Goal: Task Accomplishment & Management: Manage account settings

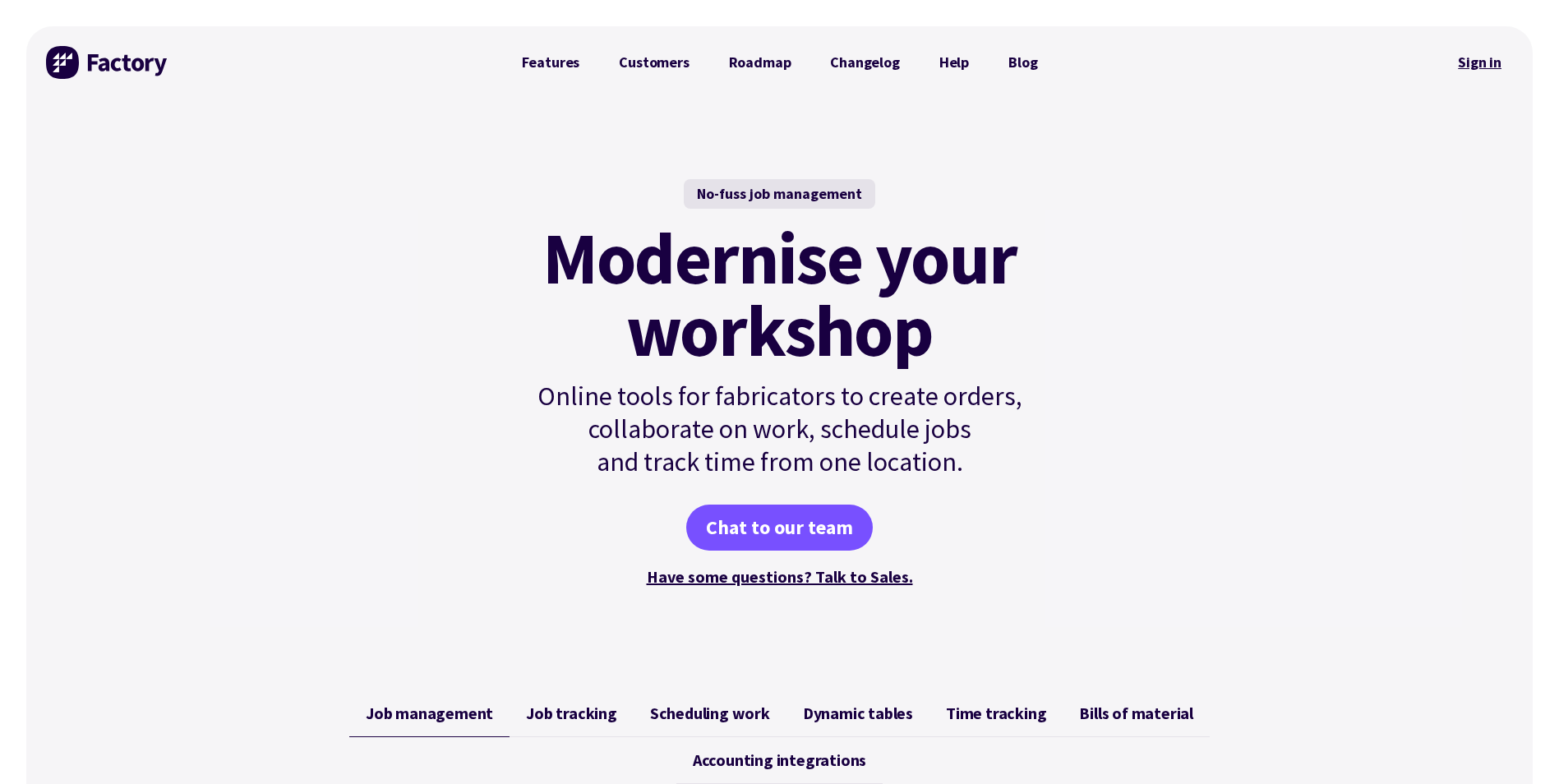
click at [1477, 63] on link "Sign in" at bounding box center [1480, 62] width 66 height 38
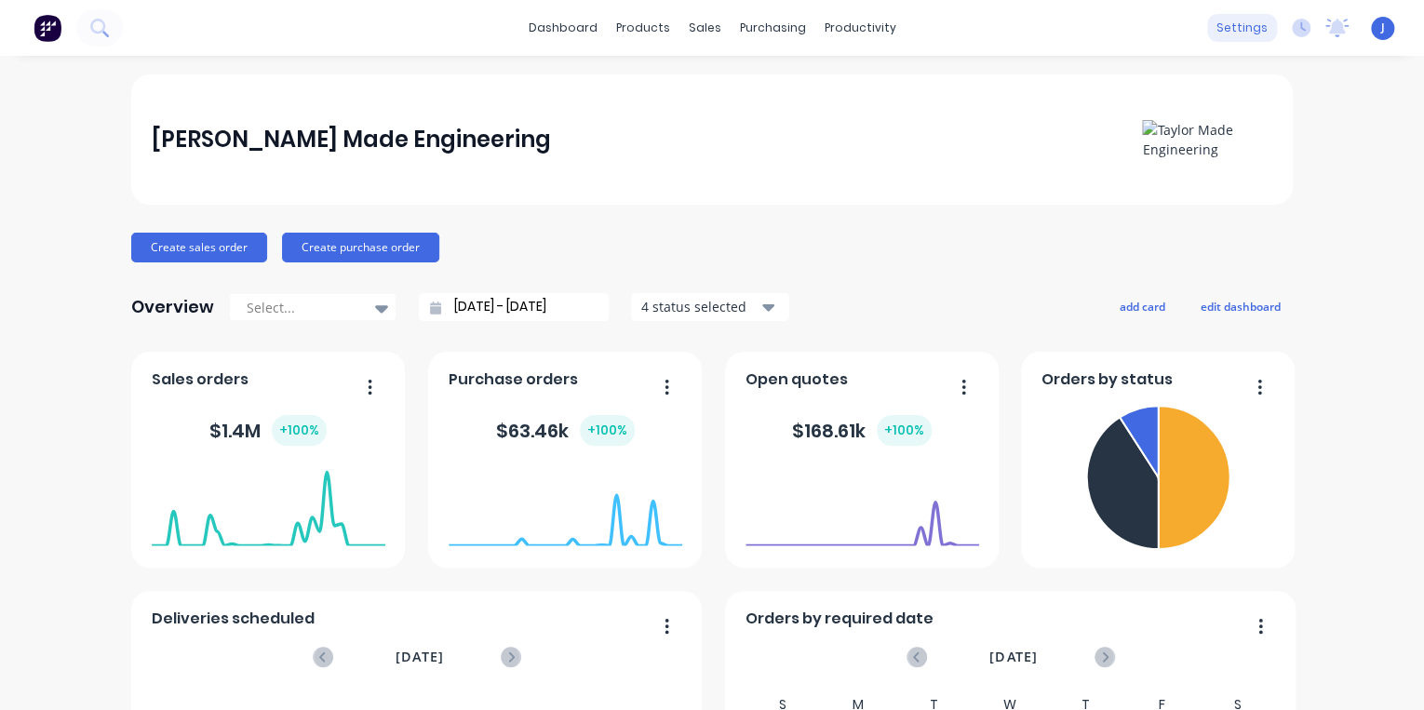
click at [1238, 31] on div "settings" at bounding box center [1242, 28] width 70 height 28
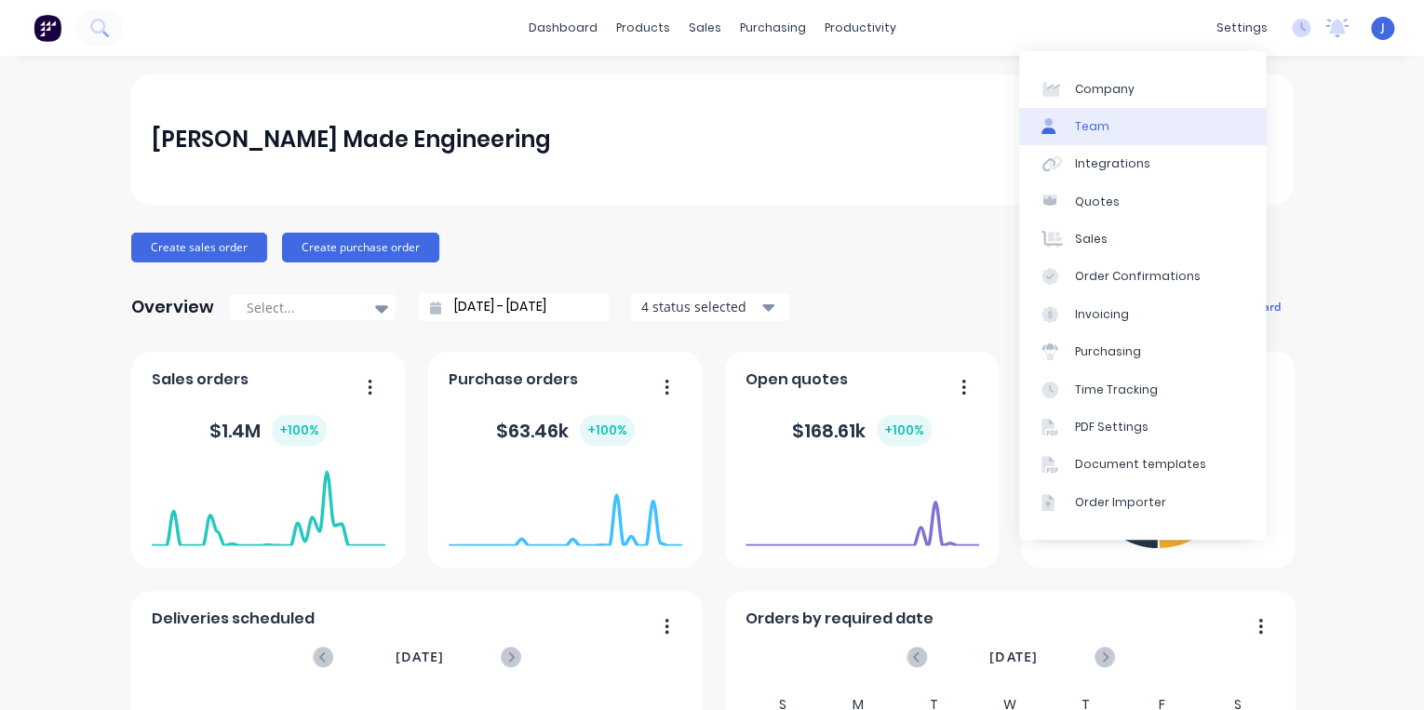
click at [1120, 127] on link "Team" at bounding box center [1142, 126] width 247 height 37
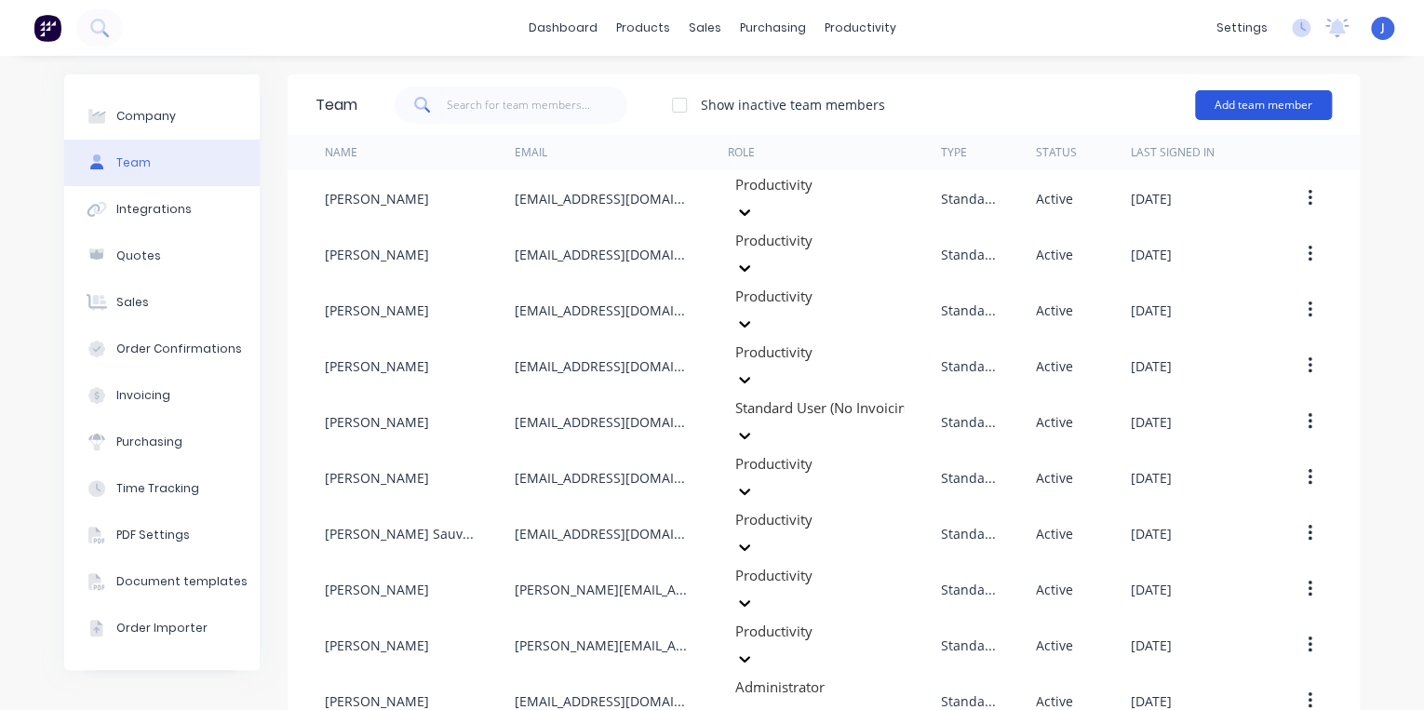
click at [1306, 102] on button "Add team member" at bounding box center [1263, 105] width 137 height 30
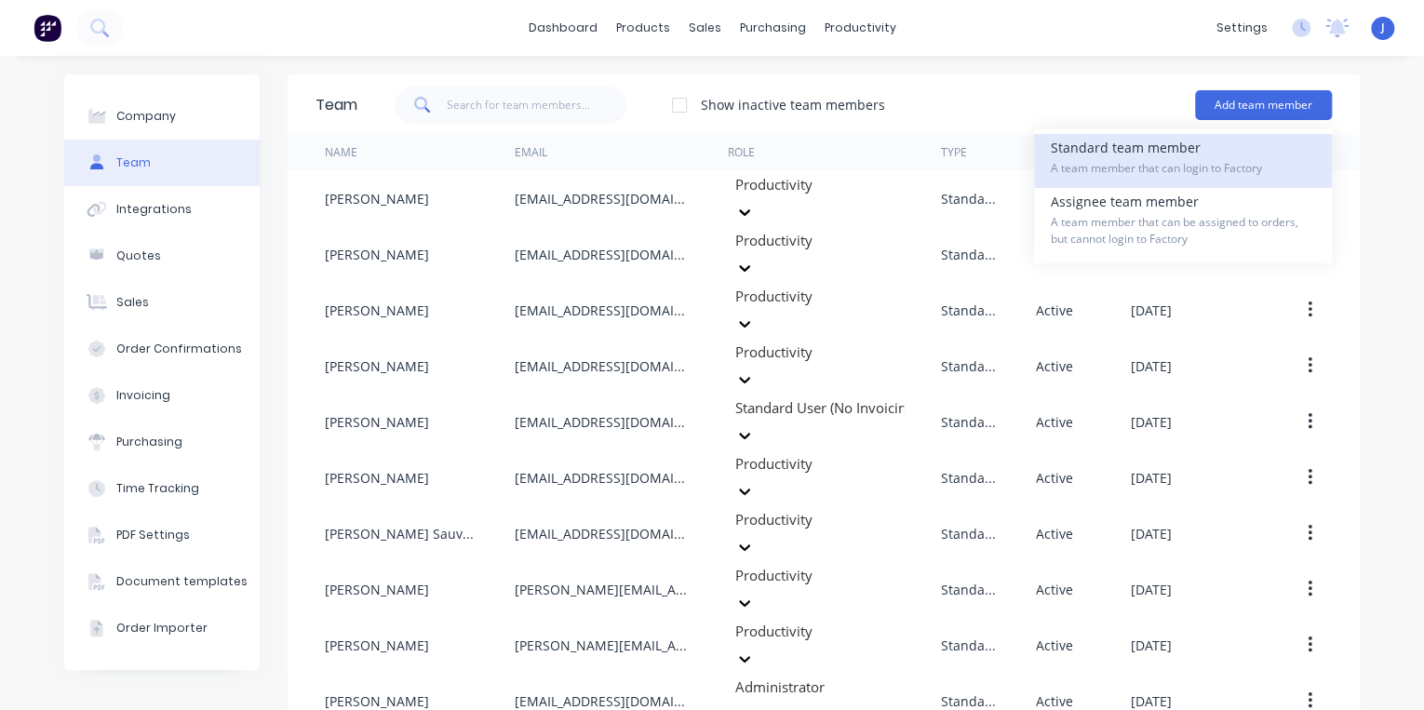
click at [1076, 171] on span "A team member that can login to Factory" at bounding box center [1182, 168] width 264 height 17
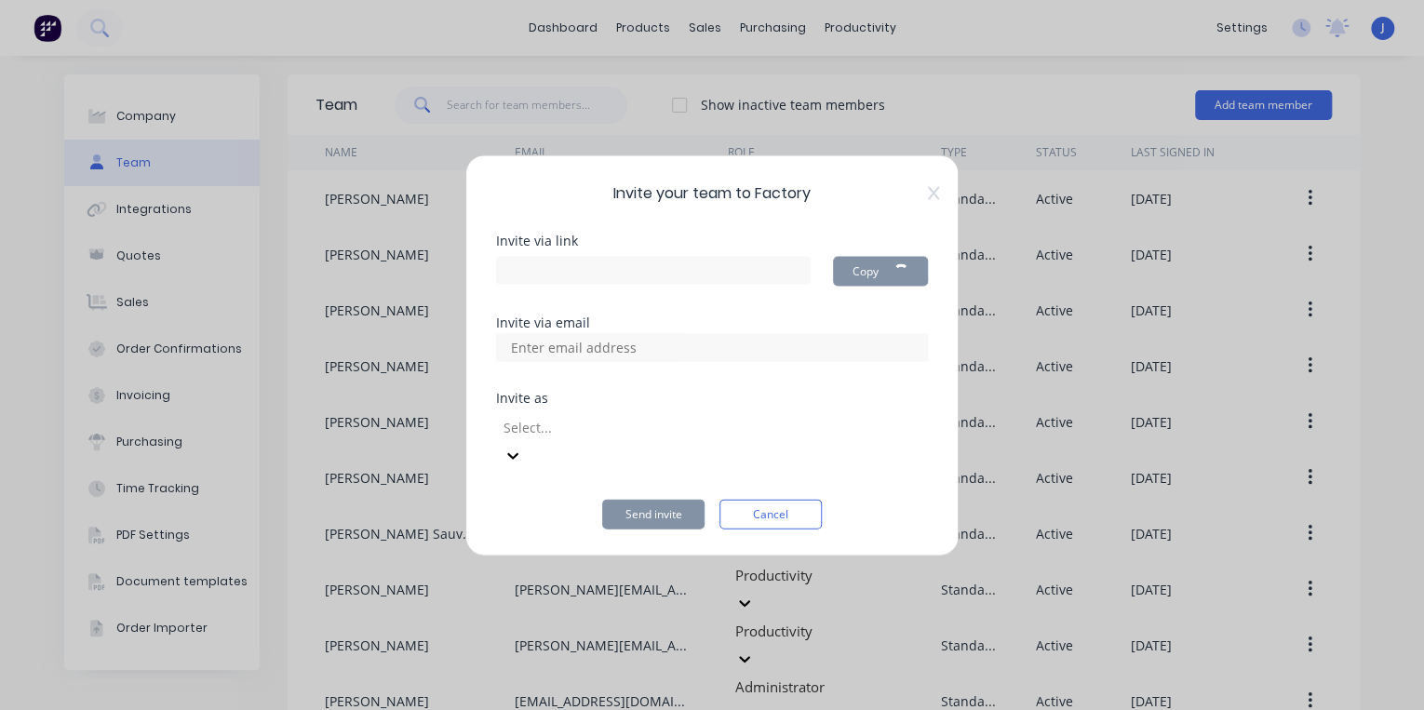
type input "https://app.factory.app/invite/denFwRr6"
click at [563, 361] on input at bounding box center [594, 347] width 186 height 28
paste input "Chloe Rose <chloeannrose@hotmail.com>"
click at [586, 361] on input "Chloe Rose <chloeannrose@hotmail.com" at bounding box center [594, 347] width 186 height 28
type input "chloeannrose@hotmail.com"
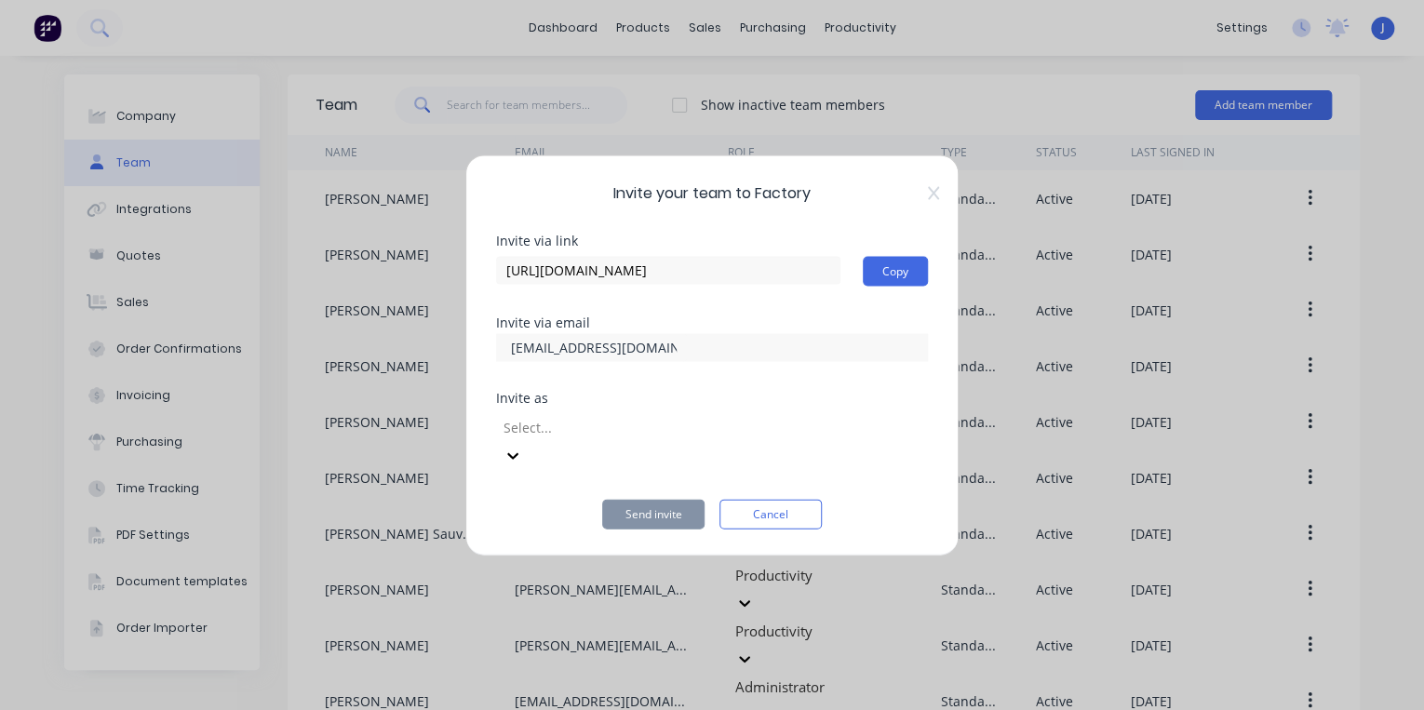
click at [769, 439] on div at bounding box center [636, 427] width 268 height 23
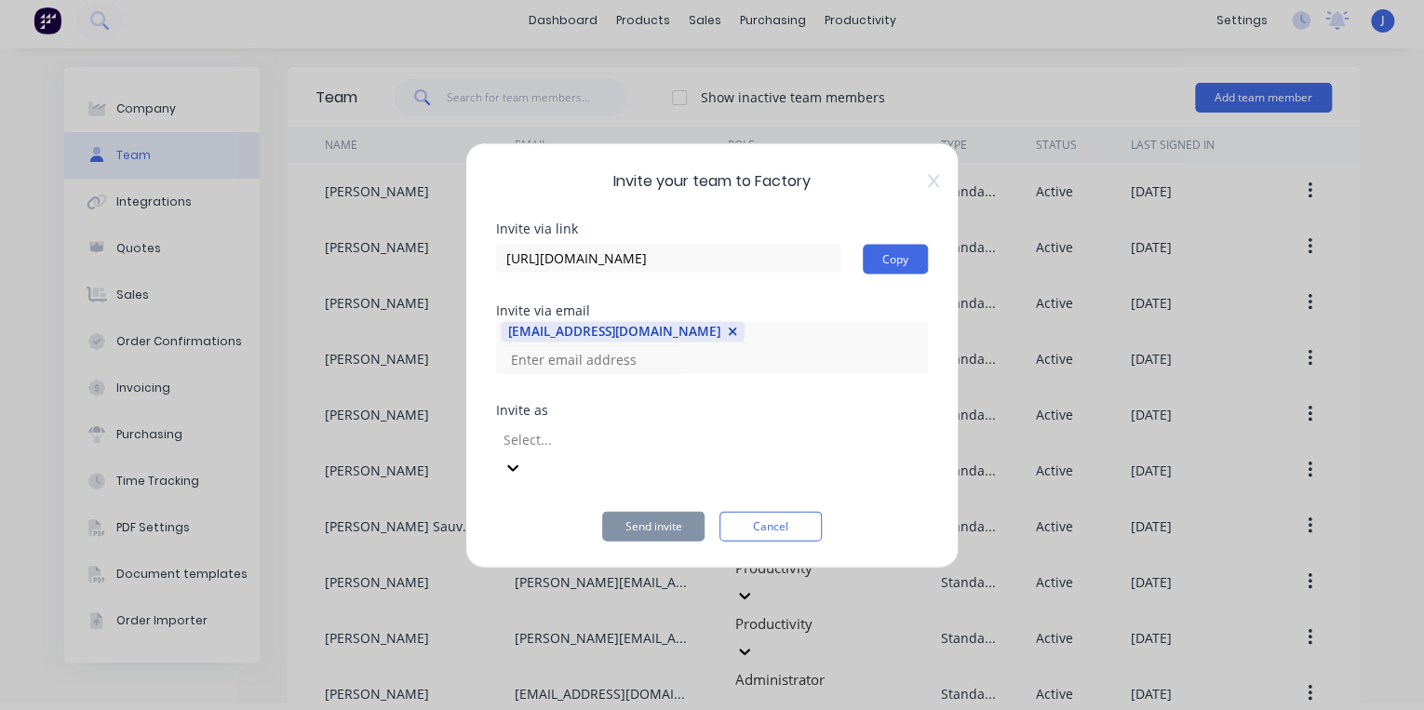
click at [522, 458] on icon at bounding box center [512, 467] width 19 height 19
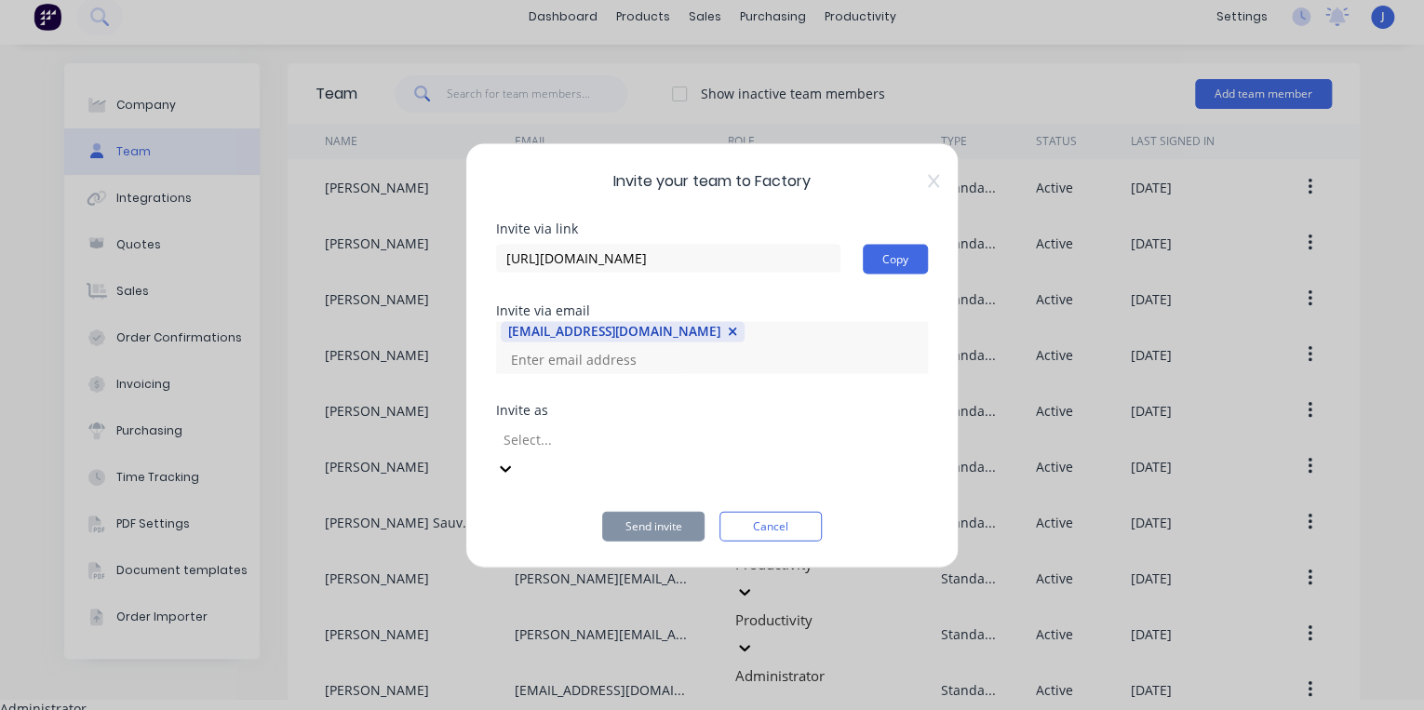
scroll to position [276, 0]
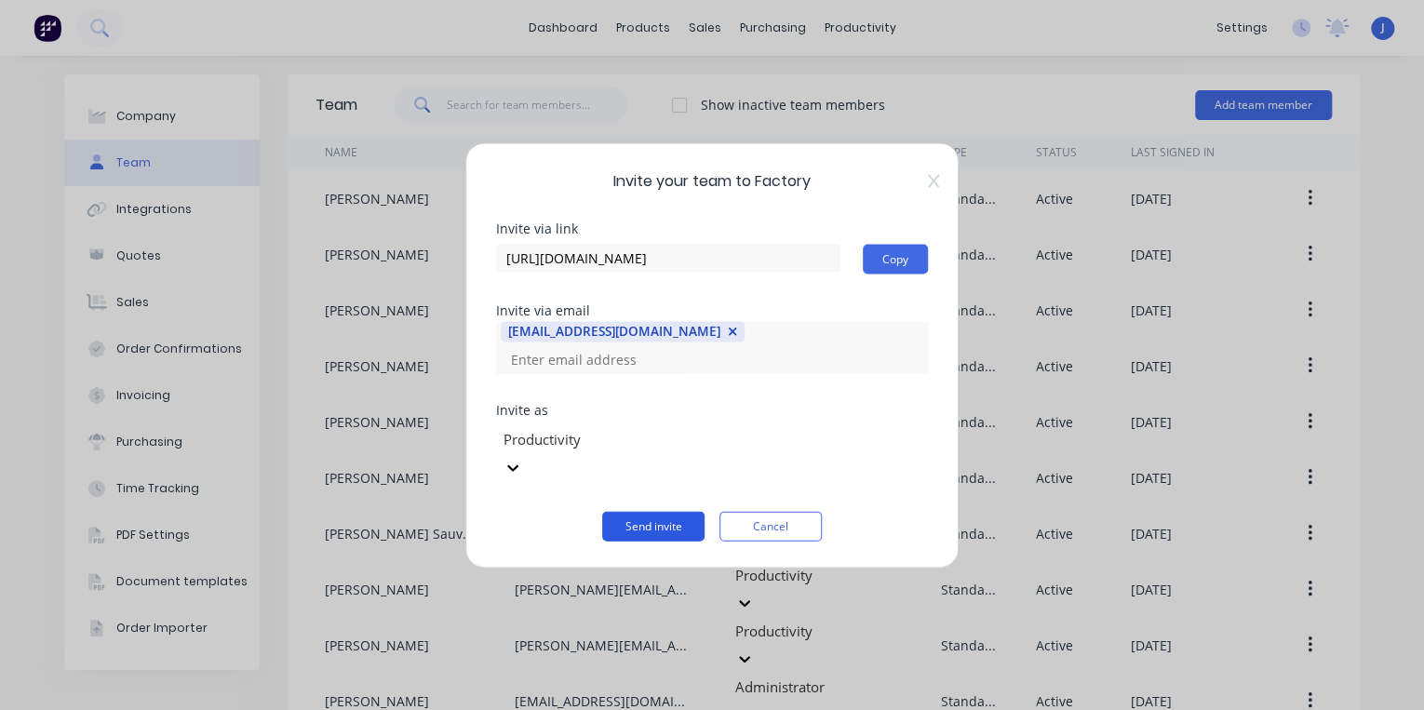
click at [644, 511] on button "Send invite" at bounding box center [653, 526] width 102 height 30
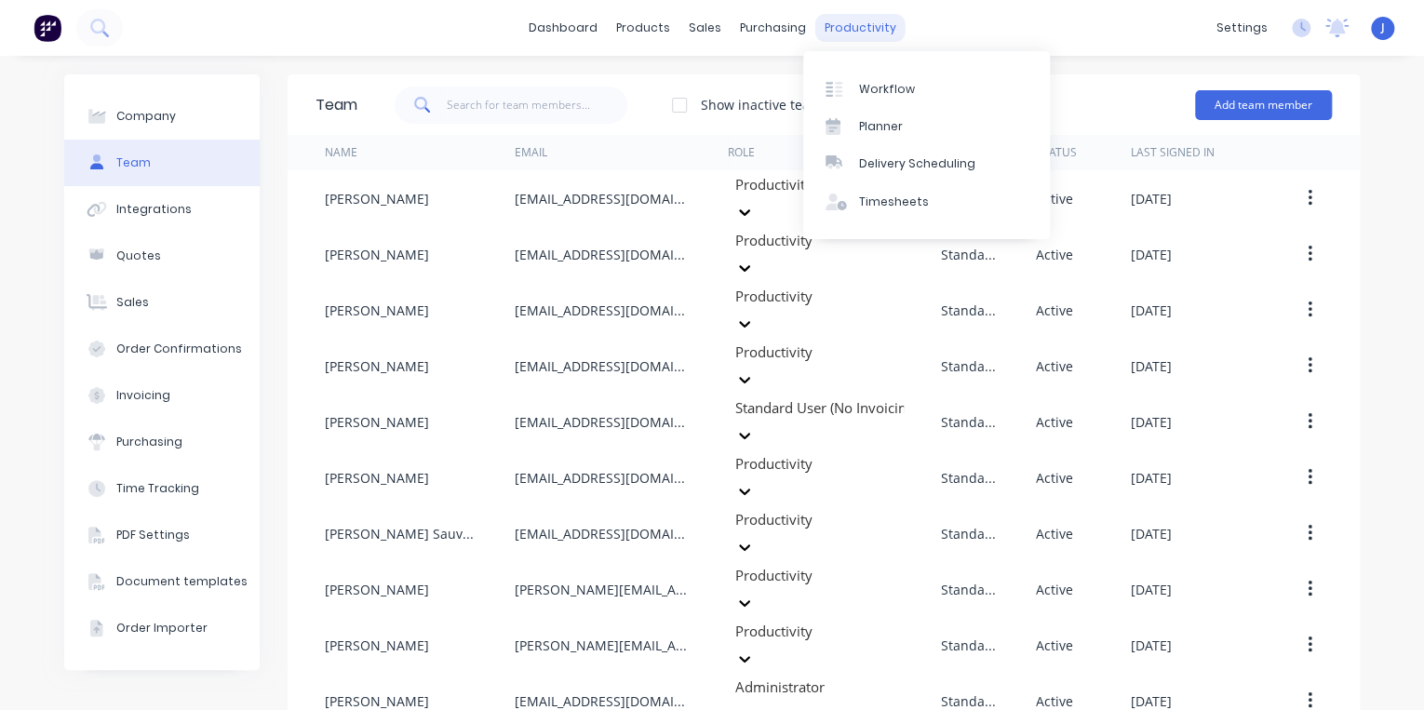
click at [875, 30] on div "productivity" at bounding box center [860, 28] width 90 height 28
click at [879, 124] on div "Planner" at bounding box center [881, 126] width 44 height 17
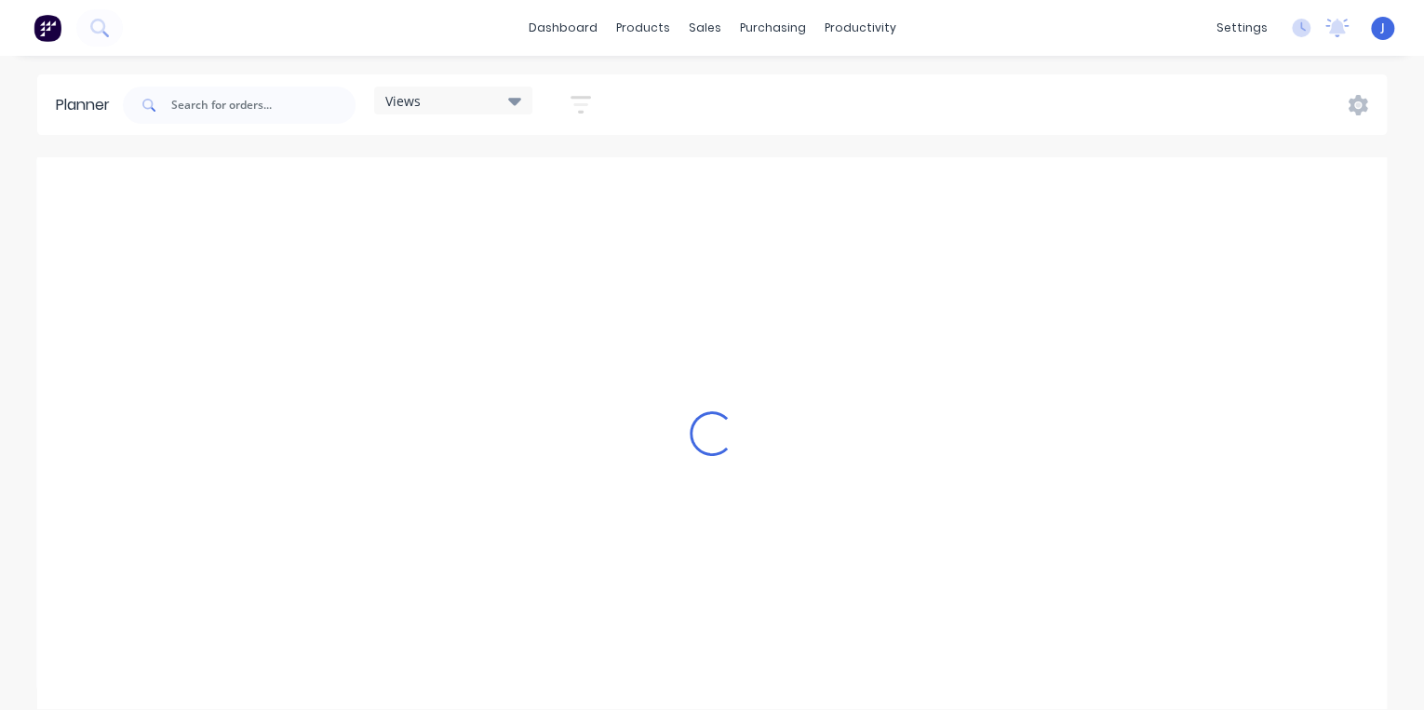
scroll to position [0, 2382]
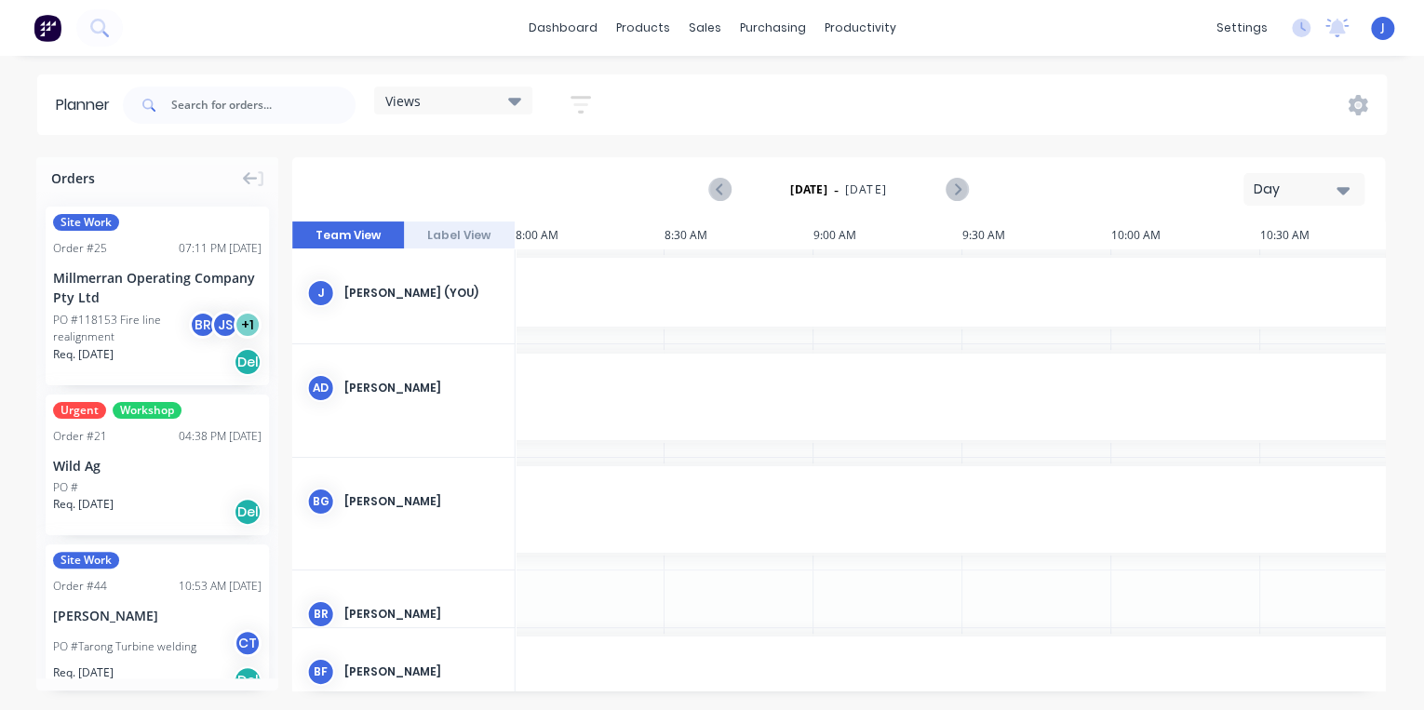
click at [1285, 190] on div "Day" at bounding box center [1296, 190] width 86 height 20
click at [1251, 285] on div "Week" at bounding box center [1270, 276] width 184 height 37
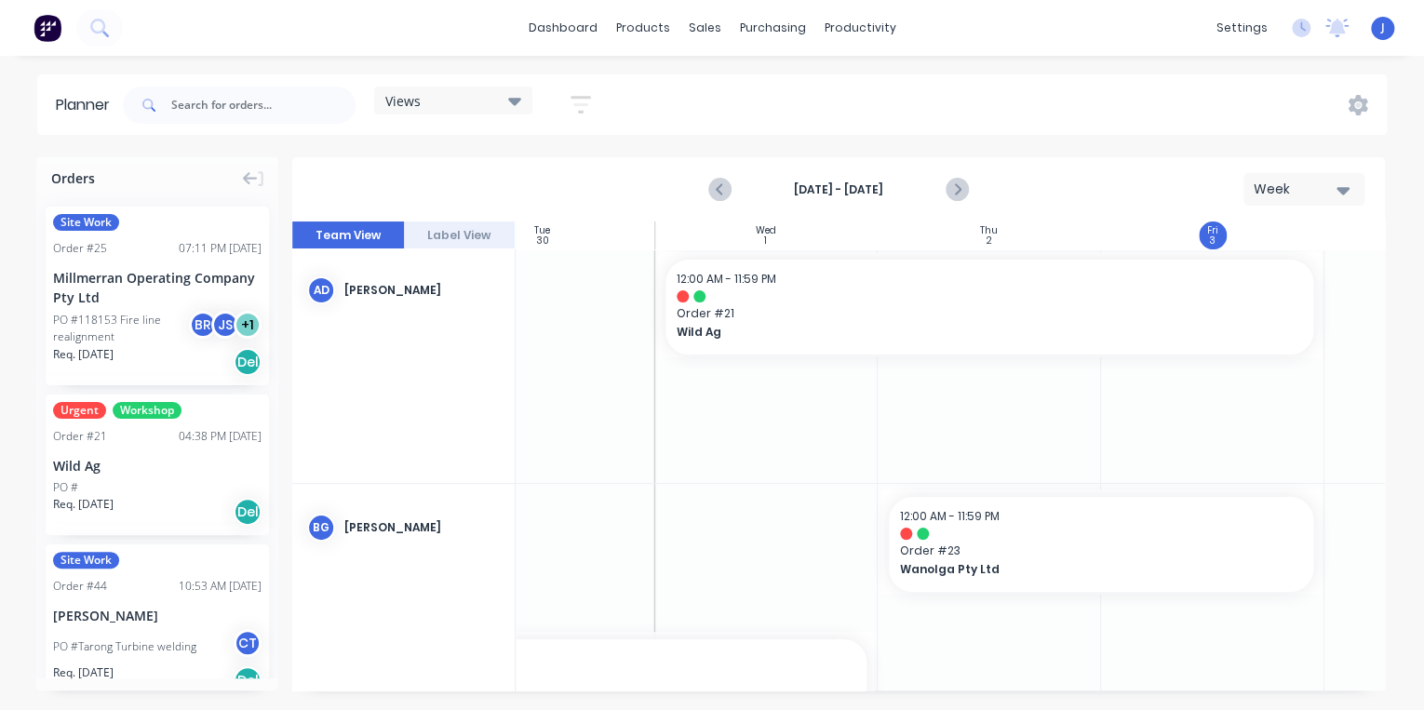
scroll to position [298, 531]
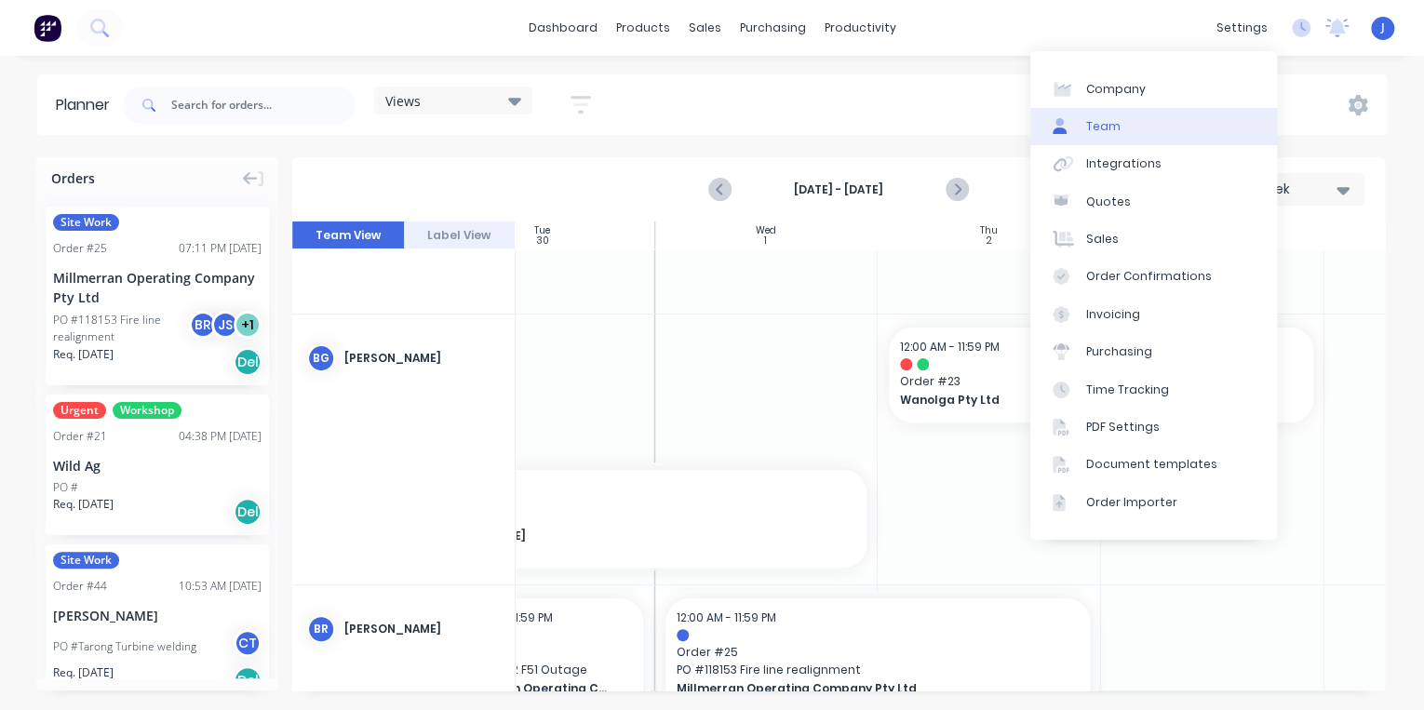
click at [1099, 125] on div "Team" at bounding box center [1103, 126] width 34 height 17
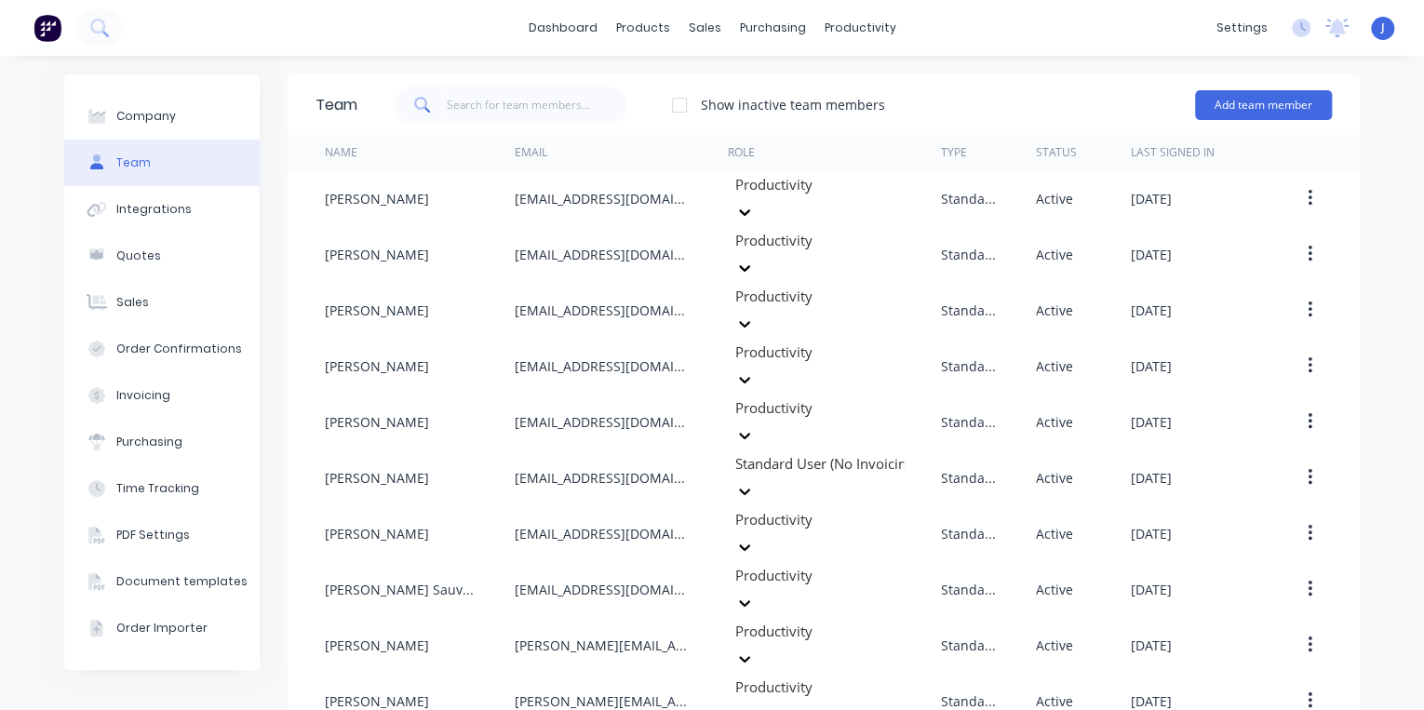
click at [168, 161] on button "Team" at bounding box center [161, 163] width 195 height 47
click at [650, 14] on div "products" at bounding box center [643, 28] width 73 height 28
click at [843, 33] on div "productivity" at bounding box center [860, 28] width 90 height 28
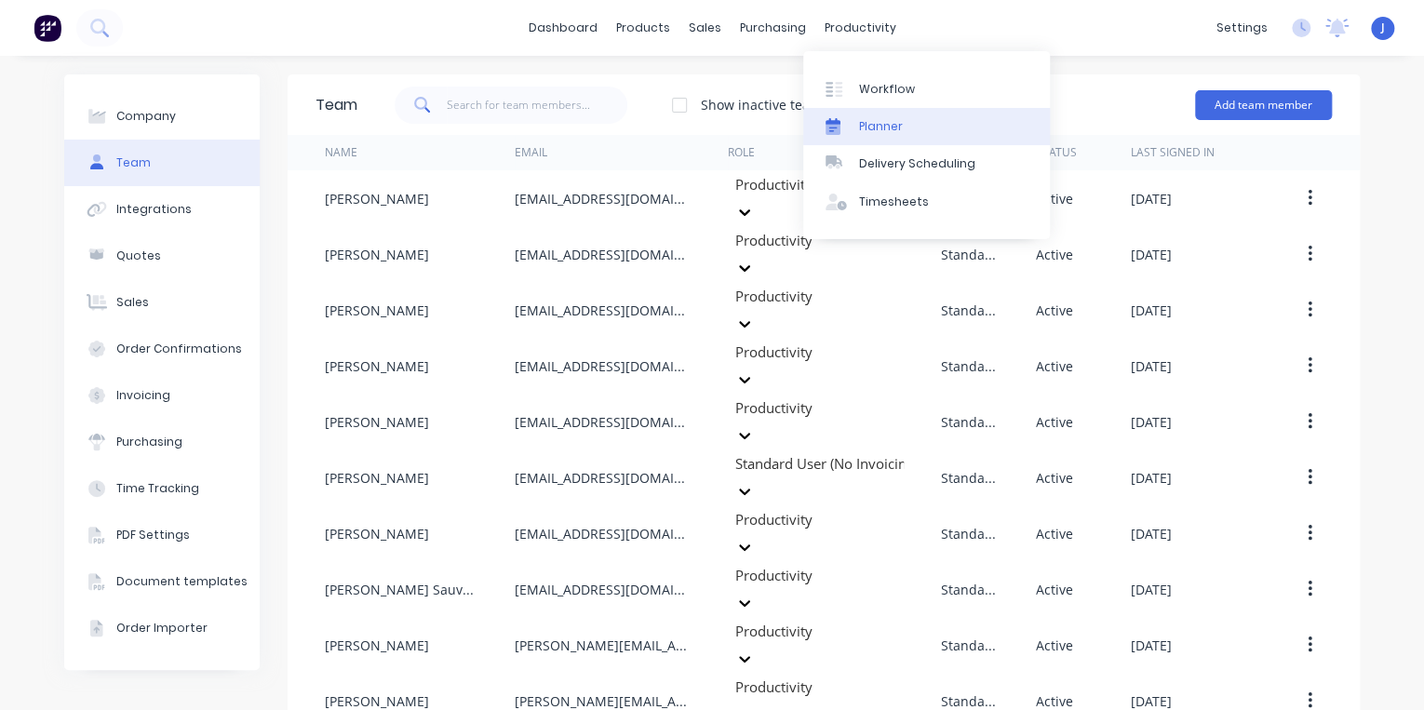
click at [859, 125] on div "Planner" at bounding box center [881, 126] width 44 height 17
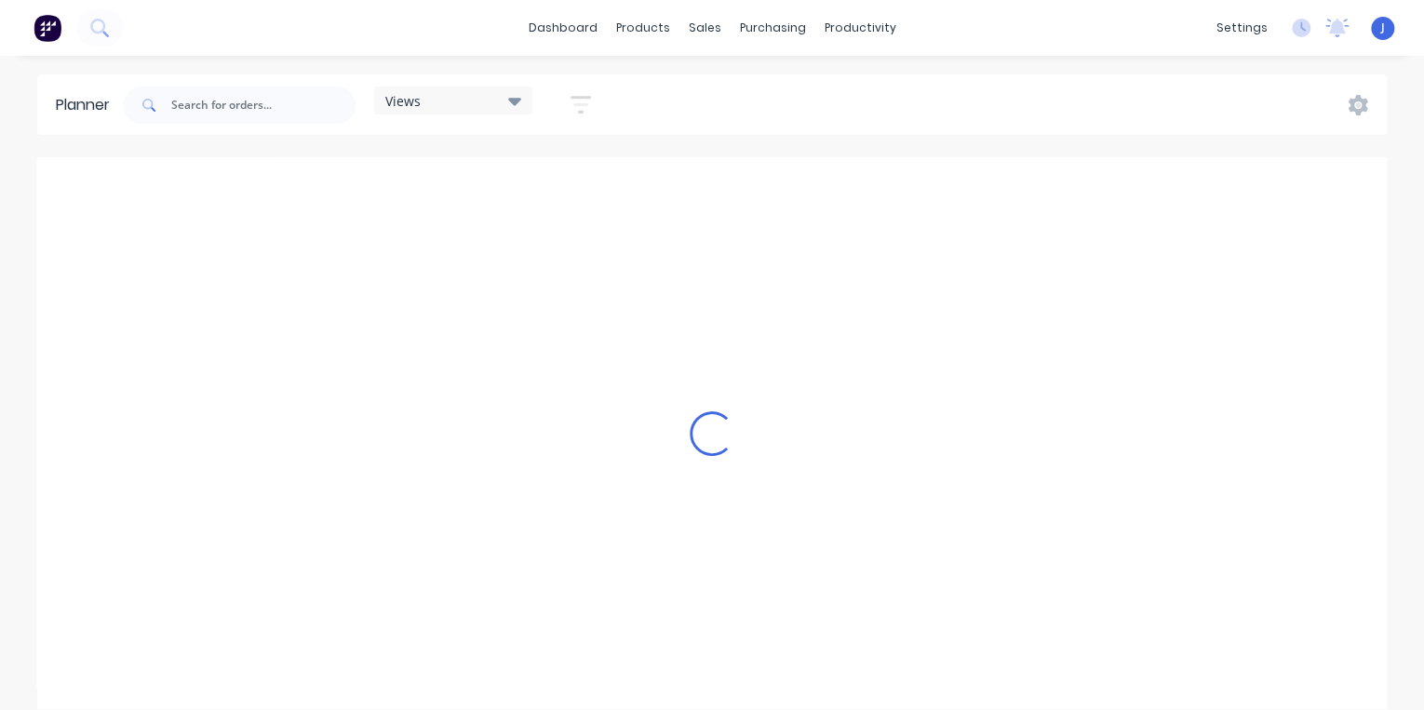
scroll to position [0, 2680]
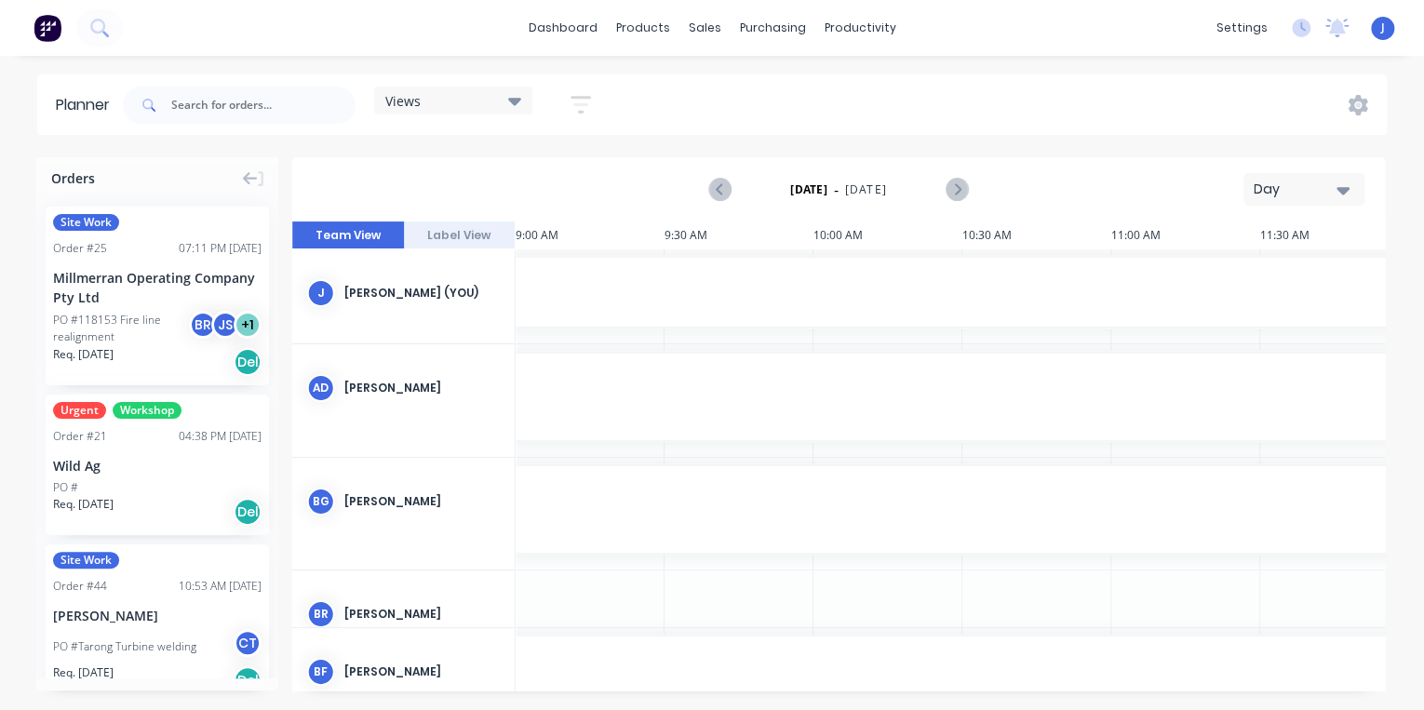
click at [1326, 193] on div "Day" at bounding box center [1296, 190] width 86 height 20
click at [1224, 276] on div "Week" at bounding box center [1270, 276] width 184 height 37
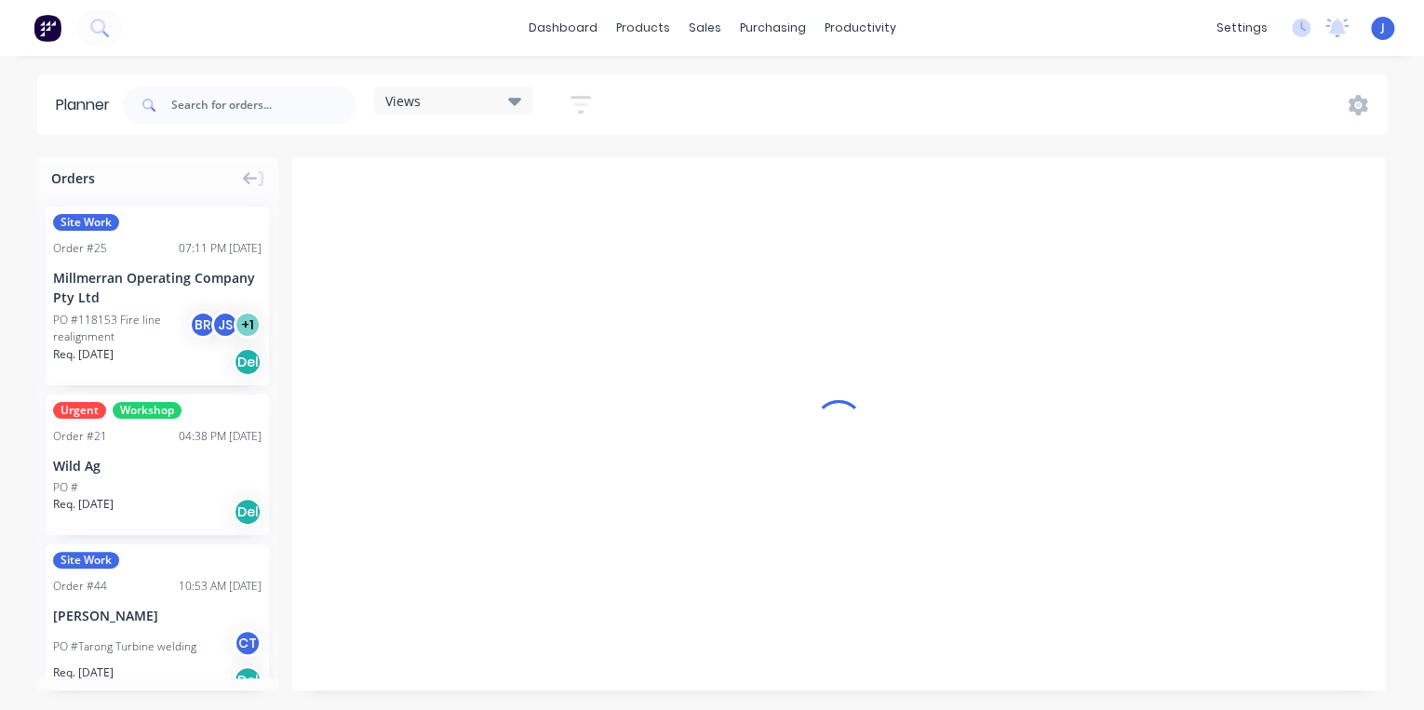
scroll to position [0, 0]
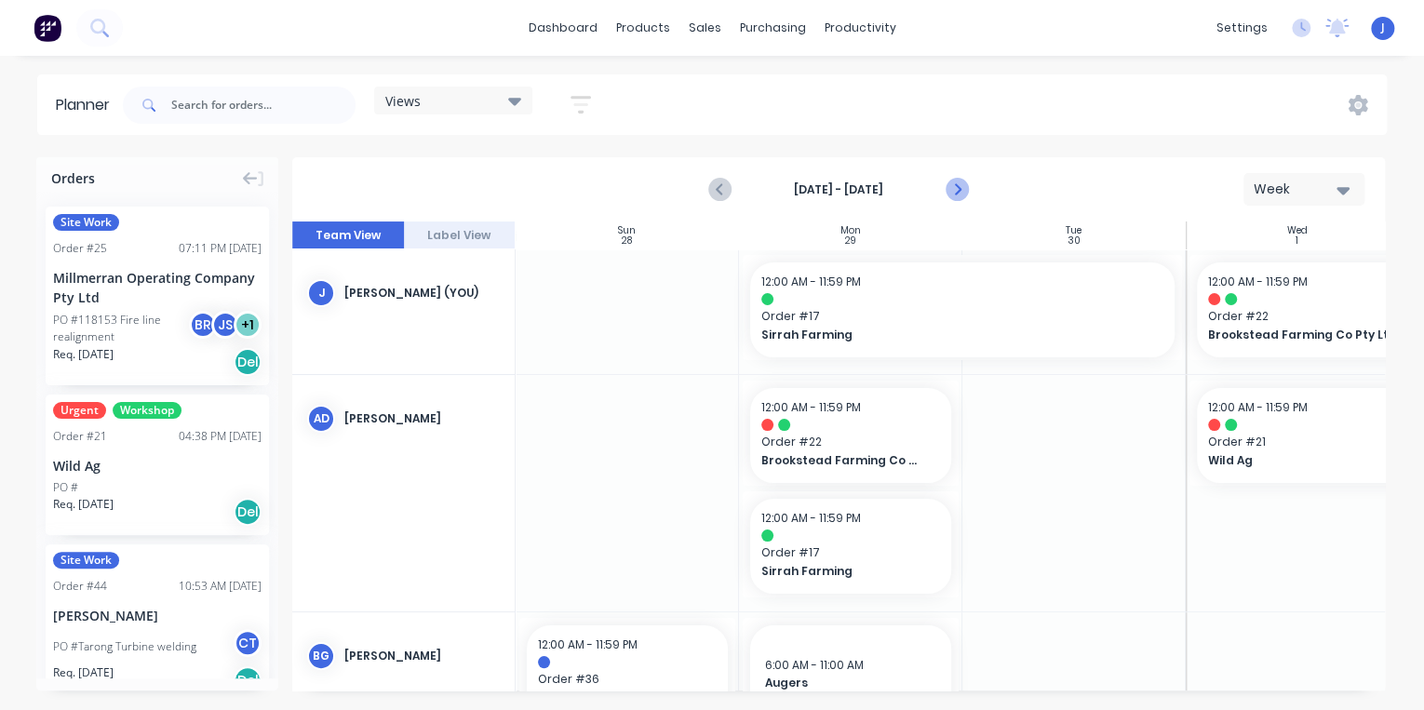
click at [949, 191] on icon "Next page" at bounding box center [955, 190] width 22 height 22
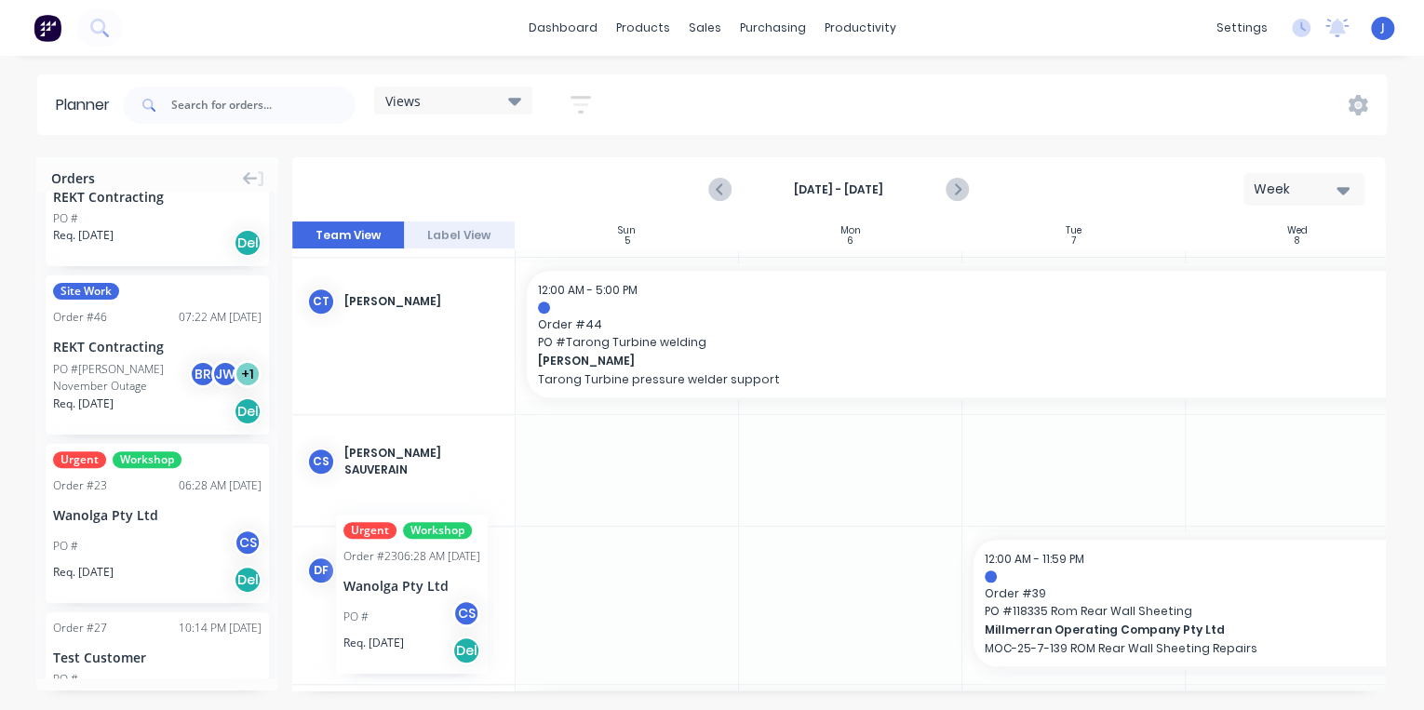
scroll to position [819, 0]
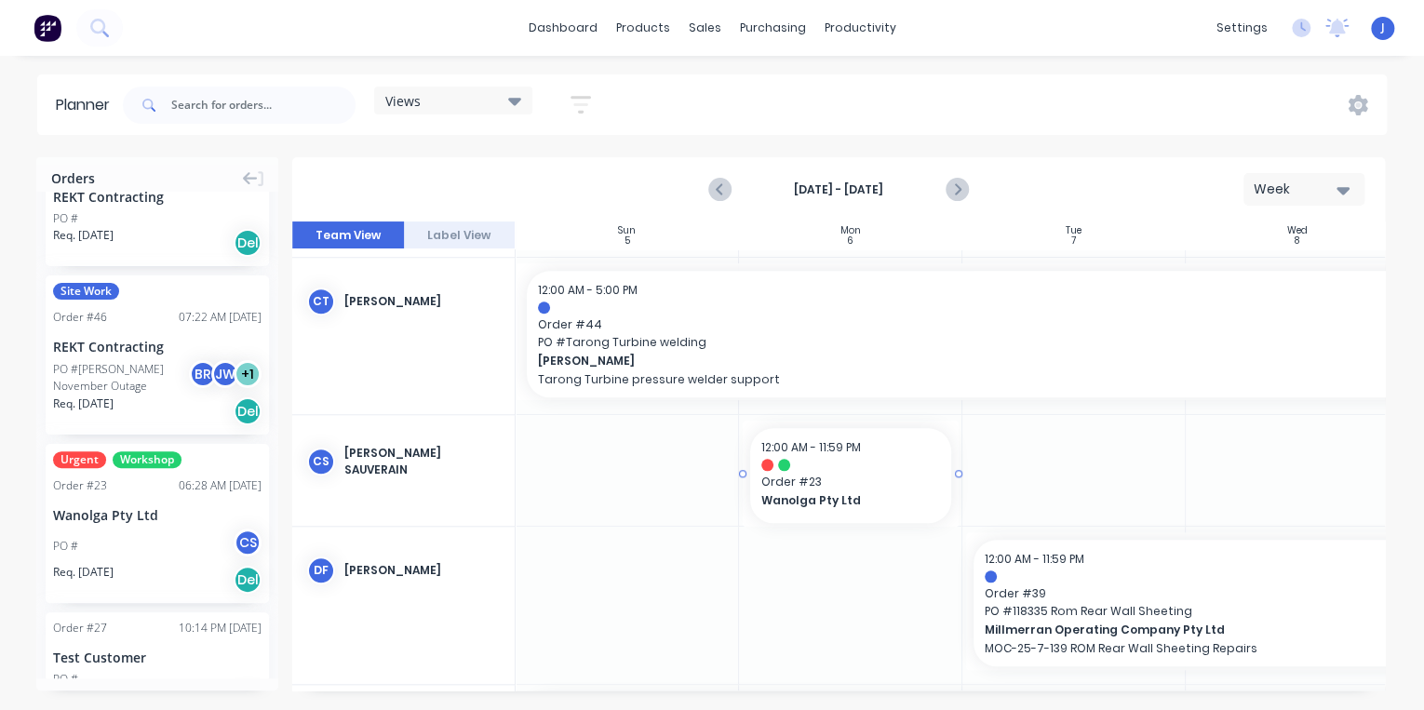
drag, startPoint x: 104, startPoint y: 512, endPoint x: 802, endPoint y: 461, distance: 699.7
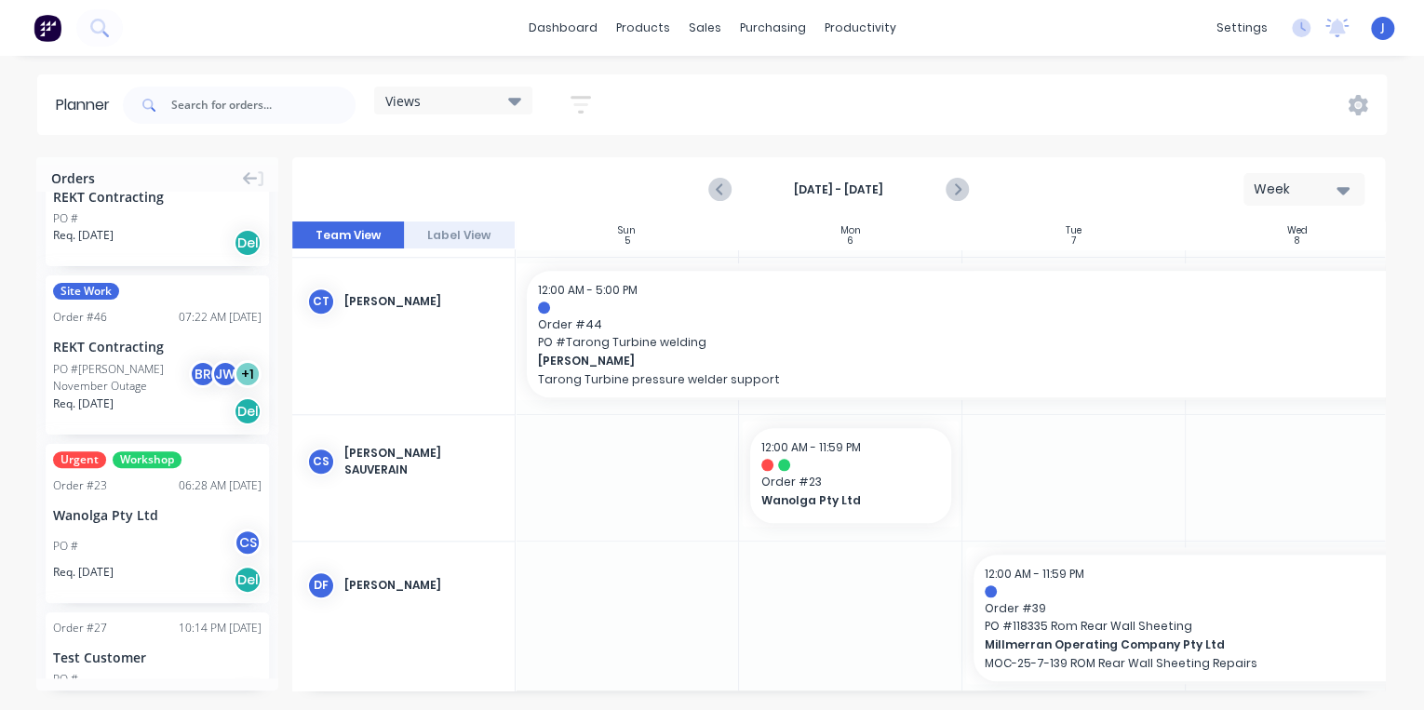
drag, startPoint x: 949, startPoint y: 690, endPoint x: 1068, endPoint y: 689, distance: 119.1
click at [1068, 689] on div "Orders Site Work Order # 25 07:11 PM 02/10/25 Millmerran Operating Company Pty …" at bounding box center [712, 433] width 1424 height 552
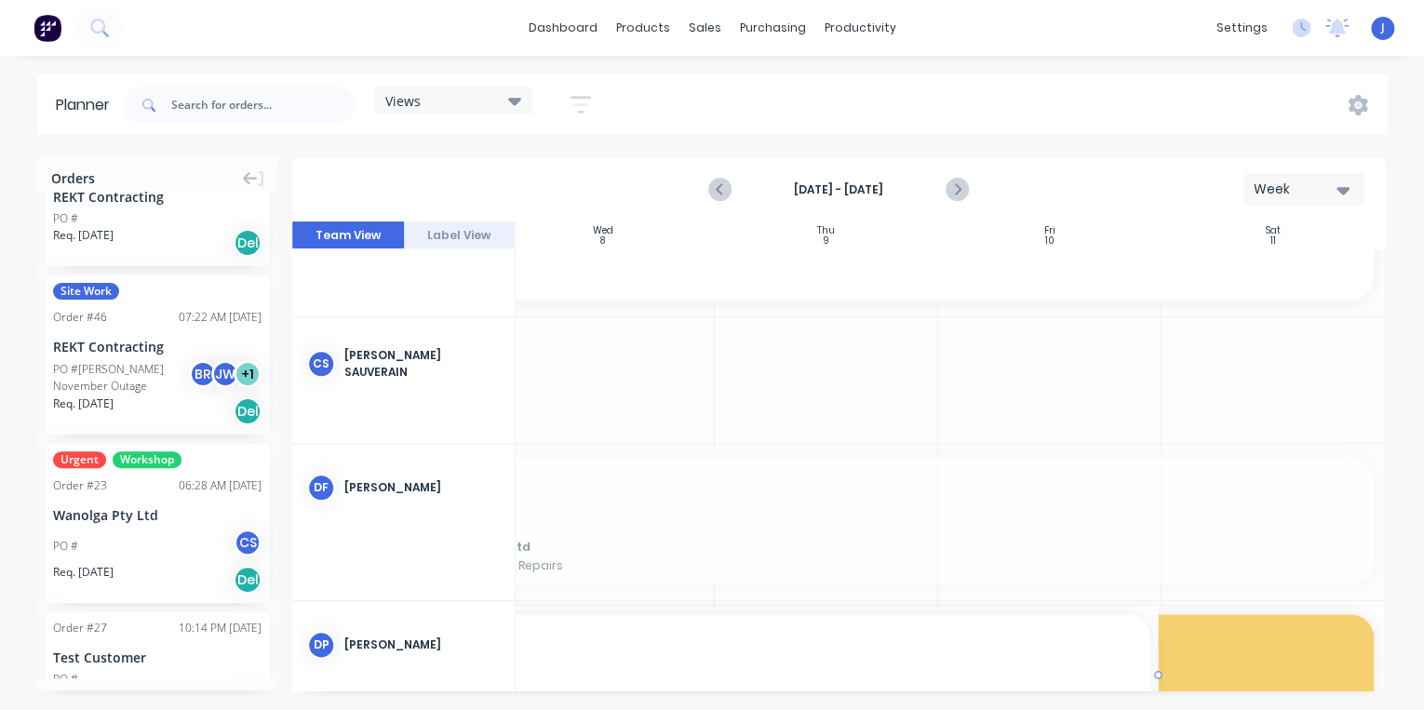
drag, startPoint x: 977, startPoint y: 682, endPoint x: 905, endPoint y: 688, distance: 71.9
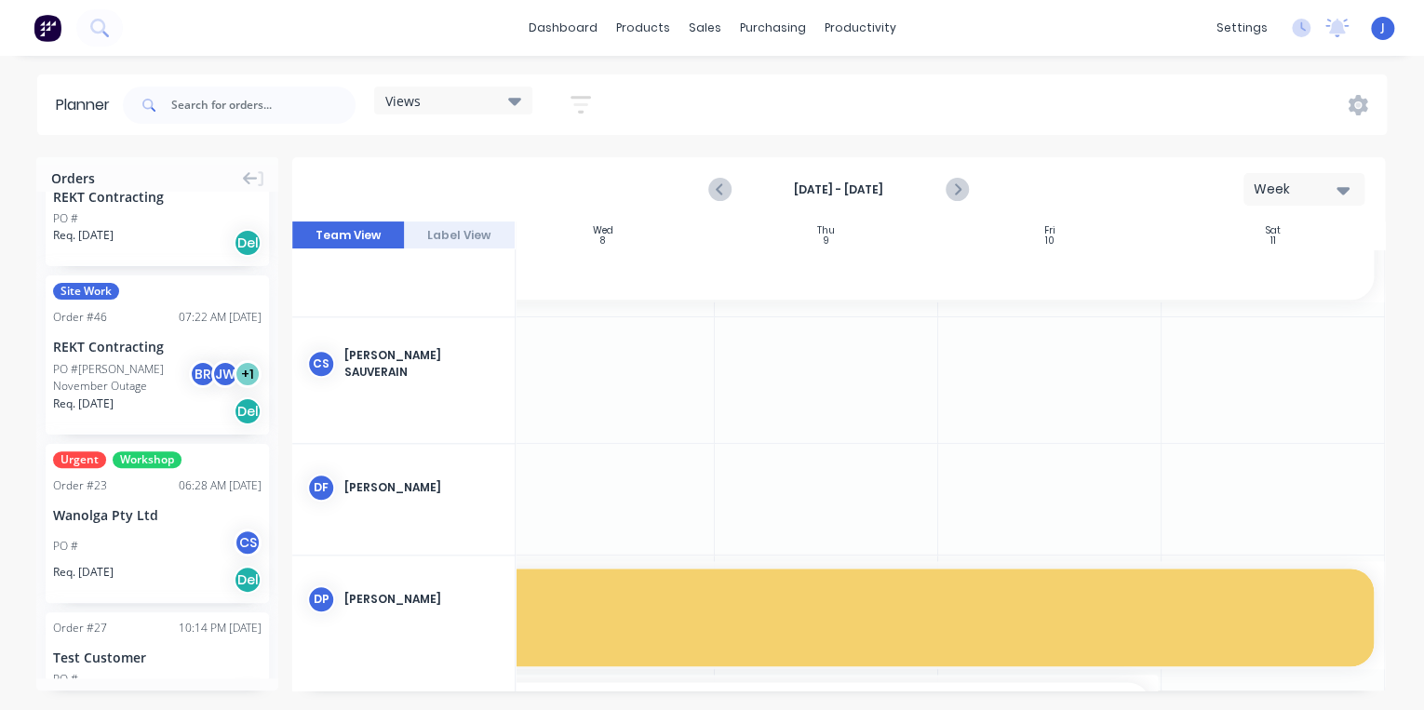
scroll to position [930, 702]
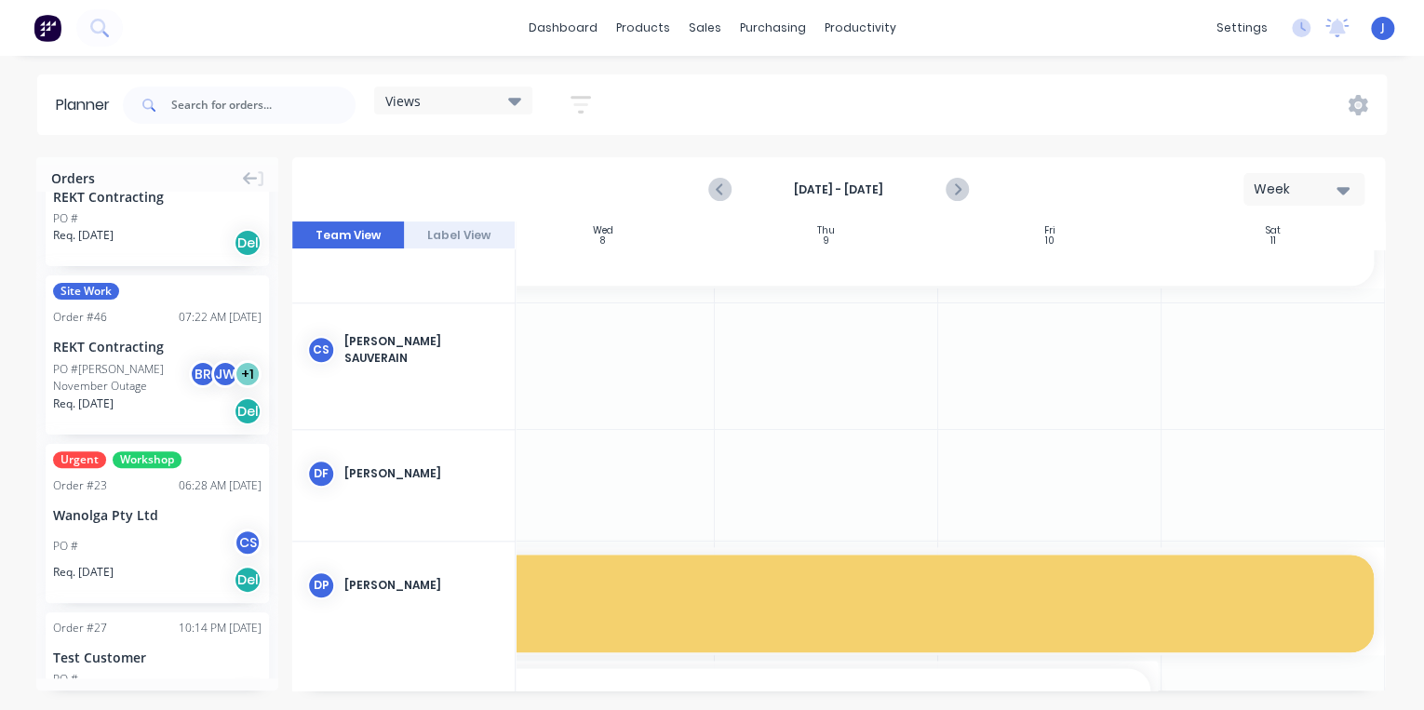
click at [917, 691] on div "Orders Site Work Order # 25 07:11 PM 02/10/25 Millmerran Operating Company Pty …" at bounding box center [712, 433] width 1424 height 552
drag, startPoint x: 755, startPoint y: 365, endPoint x: 1111, endPoint y: 377, distance: 356.6
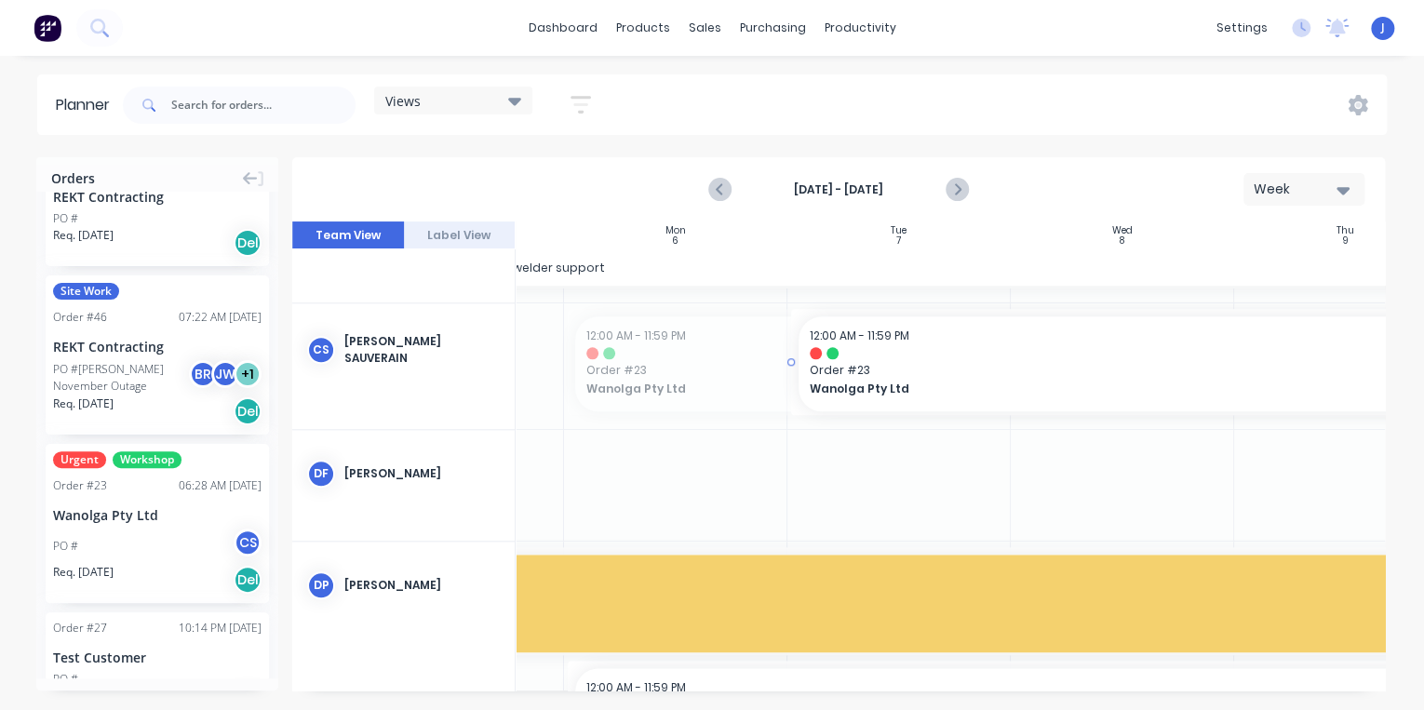
drag, startPoint x: 569, startPoint y: 360, endPoint x: 828, endPoint y: 368, distance: 259.7
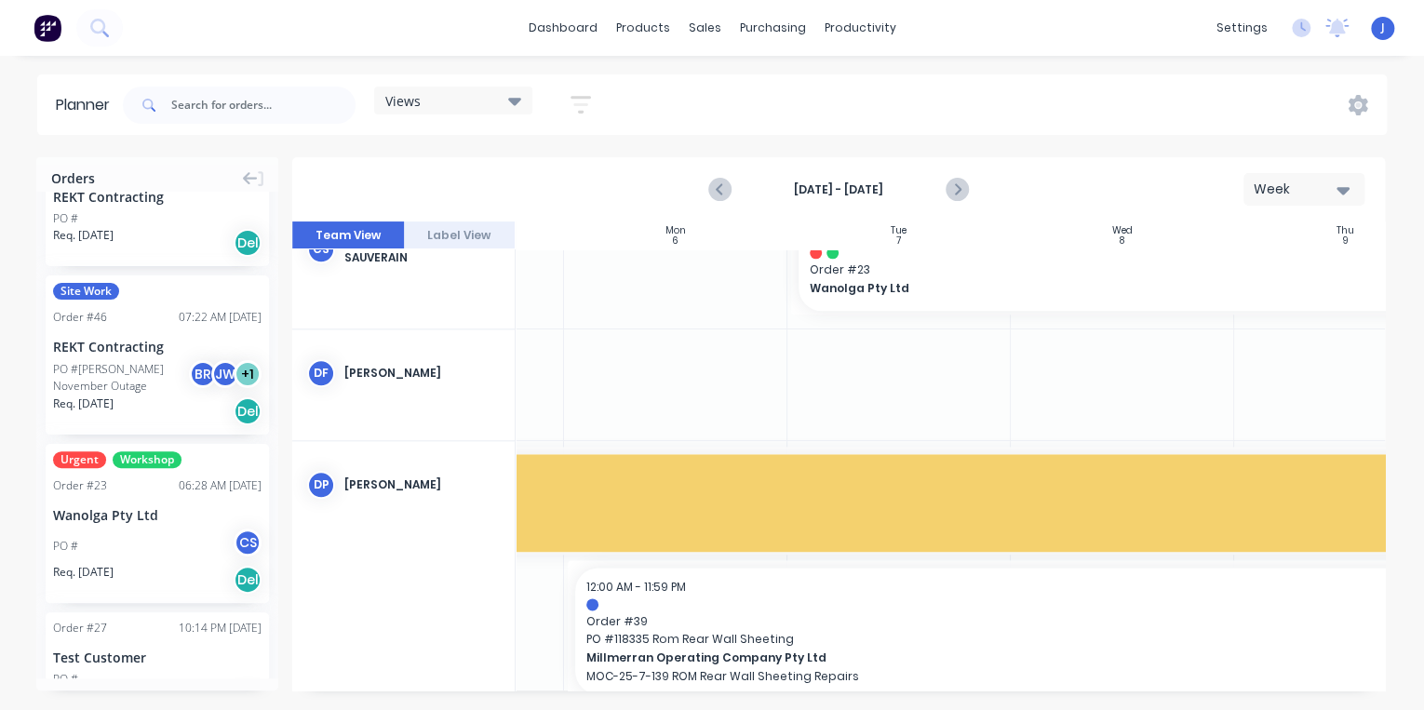
scroll to position [1005, 175]
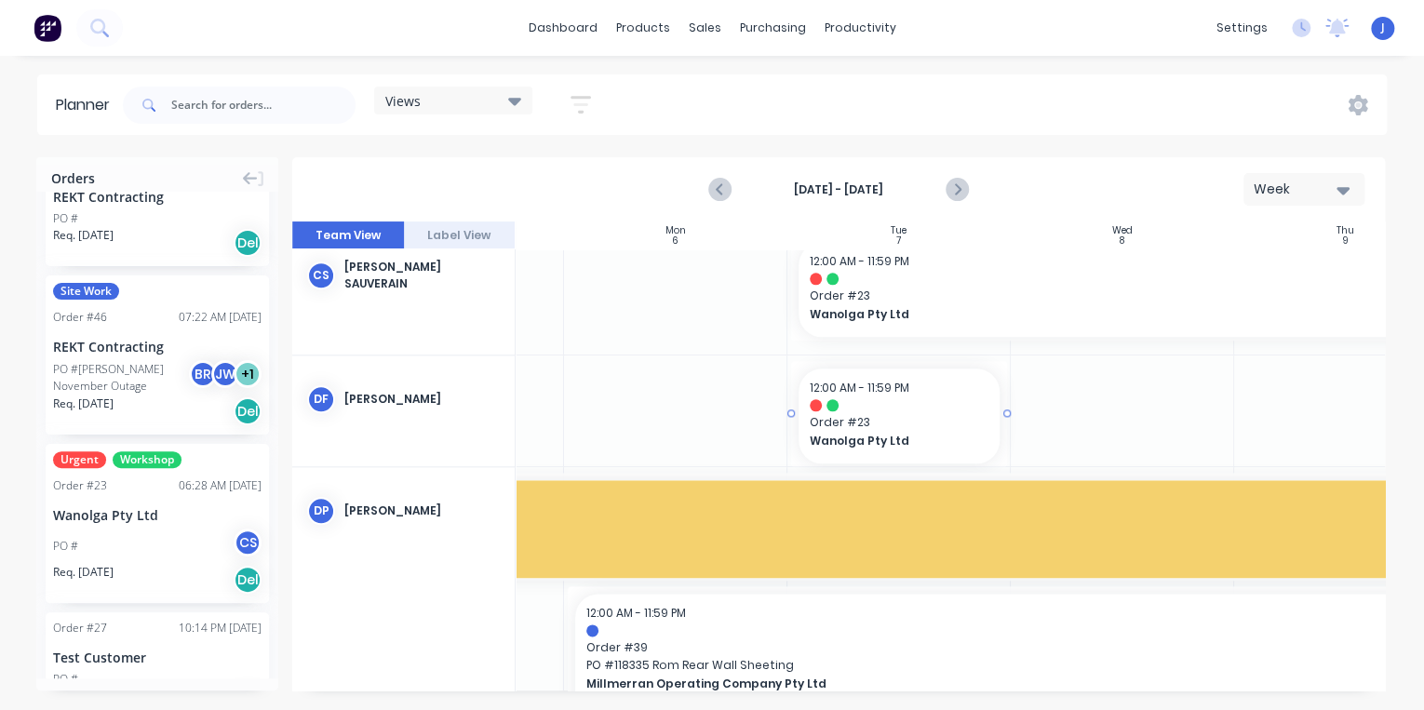
drag, startPoint x: 188, startPoint y: 517, endPoint x: 904, endPoint y: 406, distance: 725.1
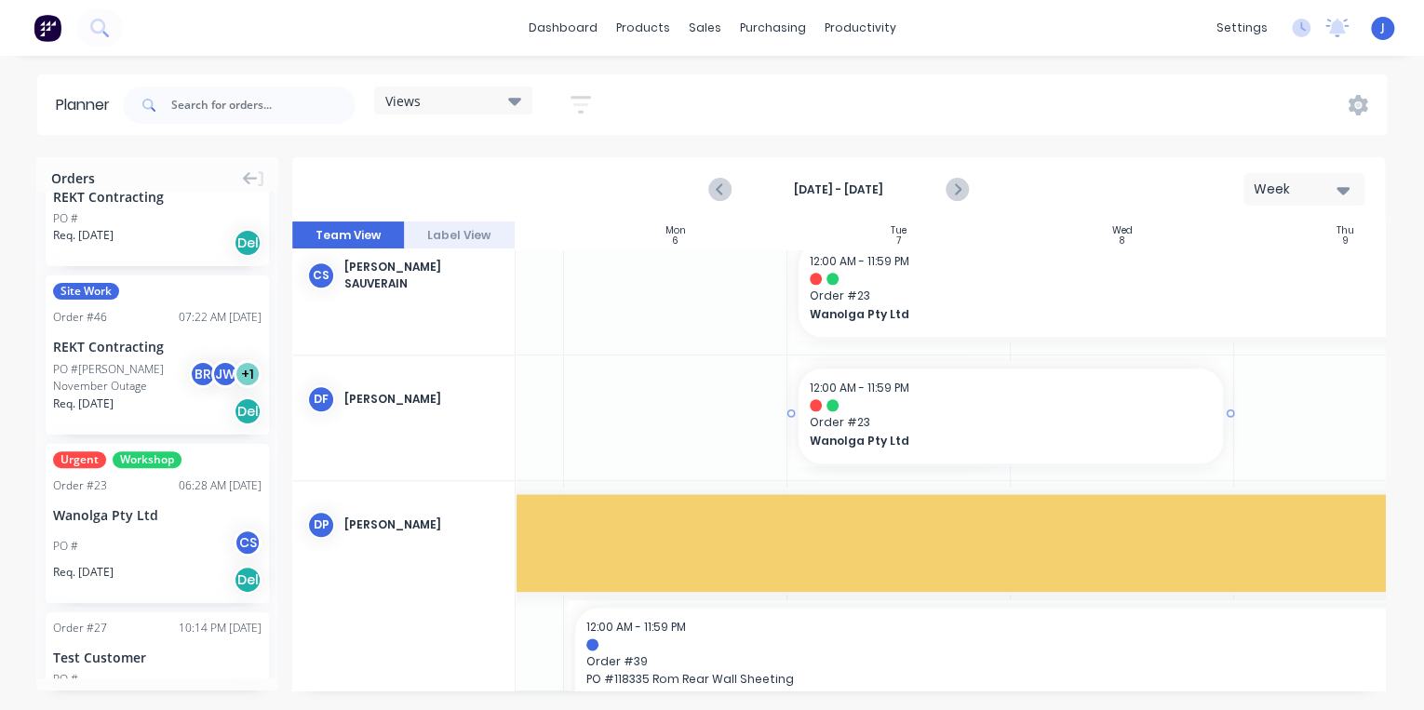
drag, startPoint x: 1009, startPoint y: 414, endPoint x: 1224, endPoint y: 435, distance: 216.8
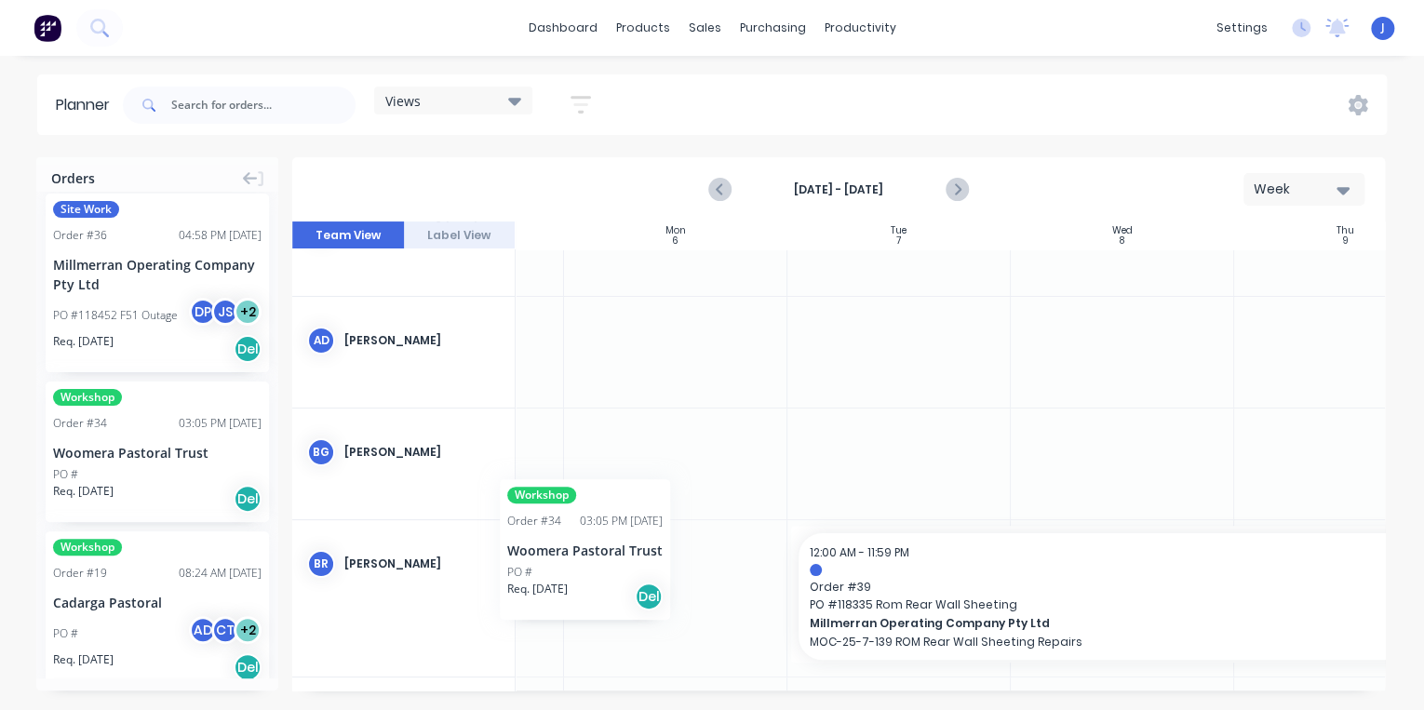
scroll to position [64, 161]
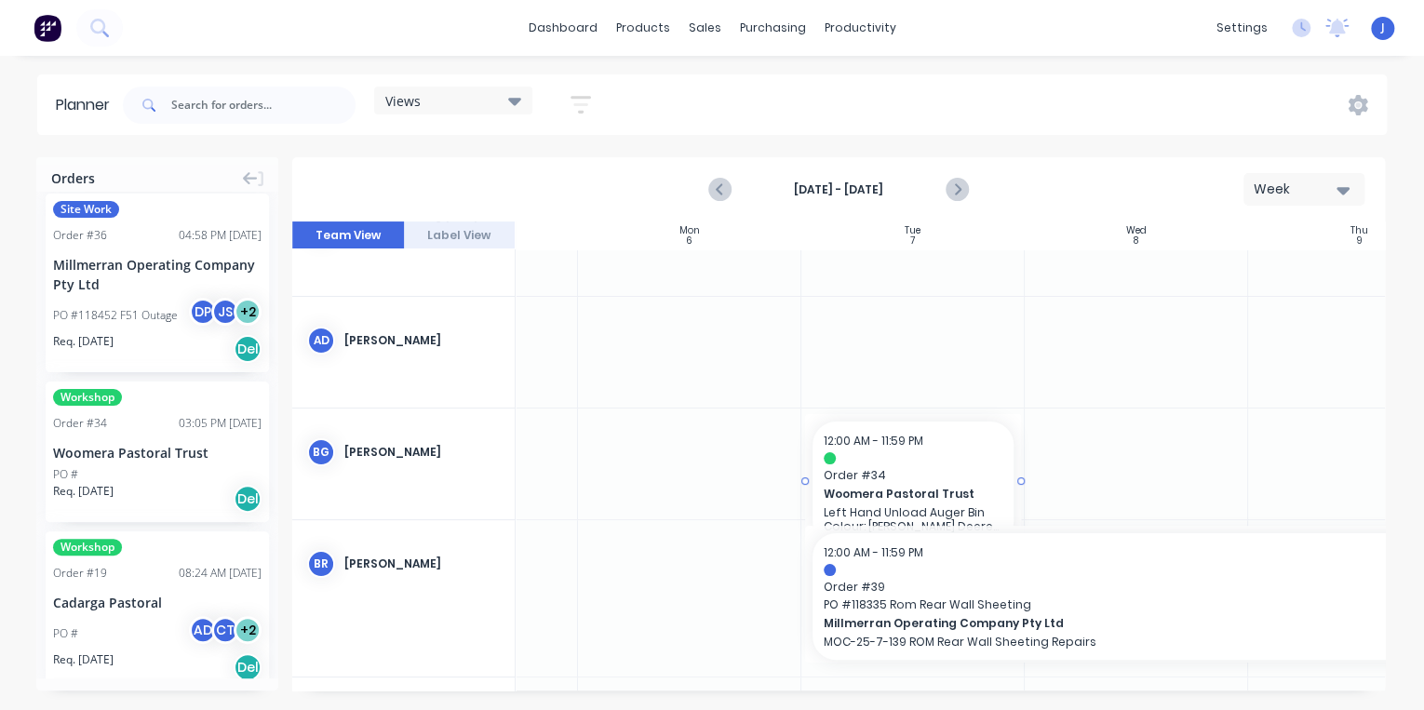
drag, startPoint x: 163, startPoint y: 448, endPoint x: 935, endPoint y: 434, distance: 772.4
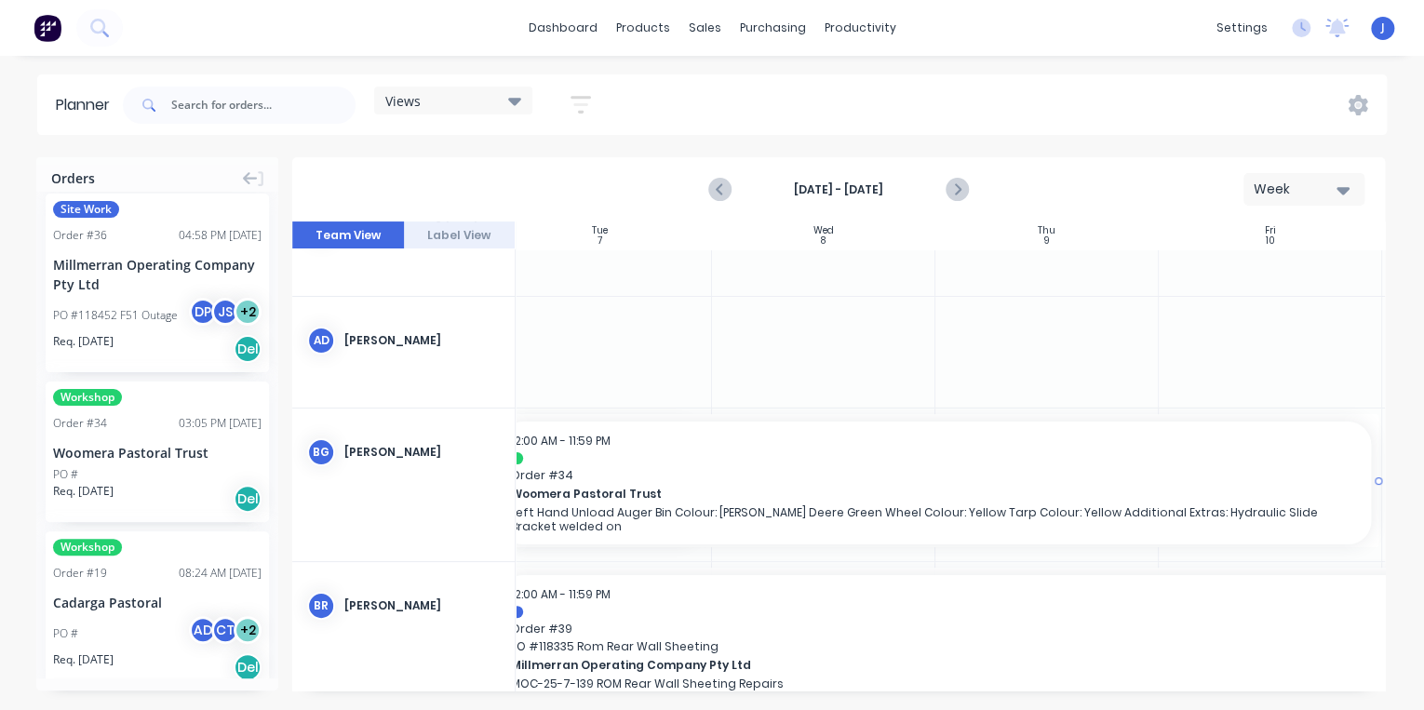
scroll to position [64, 483]
drag, startPoint x: 1022, startPoint y: 479, endPoint x: 1288, endPoint y: 487, distance: 266.2
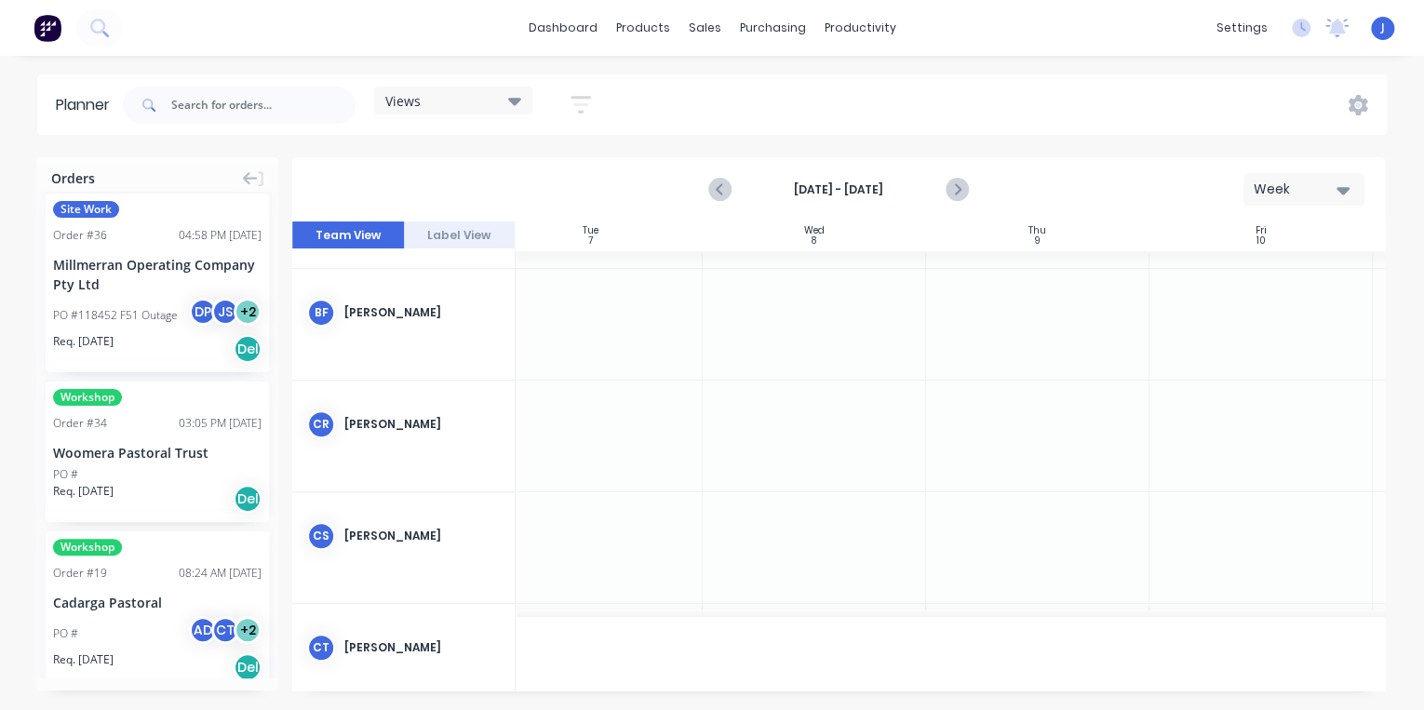
scroll to position [521, 483]
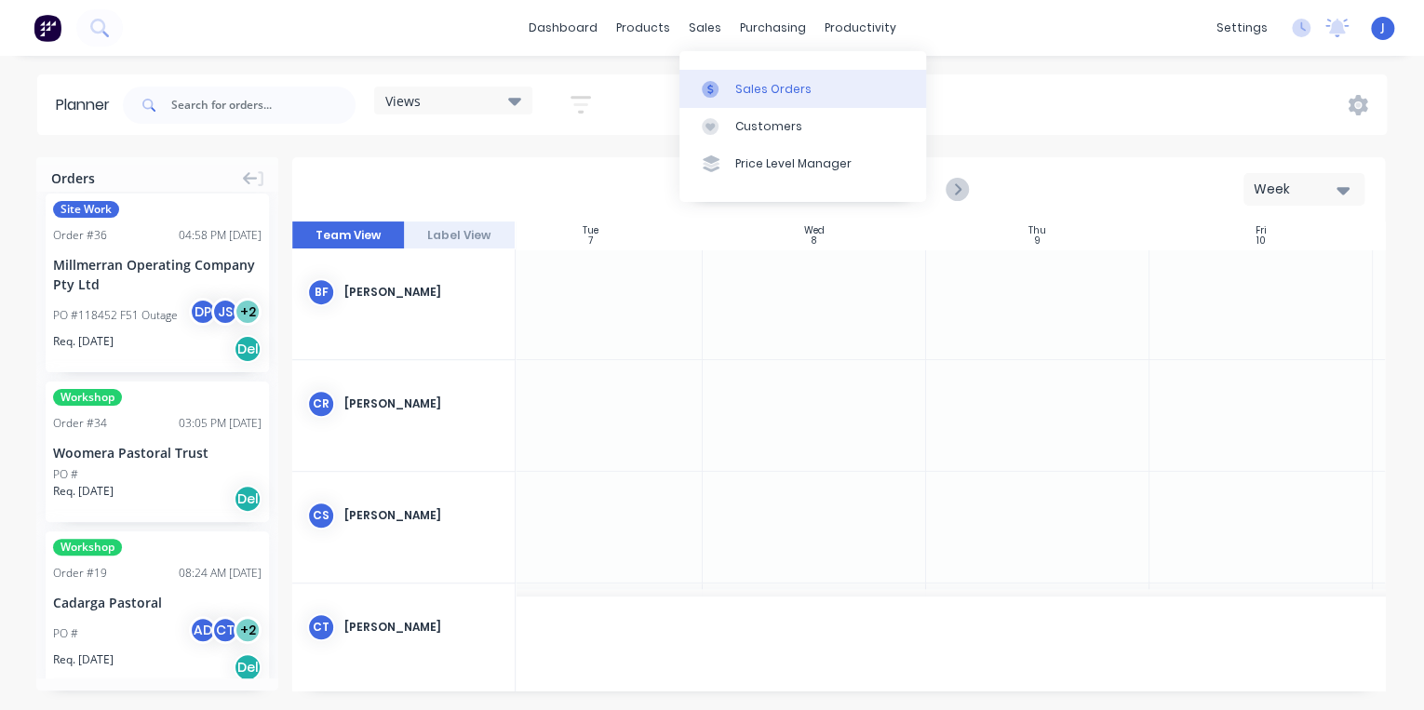
click at [752, 79] on link "Sales Orders" at bounding box center [802, 88] width 247 height 37
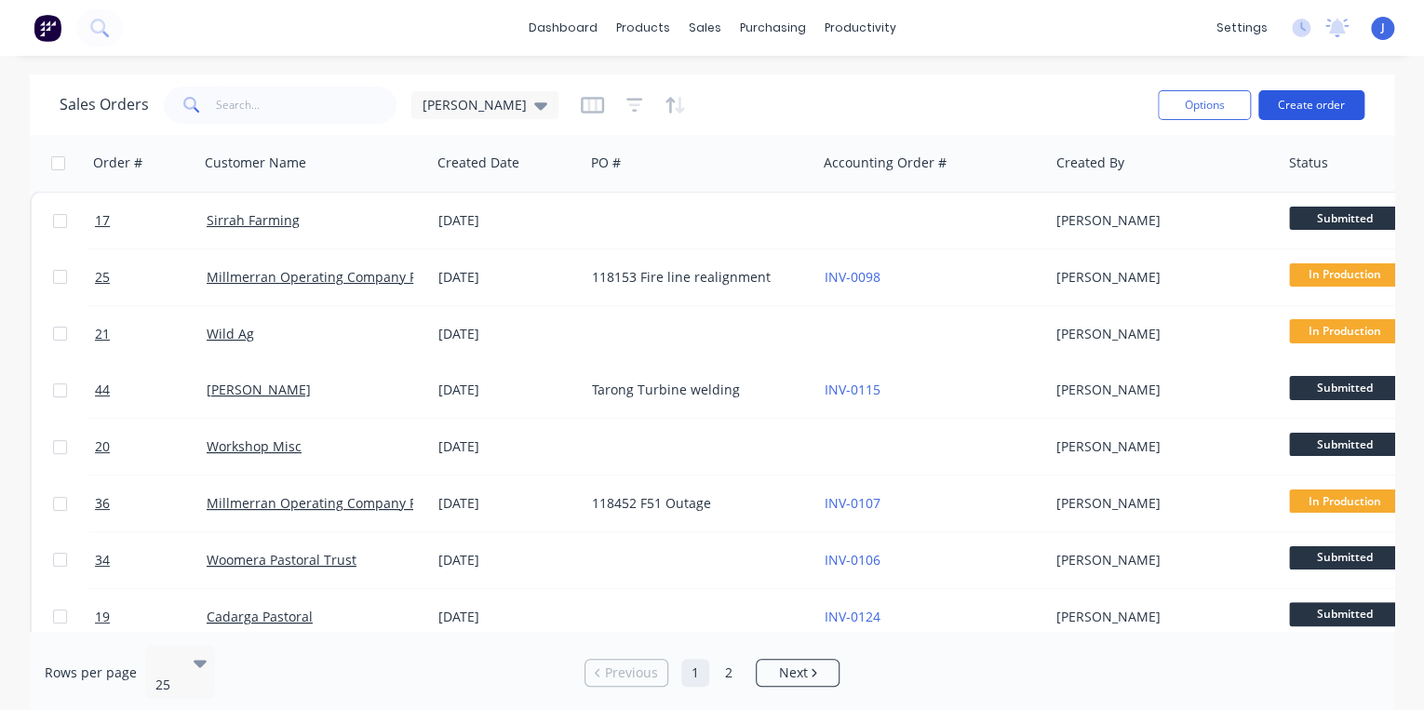
click at [1338, 100] on button "Create order" at bounding box center [1311, 105] width 106 height 30
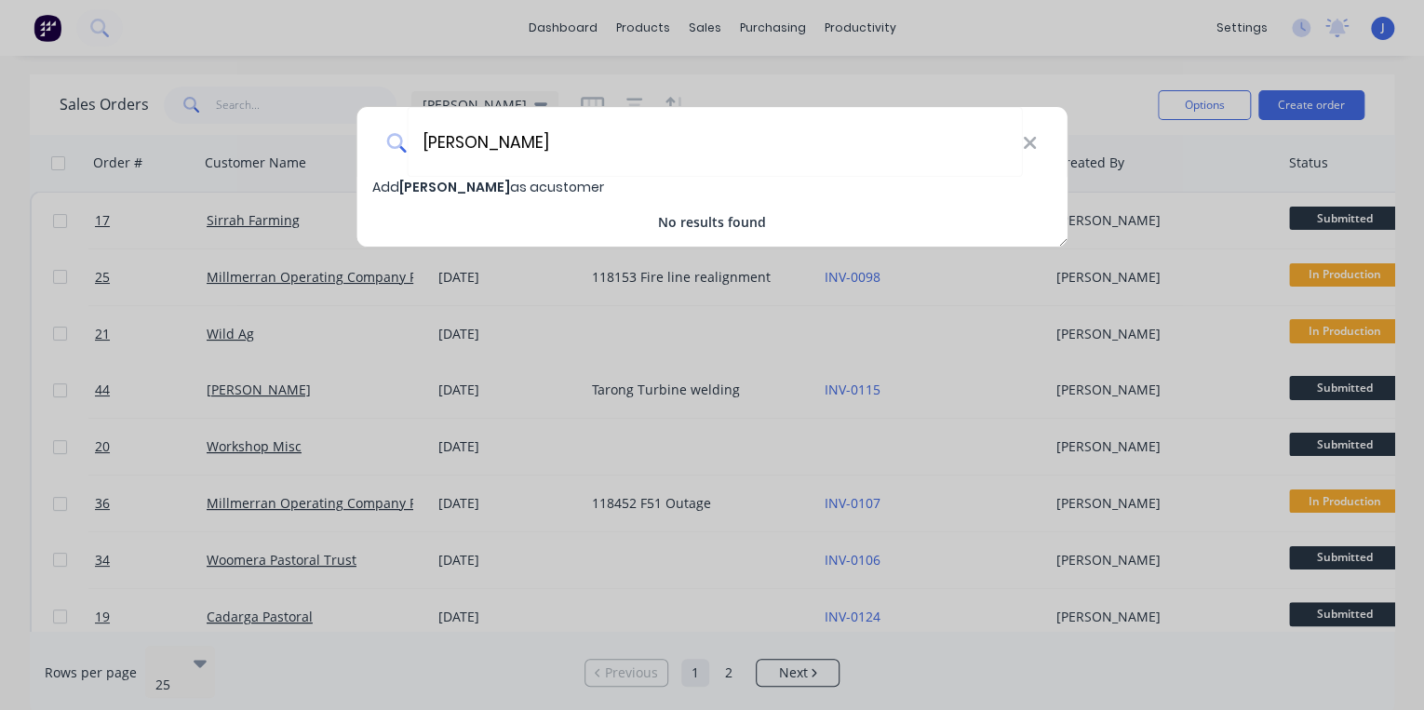
type input "[PERSON_NAME]"
click at [563, 181] on span "Add Daniel Facer as a customer" at bounding box center [488, 187] width 232 height 19
select select "AU"
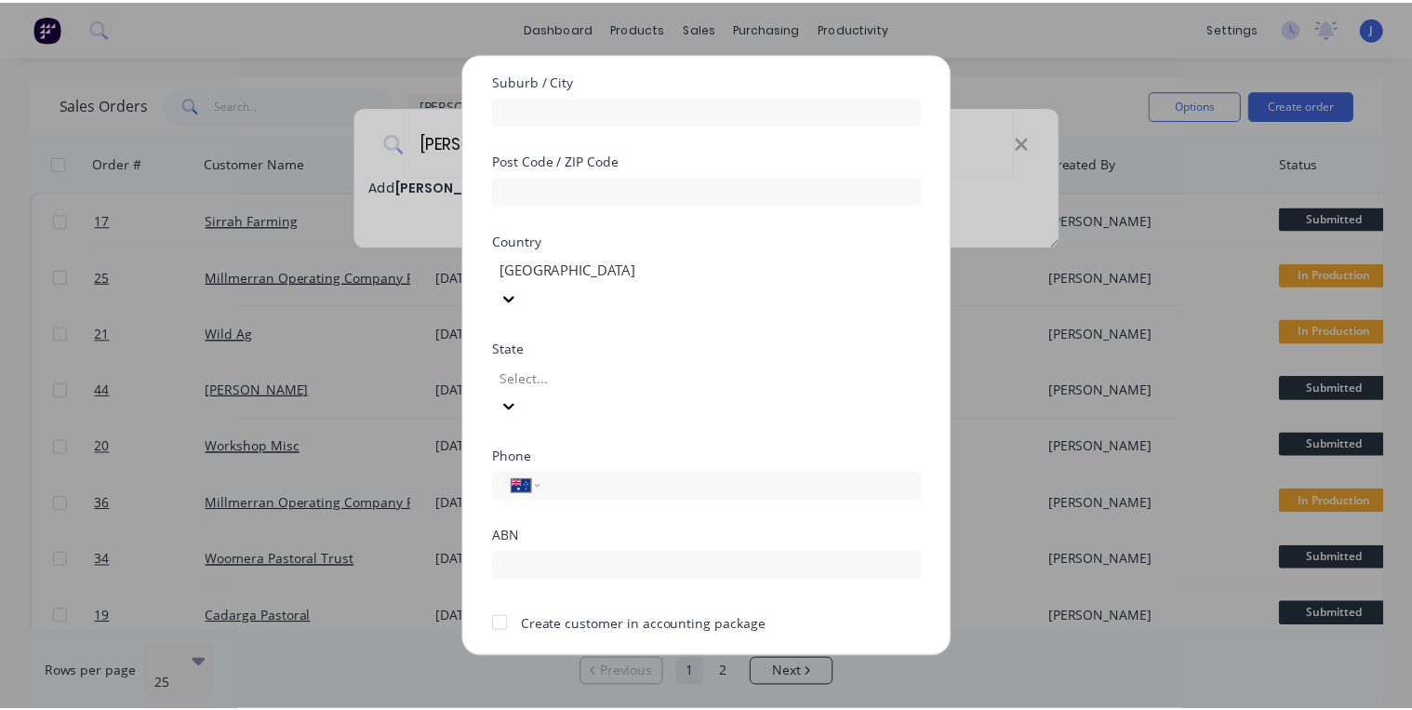
scroll to position [304, 0]
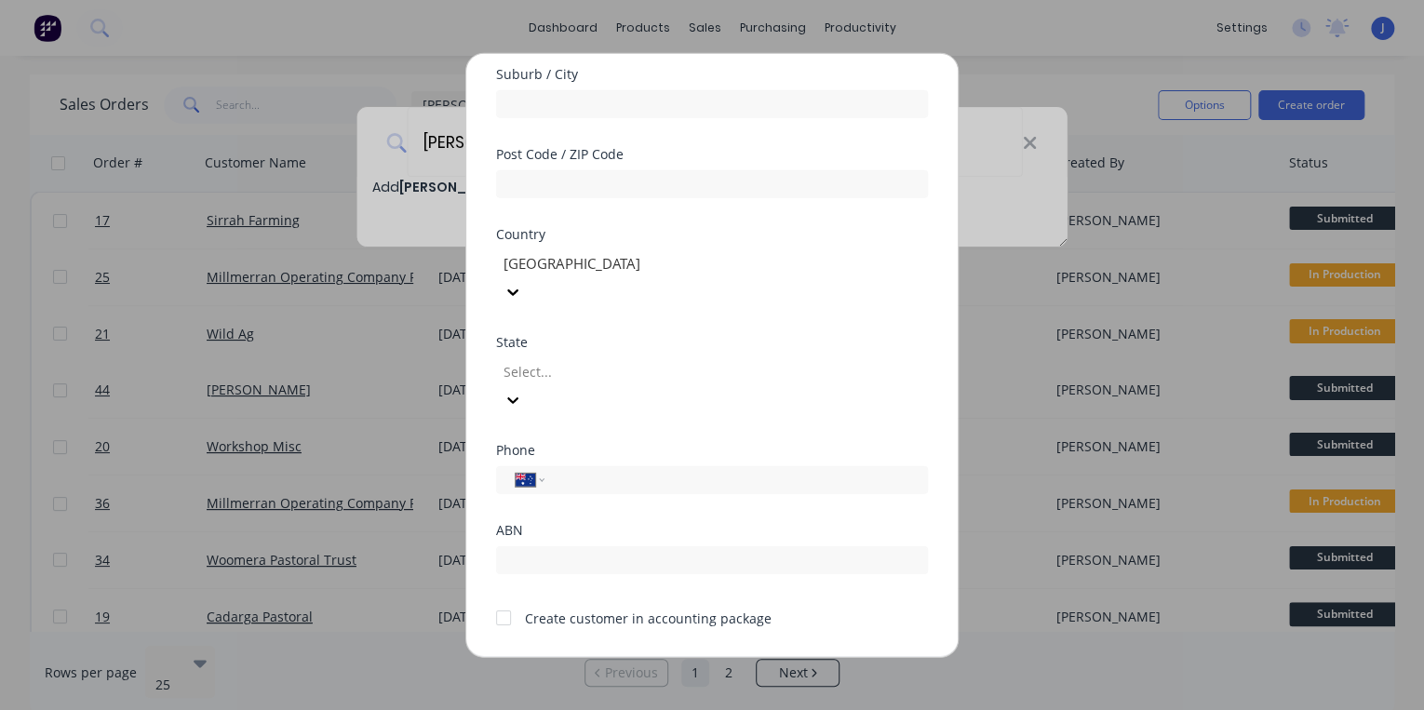
click at [652, 657] on button "Save" at bounding box center [653, 672] width 102 height 30
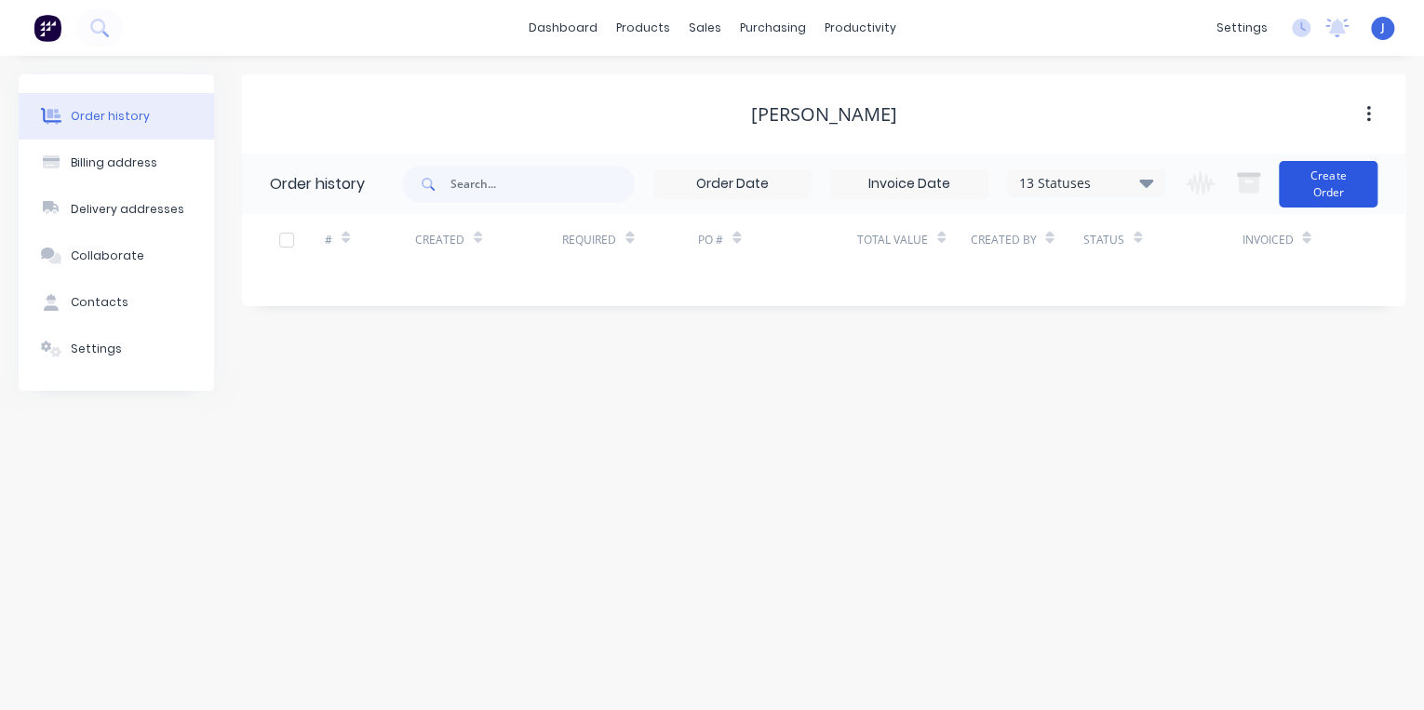
click at [1330, 194] on button "Create Order" at bounding box center [1327, 184] width 99 height 47
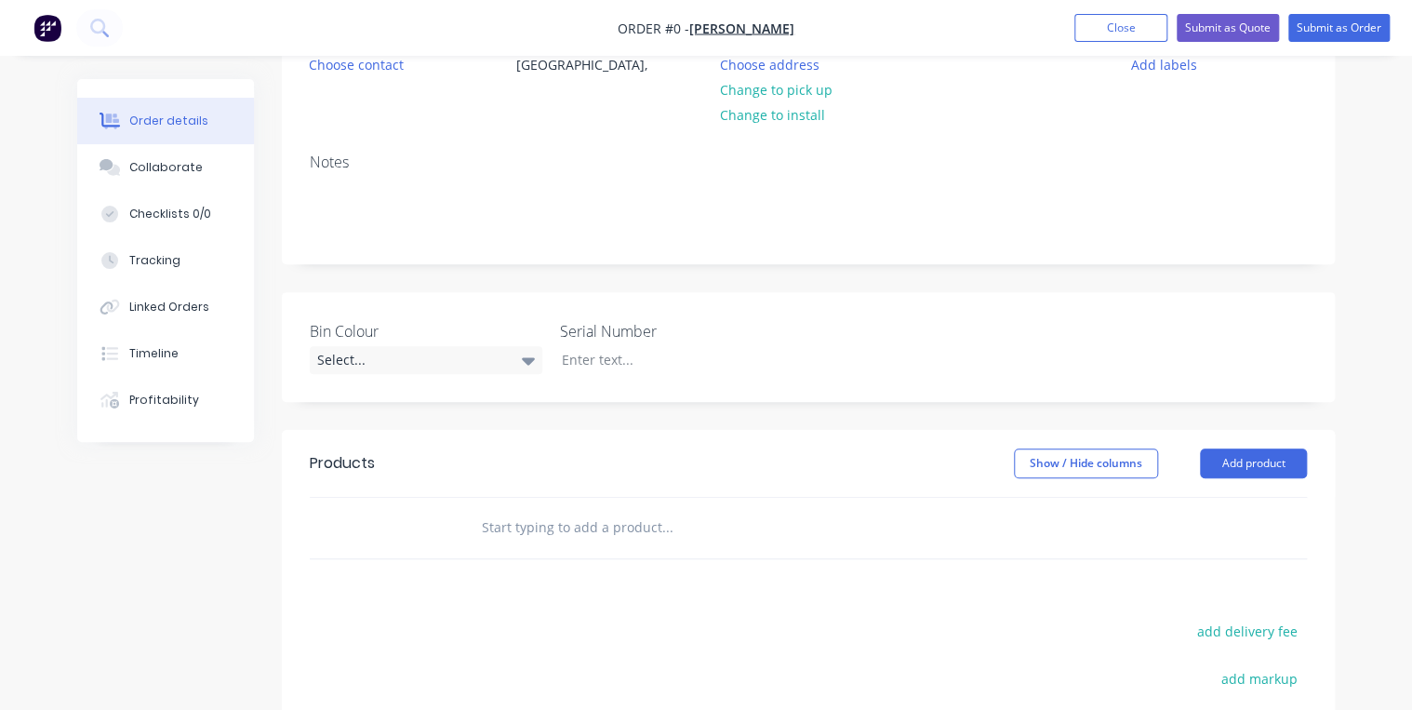
scroll to position [223, 0]
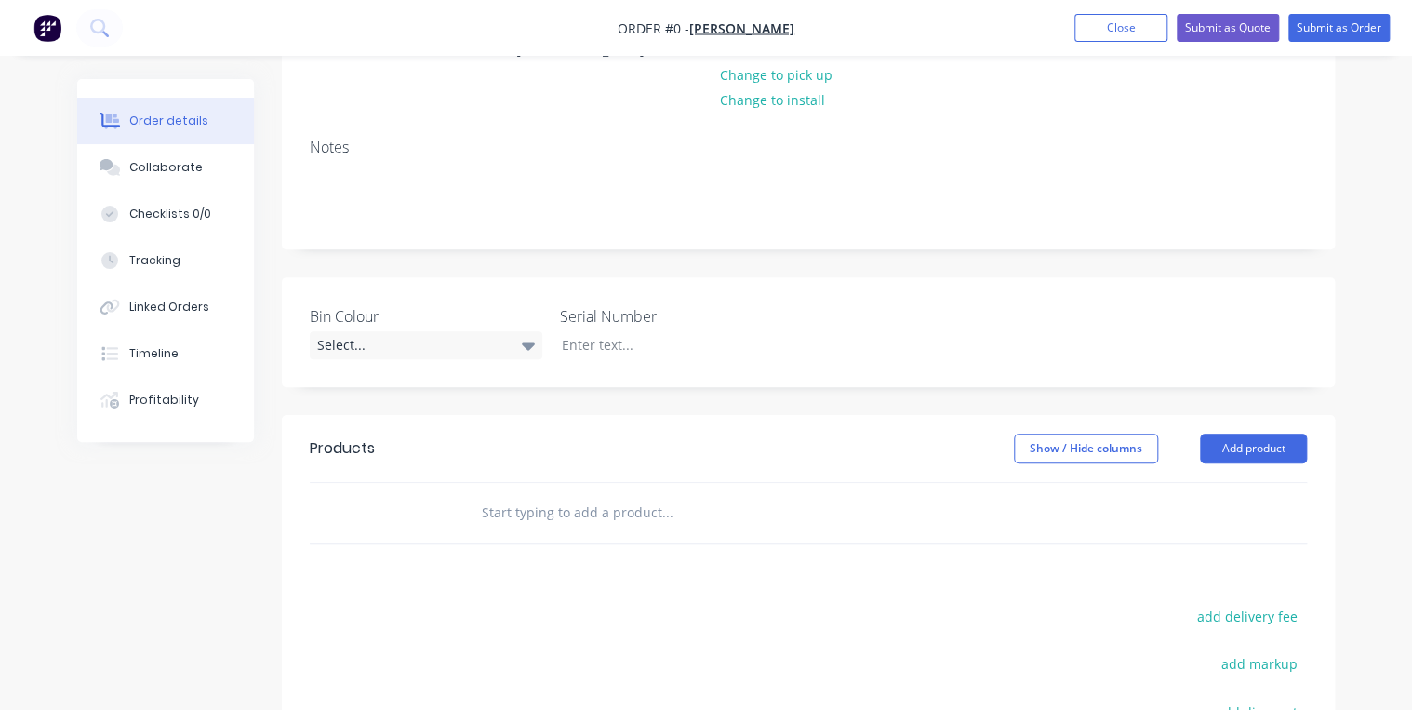
click at [625, 511] on input "text" at bounding box center [667, 512] width 372 height 37
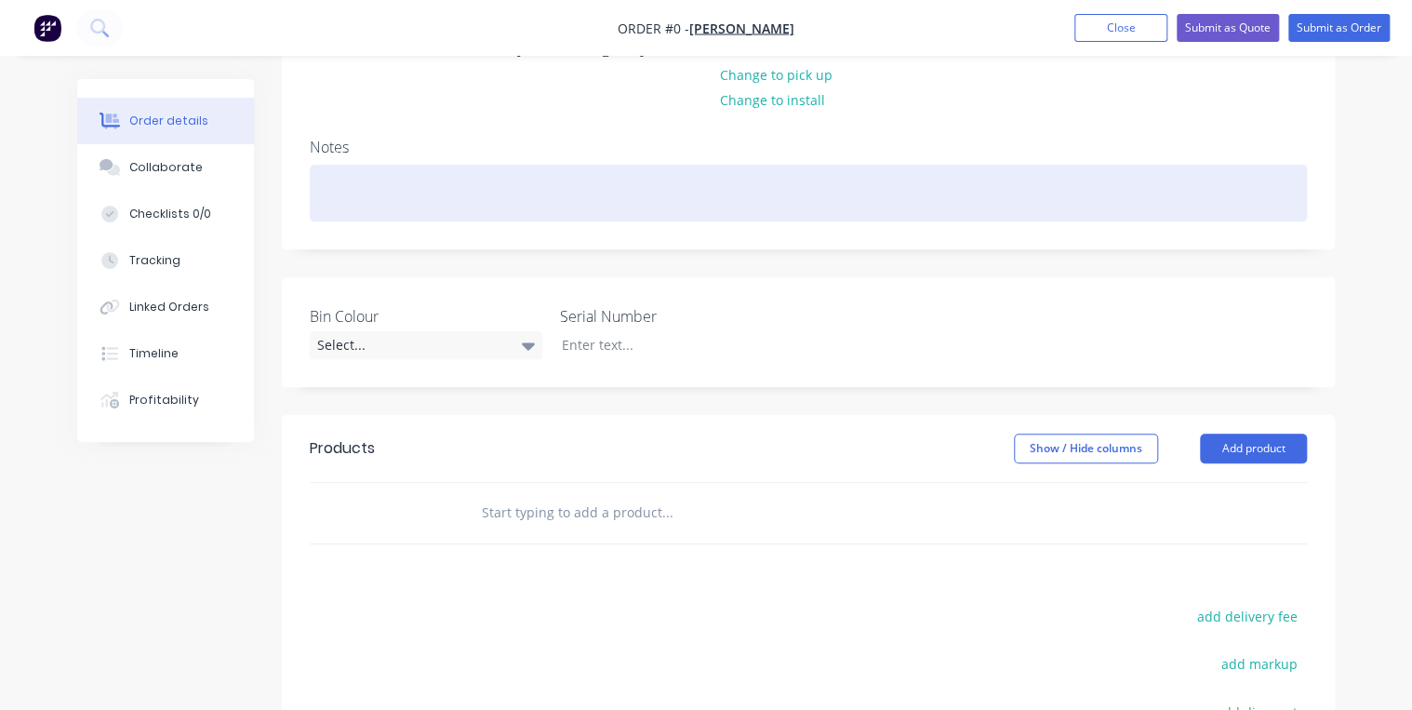
click at [395, 198] on div at bounding box center [808, 193] width 997 height 57
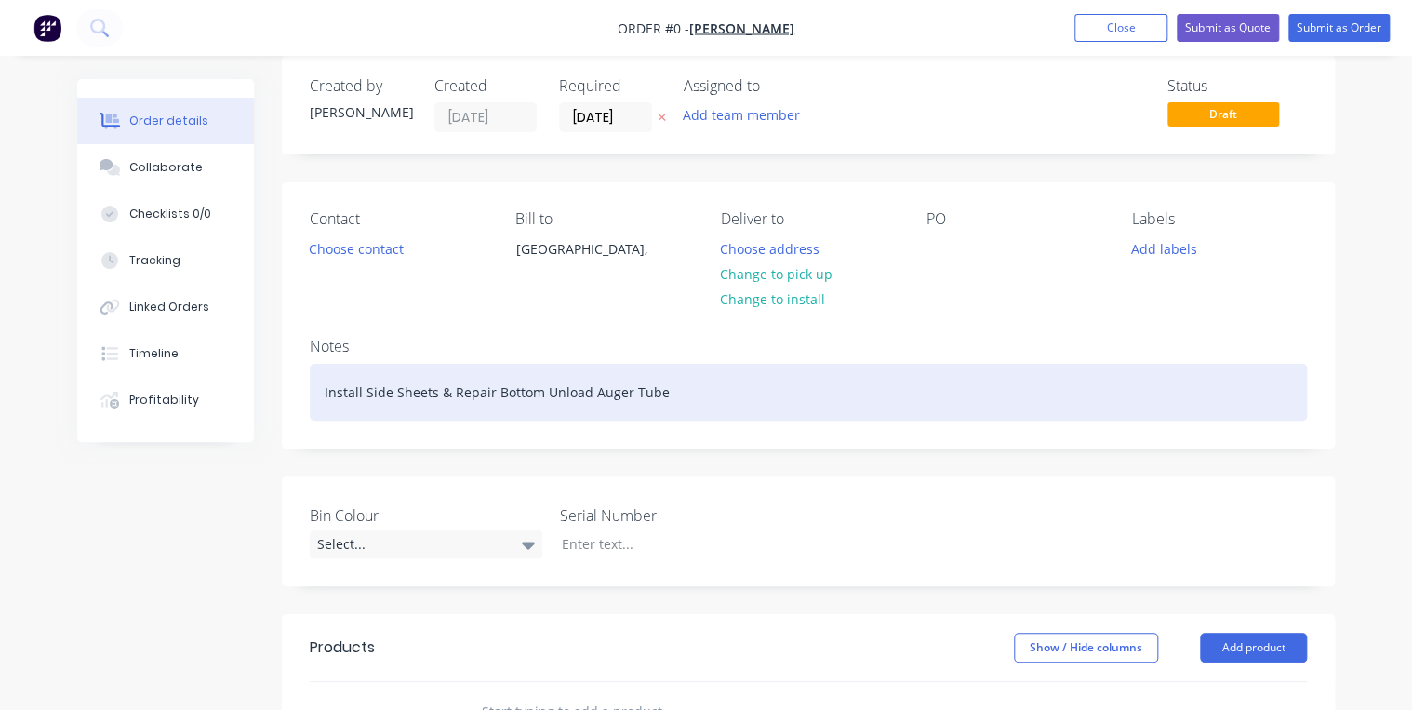
scroll to position [0, 0]
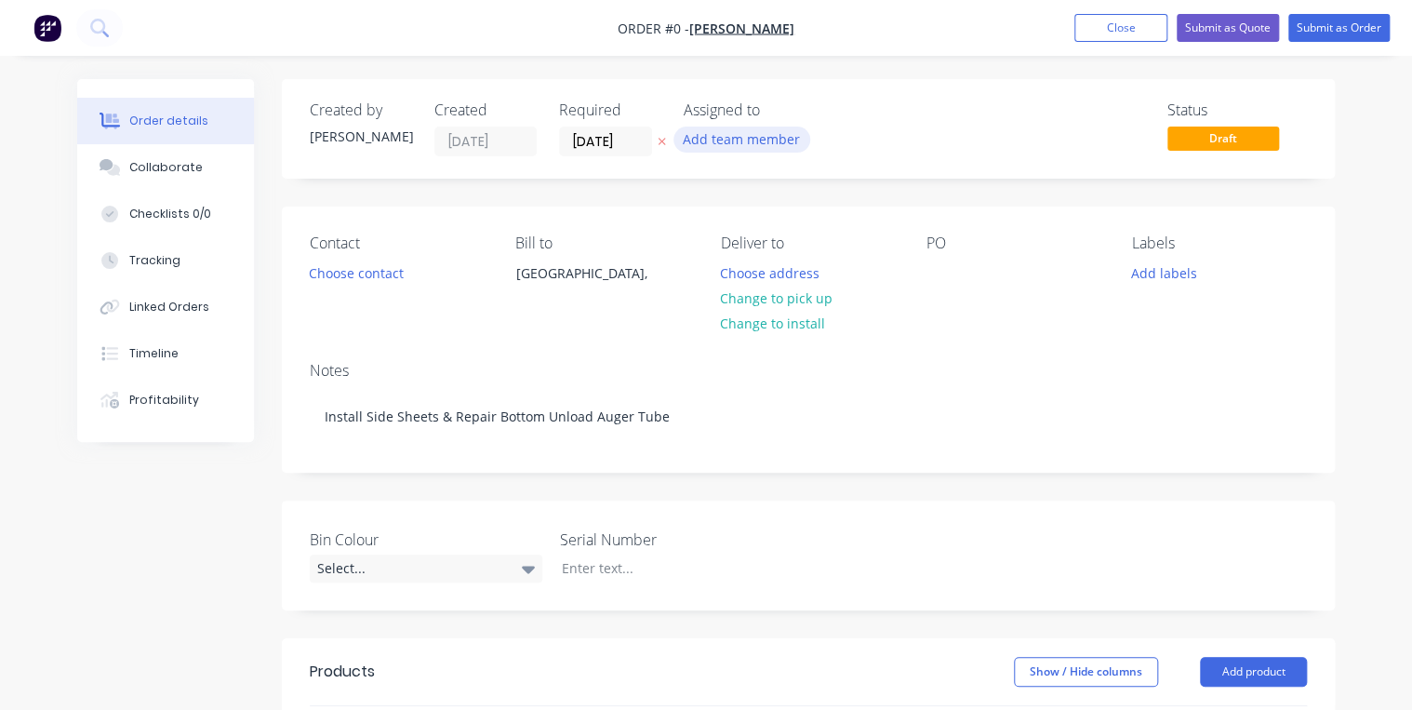
click at [784, 143] on div "Order details Collaborate Checklists 0/0 Tracking Linked Orders Timeline Profit…" at bounding box center [706, 660] width 1295 height 1163
click at [784, 141] on button "Add team member" at bounding box center [742, 139] width 137 height 25
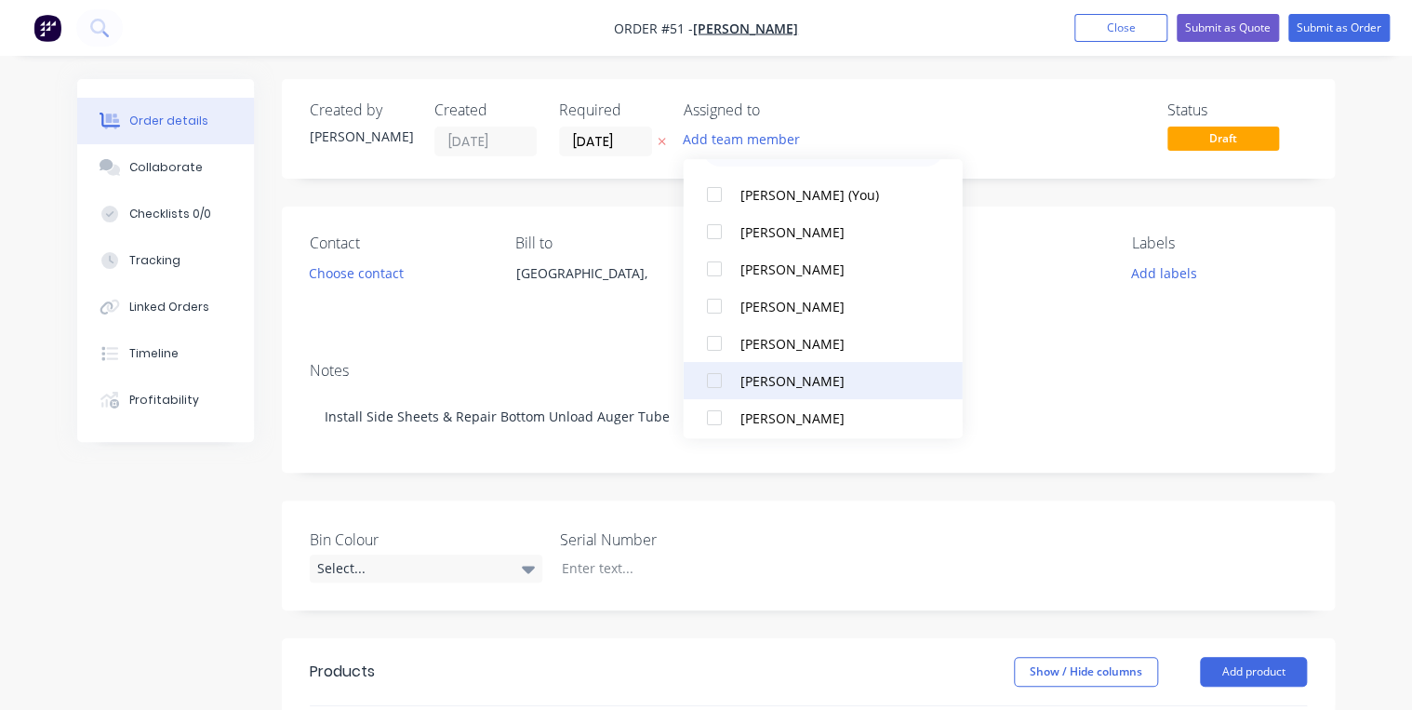
scroll to position [74, 0]
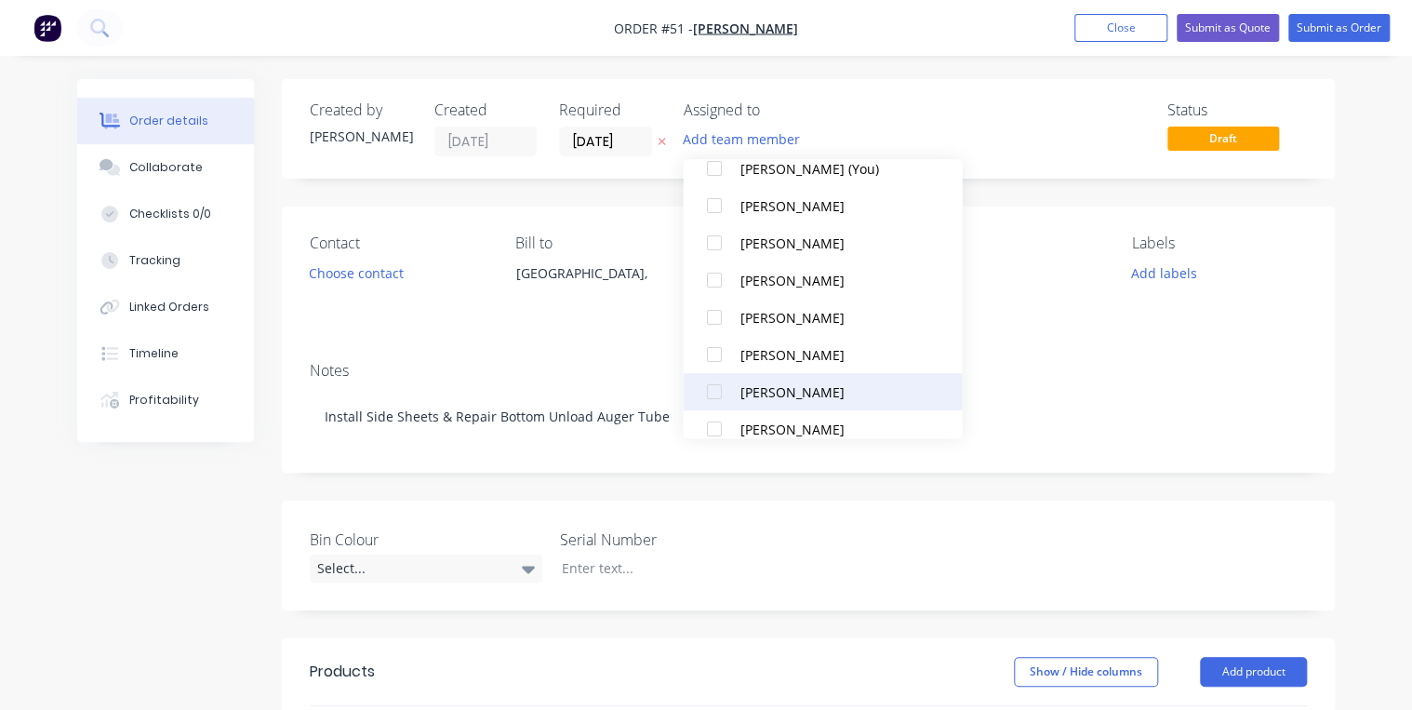
click at [717, 391] on div at bounding box center [713, 391] width 37 height 37
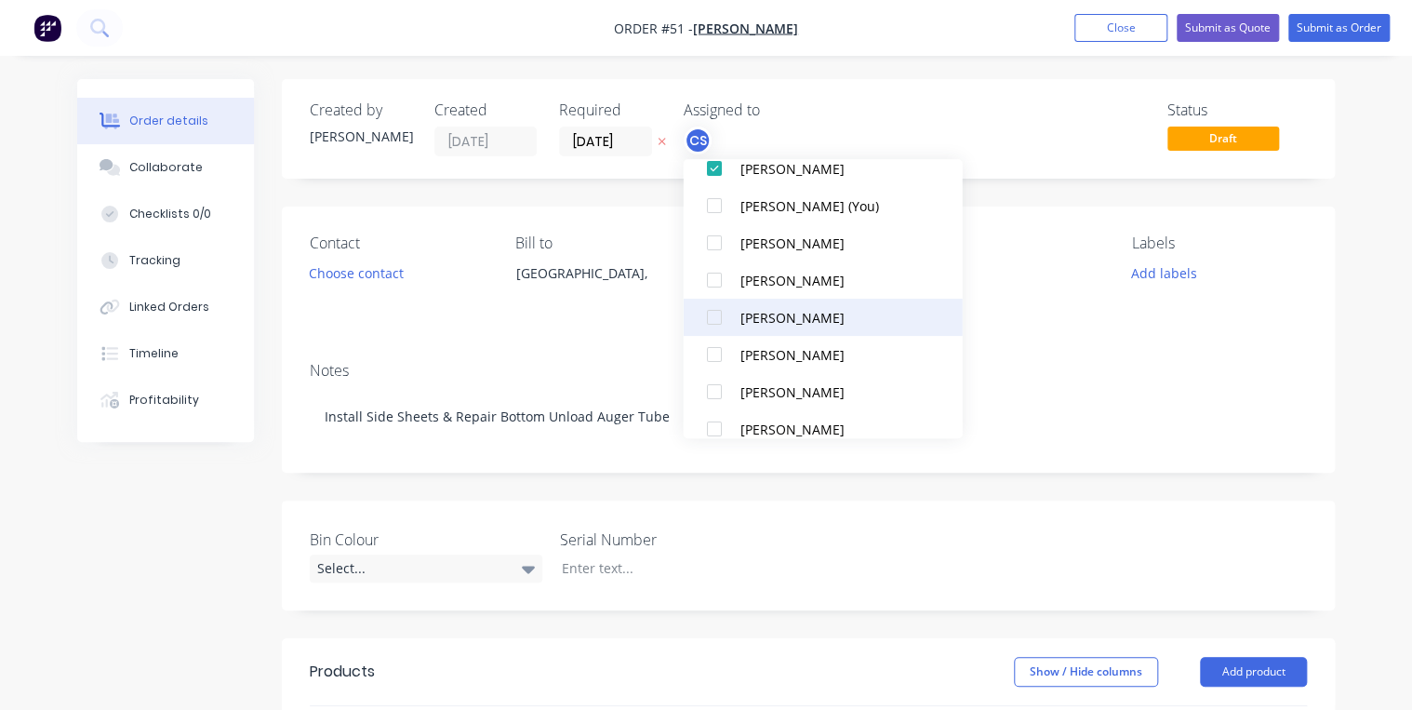
scroll to position [0, 0]
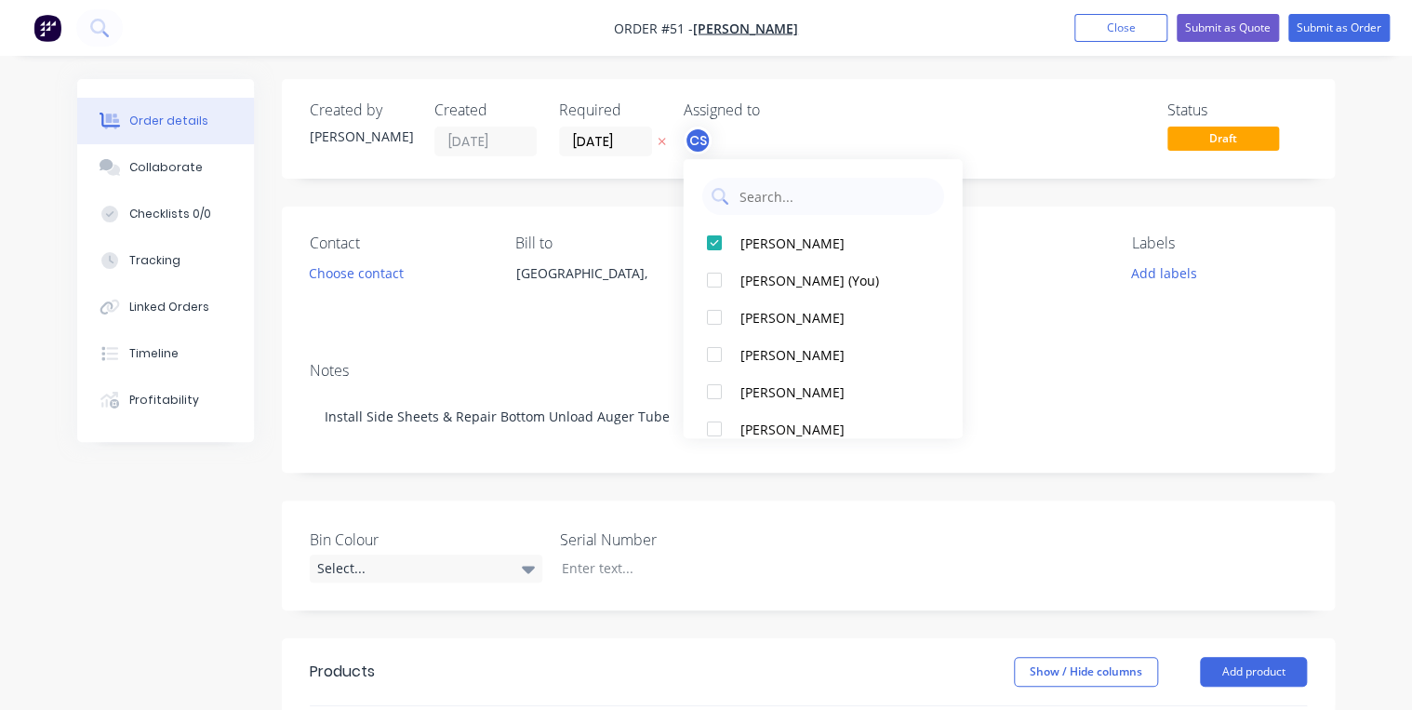
click at [962, 128] on div "Status Draft" at bounding box center [1088, 128] width 437 height 55
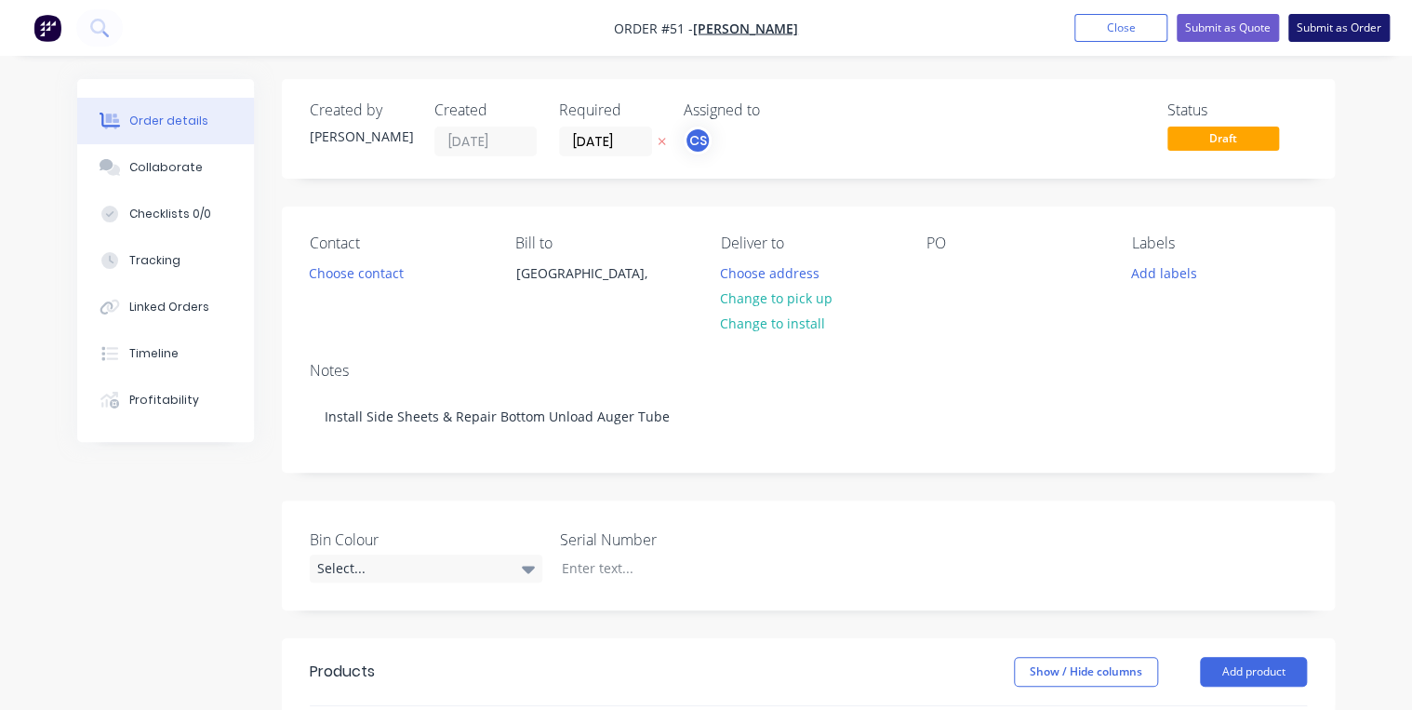
click at [1336, 33] on button "Submit as Order" at bounding box center [1339, 28] width 101 height 28
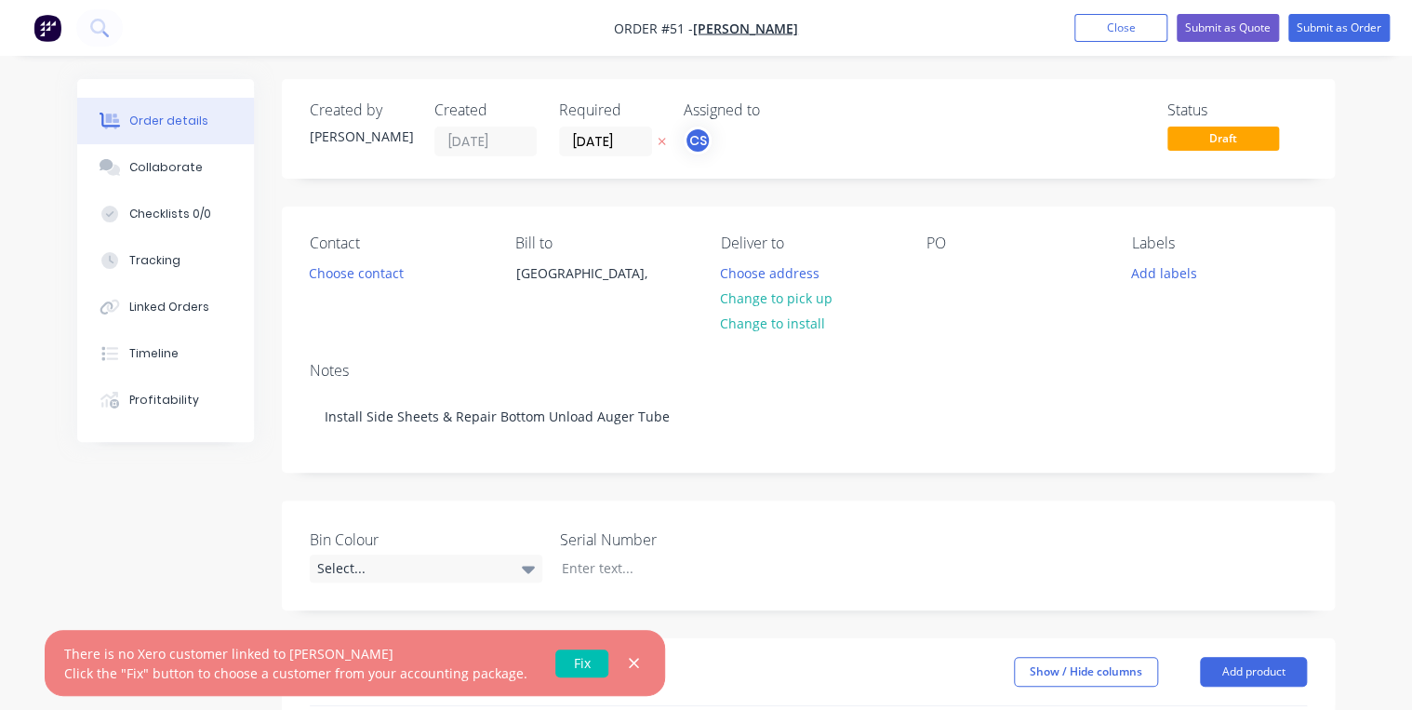
click at [562, 664] on link "Fix" at bounding box center [581, 663] width 53 height 28
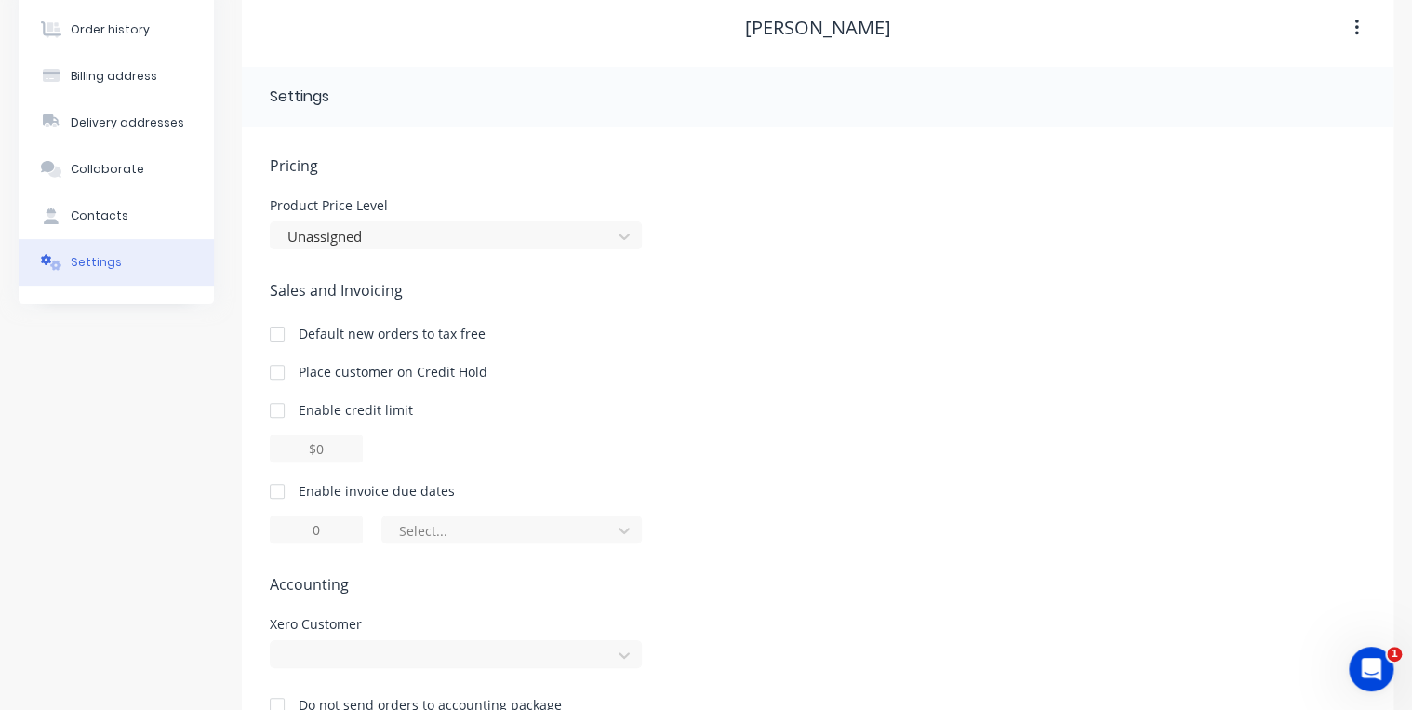
scroll to position [139, 0]
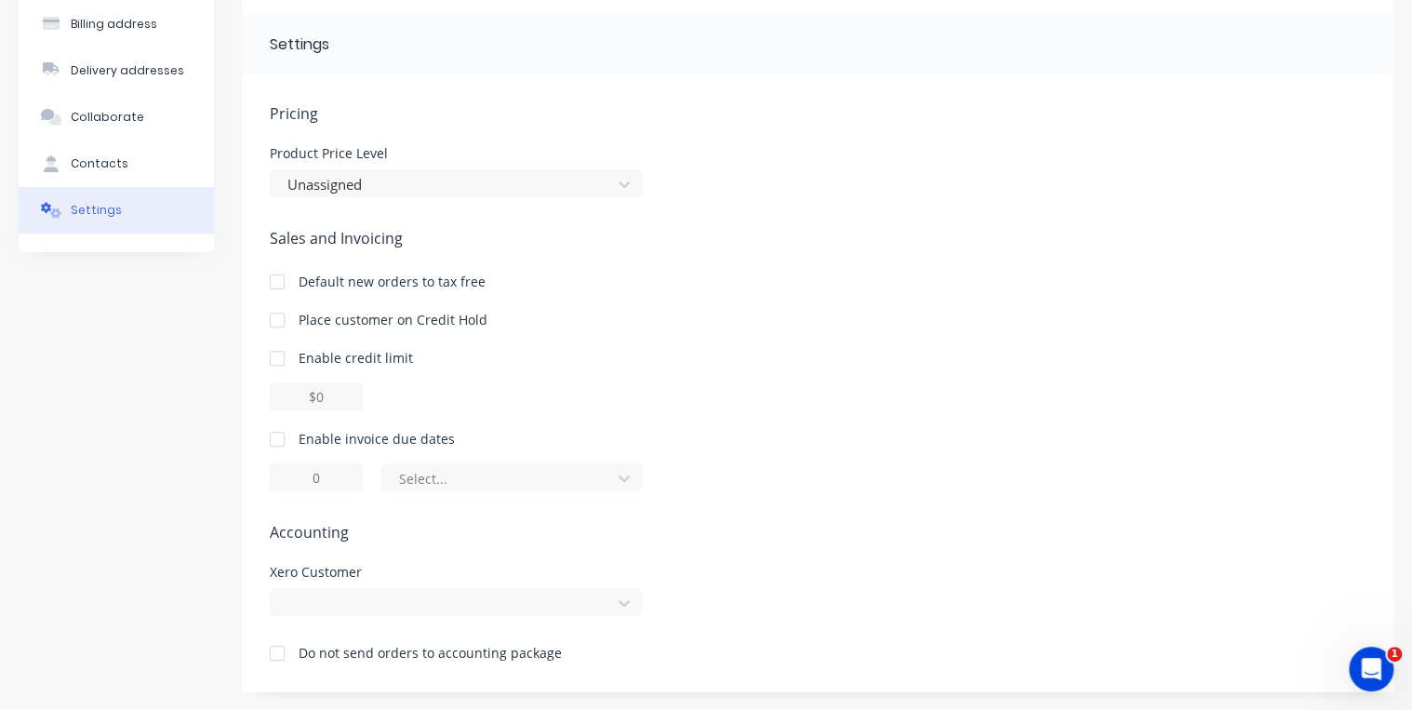
click at [274, 655] on div at bounding box center [277, 653] width 37 height 37
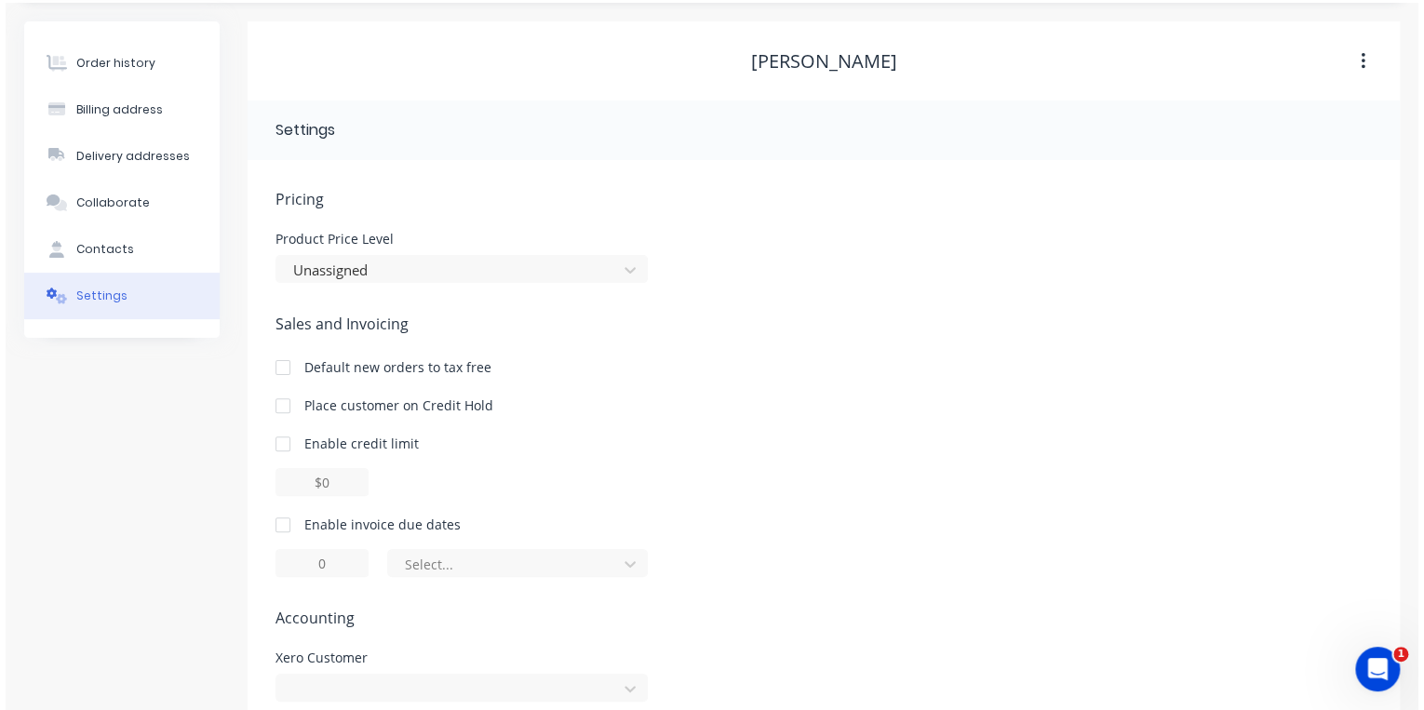
scroll to position [0, 0]
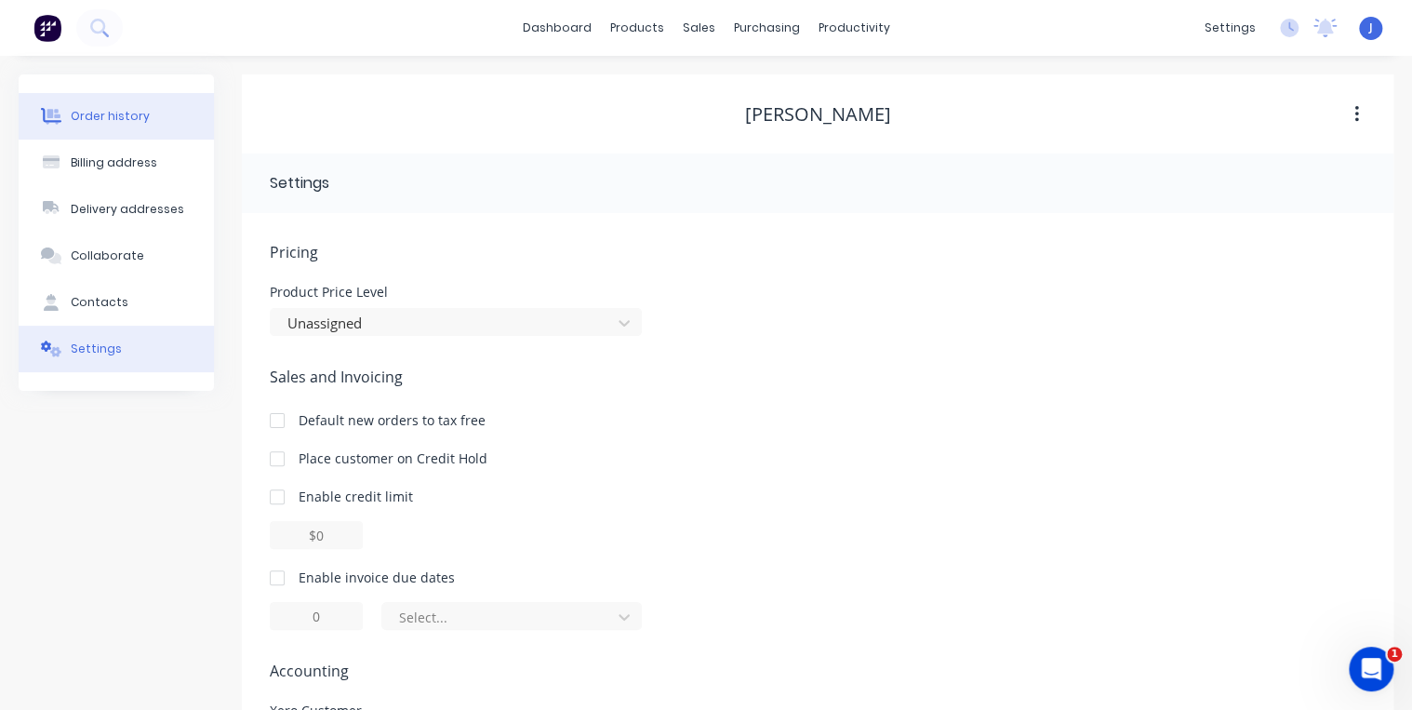
click at [102, 118] on div "Order history" at bounding box center [110, 116] width 79 height 17
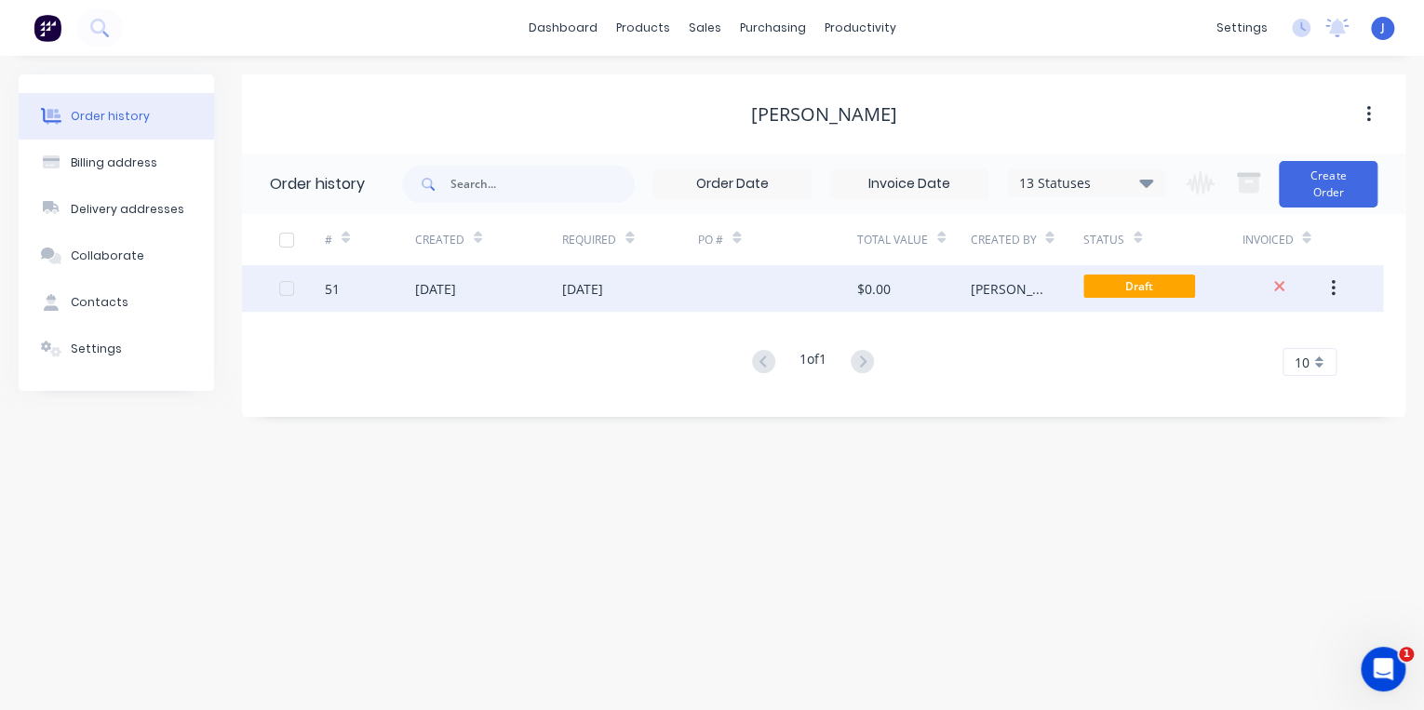
click at [714, 279] on div at bounding box center [777, 288] width 158 height 47
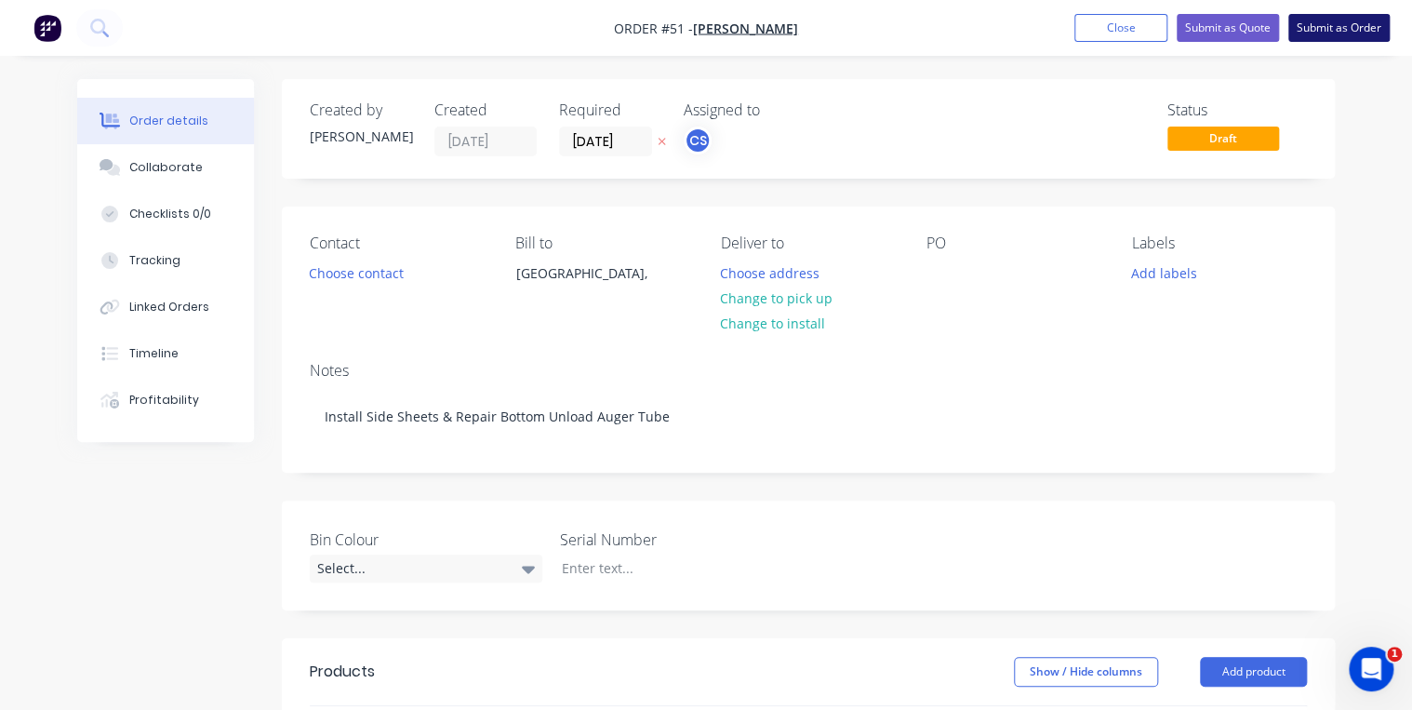
click at [1344, 33] on button "Submit as Order" at bounding box center [1339, 28] width 101 height 28
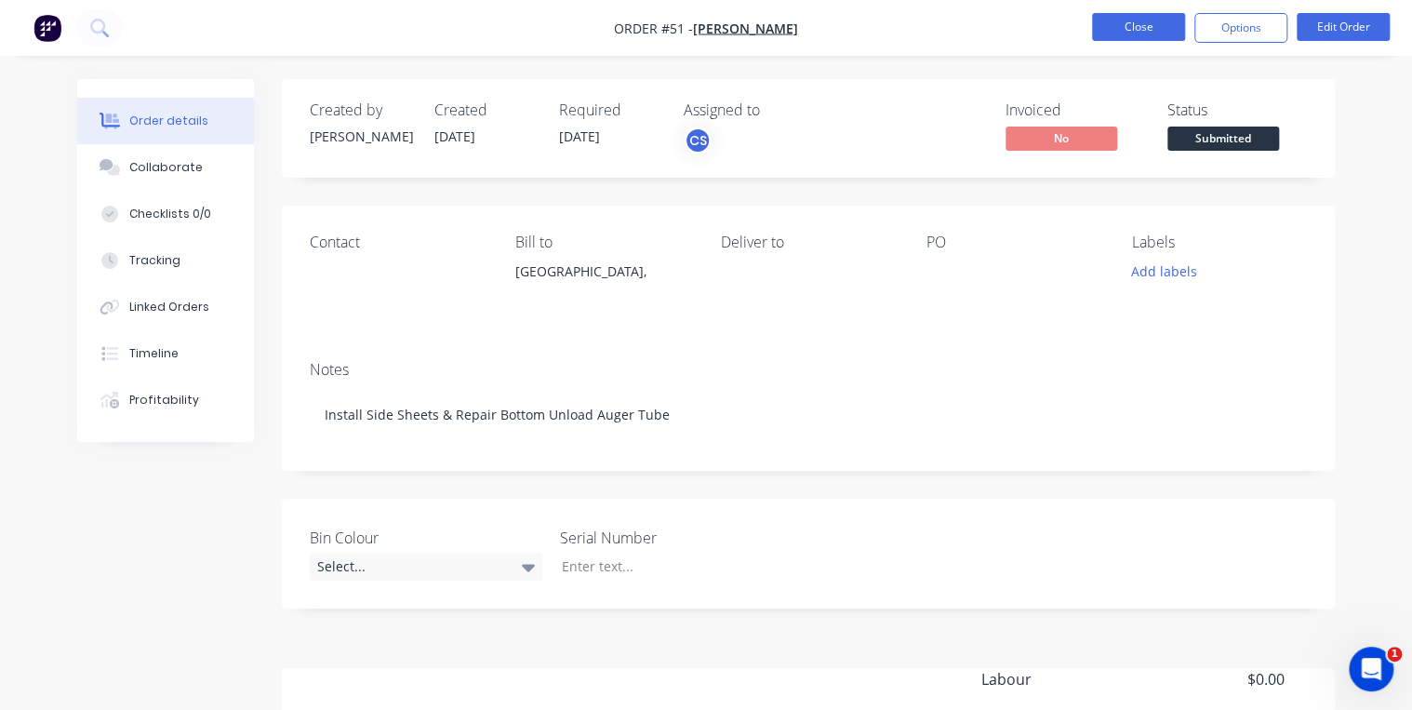
click at [1165, 33] on button "Close" at bounding box center [1138, 27] width 93 height 28
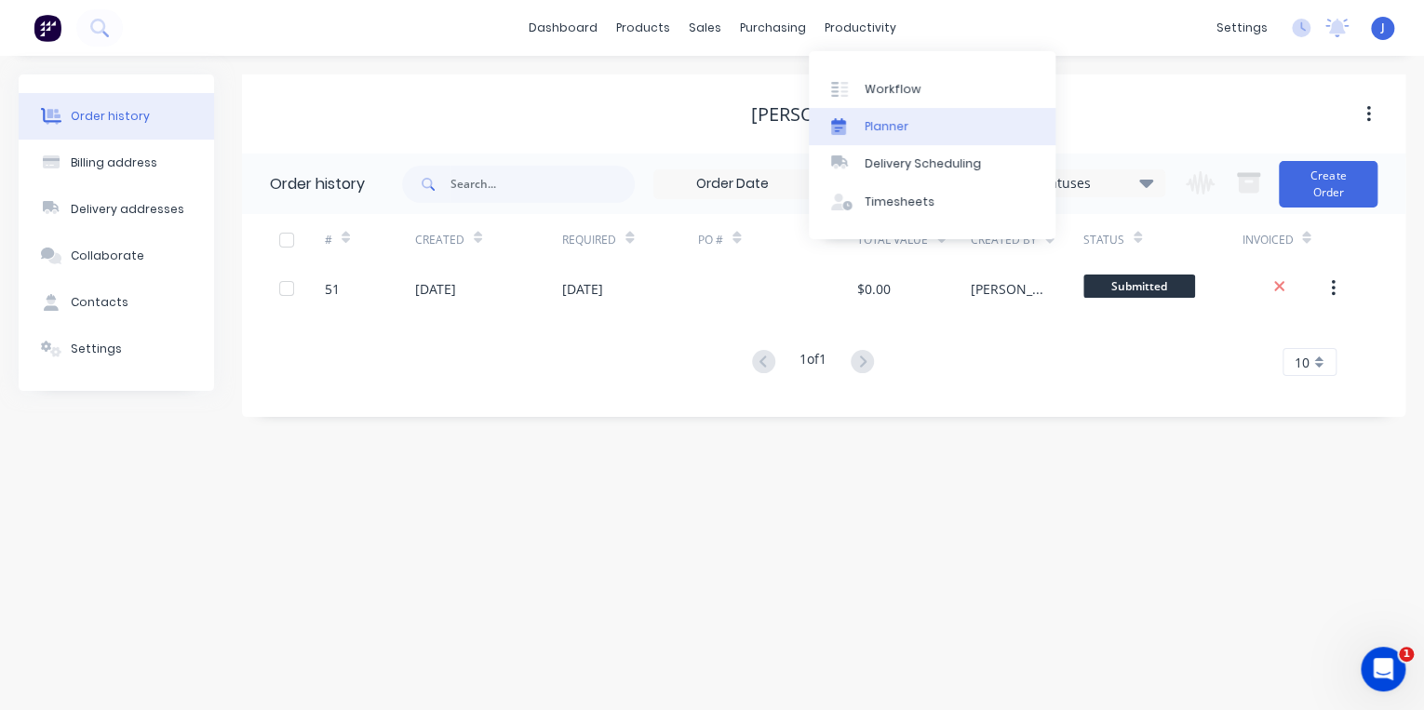
click at [886, 122] on div "Planner" at bounding box center [886, 126] width 44 height 17
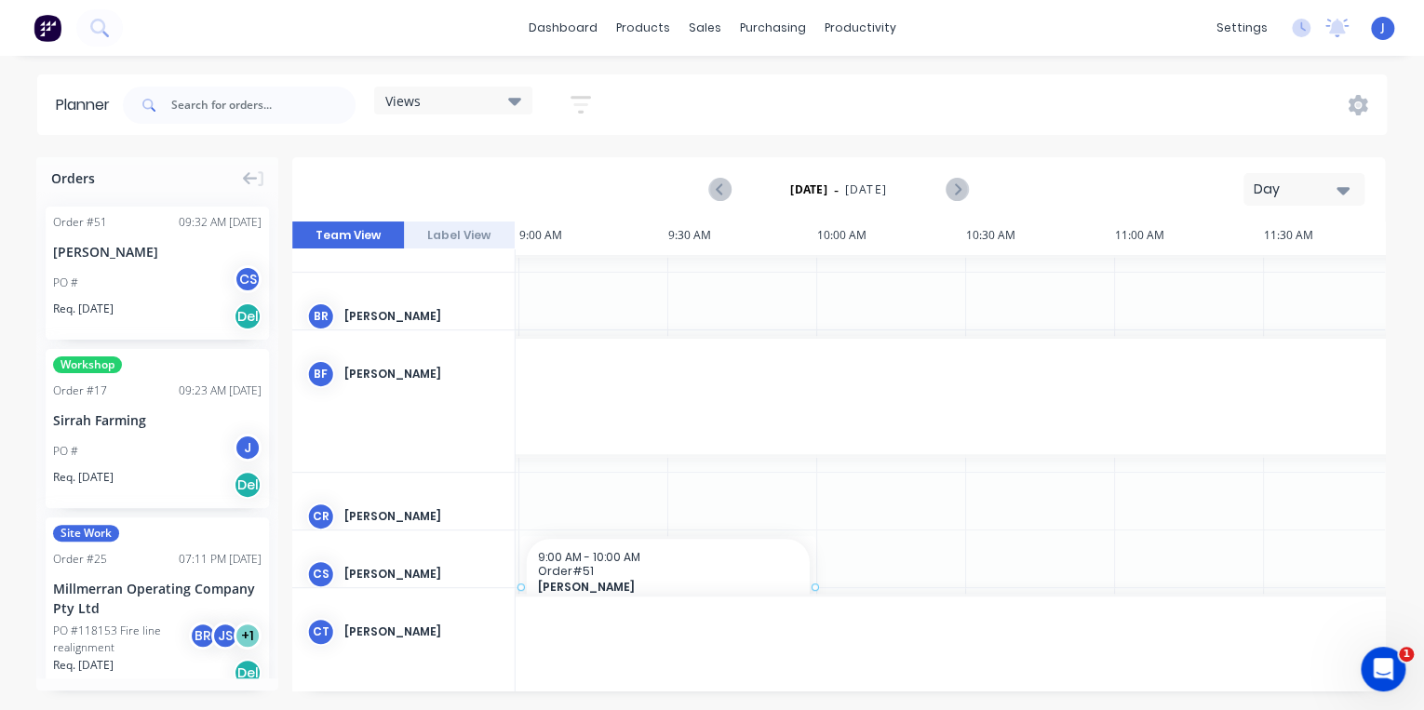
scroll to position [298, 2671]
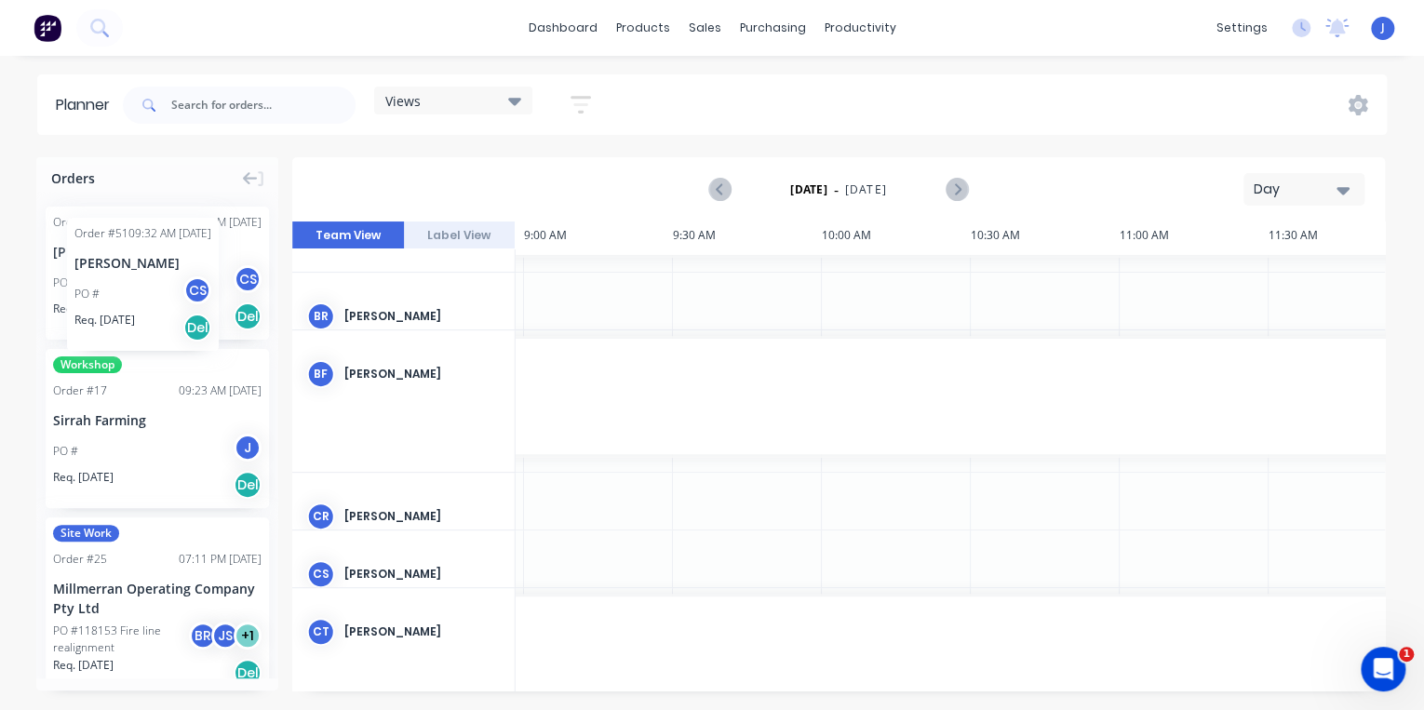
drag, startPoint x: 140, startPoint y: 283, endPoint x: 67, endPoint y: 204, distance: 107.3
click at [1325, 192] on div "Day" at bounding box center [1296, 190] width 86 height 20
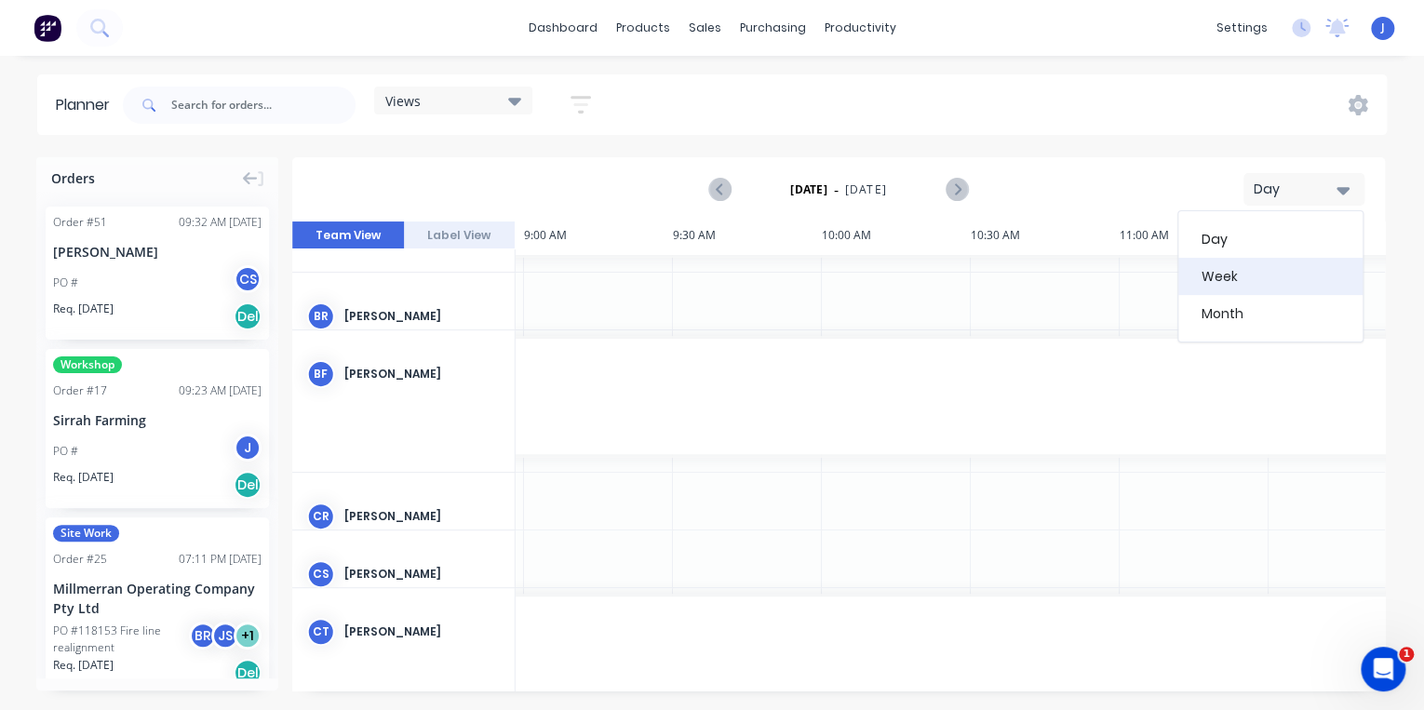
click at [1276, 272] on div "Week" at bounding box center [1270, 276] width 184 height 37
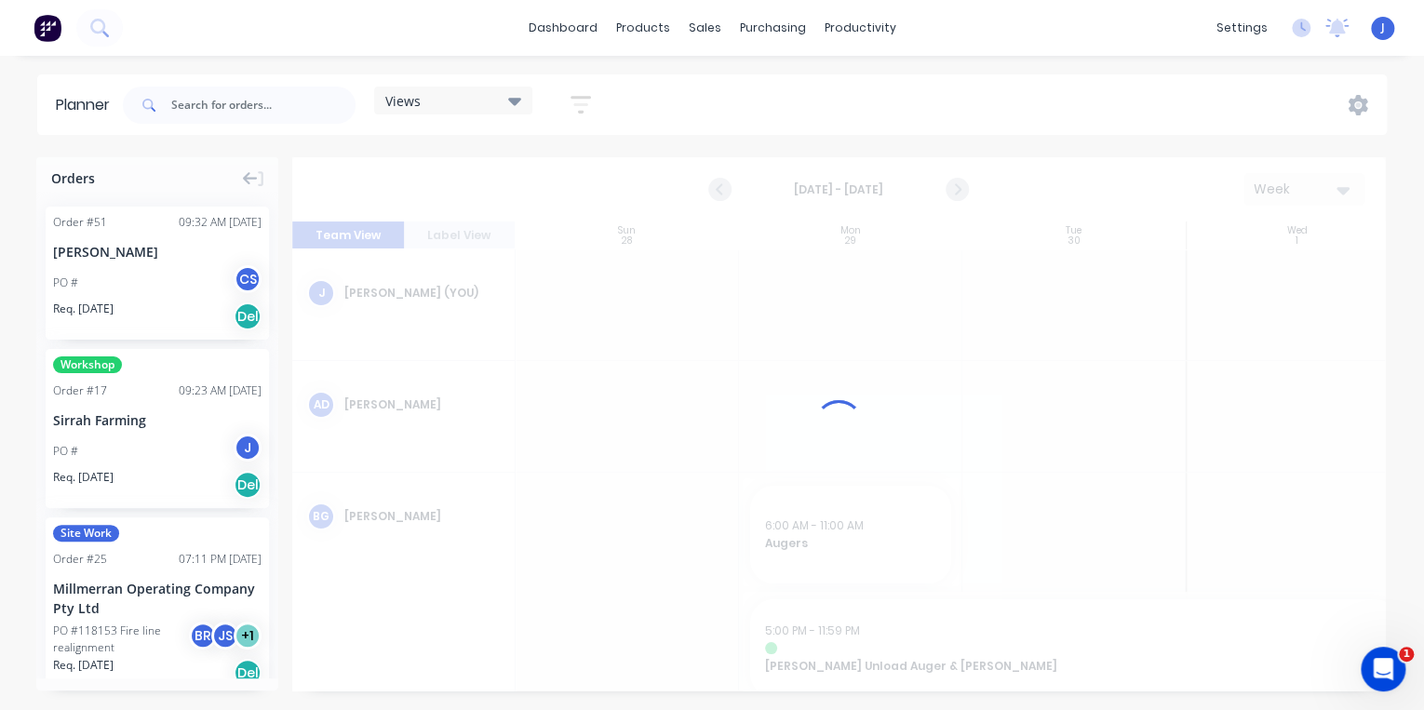
scroll to position [0, 0]
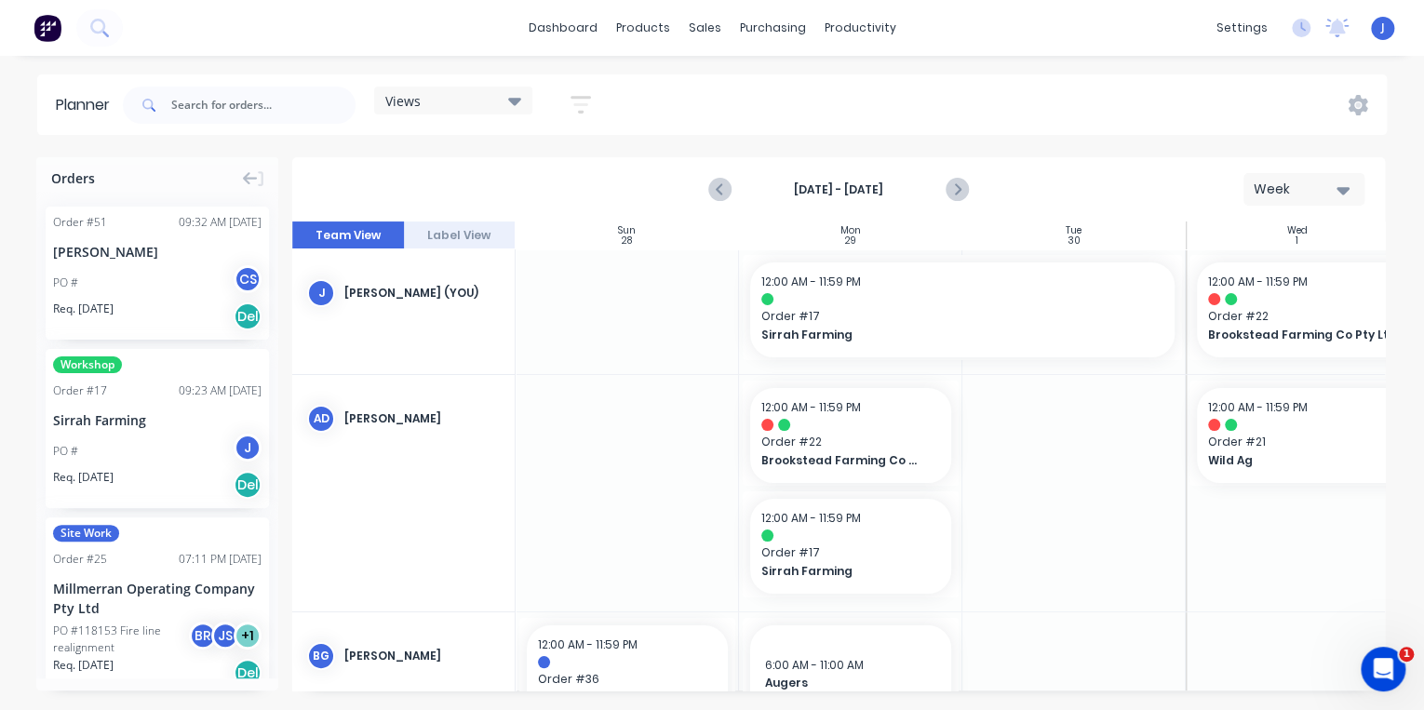
click at [957, 185] on icon "Next page" at bounding box center [955, 190] width 22 height 22
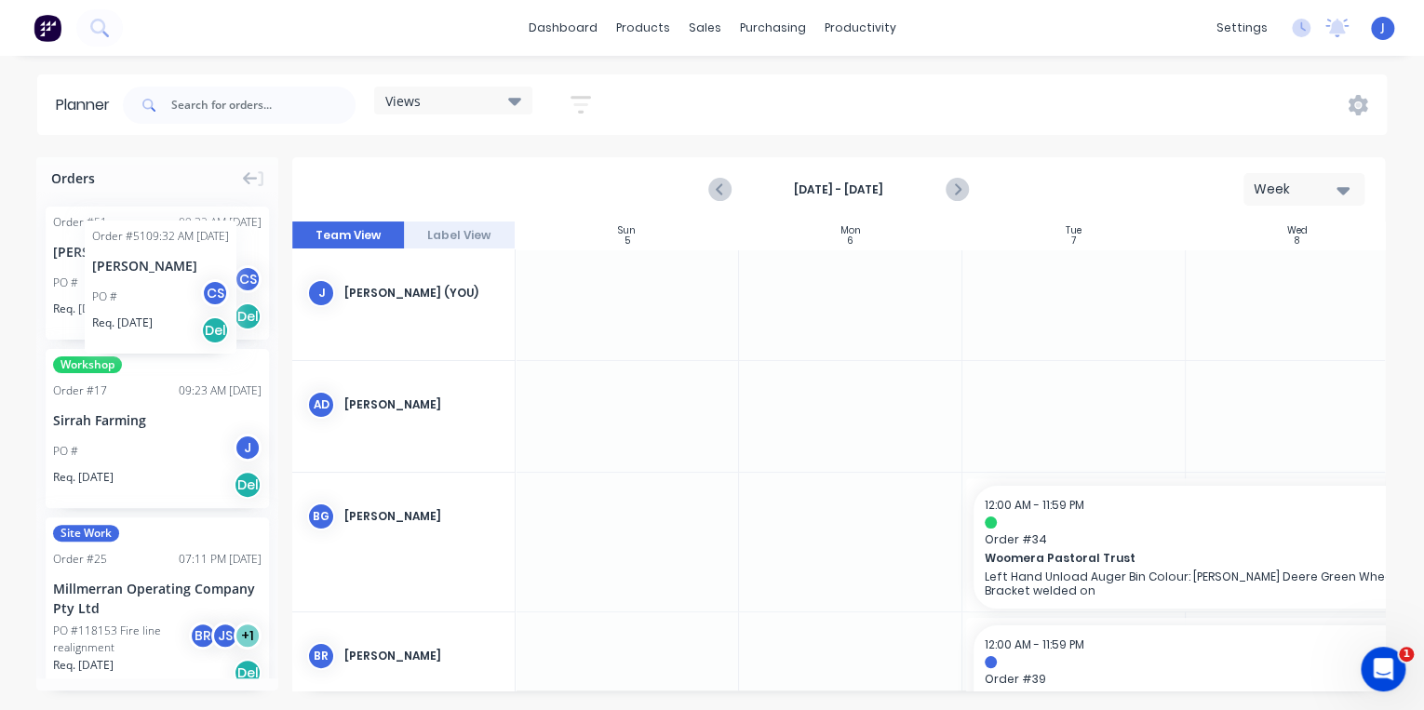
drag, startPoint x: 101, startPoint y: 264, endPoint x: 84, endPoint y: 207, distance: 60.3
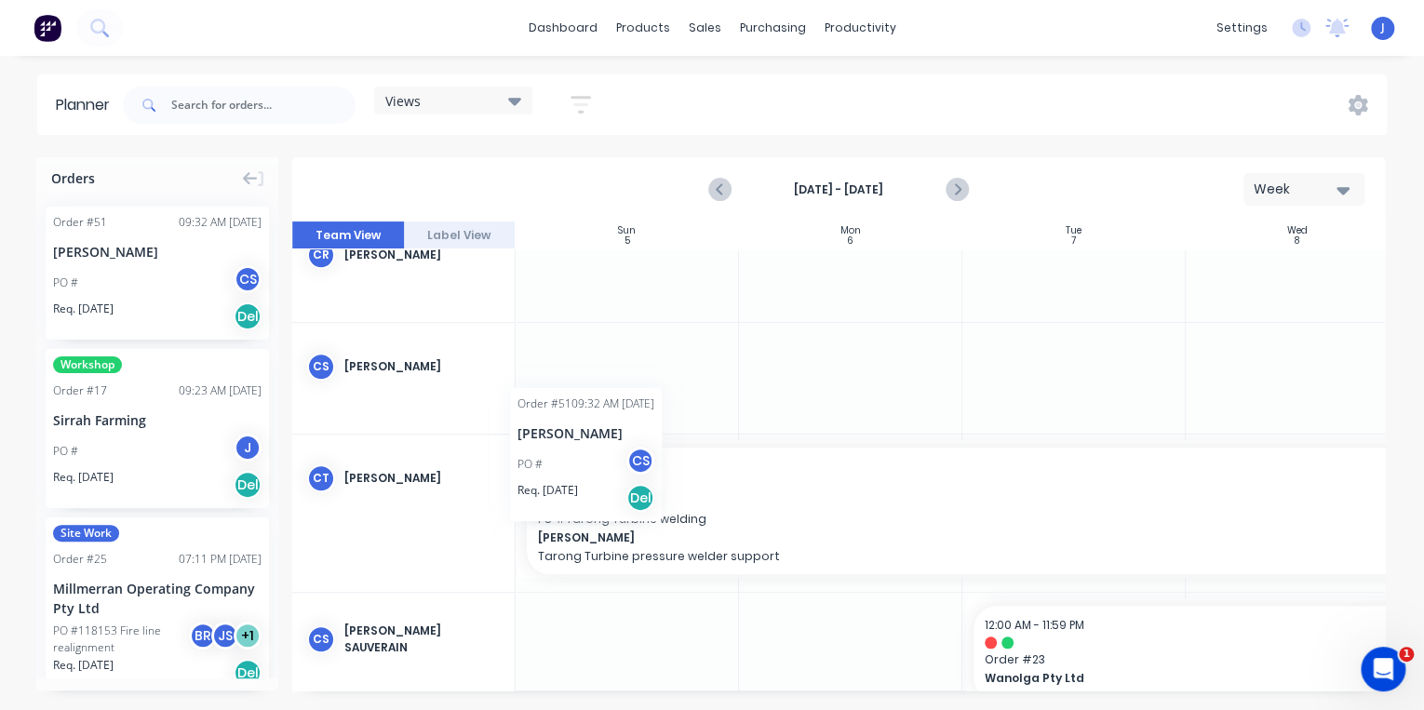
scroll to position [670, 0]
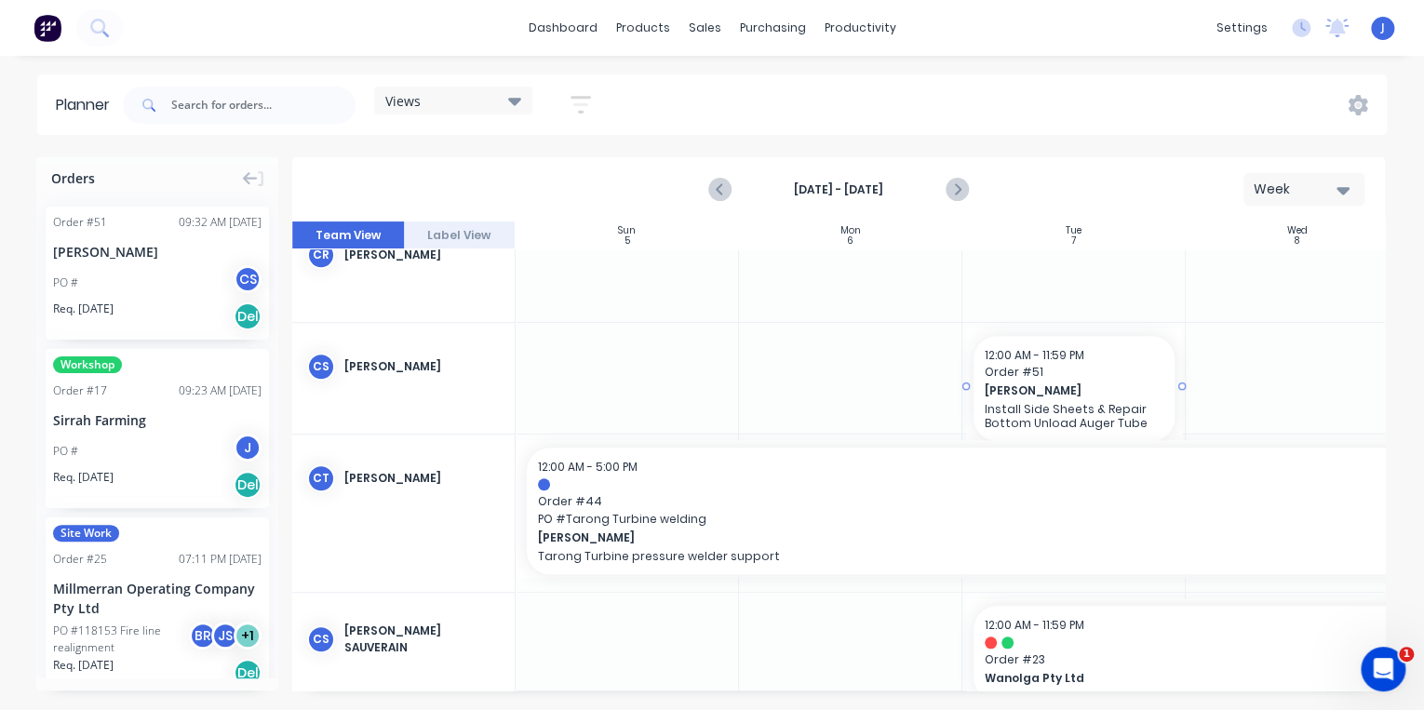
drag, startPoint x: 127, startPoint y: 260, endPoint x: 1009, endPoint y: 372, distance: 889.2
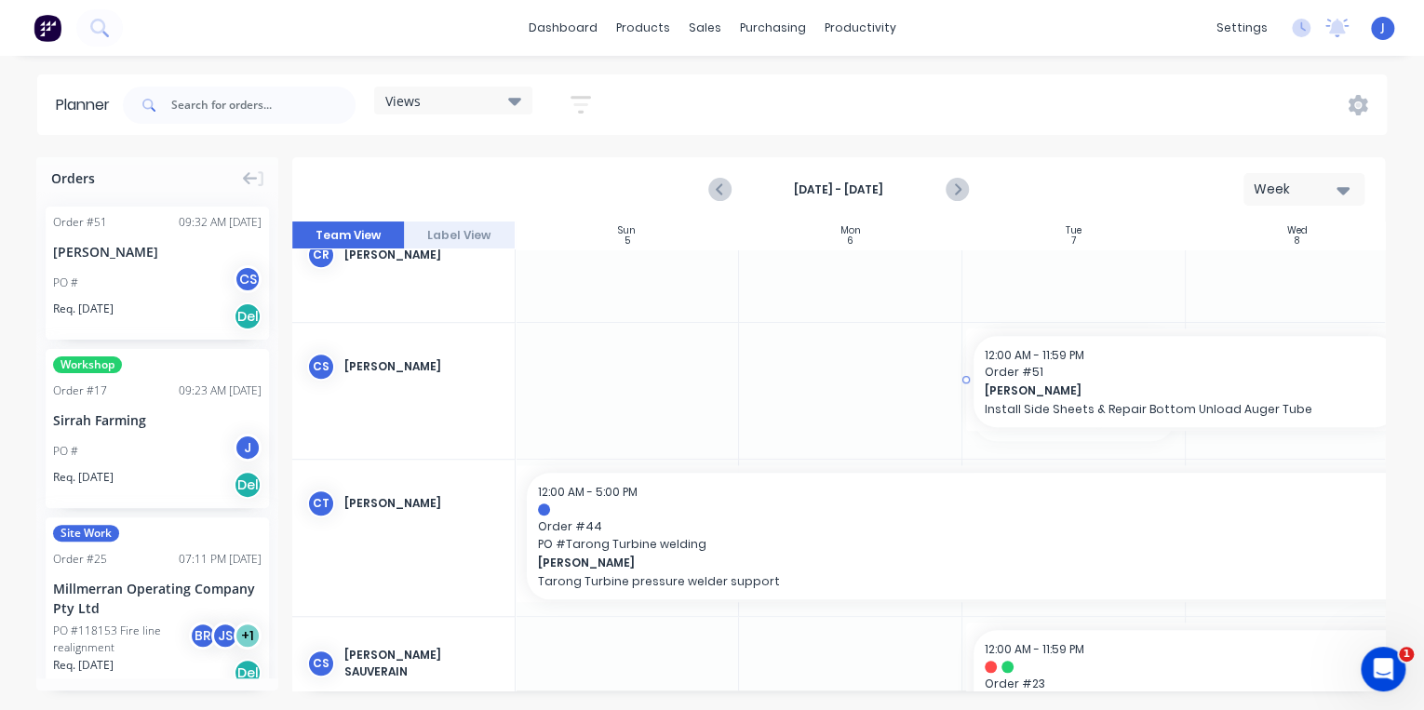
drag, startPoint x: 1180, startPoint y: 387, endPoint x: 1199, endPoint y: 383, distance: 19.9
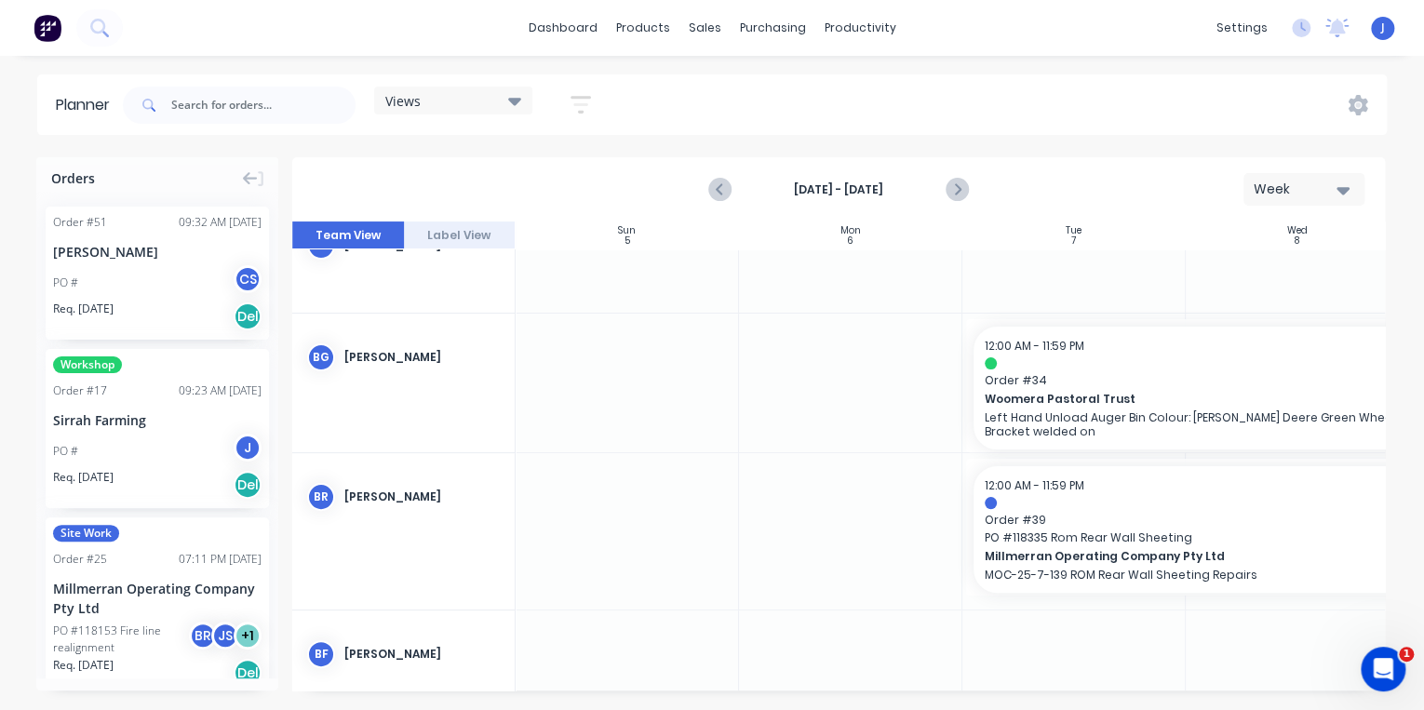
scroll to position [0, 0]
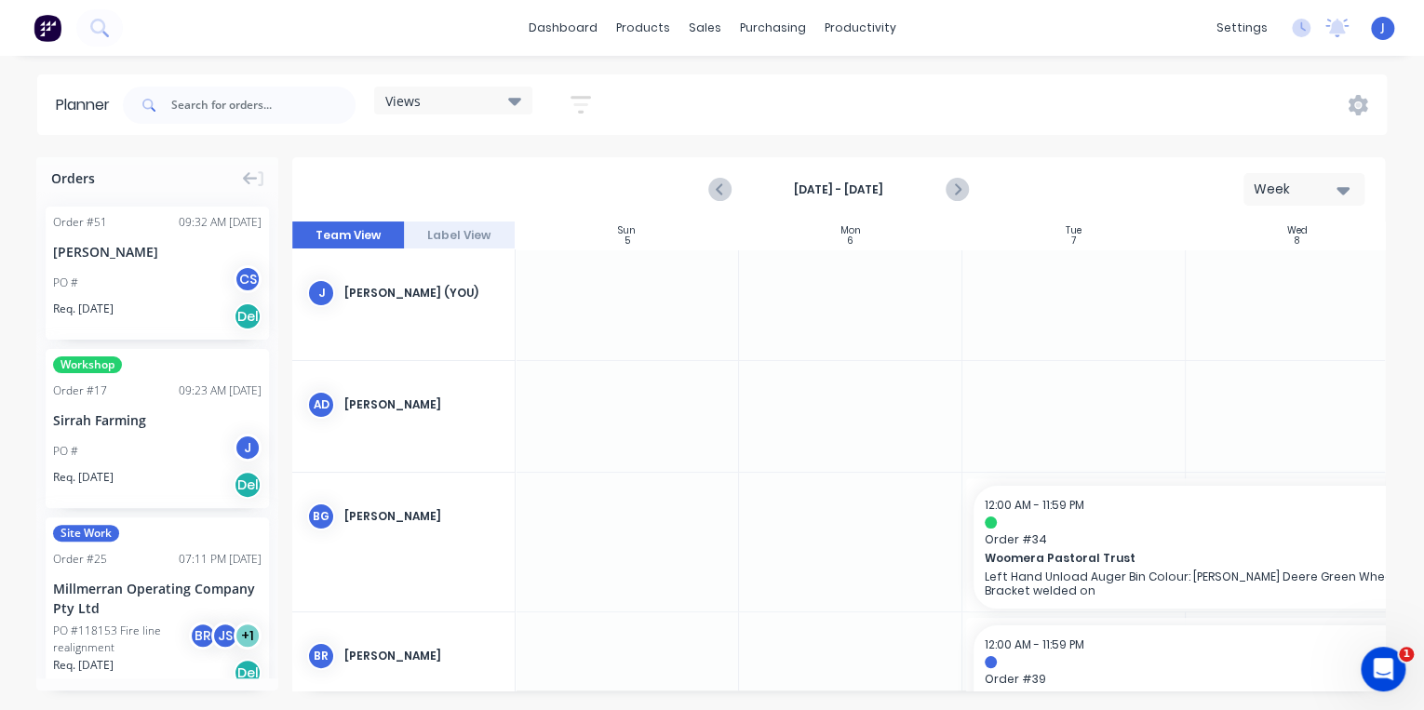
click at [120, 444] on div "PO # J" at bounding box center [157, 451] width 208 height 35
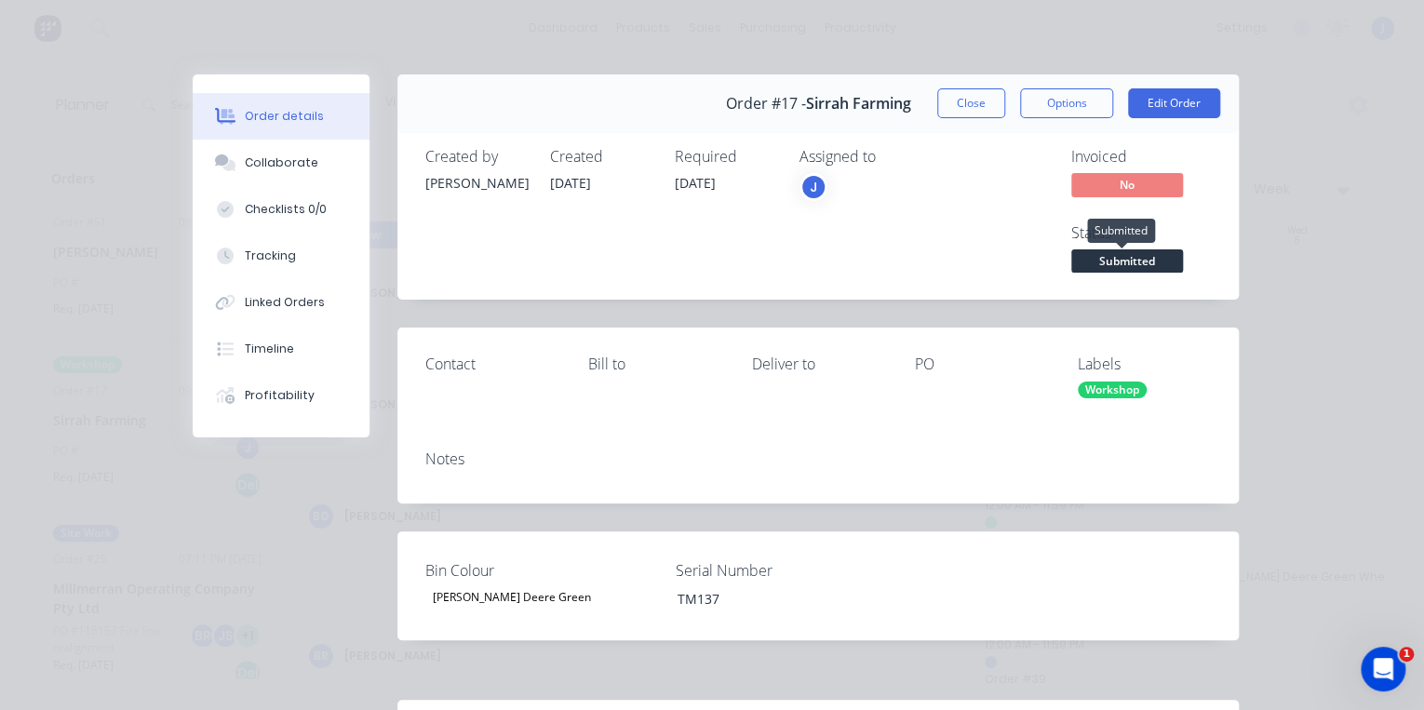
click at [1135, 264] on span "Submitted" at bounding box center [1127, 260] width 112 height 23
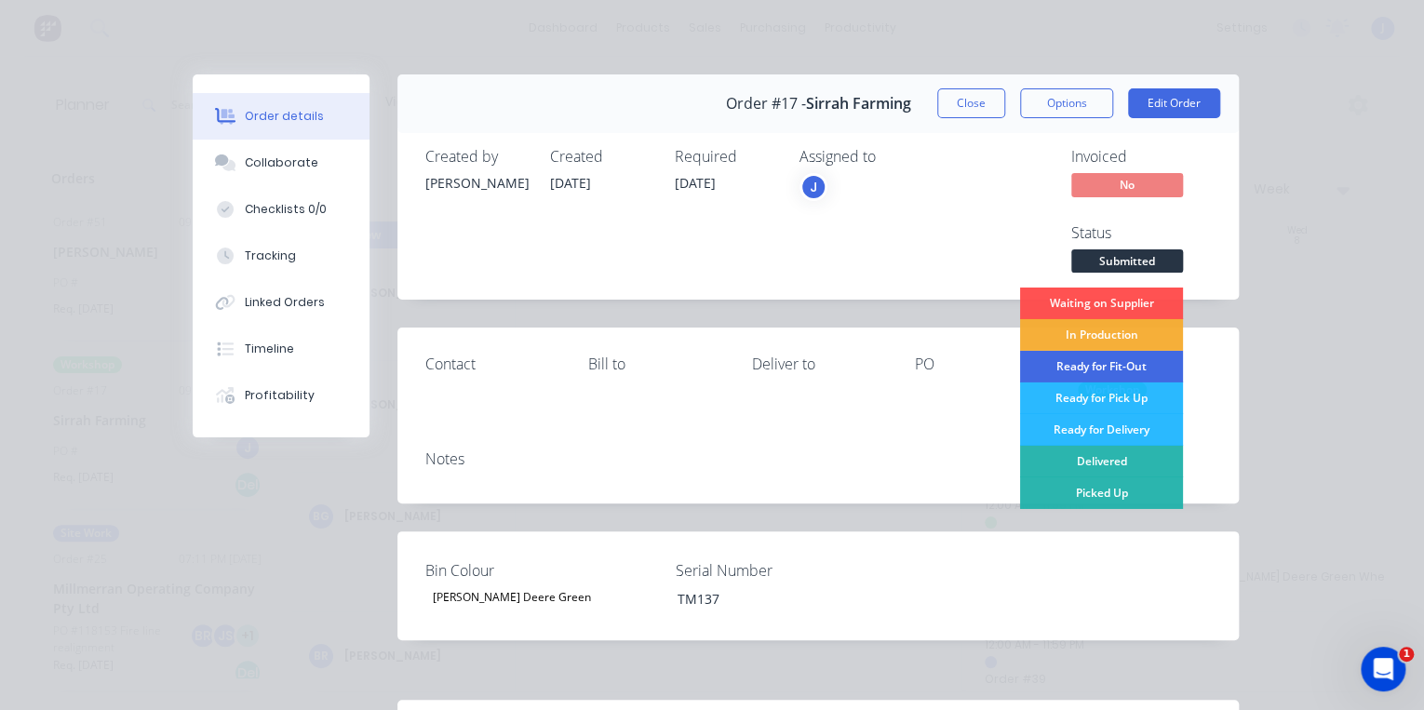
click at [1111, 368] on div "Ready for Fit-Out" at bounding box center [1101, 367] width 163 height 32
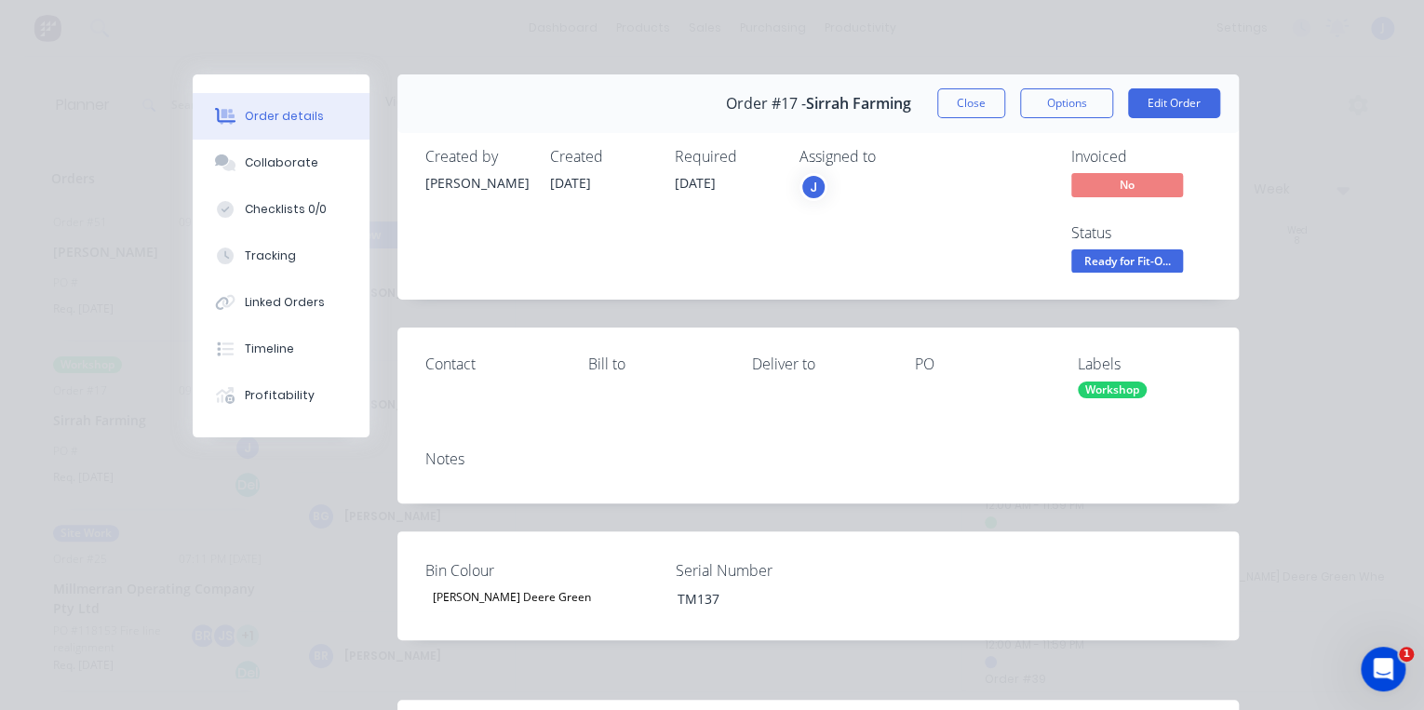
drag, startPoint x: 960, startPoint y: 105, endPoint x: 829, endPoint y: 345, distance: 273.6
click at [960, 105] on button "Close" at bounding box center [971, 103] width 68 height 30
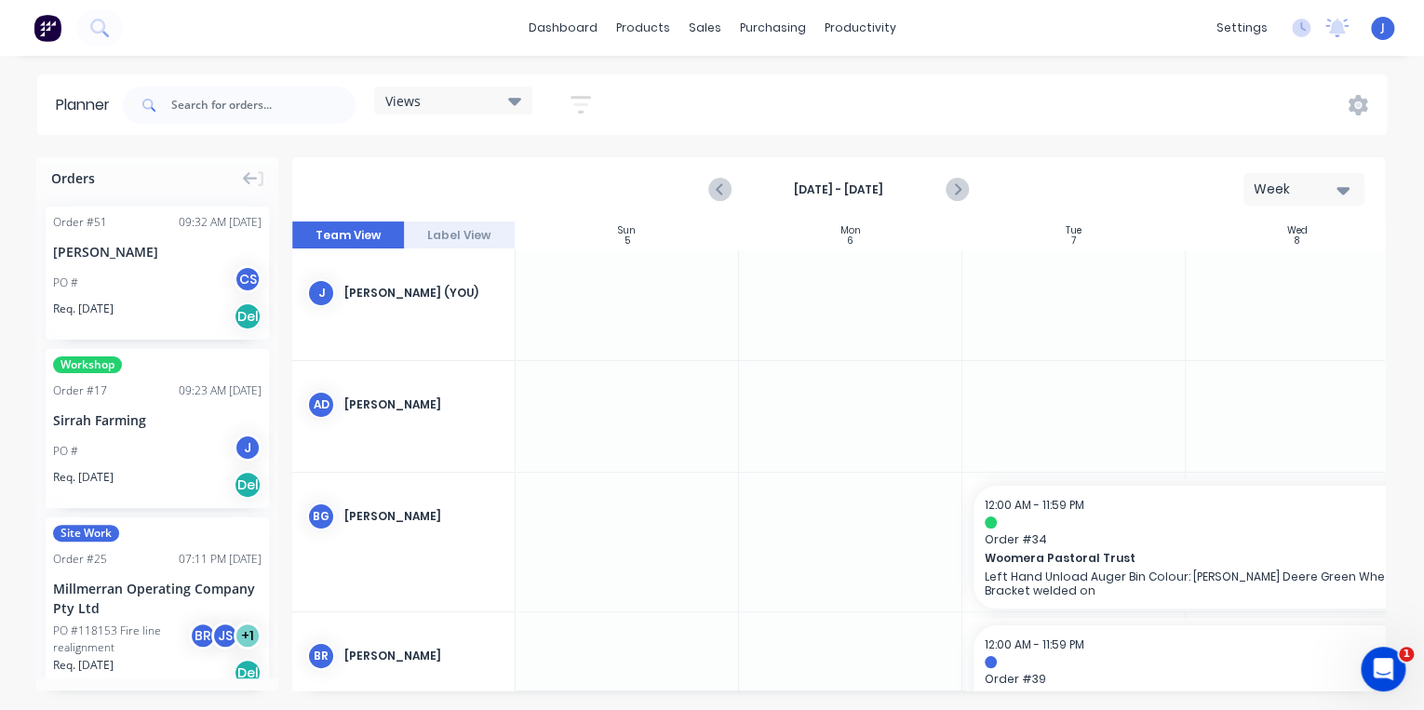
click at [162, 413] on div "Sirrah Farming" at bounding box center [157, 420] width 208 height 20
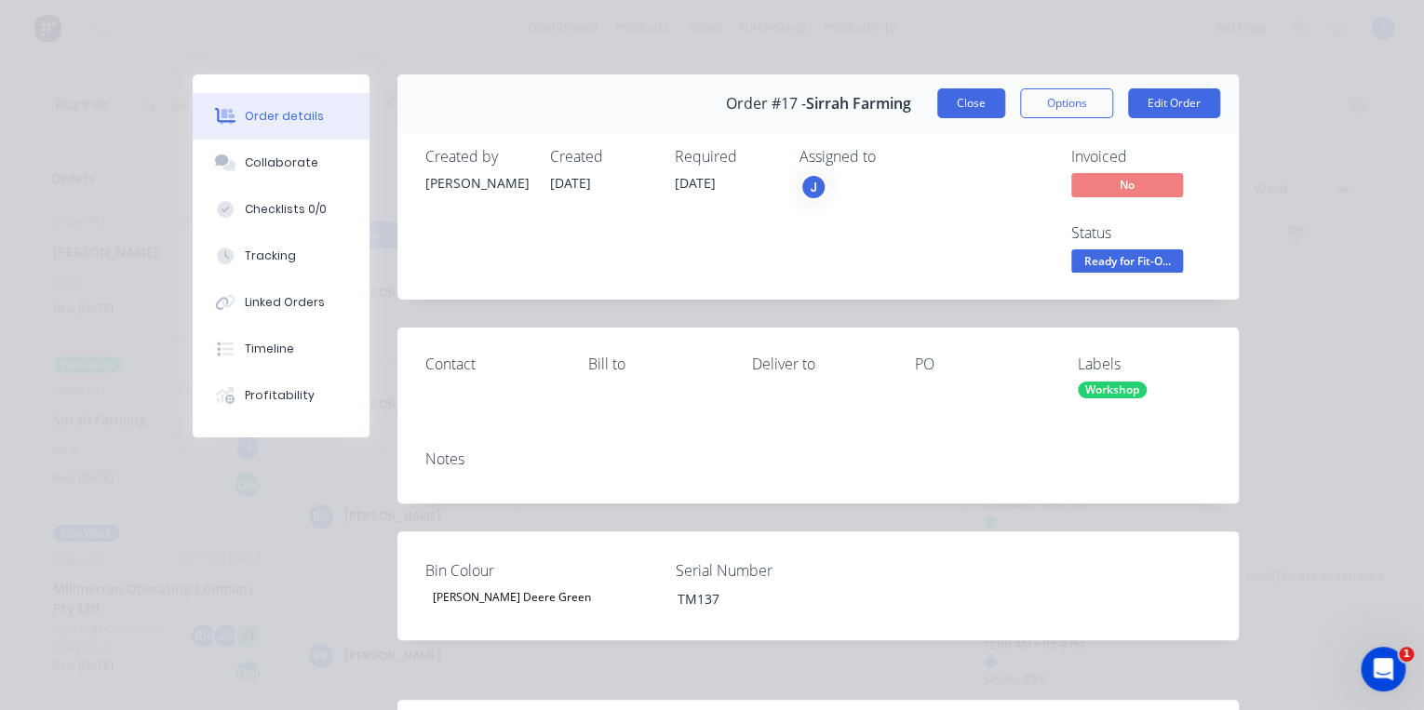
click at [958, 88] on button "Close" at bounding box center [971, 103] width 68 height 30
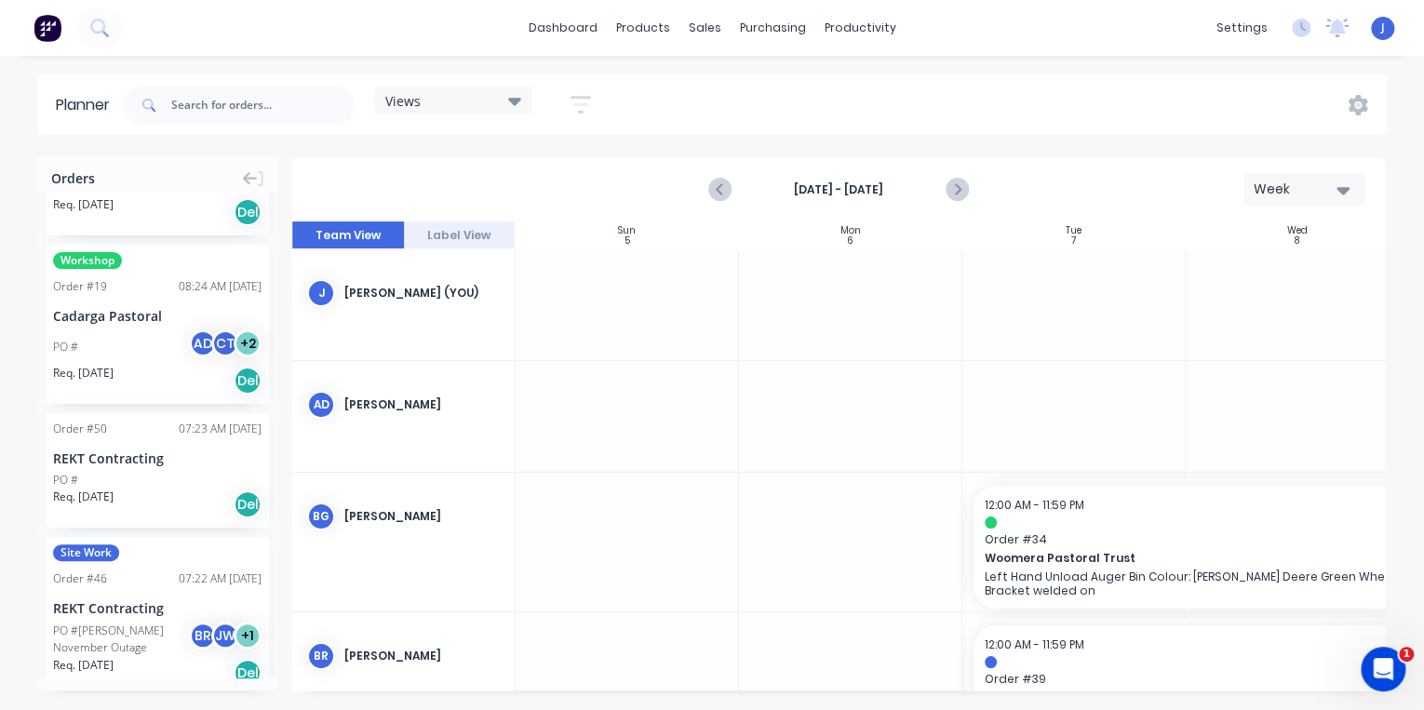
scroll to position [1117, 0]
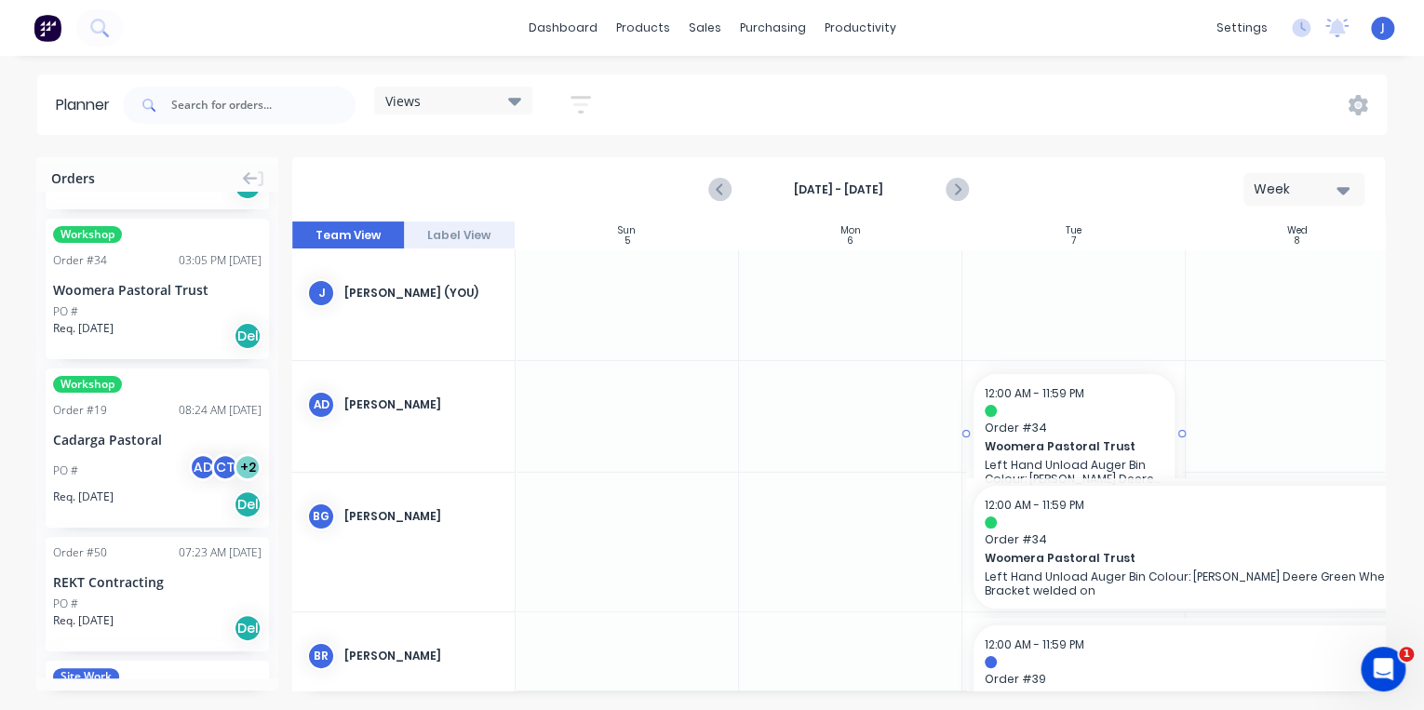
drag, startPoint x: 138, startPoint y: 285, endPoint x: 1063, endPoint y: 381, distance: 929.8
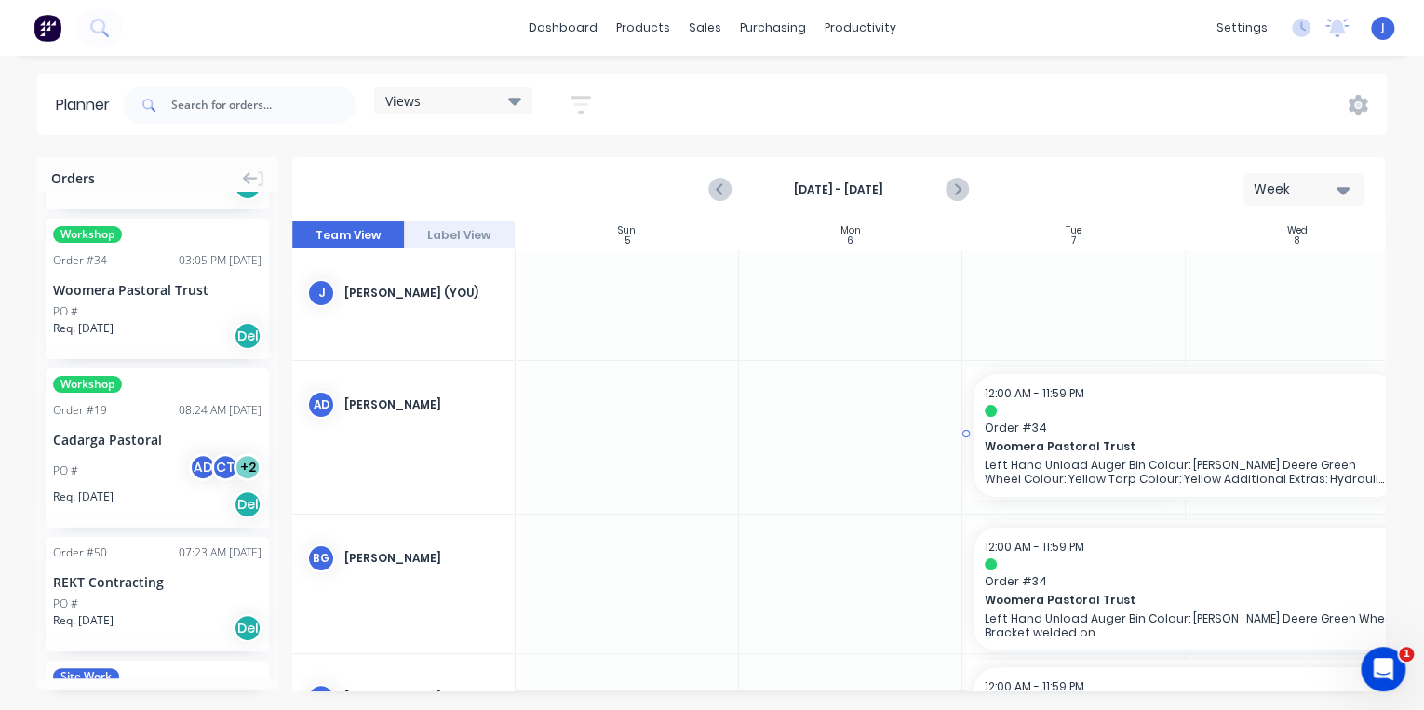
drag, startPoint x: 1184, startPoint y: 434, endPoint x: 1225, endPoint y: 424, distance: 42.9
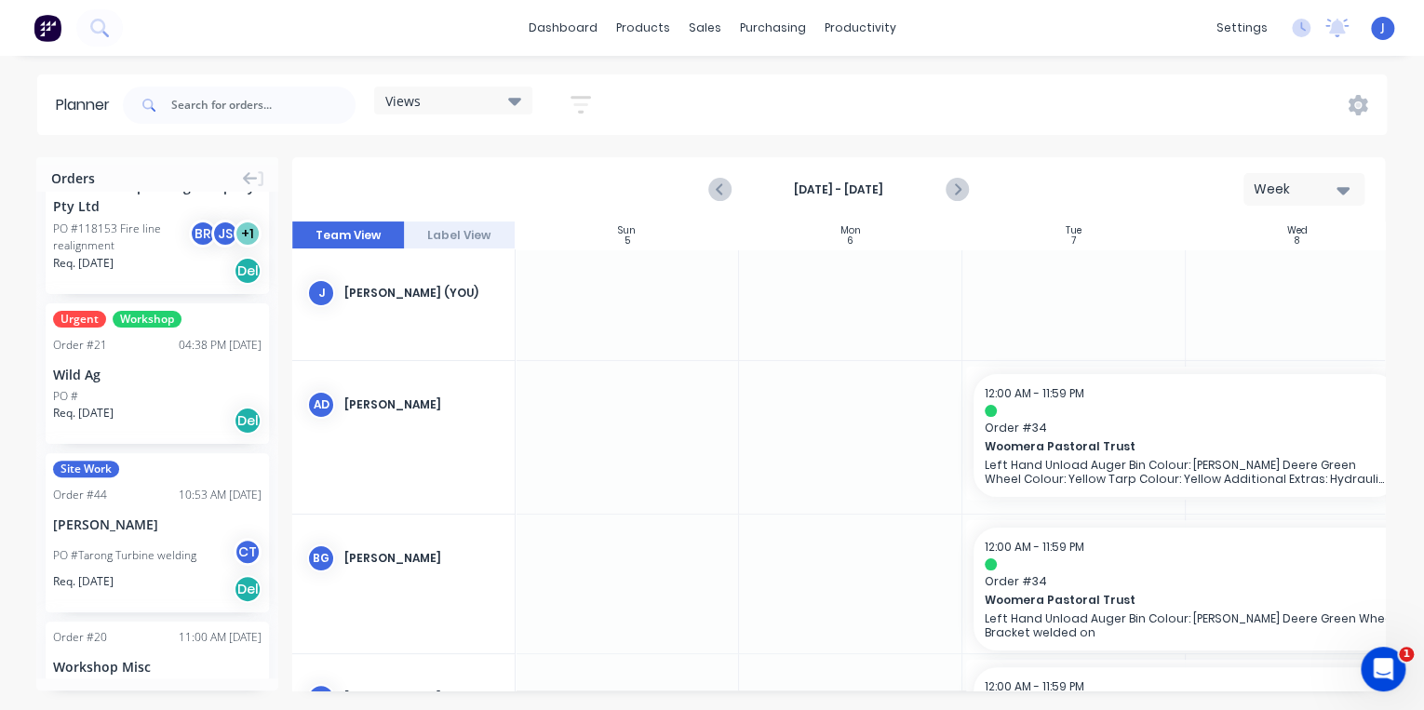
scroll to position [372, 0]
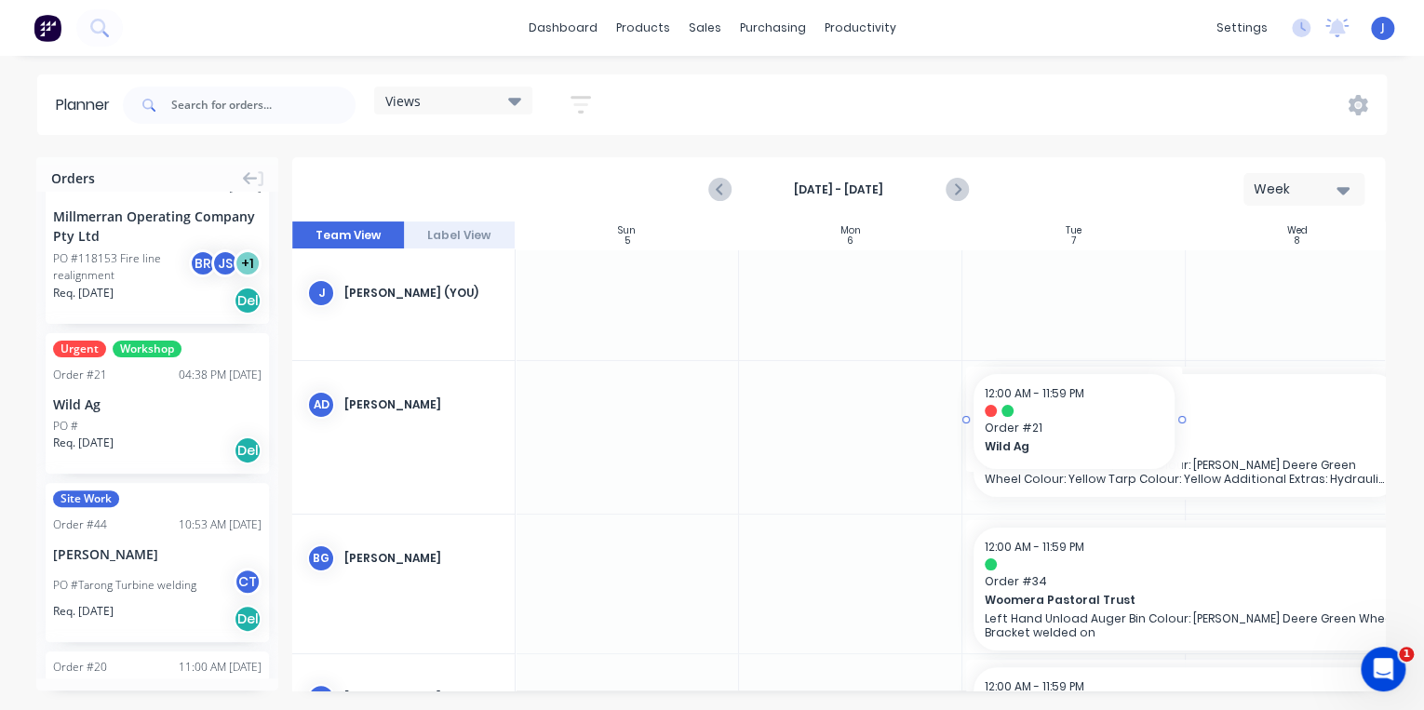
drag, startPoint x: 119, startPoint y: 399, endPoint x: 1051, endPoint y: 481, distance: 935.9
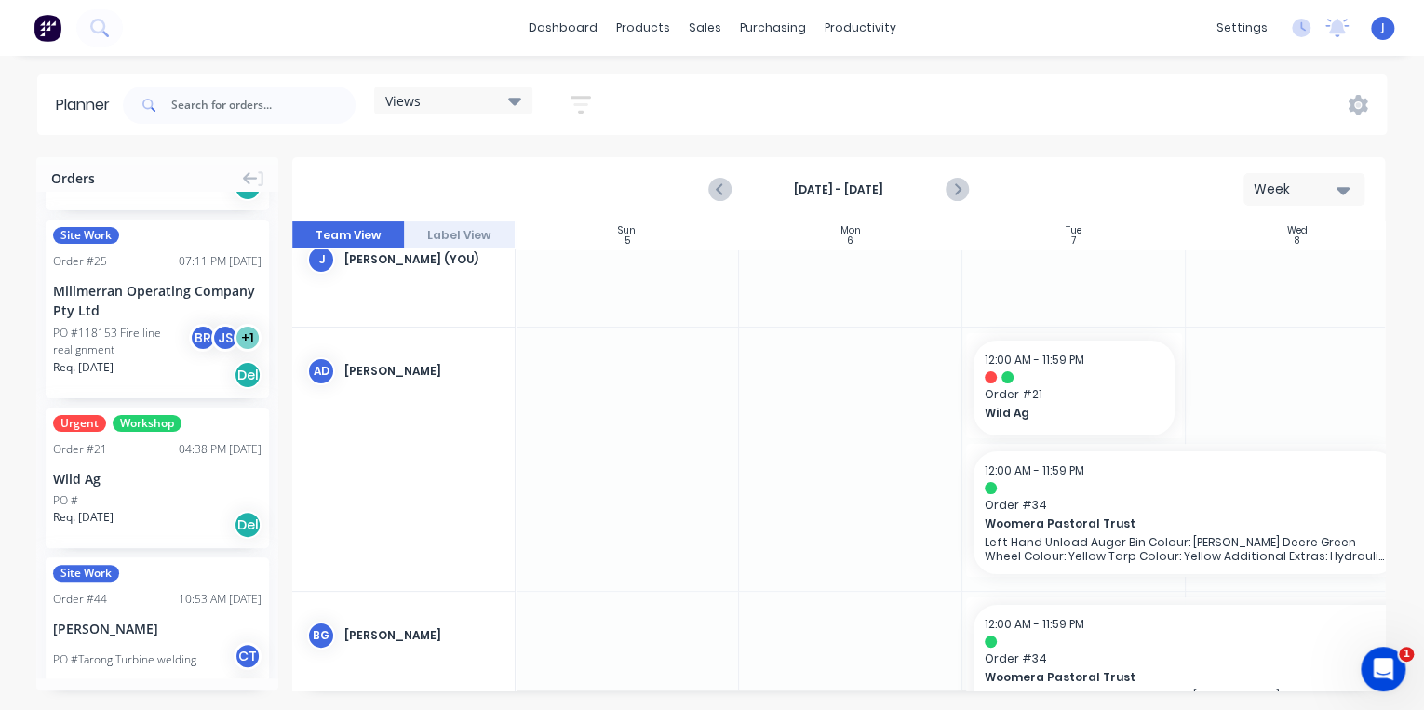
scroll to position [0, 0]
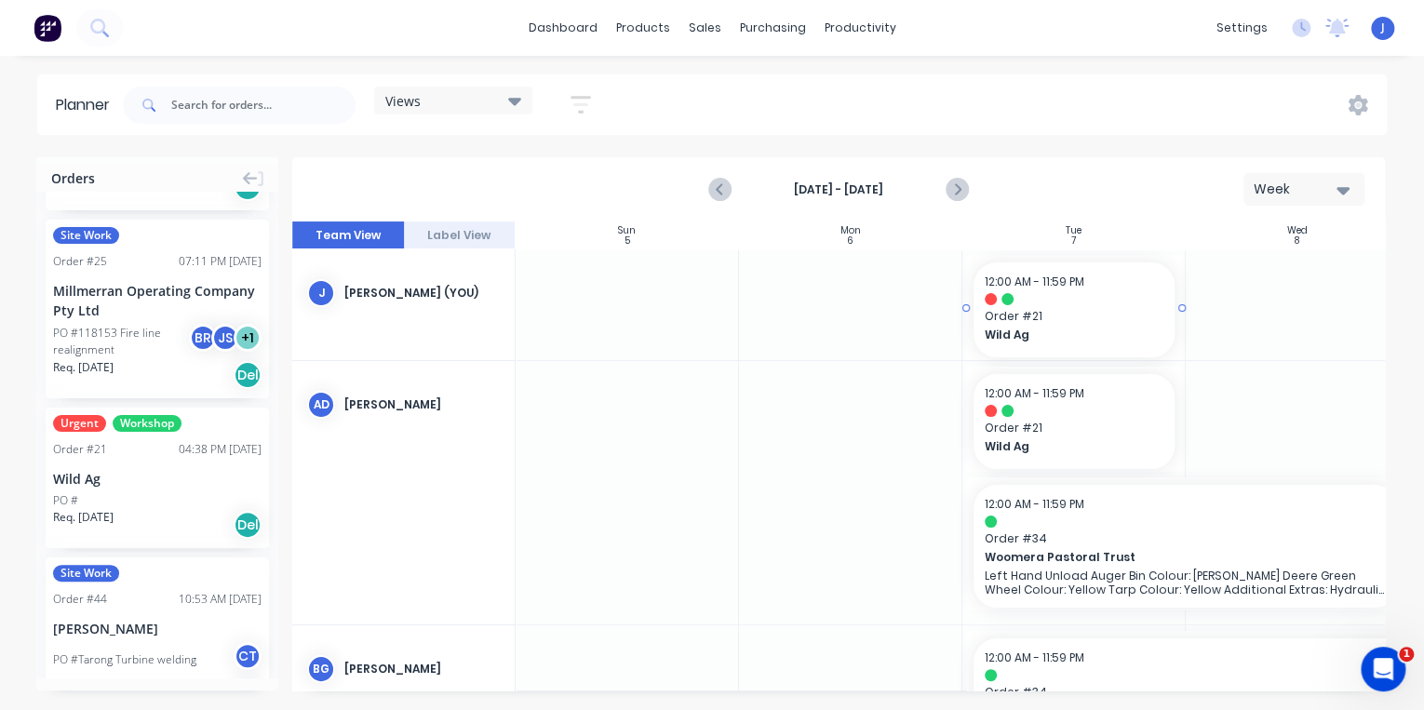
drag, startPoint x: 119, startPoint y: 472, endPoint x: 1105, endPoint y: 314, distance: 998.8
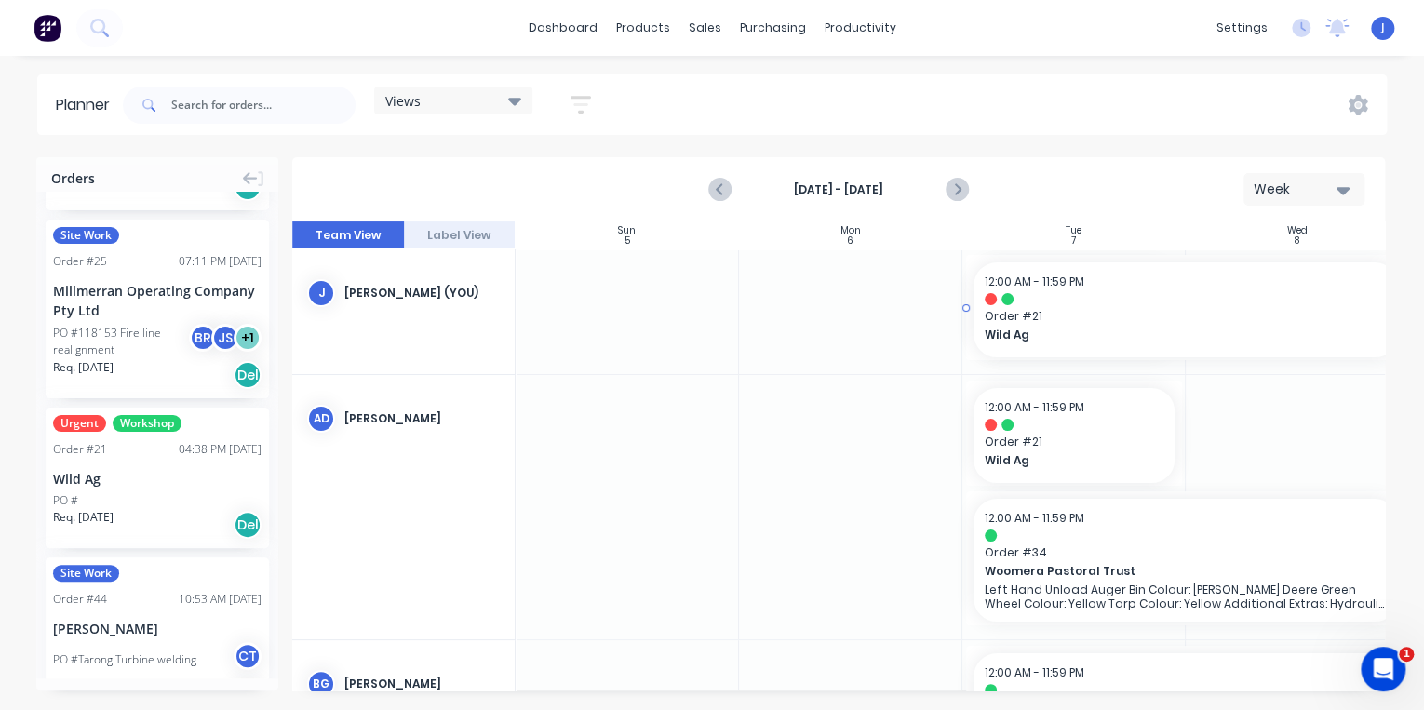
drag, startPoint x: 1209, startPoint y: 307, endPoint x: 1257, endPoint y: 305, distance: 48.4
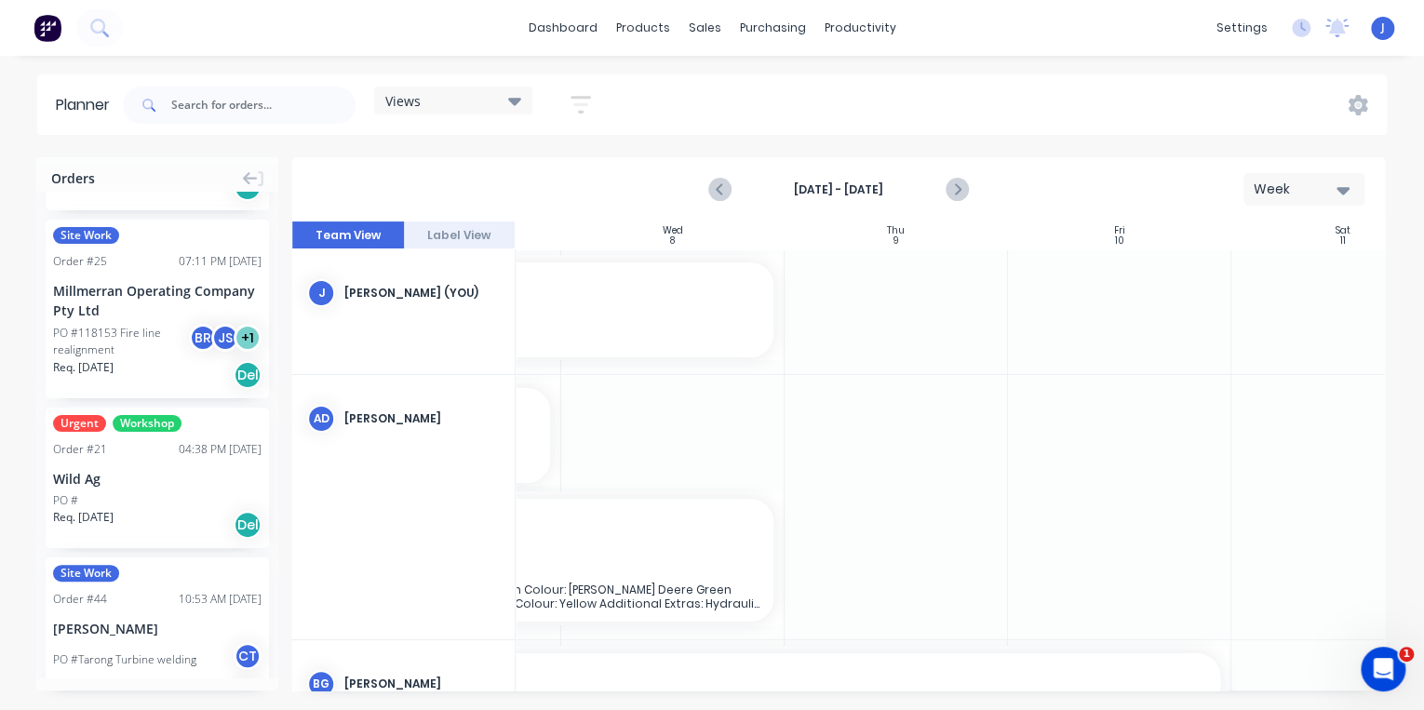
scroll to position [0, 702]
drag, startPoint x: 703, startPoint y: 306, endPoint x: 1057, endPoint y: 333, distance: 355.5
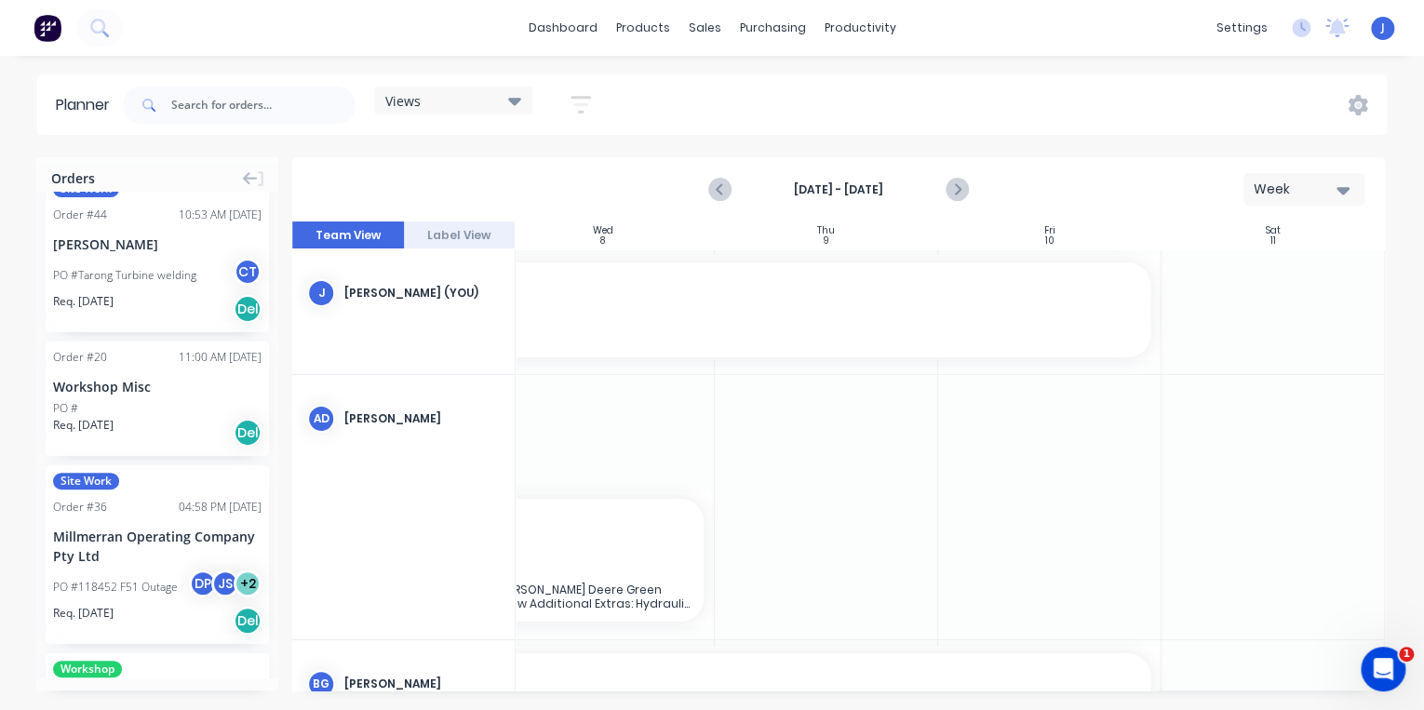
scroll to position [670, 0]
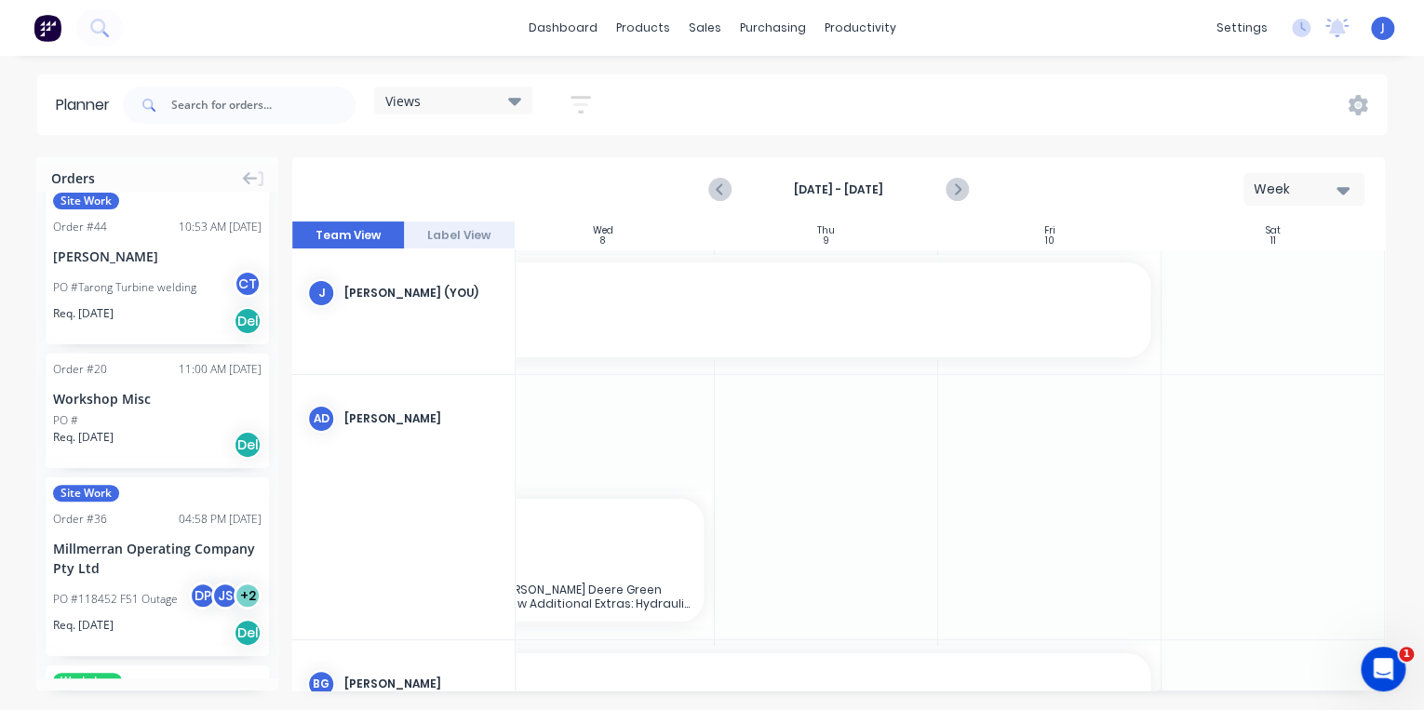
click at [117, 408] on div "Order # 20 11:00 AM [DATE] Workshop Misc PO # Req. [DATE] Del" at bounding box center [157, 411] width 223 height 114
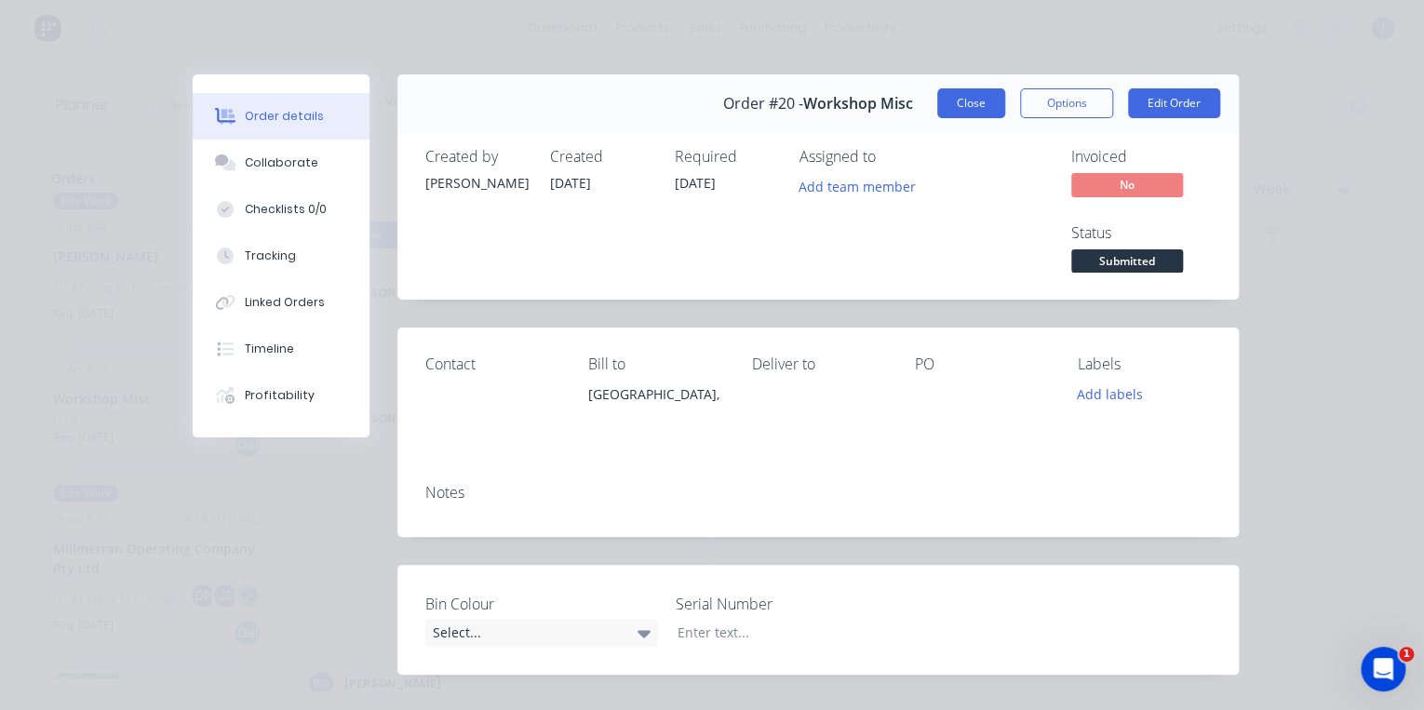
click at [958, 106] on button "Close" at bounding box center [971, 103] width 68 height 30
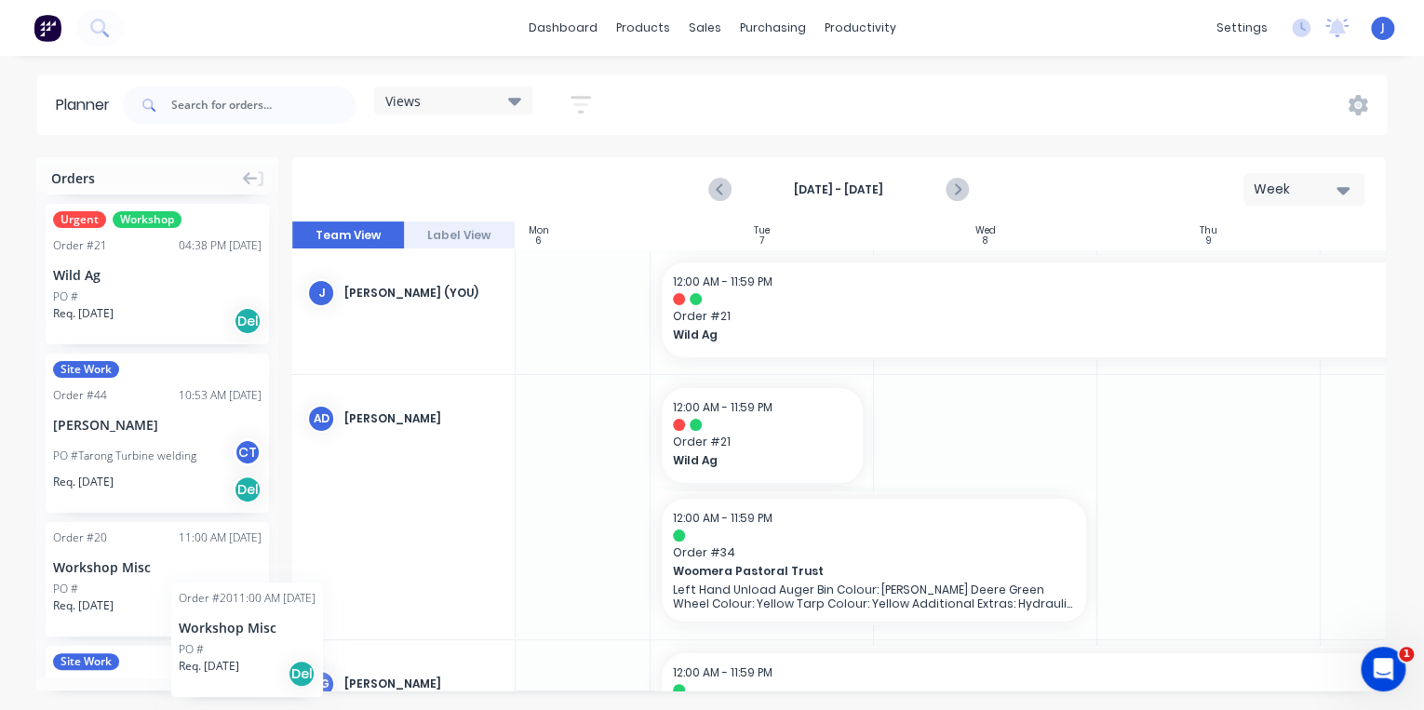
scroll to position [0, 307]
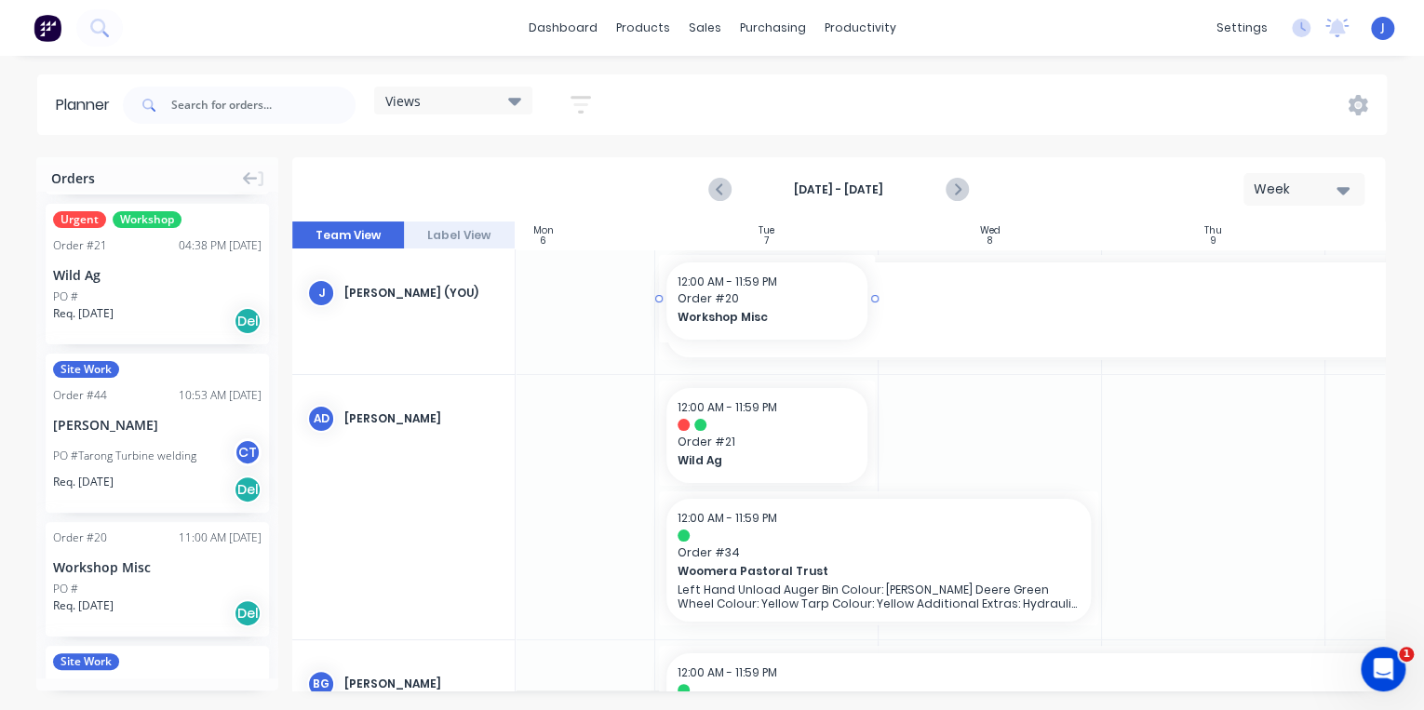
drag, startPoint x: 136, startPoint y: 570, endPoint x: 769, endPoint y: 308, distance: 685.8
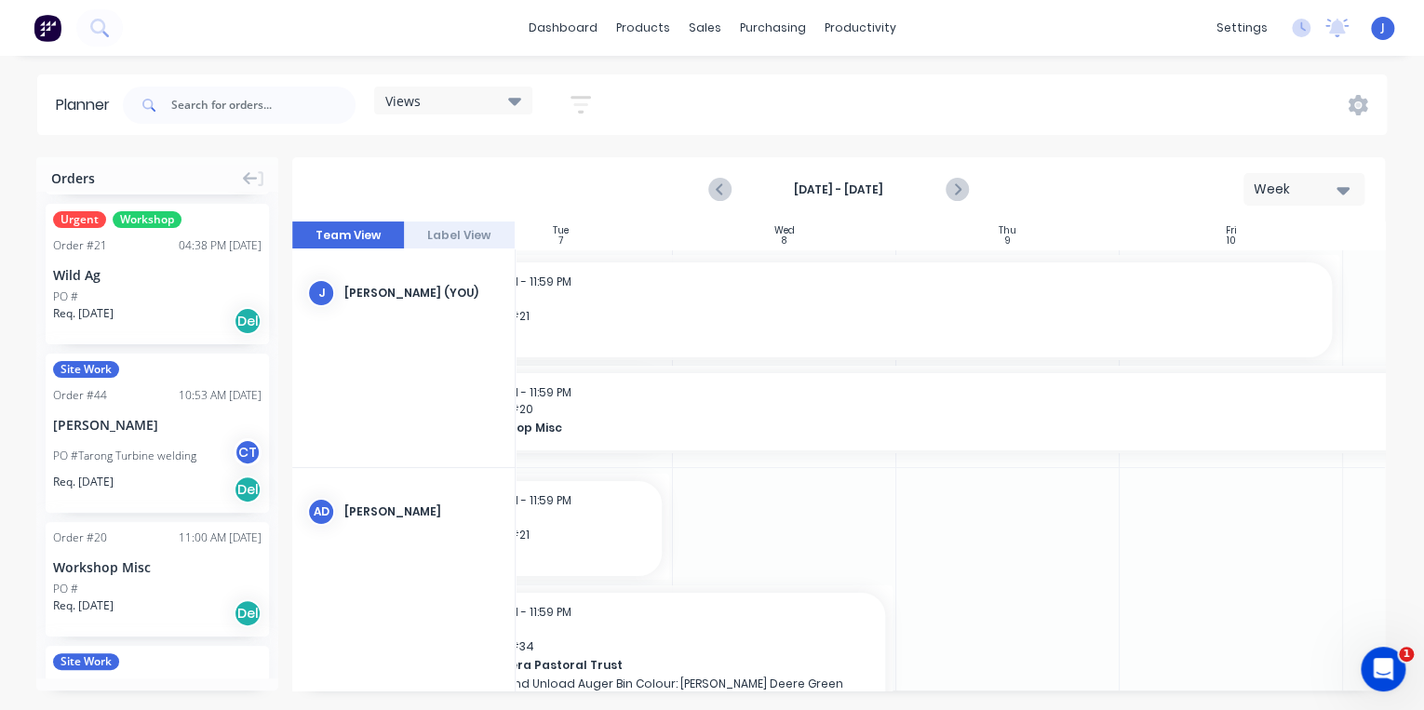
scroll to position [0, 562]
drag, startPoint x: 873, startPoint y: 408, endPoint x: 1265, endPoint y: 430, distance: 393.2
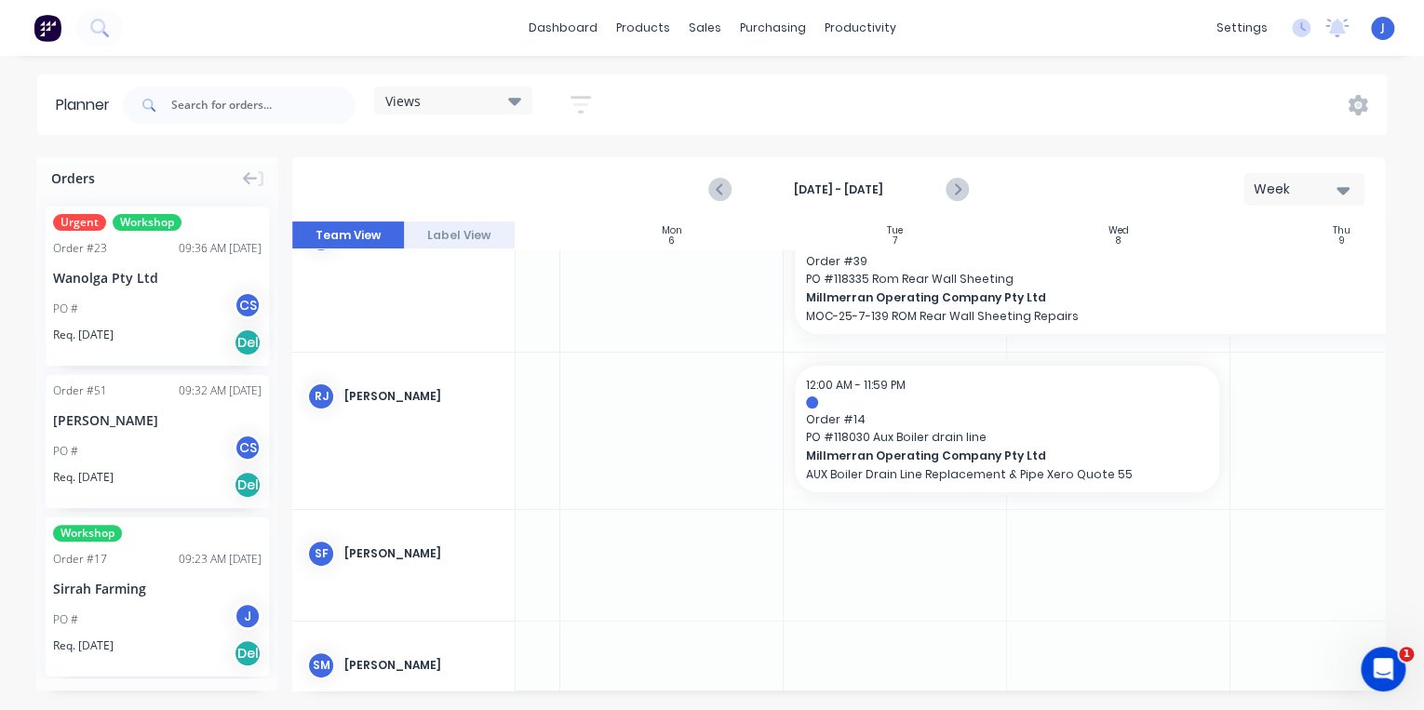
scroll to position [3711, 179]
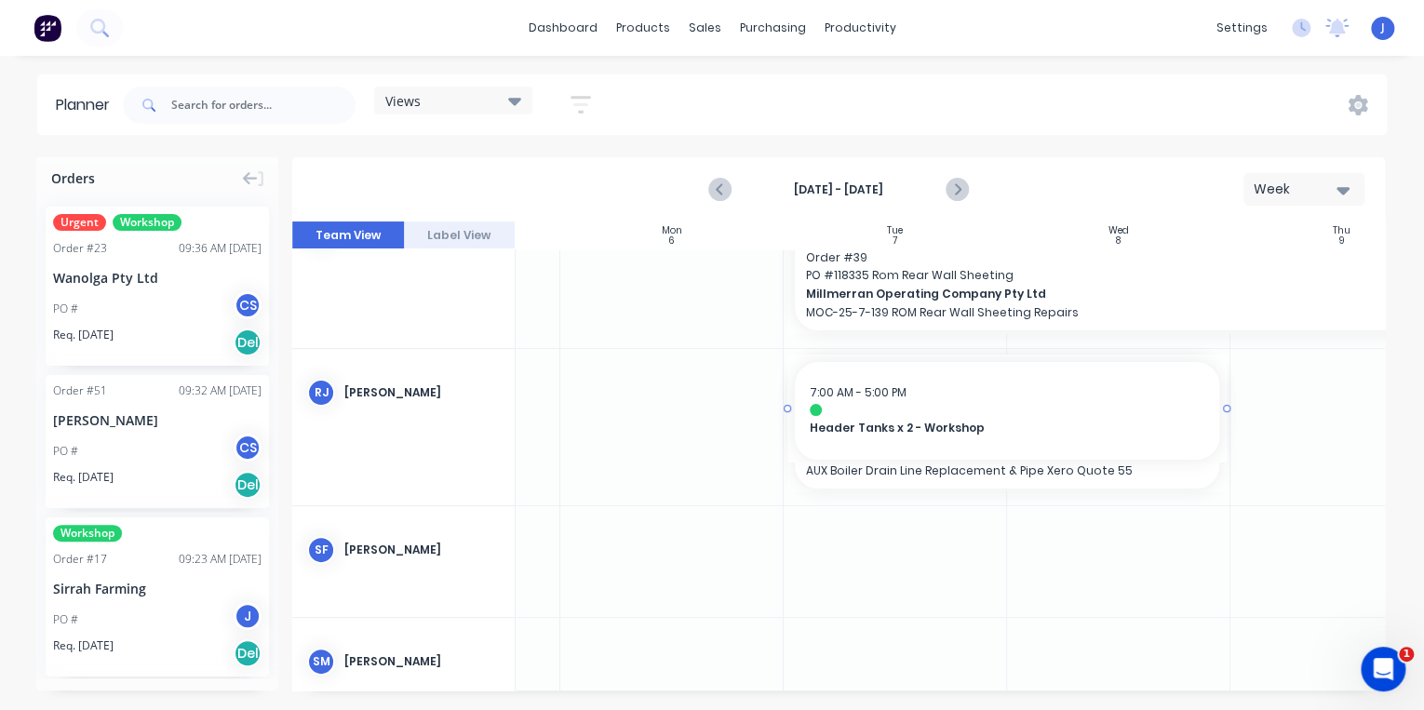
drag, startPoint x: 995, startPoint y: 491, endPoint x: 936, endPoint y: 413, distance: 97.7
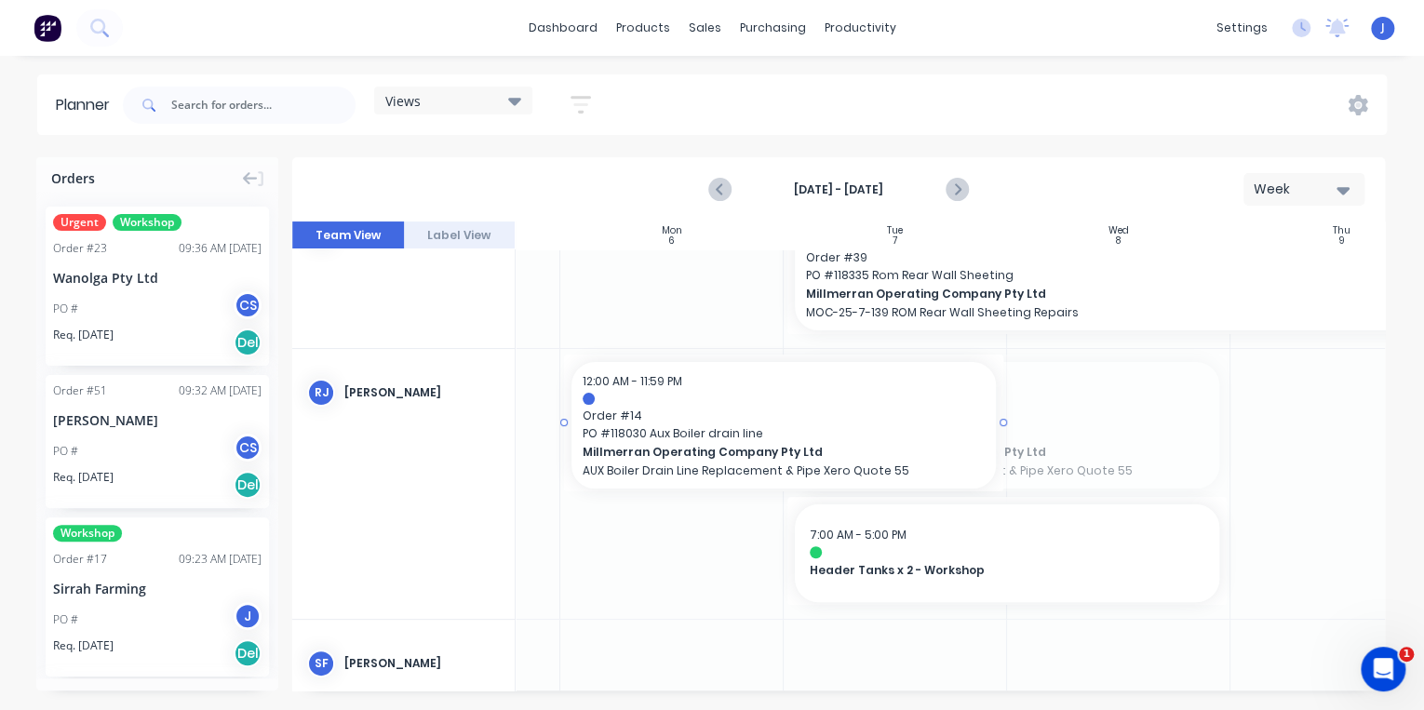
drag, startPoint x: 1034, startPoint y: 417, endPoint x: 804, endPoint y: 431, distance: 230.2
drag, startPoint x: 1001, startPoint y: 424, endPoint x: 744, endPoint y: 438, distance: 257.2
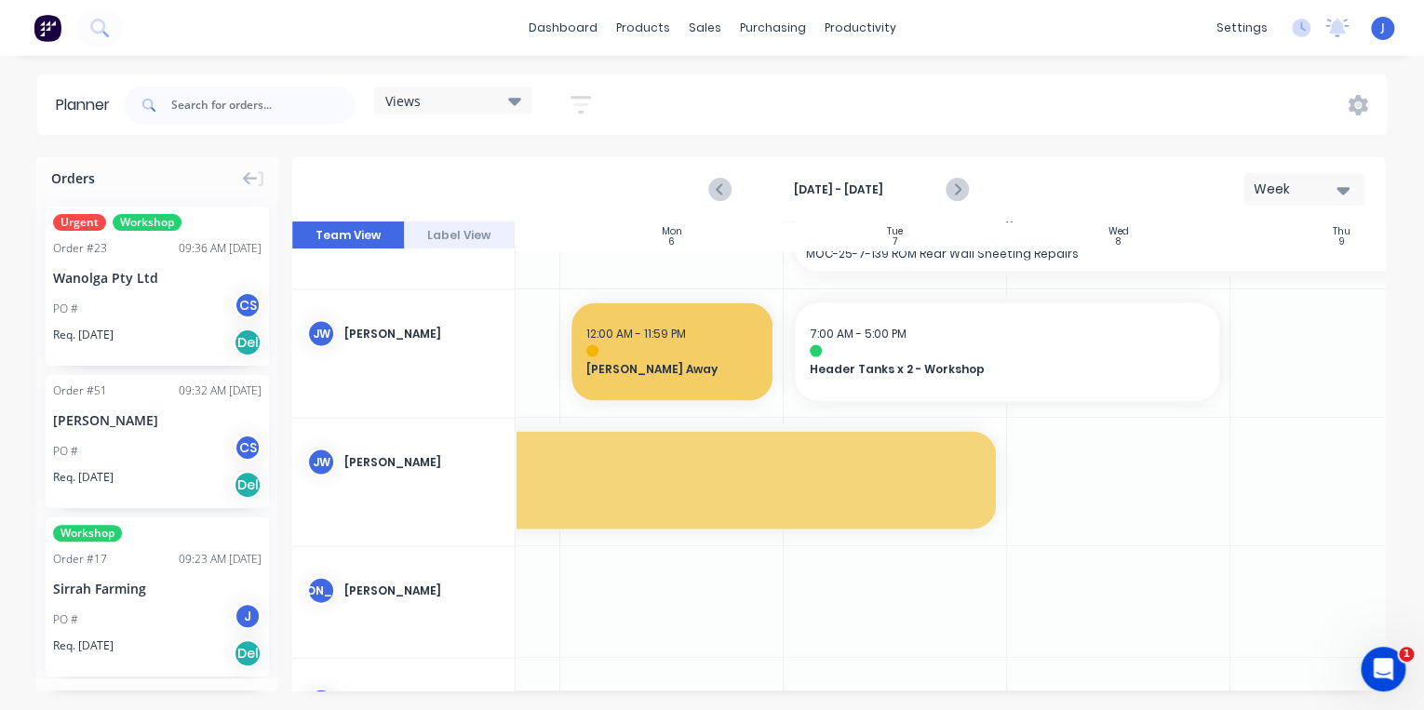
scroll to position [1775, 179]
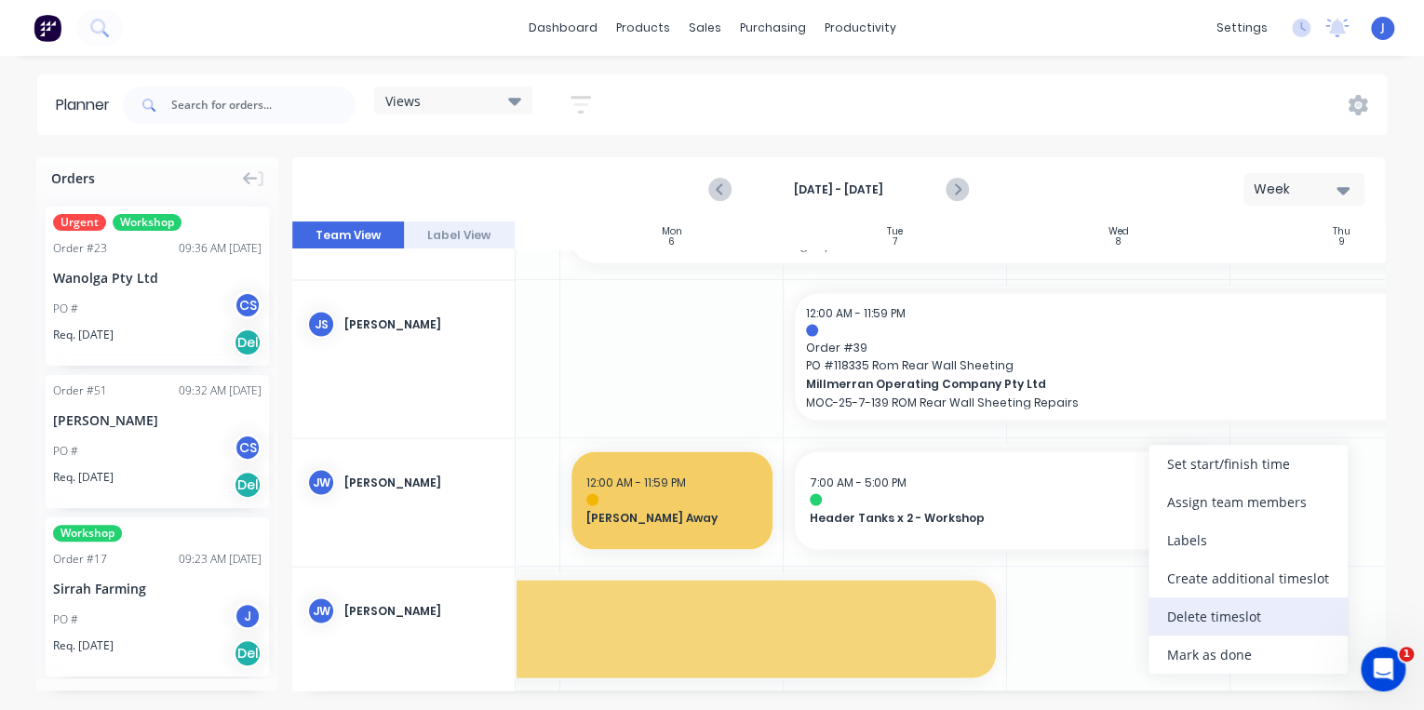
click at [1218, 620] on div "Delete timeslot" at bounding box center [1247, 616] width 199 height 38
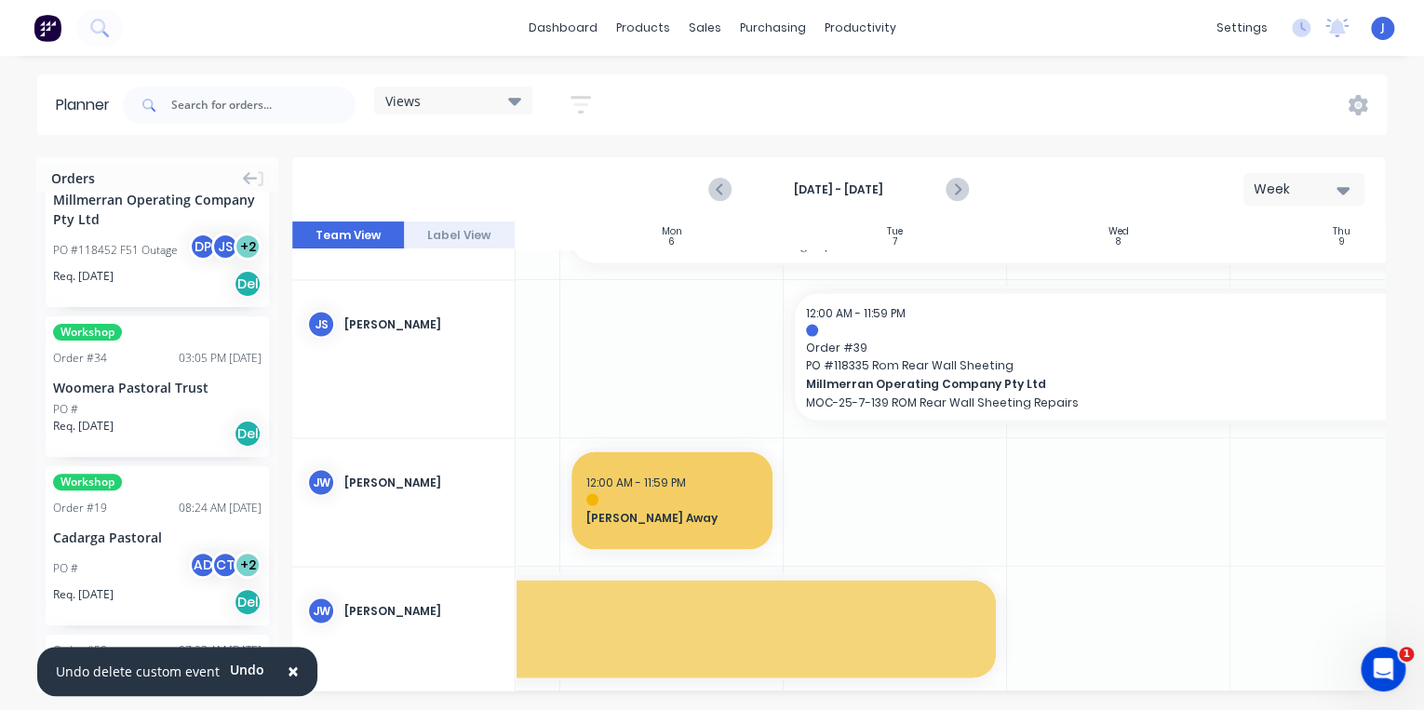
scroll to position [1191, 0]
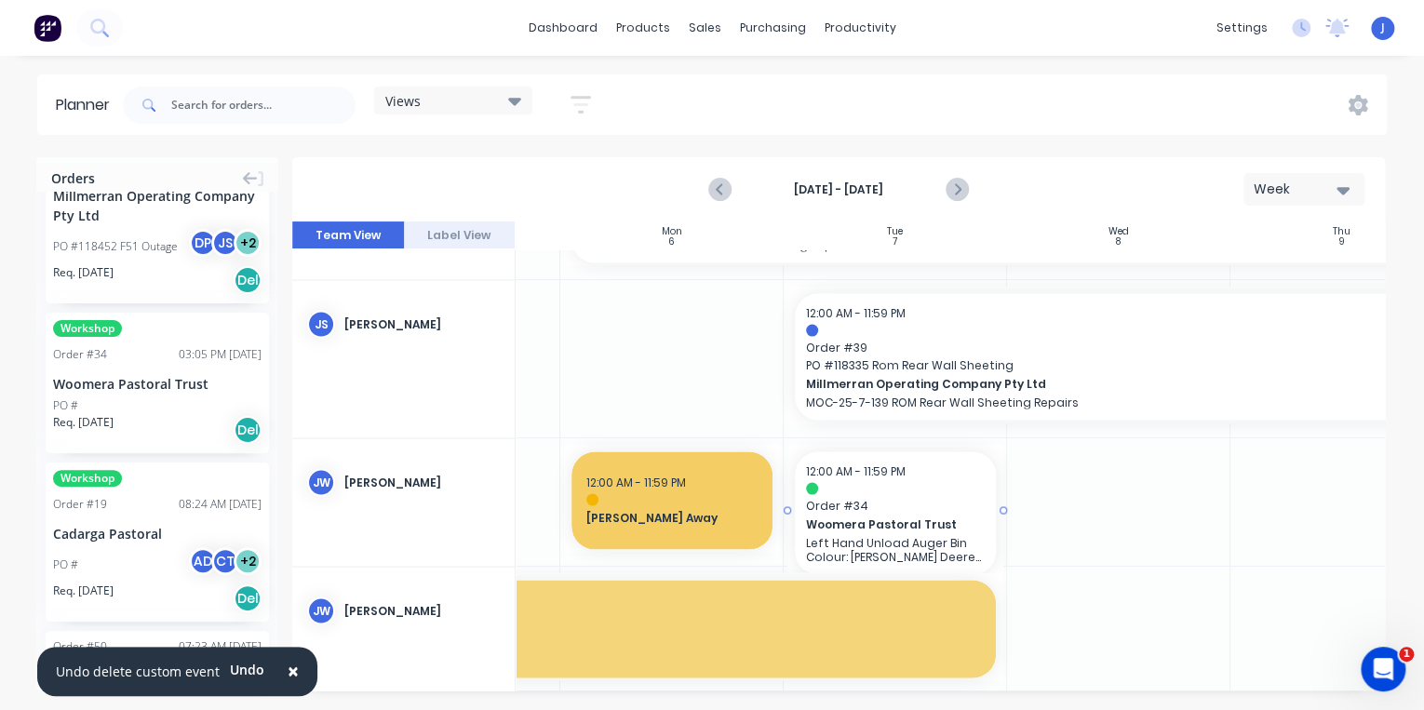
drag, startPoint x: 128, startPoint y: 408, endPoint x: 948, endPoint y: 507, distance: 825.8
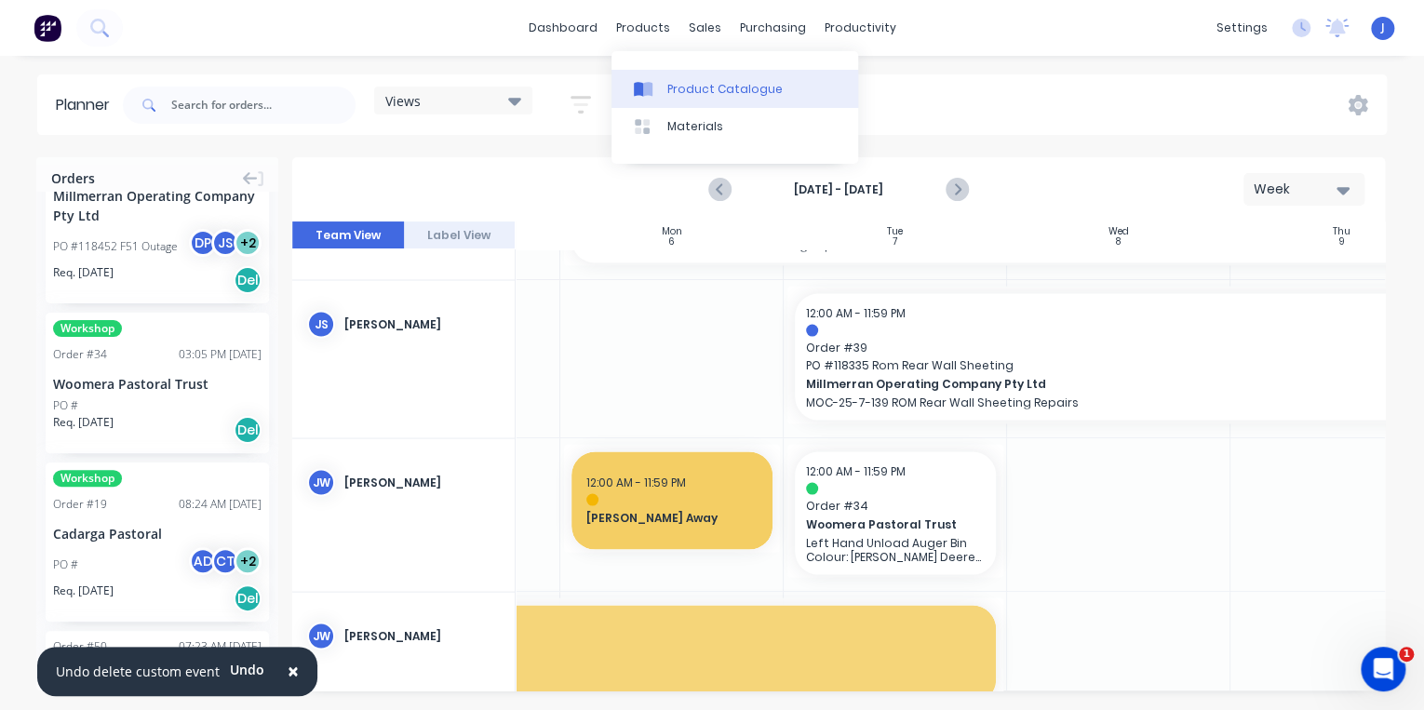
click at [669, 82] on div "Product Catalogue" at bounding box center [724, 89] width 115 height 17
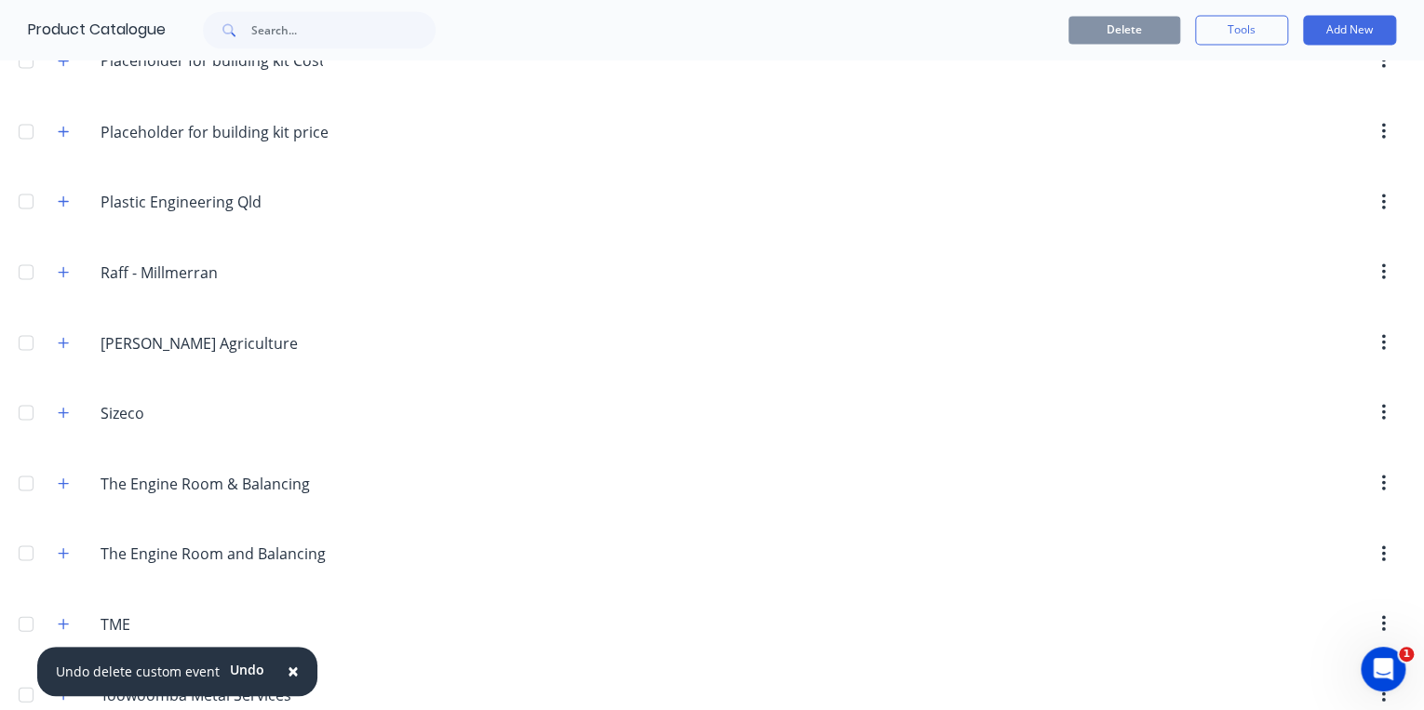
scroll to position [1786, 0]
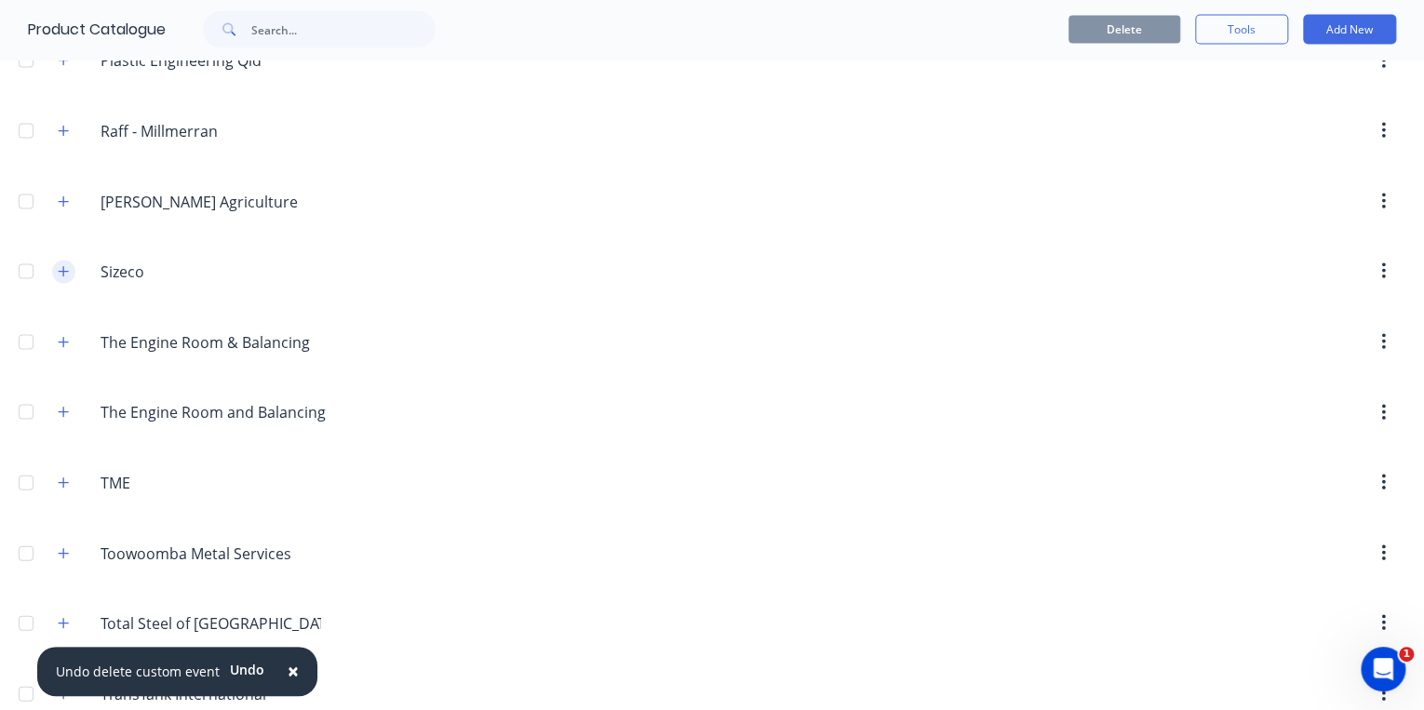
click at [65, 265] on icon "button" at bounding box center [63, 271] width 11 height 13
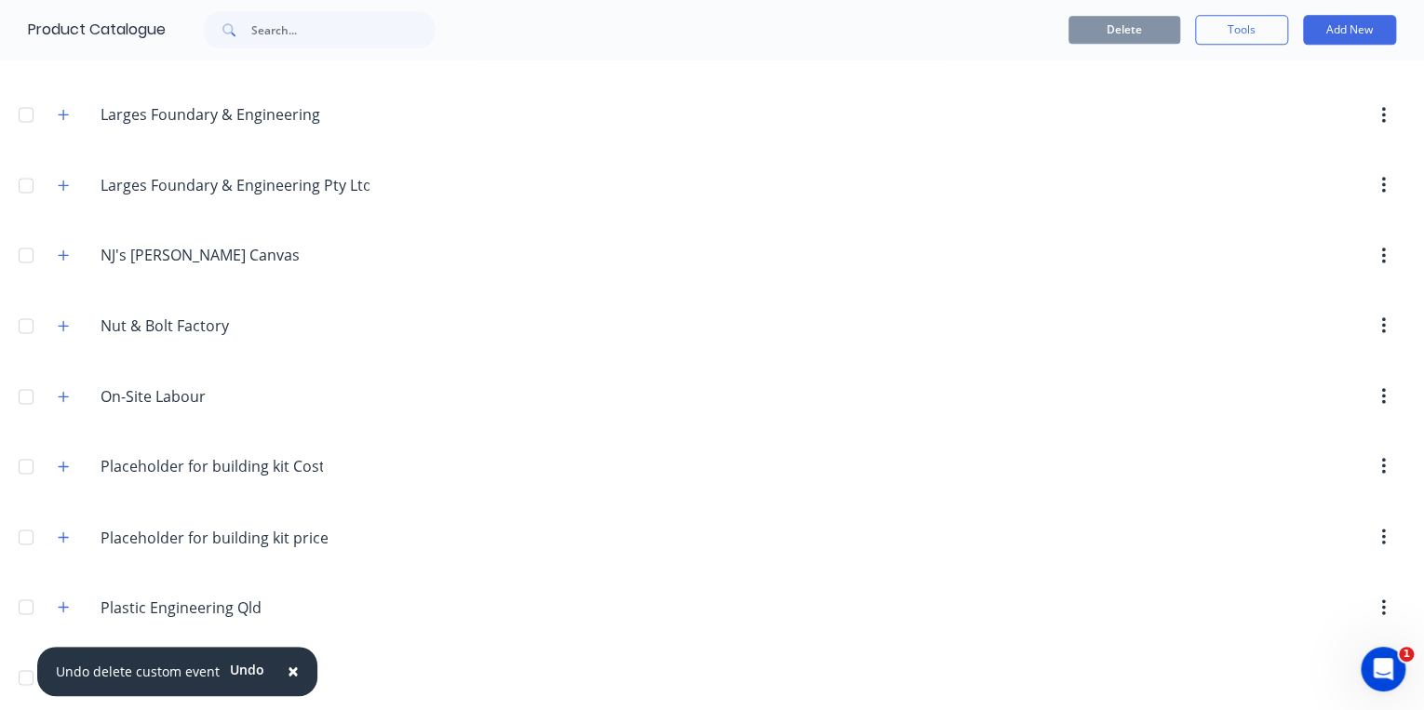
scroll to position [0, 0]
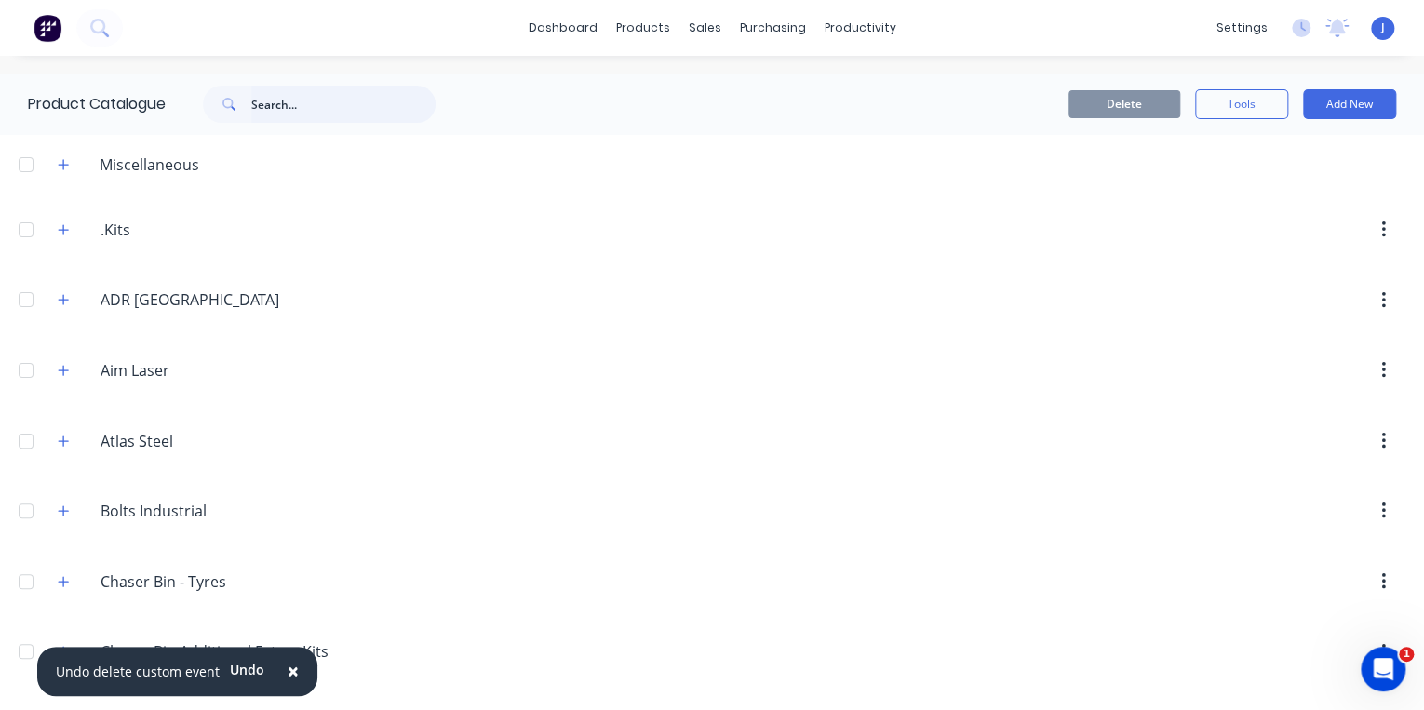
click at [258, 97] on input "text" at bounding box center [343, 104] width 184 height 37
type input "1111"
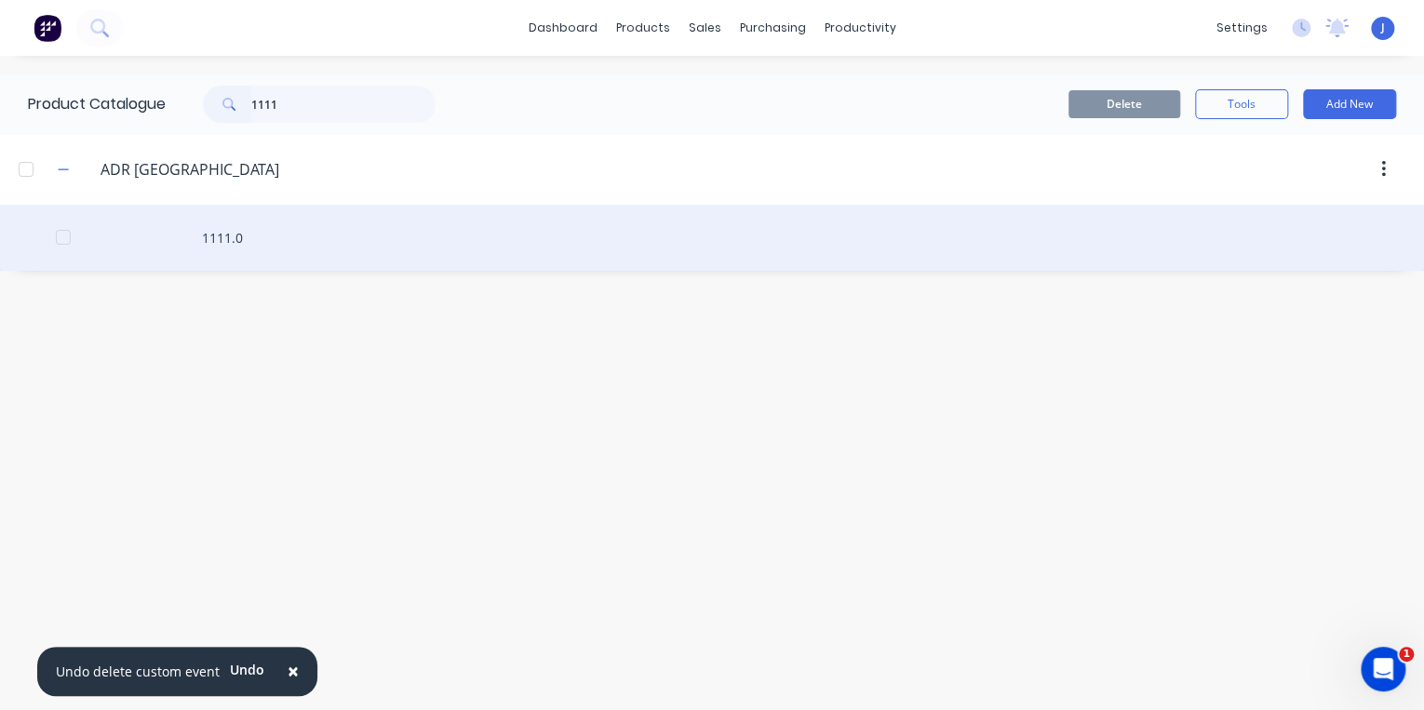
click at [220, 234] on div "1111.0" at bounding box center [712, 238] width 1424 height 66
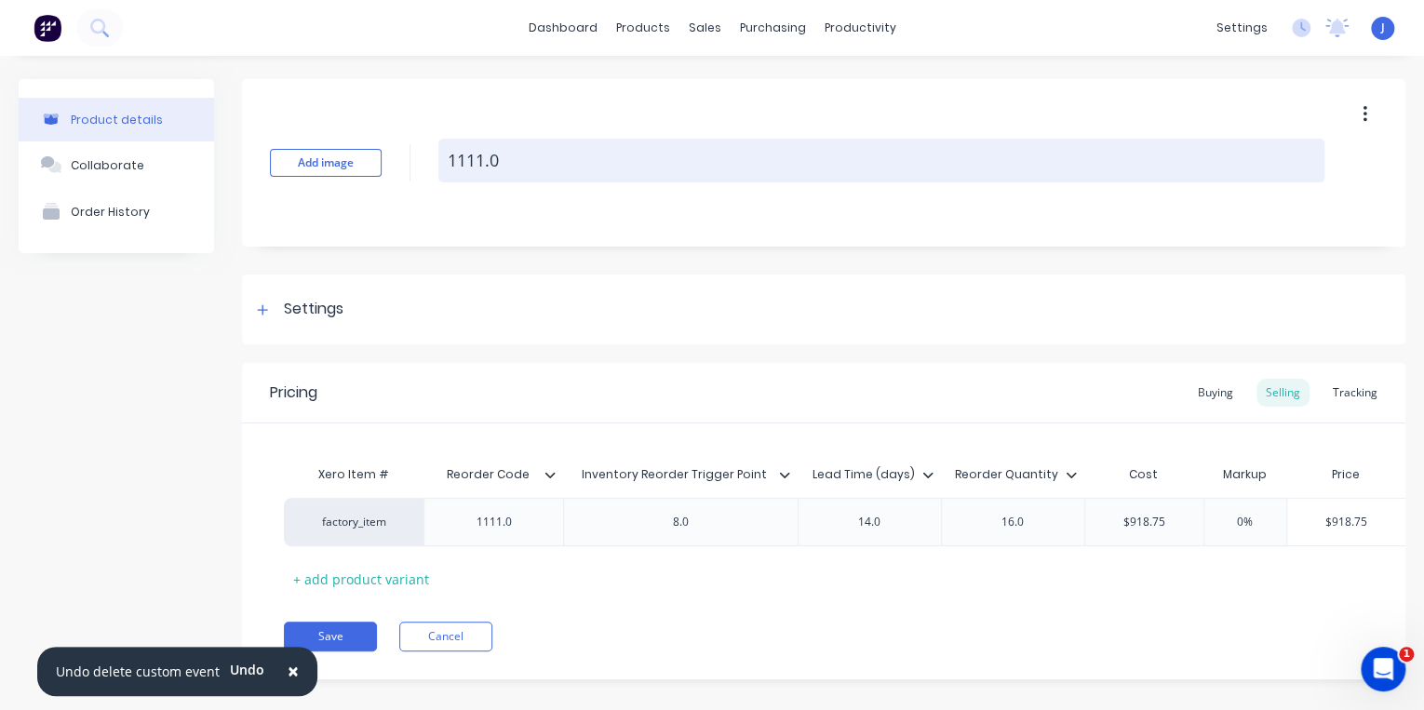
click at [456, 168] on textarea "1111.0" at bounding box center [881, 161] width 886 height 44
click at [561, 171] on textarea "1111.0" at bounding box center [881, 161] width 886 height 44
click at [444, 160] on textarea "1111.0" at bounding box center [881, 161] width 886 height 44
type textarea "x"
type textarea "11111.0"
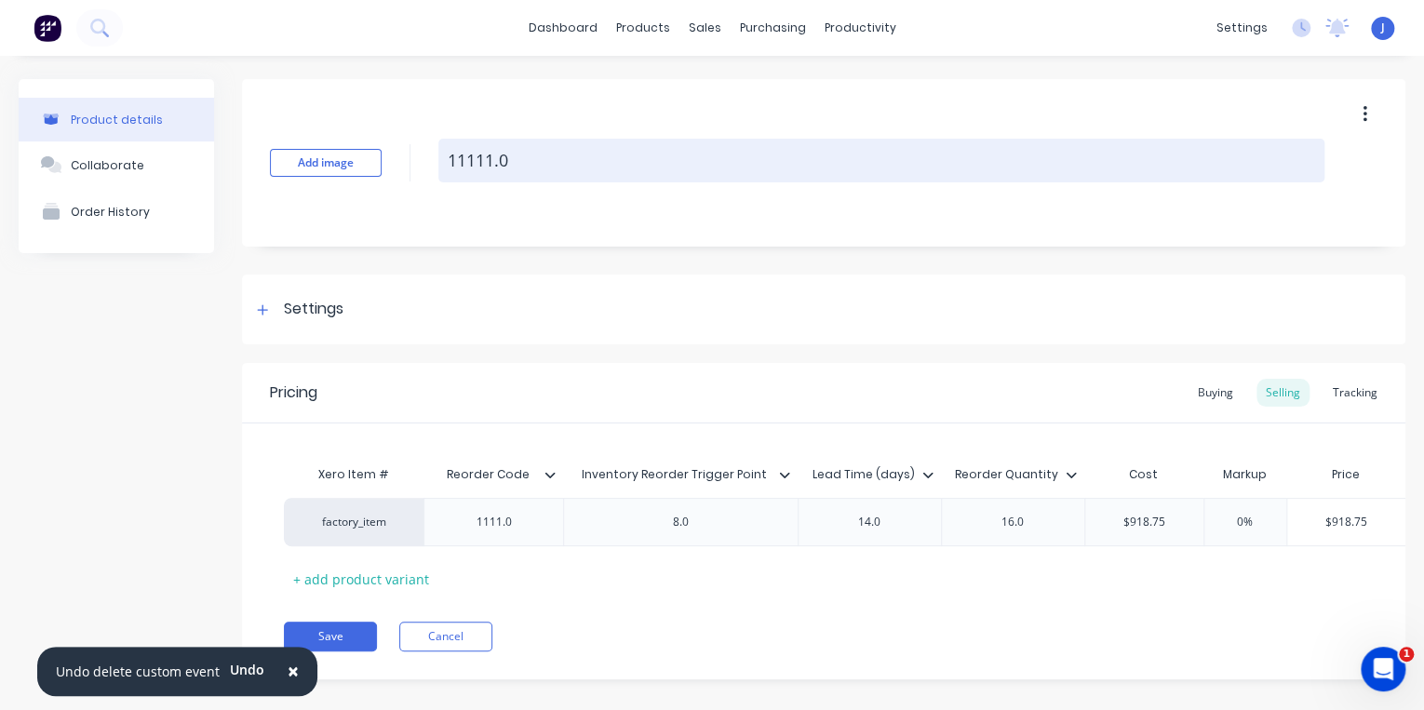
type textarea "x"
type textarea "101111.0"
type textarea "x"
type textarea "10/1111.0"
type textarea "x"
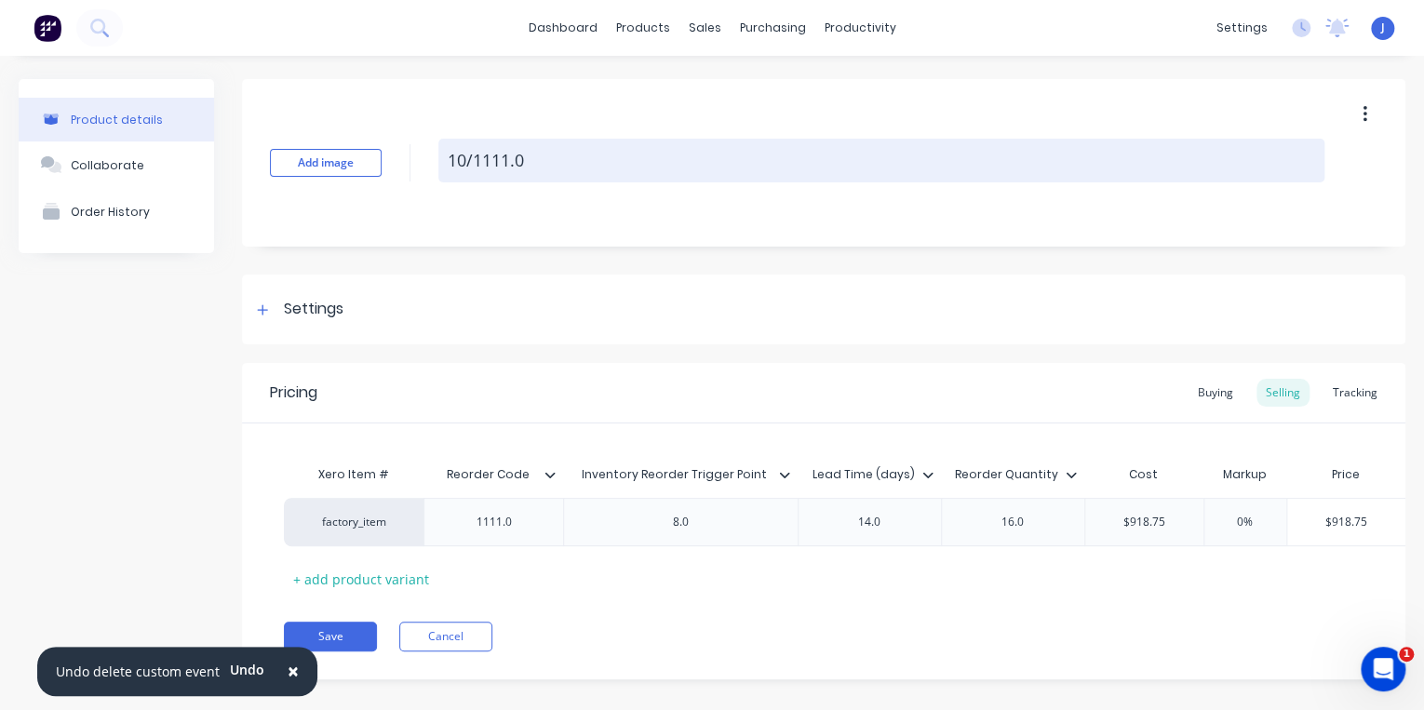
type textarea "10/31111.0"
type textarea "x"
type textarea "10/331111.0"
type textarea "x"
type textarea "10/3351111.0"
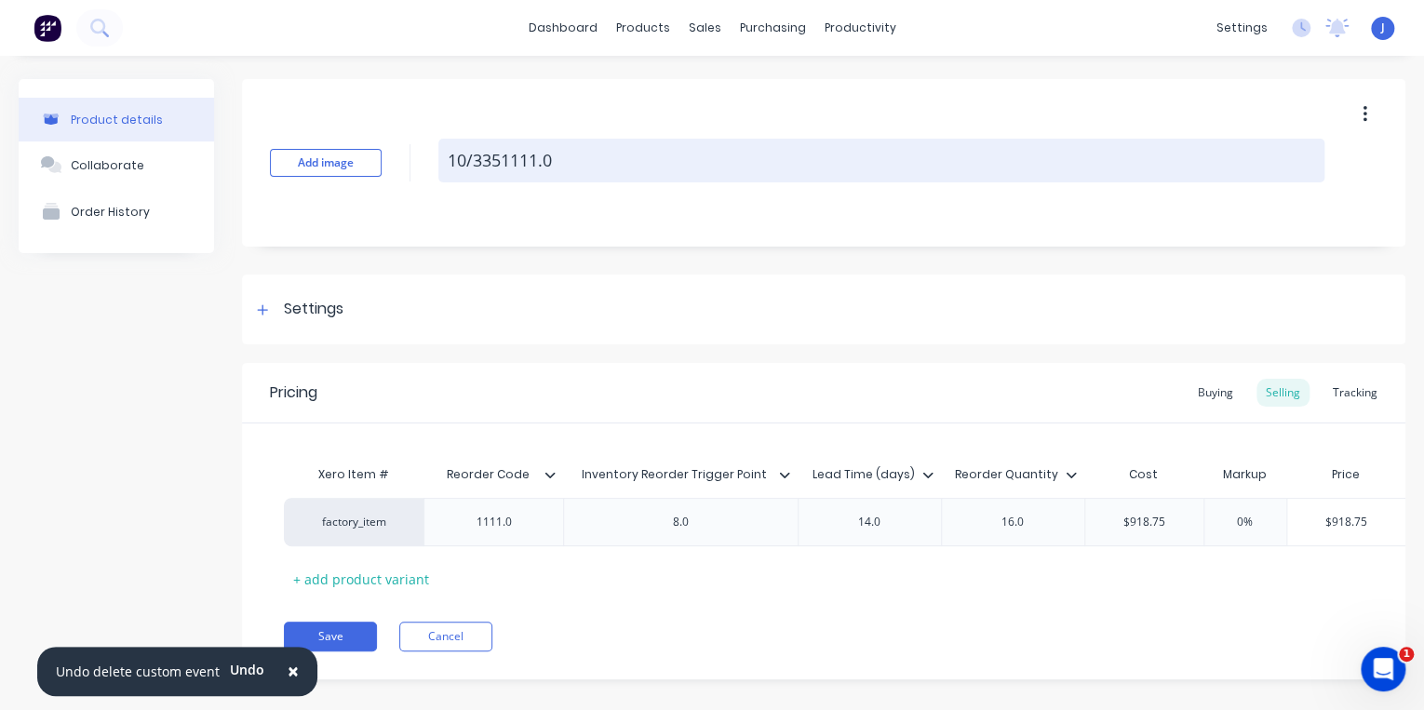
type textarea "x"
type textarea "10/335 1111.0"
type textarea "x"
type textarea "10/335 P1111.0"
type textarea "x"
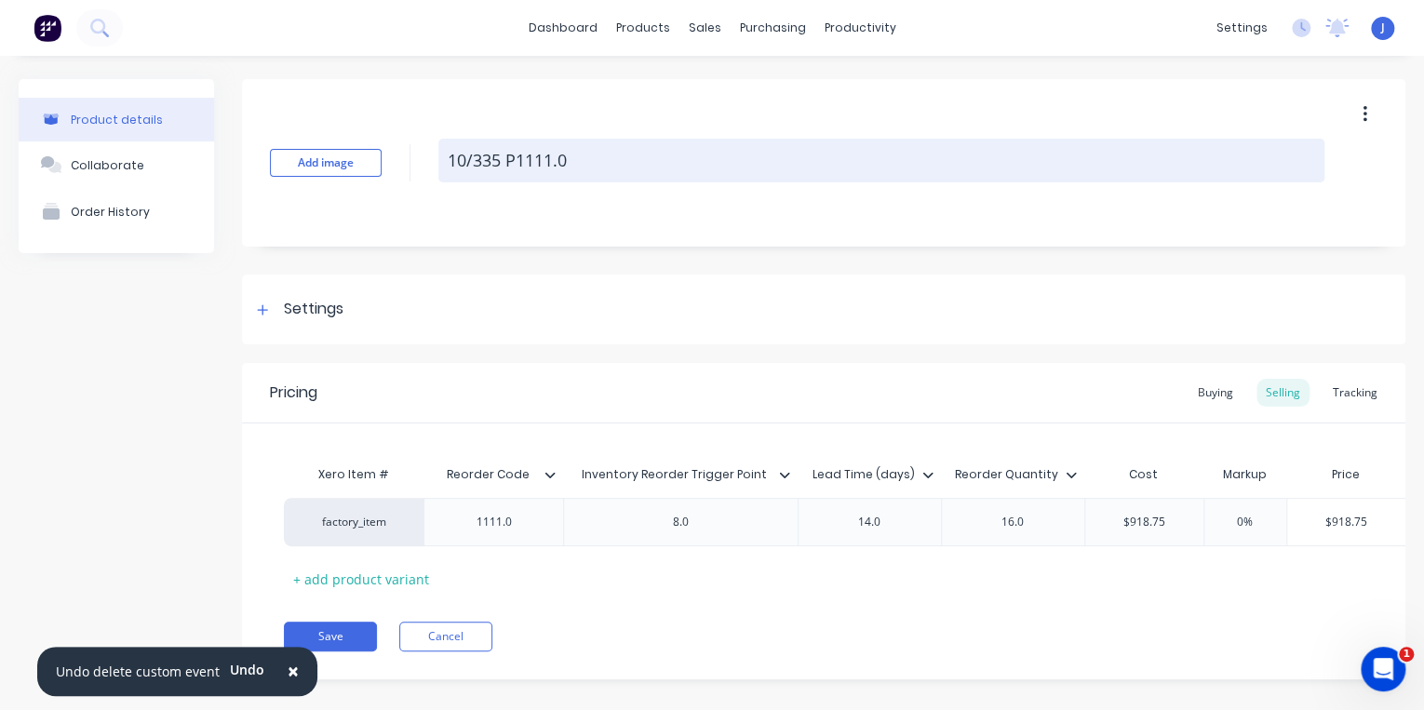
type textarea "10/335 PC1111.0"
type textarea "x"
type textarea "10/335 PCD1111.0"
type textarea "x"
type textarea "10/335 PCD 1111.0"
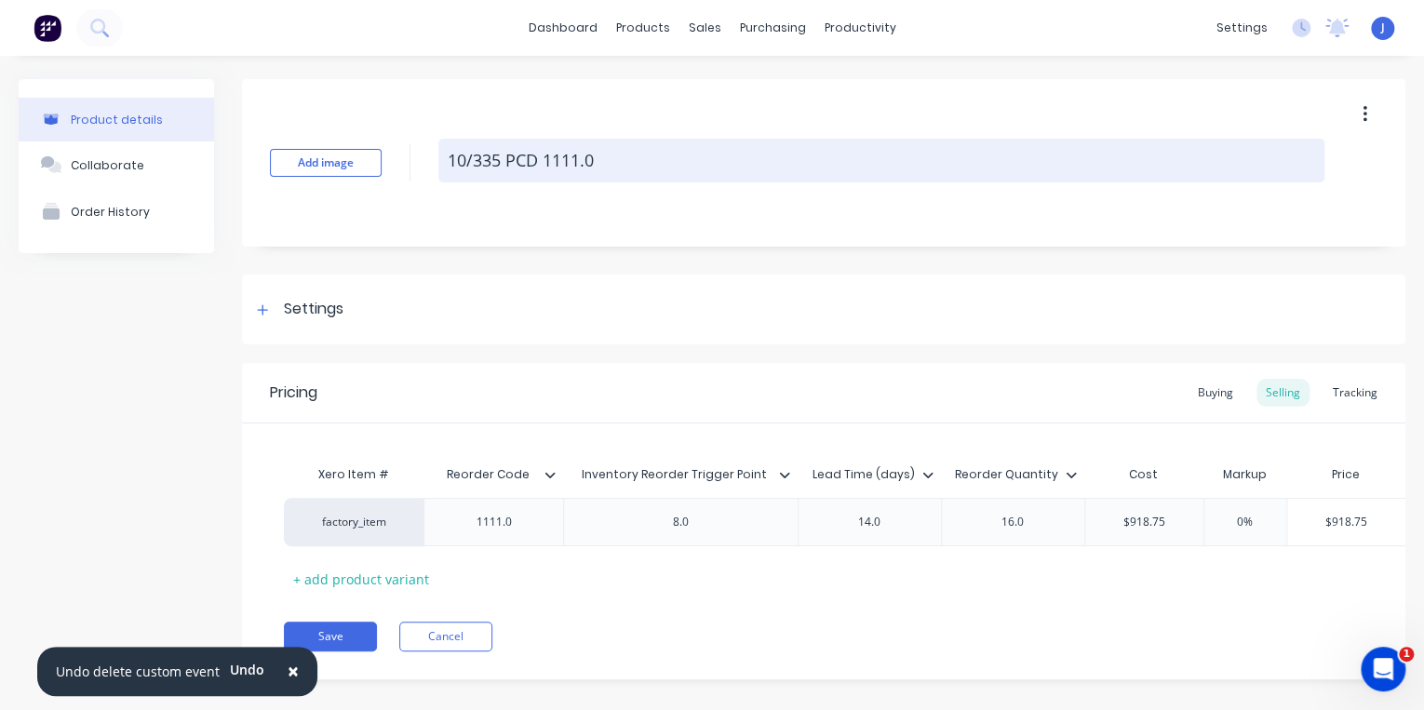
type textarea "x"
type textarea "10/335 PCD R1111.0"
type textarea "x"
type textarea "10/335 PCD Ro1111.0"
type textarea "x"
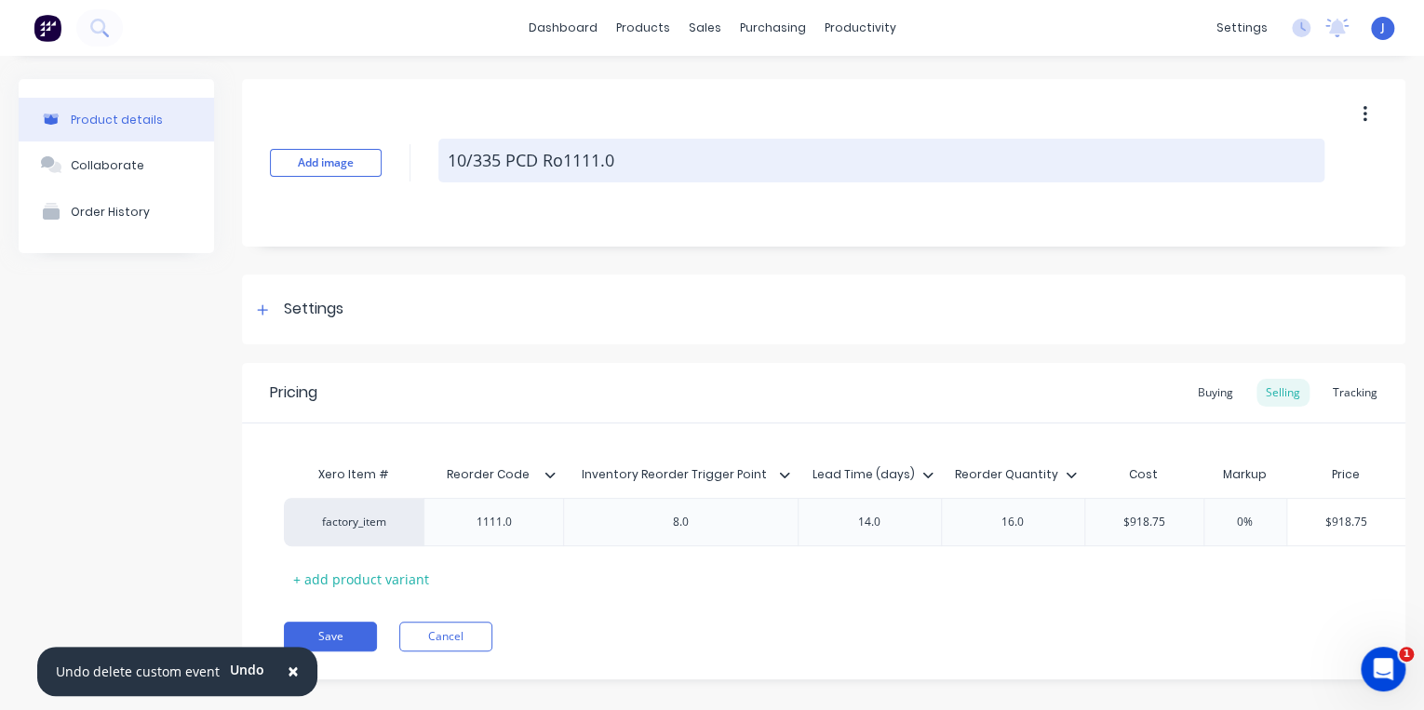
type textarea "10/335 PCD Rou1111.0"
type textarea "x"
type textarea "10/335 PCD Roun1111.0"
type textarea "x"
type textarea "10/335 PCD Round1111.0"
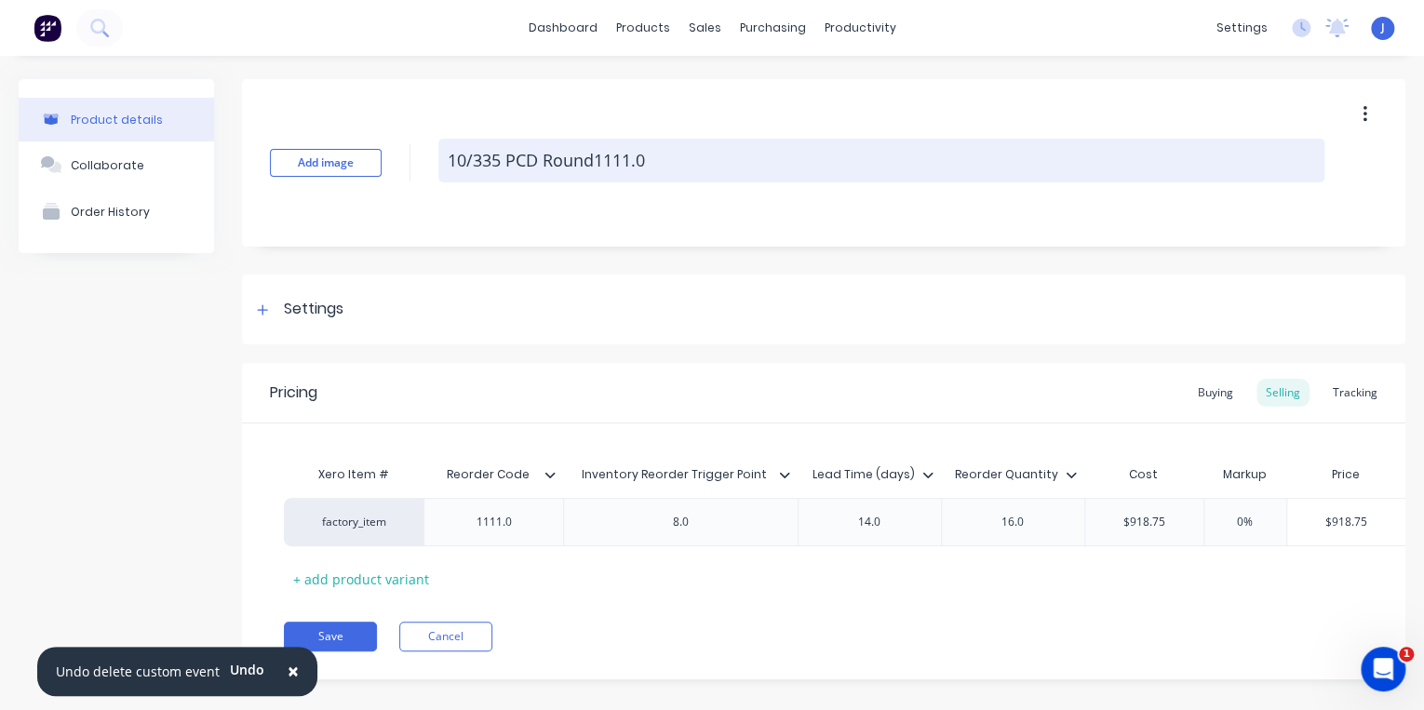
type textarea "x"
type textarea "10/335 PCD Round 1111.0"
type textarea "x"
type textarea "10/335 PCD Round S1111.0"
type textarea "x"
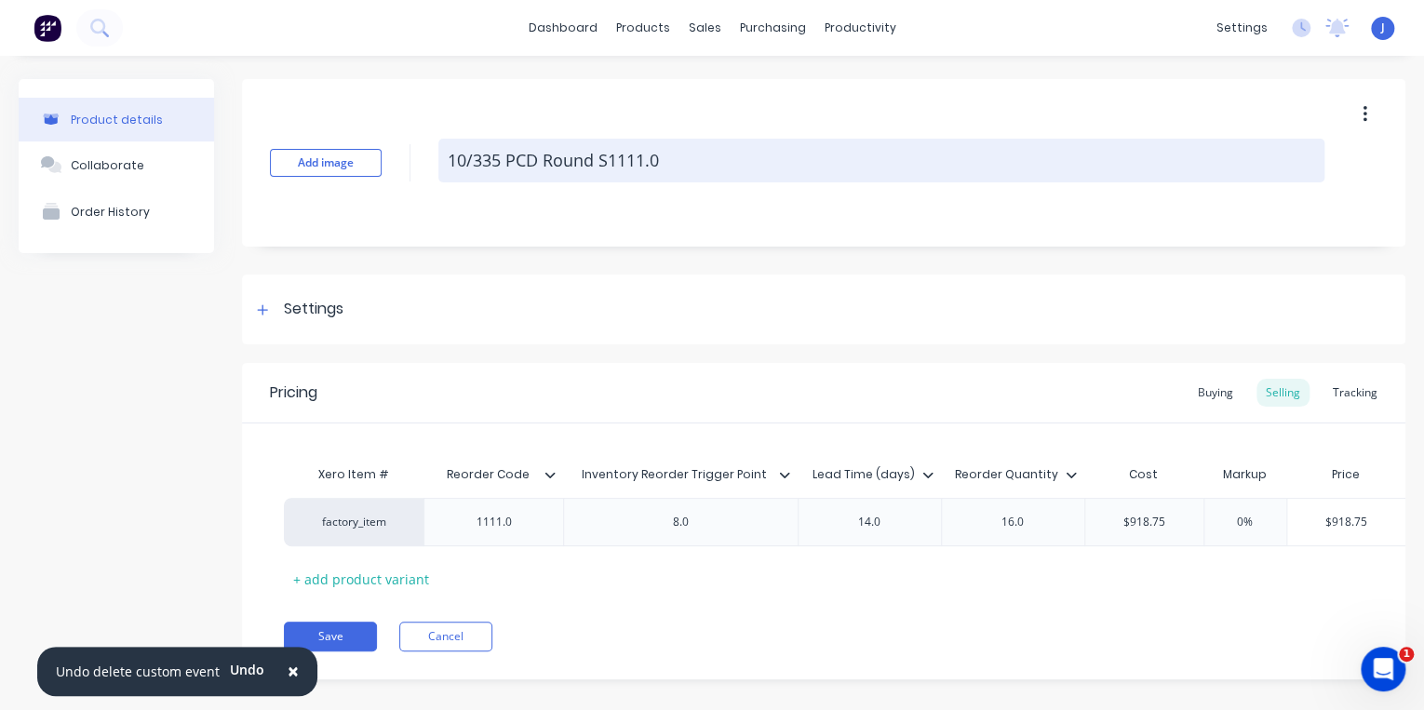
type textarea "10/335 PCD Round St1111.0"
type textarea "x"
type textarea "10/335 PCD Round Stu1111.0"
type textarea "x"
type textarea "10/335 PCD Round Stub1111.0"
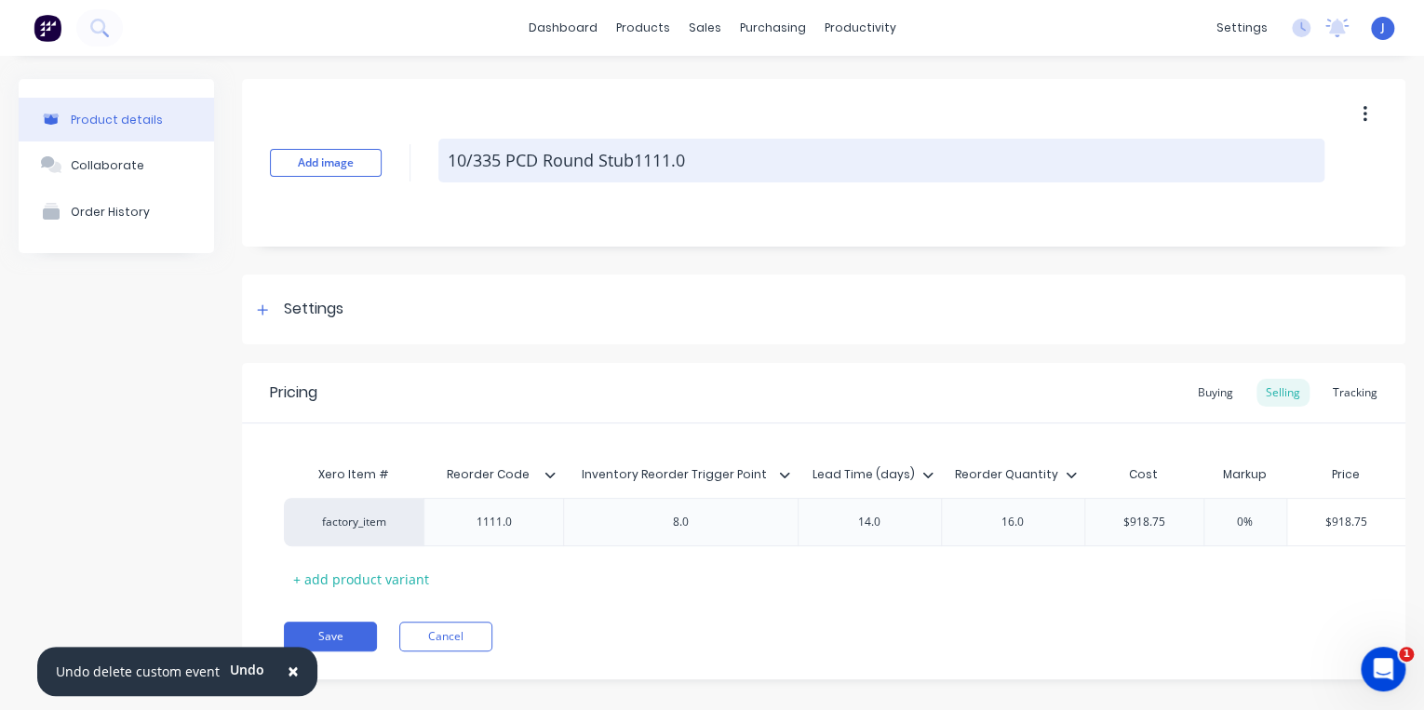
type textarea "x"
type textarea "10/335 PCD Round Stub 1111.0"
type textarea "x"
type textarea "10/335 PCD Round Stub A1111.0"
type textarea "x"
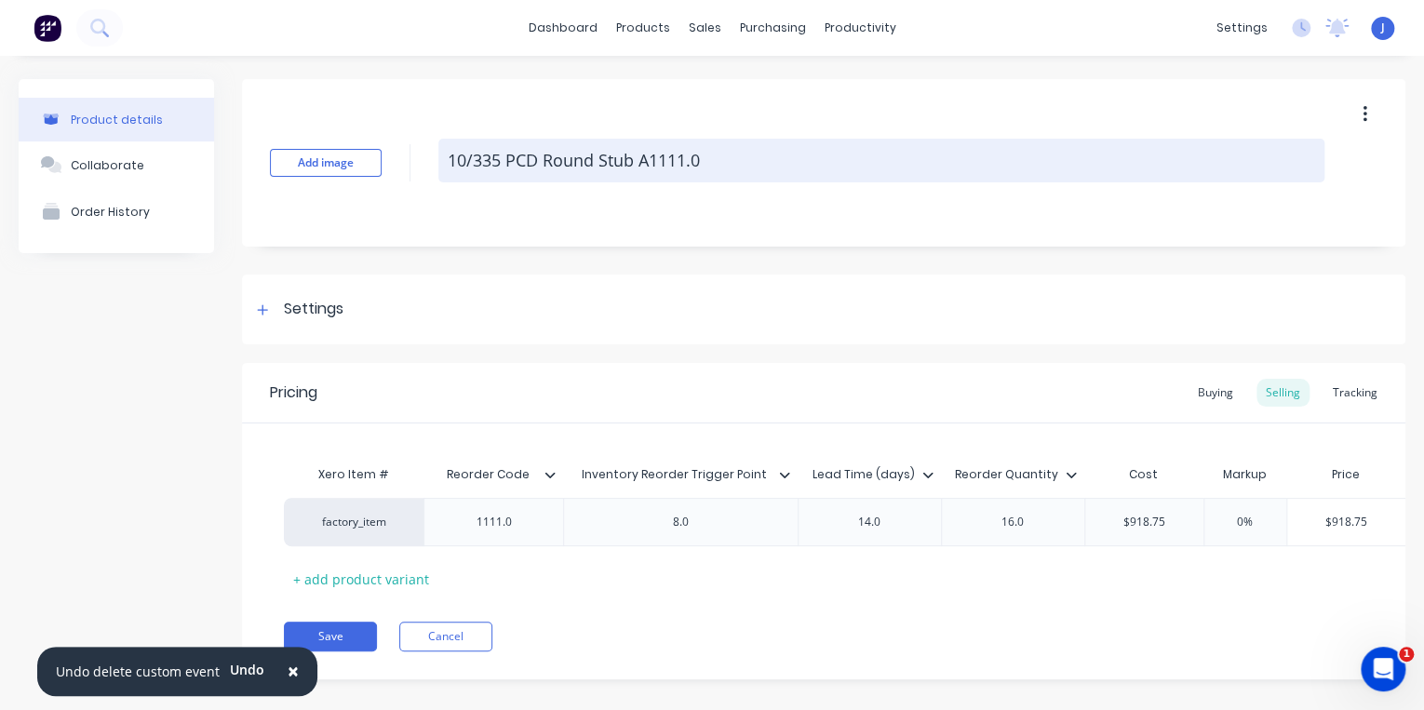
type textarea "10/335 PCD Round Stub Ax1111.0"
type textarea "x"
type textarea "10/335 PCD Round Stub Axl1111.0"
type textarea "x"
type textarea "10/335 PCD Round Stub Axle1111.0"
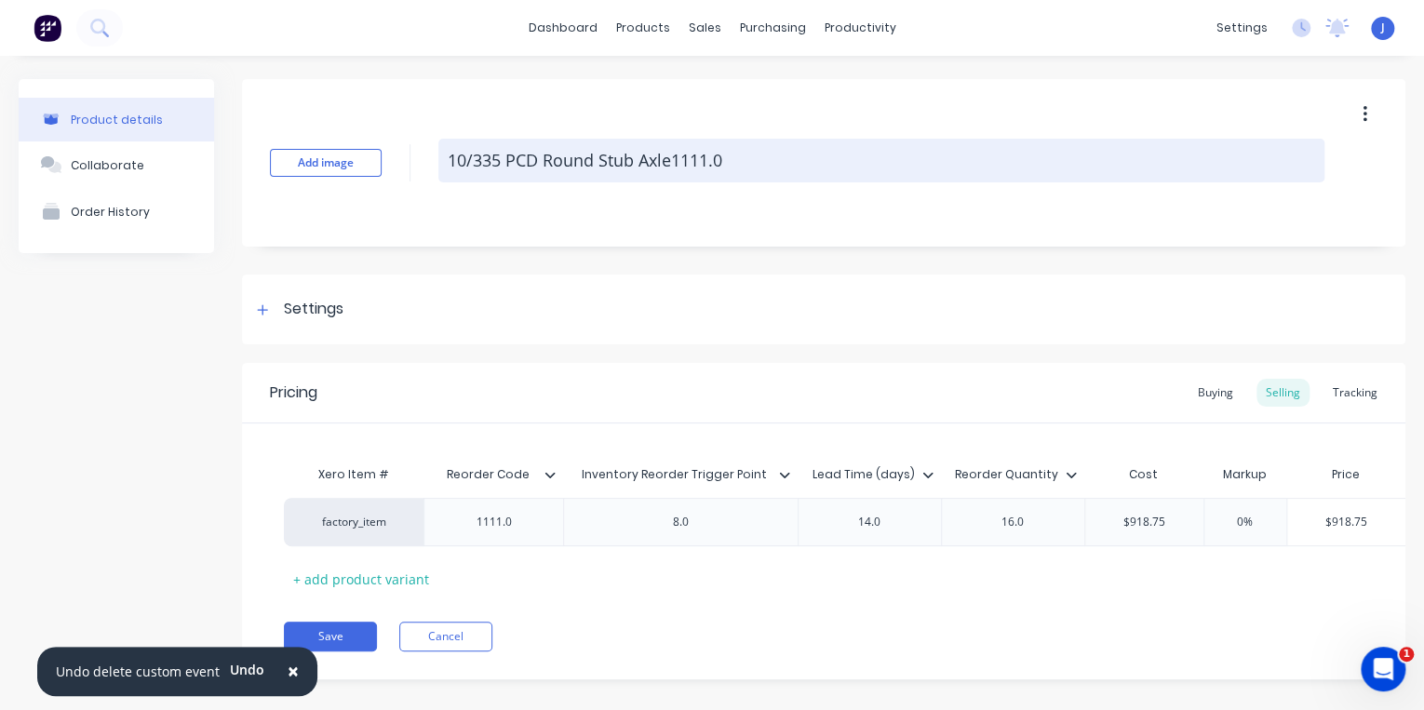
type textarea "x"
type textarea "10/335 PCD Round Stub Axle 1111.0"
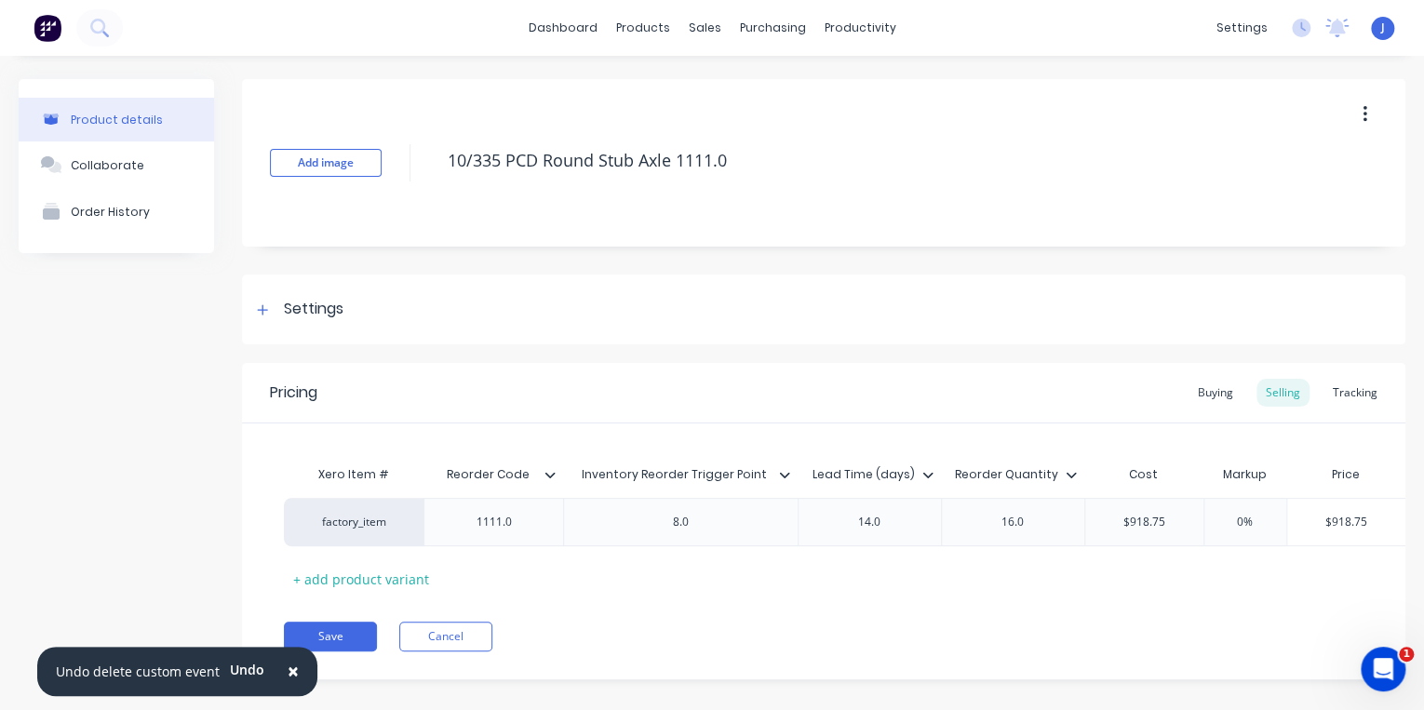
type textarea "x"
type textarea "10/335 PCD Round Stub Axle 111.0"
type textarea "x"
type textarea "10/335 PCD Round Stub Axle 11.0"
type textarea "x"
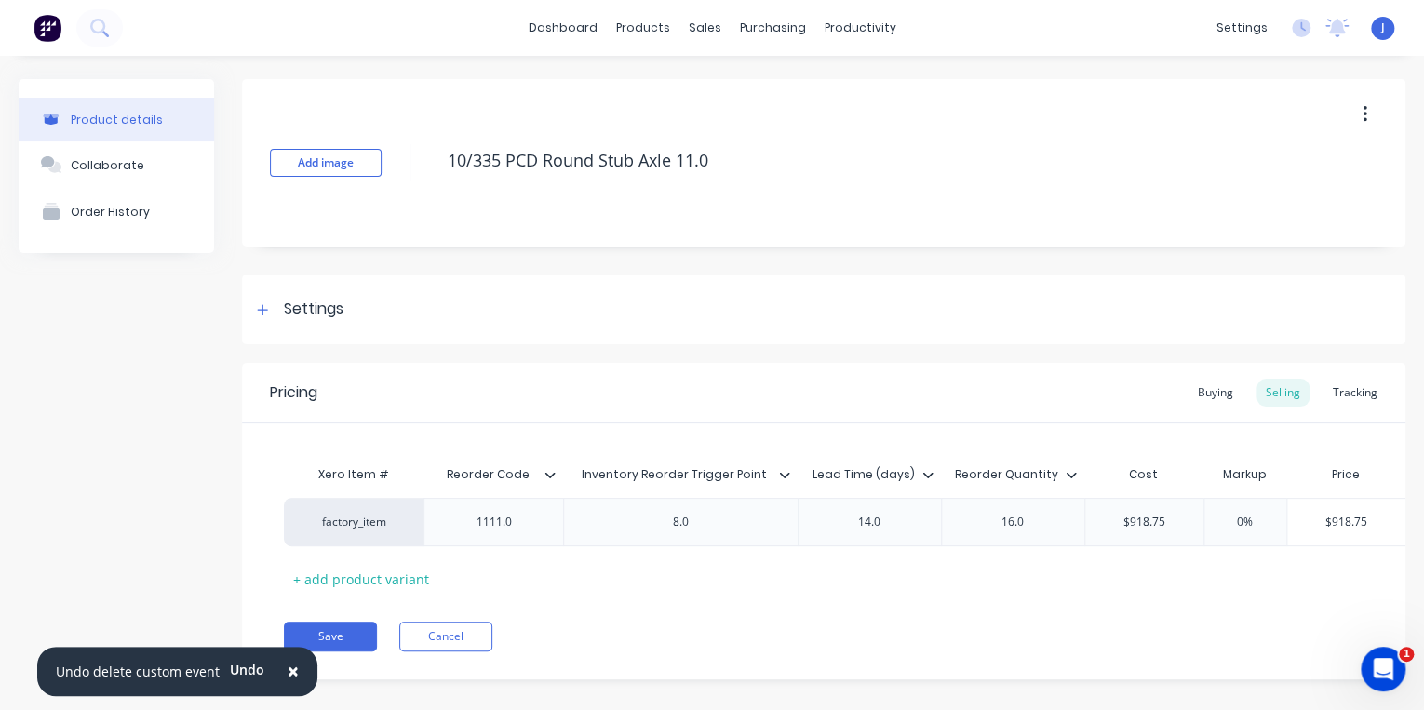
type textarea "10/335 PCD Round Stub Axle 1.0"
type textarea "x"
type textarea "10/335 PCD Round Stub Axle .0"
type textarea "x"
type textarea "10/335 PCD Round Stub Axle 0"
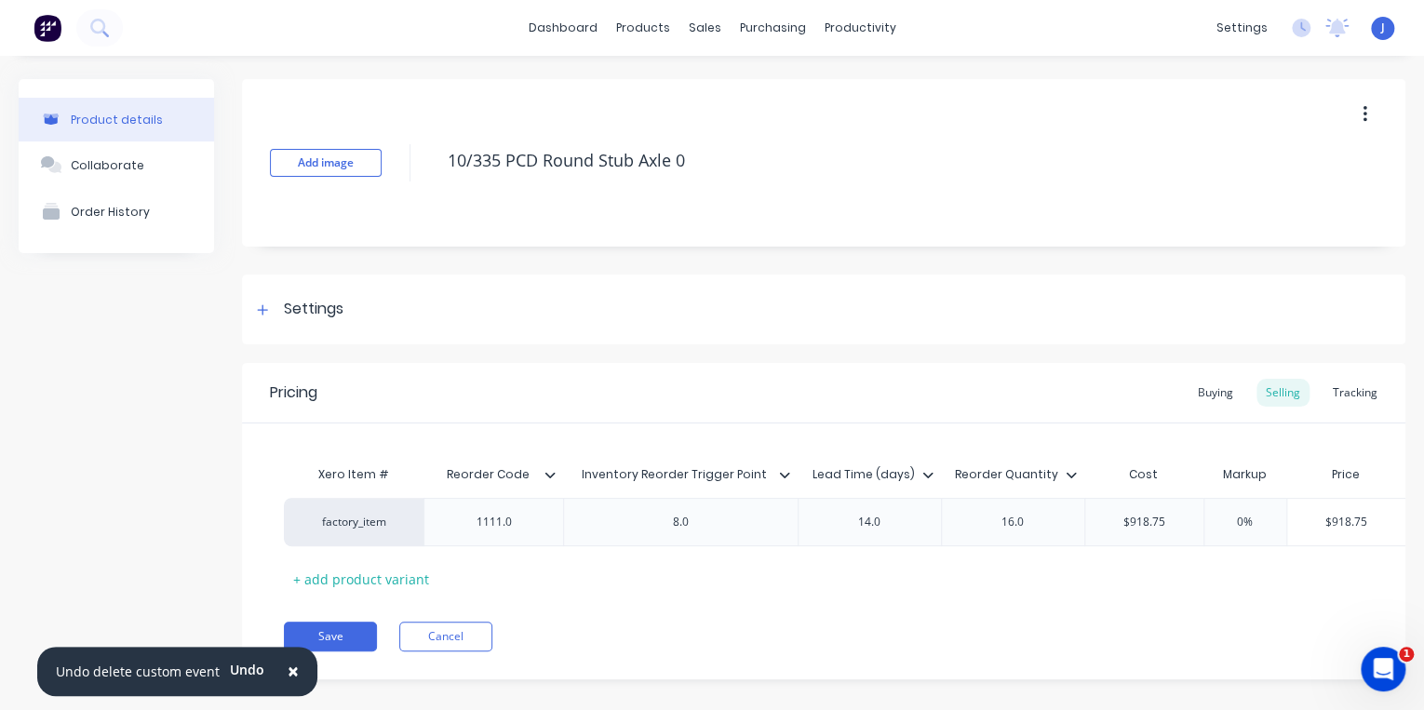
type textarea "x"
type textarea "10/335 PCD Round Stub Axle"
click at [335, 645] on button "Save" at bounding box center [330, 637] width 93 height 30
type textarea "x"
type textarea "10/335 PCD Round Stub Axle"
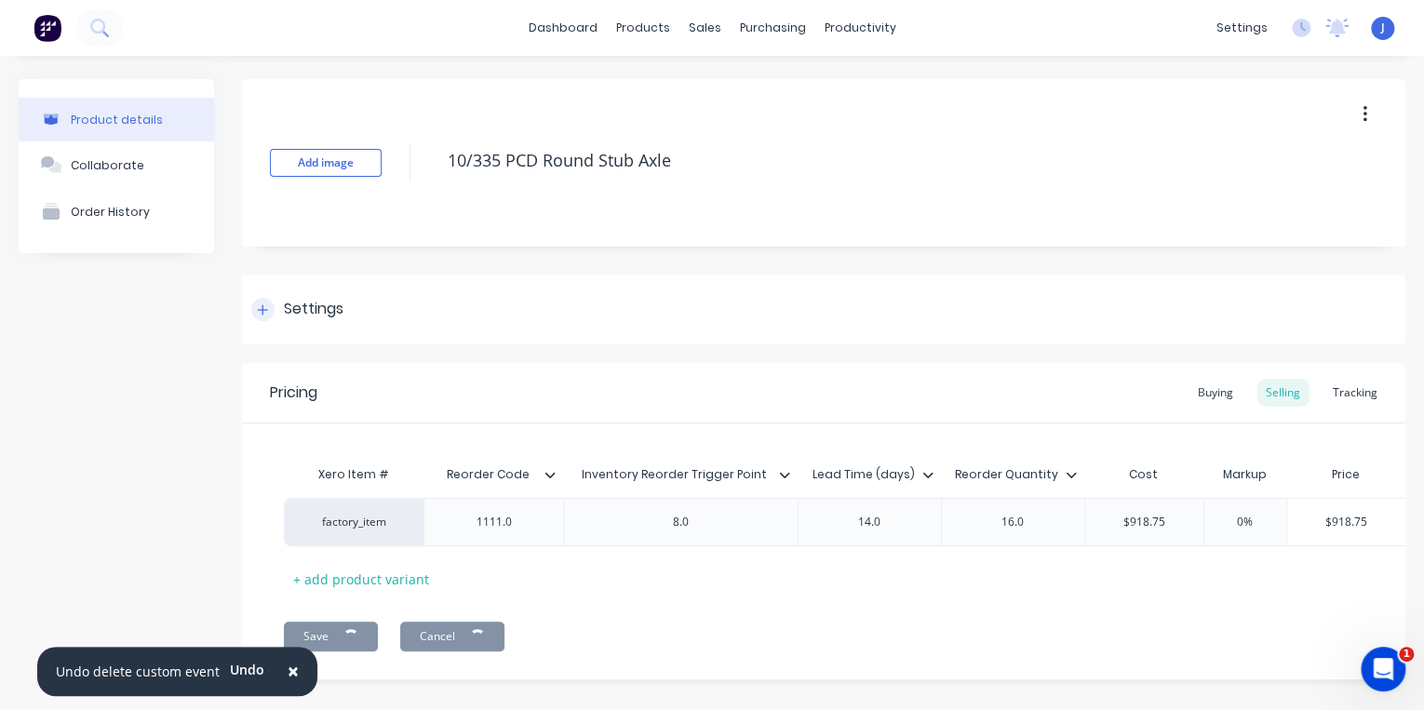
type textarea "x"
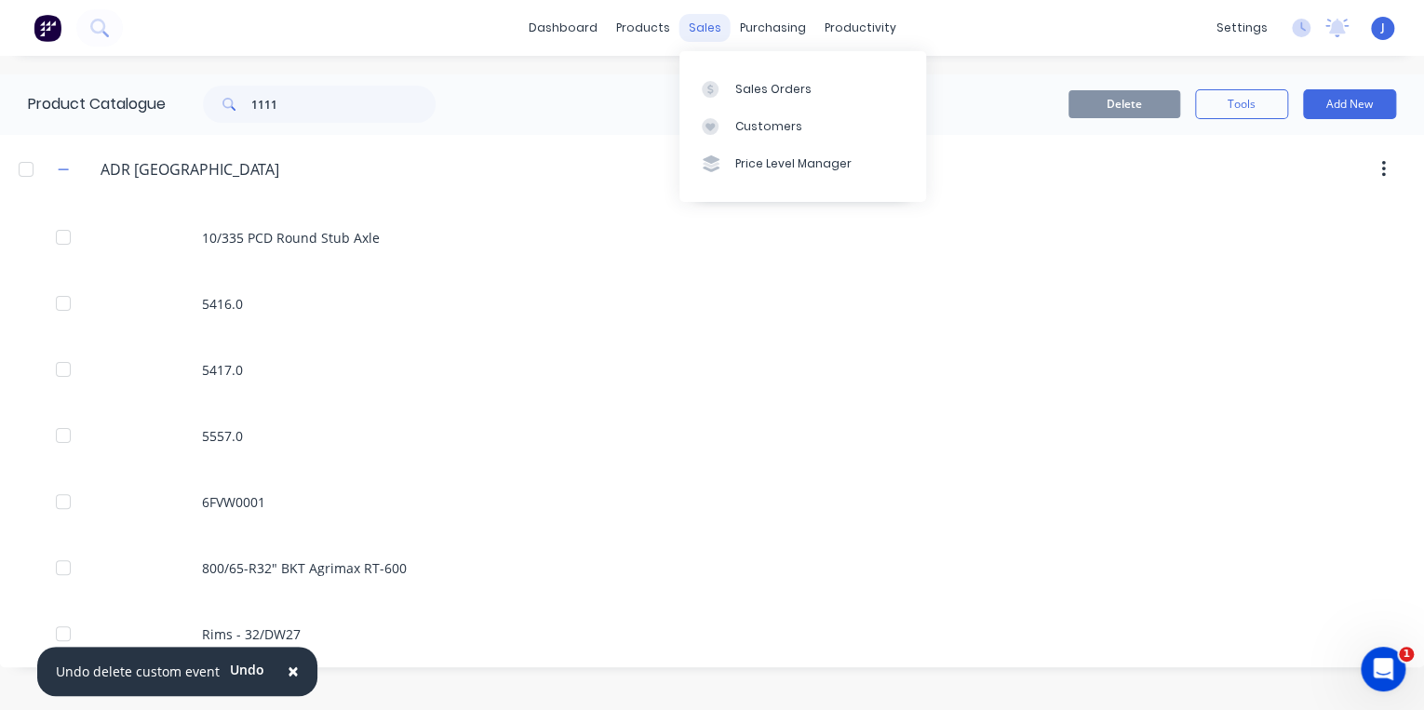
click at [724, 37] on div "sales" at bounding box center [704, 28] width 51 height 28
click at [735, 86] on div "Sales Orders" at bounding box center [773, 89] width 76 height 17
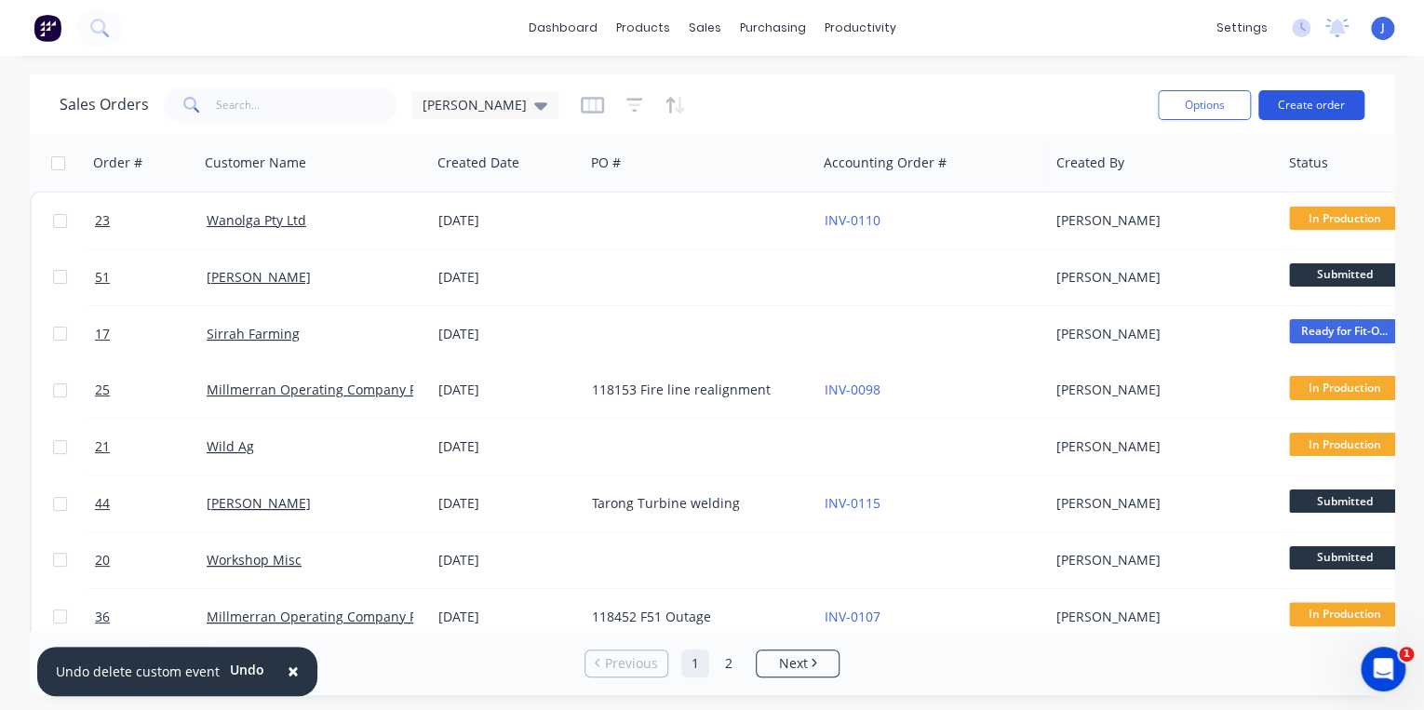
click at [1307, 108] on button "Create order" at bounding box center [1311, 105] width 106 height 30
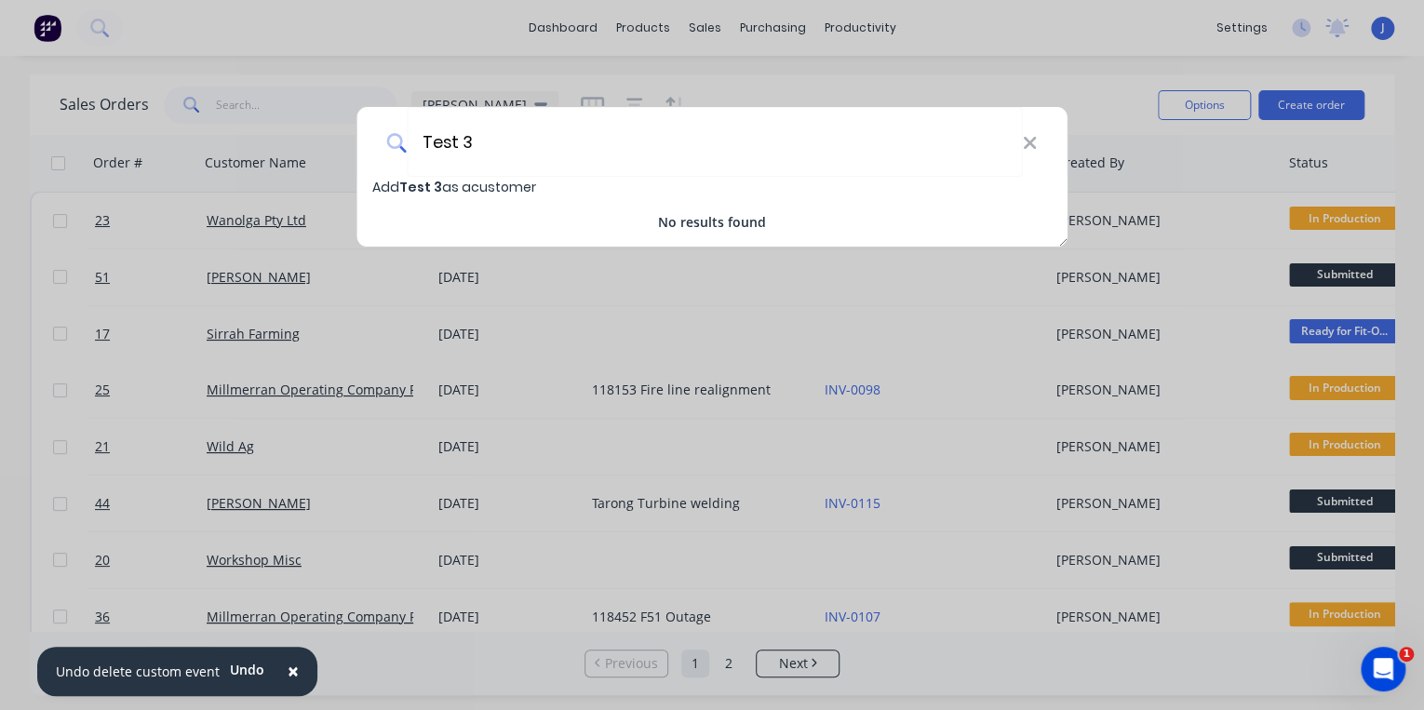
type input "Test 3"
click at [429, 190] on span "Test 3" at bounding box center [420, 187] width 43 height 19
select select "AU"
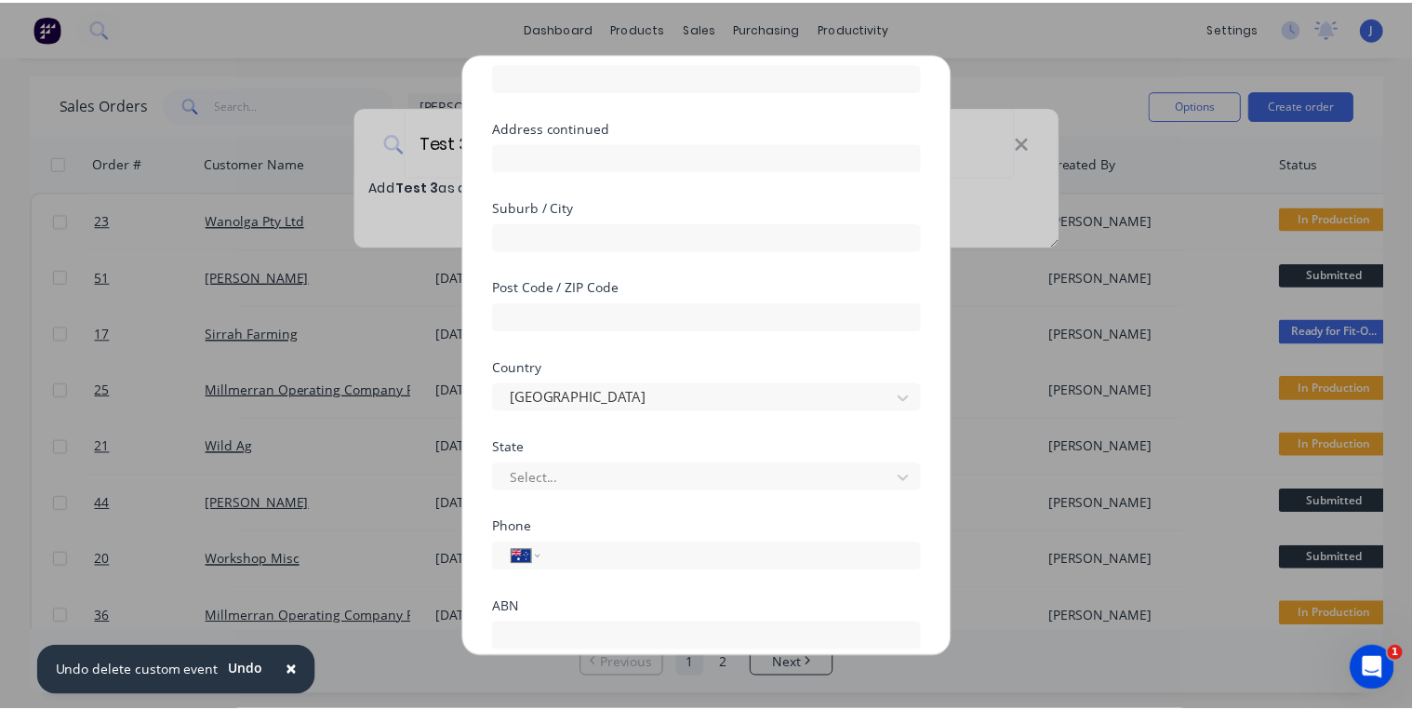
scroll to position [304, 0]
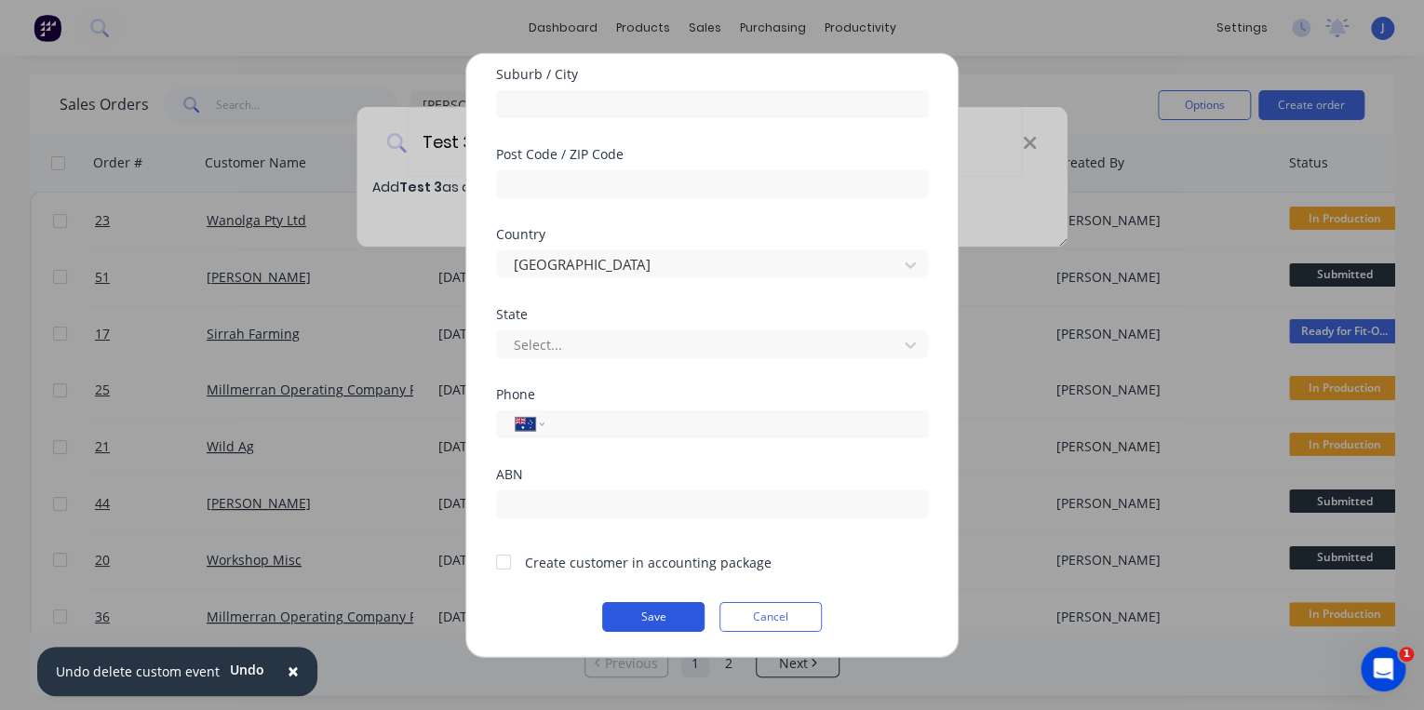
click at [670, 618] on button "Save" at bounding box center [653, 616] width 102 height 30
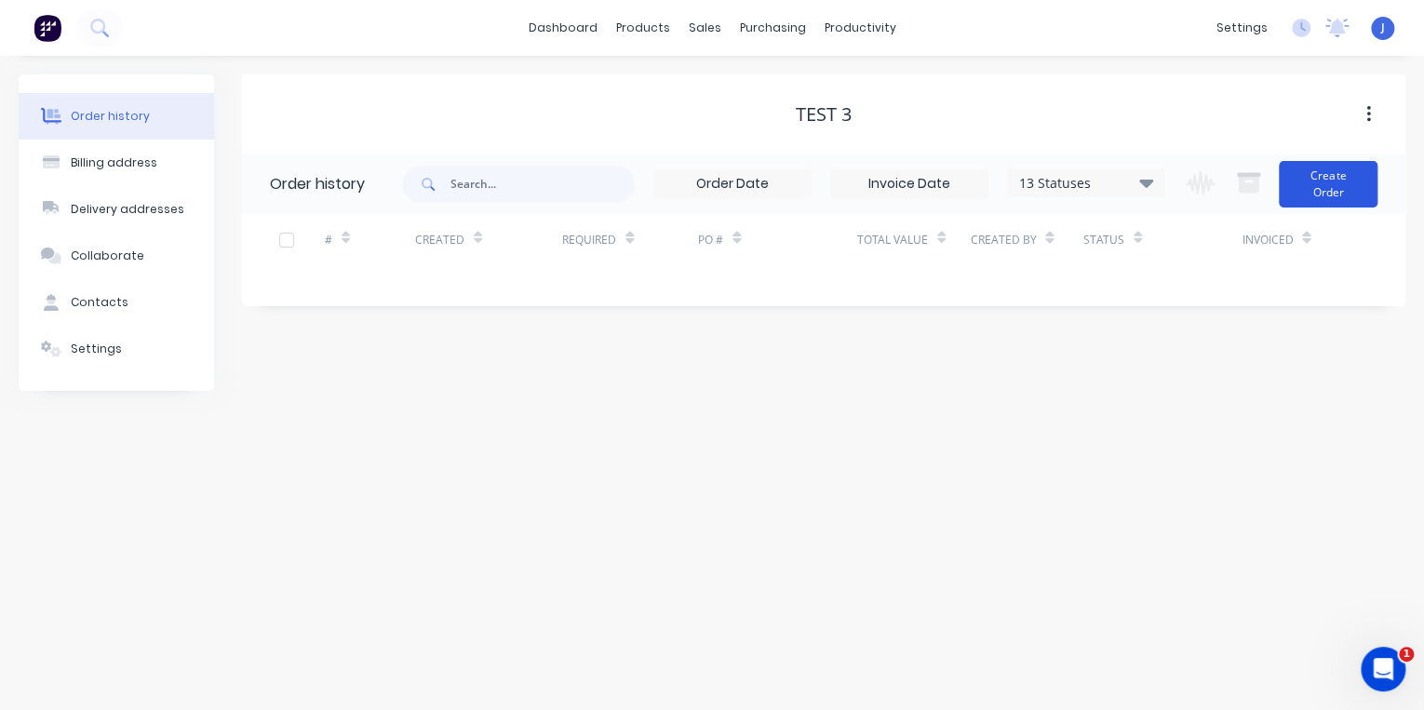
click at [1300, 189] on button "Create Order" at bounding box center [1327, 184] width 99 height 47
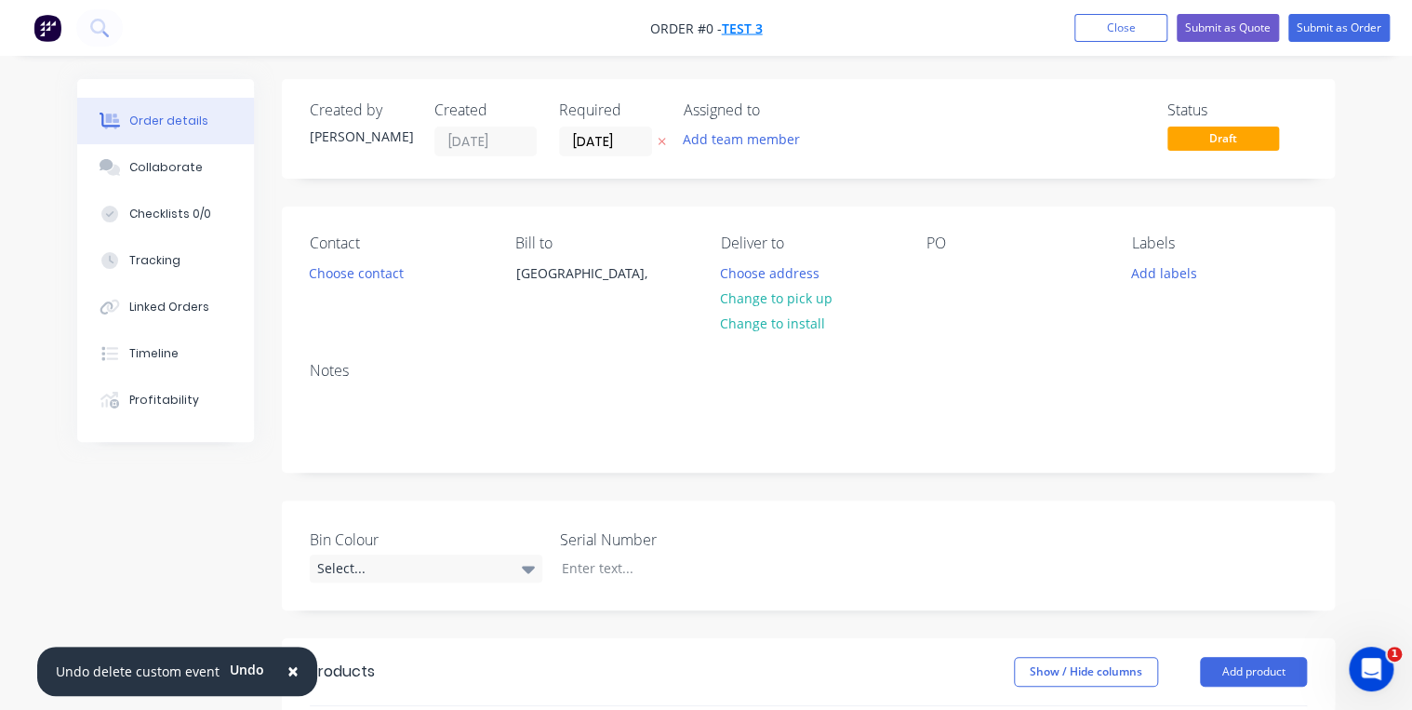
click at [754, 31] on span "Test 3" at bounding box center [742, 29] width 41 height 18
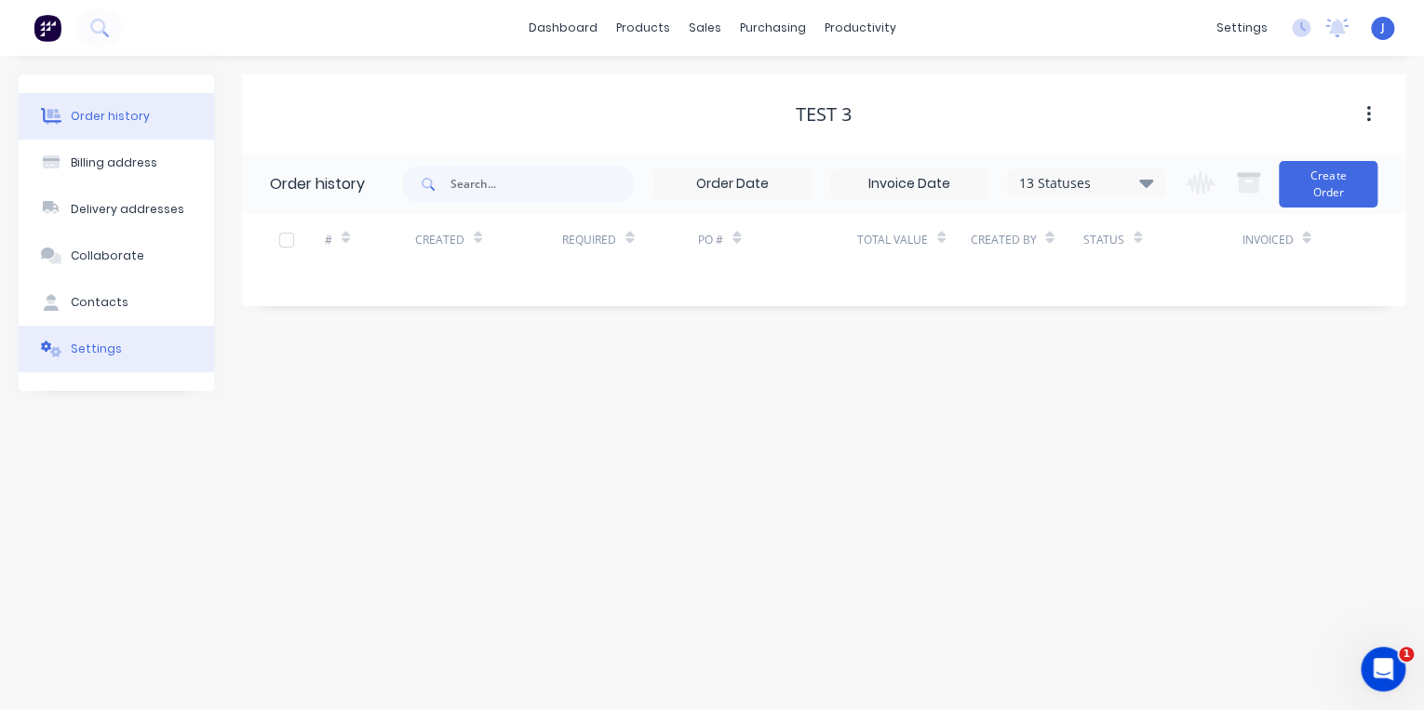
click at [93, 347] on div "Settings" at bounding box center [96, 349] width 51 height 17
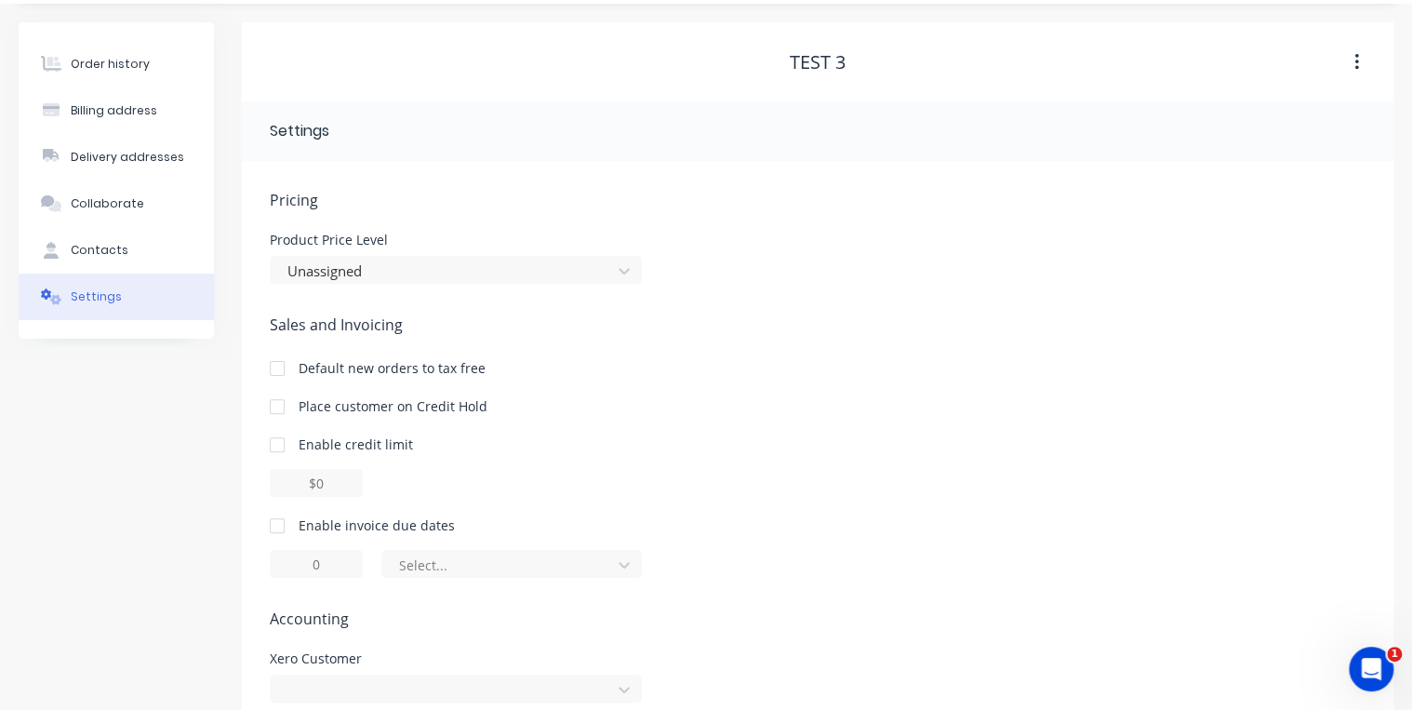
scroll to position [139, 0]
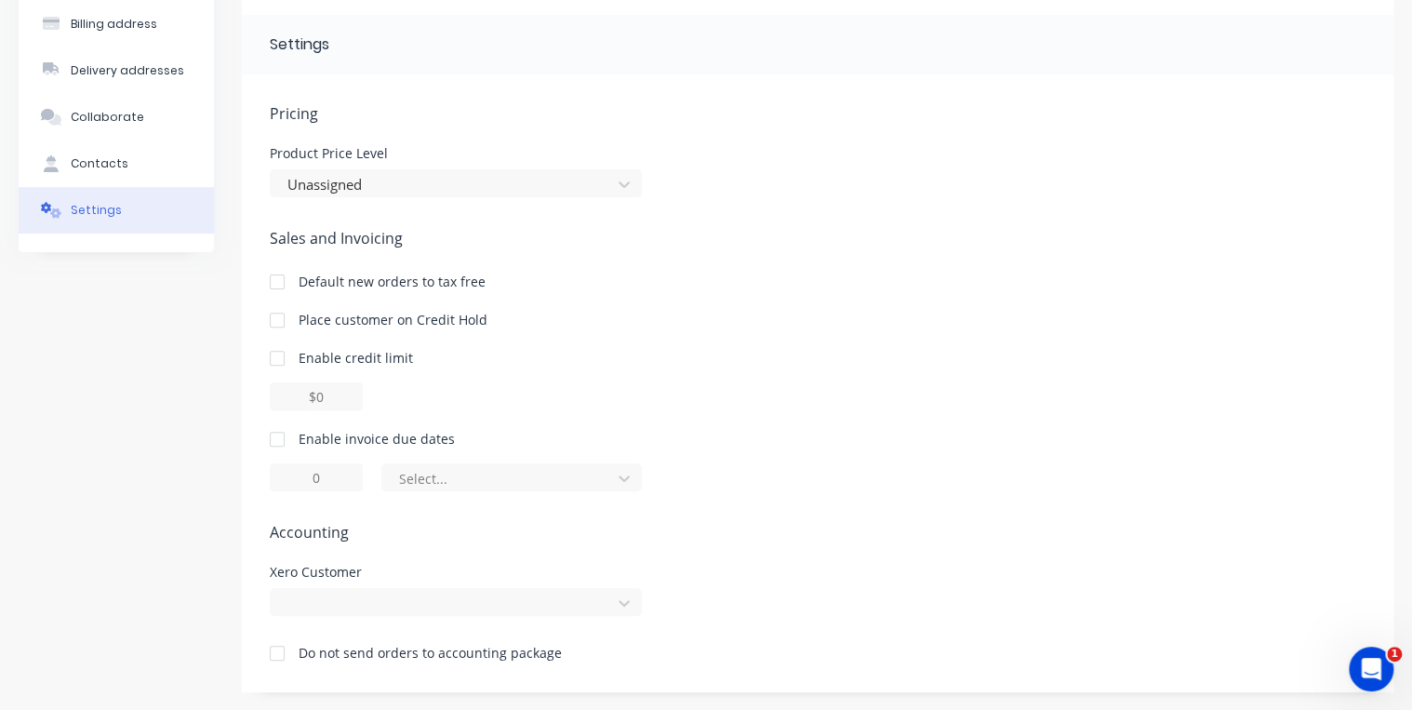
click at [274, 651] on div at bounding box center [277, 653] width 37 height 37
click at [603, 598] on div at bounding box center [456, 602] width 372 height 28
type input "D"
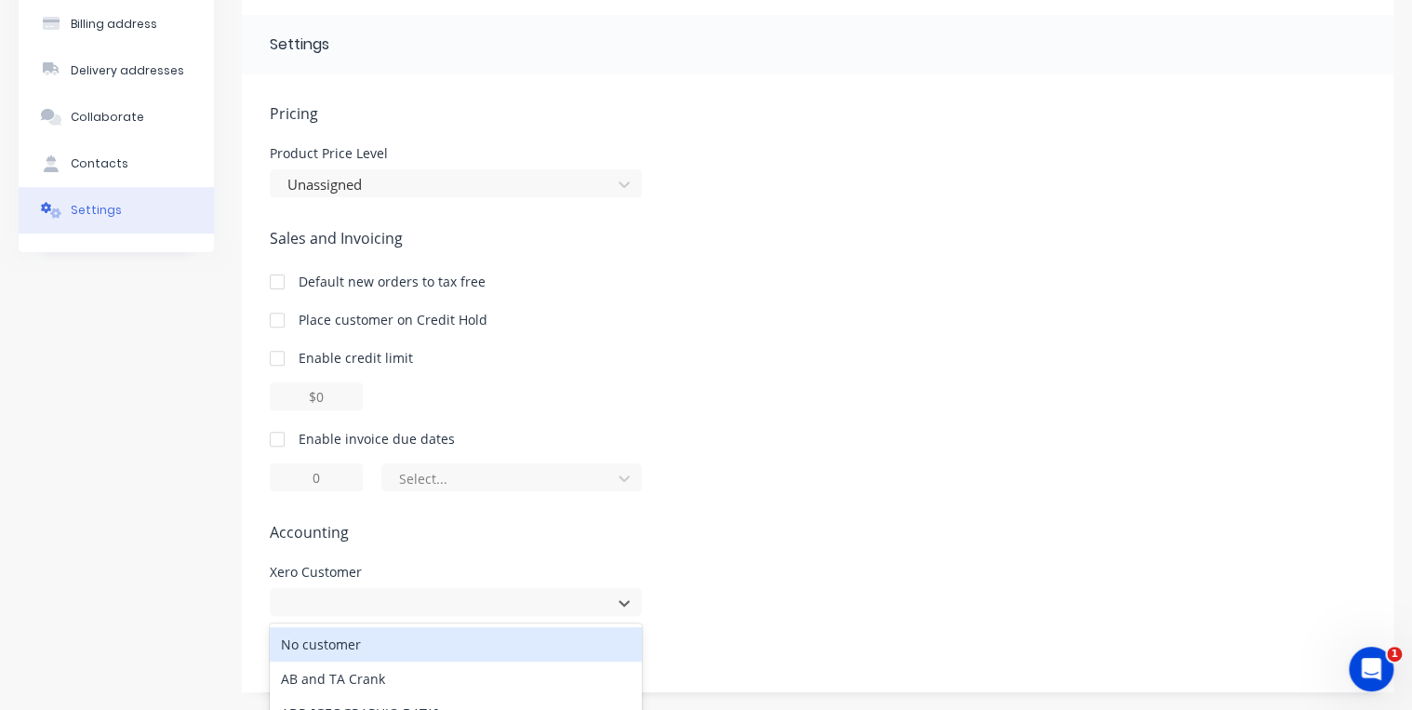
scroll to position [331, 0]
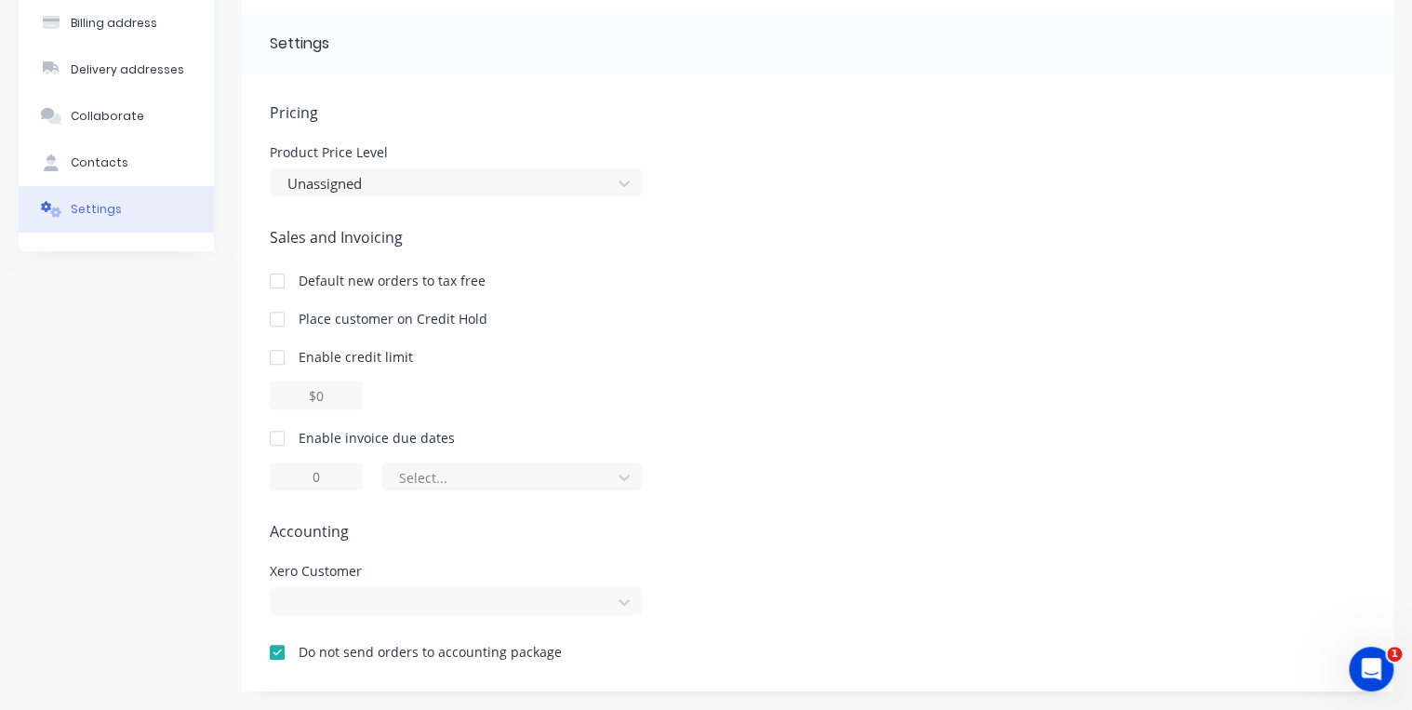
click at [745, 429] on div "Pricing Product Price Level Unassigned Sales and Invoicing Default new orders t…" at bounding box center [818, 396] width 1096 height 590
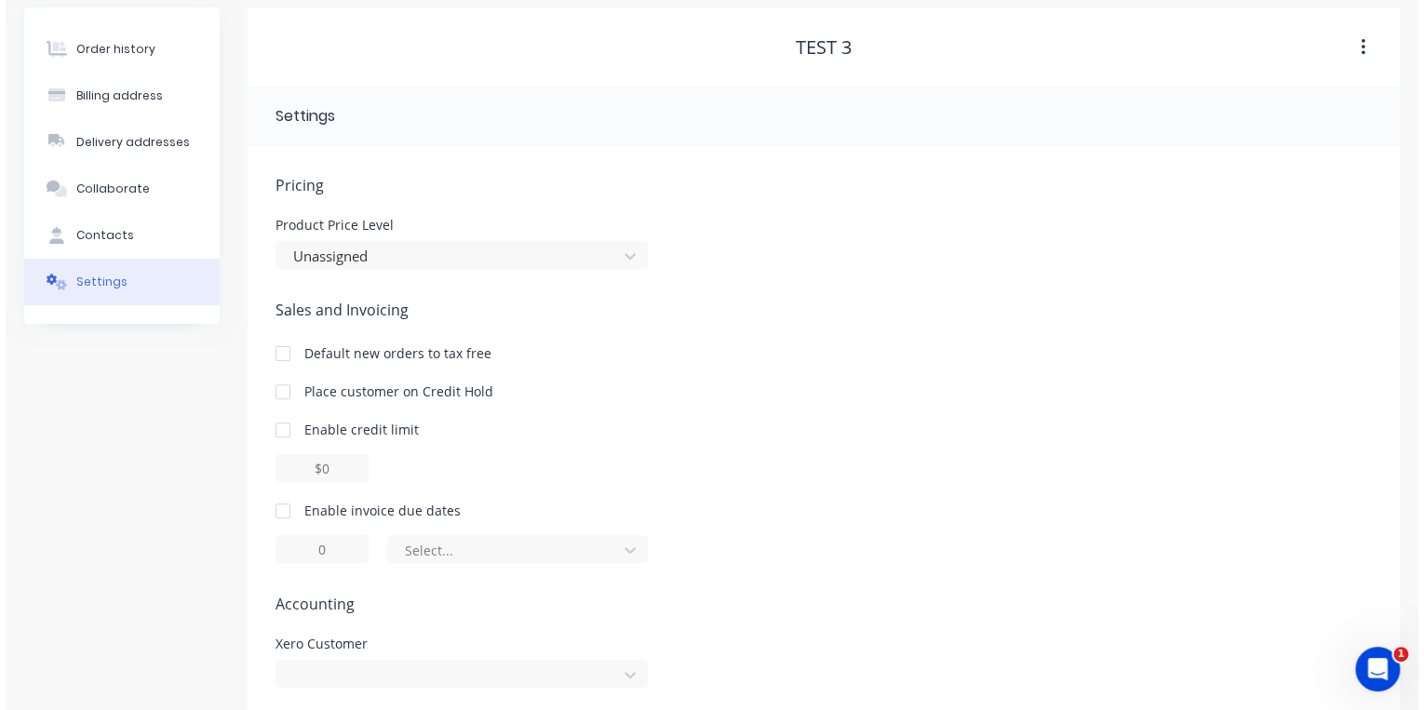
scroll to position [0, 0]
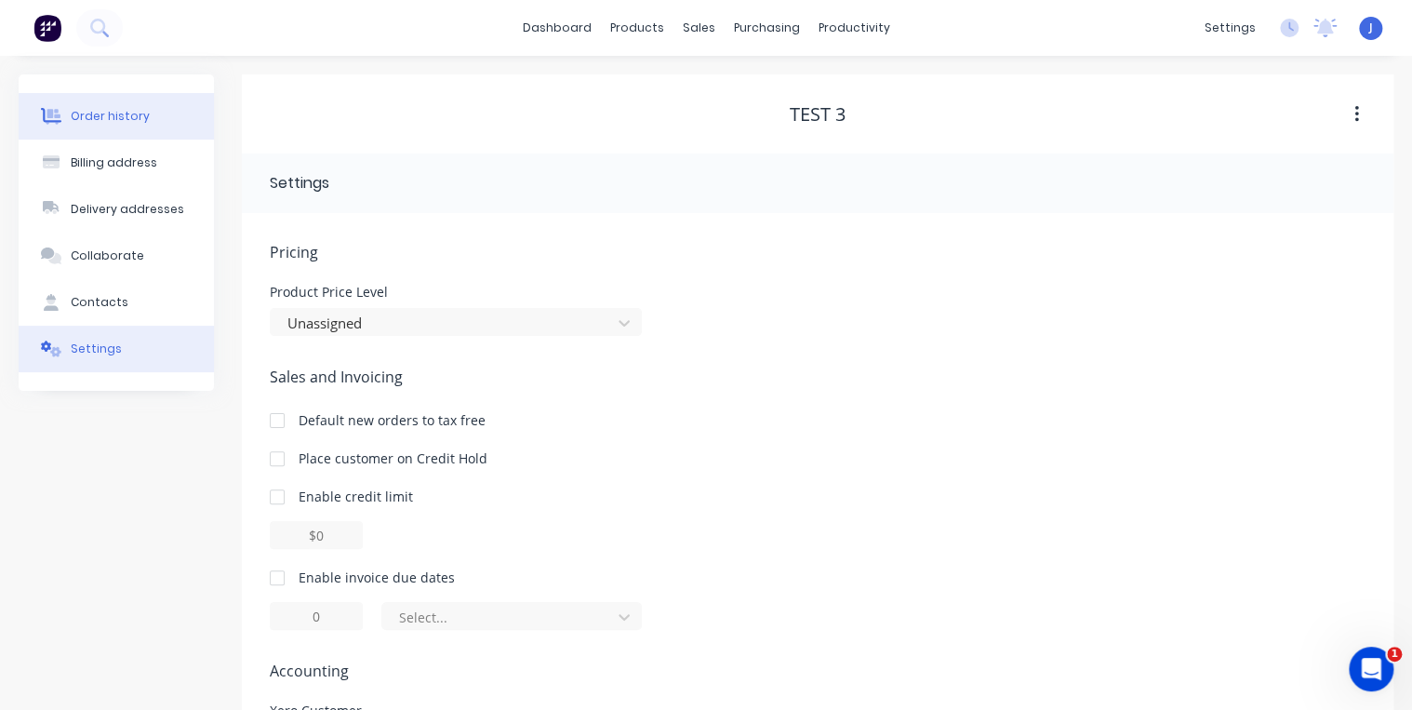
click at [132, 119] on div "Order history" at bounding box center [110, 116] width 79 height 17
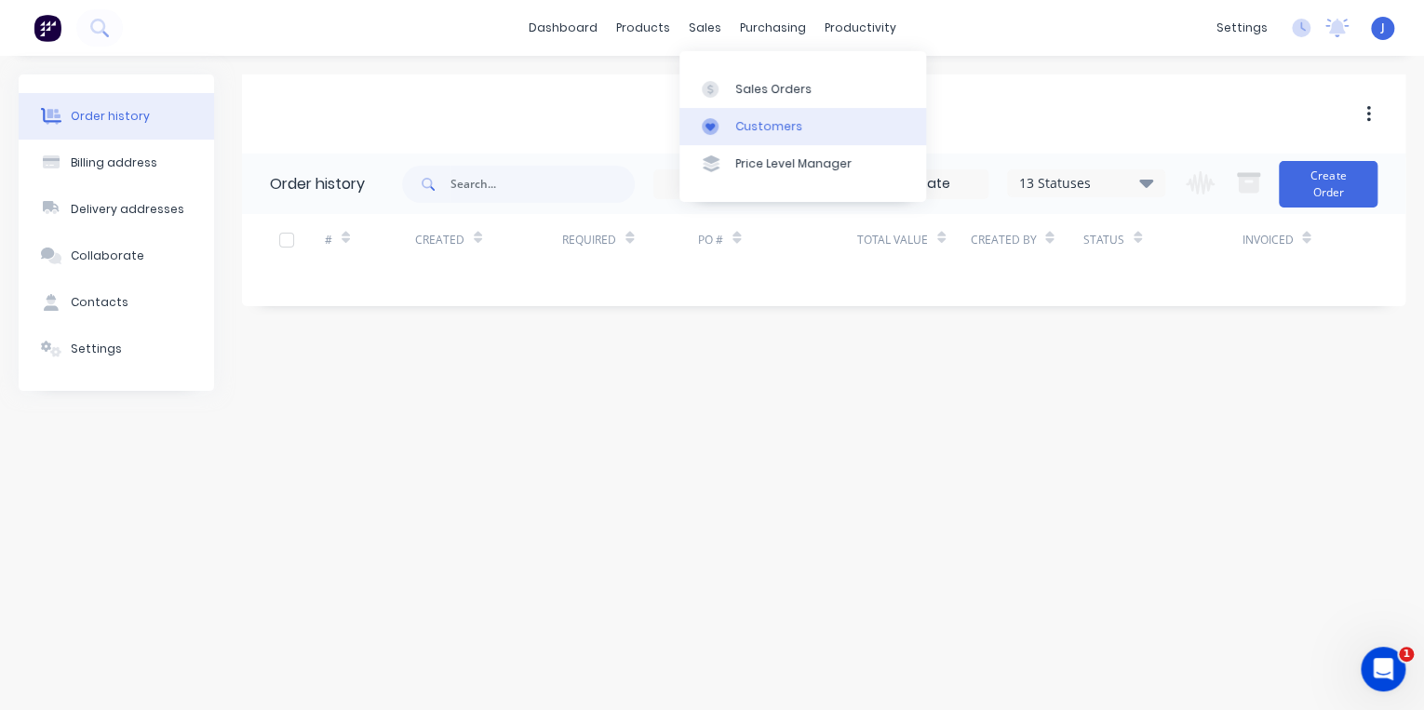
click at [748, 123] on div "Customers" at bounding box center [768, 126] width 67 height 17
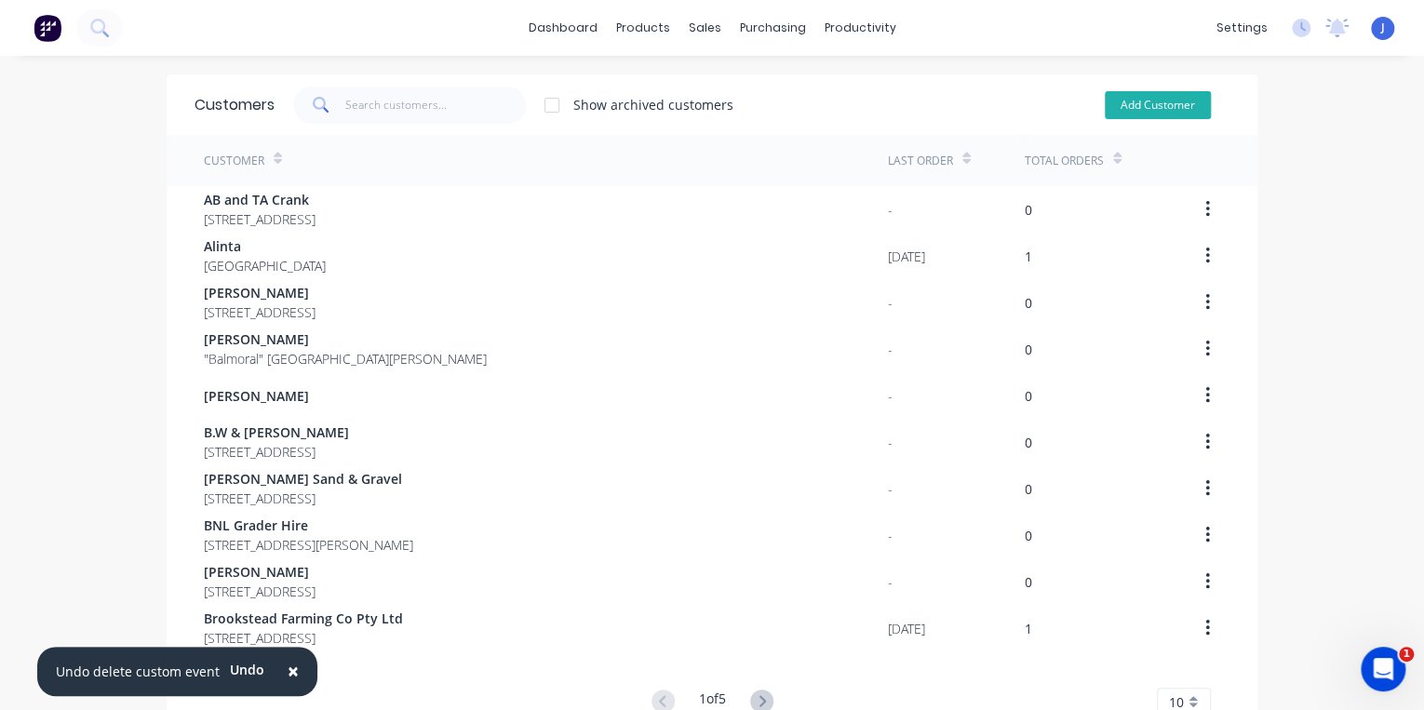
click at [1150, 113] on button "Add Customer" at bounding box center [1157, 105] width 106 height 28
select select "AU"
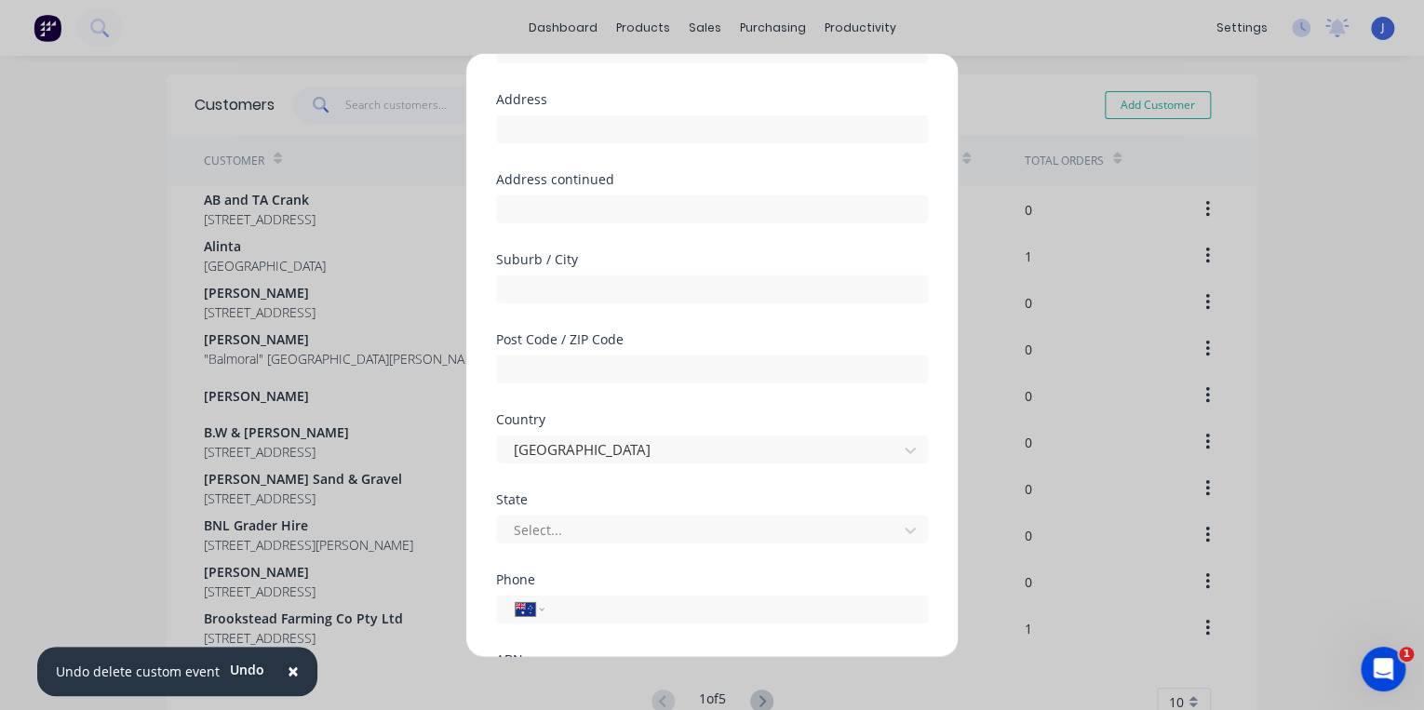
scroll to position [304, 0]
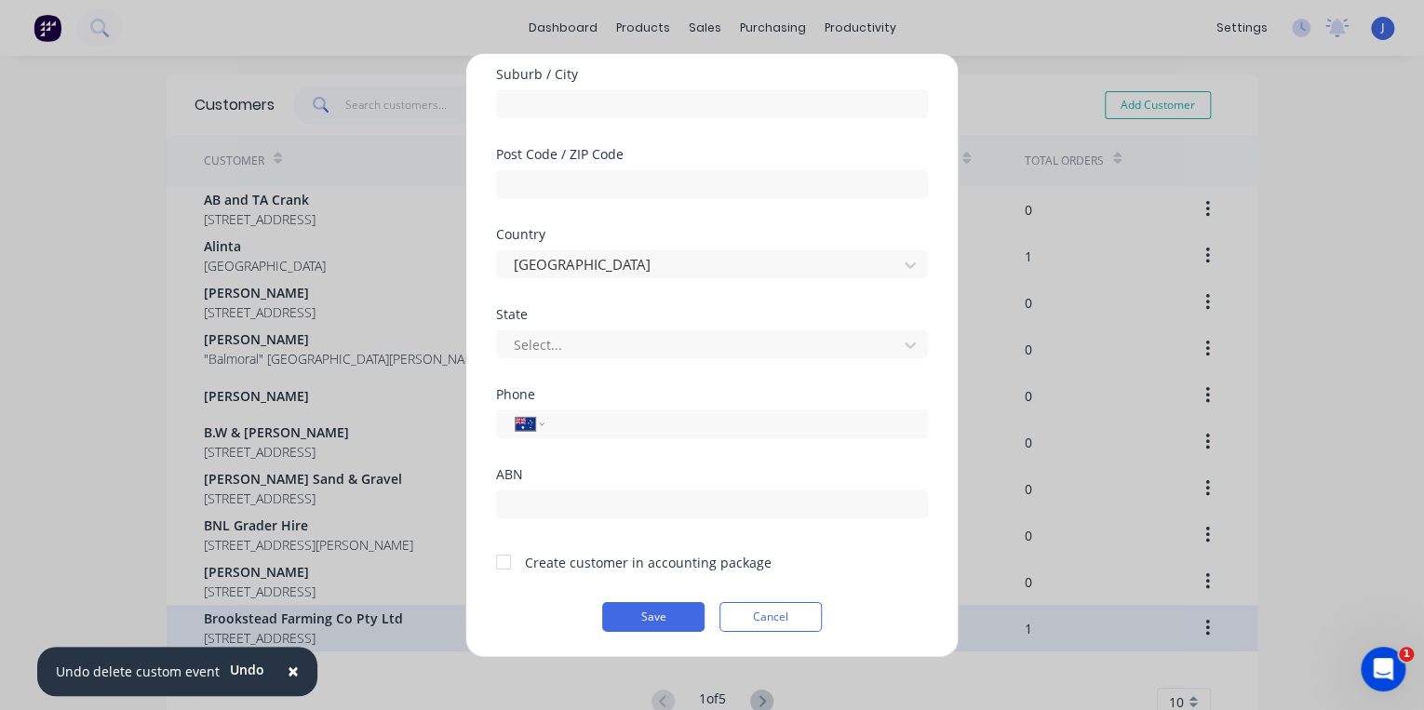
click at [746, 622] on button "Cancel" at bounding box center [770, 616] width 102 height 30
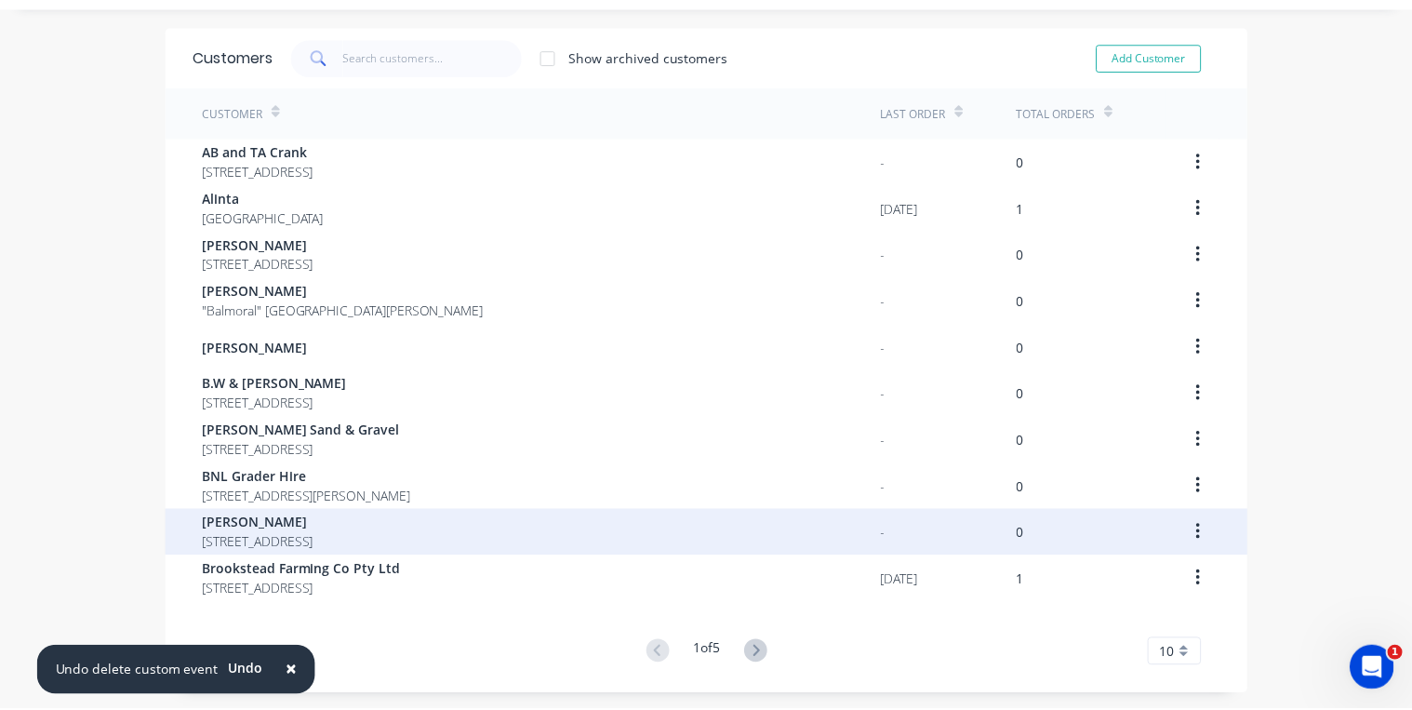
scroll to position [74, 0]
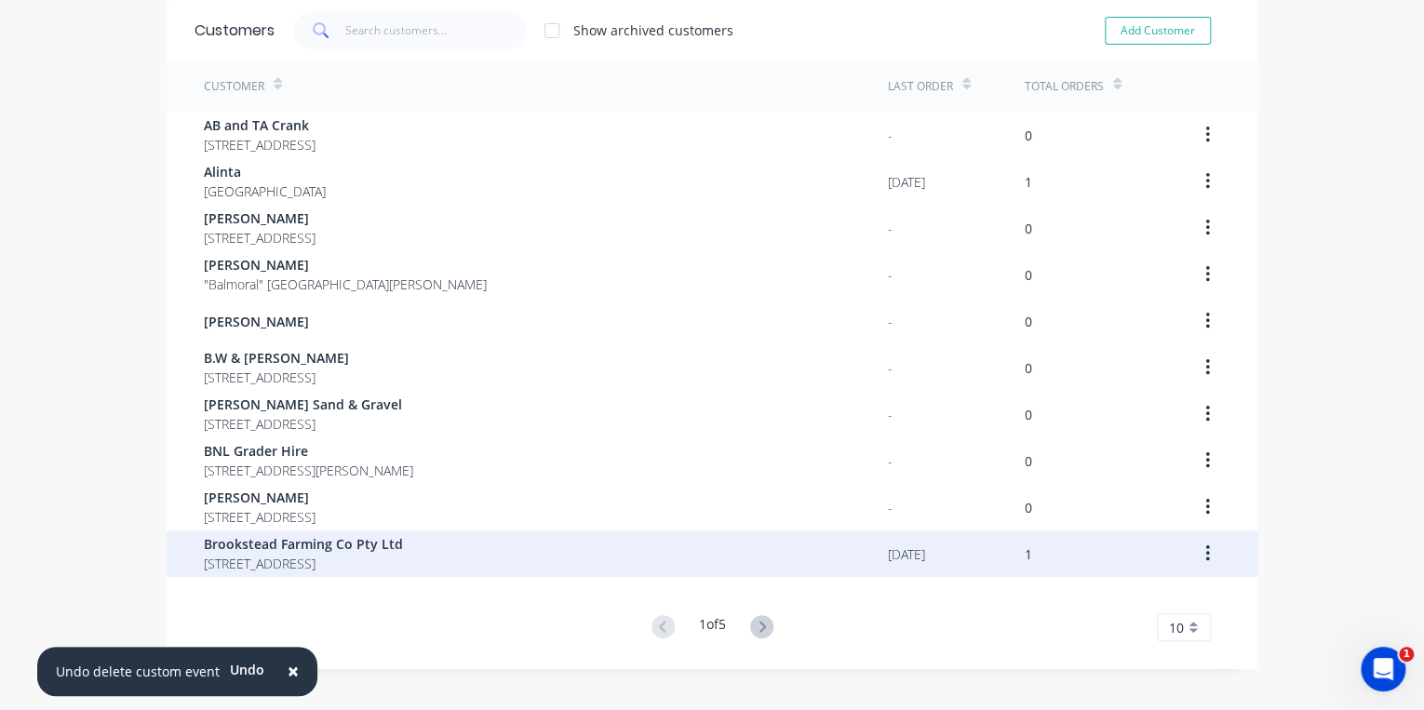
click at [339, 554] on span "[STREET_ADDRESS]" at bounding box center [303, 564] width 199 height 20
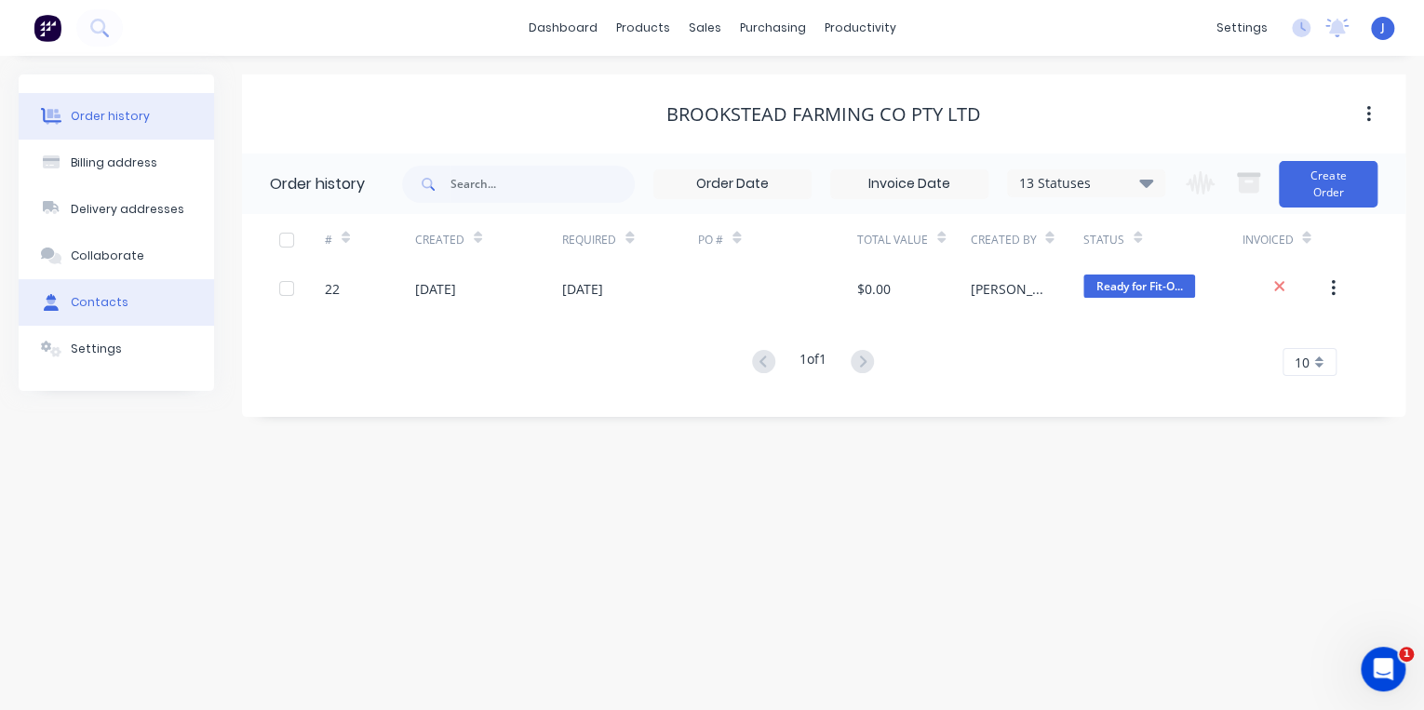
click at [132, 295] on button "Contacts" at bounding box center [116, 302] width 195 height 47
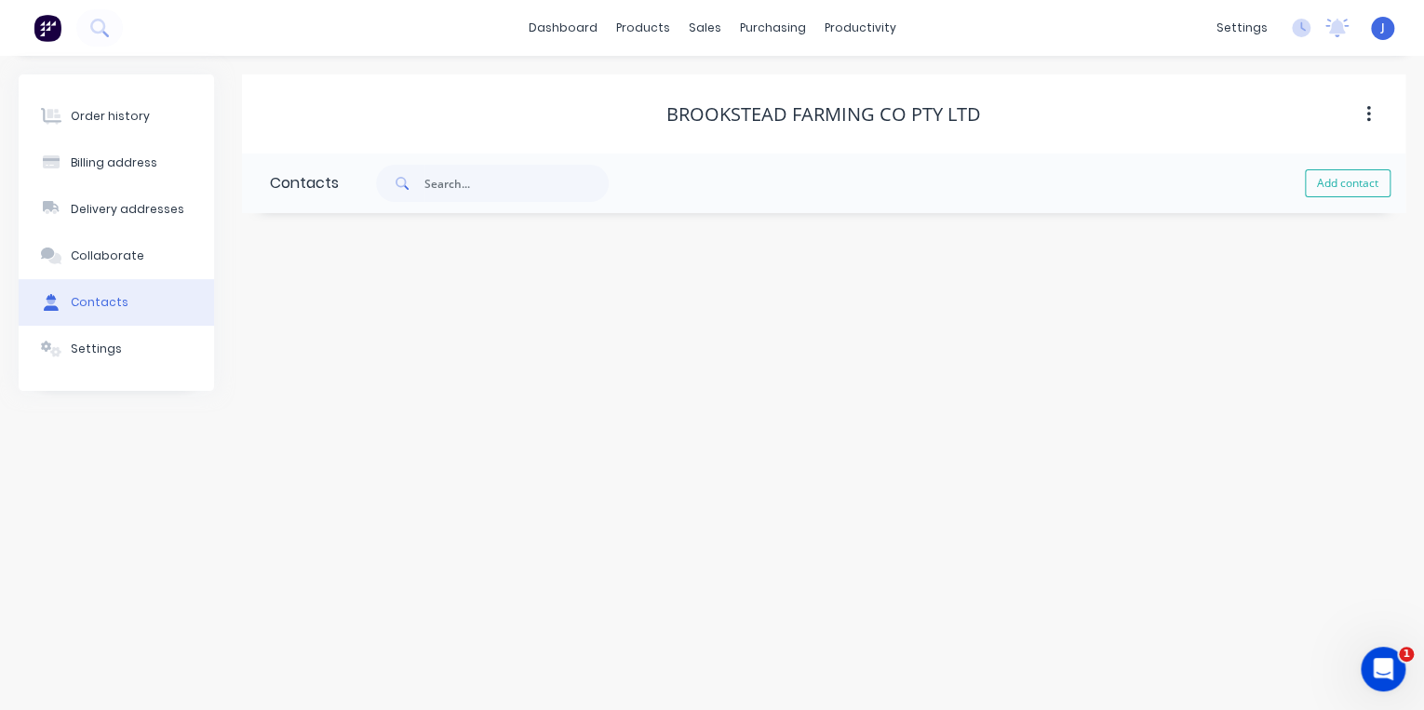
click at [1369, 114] on icon "button" at bounding box center [1368, 114] width 4 height 17
click at [1198, 121] on div "Brookstead Farming Co Pty Ltd" at bounding box center [823, 114] width 1163 height 22
click at [119, 117] on div "Order history" at bounding box center [110, 116] width 79 height 17
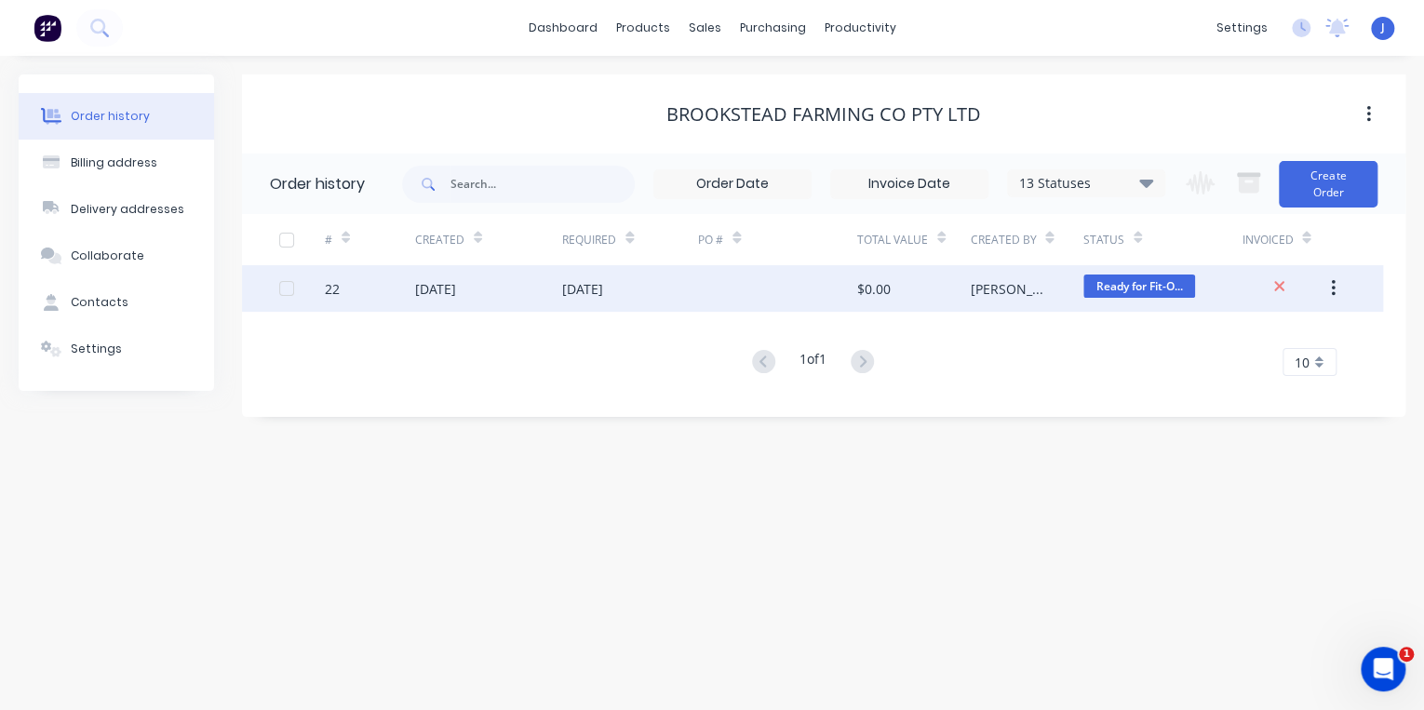
click at [328, 290] on div "22" at bounding box center [332, 289] width 15 height 20
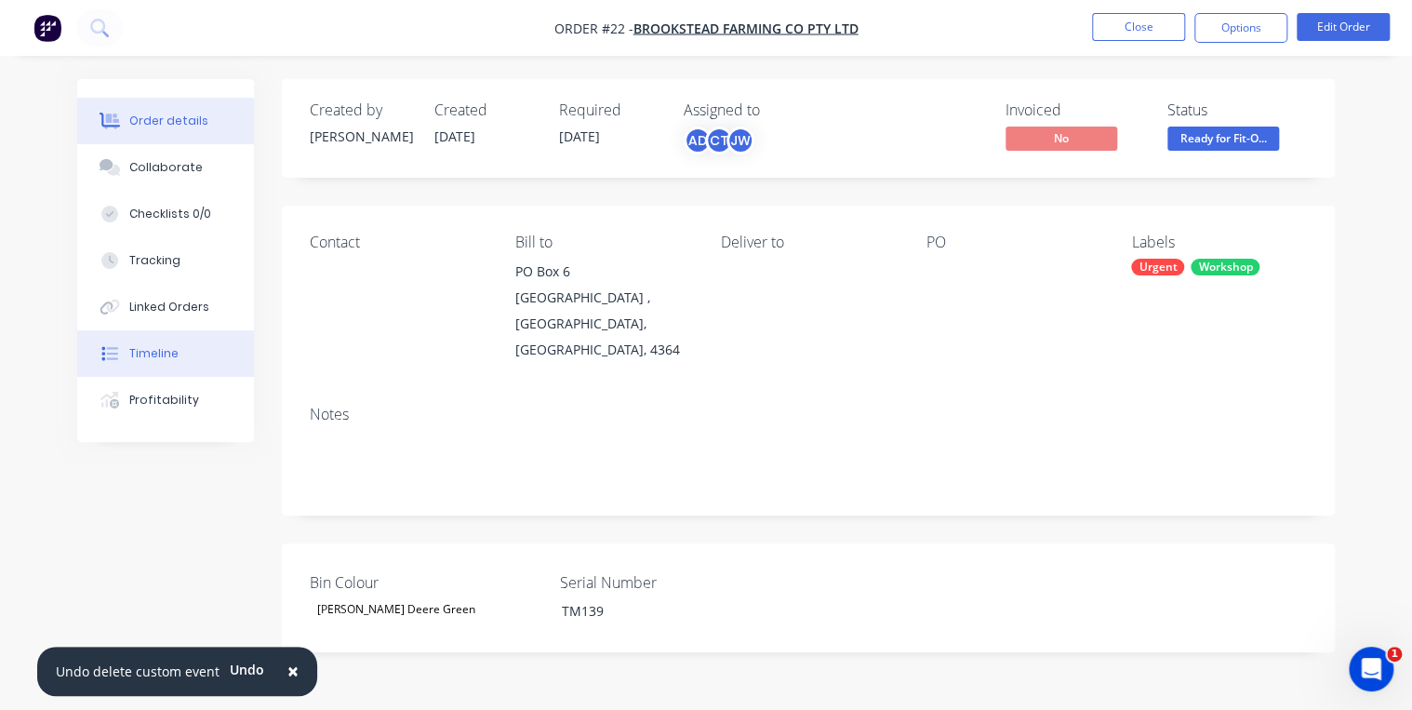
click at [150, 345] on div "Timeline" at bounding box center [153, 353] width 49 height 17
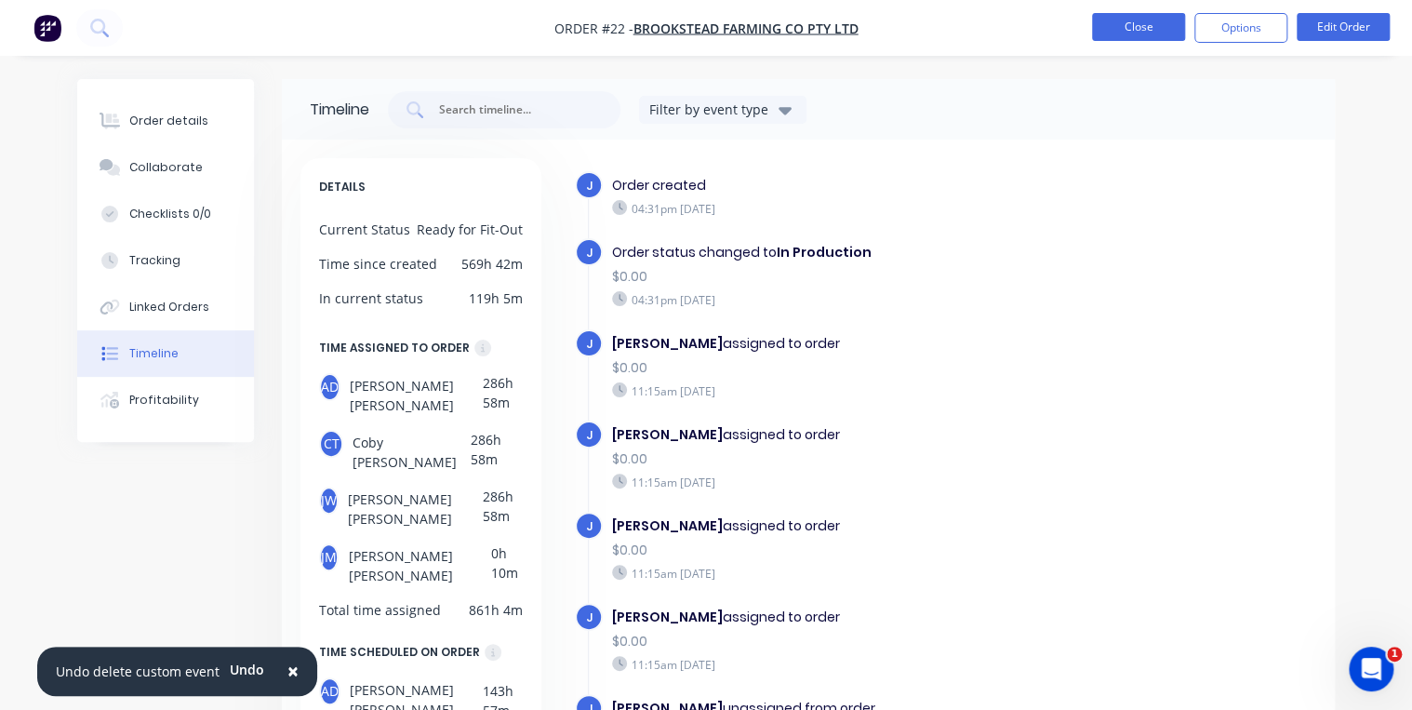
click at [1124, 21] on button "Close" at bounding box center [1138, 27] width 93 height 28
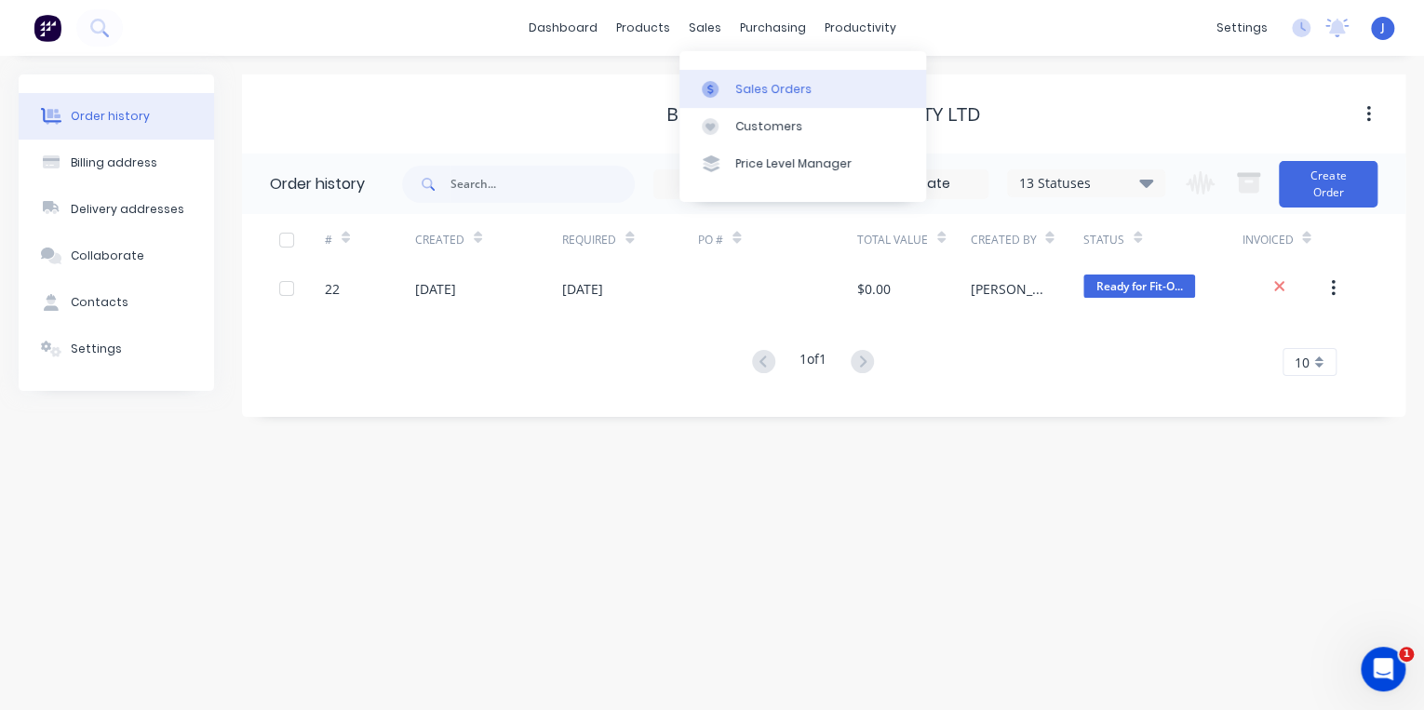
click at [729, 86] on link "Sales Orders" at bounding box center [802, 88] width 247 height 37
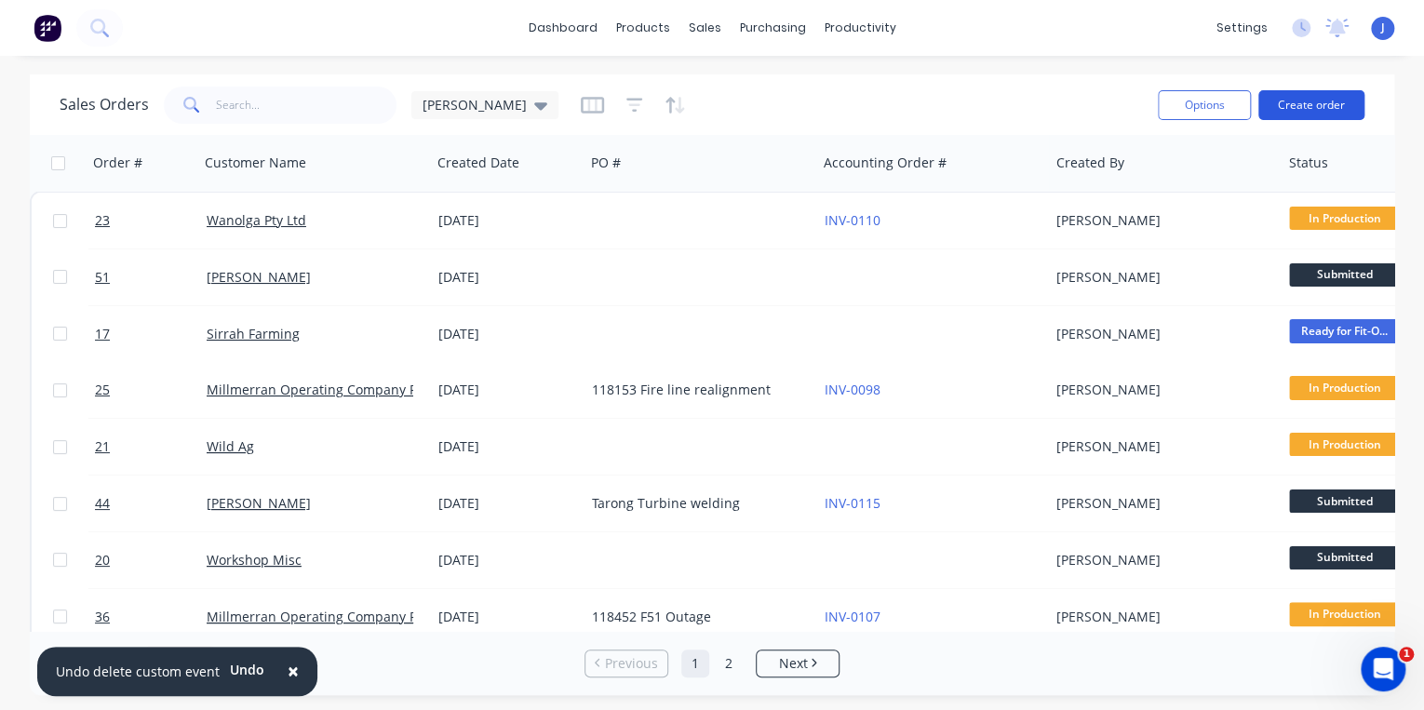
click at [1318, 106] on button "Create order" at bounding box center [1311, 105] width 106 height 30
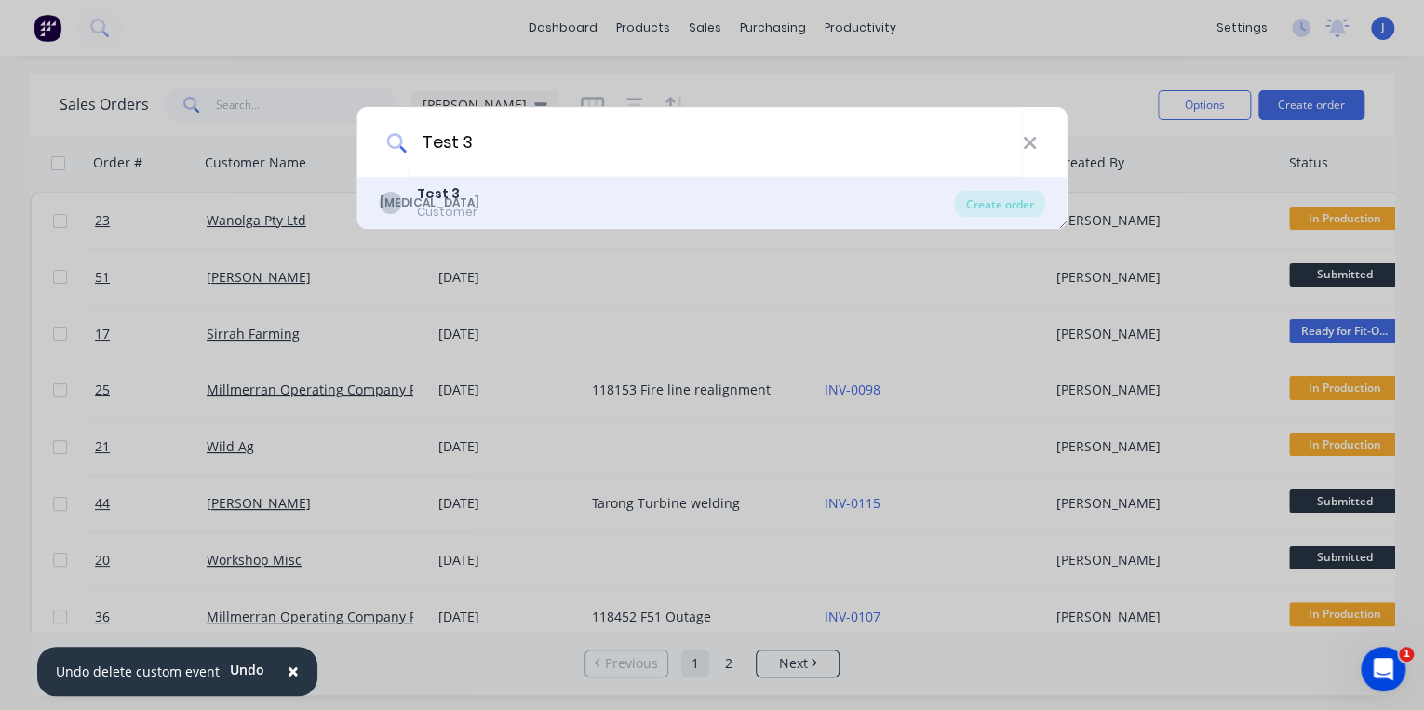
type input "Test 3"
click at [458, 204] on div "Customer" at bounding box center [447, 212] width 60 height 17
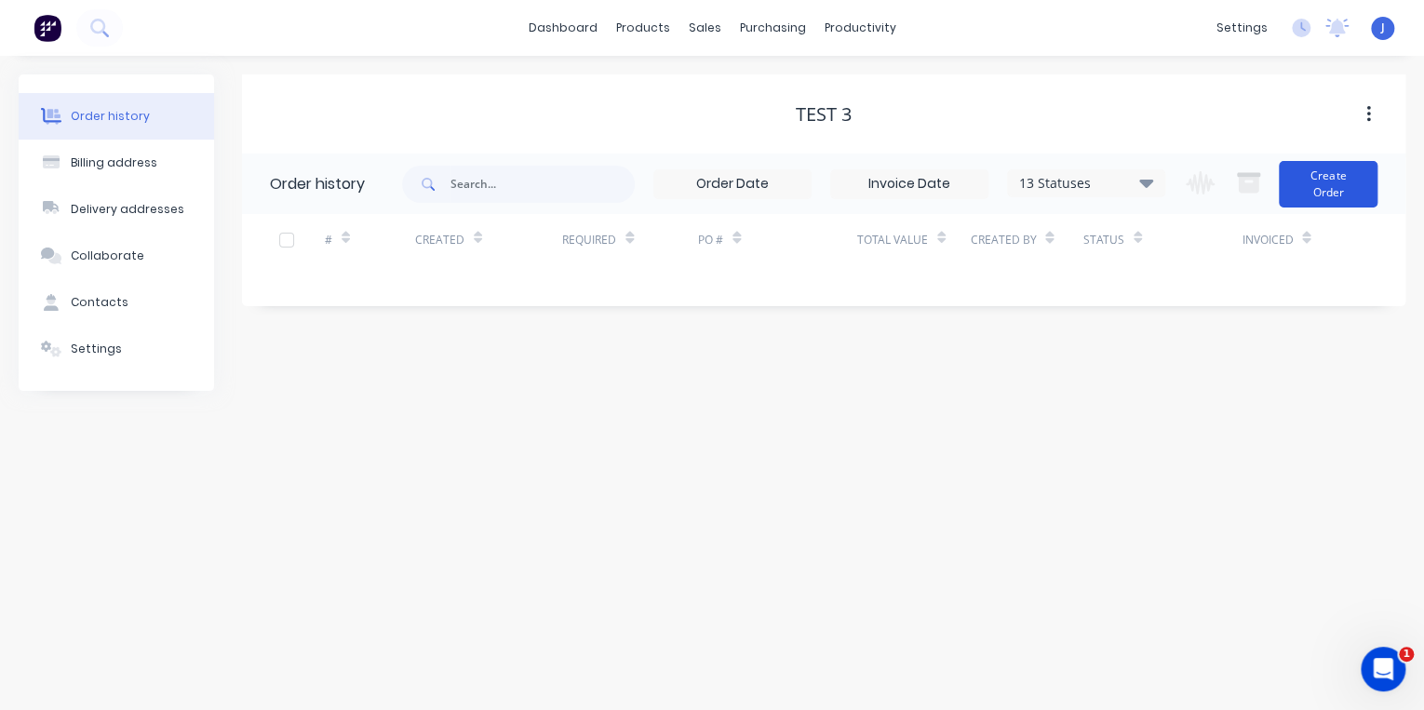
click at [1326, 184] on button "Create Order" at bounding box center [1327, 184] width 99 height 47
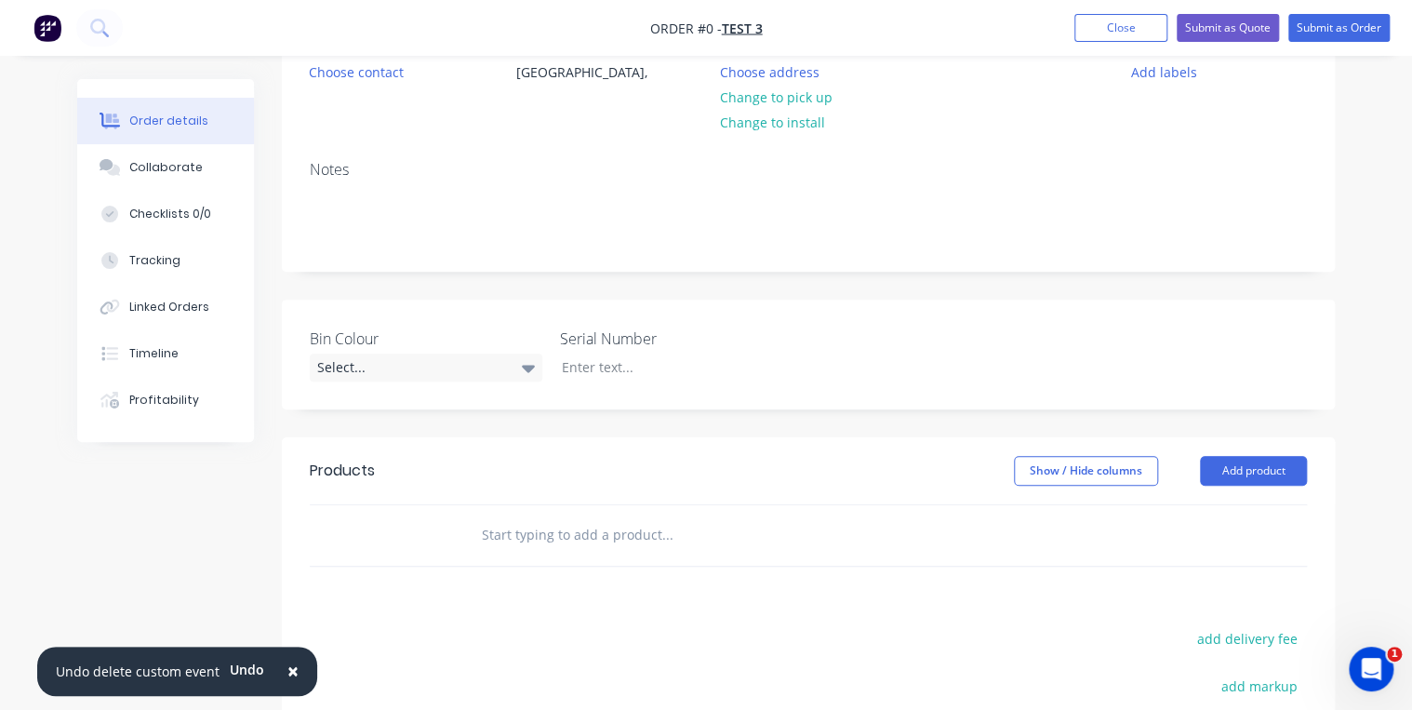
scroll to position [223, 0]
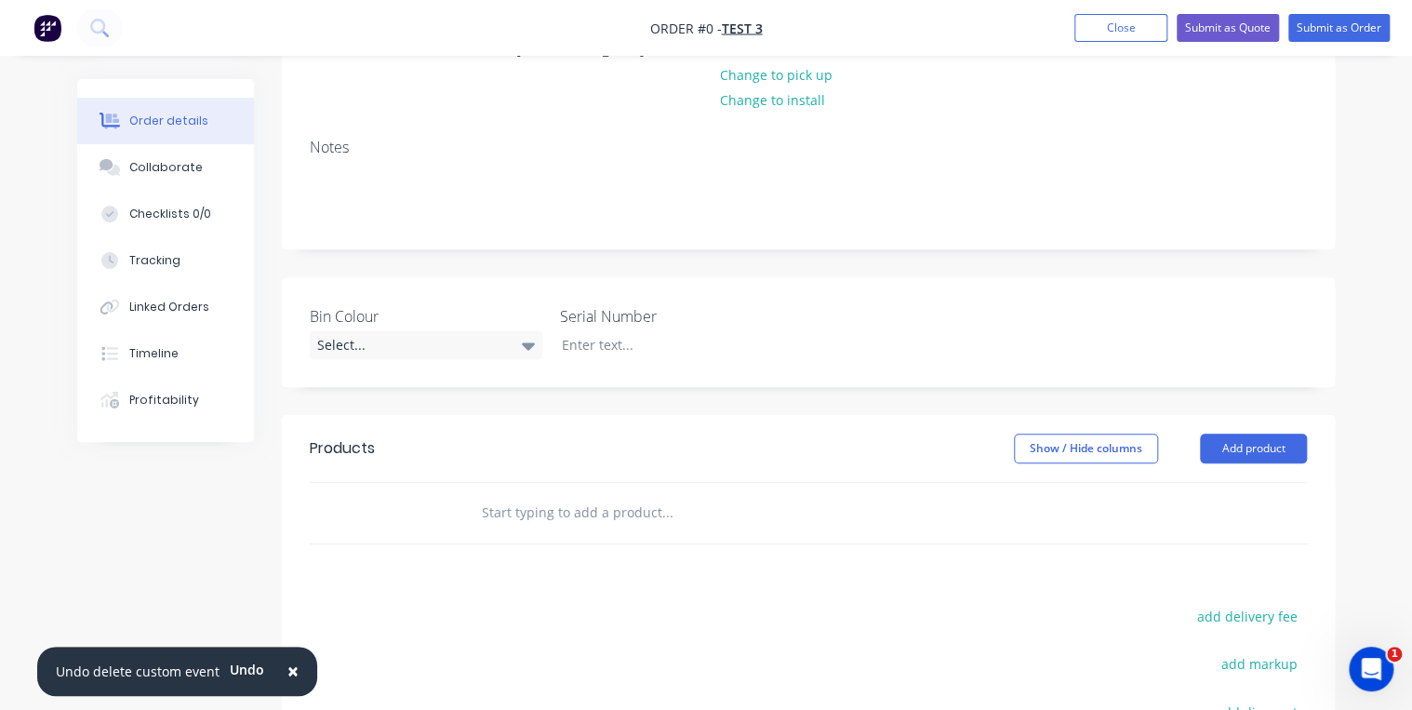
click at [640, 511] on input "text" at bounding box center [667, 512] width 372 height 37
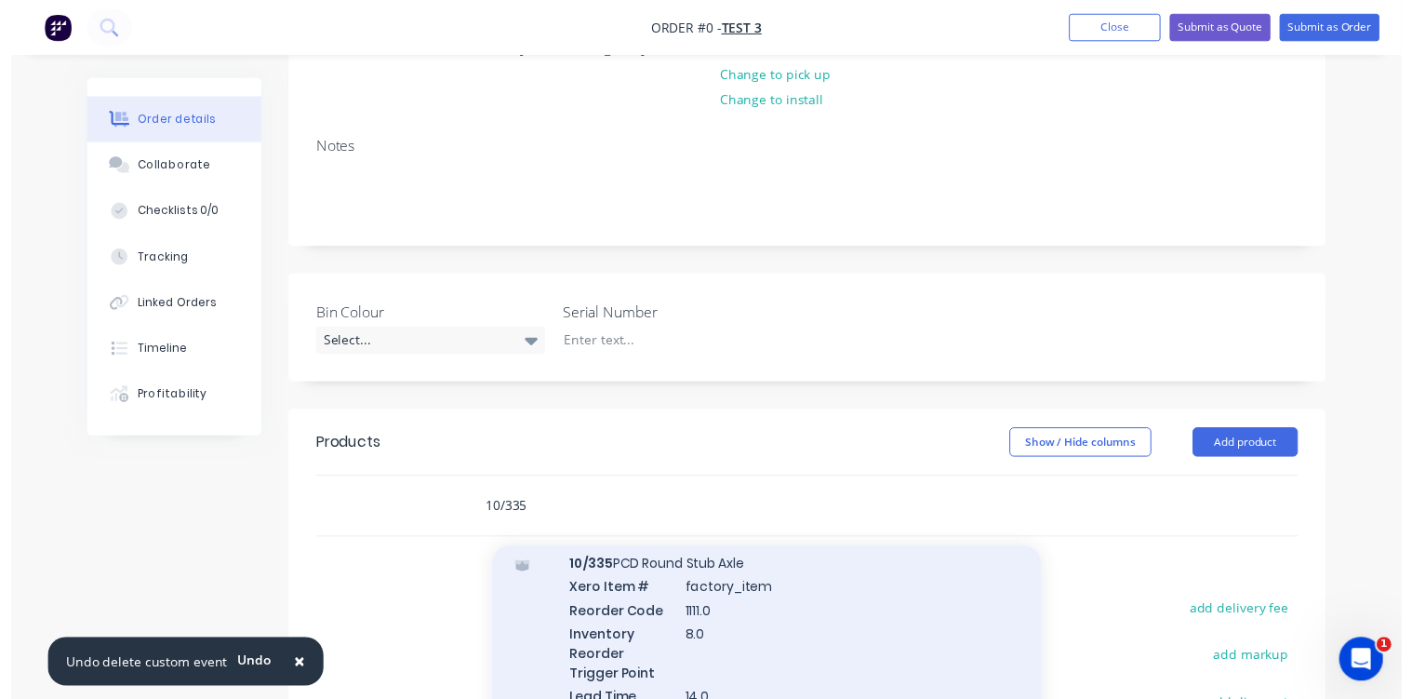
scroll to position [0, 0]
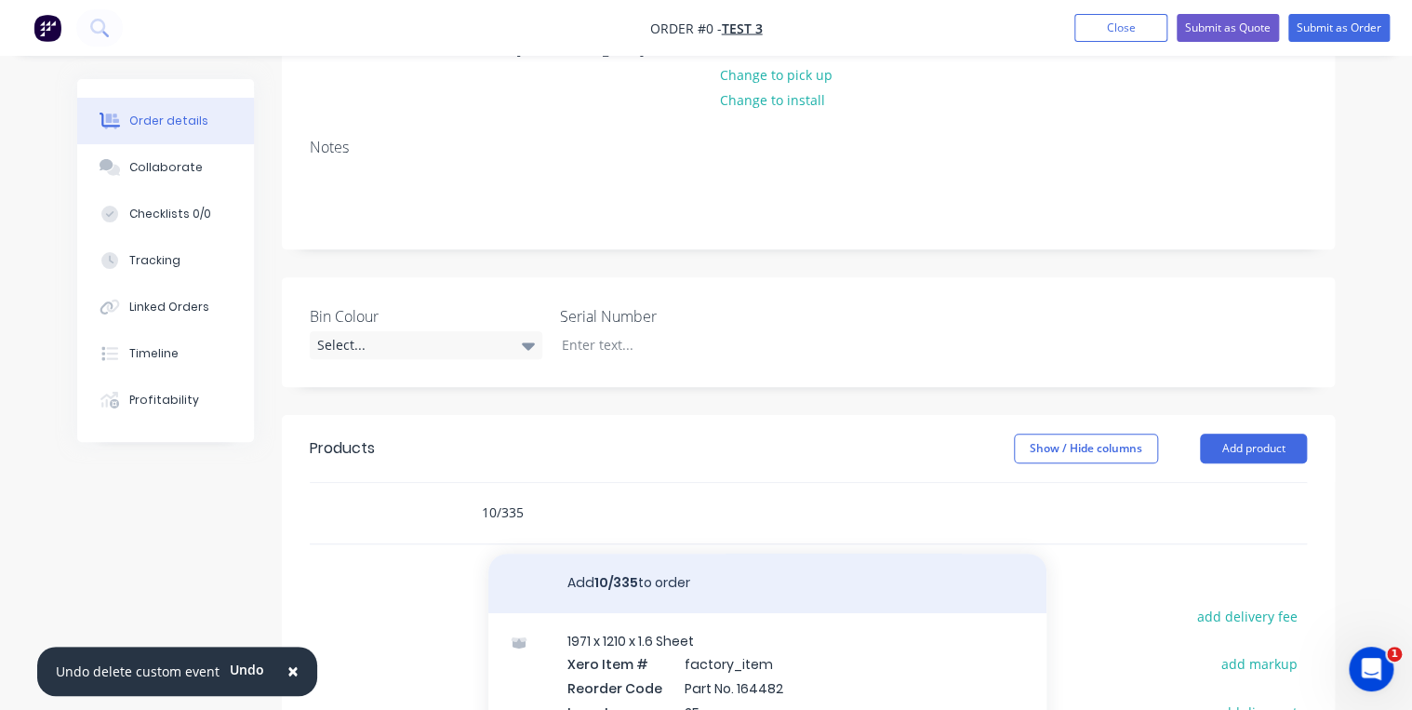
type input "10/335"
click at [668, 604] on button "Add 10/335 to order" at bounding box center [767, 584] width 558 height 60
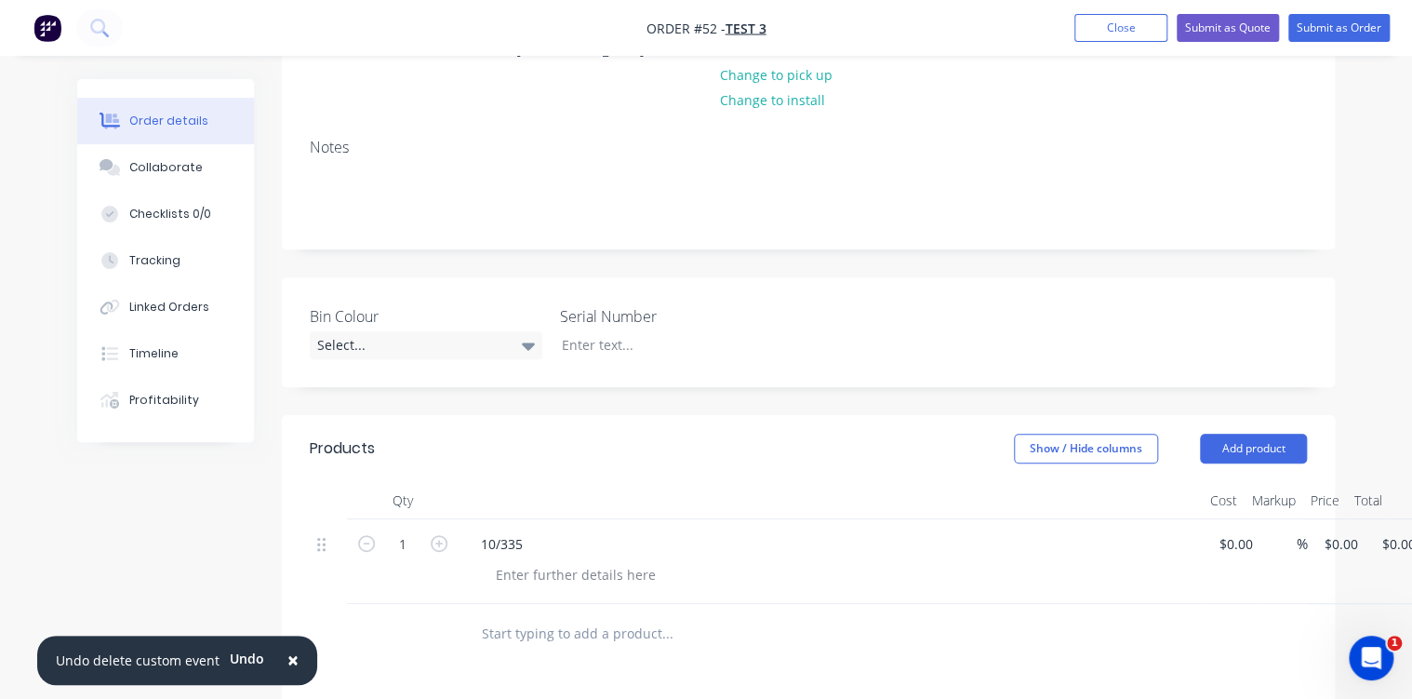
scroll to position [223, 58]
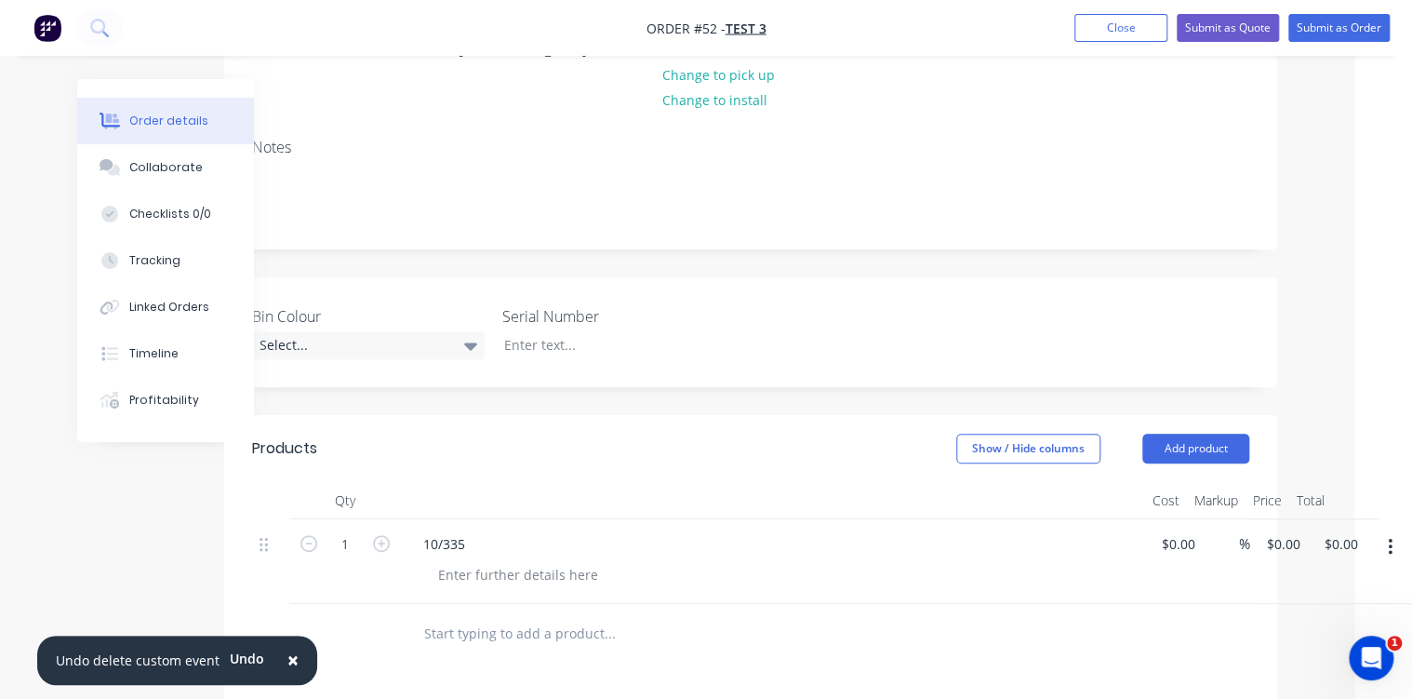
click at [1391, 547] on icon "button" at bounding box center [1390, 547] width 4 height 17
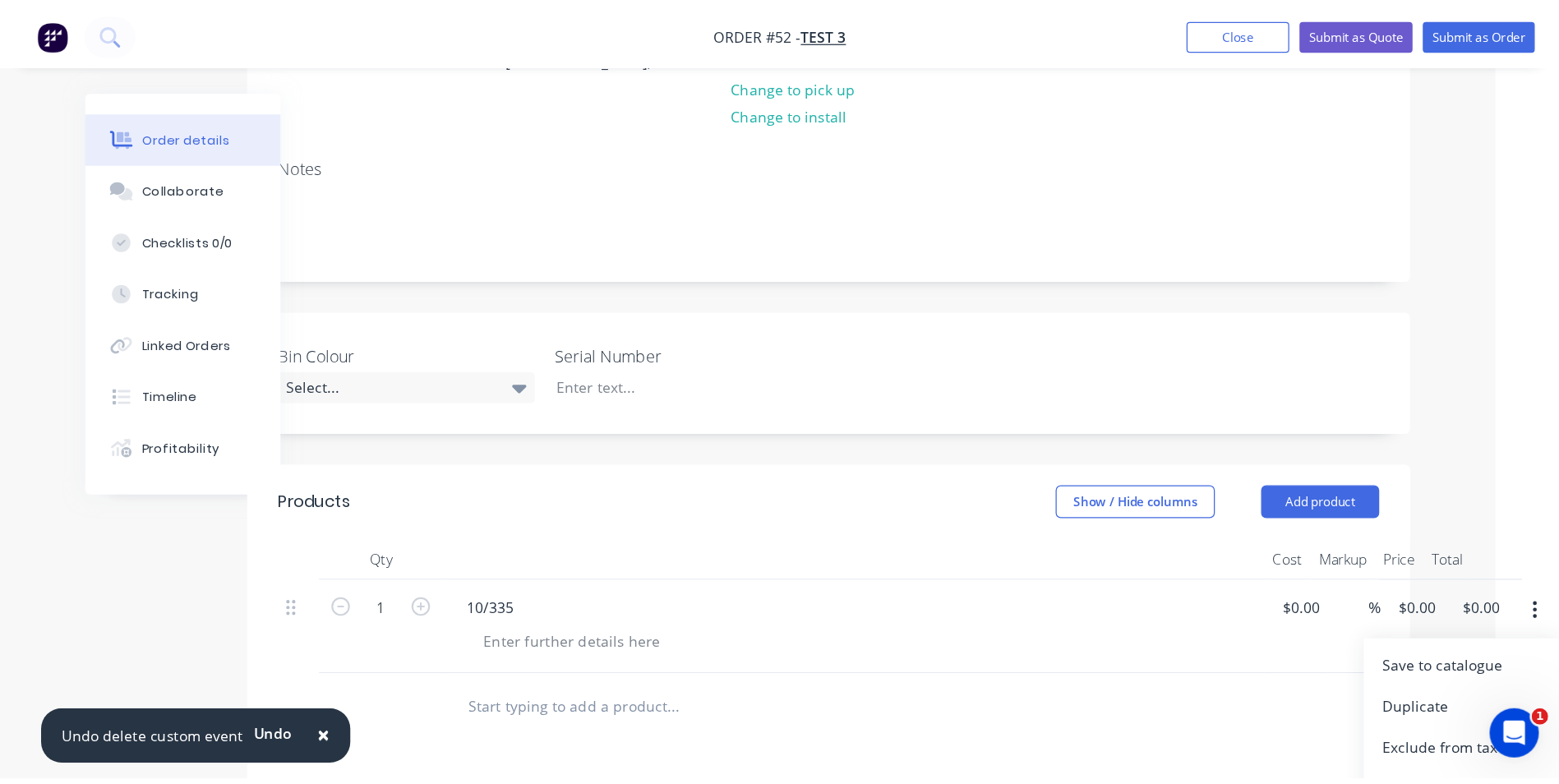
scroll to position [197, 0]
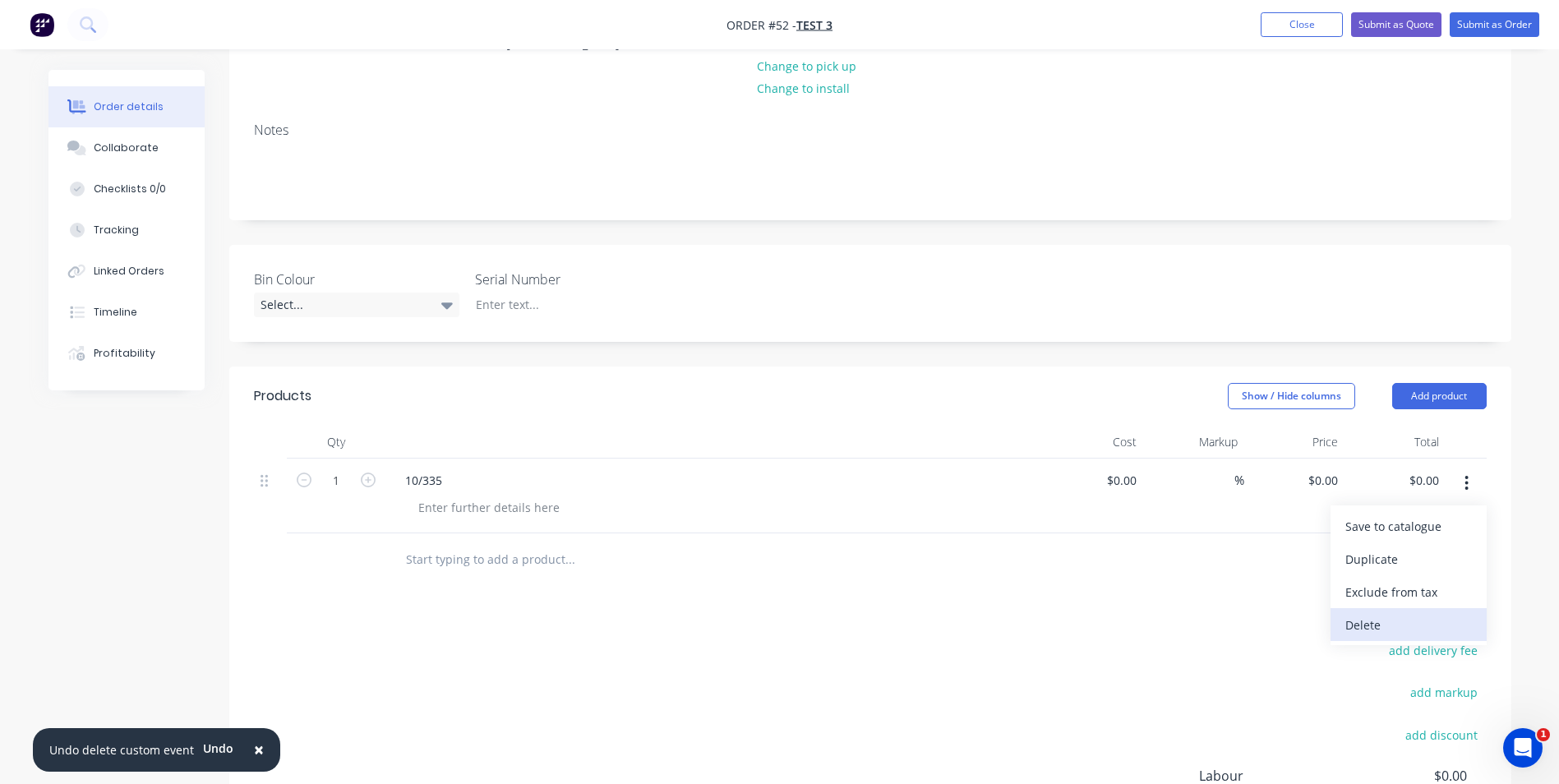
click at [1247, 624] on div "Delete" at bounding box center [1408, 624] width 126 height 24
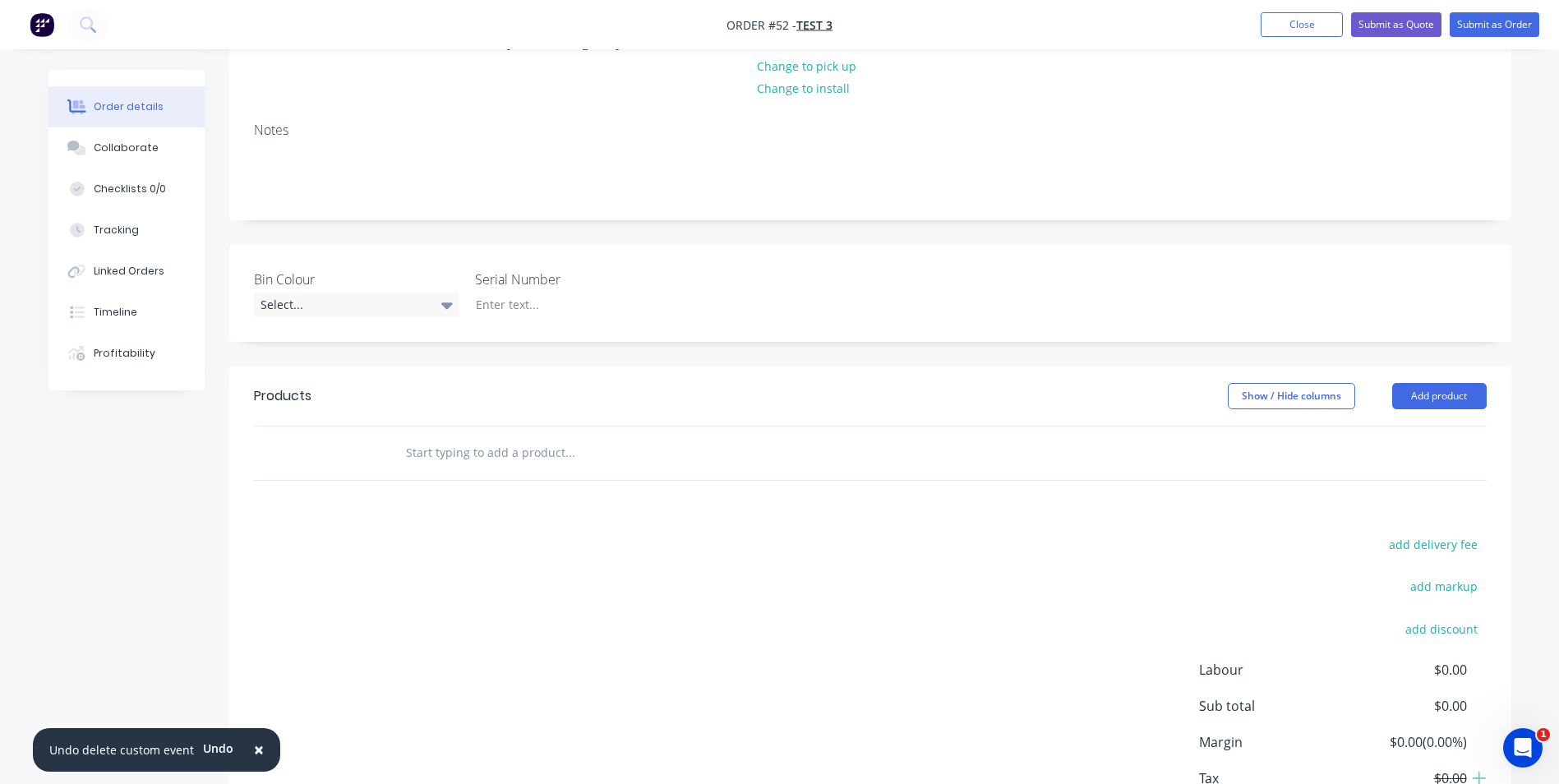
click at [456, 457] on input "text" at bounding box center [570, 452] width 329 height 33
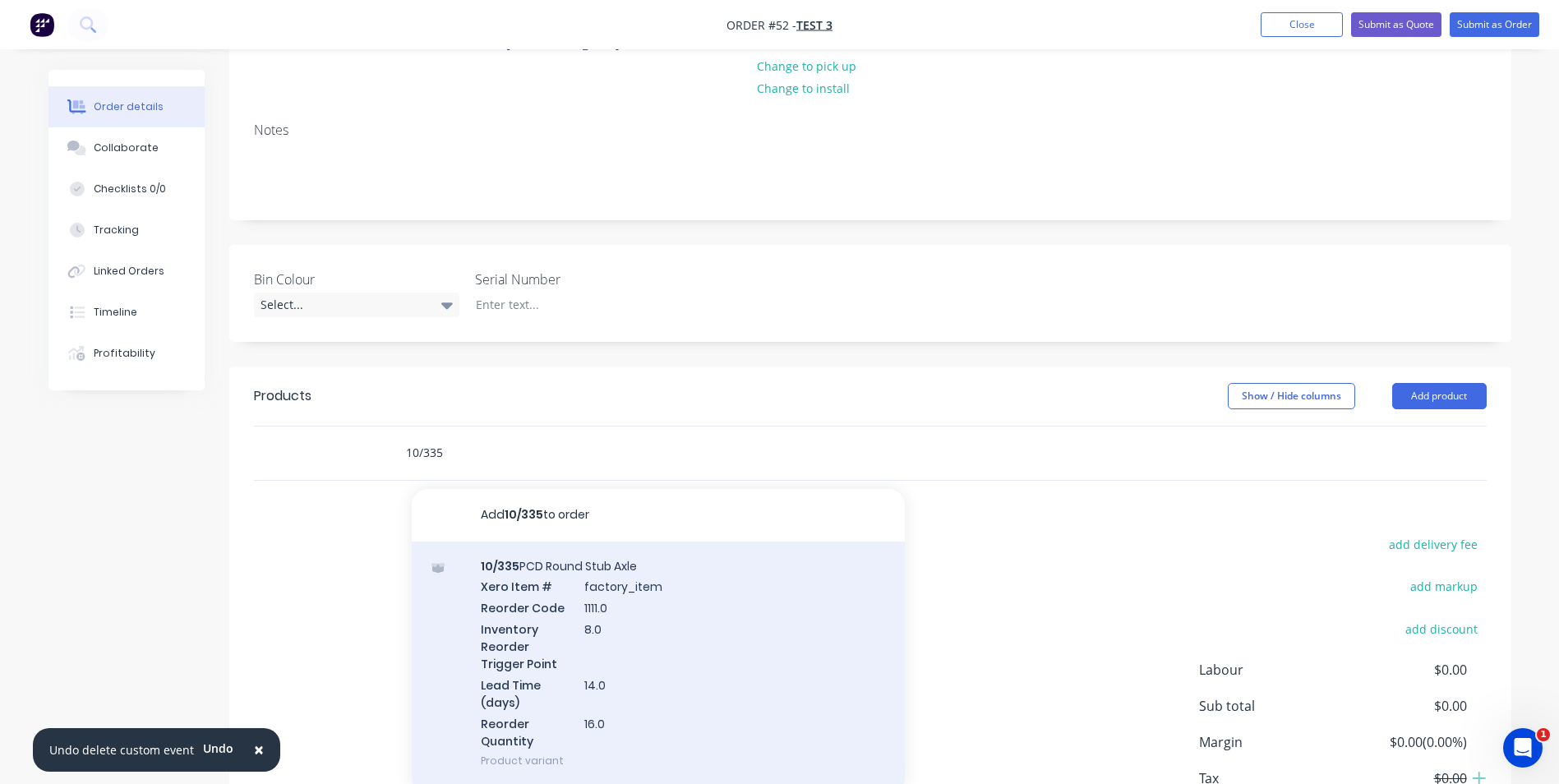
type input "10/335"
click at [551, 580] on div "10/335 PCD Round Stub Axle Xero Item # factory_item Reorder Code 1111.0 Invento…" at bounding box center [658, 663] width 493 height 244
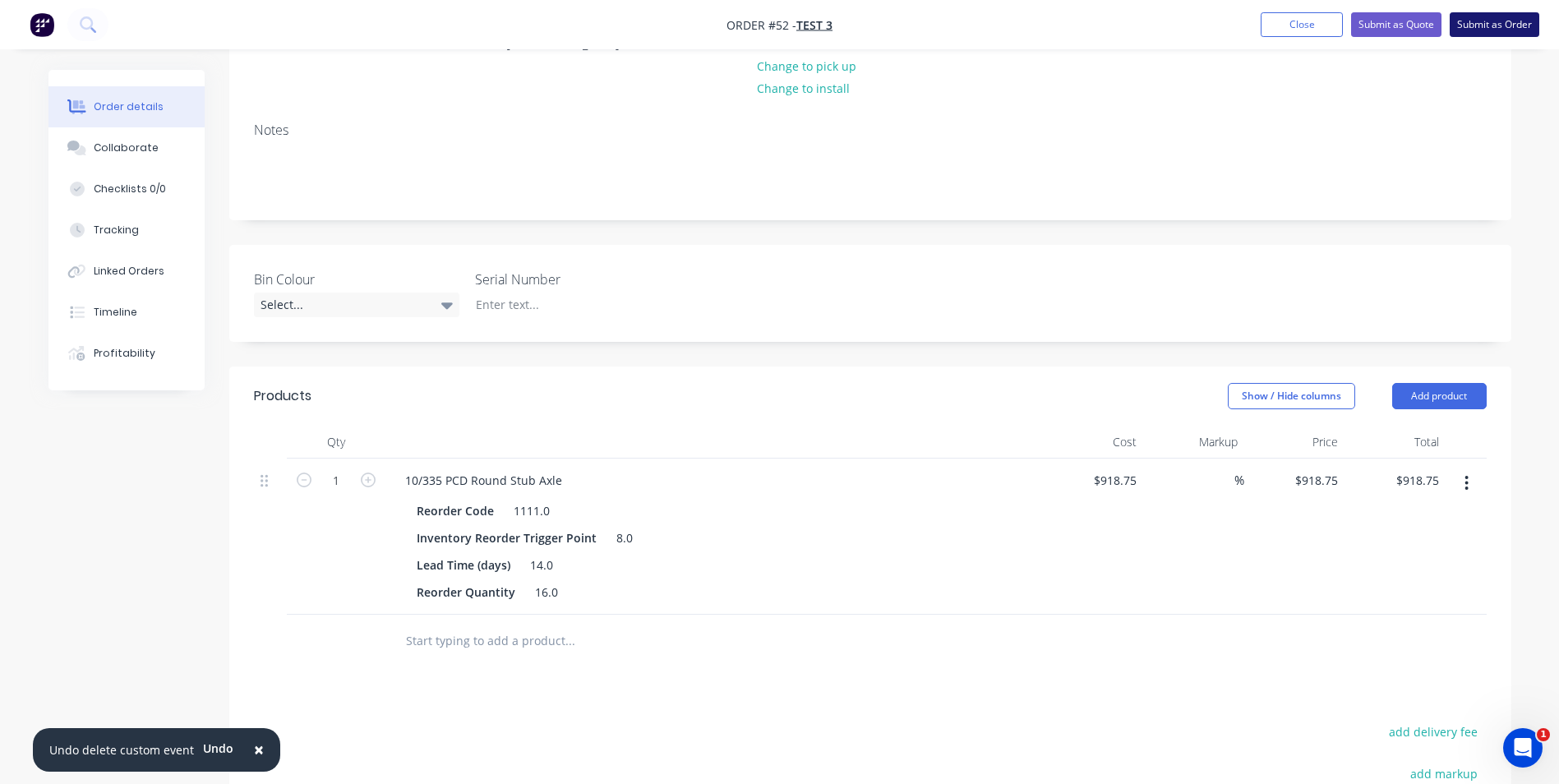
click at [1247, 26] on button "Submit as Order" at bounding box center [1494, 25] width 89 height 25
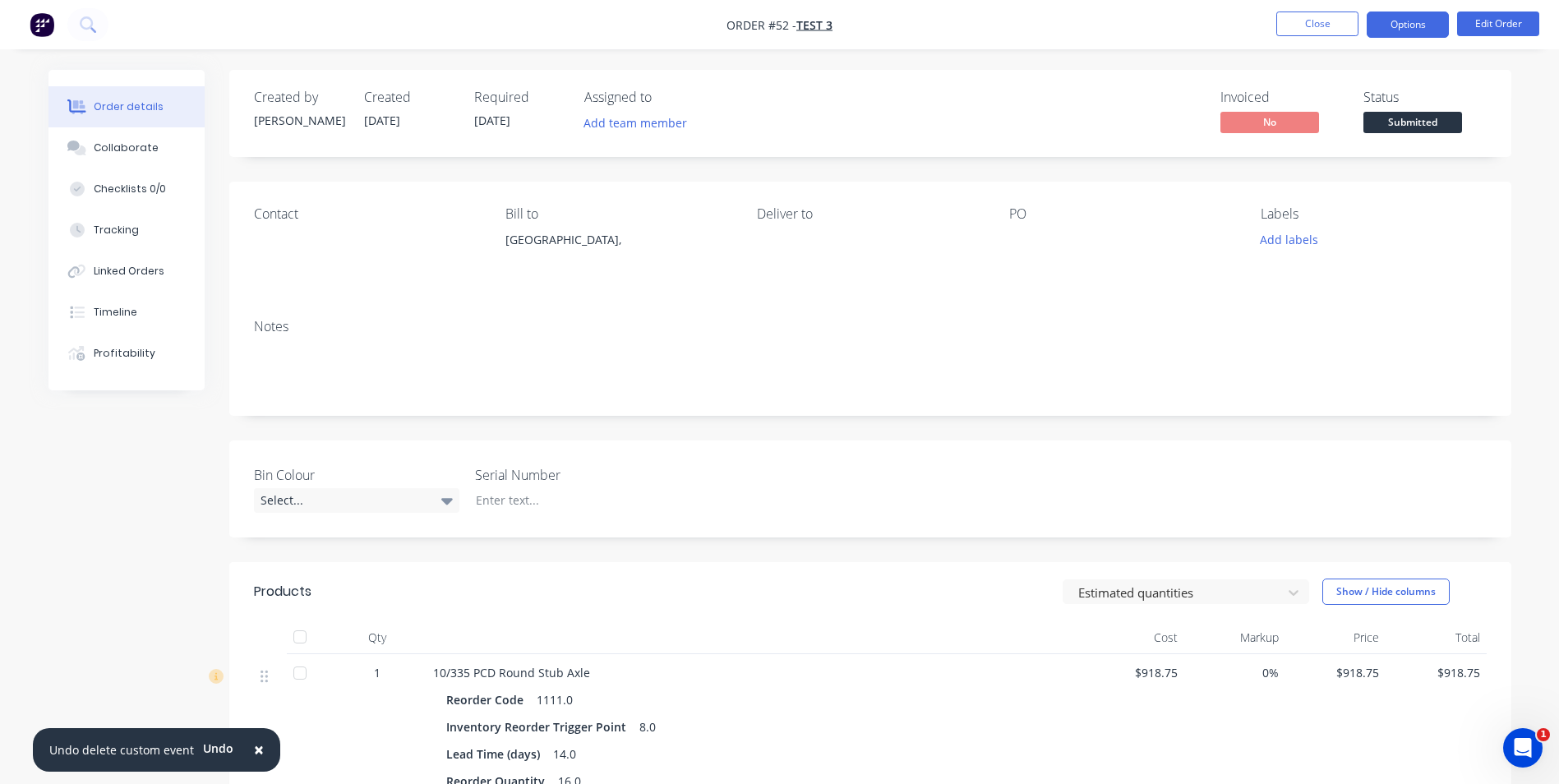
click at [1247, 23] on button "Options" at bounding box center [1407, 25] width 82 height 26
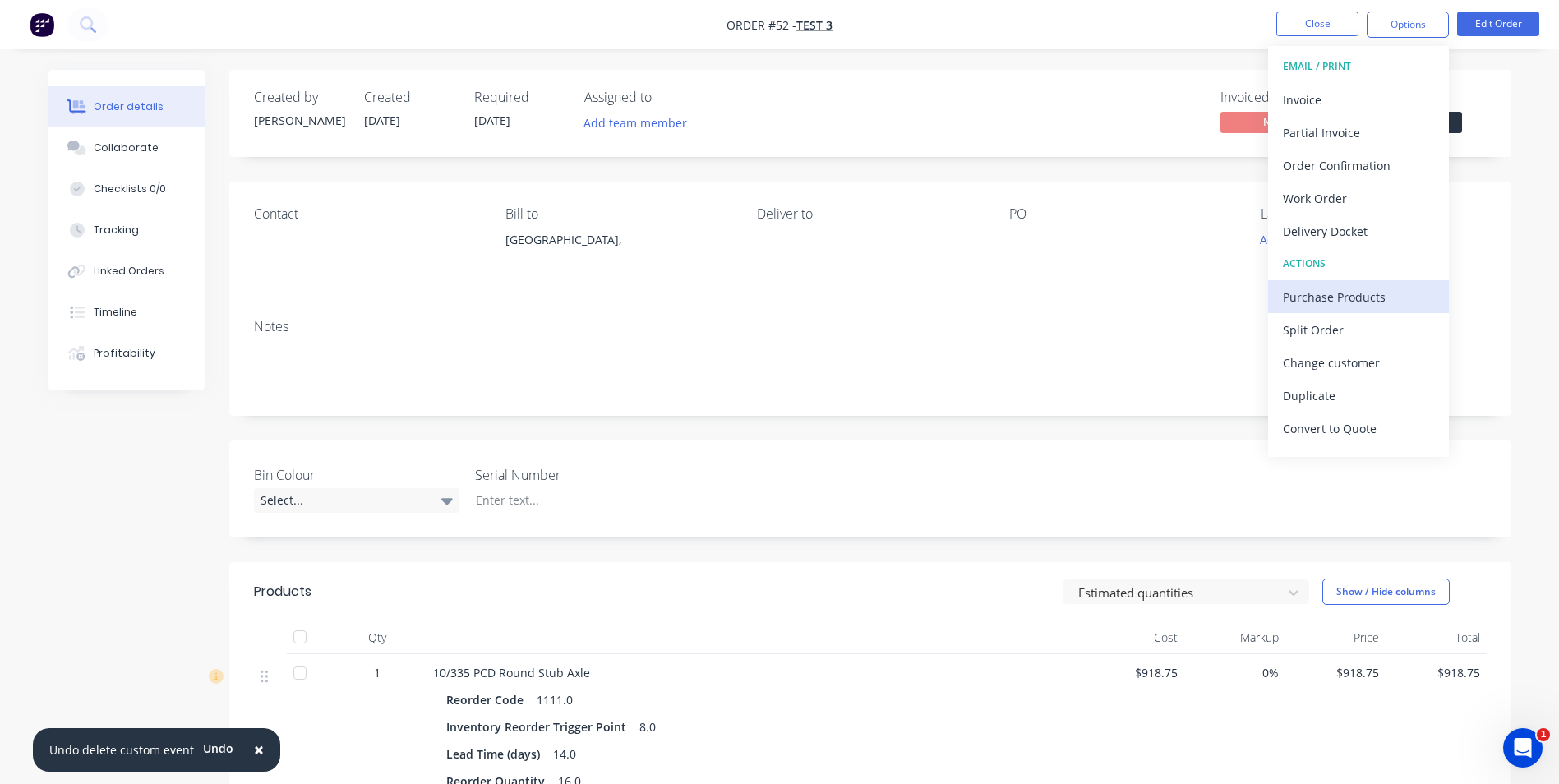
click at [1247, 292] on div "Purchase Products" at bounding box center [1358, 297] width 151 height 24
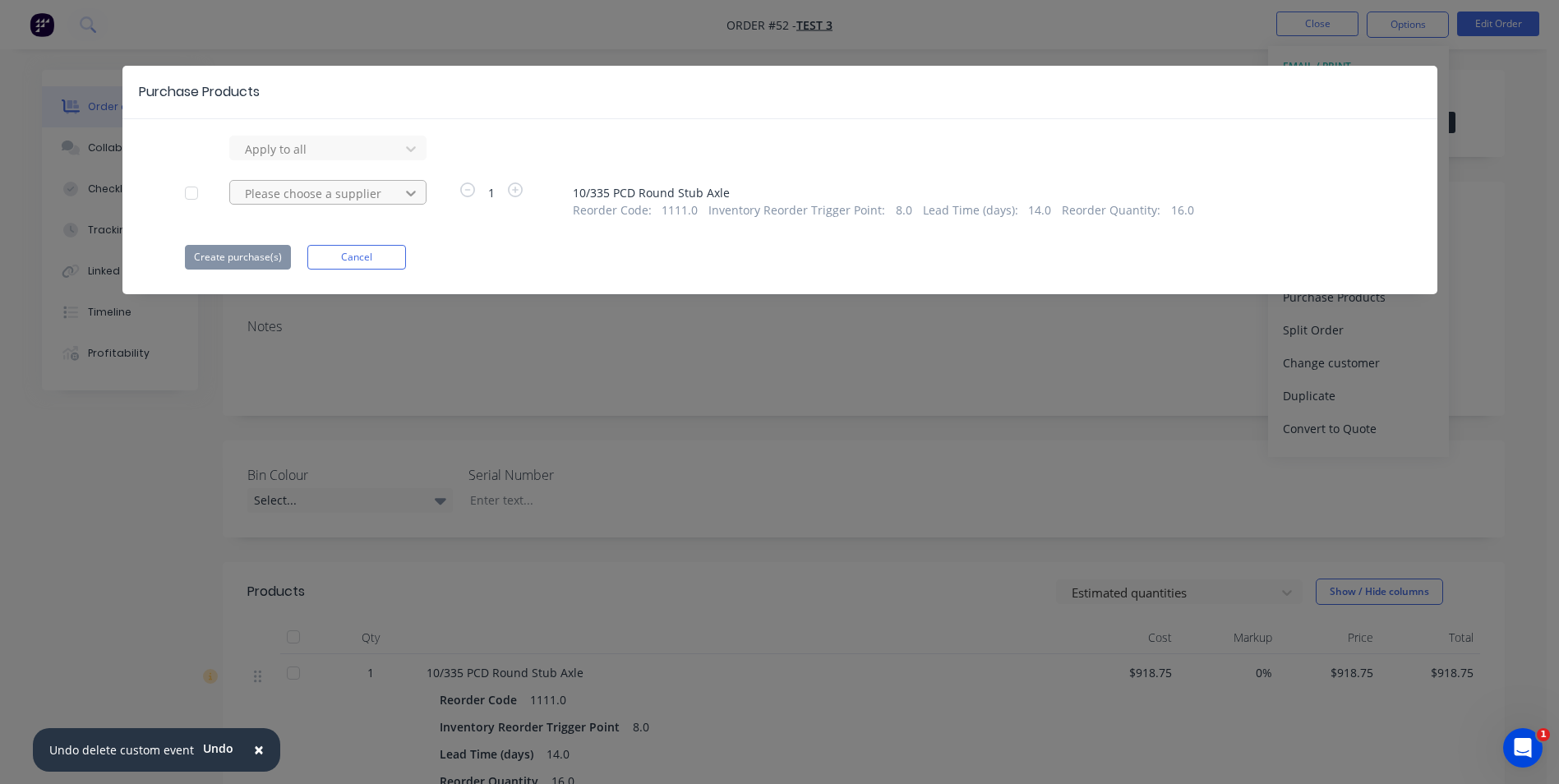
click at [412, 195] on icon at bounding box center [411, 192] width 17 height 17
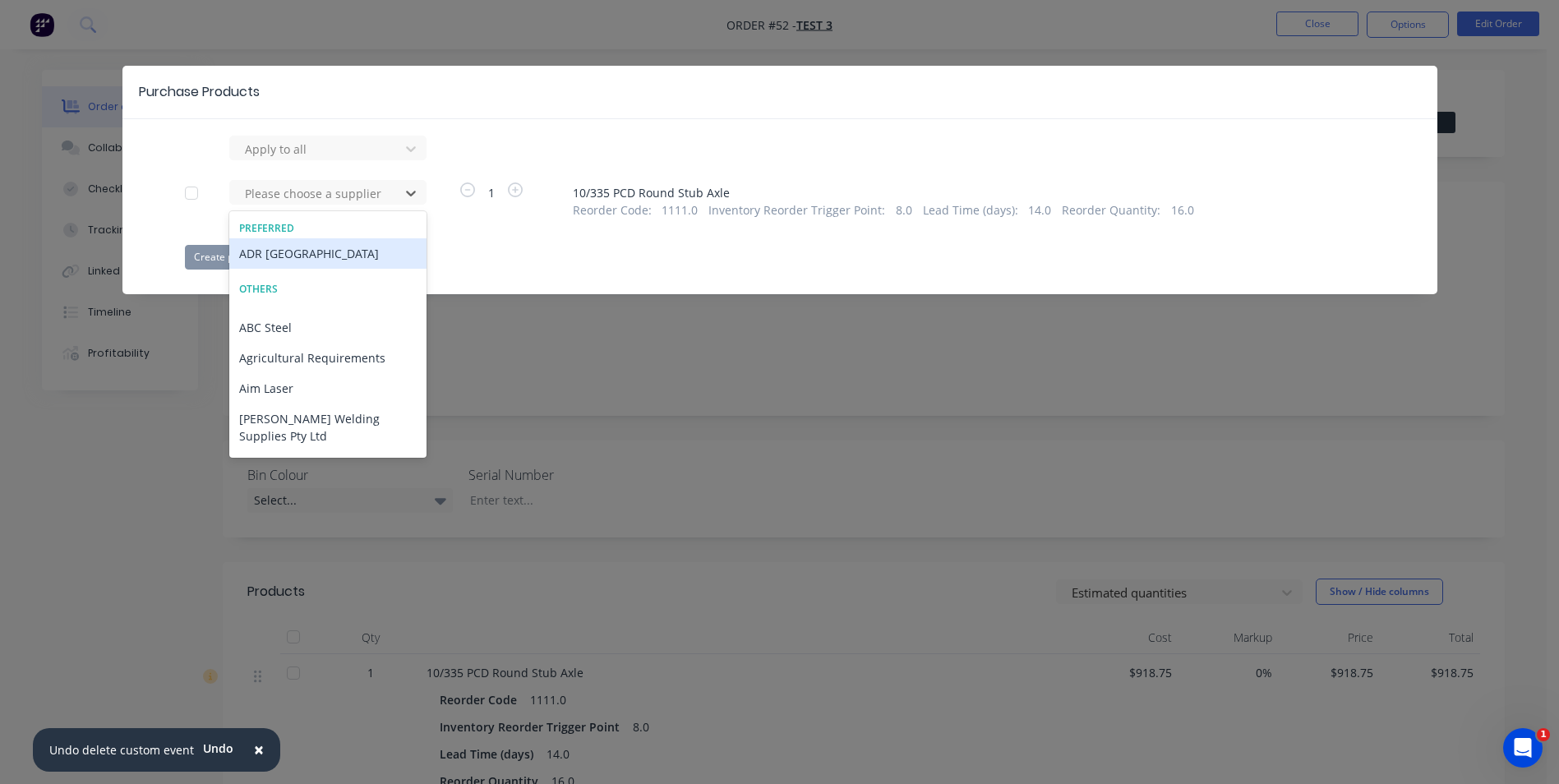
click at [283, 254] on div "ADR [GEOGRAPHIC_DATA]" at bounding box center [328, 253] width 197 height 30
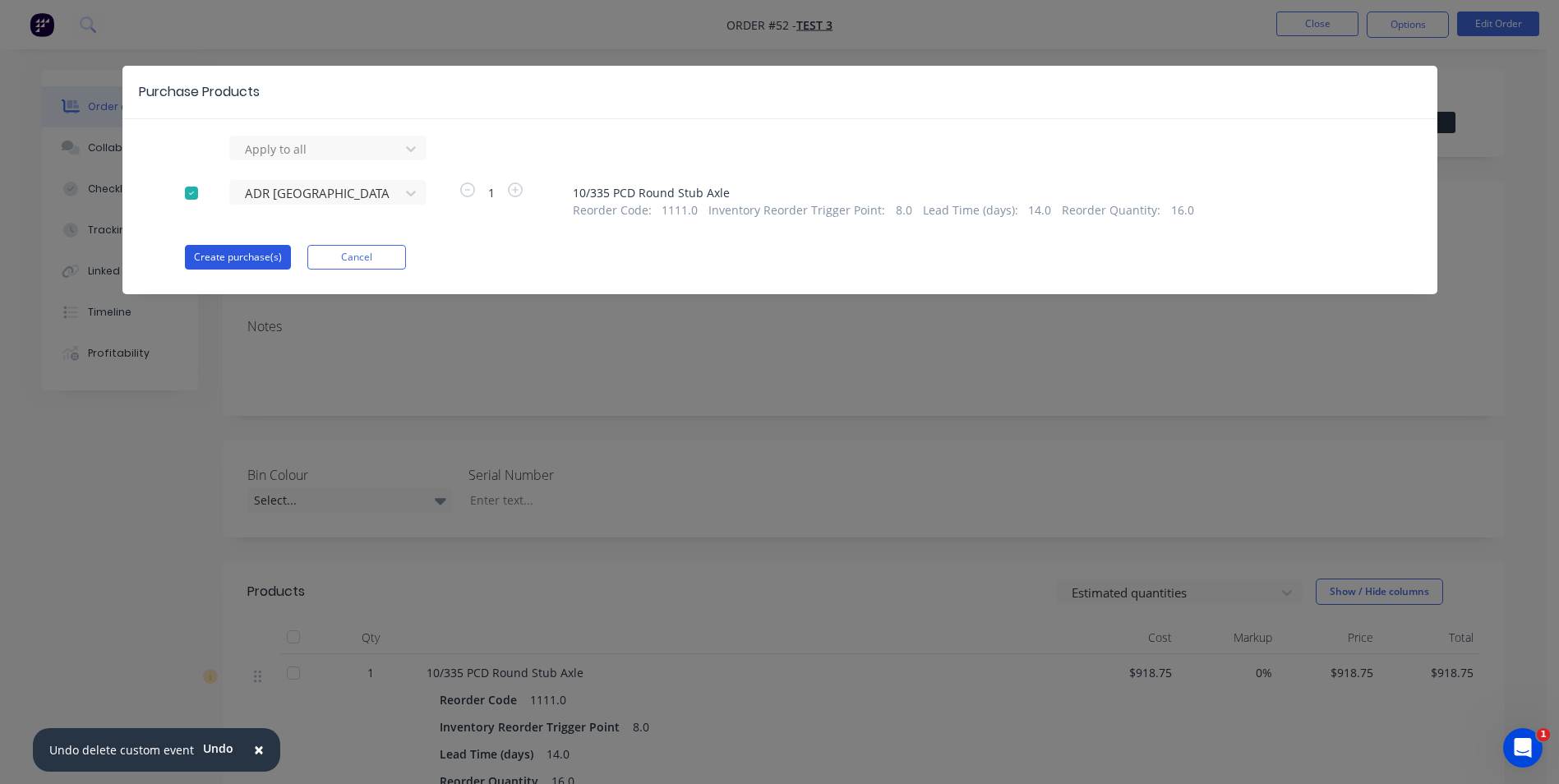
click at [226, 255] on button "Create purchase(s)" at bounding box center [238, 257] width 106 height 25
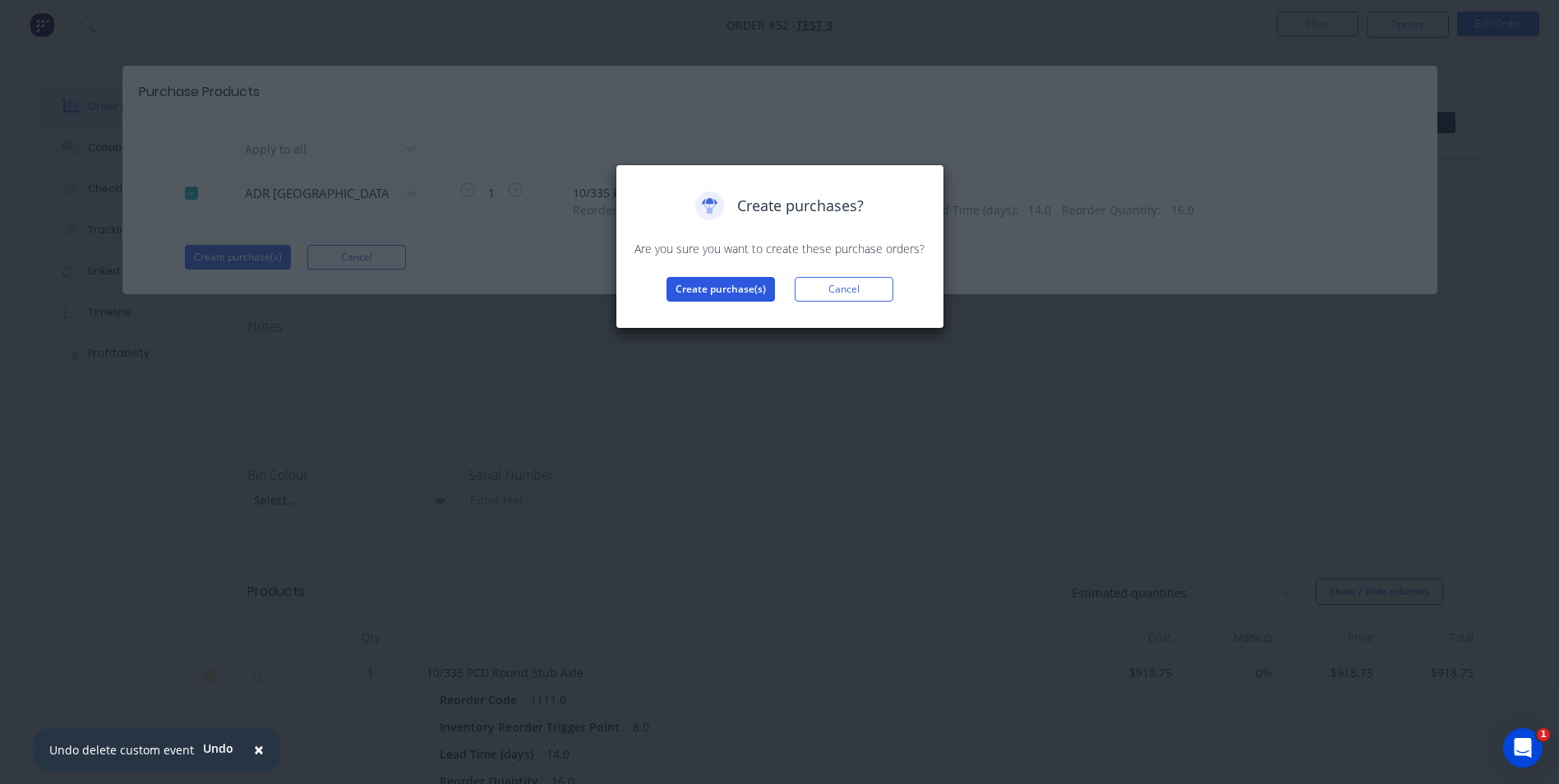
click at [726, 290] on button "Create purchase(s)" at bounding box center [721, 290] width 109 height 25
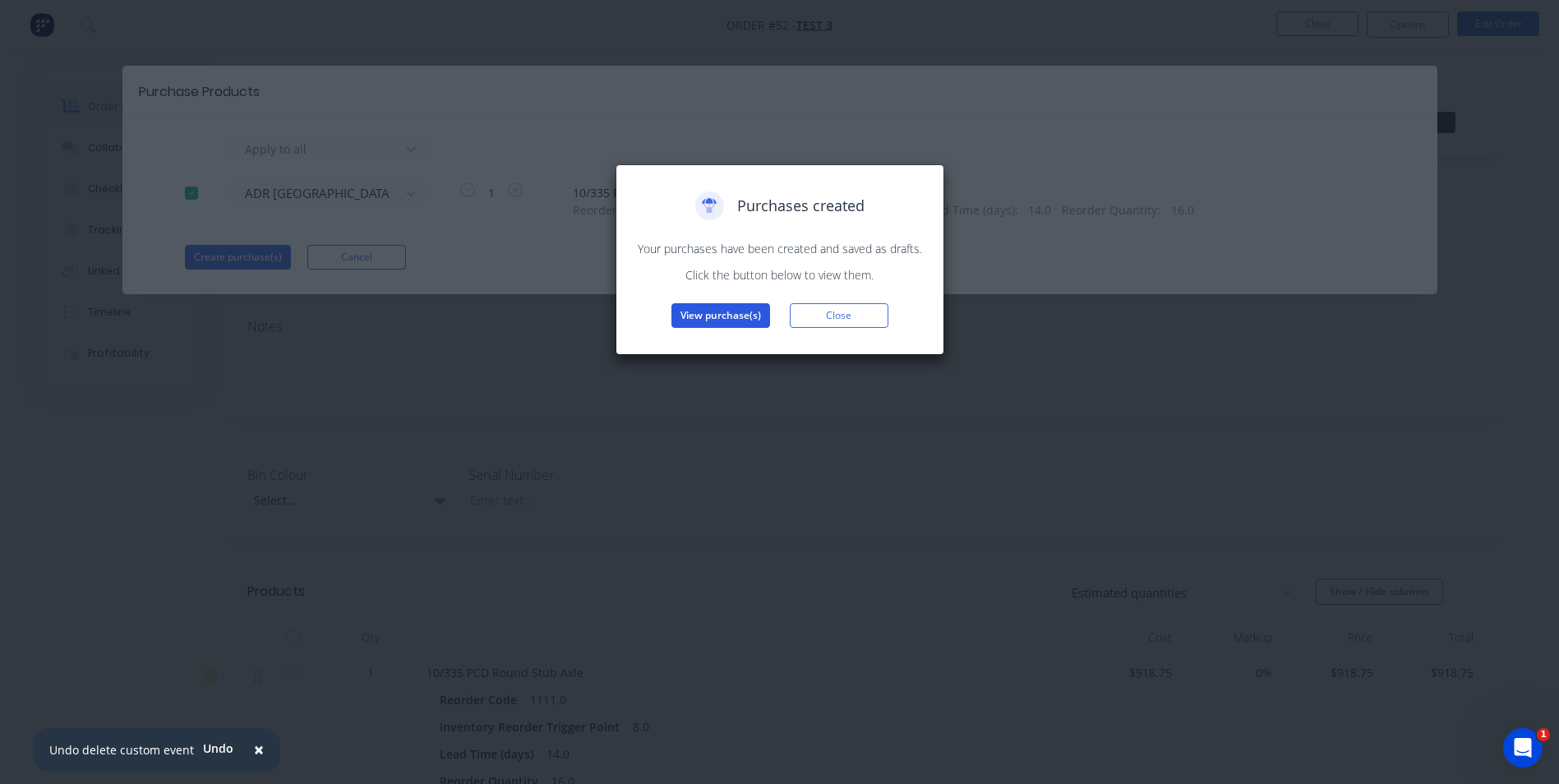
click at [720, 311] on button "View purchase(s)" at bounding box center [721, 315] width 99 height 25
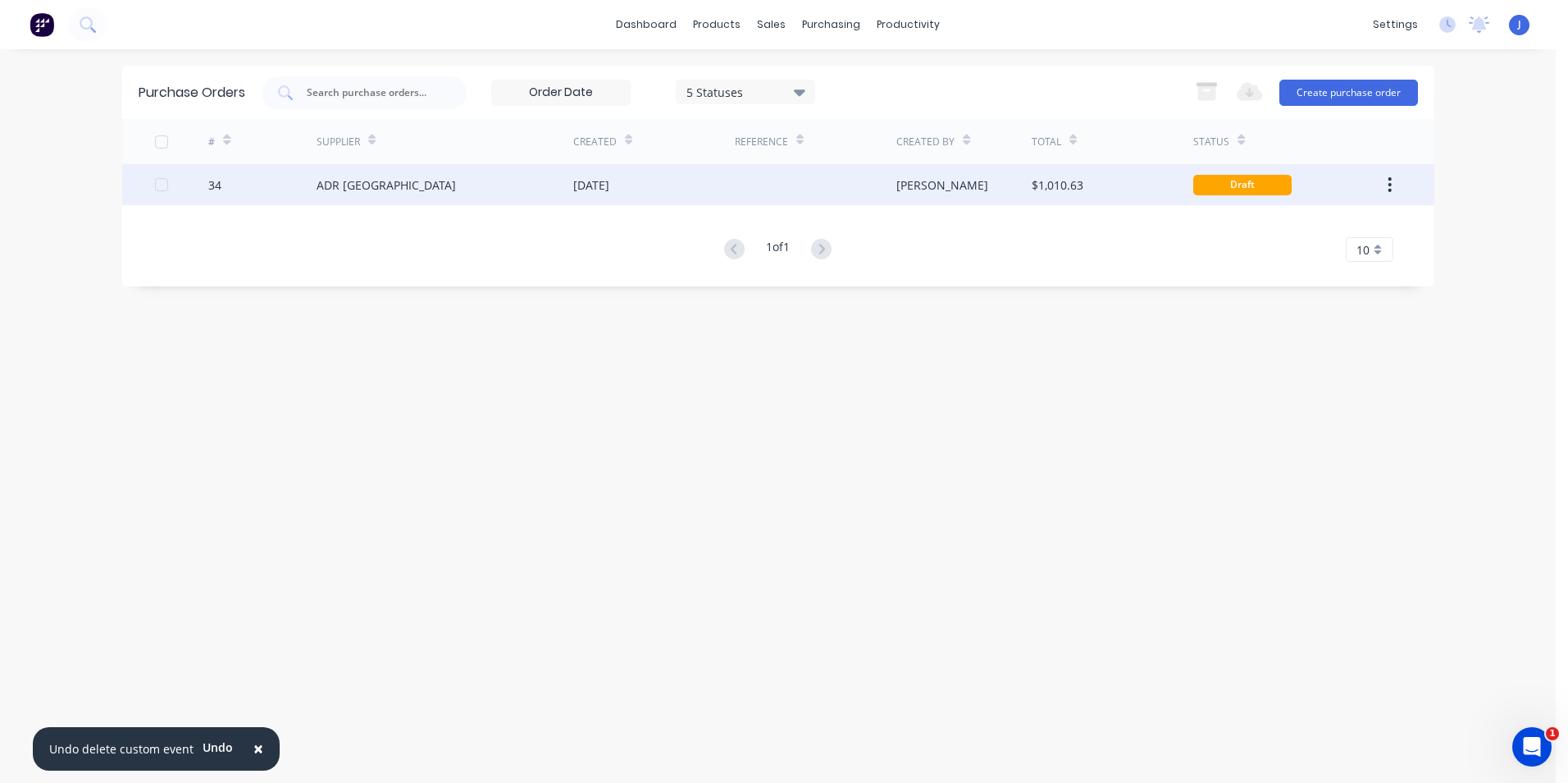
click at [525, 183] on div "ADR [GEOGRAPHIC_DATA]" at bounding box center [444, 184] width 256 height 41
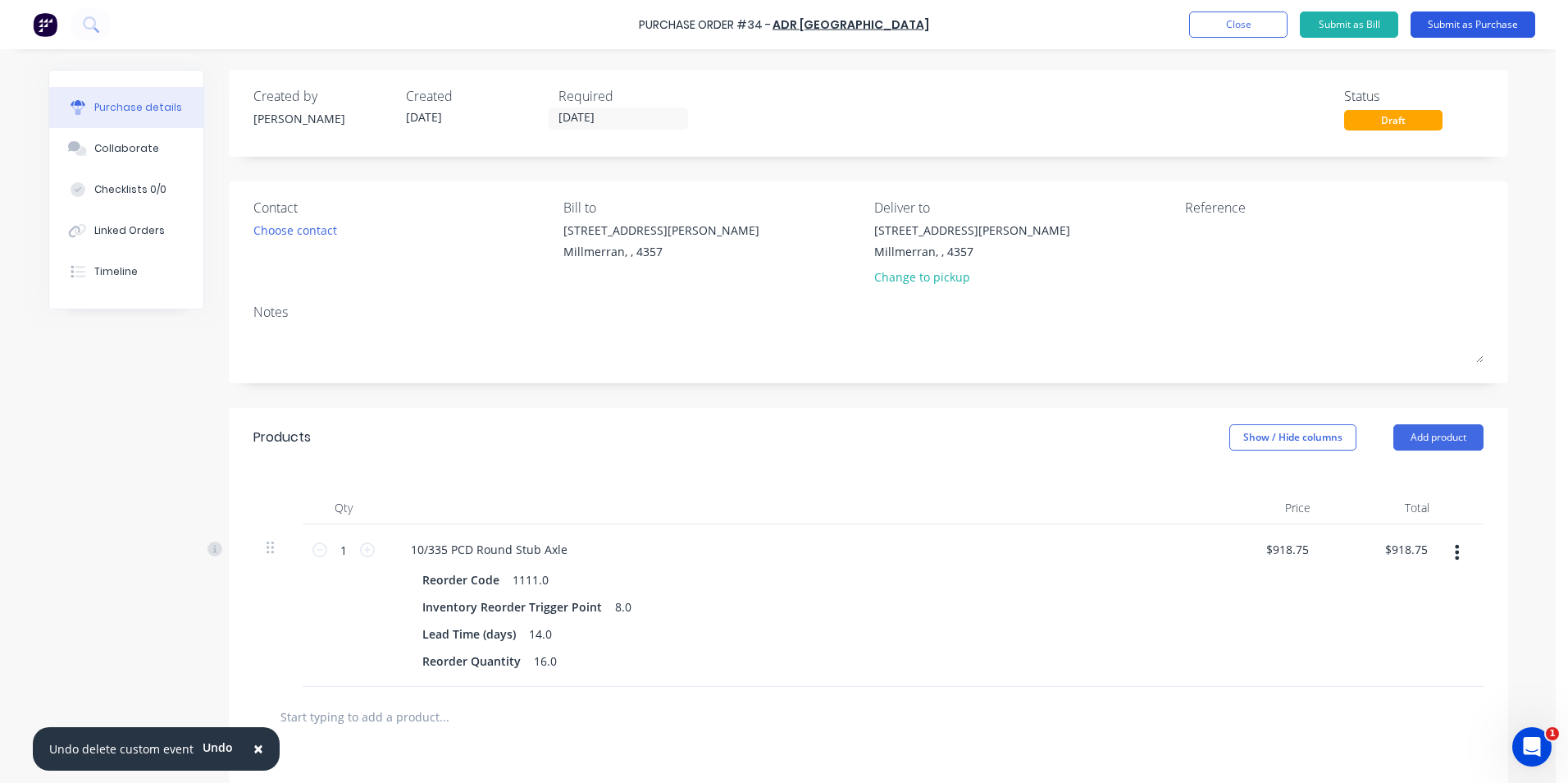
click at [1245, 26] on button "Submit as Purchase" at bounding box center [1472, 25] width 124 height 26
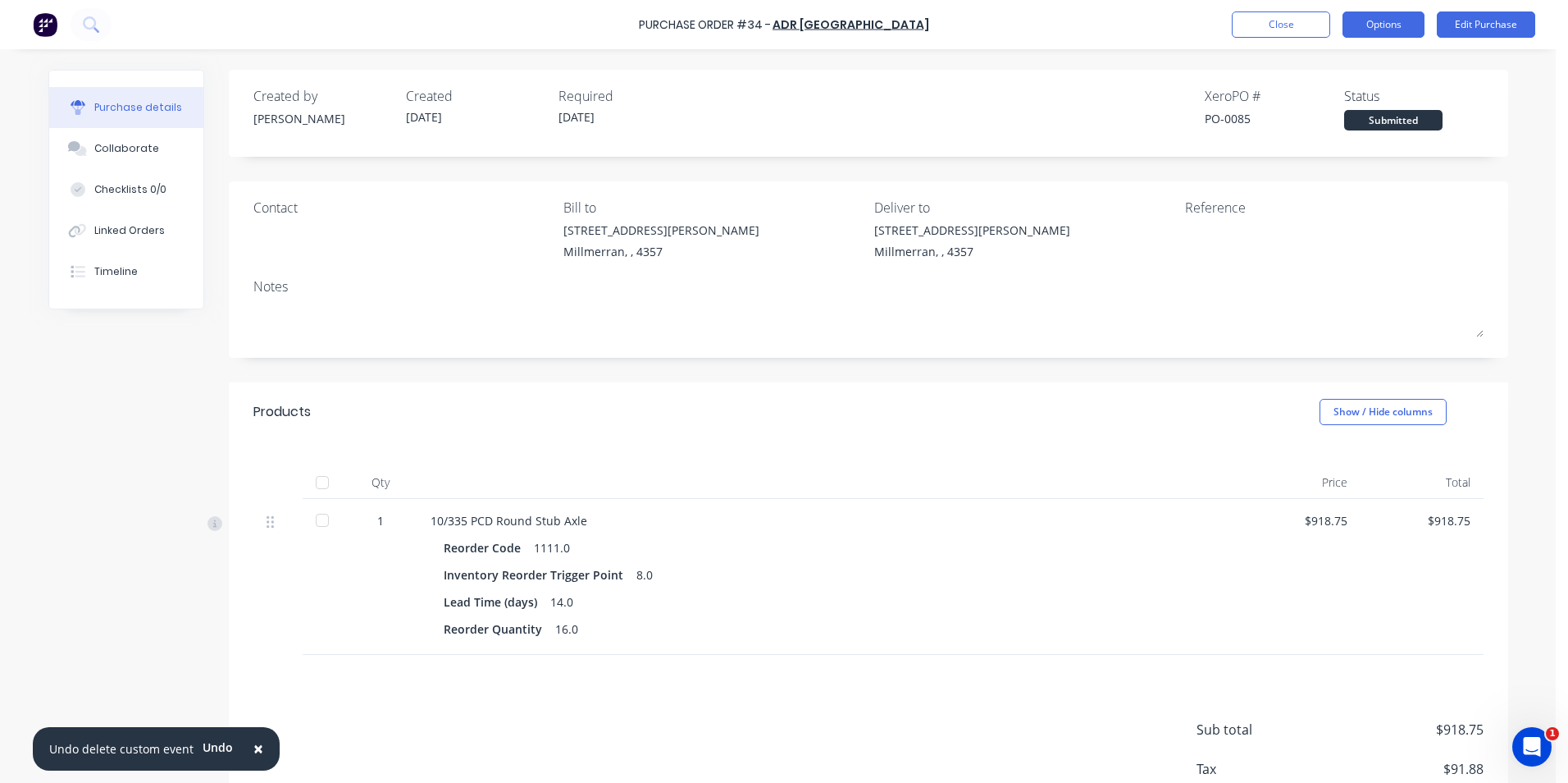
click at [1245, 16] on button "Options" at bounding box center [1383, 25] width 82 height 26
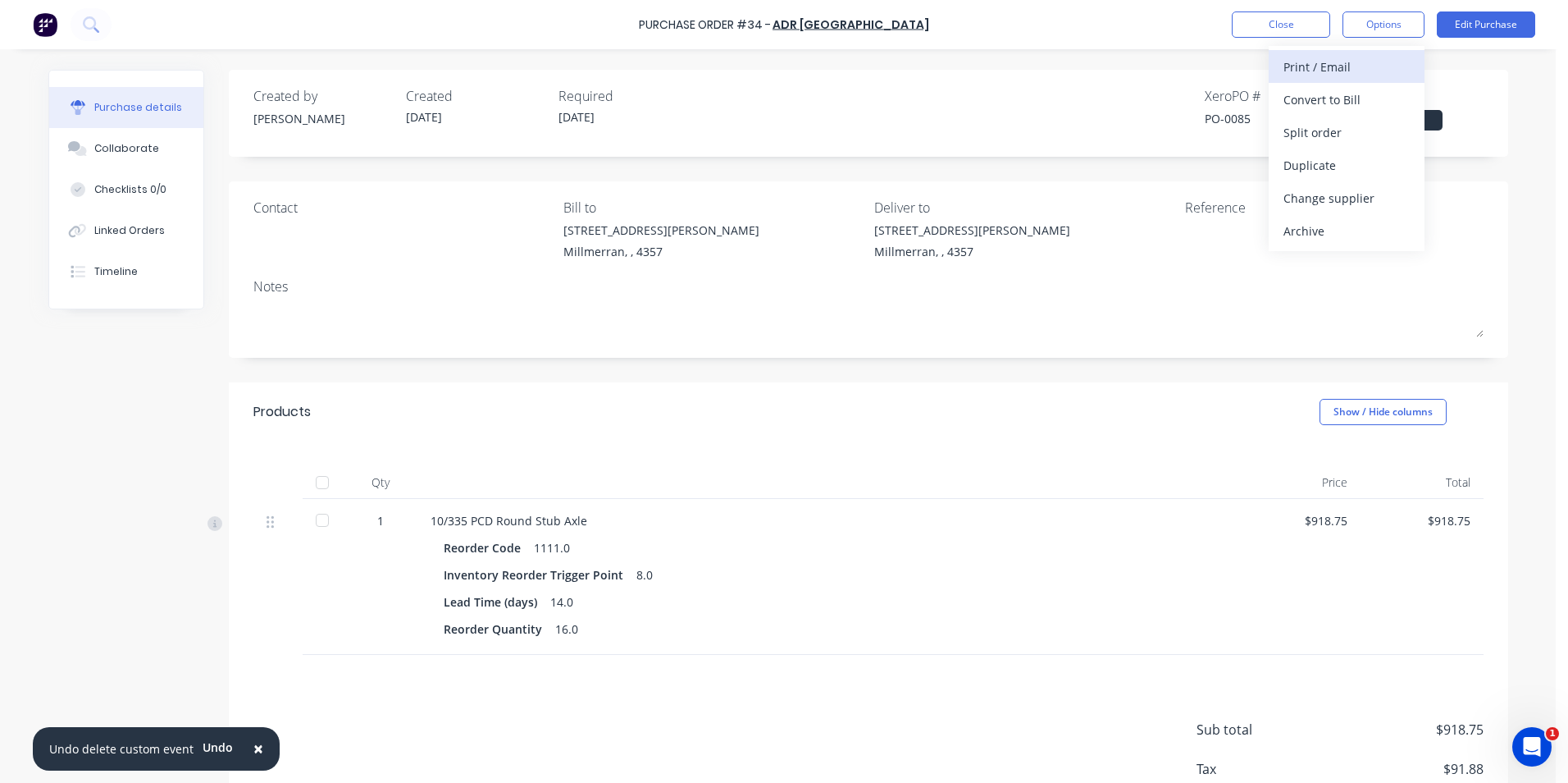
click at [1245, 73] on div "Print / Email" at bounding box center [1346, 66] width 126 height 24
click at [1245, 102] on div "With pricing" at bounding box center [1346, 100] width 126 height 24
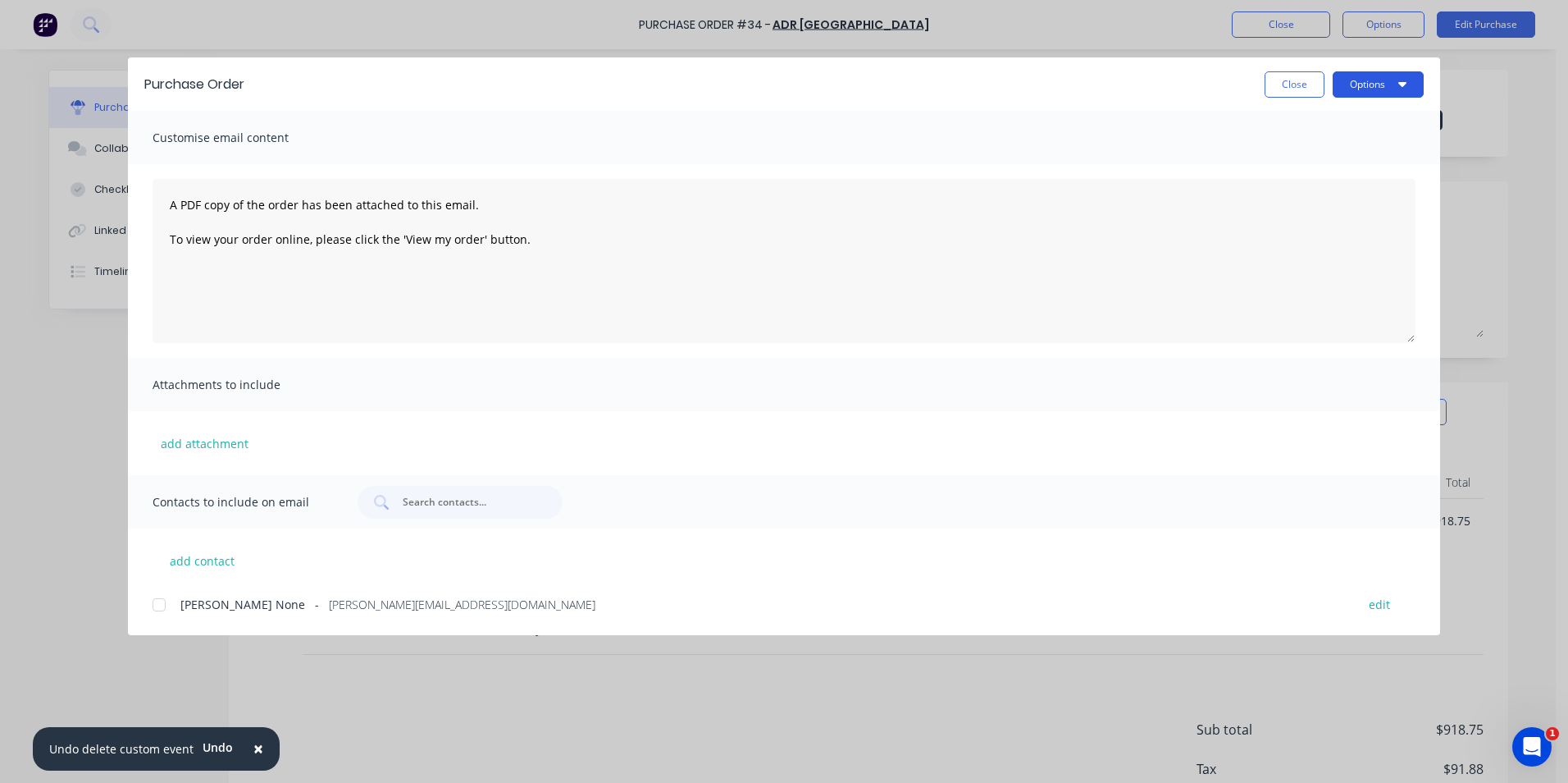
click at [1245, 92] on button "Options" at bounding box center [1378, 85] width 91 height 26
click at [1245, 129] on div "Preview" at bounding box center [1345, 125] width 126 height 24
click at [1245, 625] on icon "Open Intercom Messenger" at bounding box center [1529, 744] width 27 height 27
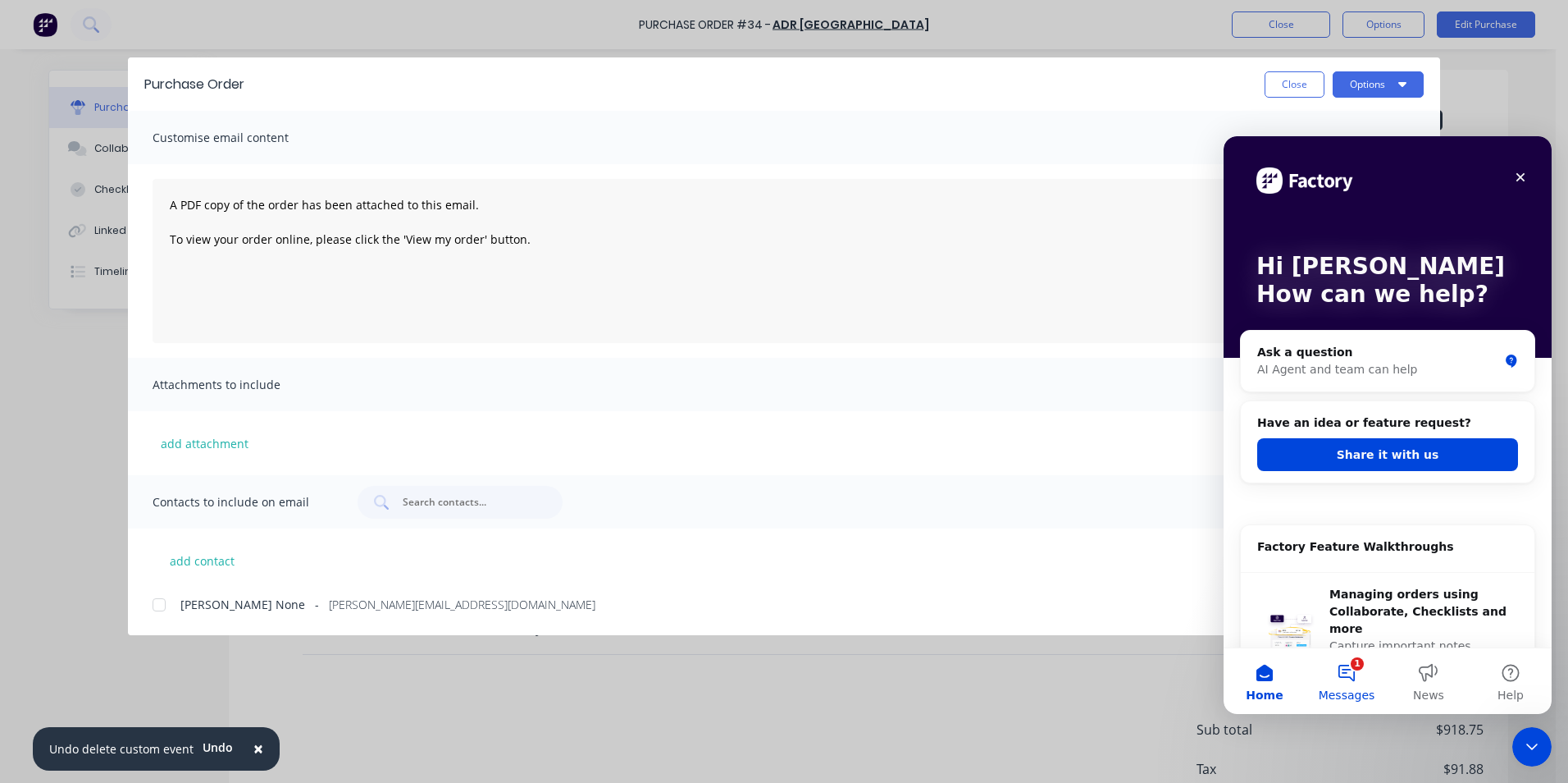
click at [1245, 625] on button "1 Messages" at bounding box center [1346, 681] width 82 height 65
click at [1245, 454] on button "Share it with us" at bounding box center [1387, 454] width 261 height 33
click at [1245, 457] on button "Share it with us" at bounding box center [1387, 454] width 261 height 33
click at [1245, 455] on button "Share it with us" at bounding box center [1387, 454] width 261 height 33
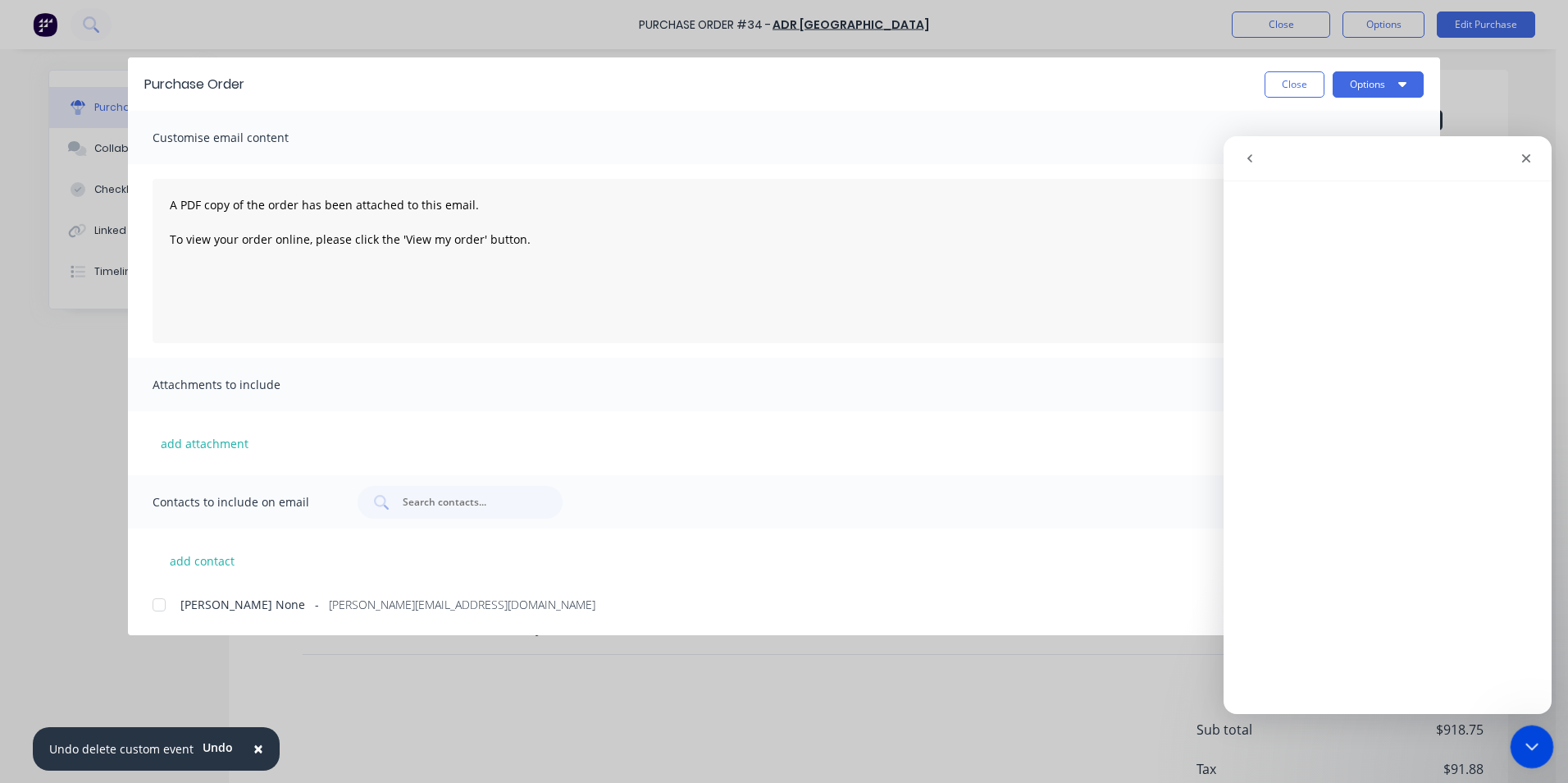
click at [1245, 625] on icon "Close Intercom Messenger" at bounding box center [1529, 744] width 19 height 19
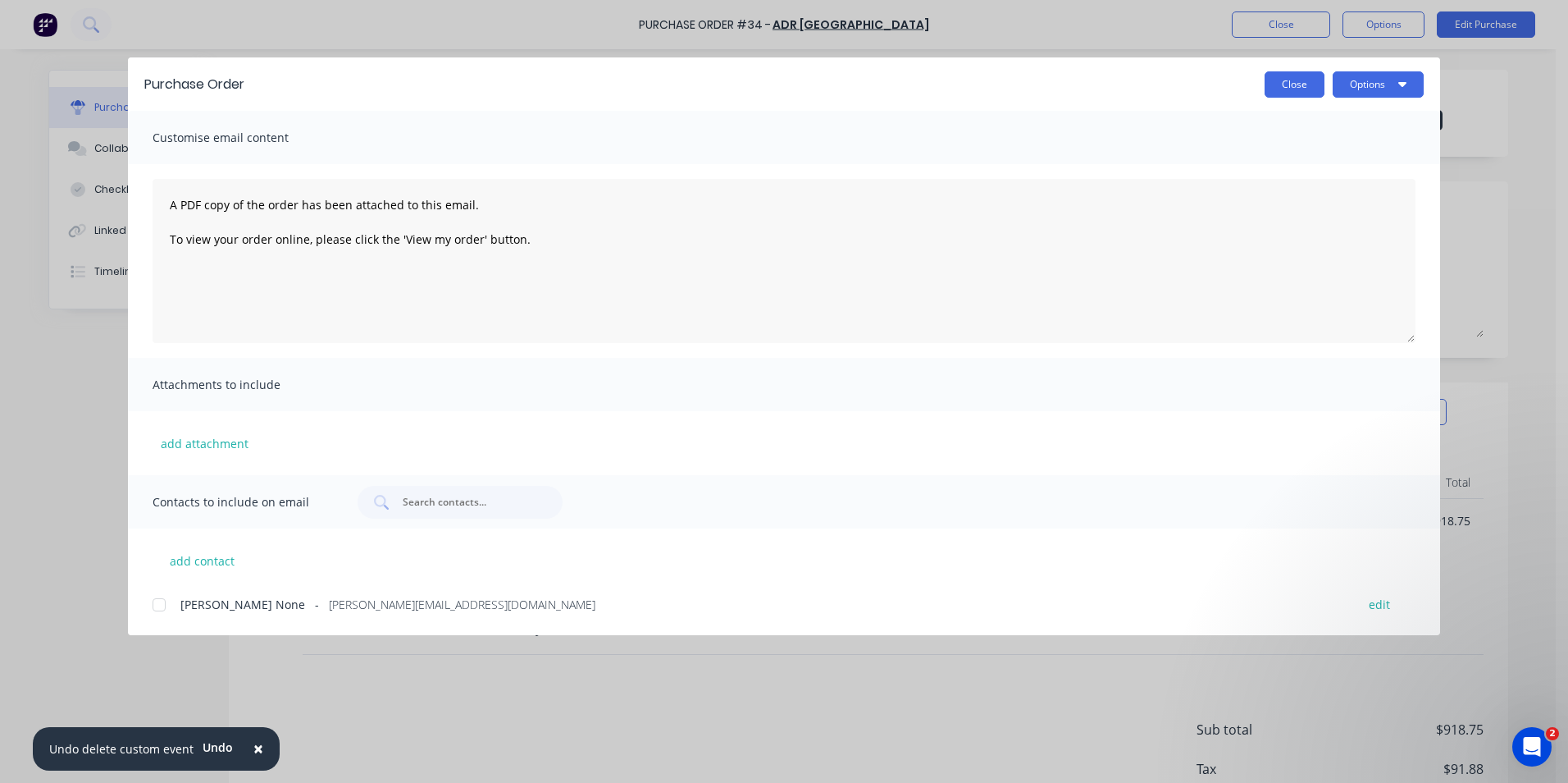
click at [1245, 86] on button "Close" at bounding box center [1295, 85] width 60 height 26
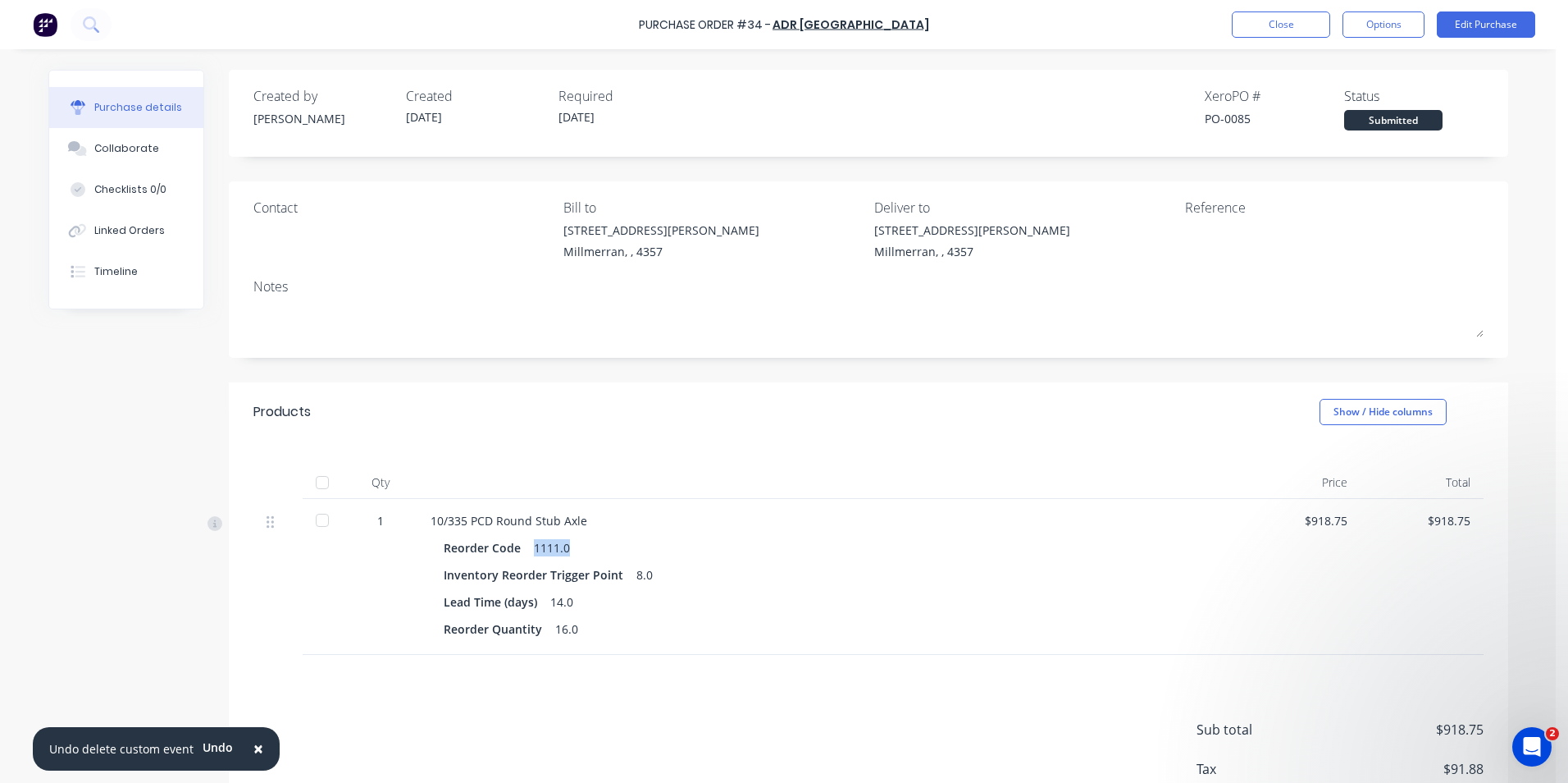
drag, startPoint x: 525, startPoint y: 549, endPoint x: 568, endPoint y: 548, distance: 43.0
click at [568, 548] on div "Reorder Code 1111.0" at bounding box center [827, 548] width 768 height 24
click at [1245, 24] on button "Edit Purchase" at bounding box center [1486, 25] width 99 height 26
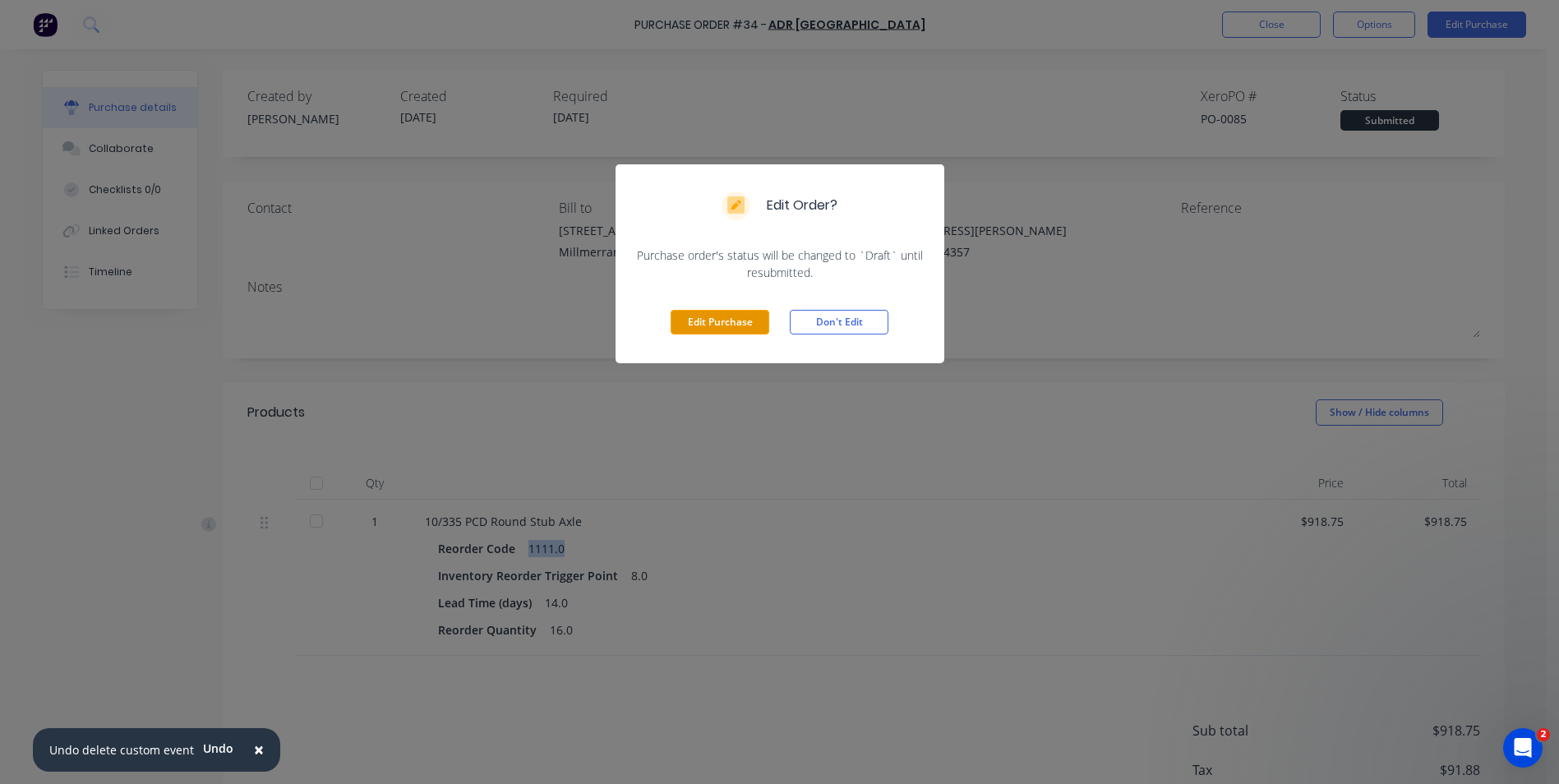
click at [733, 324] on button "Edit Purchase" at bounding box center [720, 322] width 99 height 25
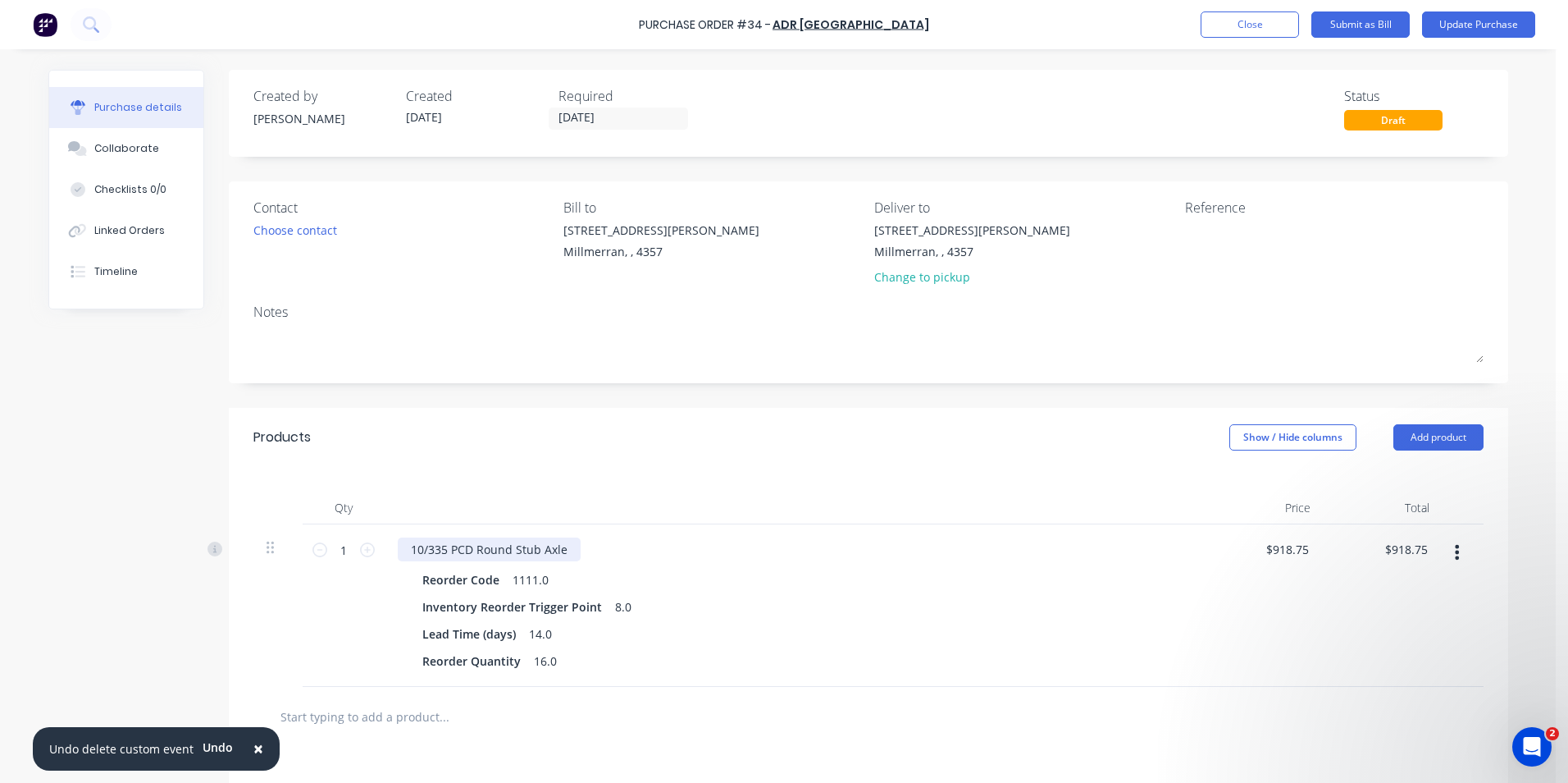
click at [429, 551] on div "10/335 PCD Round Stub Axle" at bounding box center [488, 548] width 182 height 24
click at [407, 551] on div "10/335 PCD Round Stub Axle" at bounding box center [488, 548] width 182 height 24
click at [1245, 29] on button "Update Purchase" at bounding box center [1478, 25] width 113 height 26
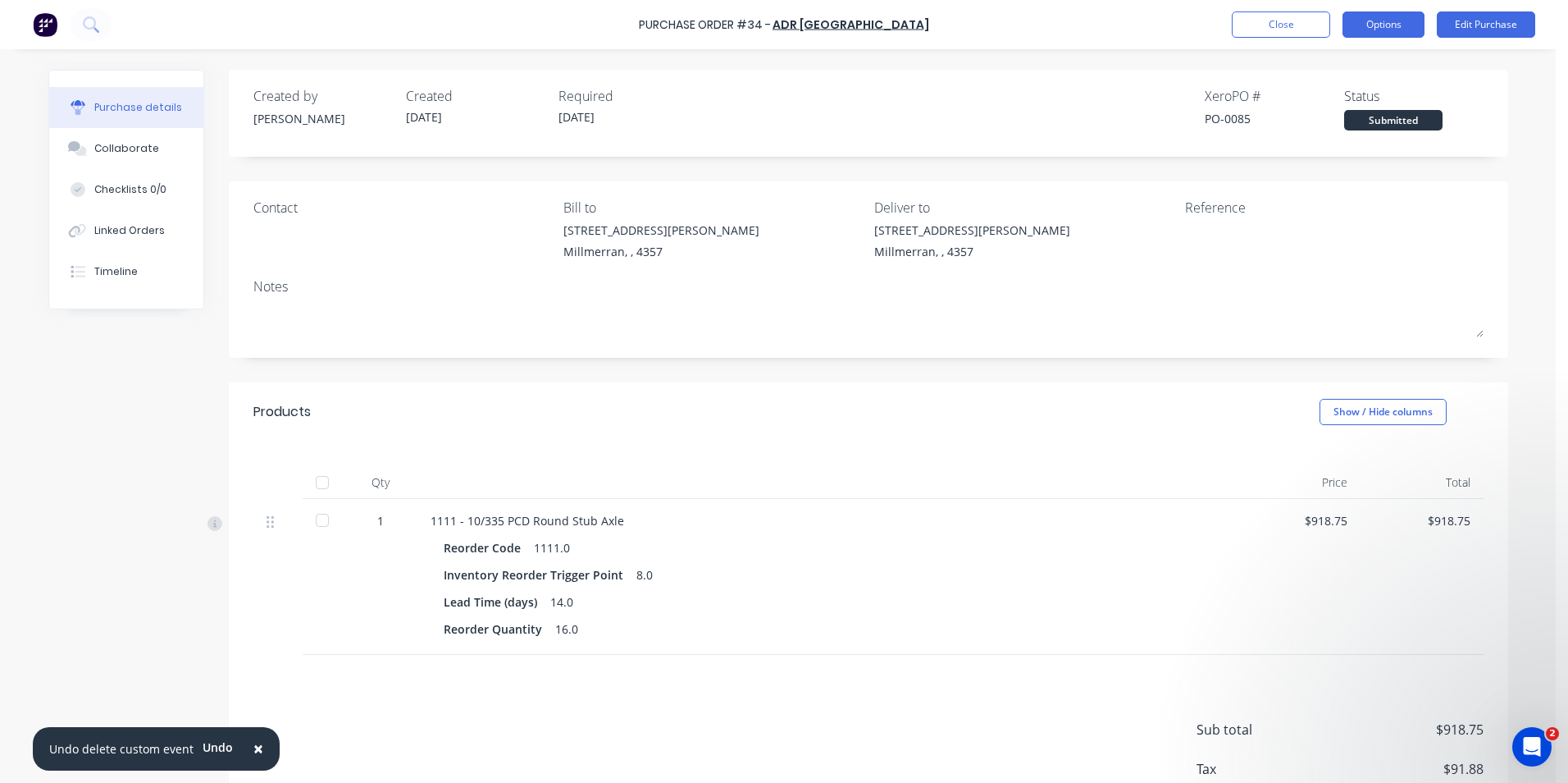
click at [1245, 30] on button "Options" at bounding box center [1383, 25] width 82 height 26
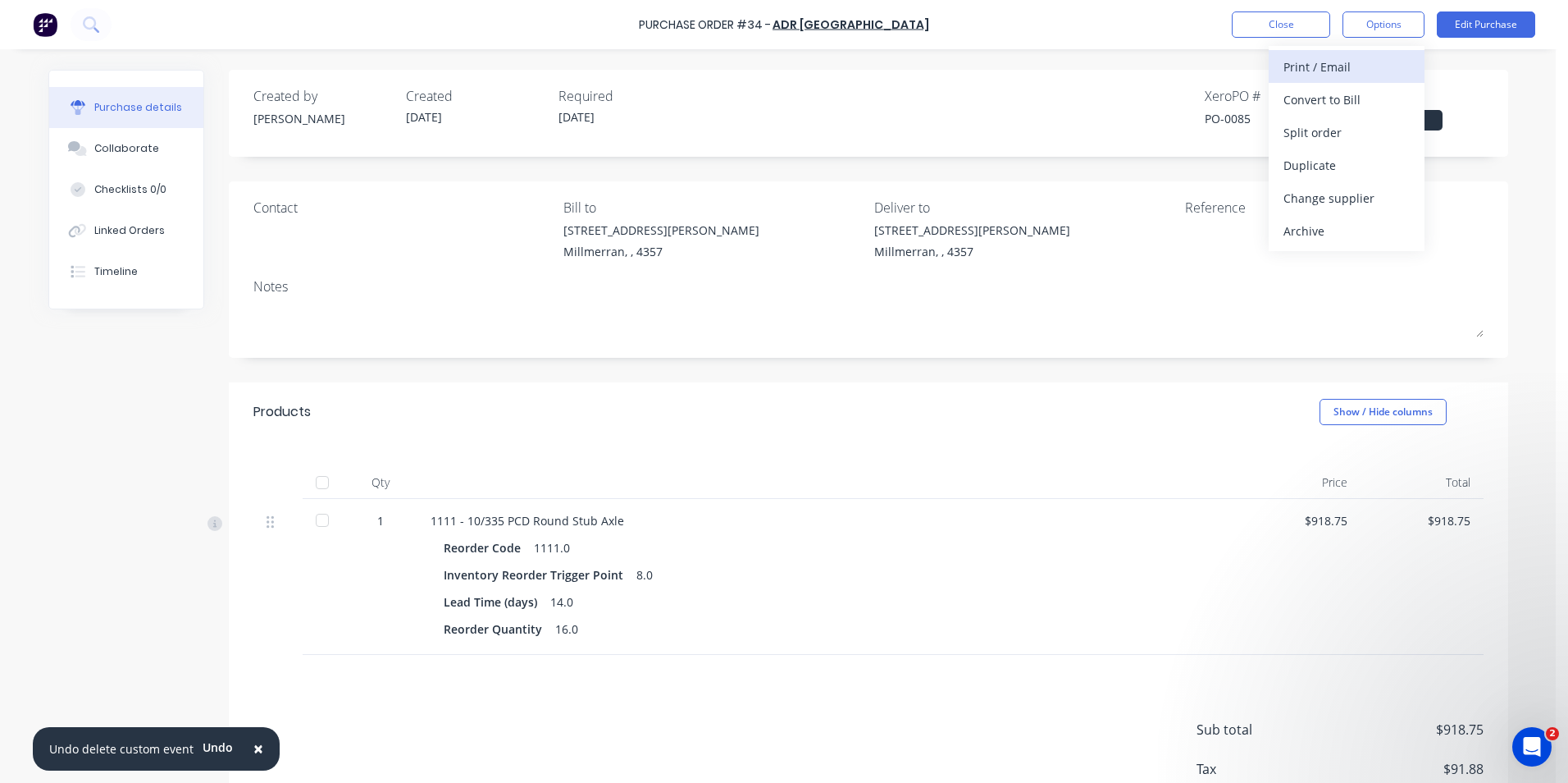
click at [1245, 64] on div "Print / Email" at bounding box center [1346, 66] width 126 height 24
click at [1245, 101] on div "With pricing" at bounding box center [1346, 100] width 126 height 24
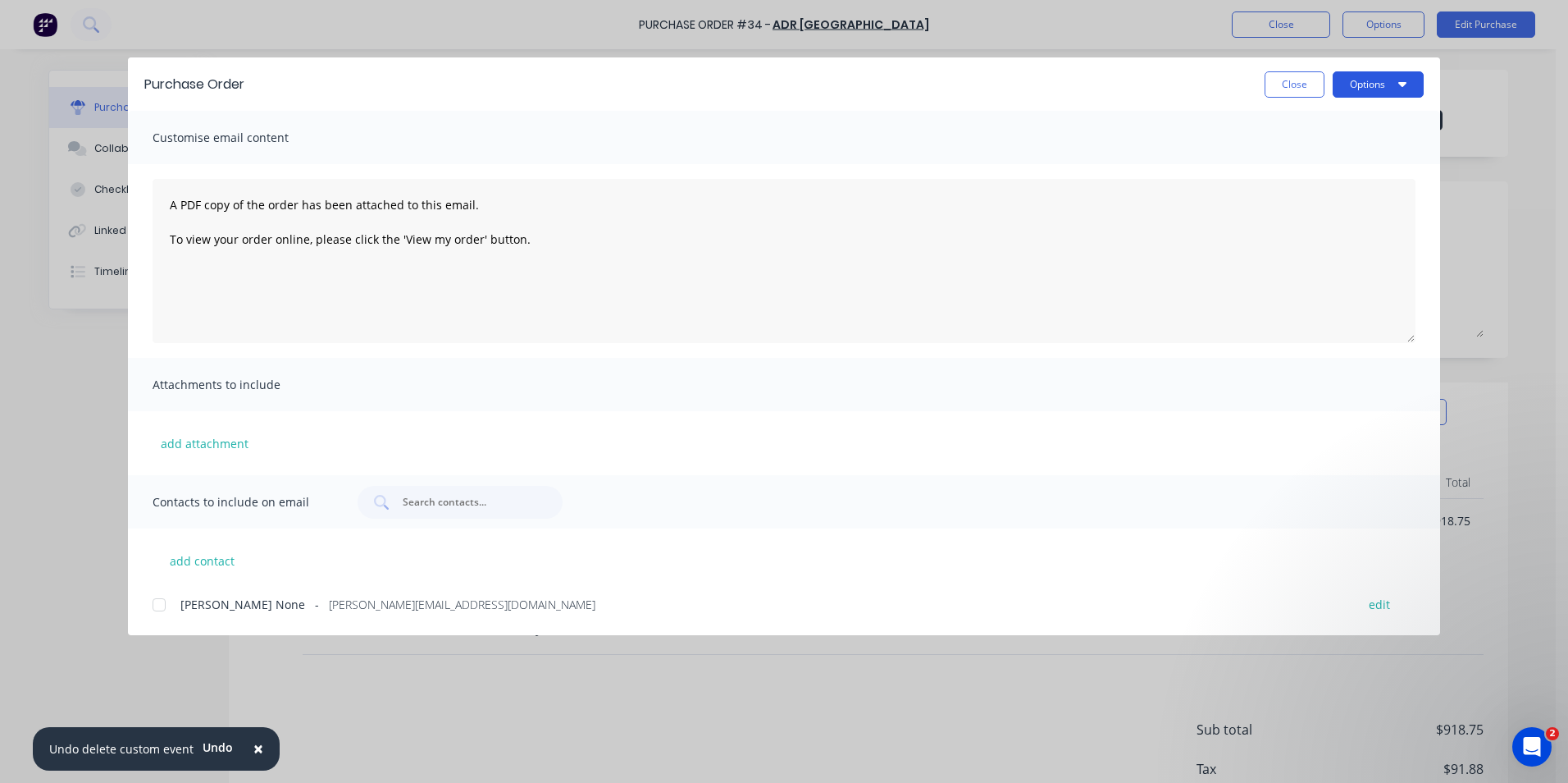
click at [1245, 80] on button "Options" at bounding box center [1378, 85] width 91 height 26
click at [1245, 122] on div "Preview" at bounding box center [1345, 125] width 126 height 24
click at [1245, 78] on button "Close" at bounding box center [1295, 85] width 60 height 26
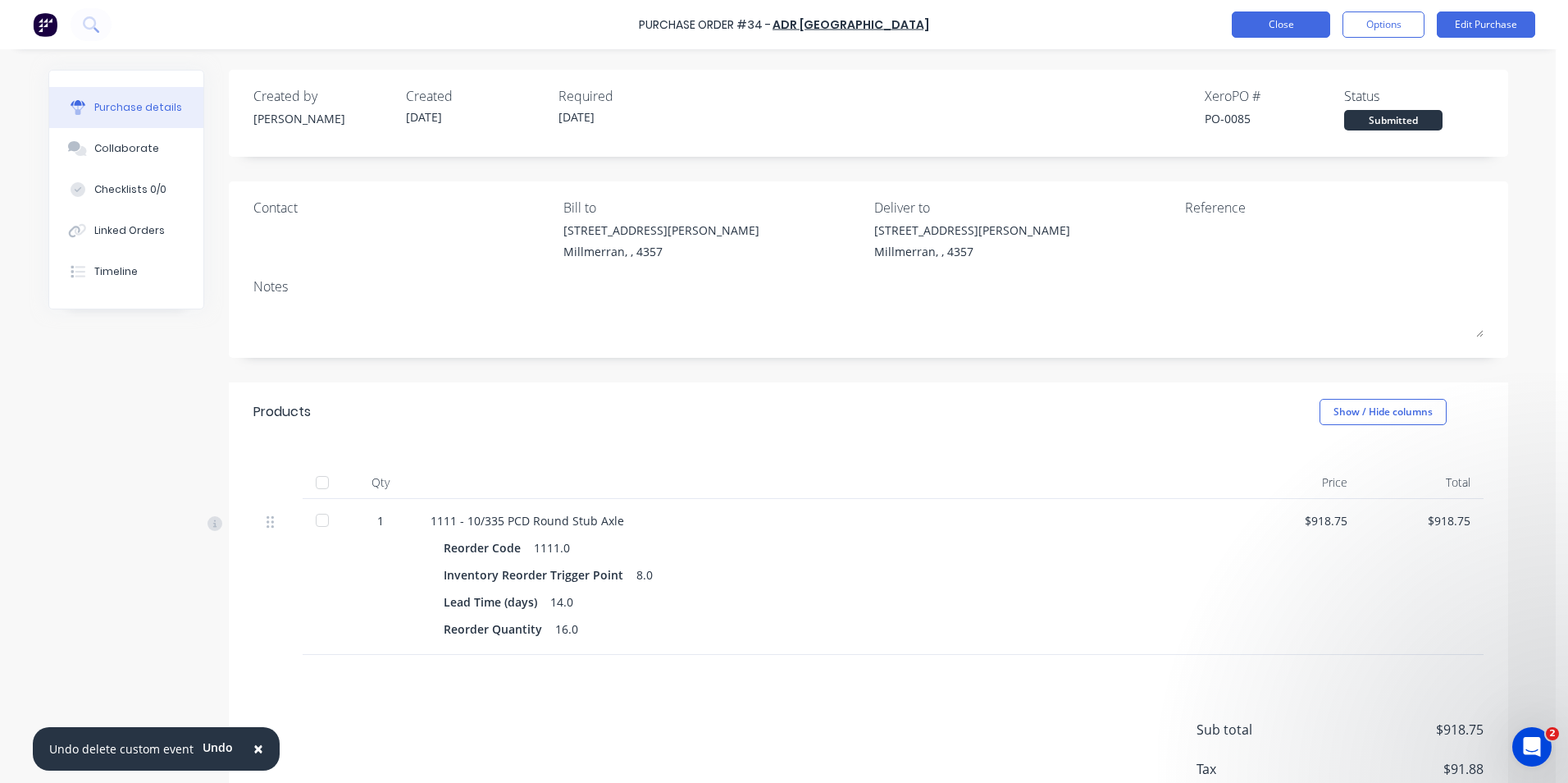
click at [1245, 25] on button "Close" at bounding box center [1282, 25] width 99 height 26
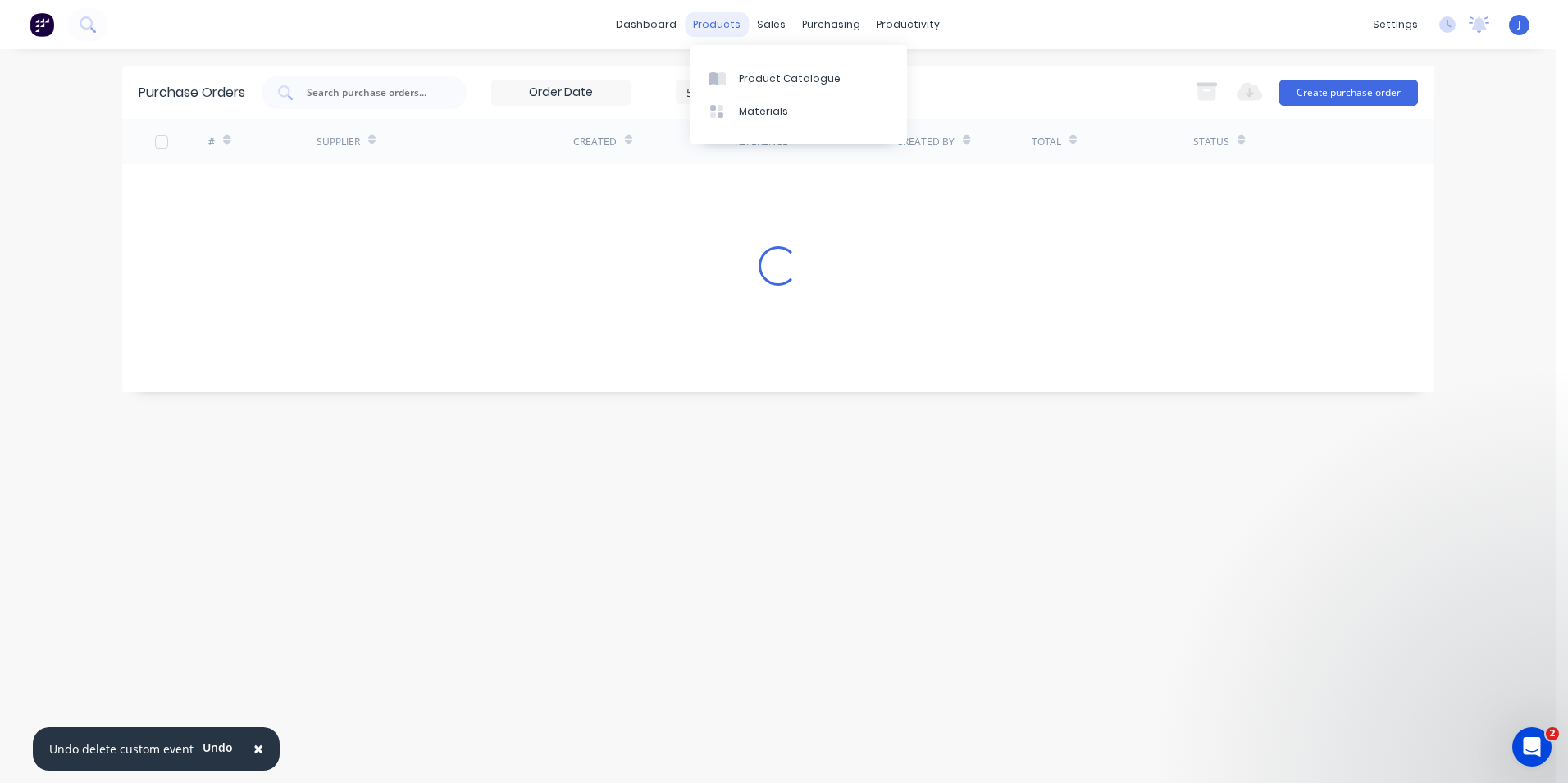
click at [718, 26] on div "products" at bounding box center [717, 25] width 64 height 25
click at [745, 77] on div "Product Catalogue" at bounding box center [789, 78] width 101 height 15
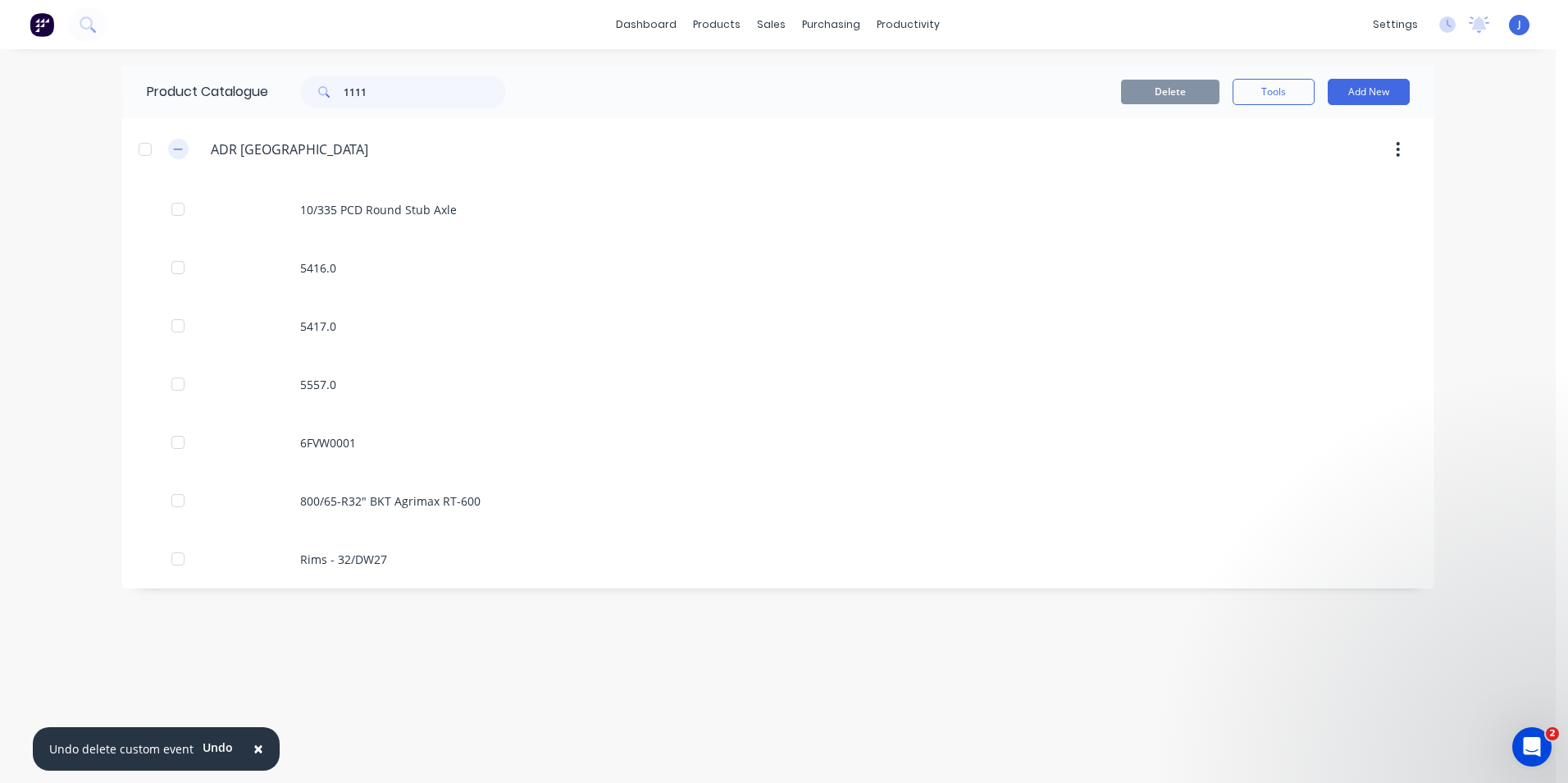
click at [185, 147] on button "button" at bounding box center [178, 148] width 20 height 20
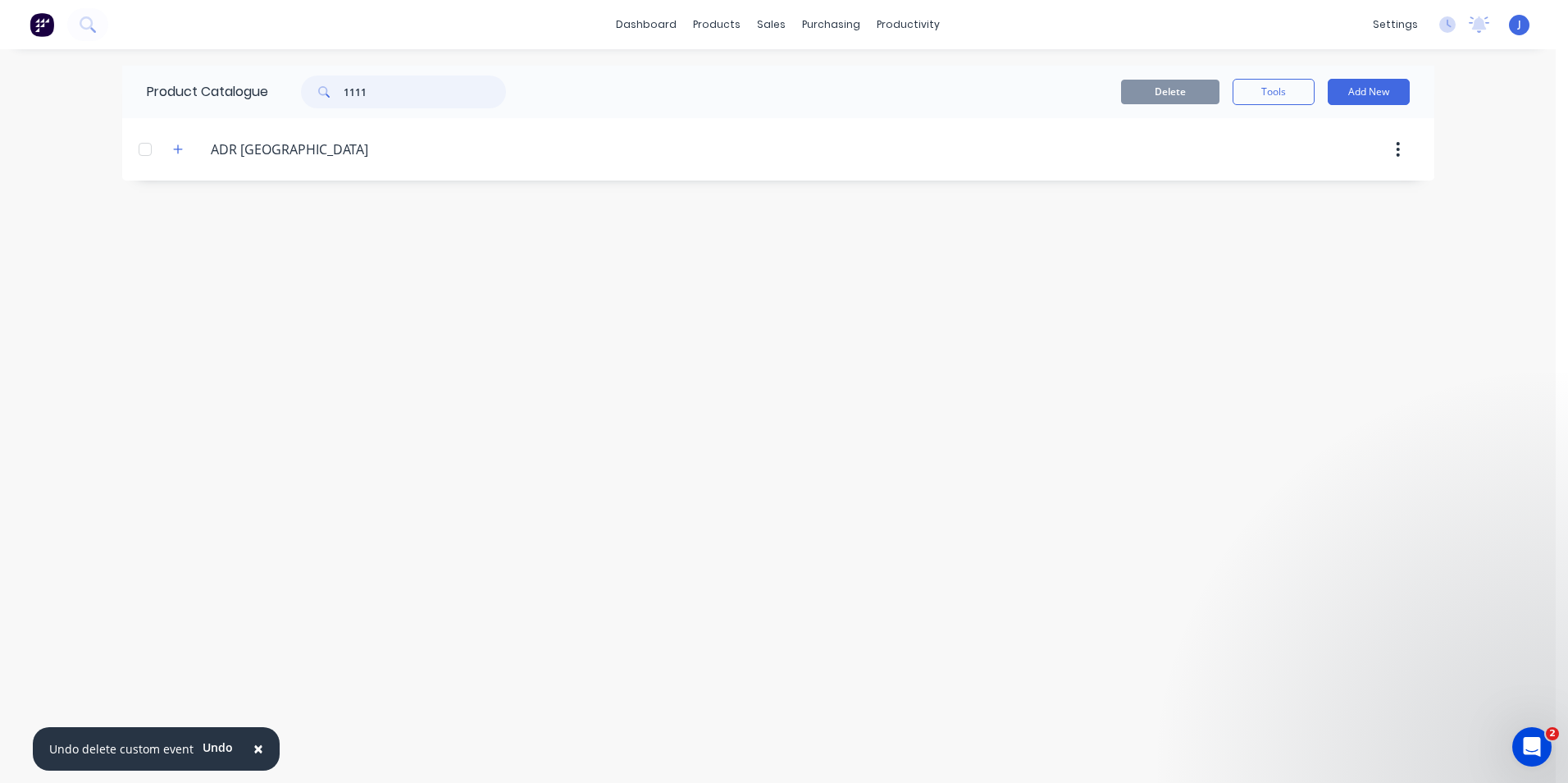
drag, startPoint x: 435, startPoint y: 94, endPoint x: 311, endPoint y: 98, distance: 124.1
click at [317, 100] on div "1111" at bounding box center [403, 92] width 205 height 33
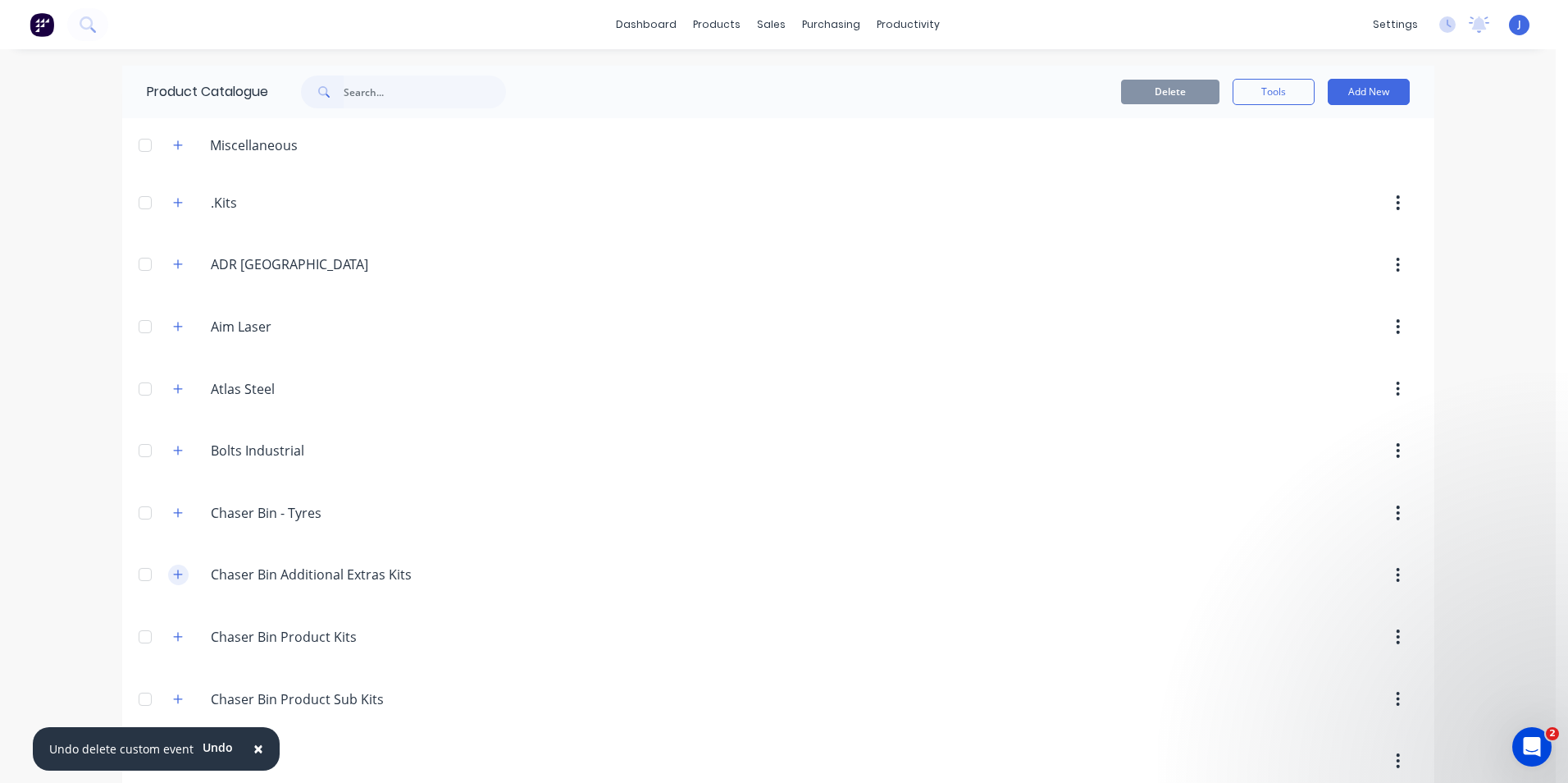
click at [175, 578] on icon "button" at bounding box center [177, 574] width 10 height 11
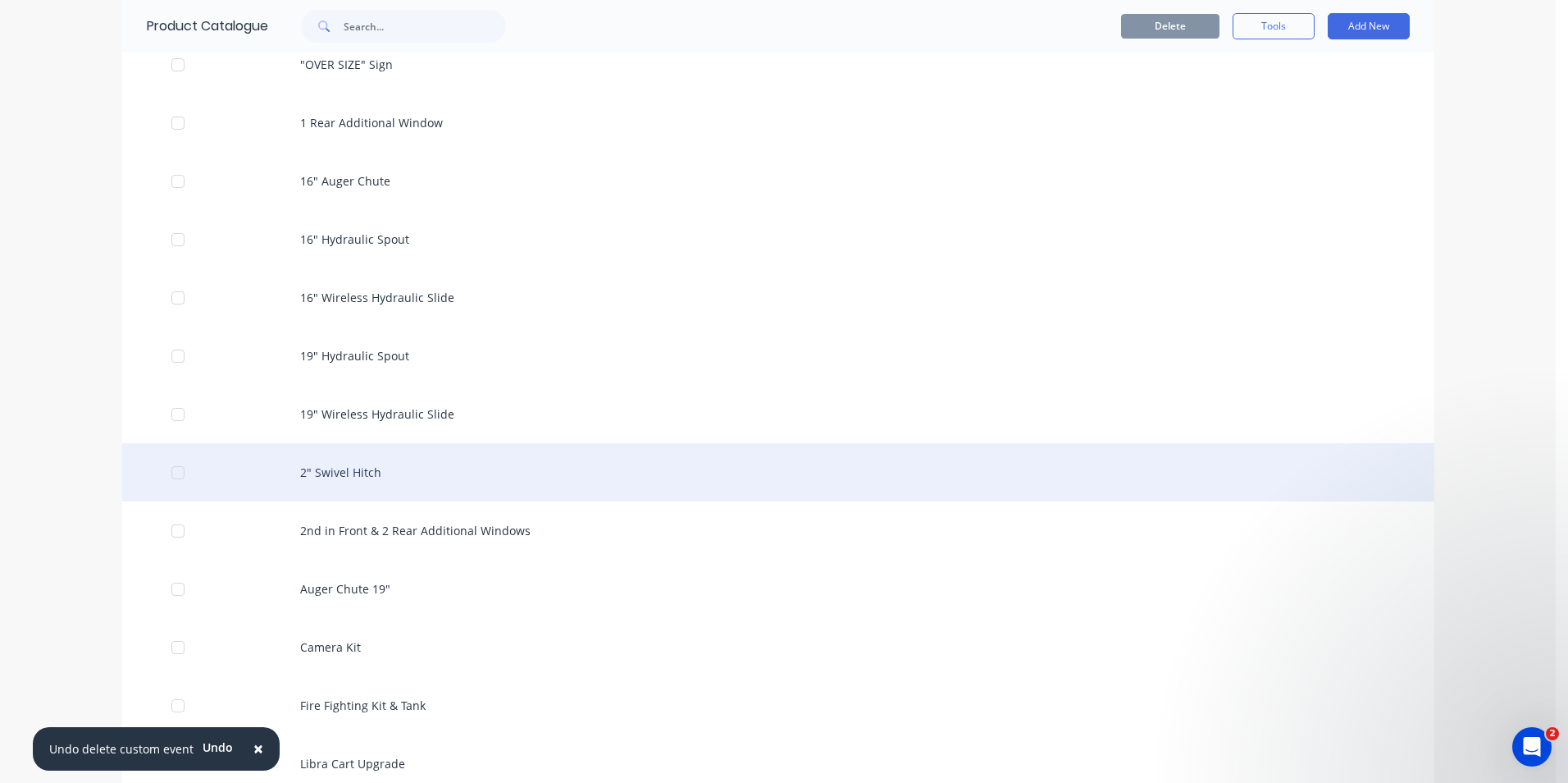
scroll to position [574, 0]
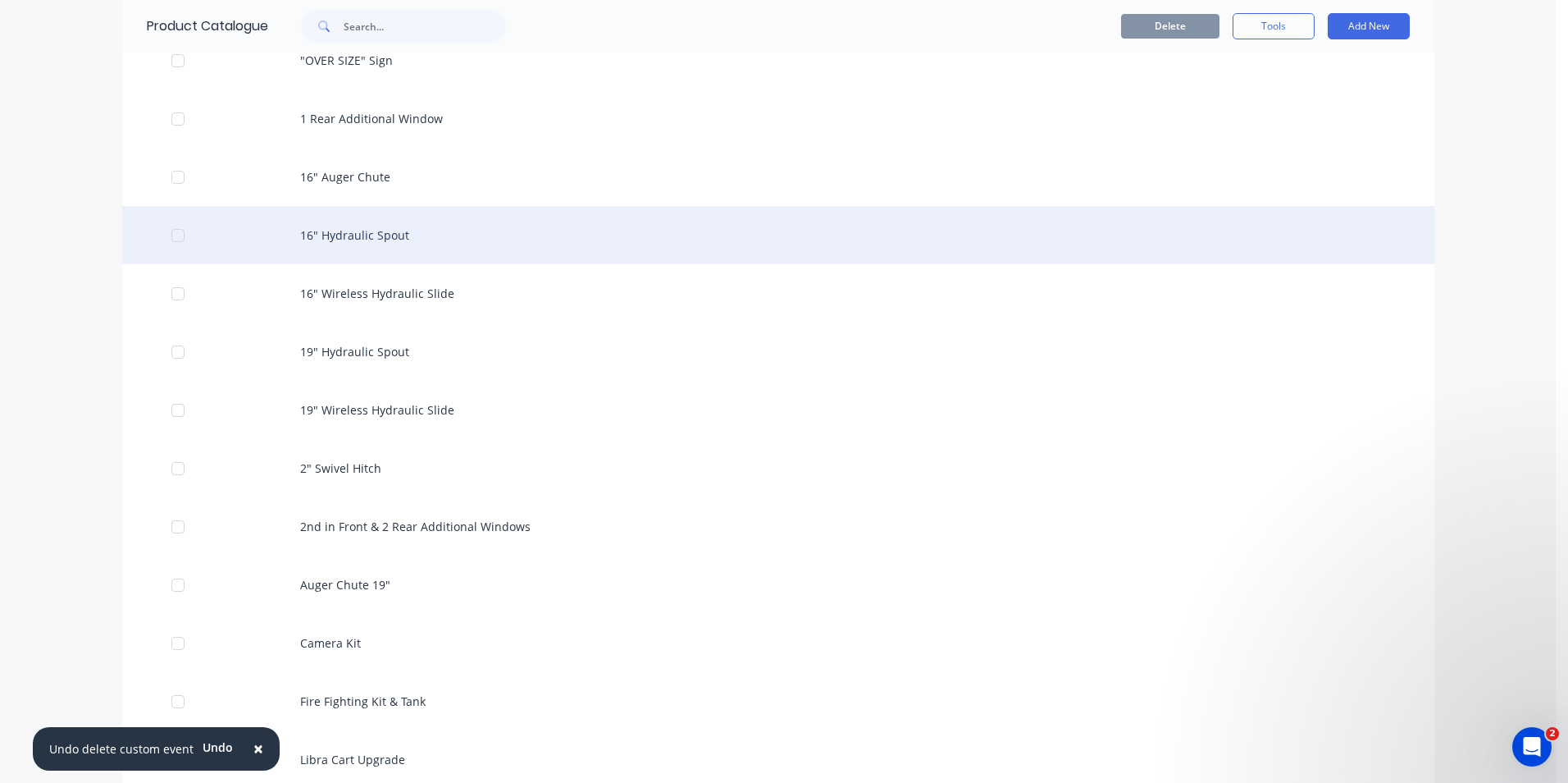
click at [375, 238] on div "16" Hydraulic Spout" at bounding box center [778, 235] width 1312 height 58
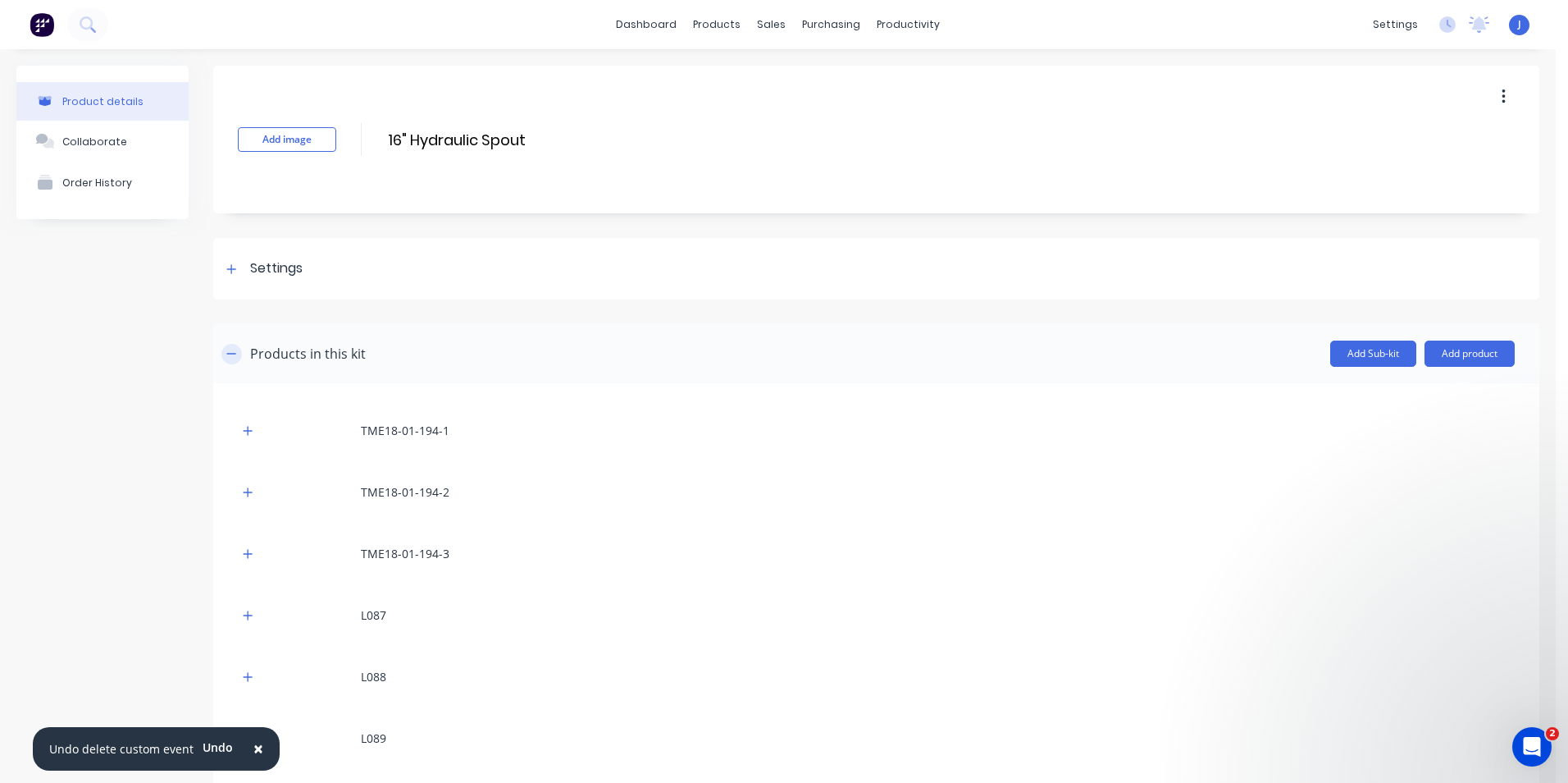
click at [235, 354] on icon "button" at bounding box center [232, 353] width 9 height 1
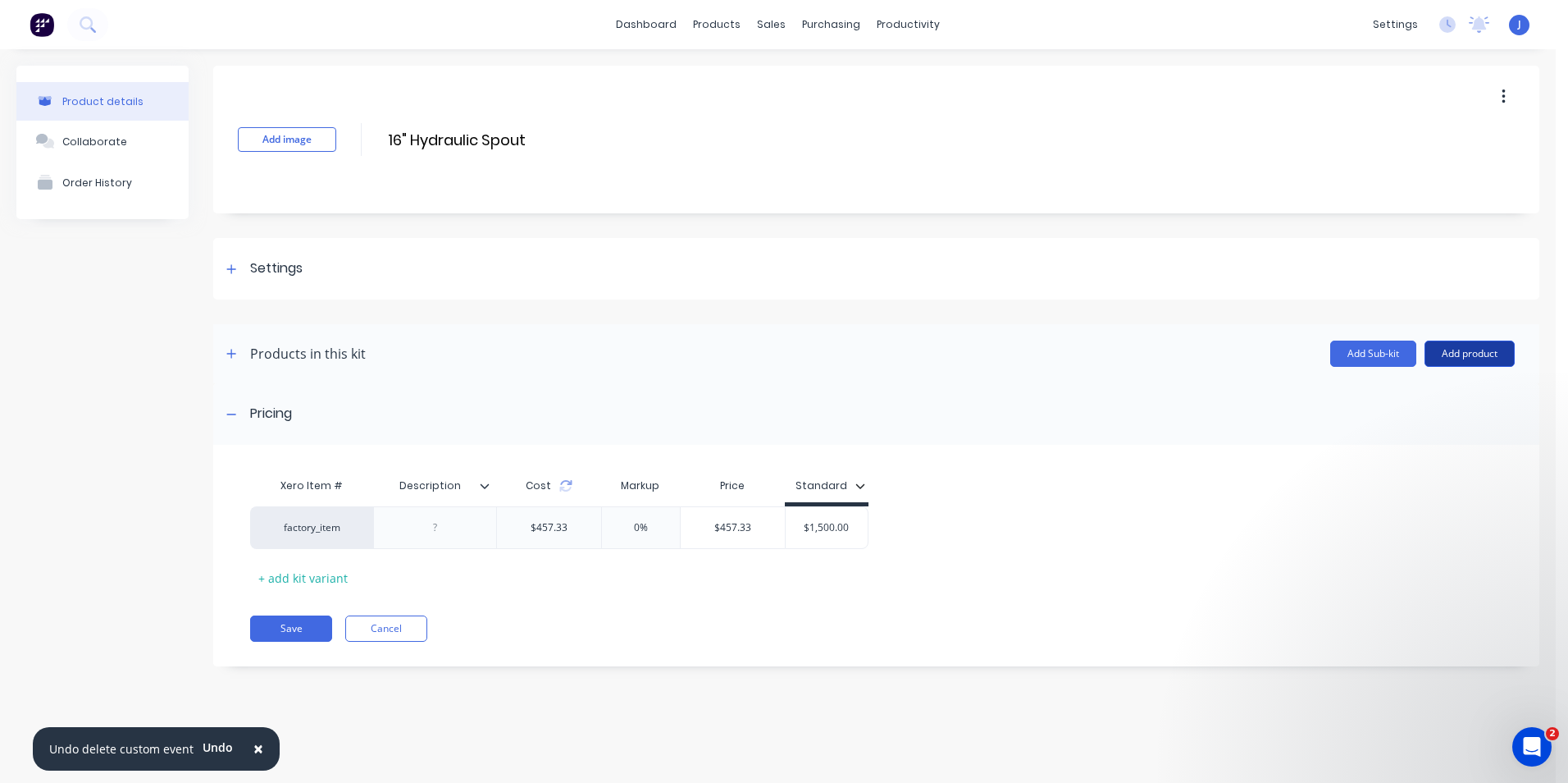
click at [1245, 354] on button "Add product" at bounding box center [1469, 354] width 90 height 26
click at [1245, 429] on div "Labour" at bounding box center [1437, 429] width 126 height 24
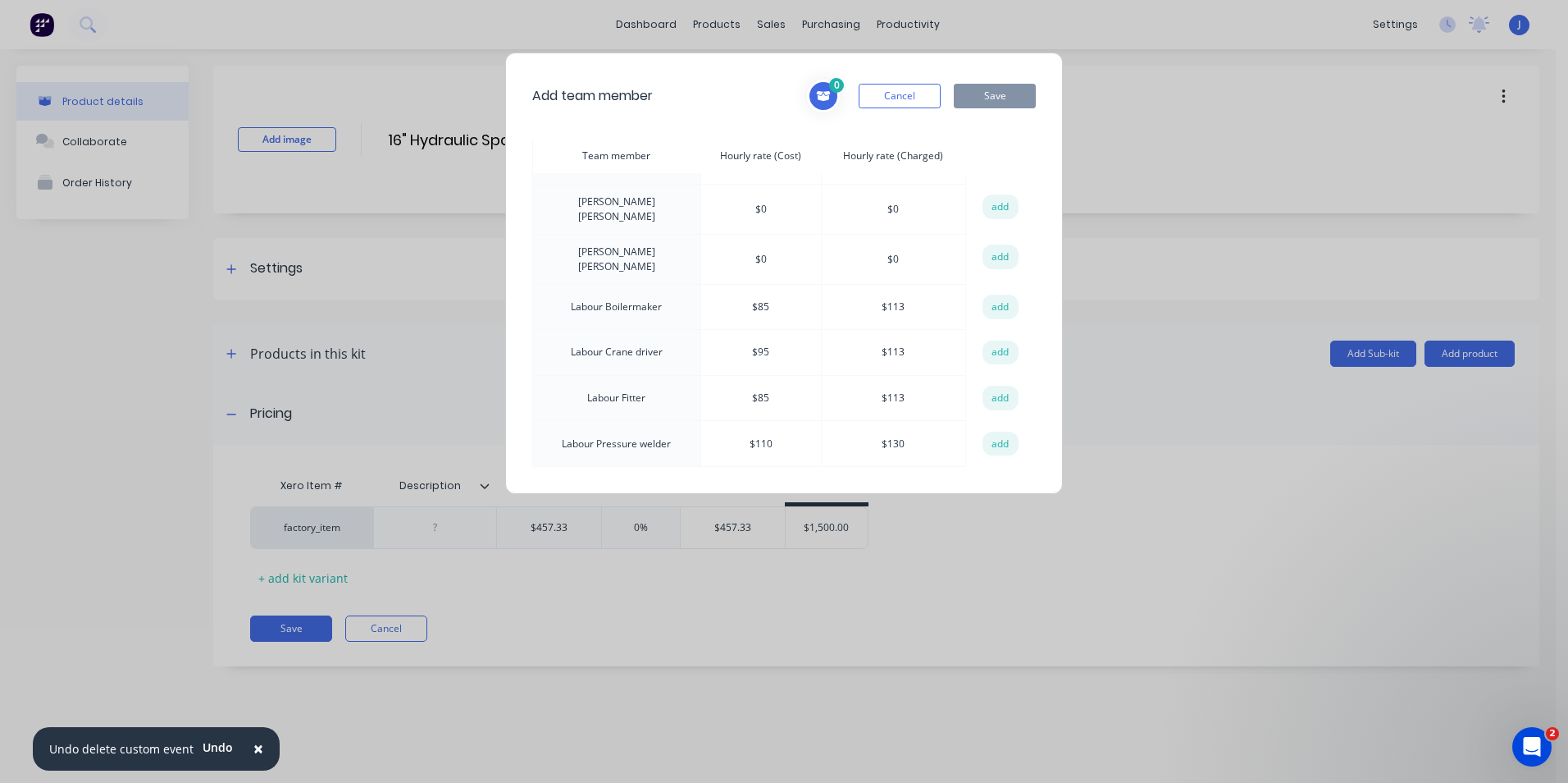
scroll to position [656, 0]
click at [992, 302] on button "add" at bounding box center [1000, 314] width 36 height 25
click at [990, 302] on button "add" at bounding box center [1000, 314] width 36 height 25
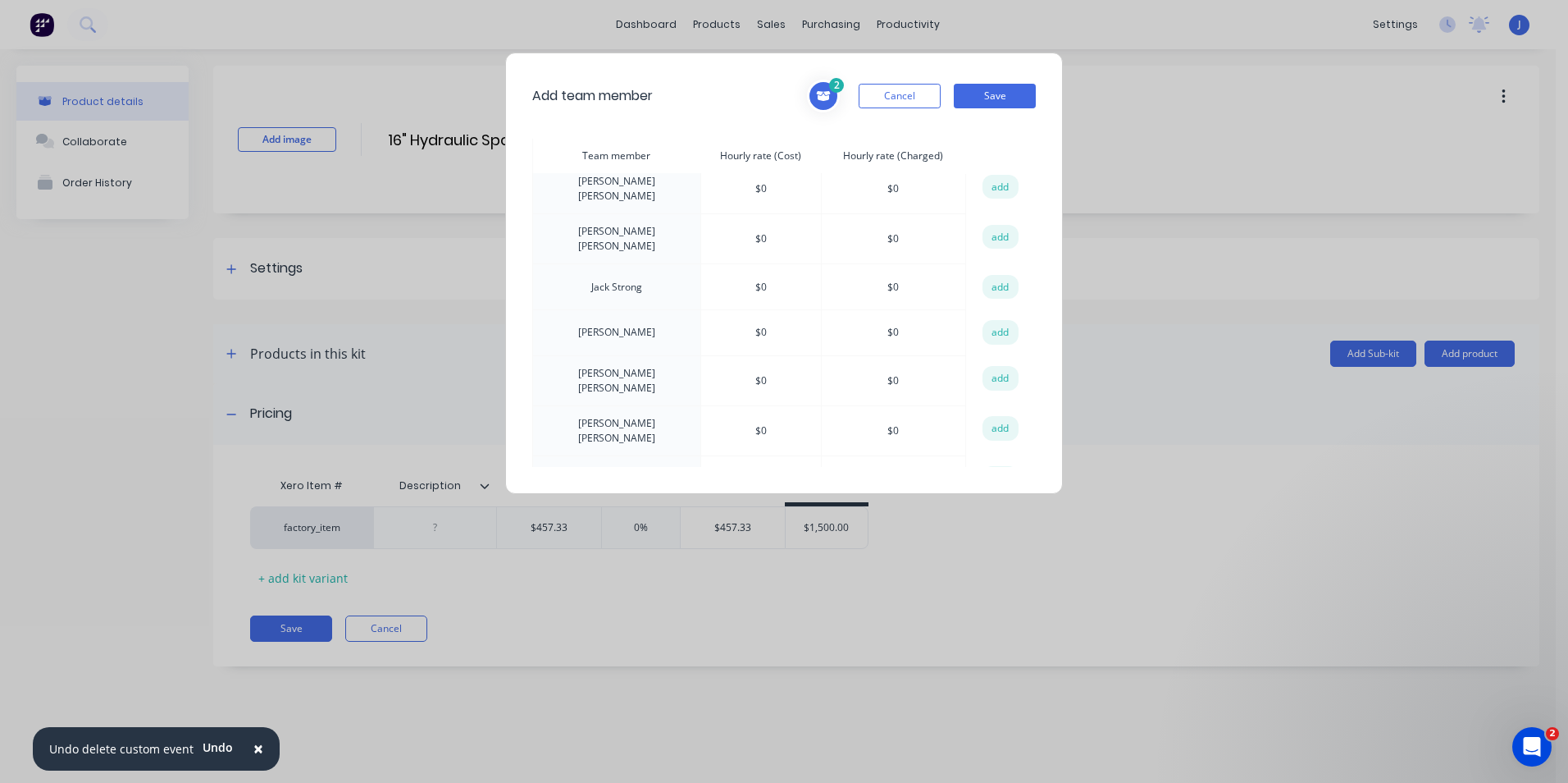
scroll to position [246, 0]
click at [889, 86] on button "Cancel" at bounding box center [899, 96] width 82 height 25
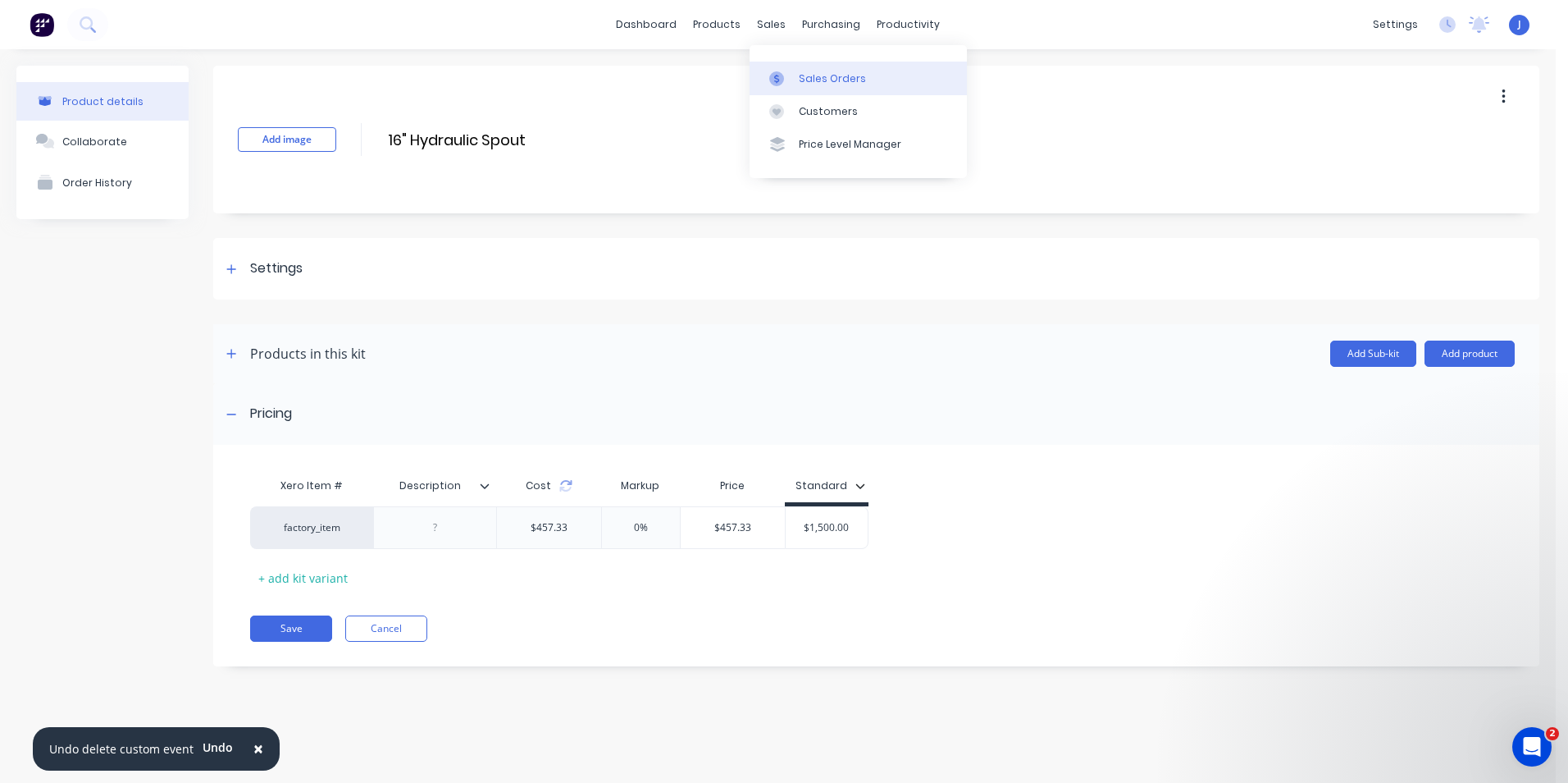
click at [791, 79] on div at bounding box center [782, 78] width 25 height 15
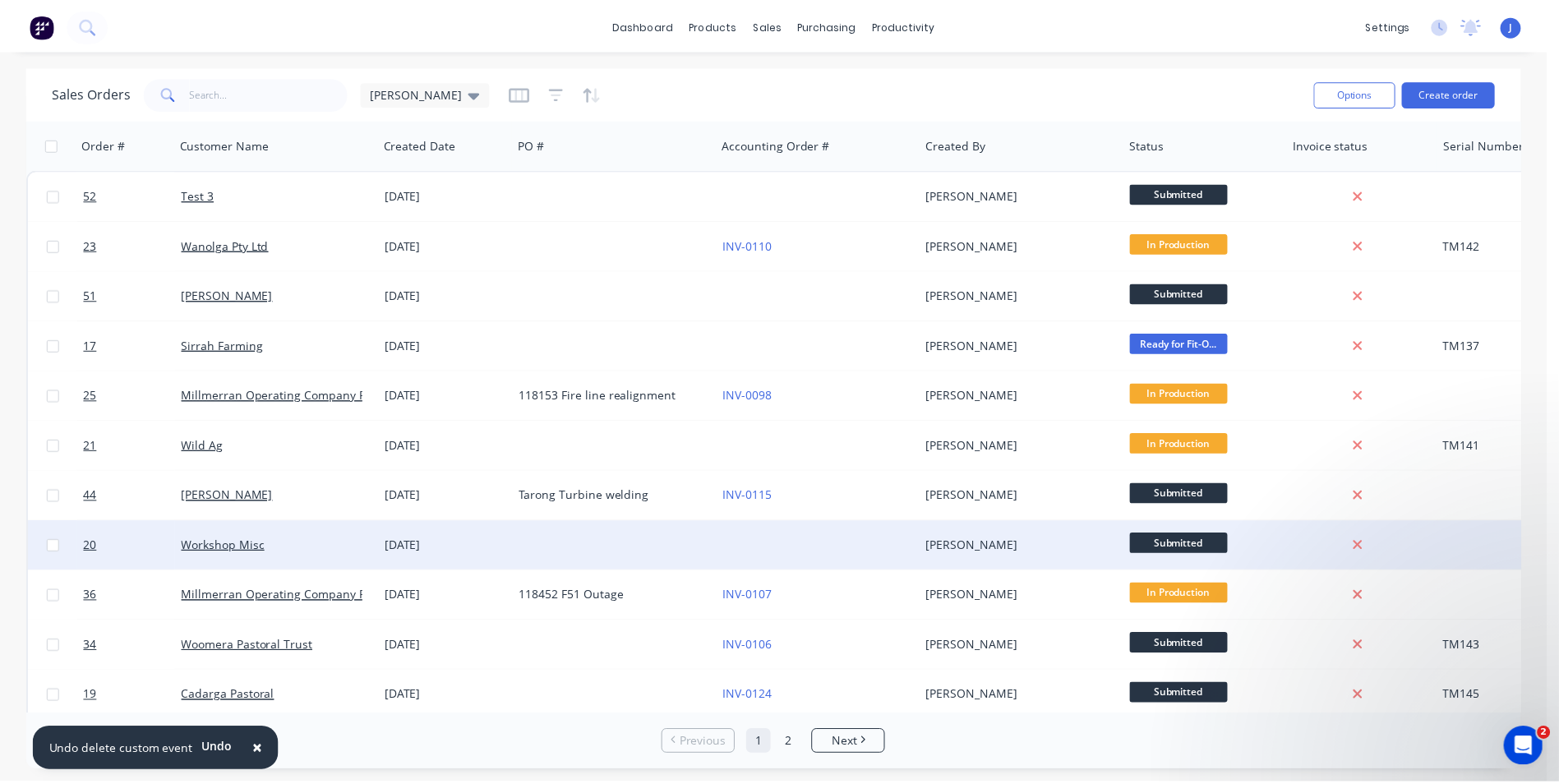
scroll to position [82, 0]
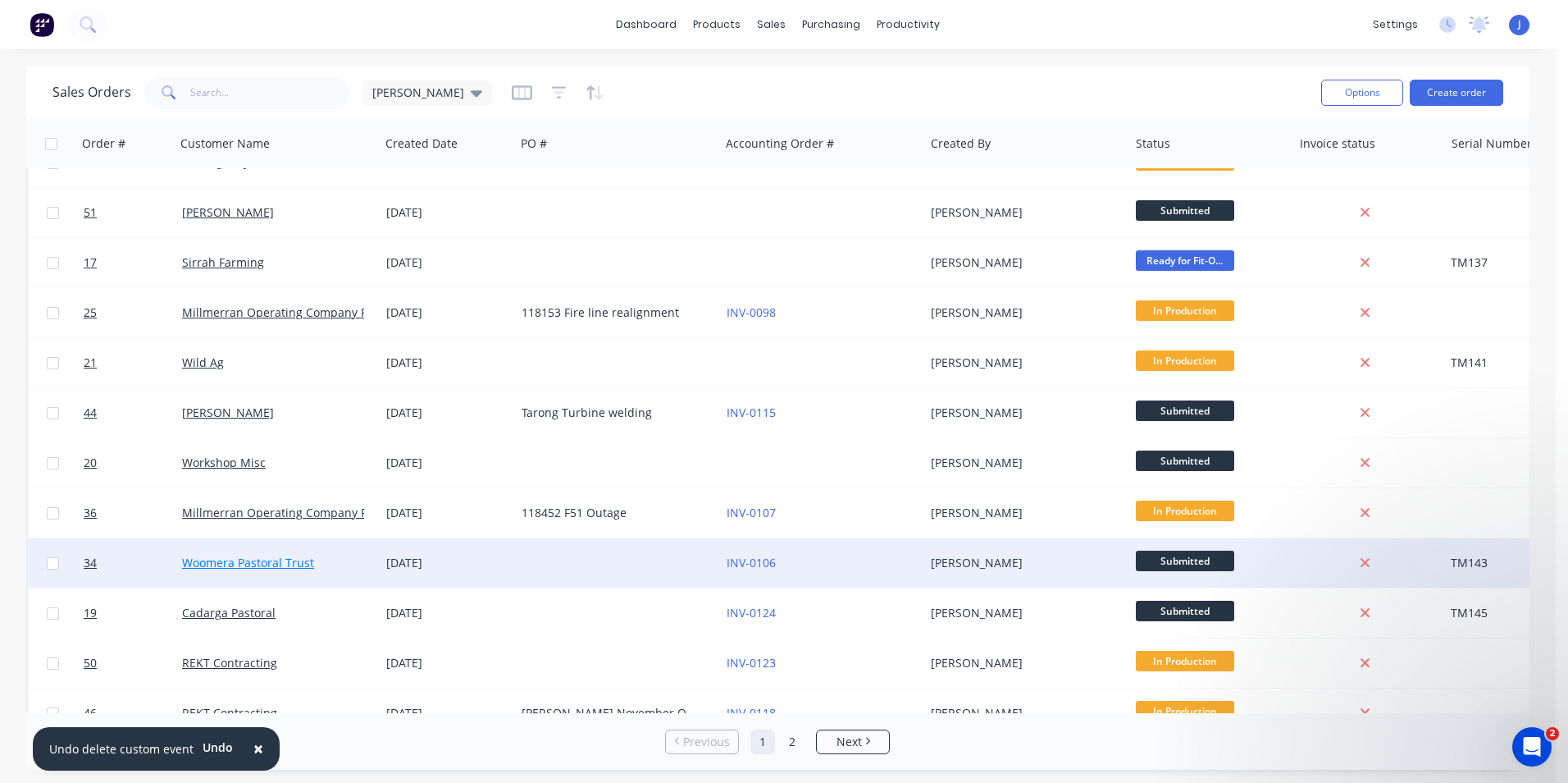
click at [279, 559] on link "Woomera Pastoral Trust" at bounding box center [249, 563] width 132 height 16
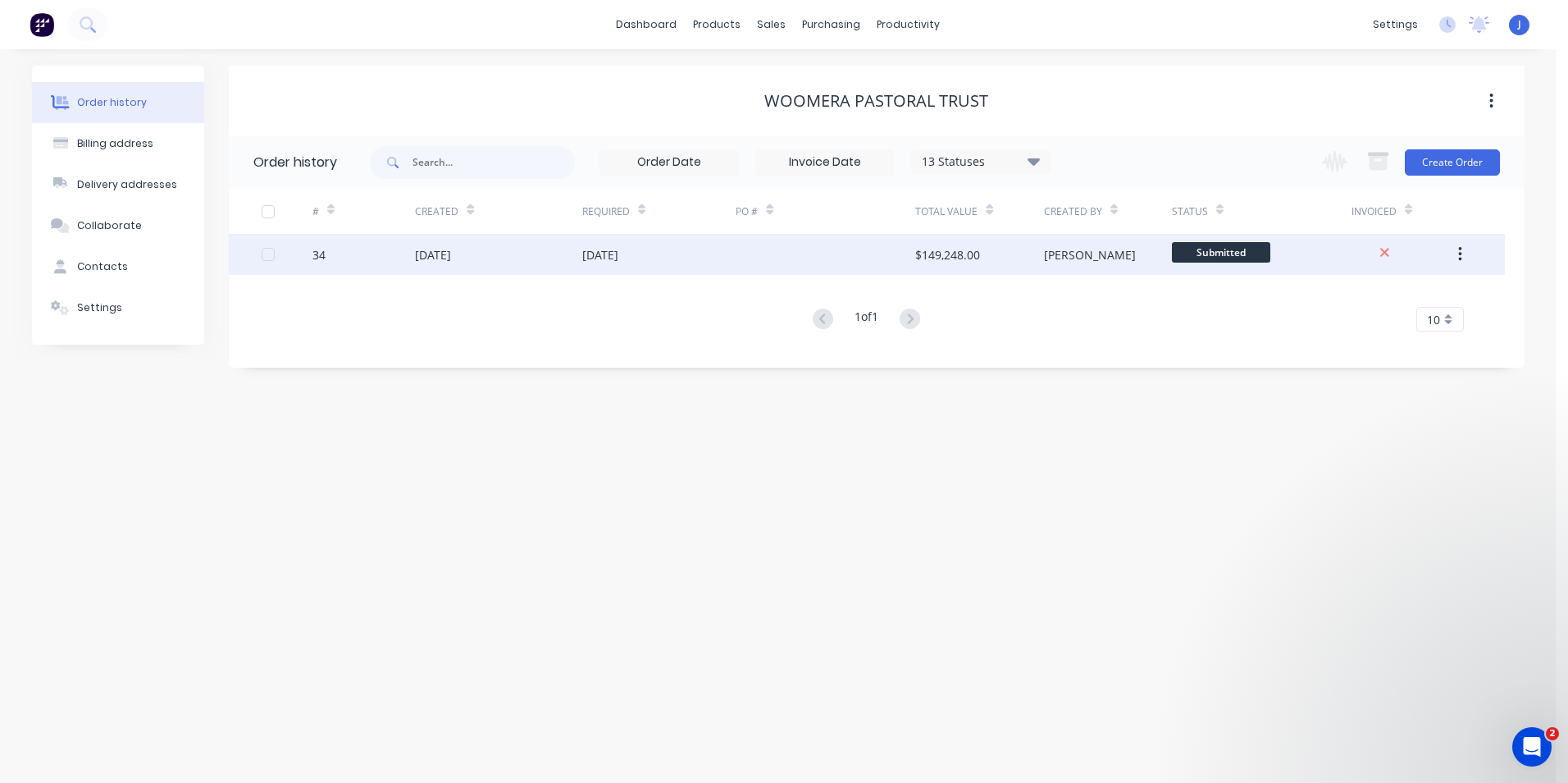
click at [714, 267] on div "[DATE]" at bounding box center [659, 254] width 154 height 41
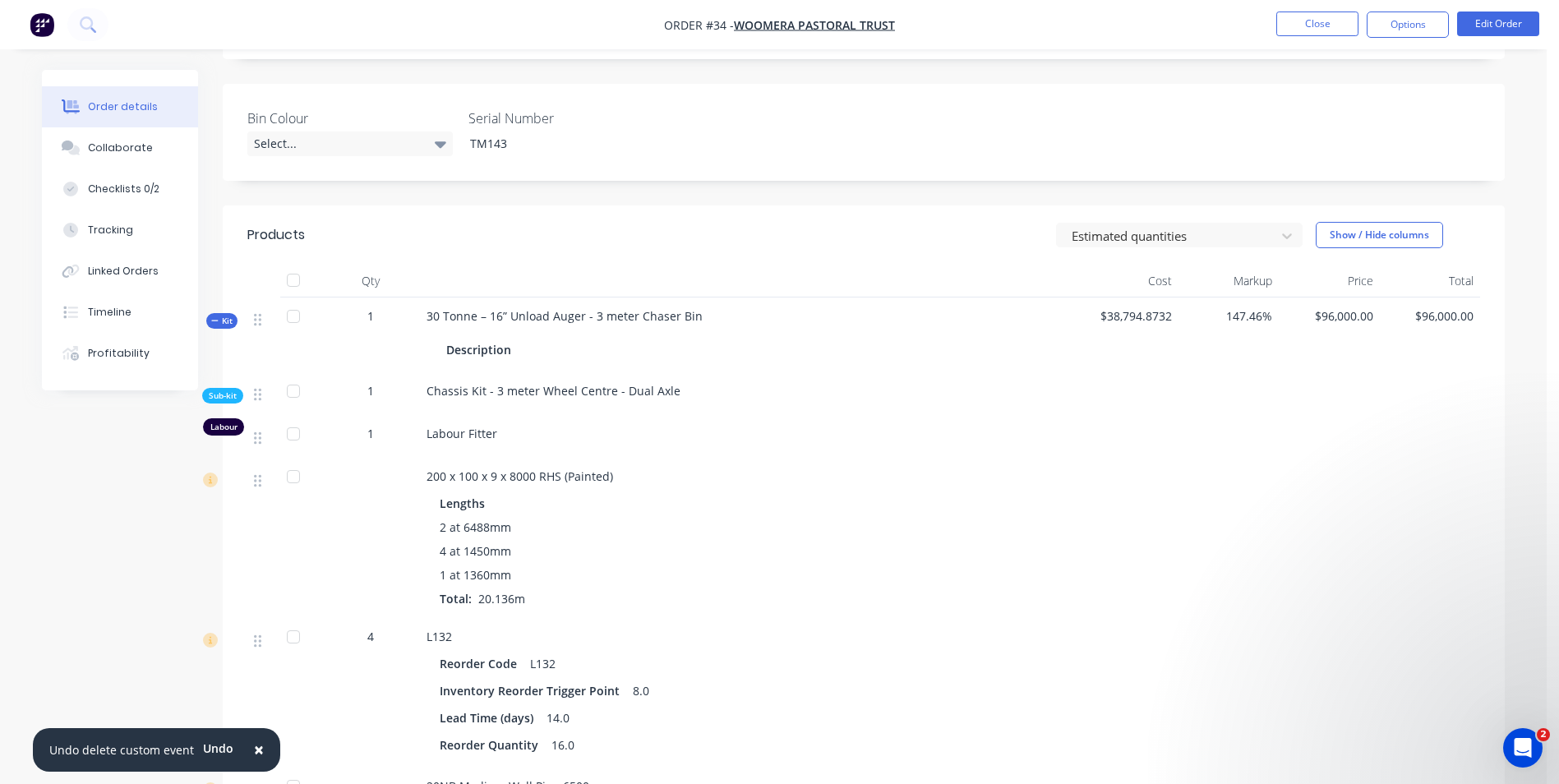
scroll to position [493, 0]
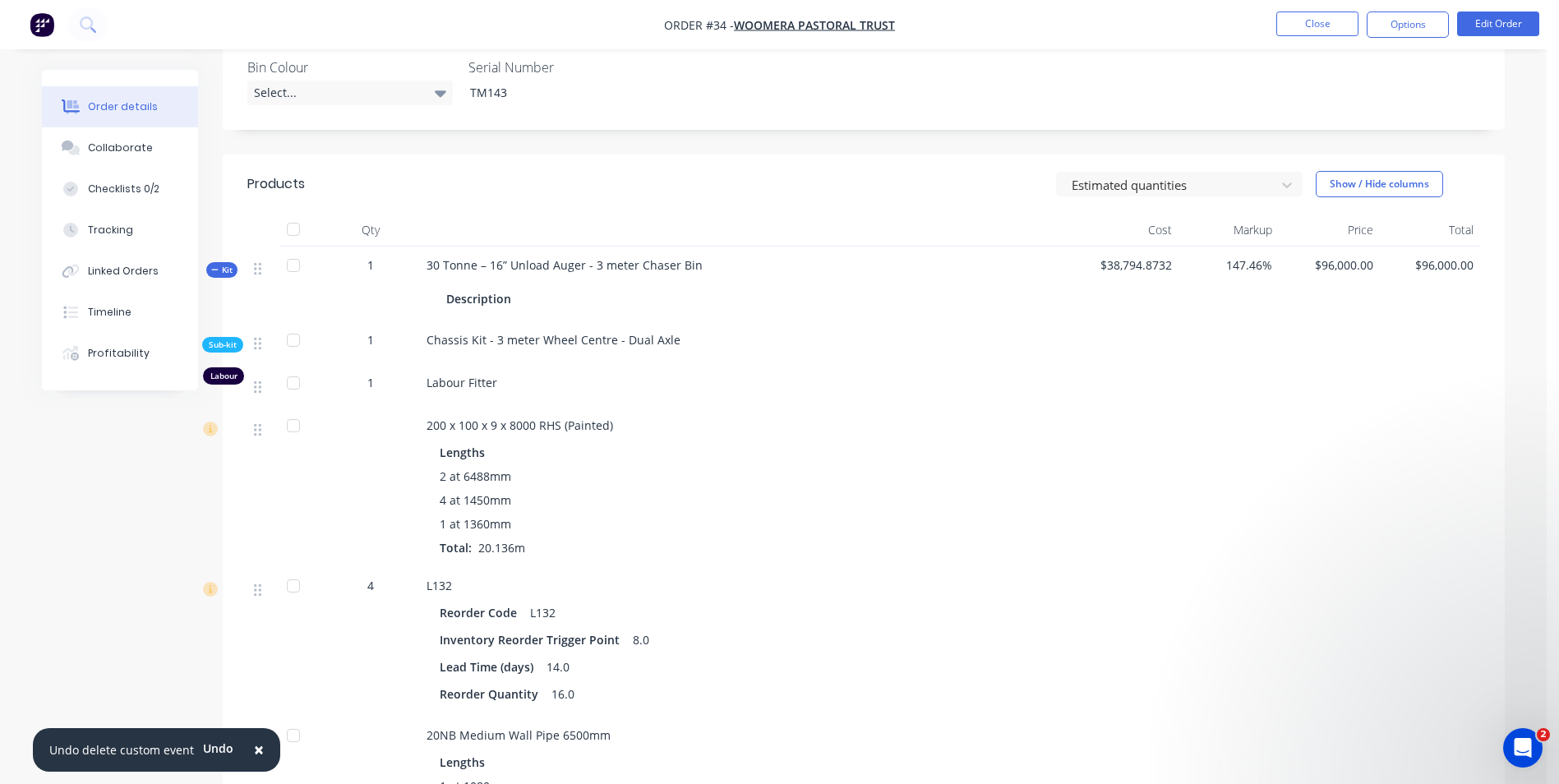
click at [296, 386] on div at bounding box center [293, 382] width 33 height 33
click at [294, 386] on div at bounding box center [293, 382] width 33 height 33
click at [231, 378] on div "Labour" at bounding box center [223, 376] width 42 height 18
click at [1247, 28] on button "Edit Order" at bounding box center [1498, 24] width 82 height 25
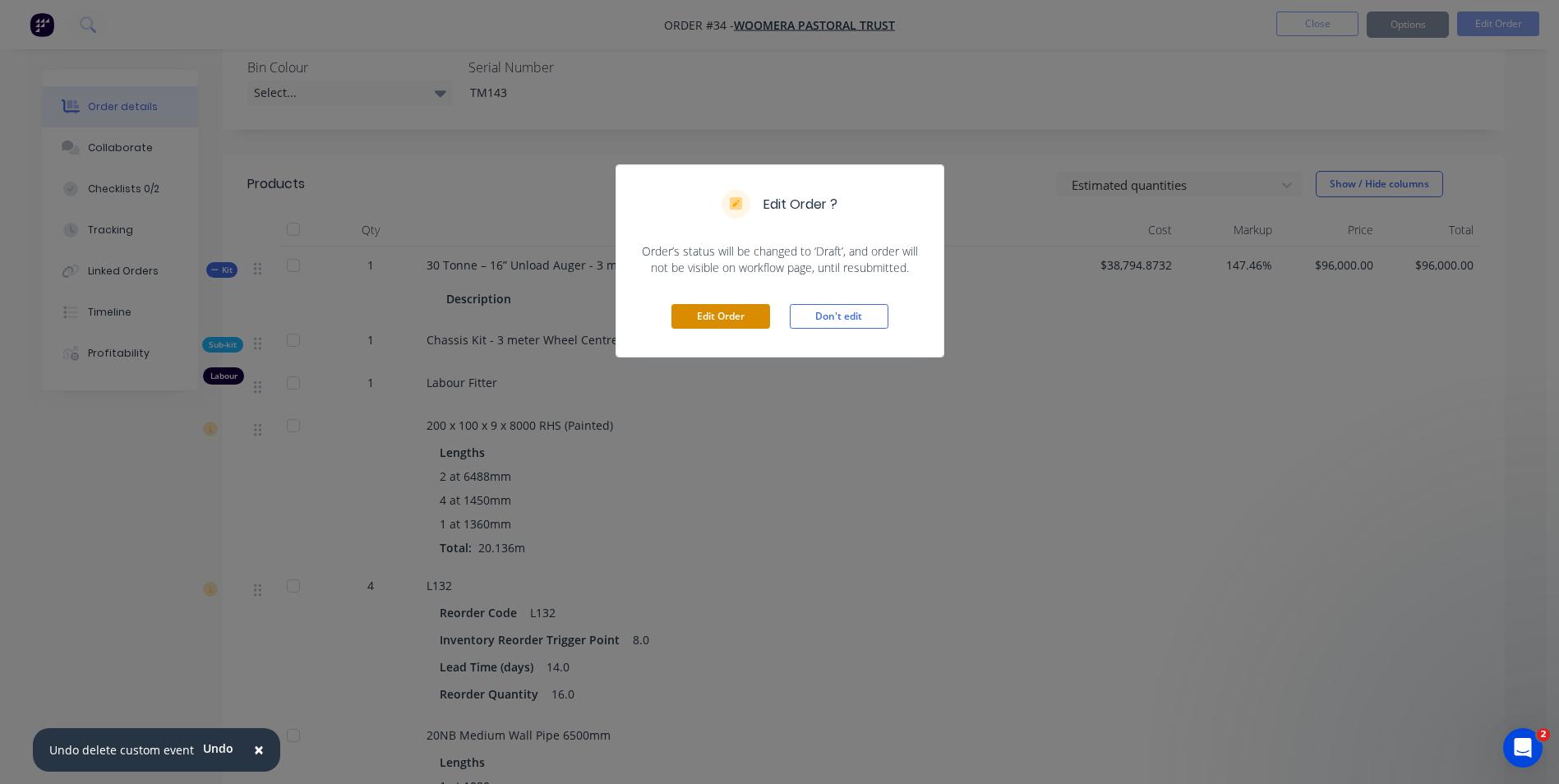
click at [708, 319] on button "Edit Order" at bounding box center [721, 316] width 99 height 25
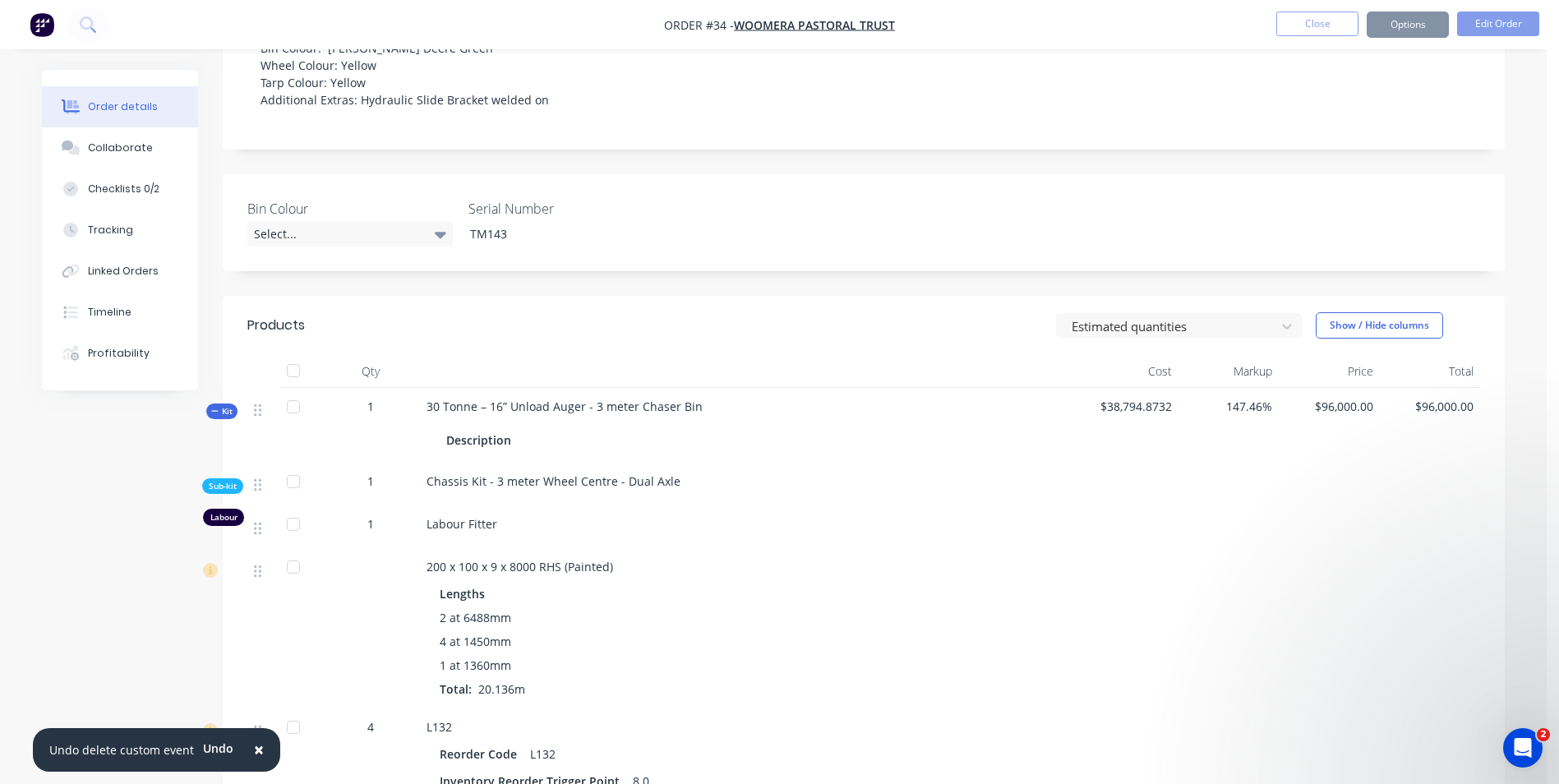
scroll to position [411, 0]
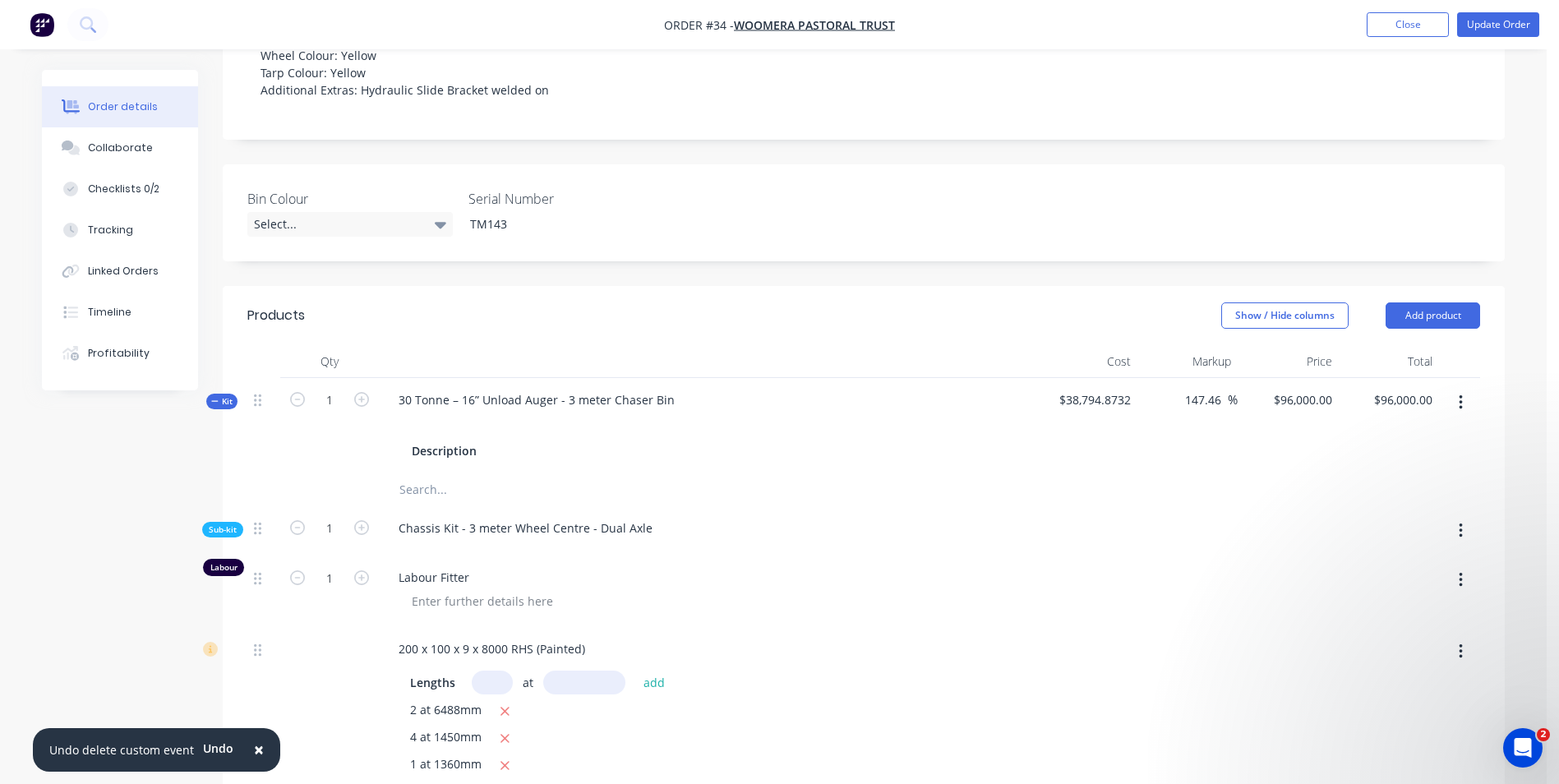
type input "147.46"
type input "$96,000.00"
type input "$300.00"
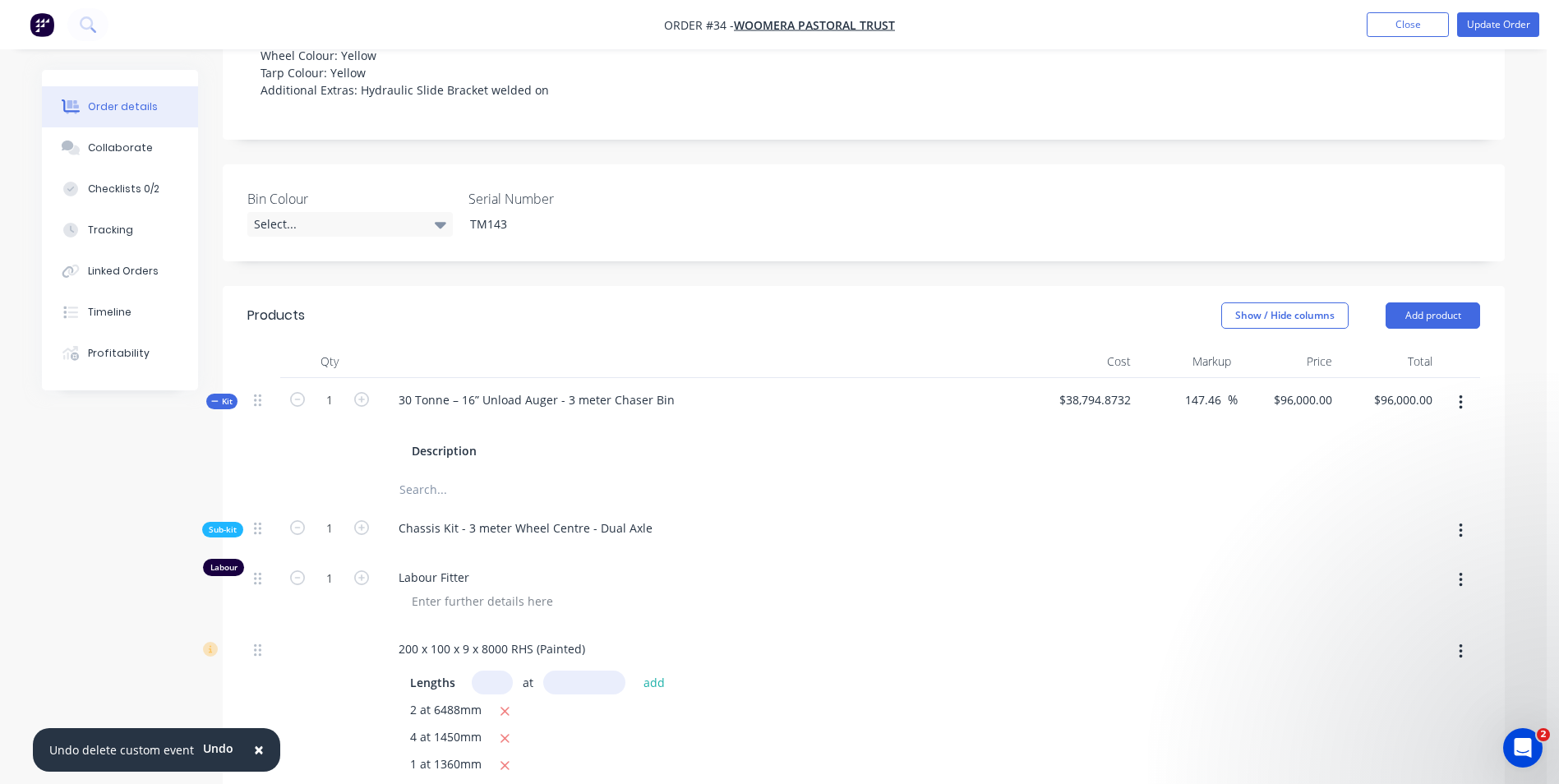
type input "227.99"
type input "$1,500.00"
type input "226.04"
type input "$1,000.00"
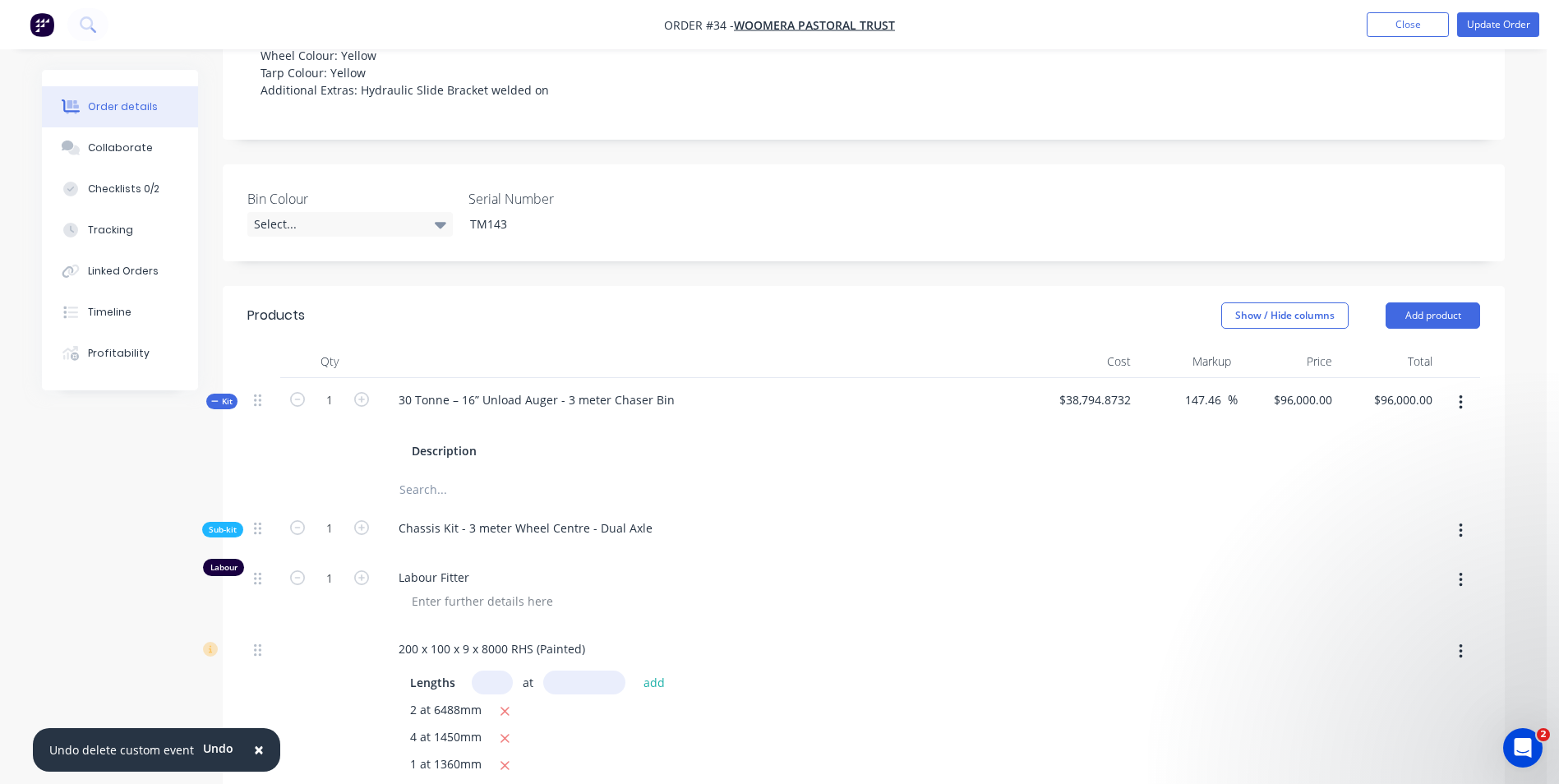
type input "$1,000.00"
type input "25.85"
type input "$16,000.00"
type input "116.22"
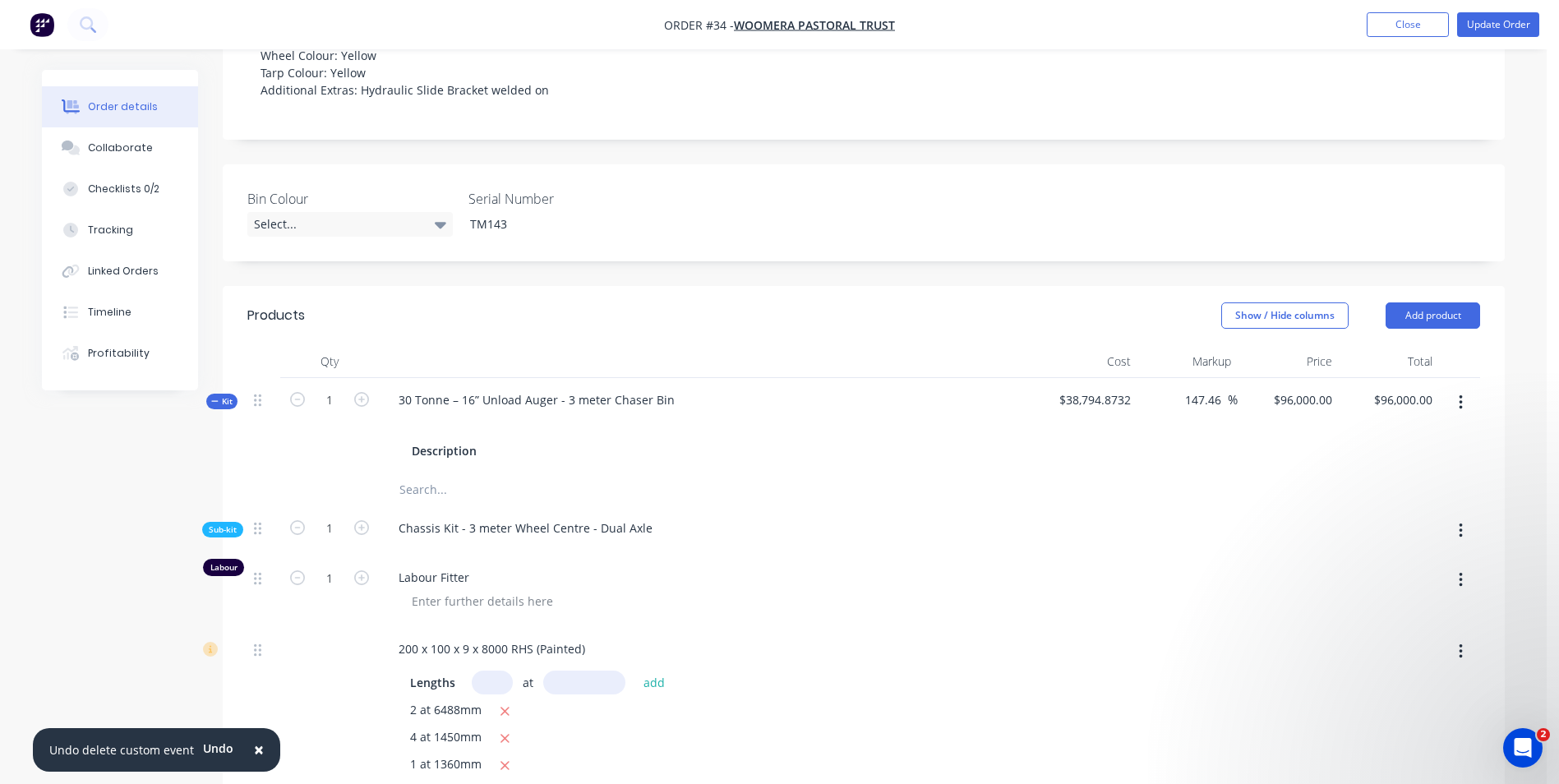
type input "$1,000.00"
type input "227.49"
type input "$800.00"
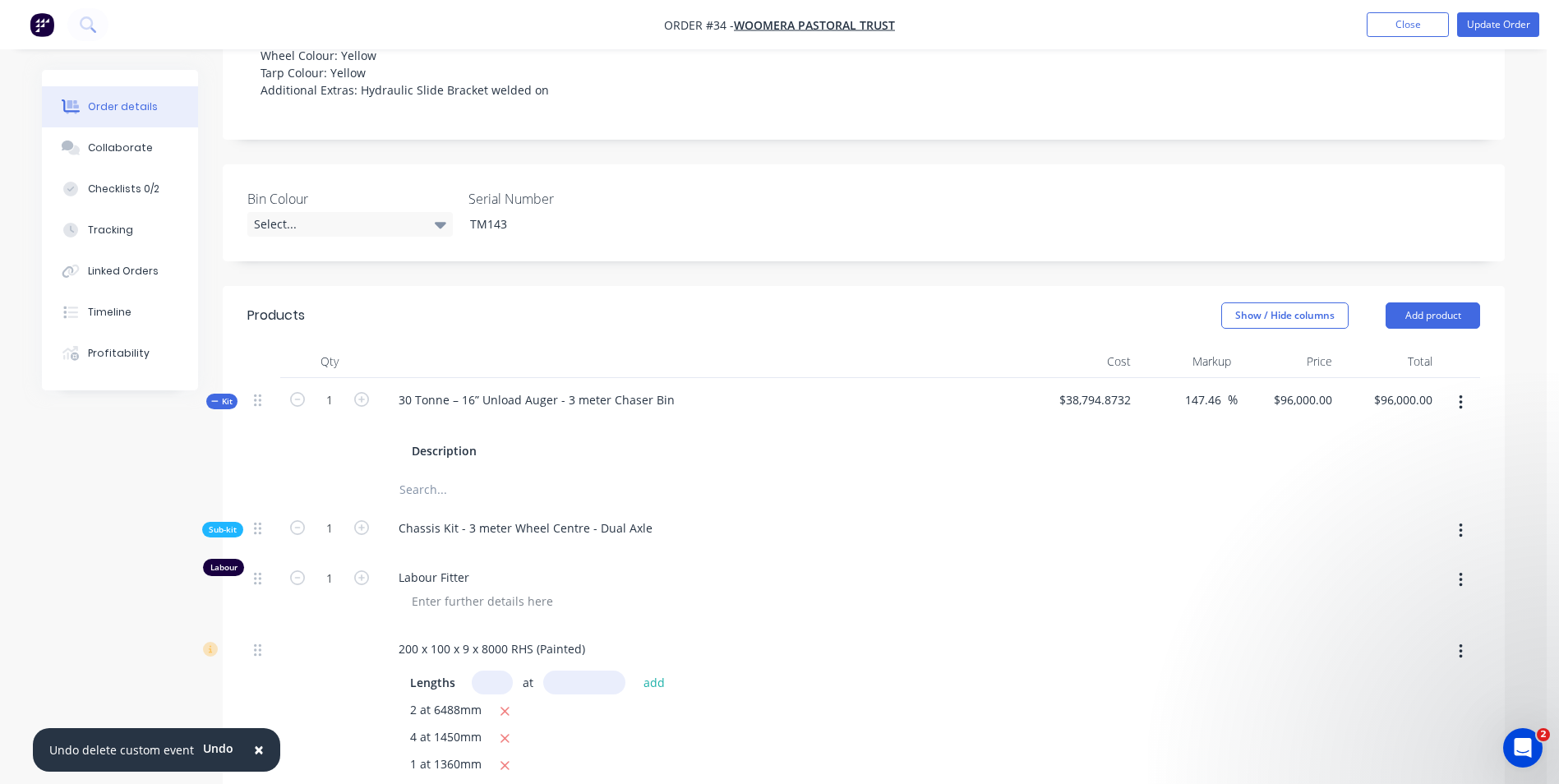
type input "14.94"
type input "$19,080.00"
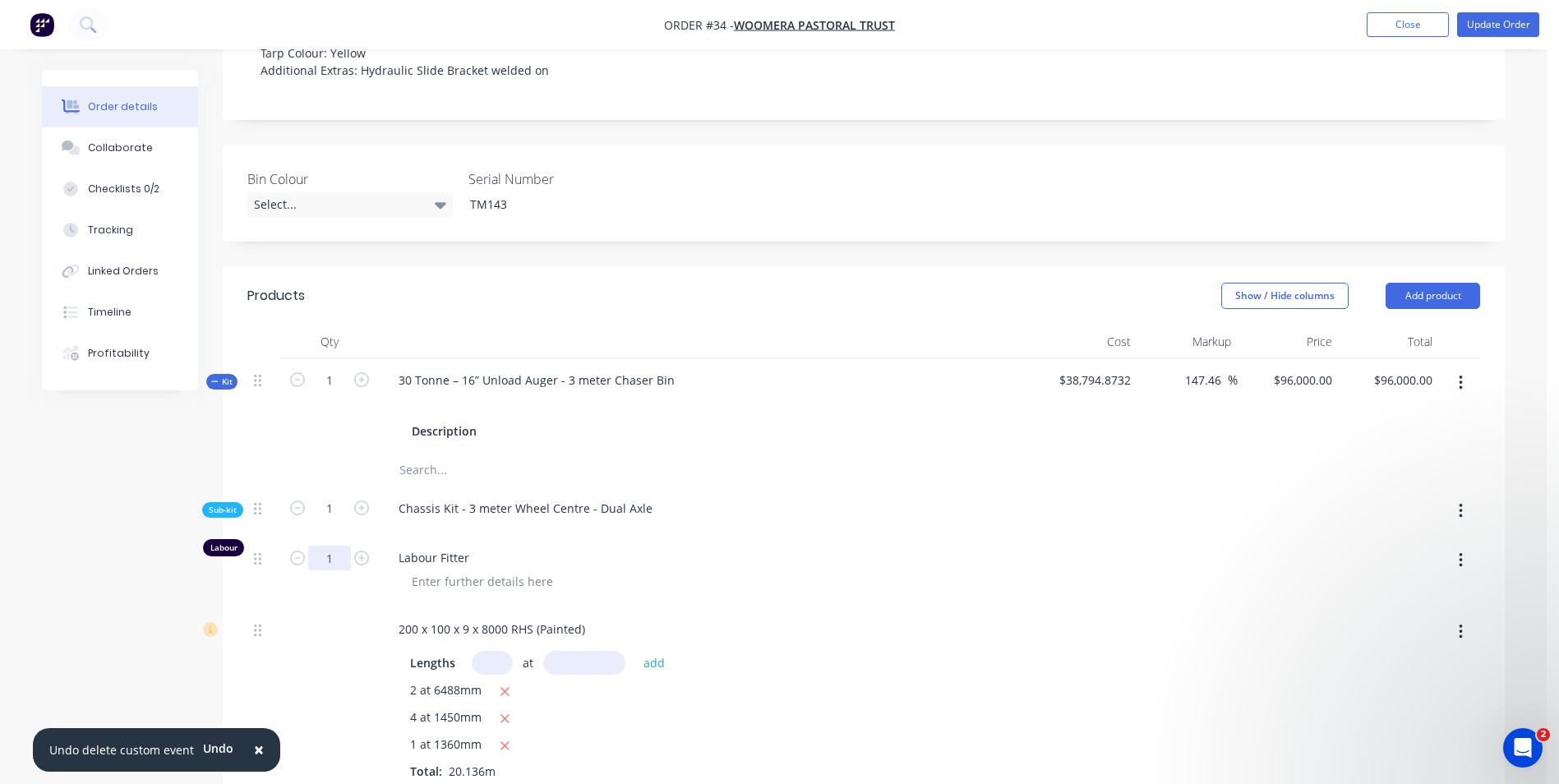
click at [331, 546] on input "1" at bounding box center [329, 558] width 42 height 25
click at [98, 229] on div "Tracking" at bounding box center [110, 230] width 45 height 15
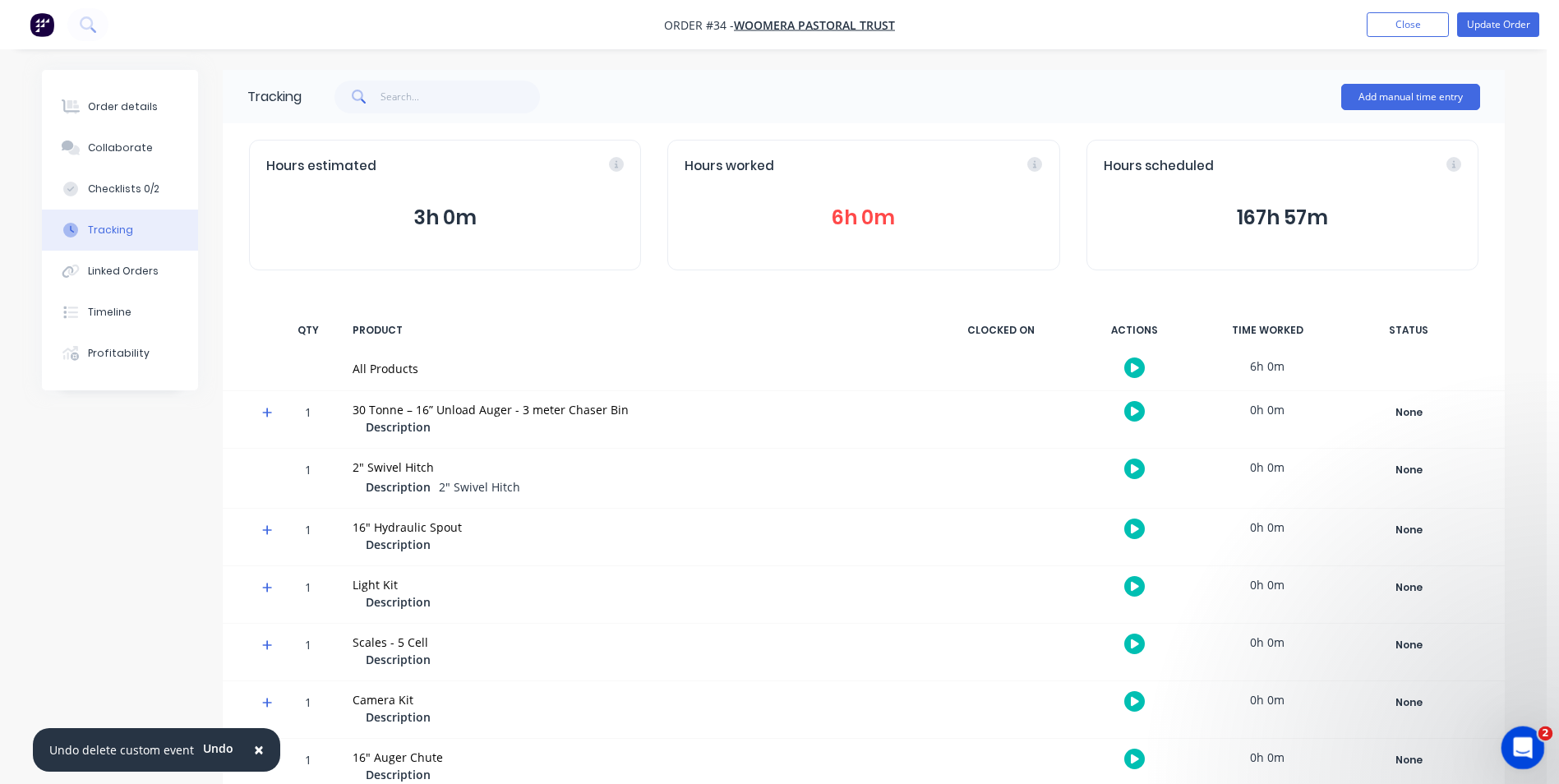
click at [1247, 626] on icon "Open Intercom Messenger" at bounding box center [1520, 745] width 27 height 27
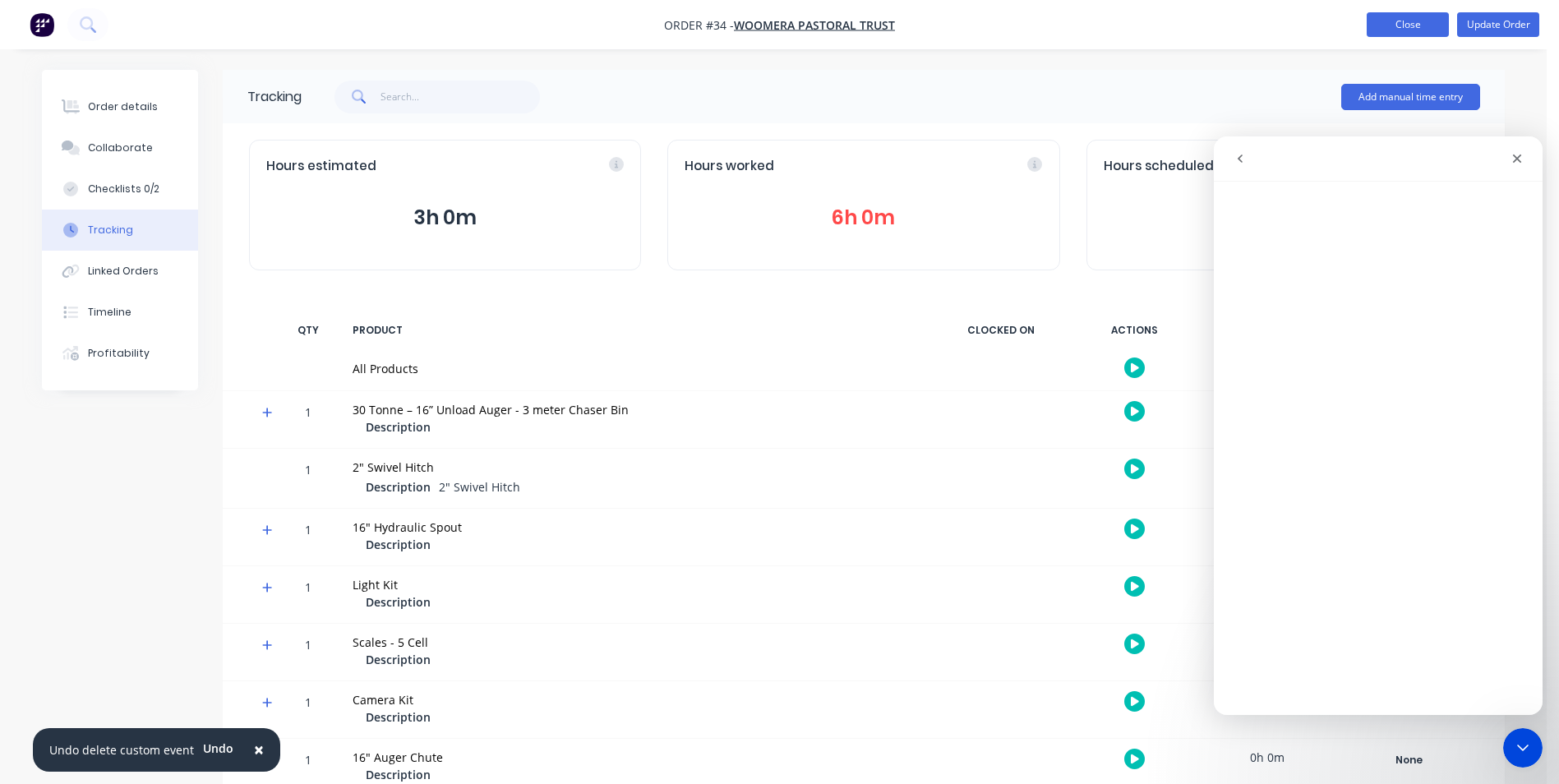
click at [1247, 22] on button "Close" at bounding box center [1407, 25] width 82 height 25
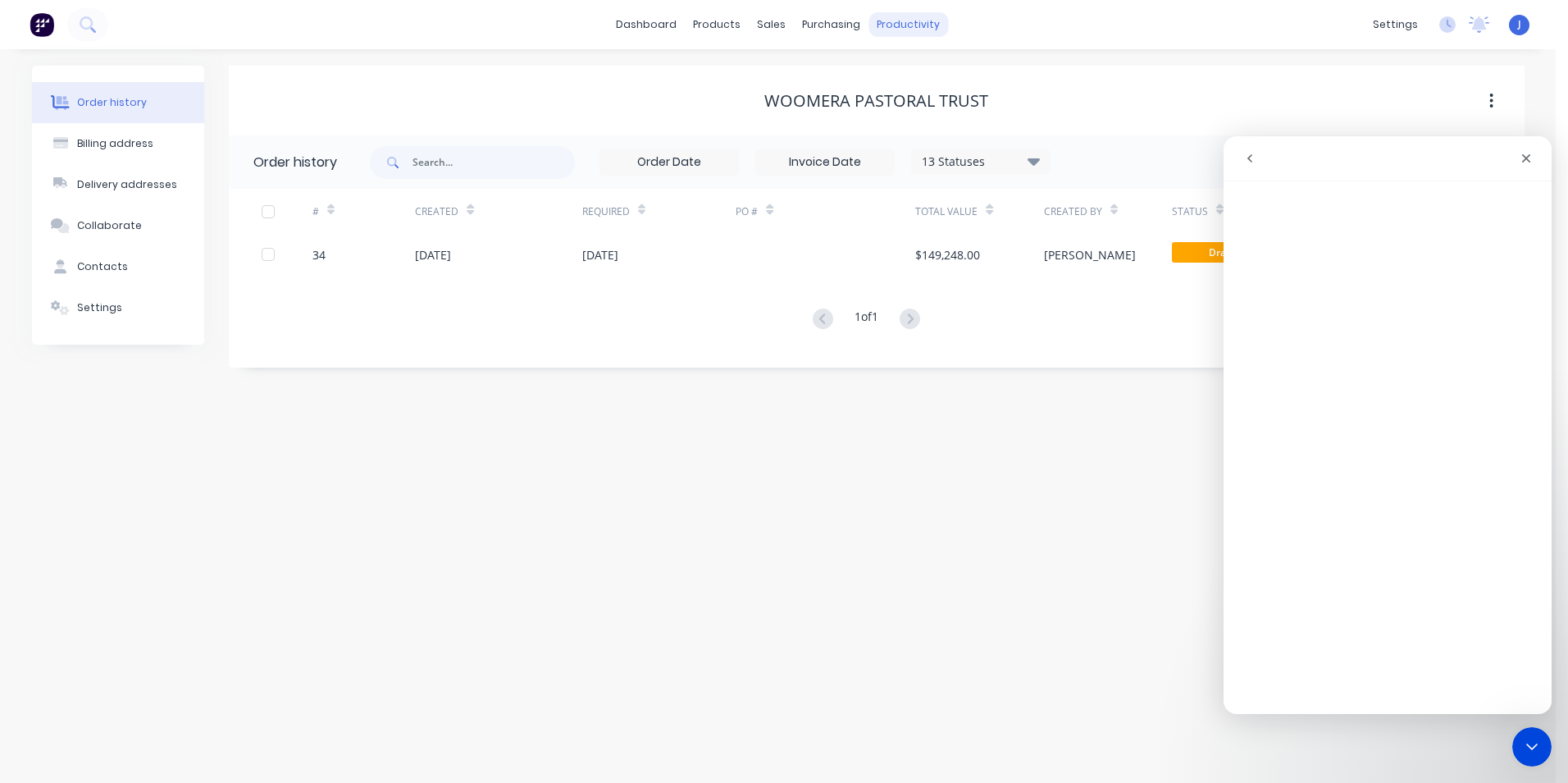
click at [874, 27] on div "productivity" at bounding box center [908, 25] width 79 height 25
click at [933, 109] on div "Planner" at bounding box center [933, 111] width 39 height 15
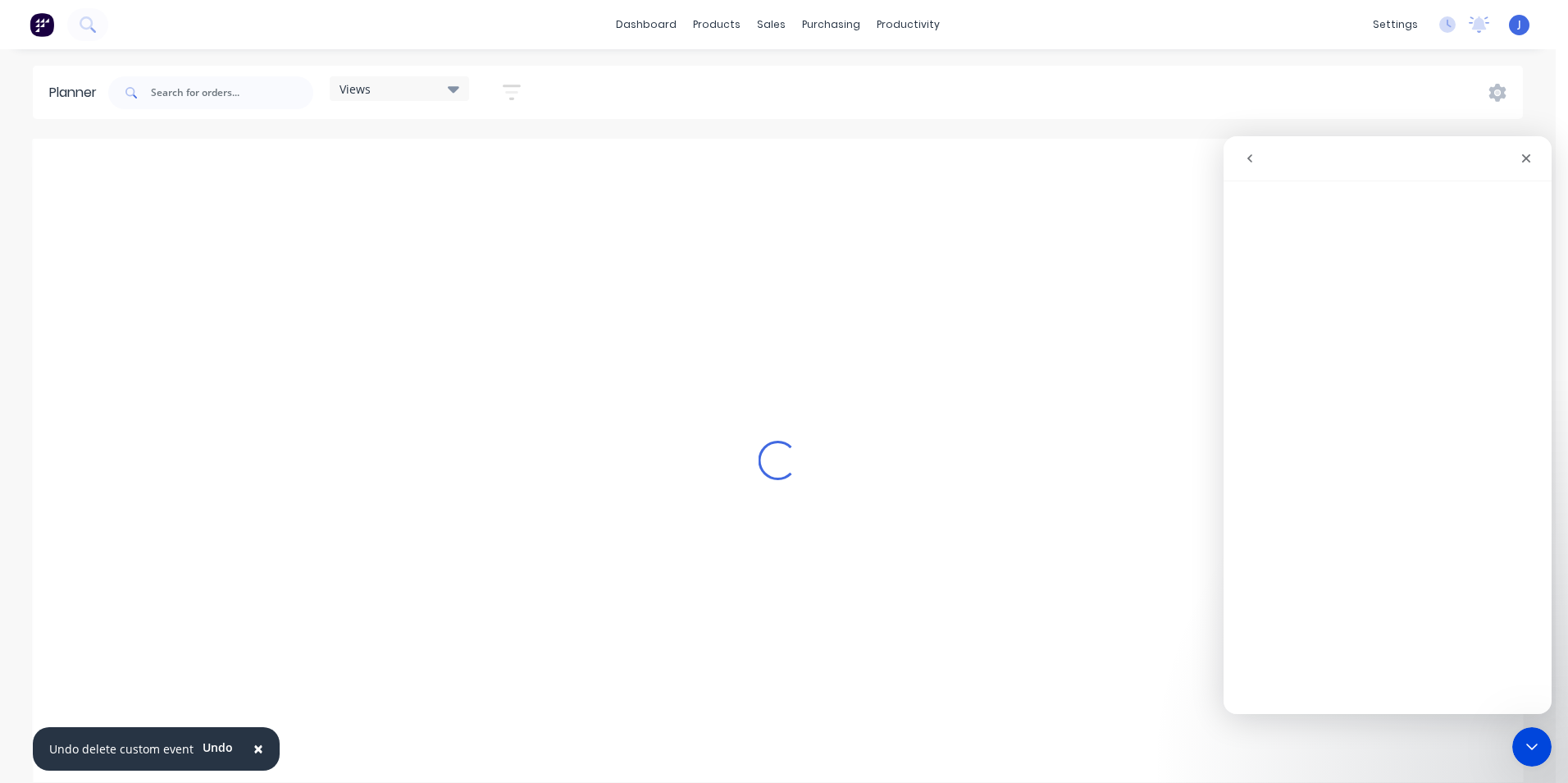
scroll to position [0, 2625]
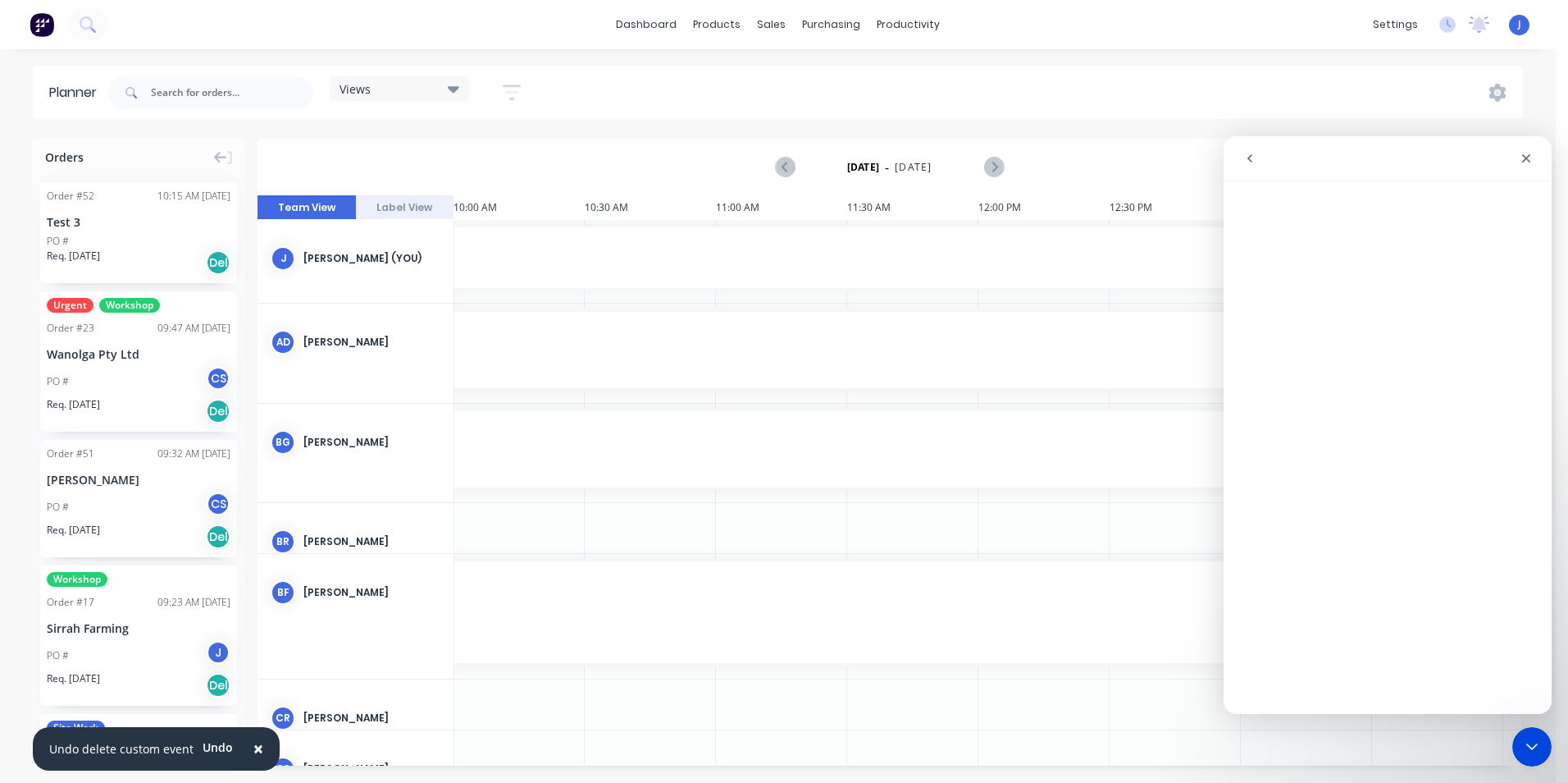
click at [1244, 160] on icon "go back" at bounding box center [1250, 158] width 13 height 13
click at [1245, 625] on icon "Close Intercom Messenger" at bounding box center [1529, 744] width 19 height 19
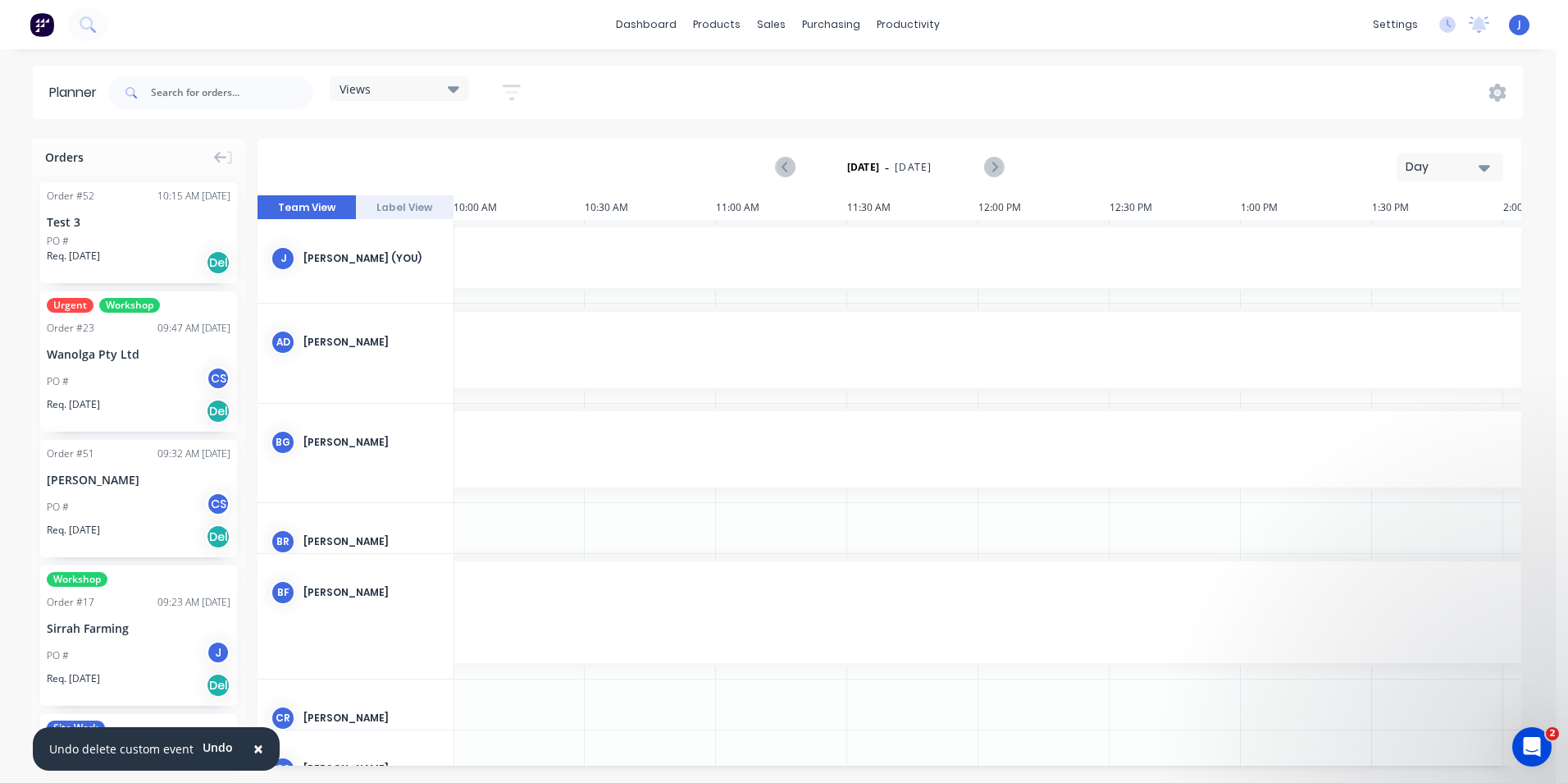
scroll to position [0, 0]
click at [1245, 159] on div "Day" at bounding box center [1444, 168] width 76 height 18
click at [1245, 249] on div "Week" at bounding box center [1420, 243] width 162 height 33
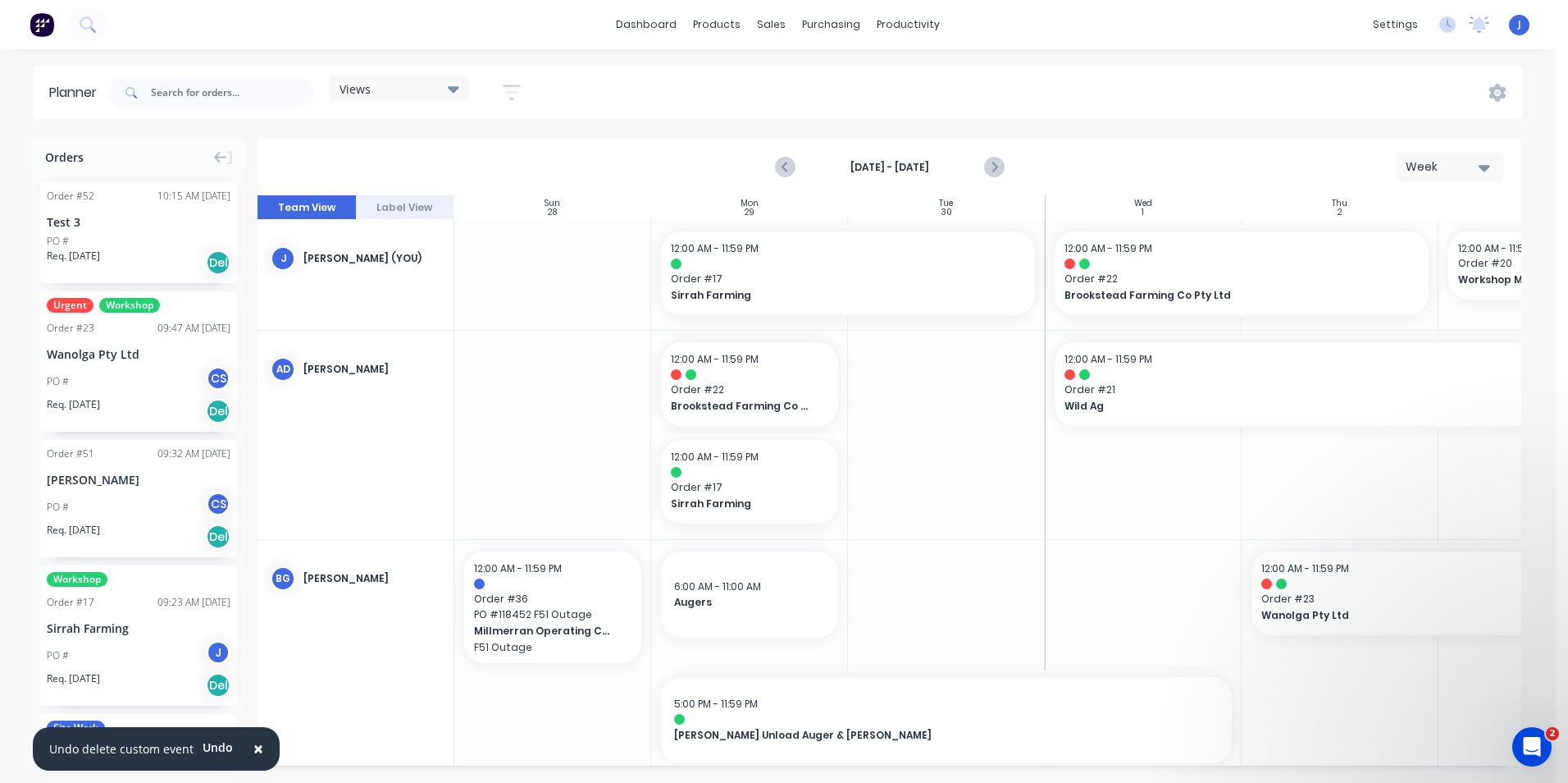
scroll to position [0, 1]
click at [1002, 168] on icon "Next page" at bounding box center [993, 168] width 19 height 19
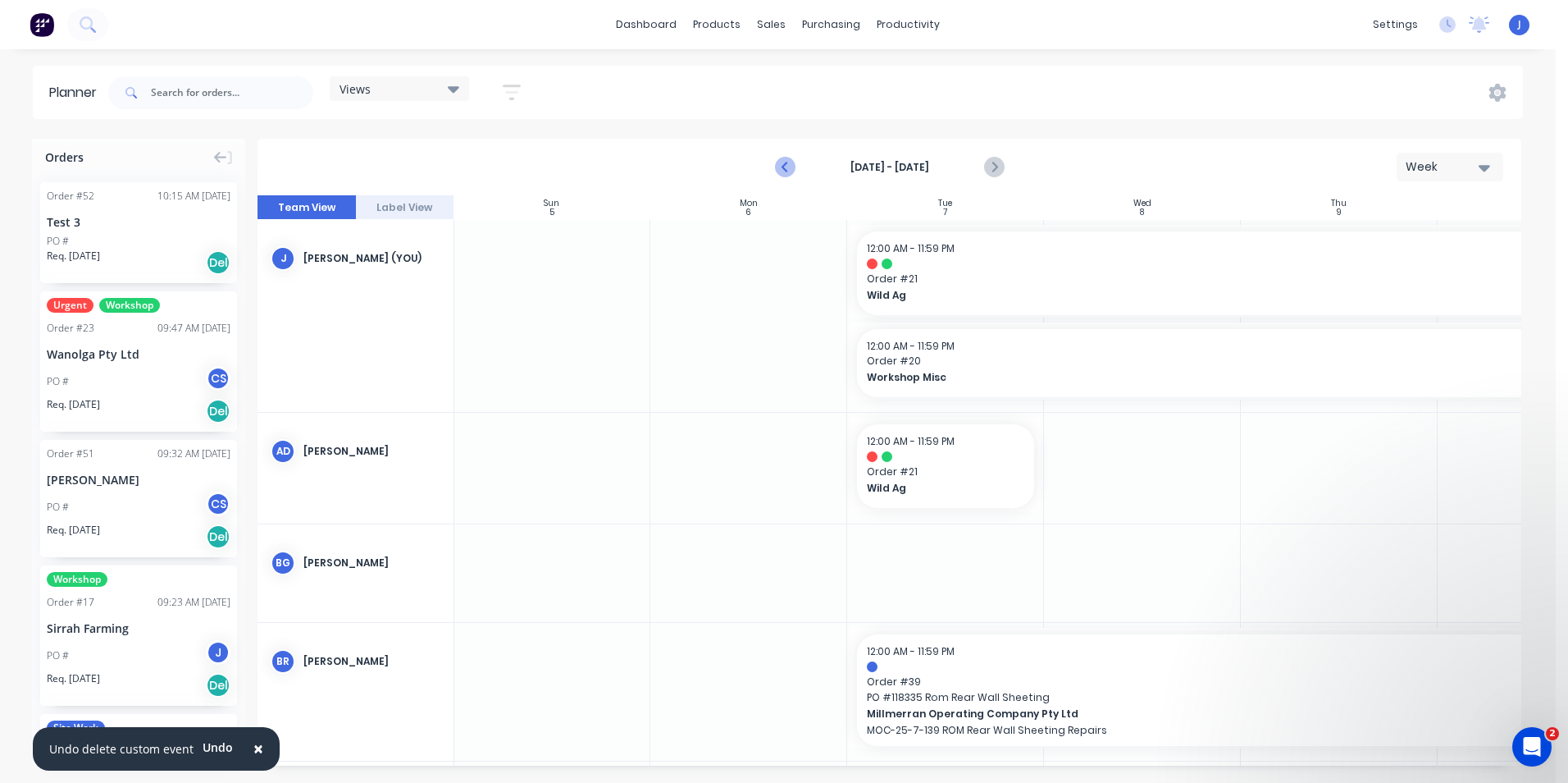
click at [798, 167] on button "Previous page" at bounding box center [785, 167] width 33 height 33
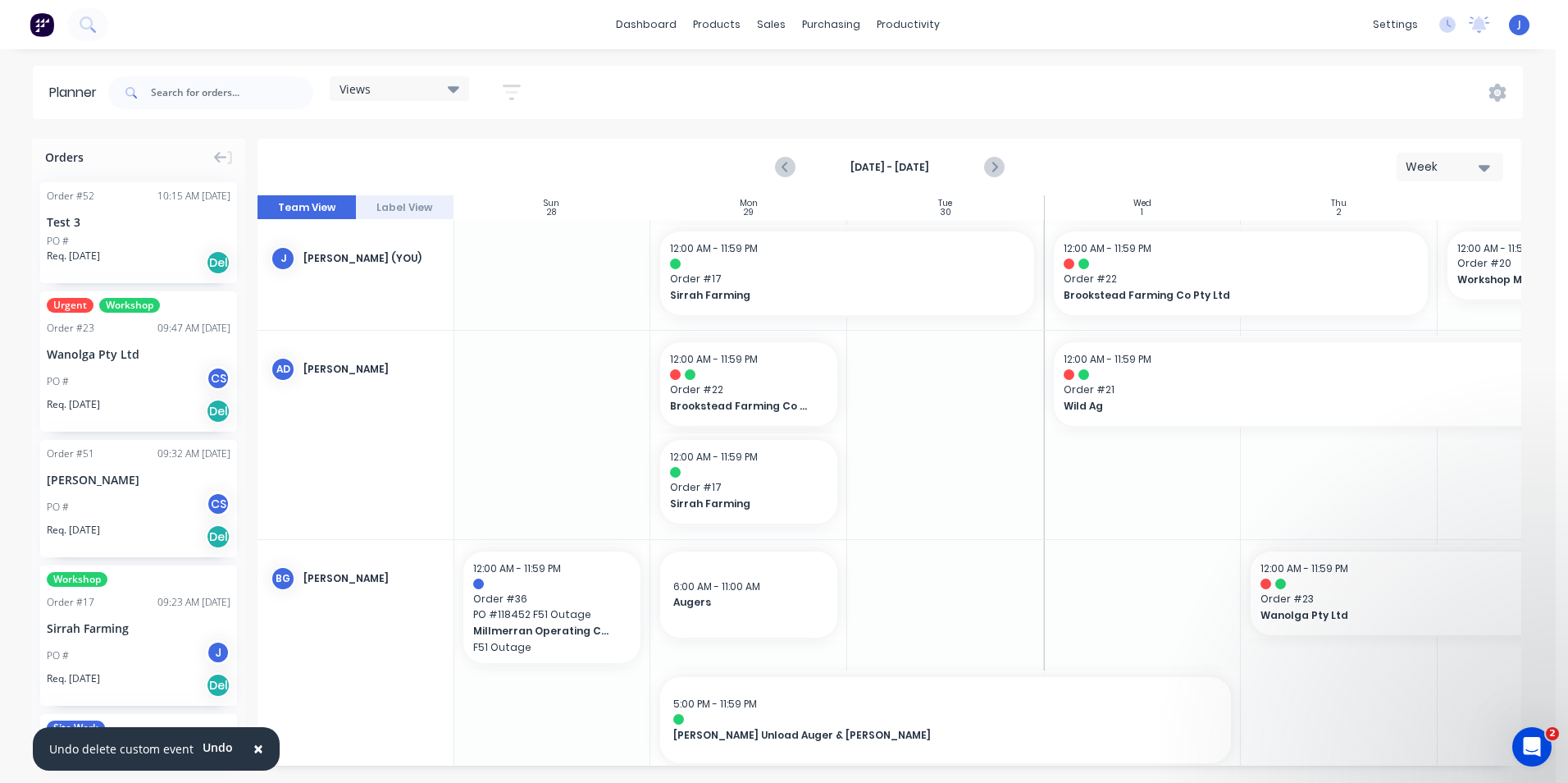
click at [561, 434] on div at bounding box center [552, 434] width 197 height 207
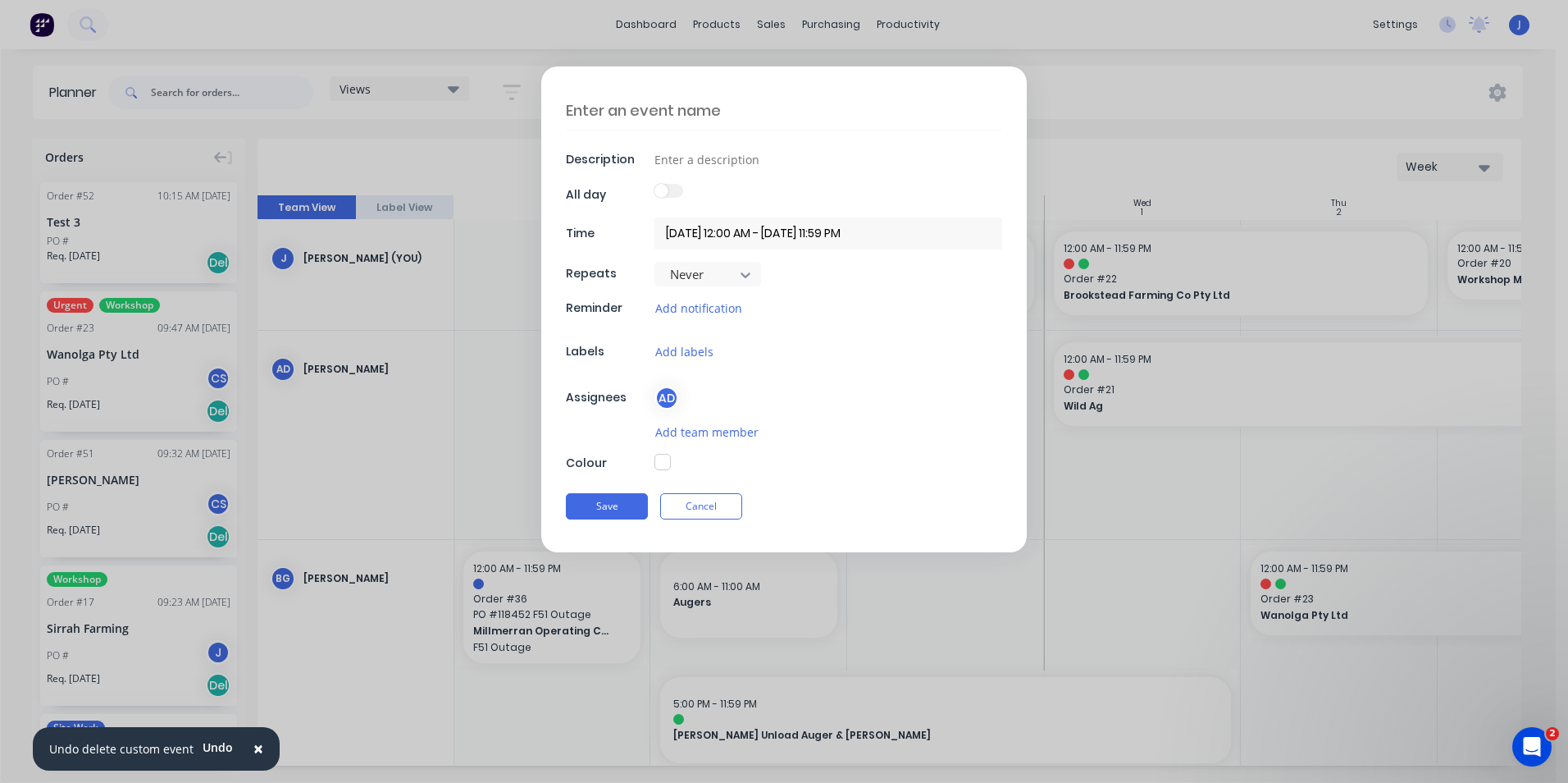
click at [635, 110] on textarea at bounding box center [784, 110] width 436 height 39
type textarea "x"
click at [727, 508] on button "Cancel" at bounding box center [701, 506] width 82 height 26
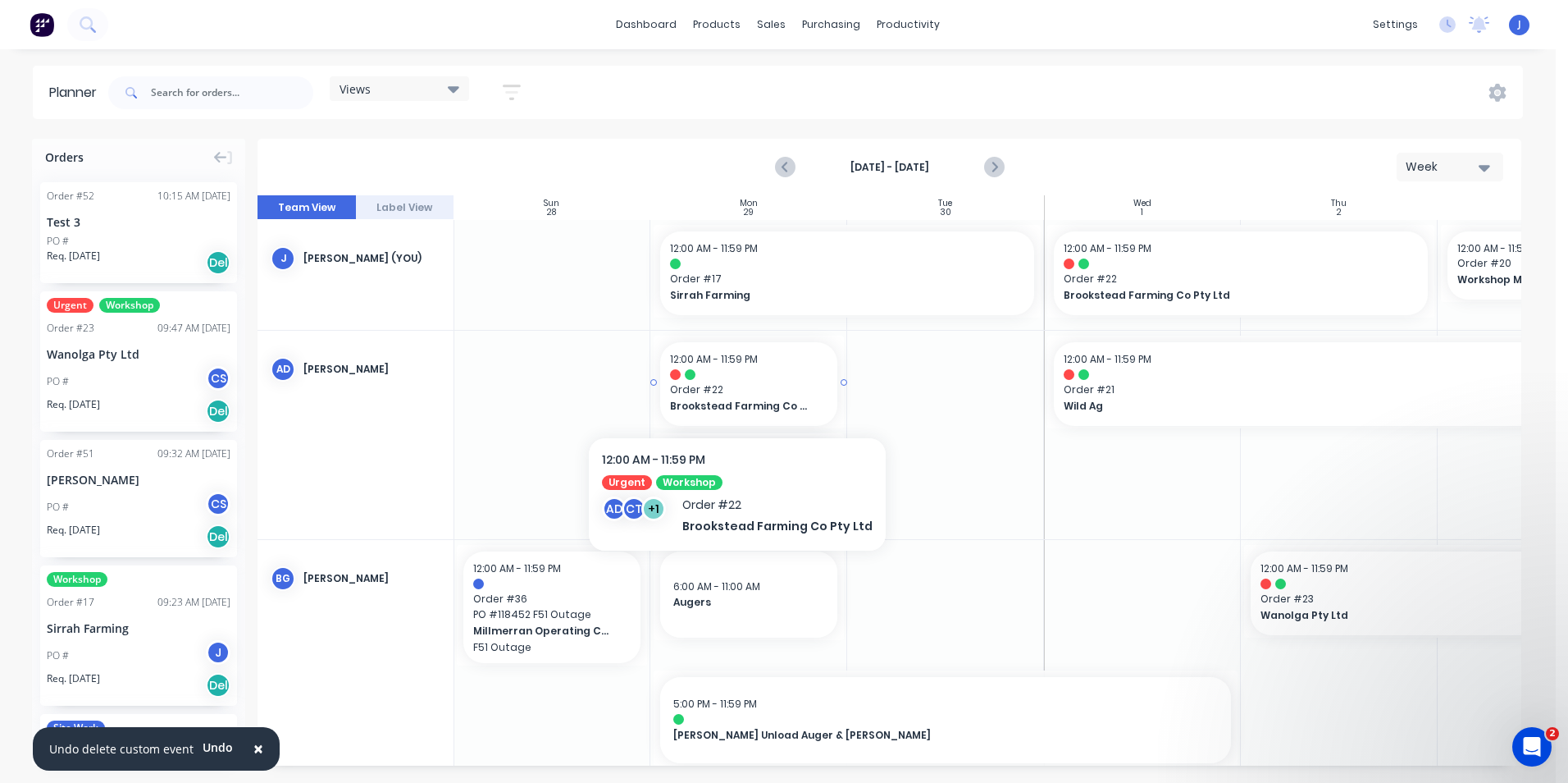
click at [732, 392] on span "Order # 22" at bounding box center [748, 390] width 158 height 15
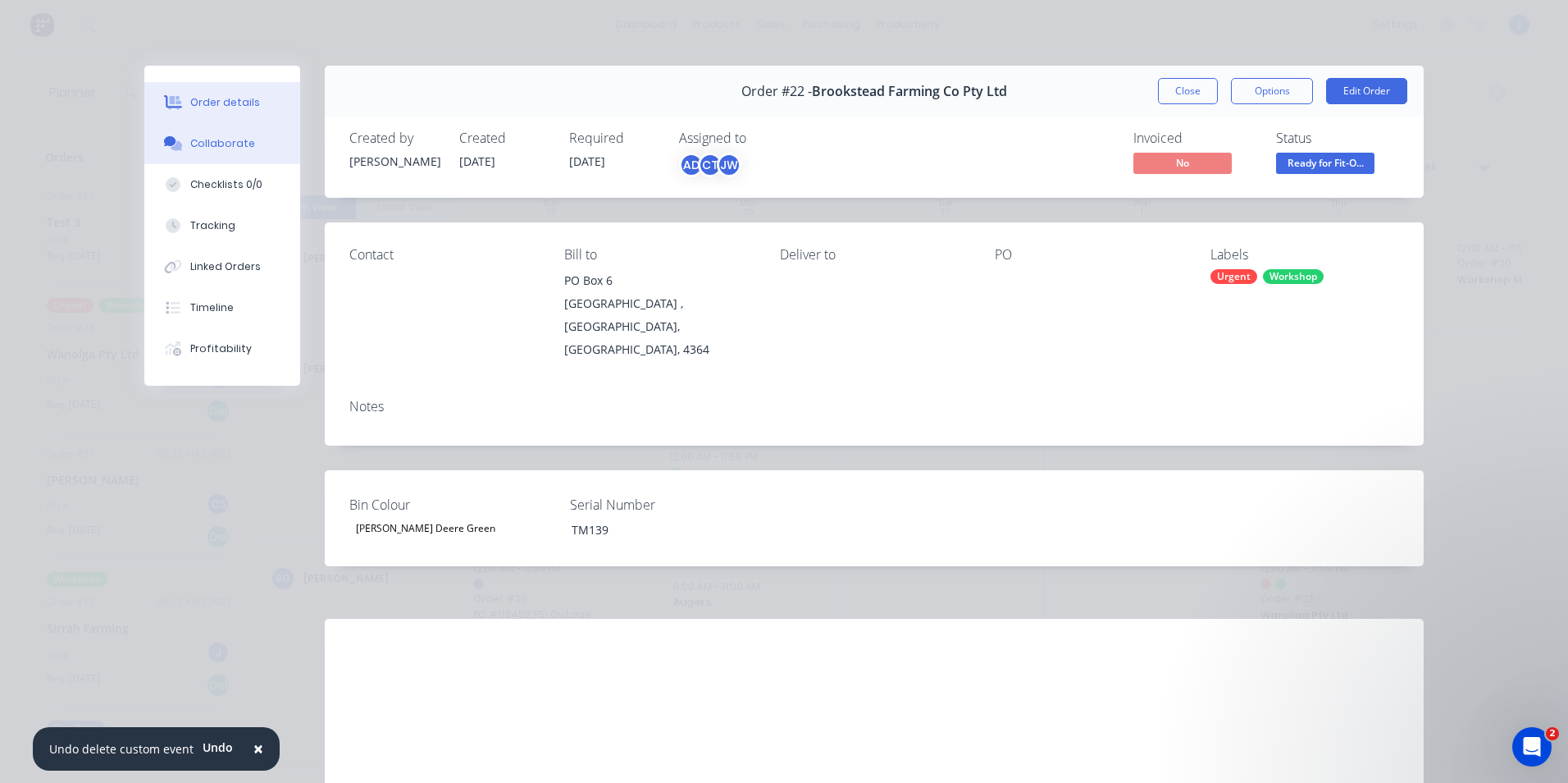
click at [212, 137] on div "Collaborate" at bounding box center [223, 143] width 65 height 15
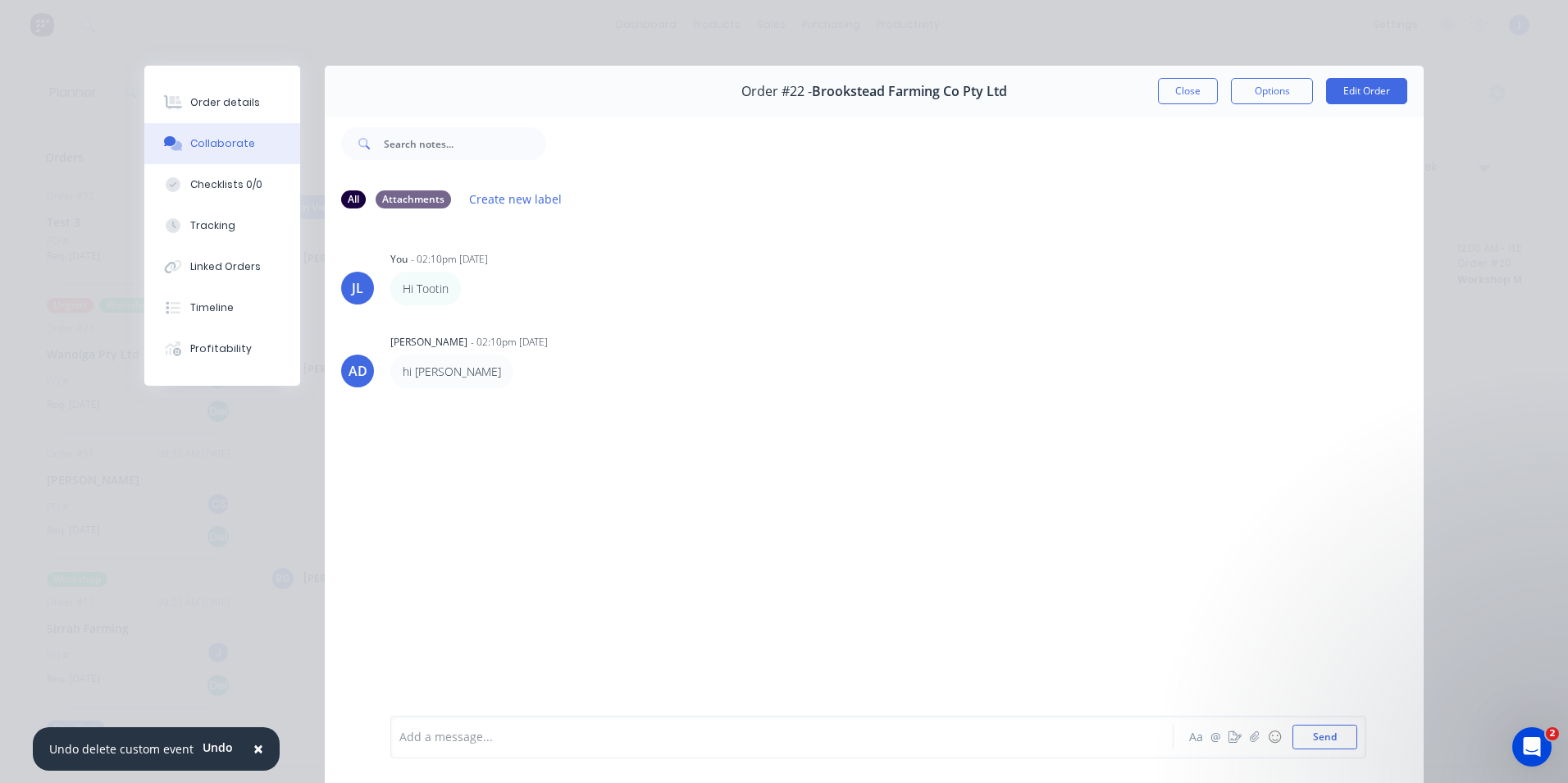
click at [501, 625] on div at bounding box center [759, 737] width 717 height 18
click at [509, 625] on span "Ho Tootin" at bounding box center [536, 737] width 53 height 16
click at [1245, 625] on button "Send" at bounding box center [1325, 737] width 65 height 25
click at [1181, 87] on button "Close" at bounding box center [1188, 91] width 60 height 26
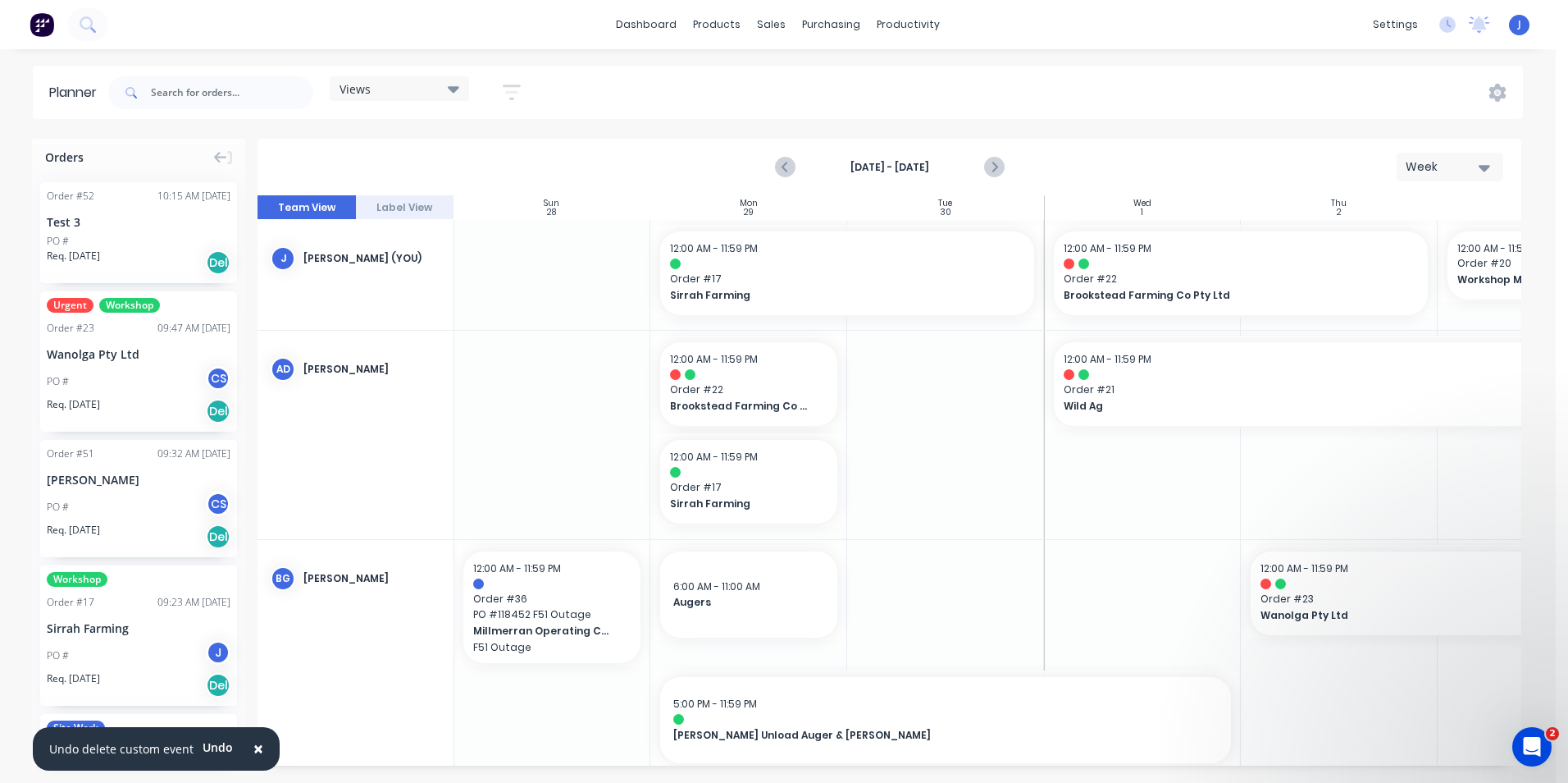
click at [123, 362] on div "Wanolga Pty Ltd" at bounding box center [138, 354] width 183 height 18
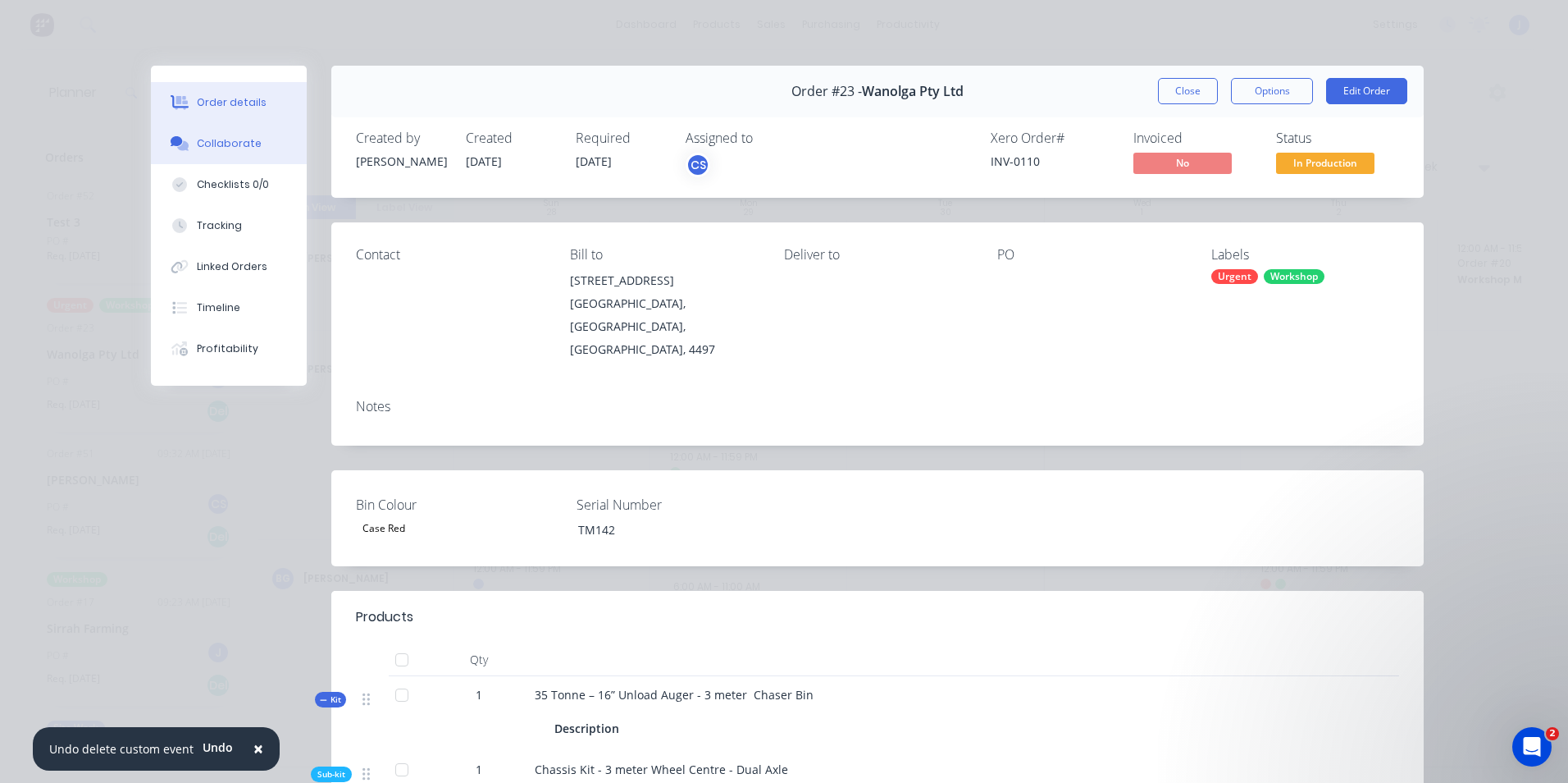
click at [197, 137] on div "Collaborate" at bounding box center [229, 143] width 65 height 15
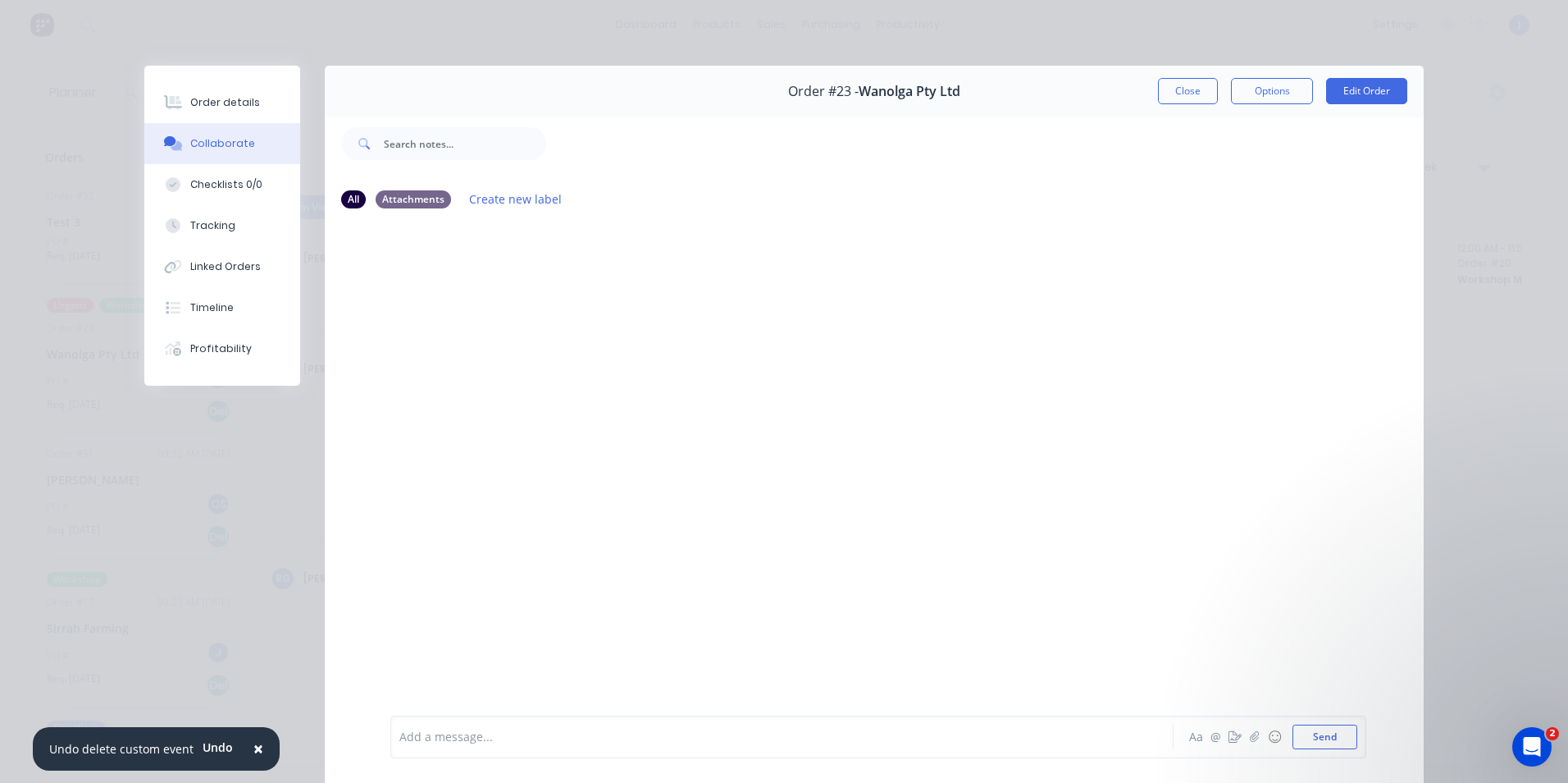
click at [554, 625] on div at bounding box center [759, 737] width 717 height 18
click at [1245, 625] on button "Send" at bounding box center [1325, 737] width 65 height 25
click at [520, 285] on icon "button" at bounding box center [523, 287] width 5 height 19
click at [537, 293] on button "Labels" at bounding box center [582, 290] width 103 height 27
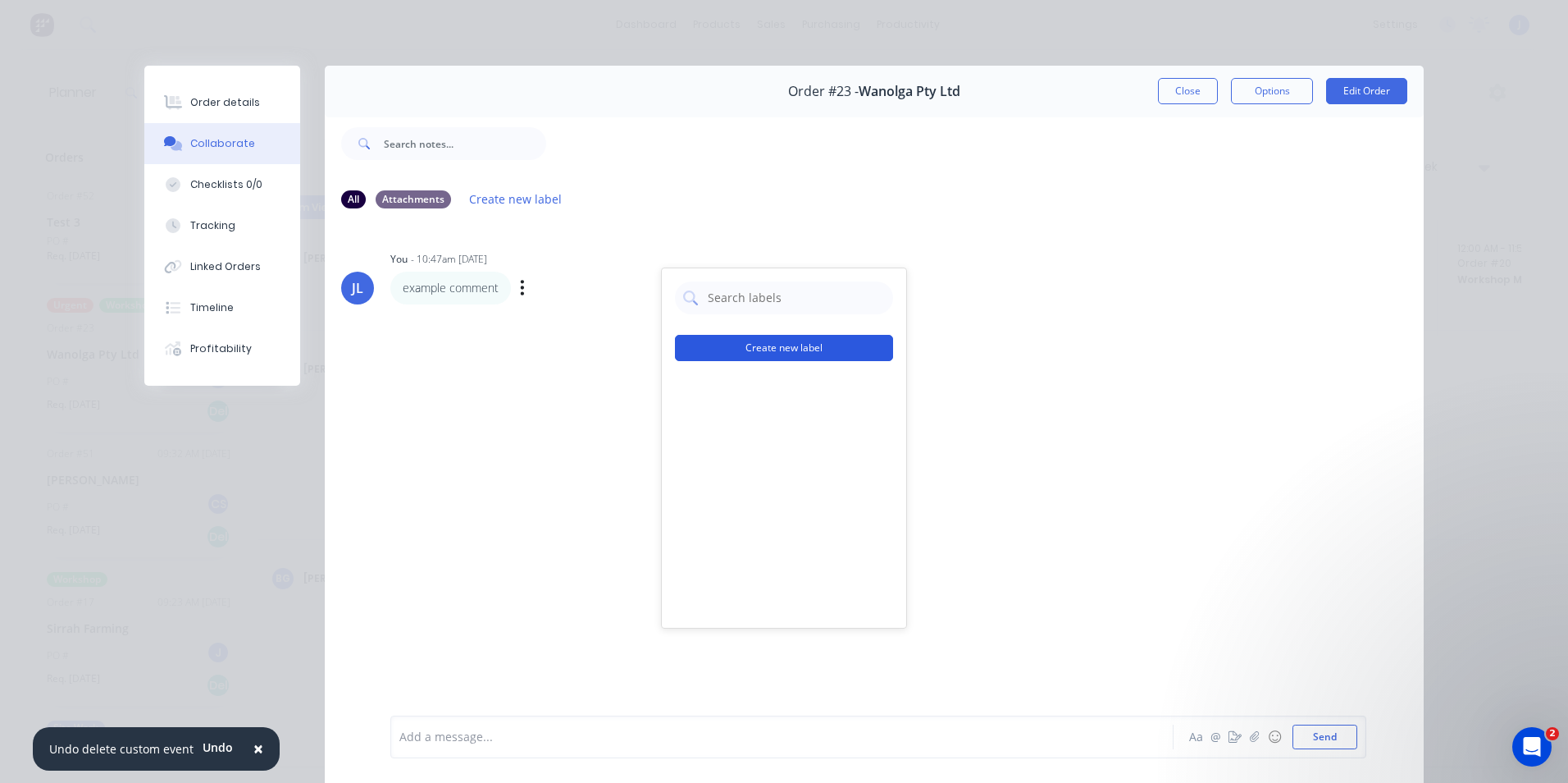
click at [810, 343] on button "Create new label" at bounding box center [784, 348] width 219 height 26
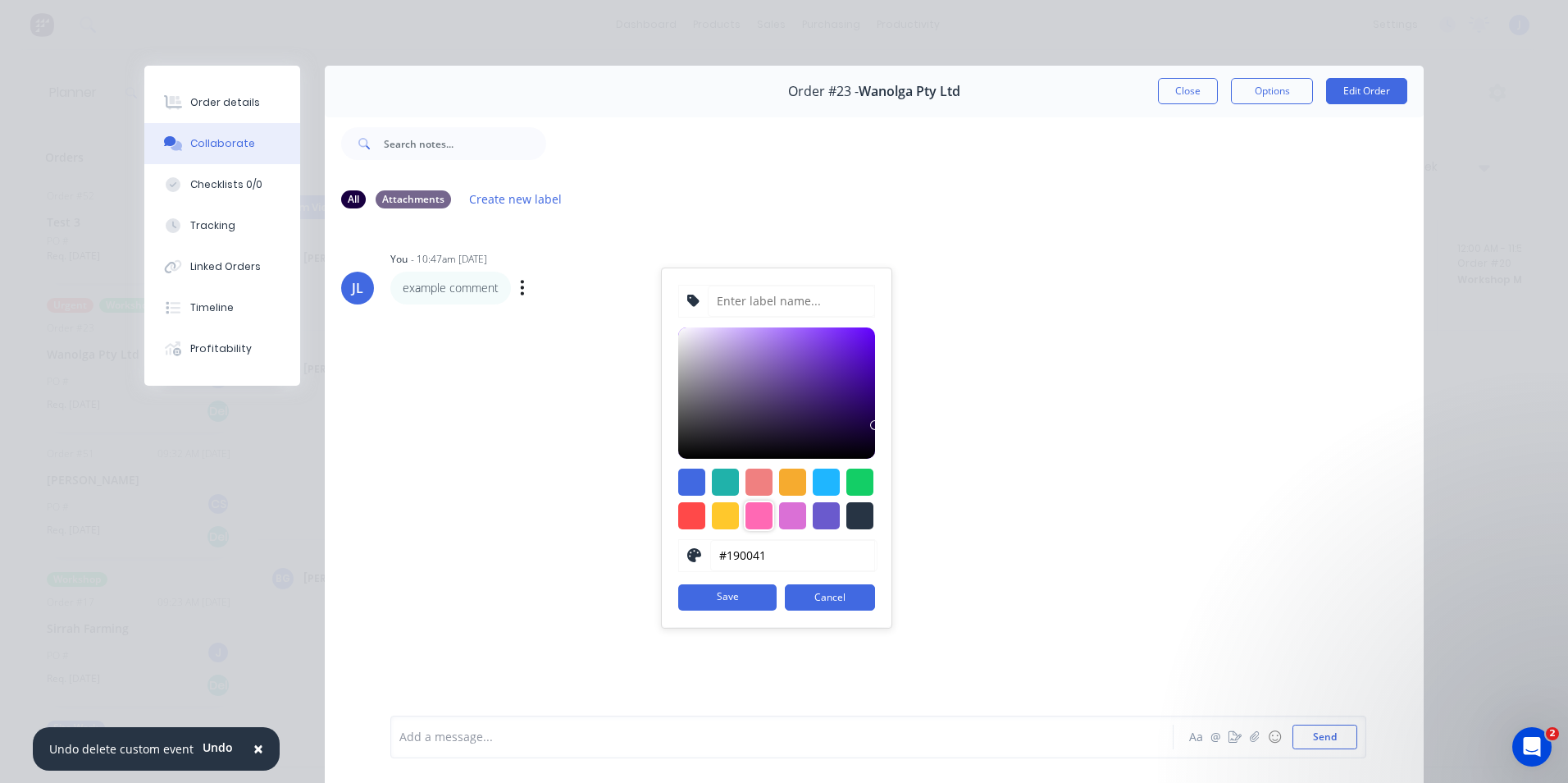
click at [754, 513] on div at bounding box center [759, 515] width 27 height 27
type input "#FF69B4"
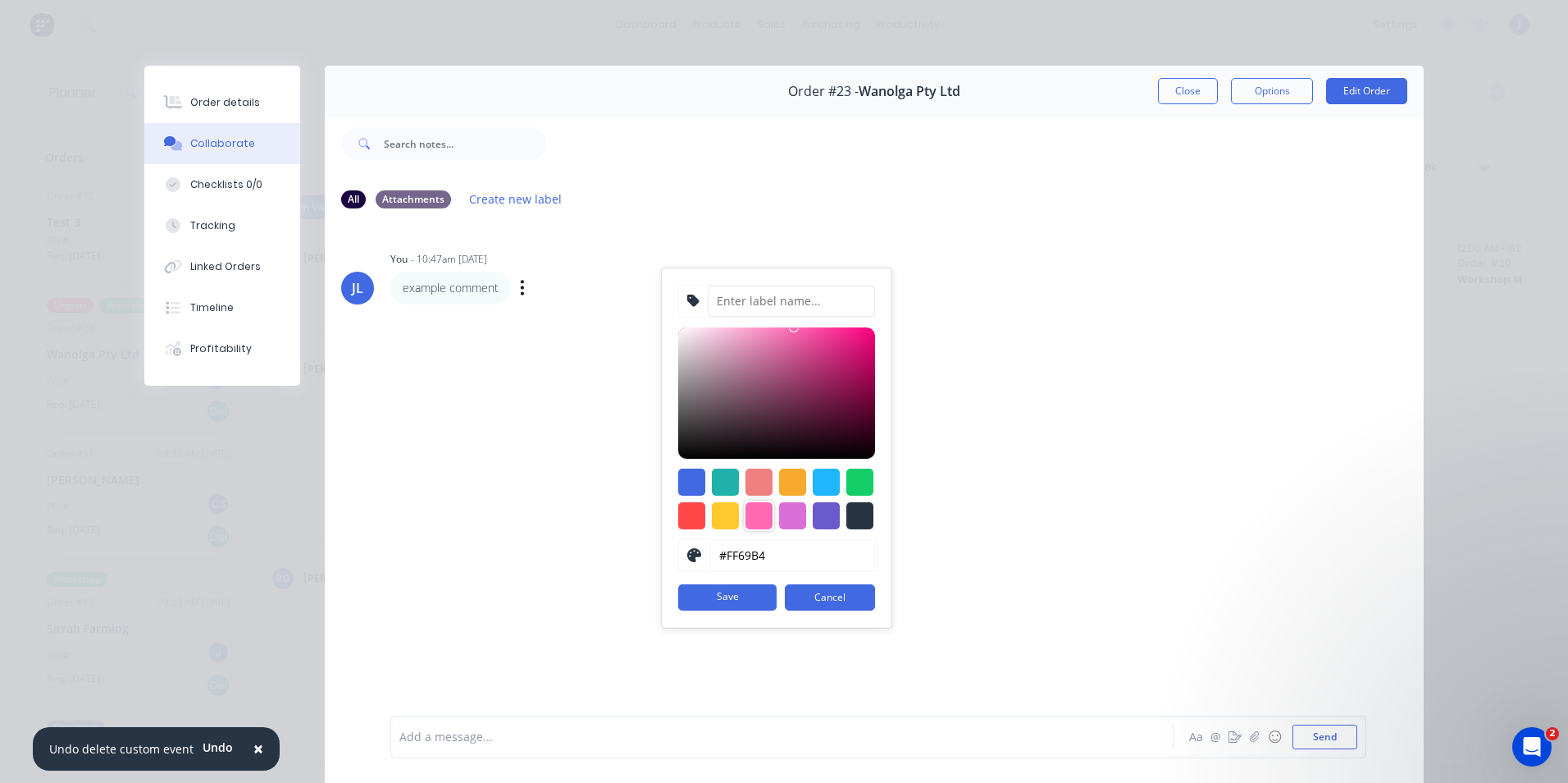
click at [729, 299] on input at bounding box center [791, 301] width 167 height 31
type input "Test Label"
click at [725, 600] on button "Save" at bounding box center [727, 597] width 99 height 26
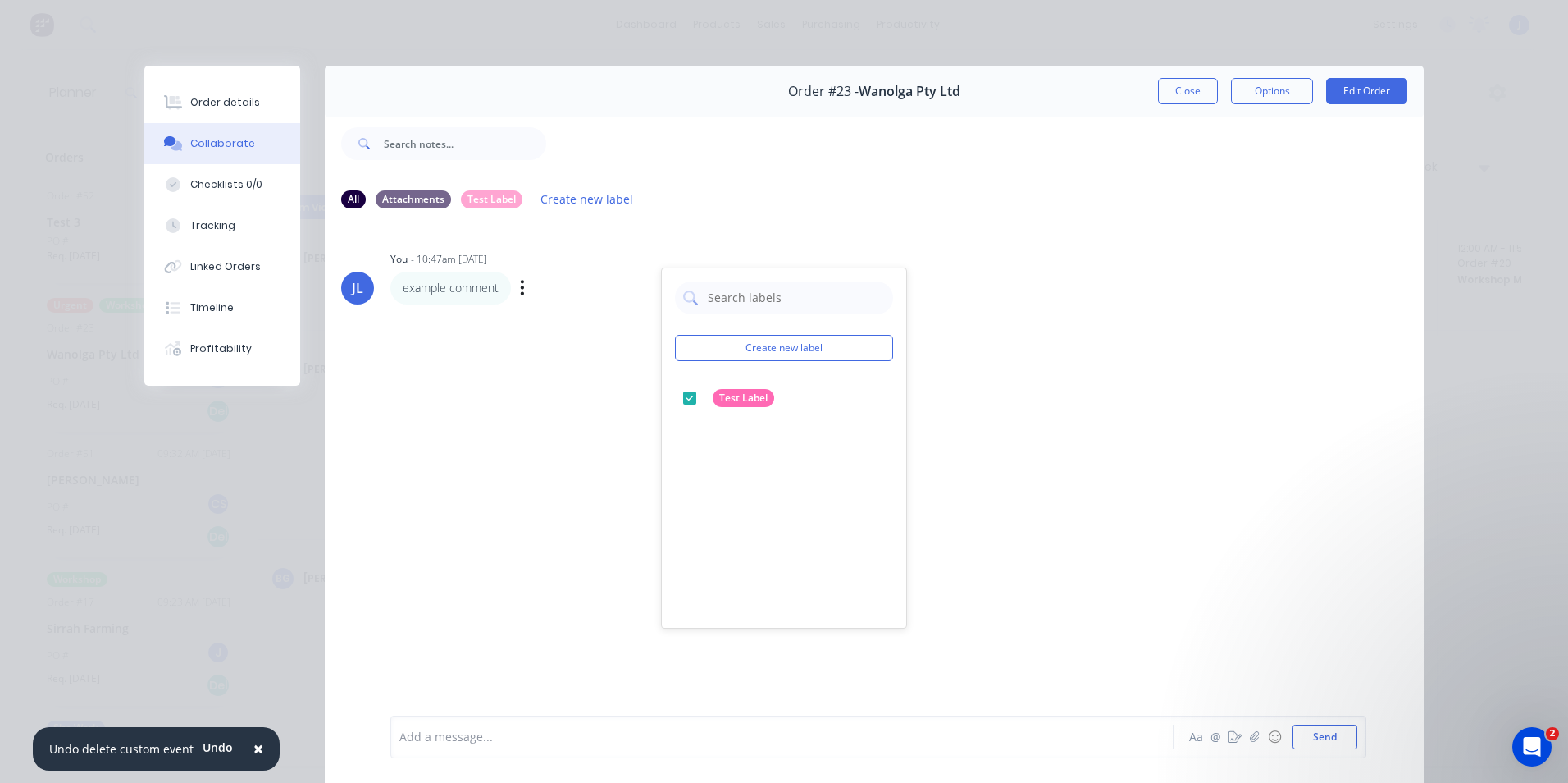
click at [621, 625] on div at bounding box center [759, 737] width 717 height 18
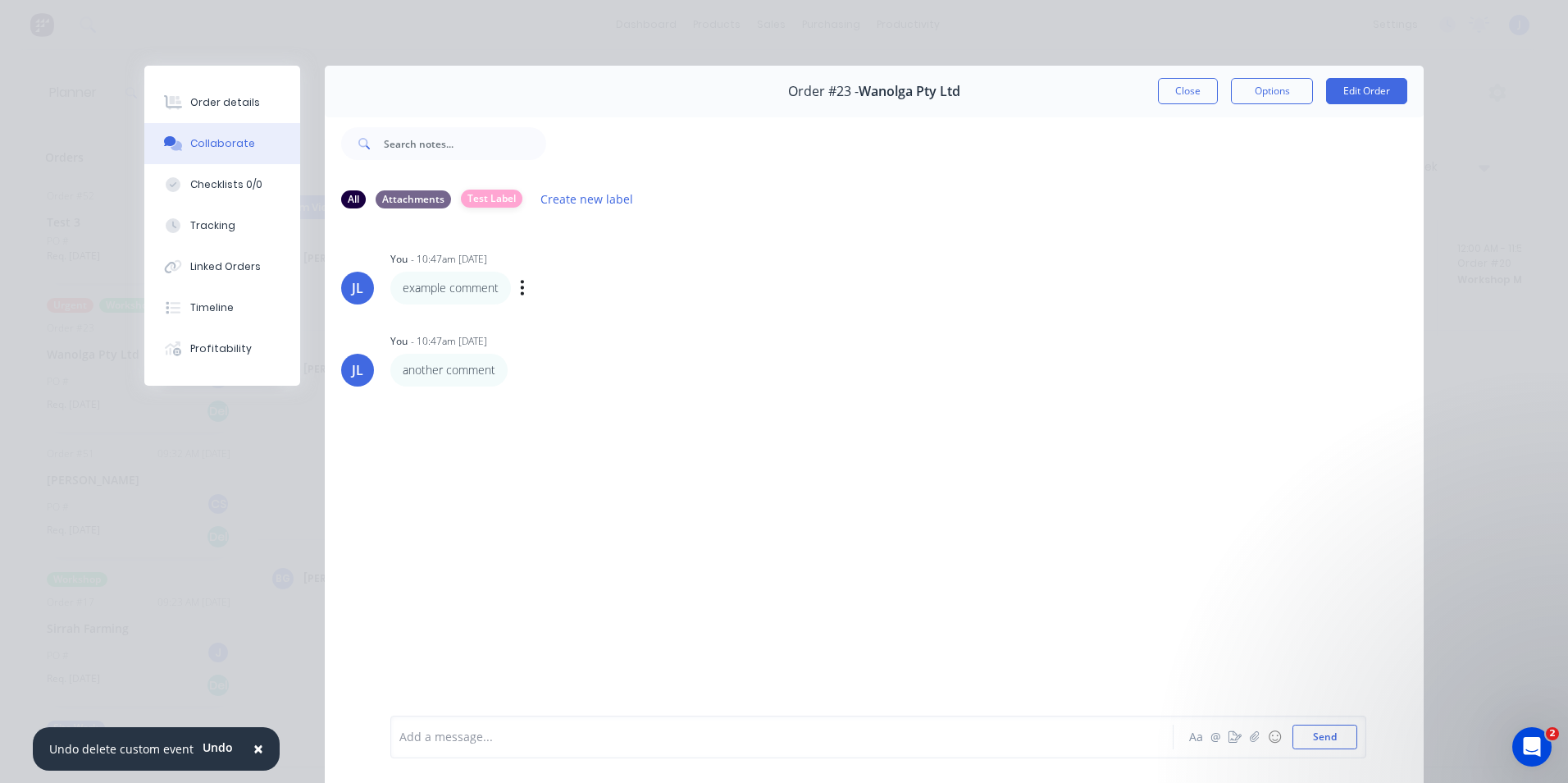
click at [486, 192] on div "Test Label" at bounding box center [492, 198] width 62 height 18
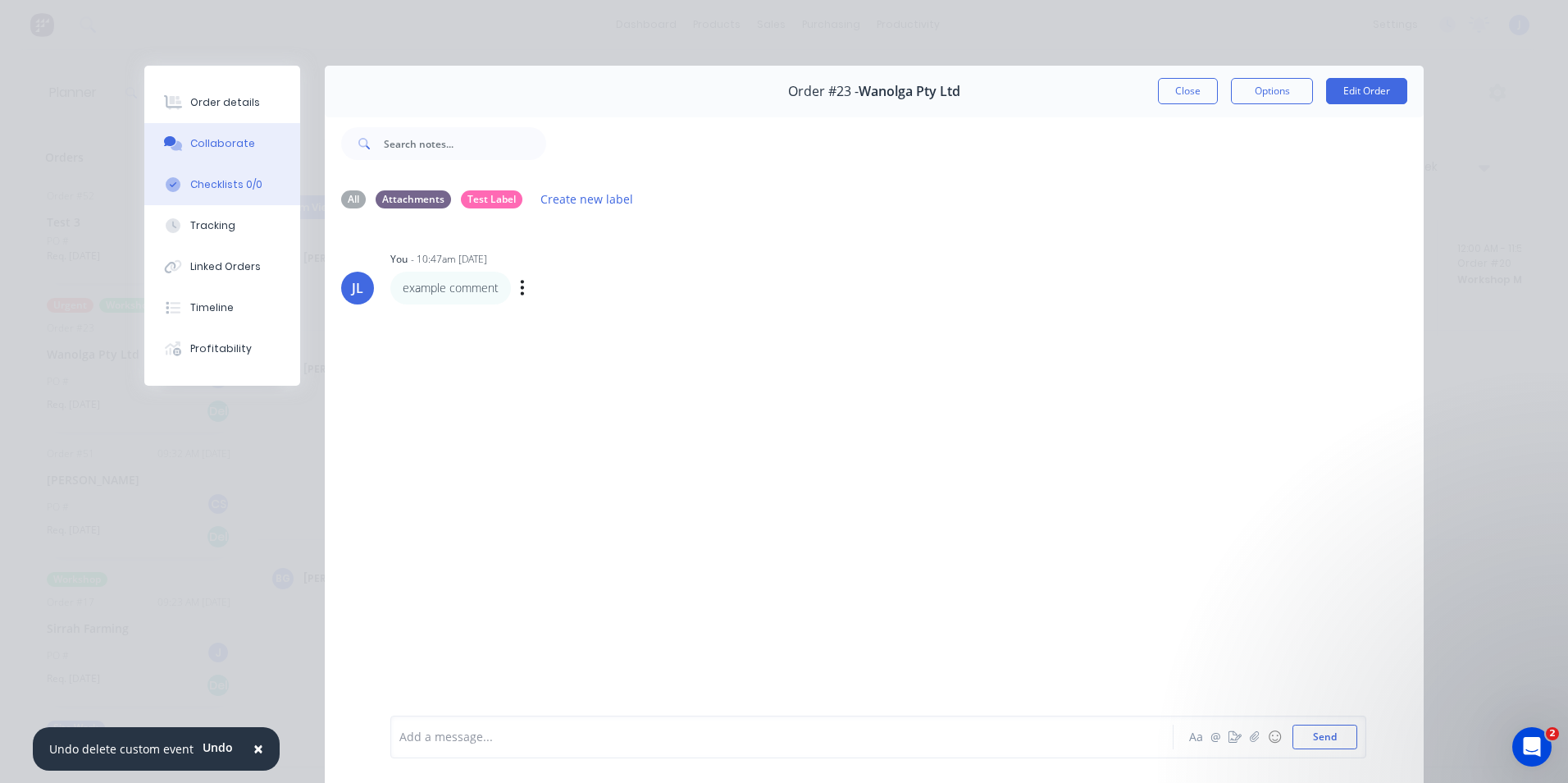
click at [227, 187] on div "Checklists 0/0" at bounding box center [227, 184] width 72 height 15
type textarea "x"
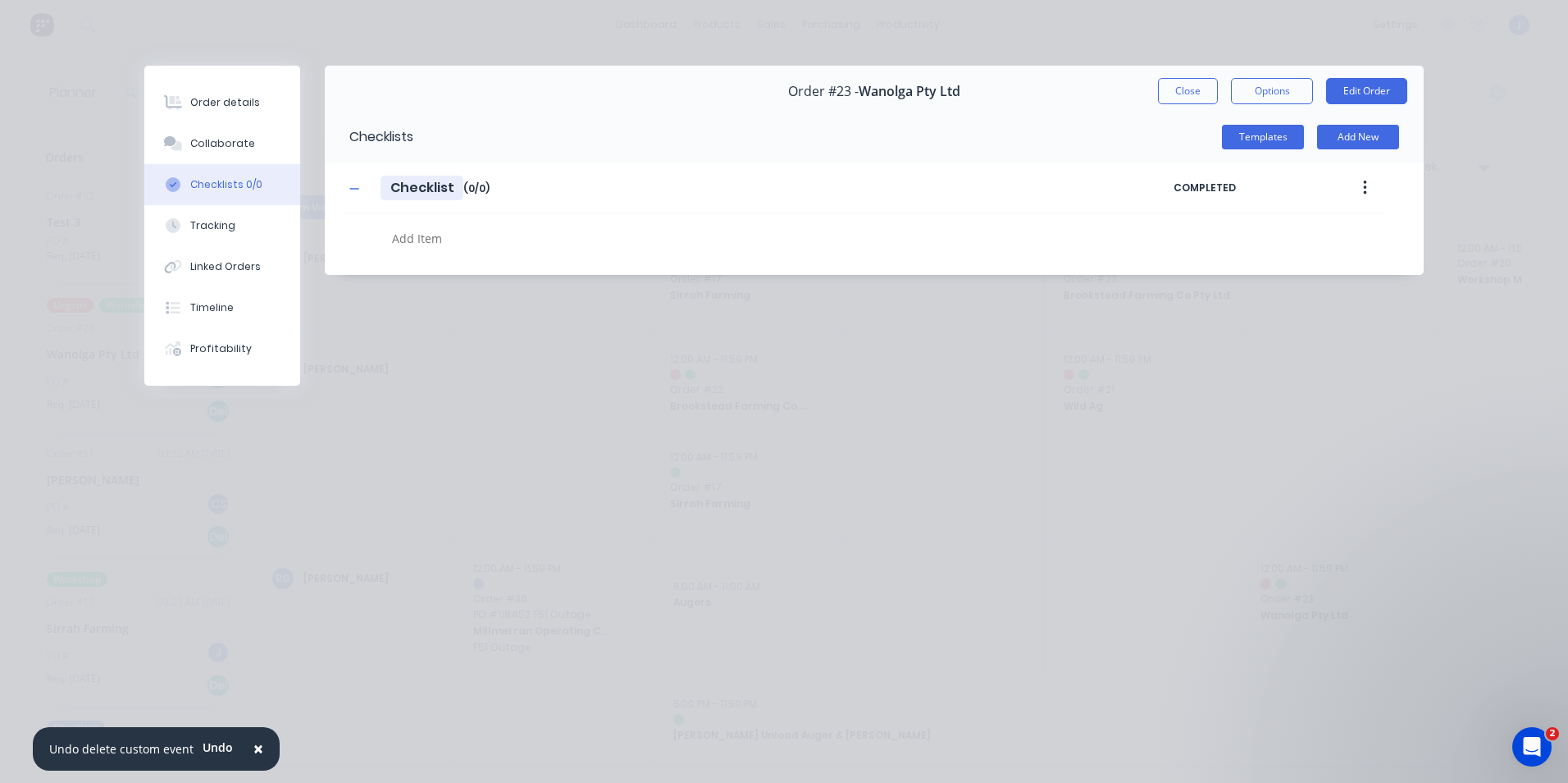
drag, startPoint x: 450, startPoint y: 187, endPoint x: 419, endPoint y: 191, distance: 31.3
click at [419, 191] on input "Checklist" at bounding box center [422, 188] width 83 height 25
click at [392, 186] on input "Checklist" at bounding box center [422, 188] width 83 height 25
type input "PChecklist"
type textarea "x"
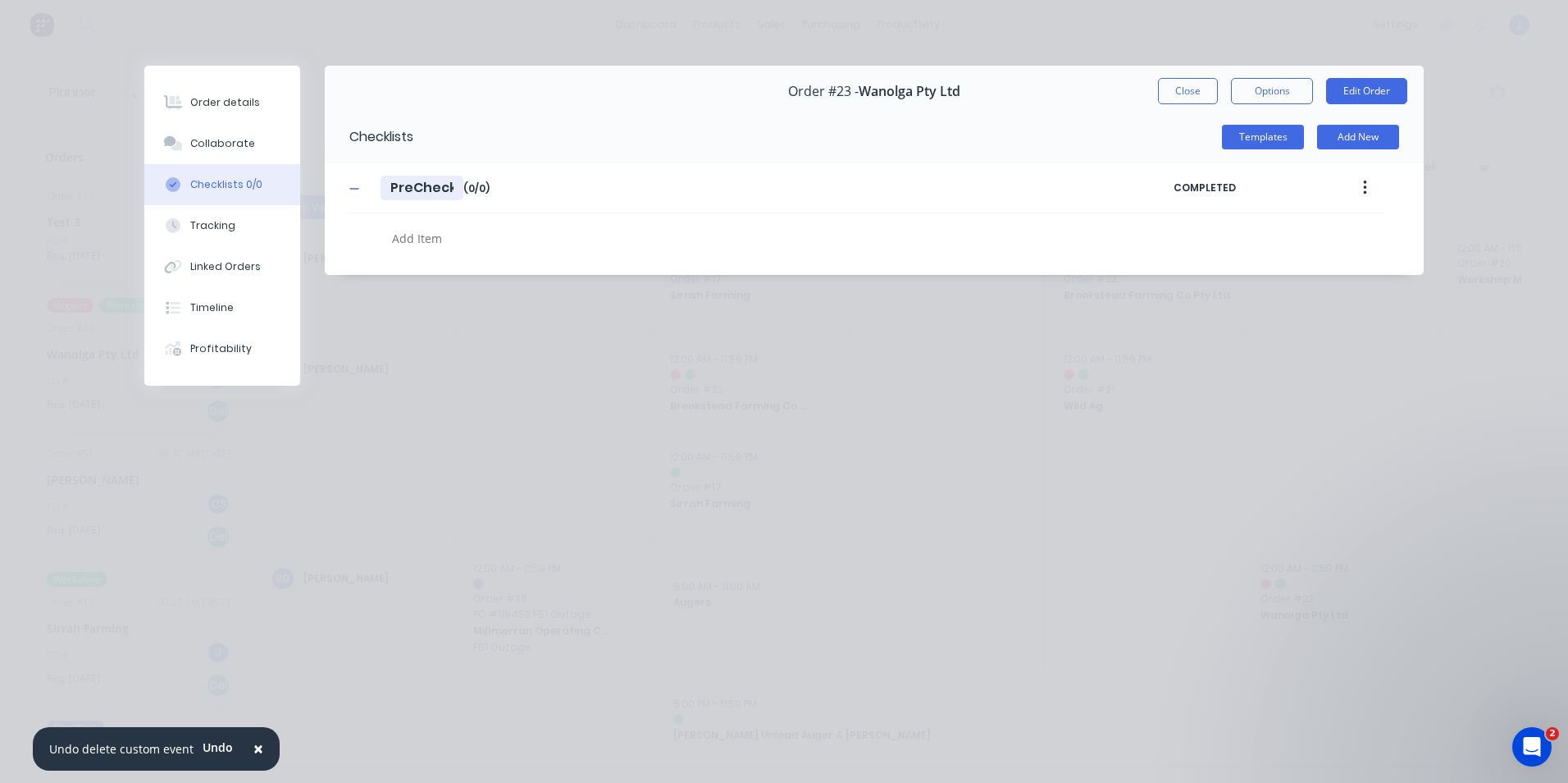
type input "PrepChecklist"
type textarea "x"
type input "Pre Checklist"
type textarea "x"
type input "Pre PaintChecklist"
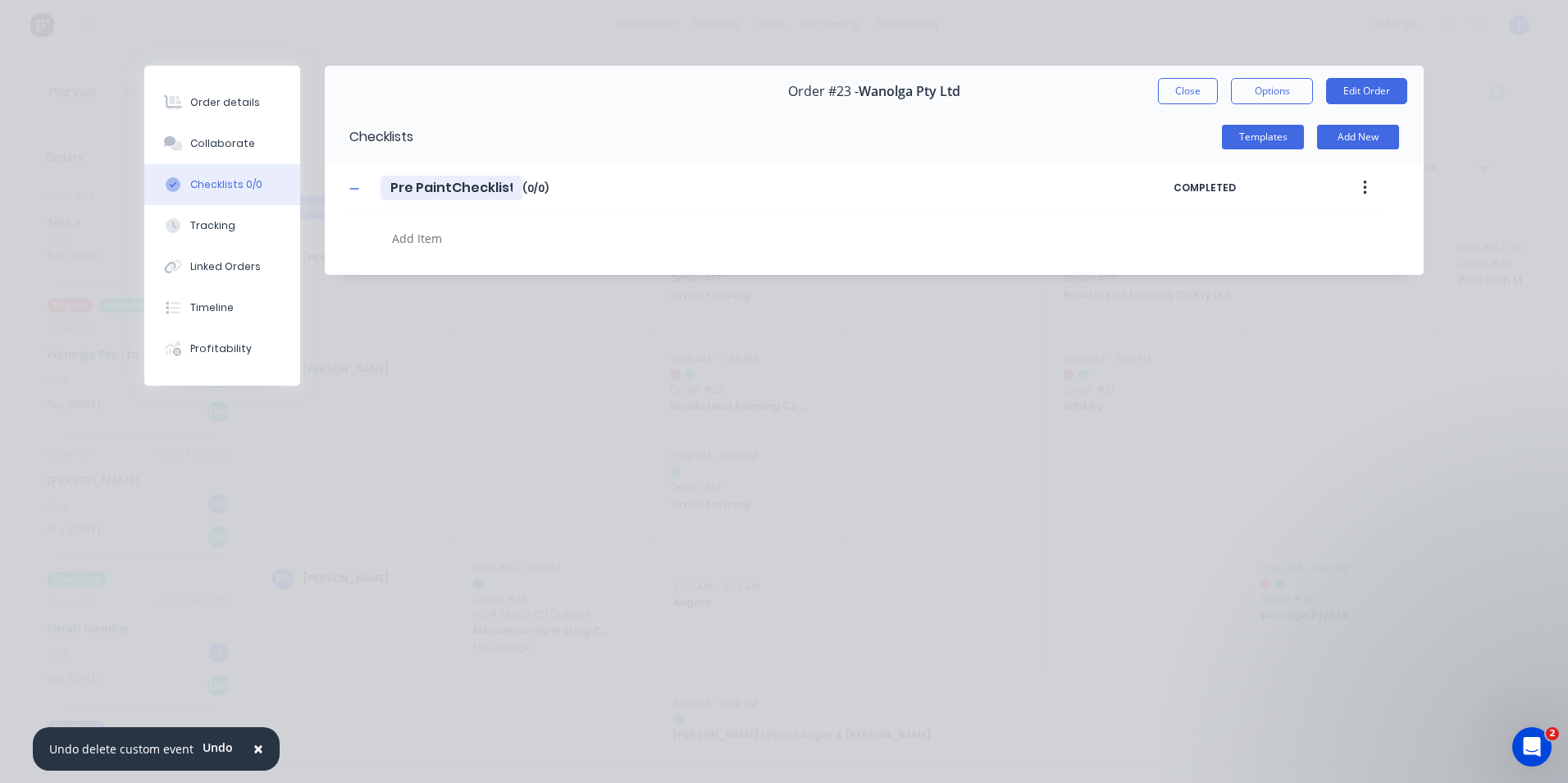
type textarea "x"
type input "Pre Paint Checklist"
type textarea "x"
type input "Pre Paint Checklist"
click at [442, 239] on textarea at bounding box center [717, 238] width 663 height 24
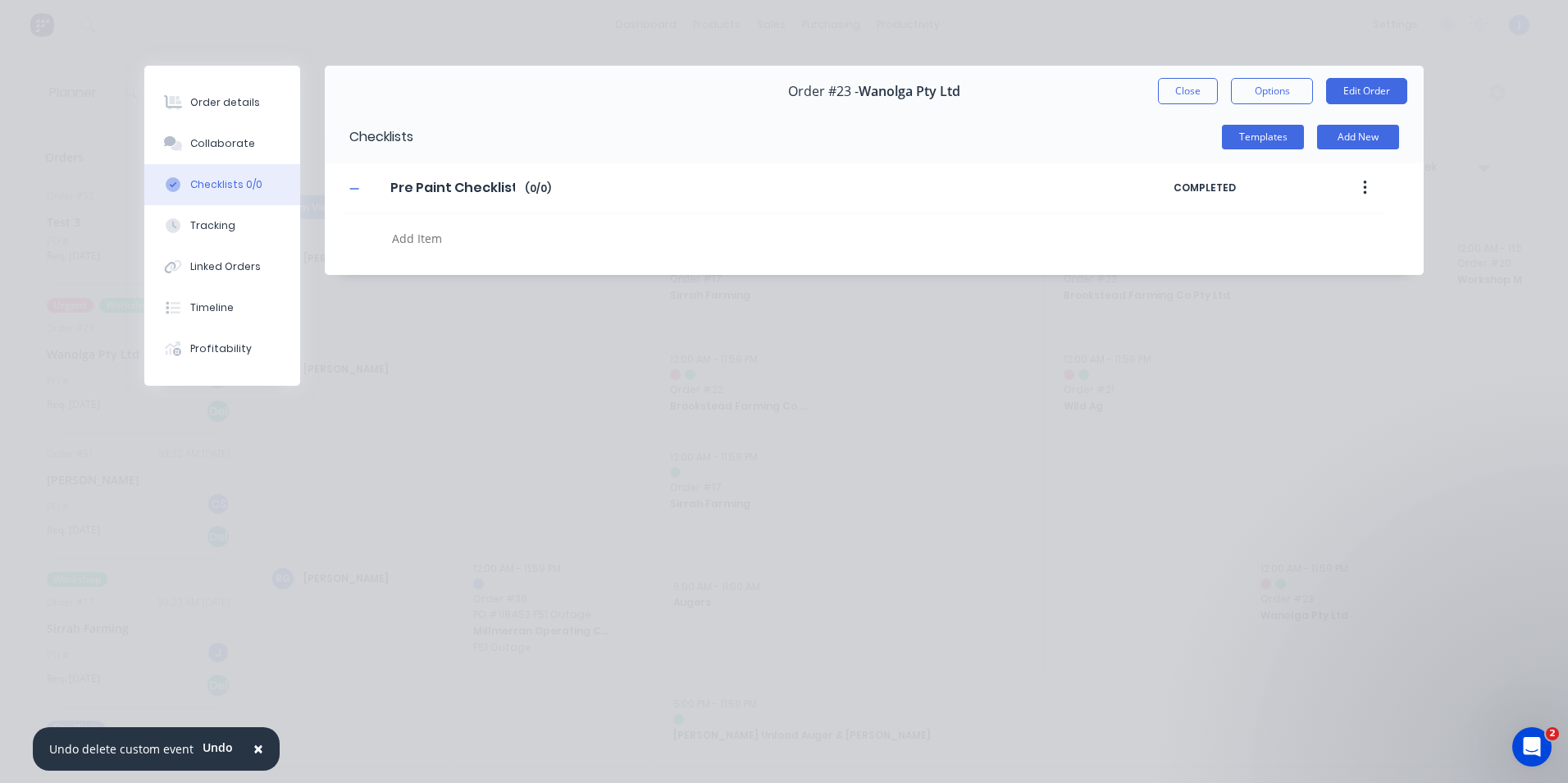
type textarea "x"
type textarea "G"
type textarea "x"
type textarea "Ge"
type textarea "x"
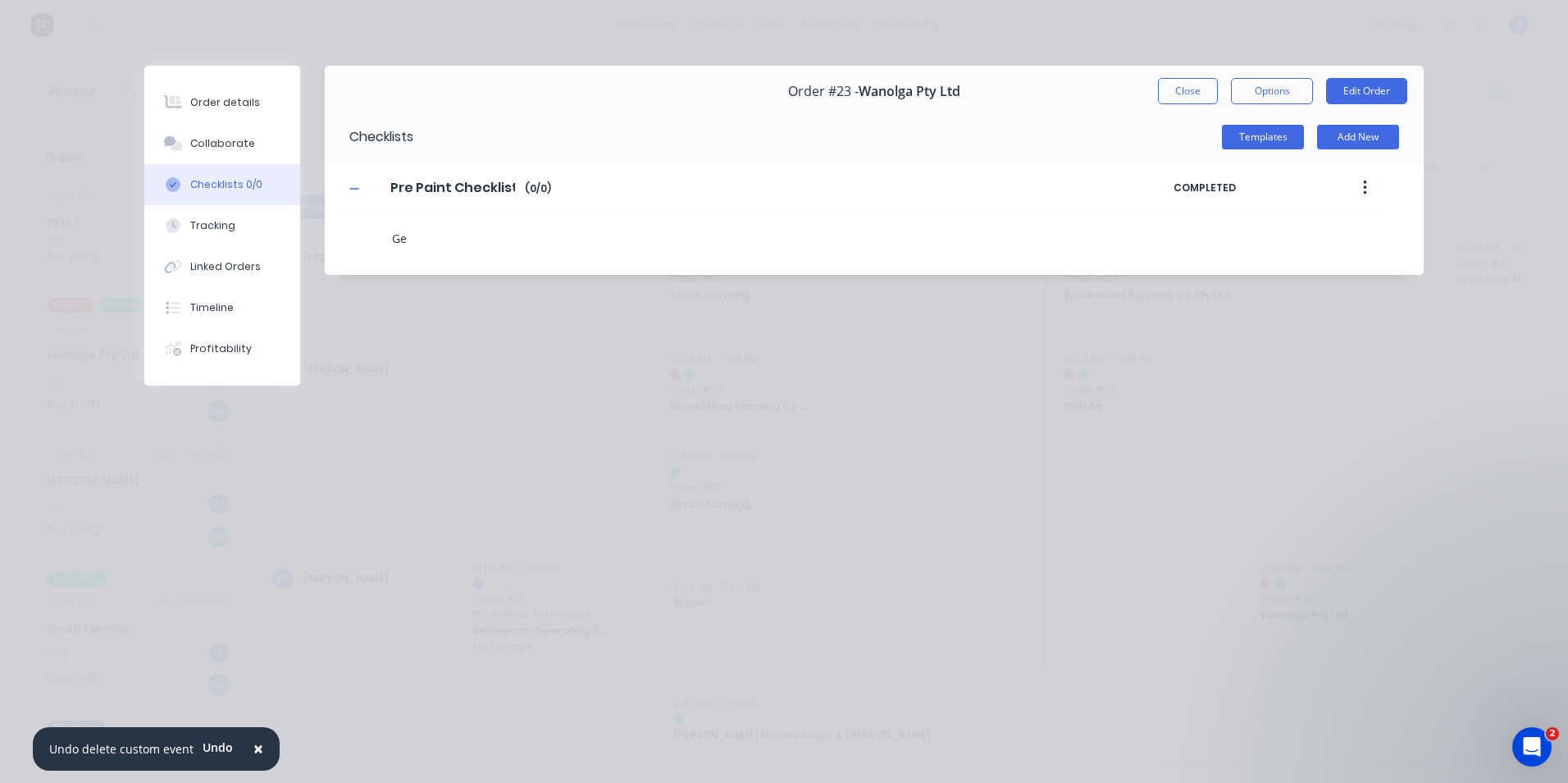
type textarea "Gea"
type textarea "x"
type textarea "Gear"
type textarea "x"
type textarea "Gearb"
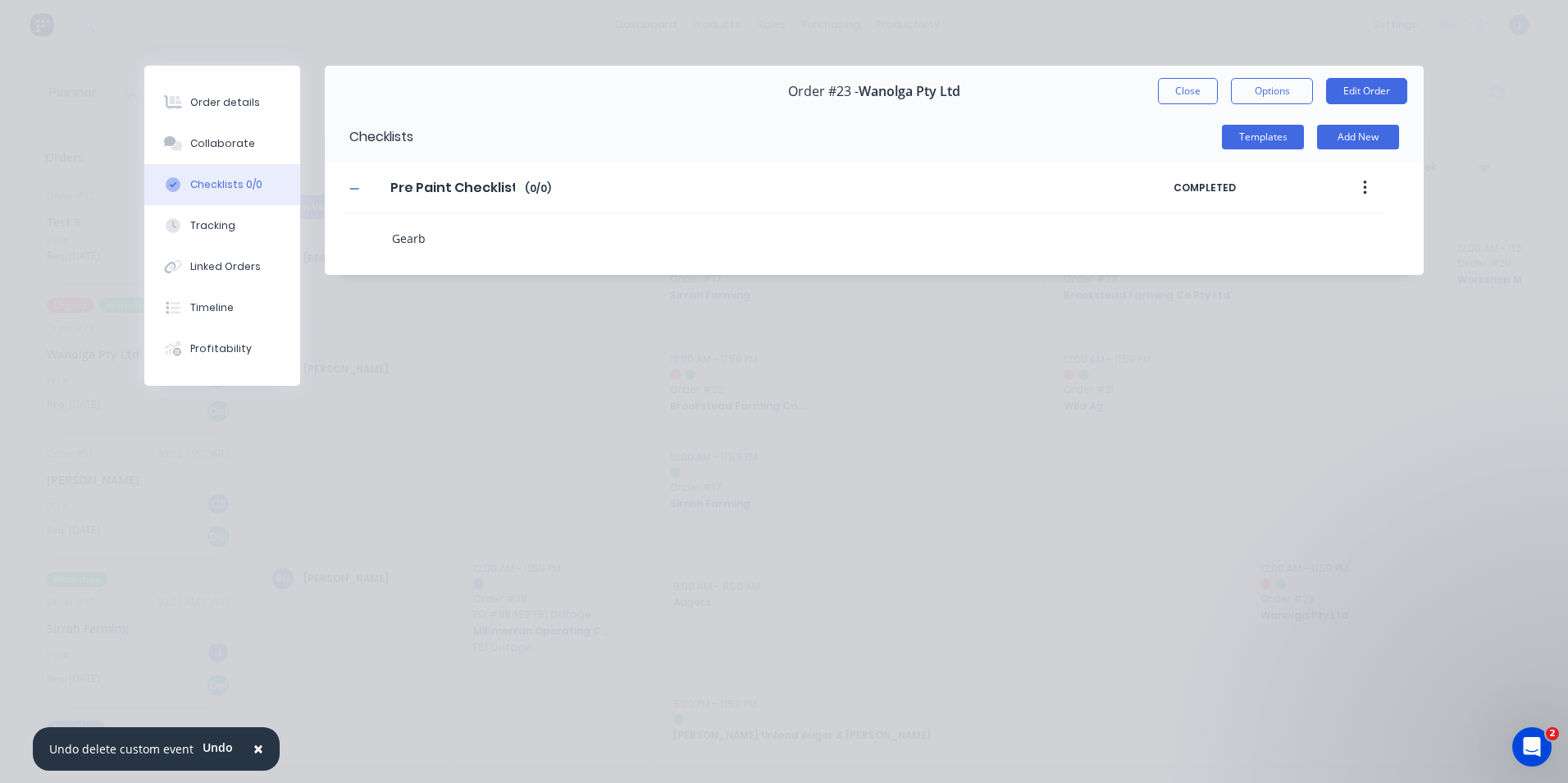
type textarea "x"
type textarea "Gearbo"
type textarea "x"
type textarea "Gearbox"
type textarea "x"
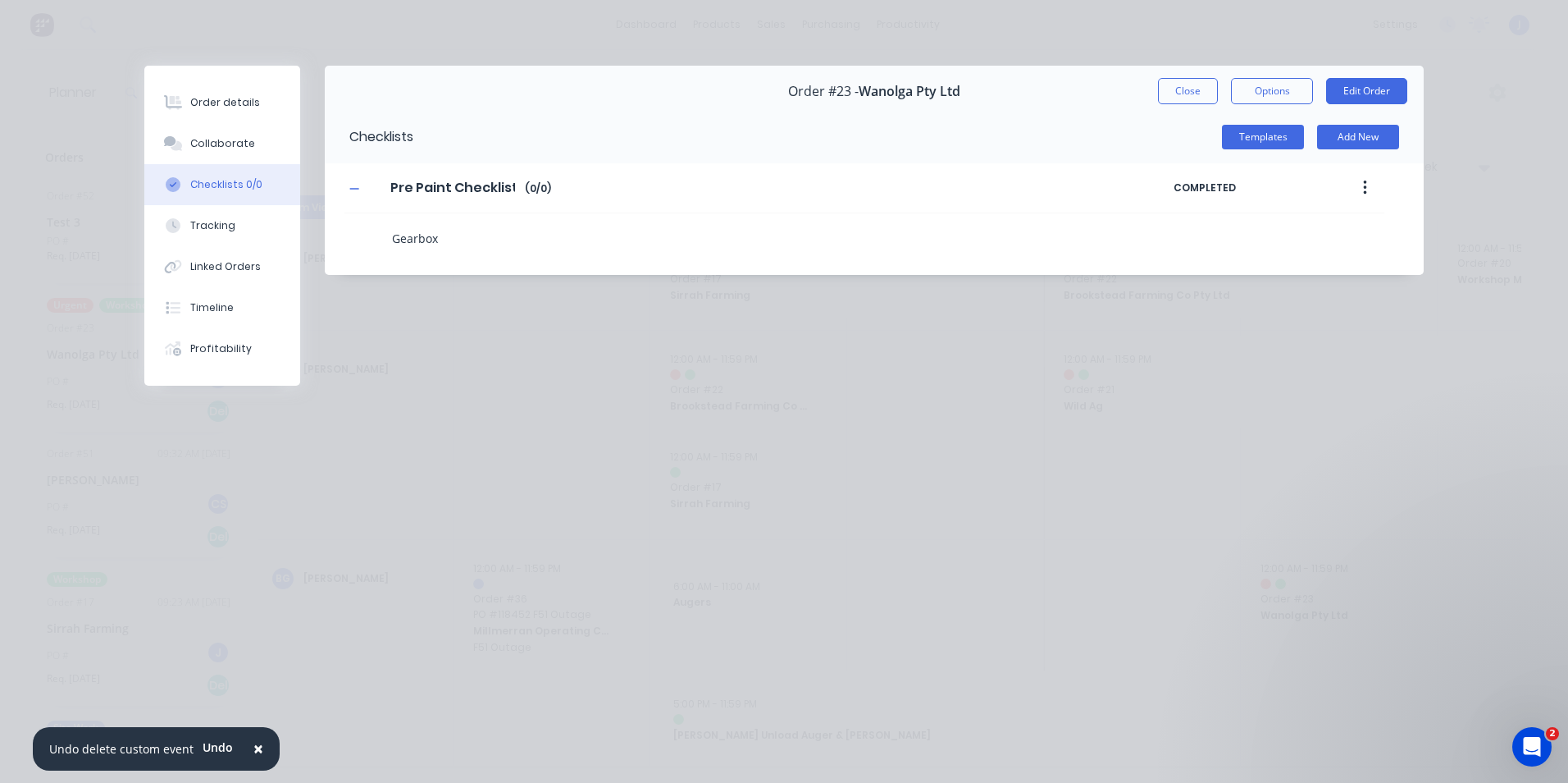
type textarea "Gearbox"
type textarea "x"
type textarea "Gearbox O"
type textarea "x"
type textarea "Gearbox Oi"
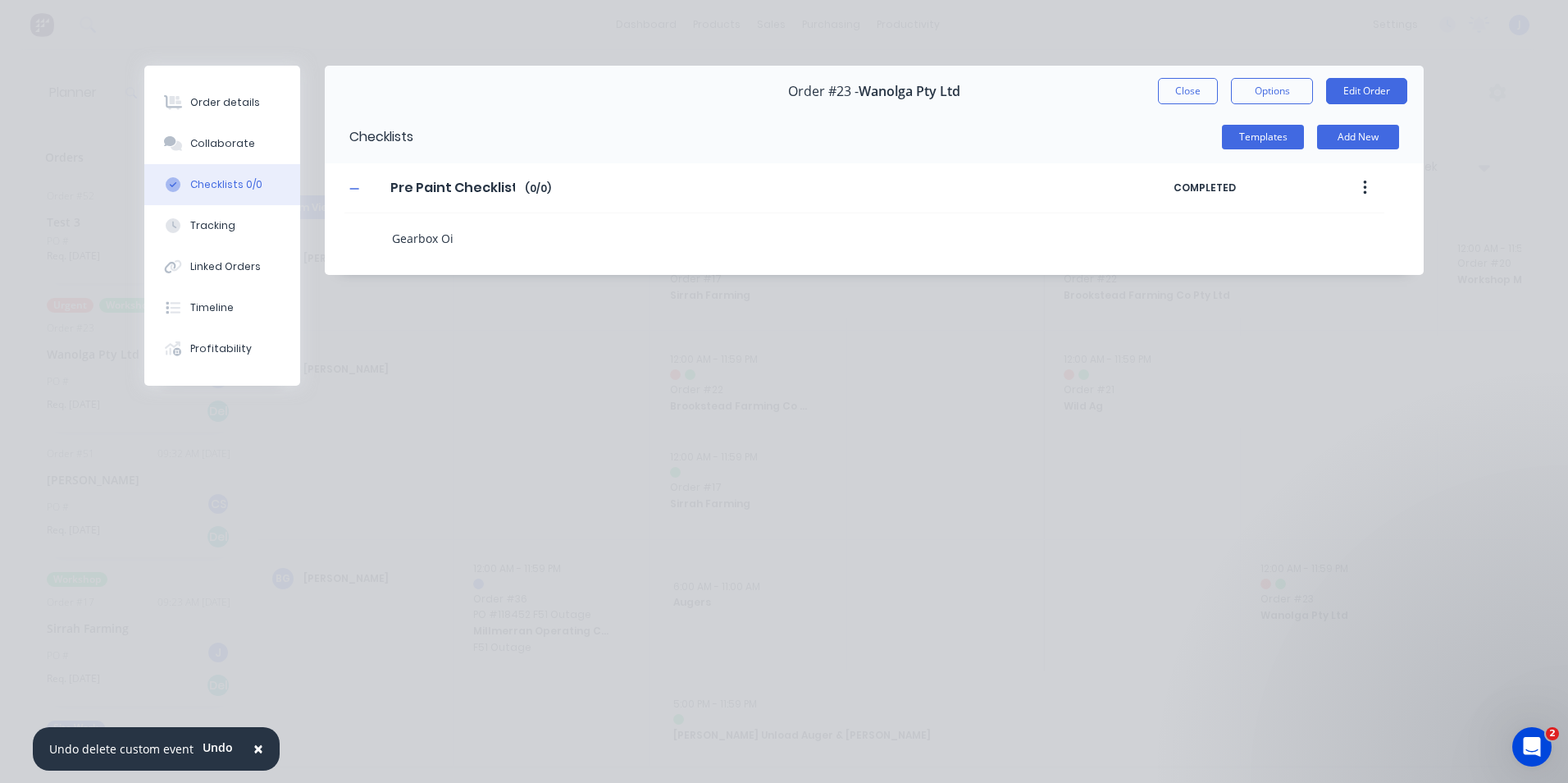
type textarea "x"
type textarea "Gearbox Oil"
type textarea "x"
type textarea "Gearbox Oil"
type textarea "x"
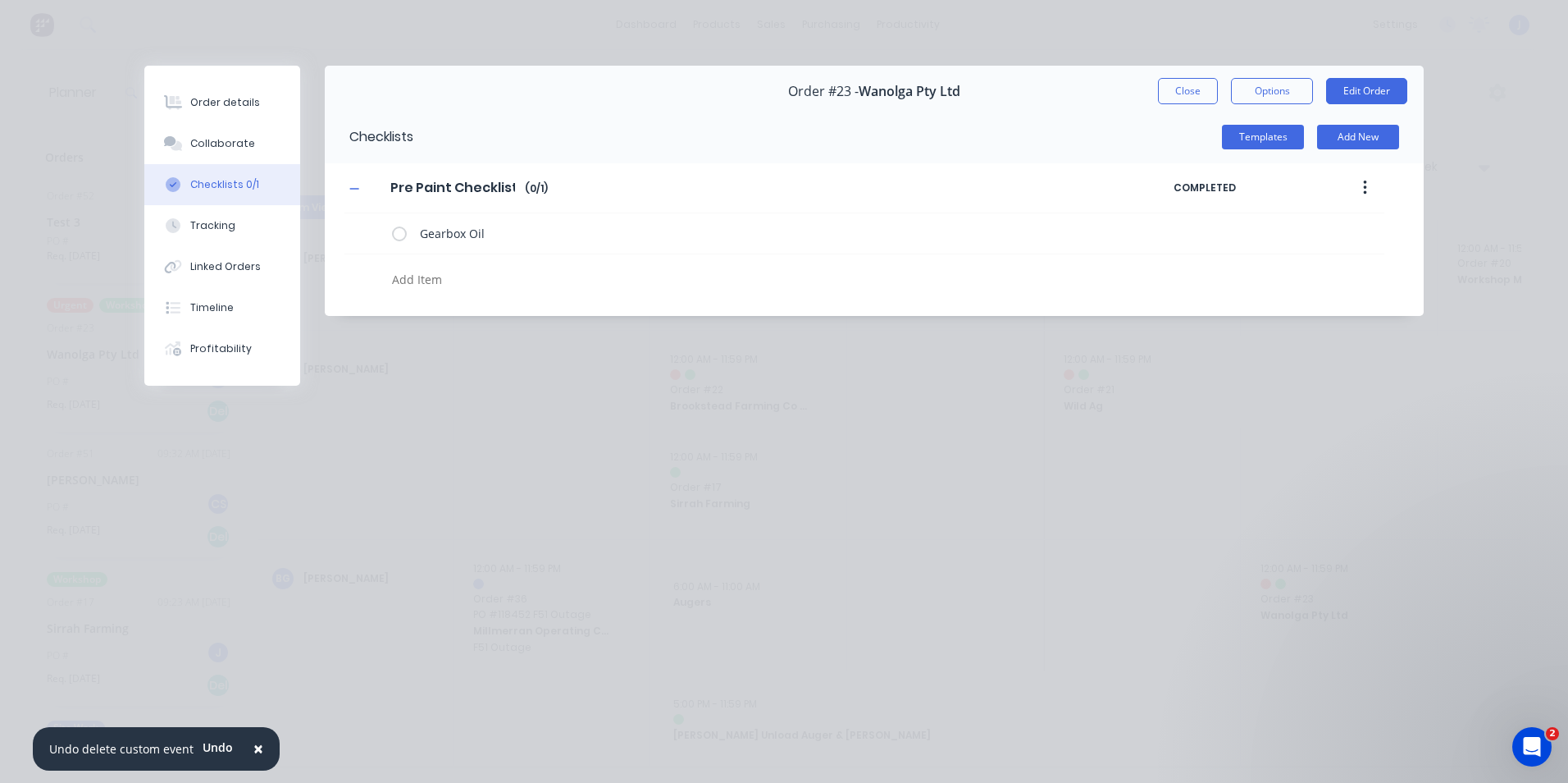
type textarea "x"
type textarea "C"
type textarea "x"
type textarea "Ch"
type textarea "x"
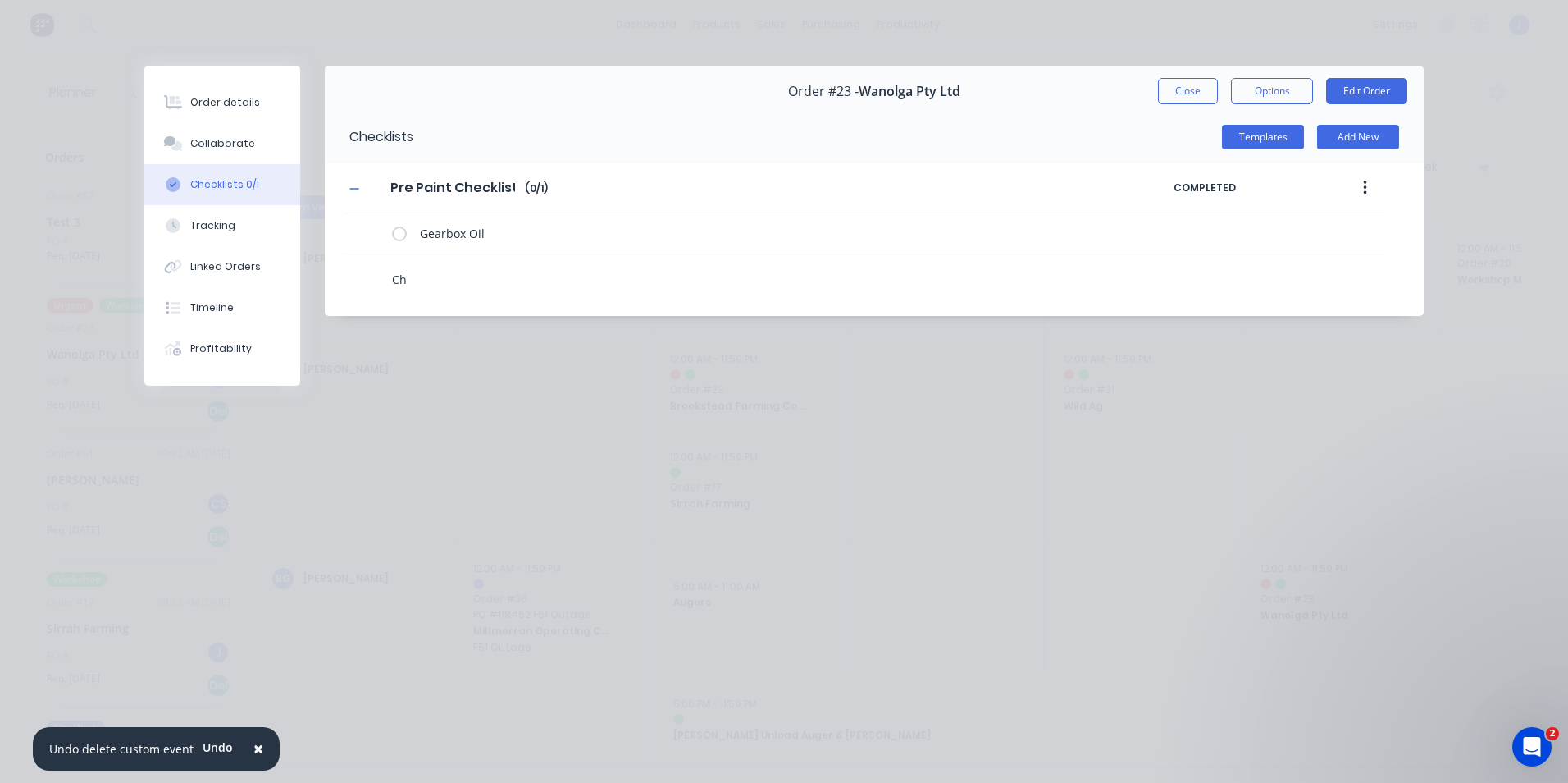
type textarea "Cha"
type textarea "x"
type textarea "Chai"
type textarea "x"
type textarea "Chain"
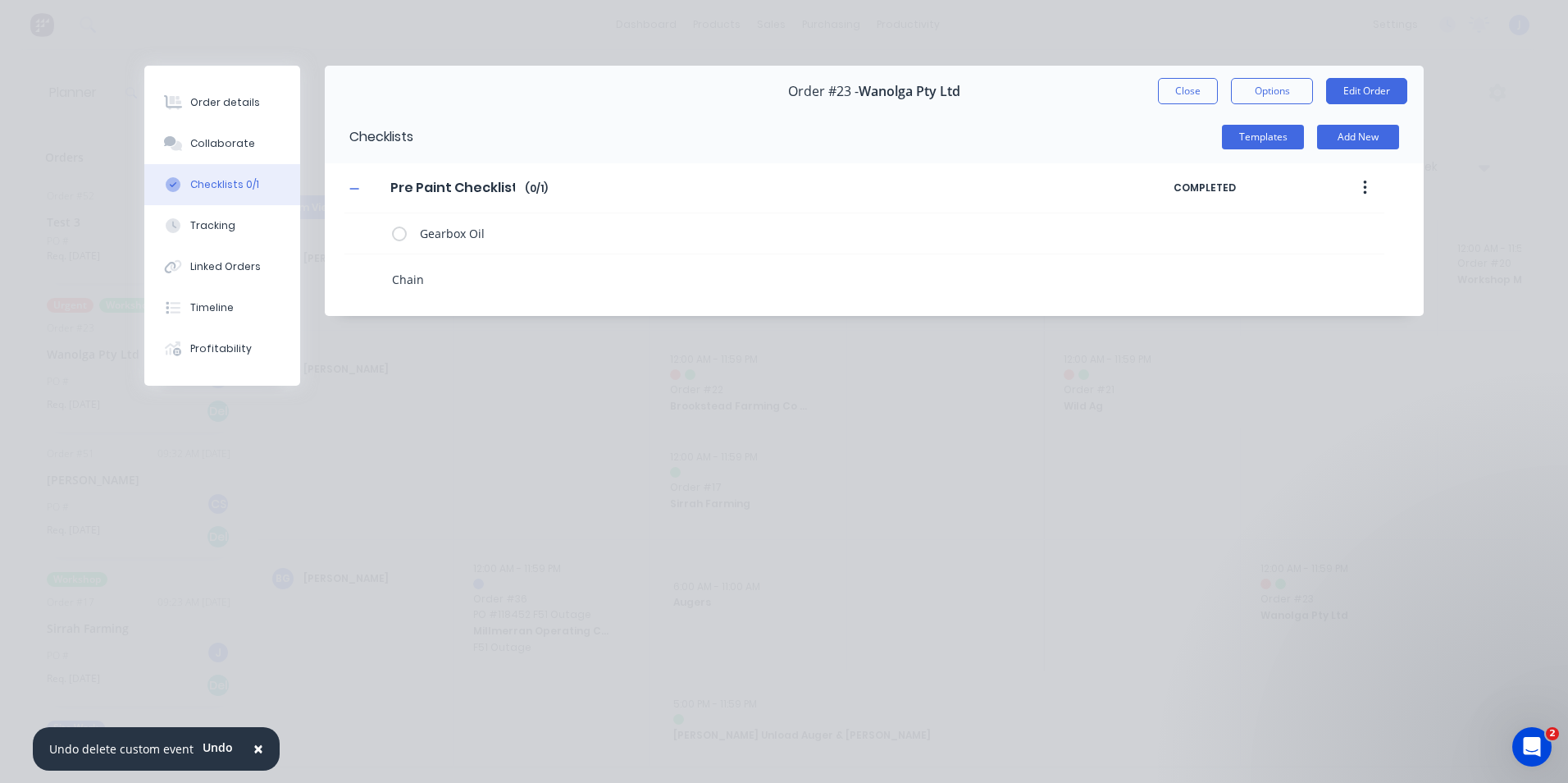
type textarea "x"
type textarea "Chain"
type textarea "x"
type textarea "Chain G"
type textarea "x"
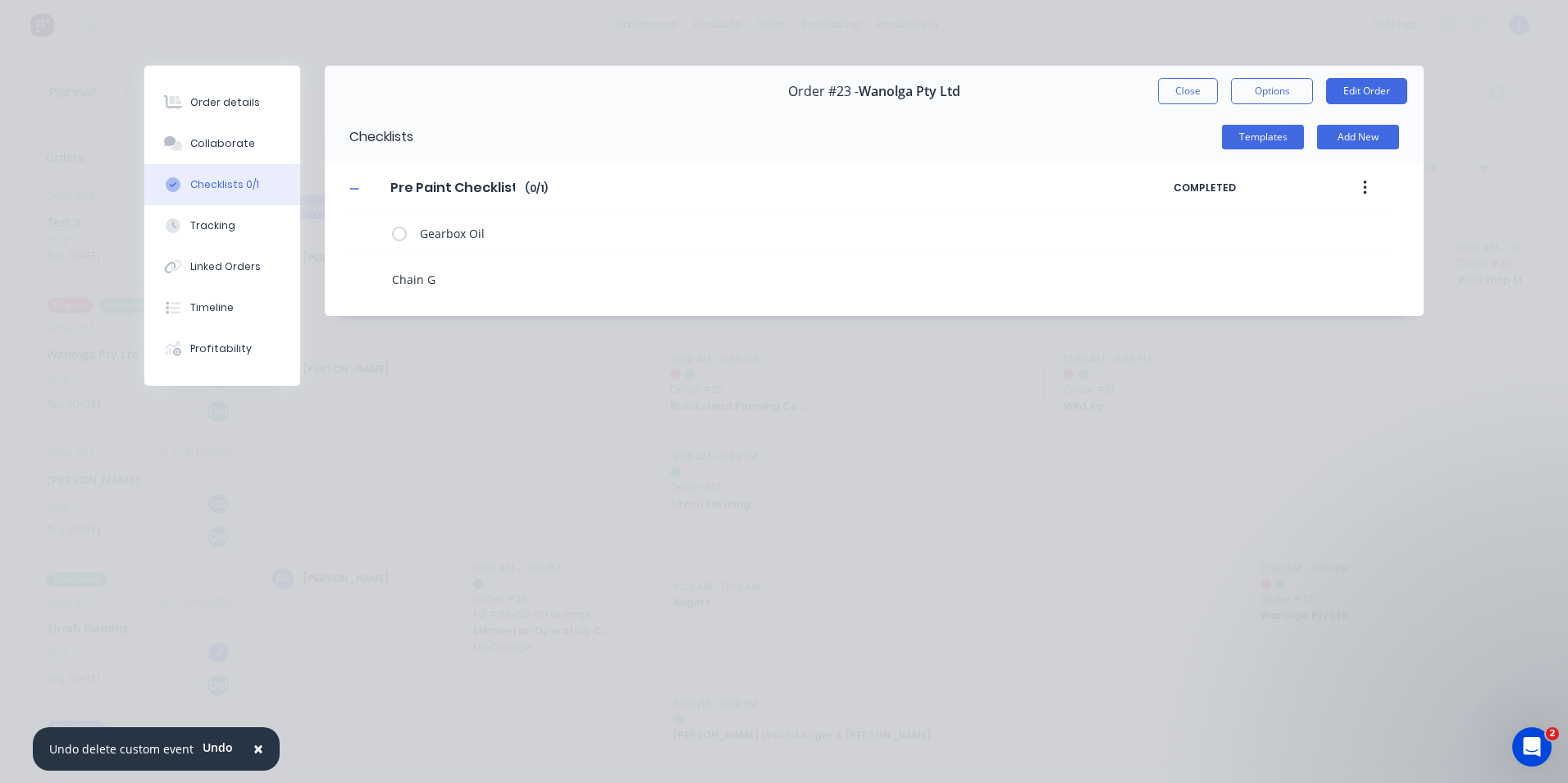
type textarea "Chain Gu"
type textarea "x"
type textarea "Chain Gua"
type textarea "x"
type textarea "Chain Guar"
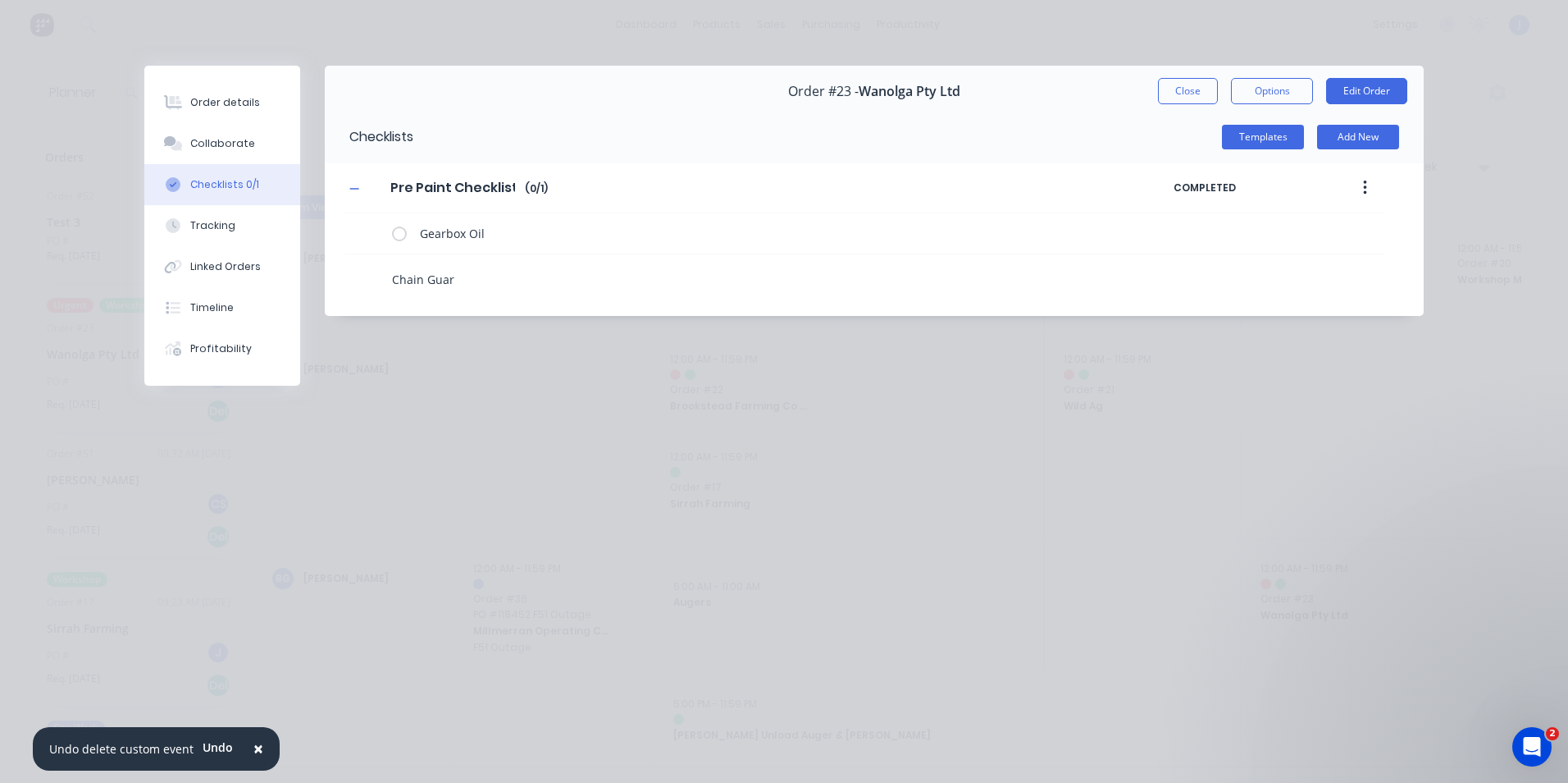
type textarea "x"
type textarea "Chain Guard"
type textarea "x"
type textarea "Chain Guard"
type textarea "x"
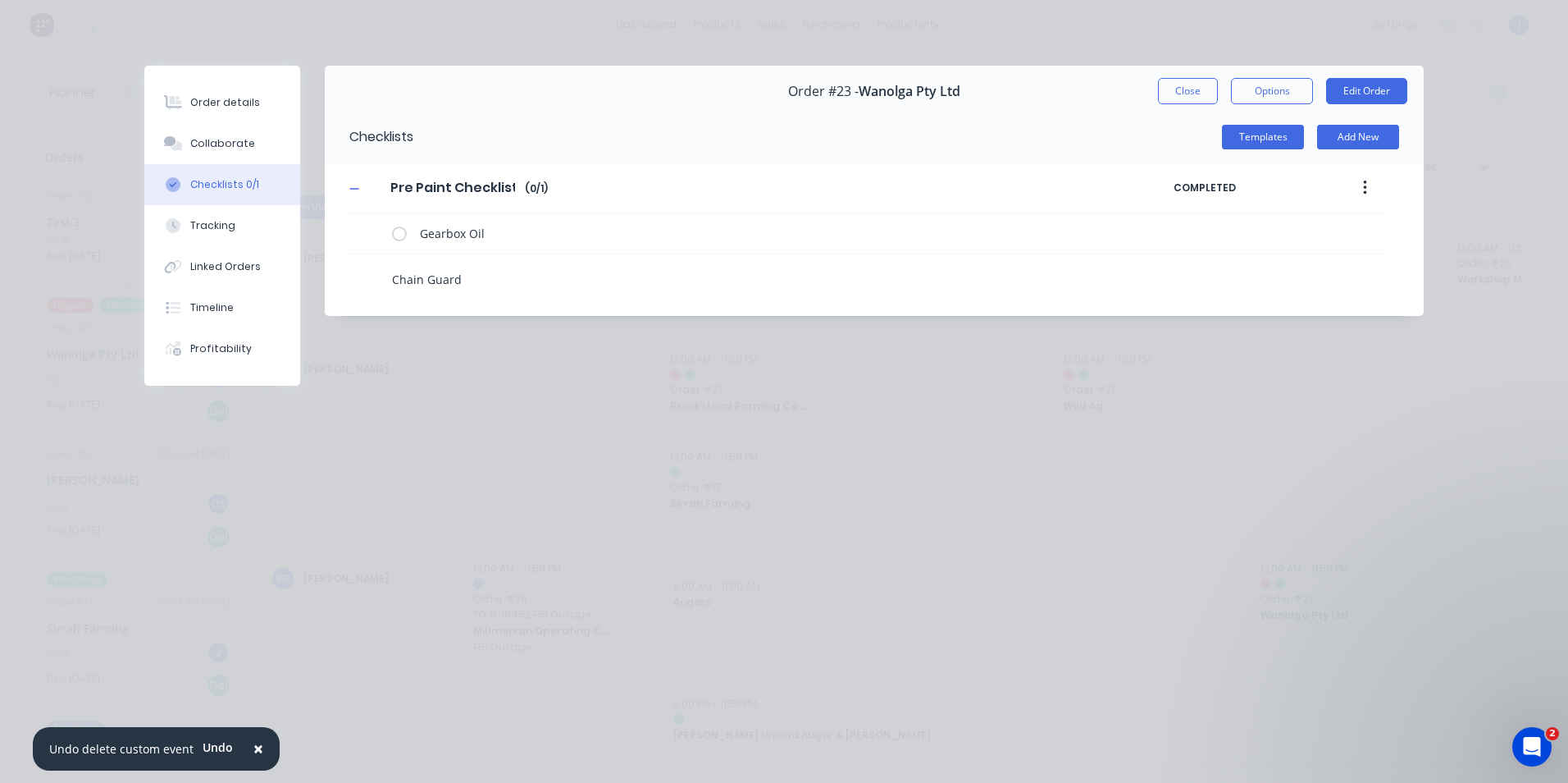
type textarea "Chain Guard -"
type textarea "x"
type textarea "Chain Guard -"
type textarea "x"
type textarea "Chain Guard - L"
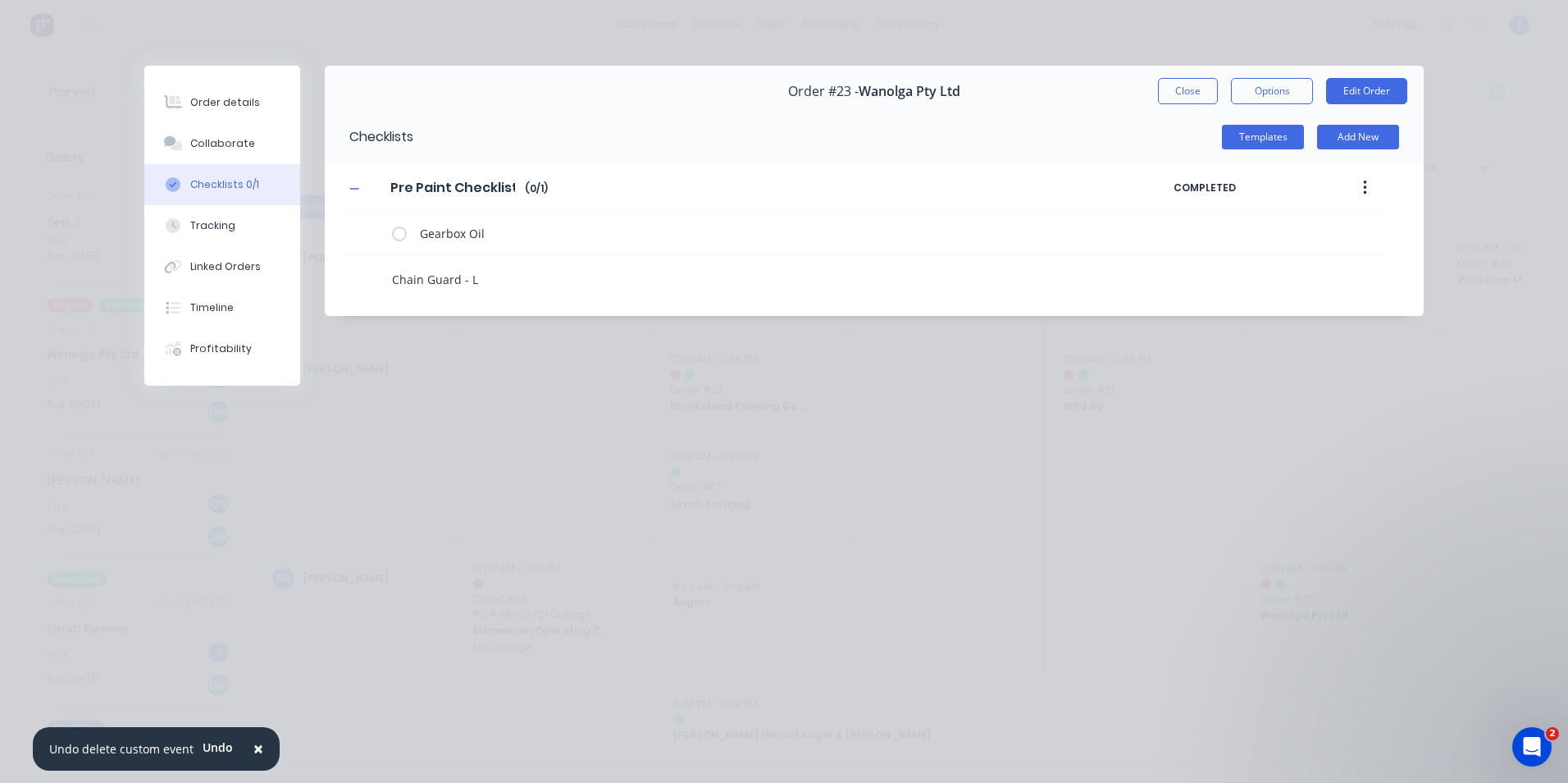
type textarea "x"
type textarea "Chain Guard - La"
type textarea "x"
type textarea "Chain Guard - Lar"
type textarea "x"
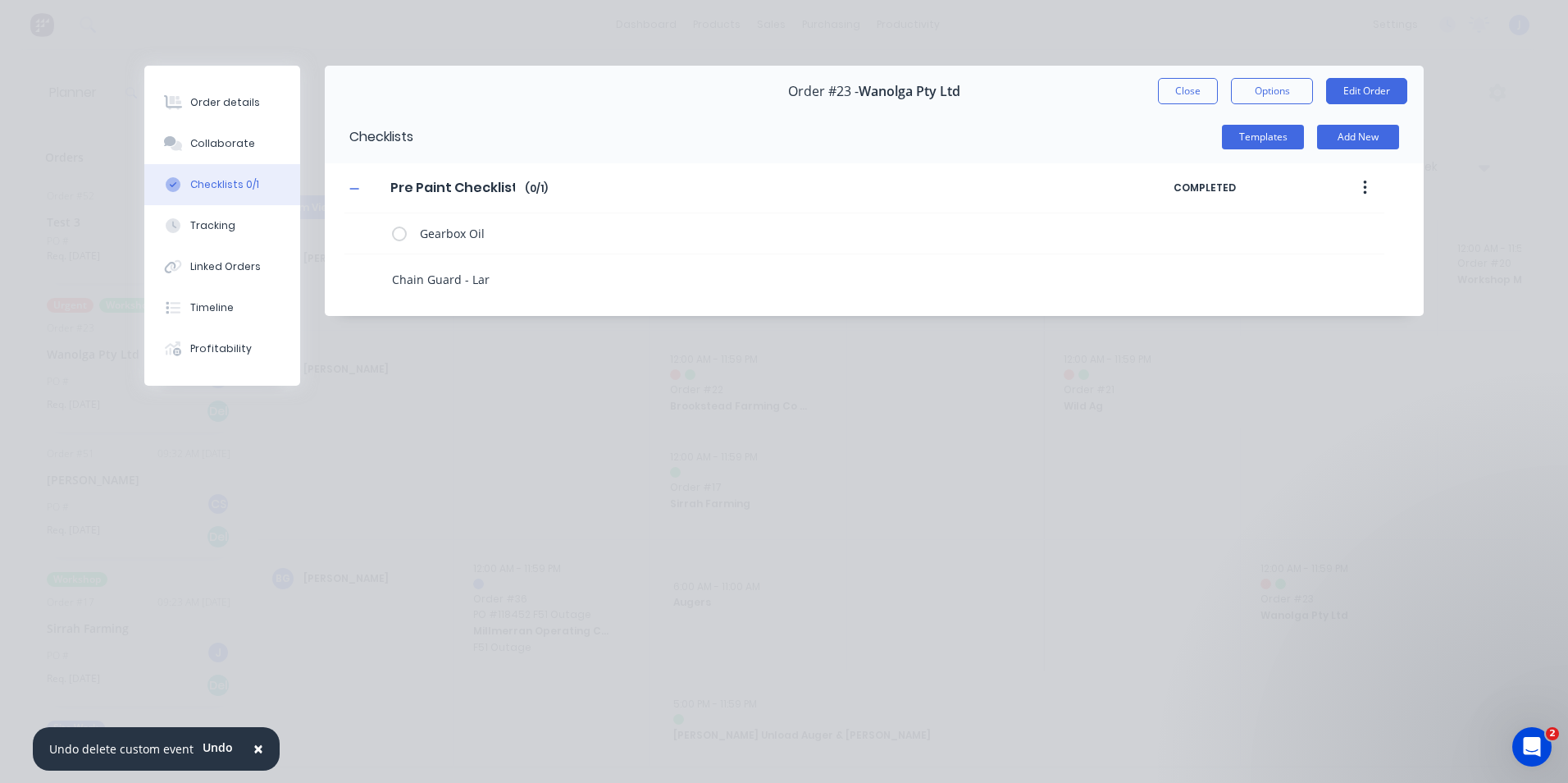
type textarea "Chain Guard - Larg"
type textarea "x"
type textarea "Chain Guard - Large"
type textarea "x"
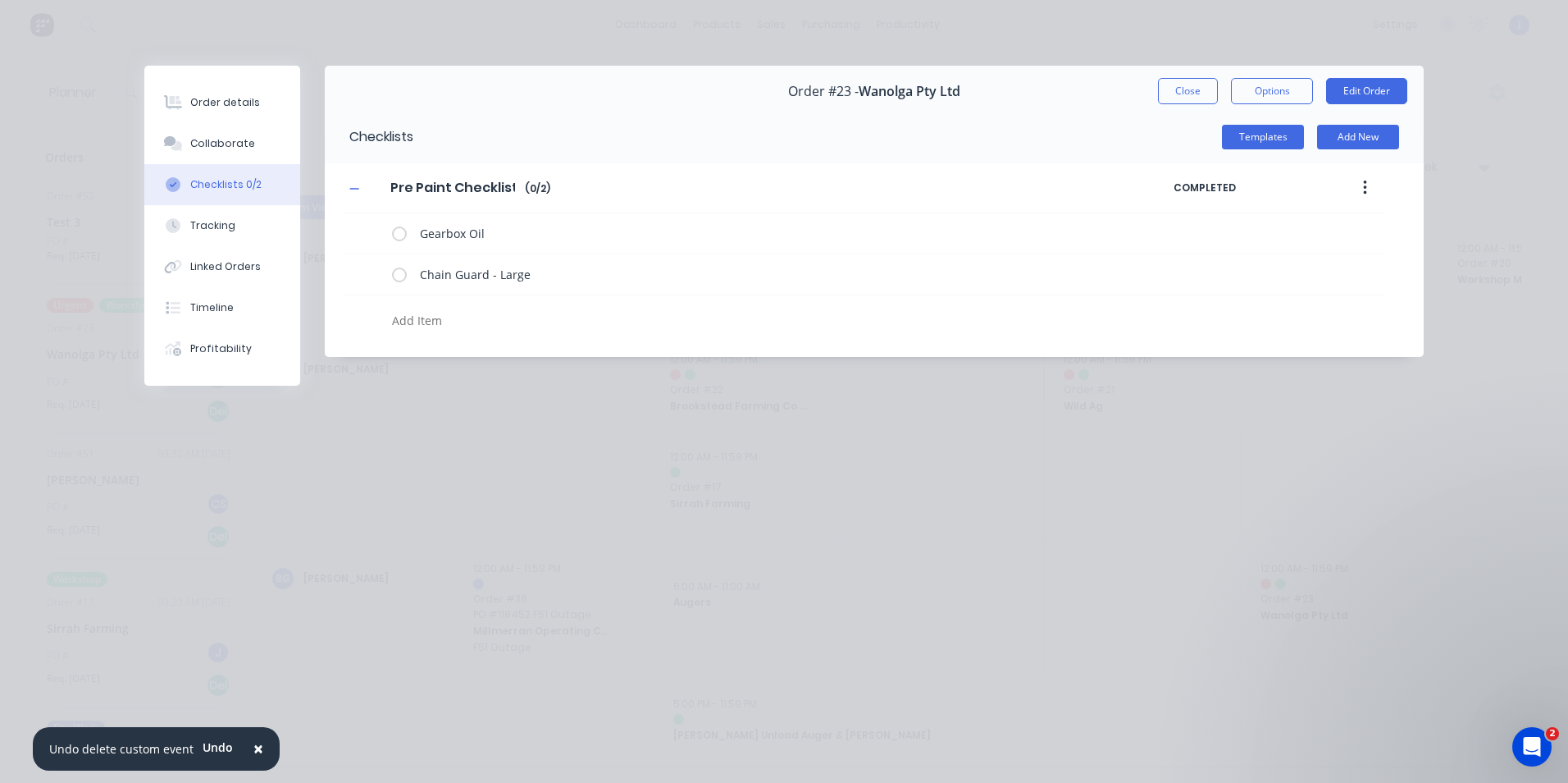
click at [1245, 186] on icon "button" at bounding box center [1364, 188] width 4 height 18
click at [1245, 223] on span "Save as Template" at bounding box center [1305, 231] width 123 height 18
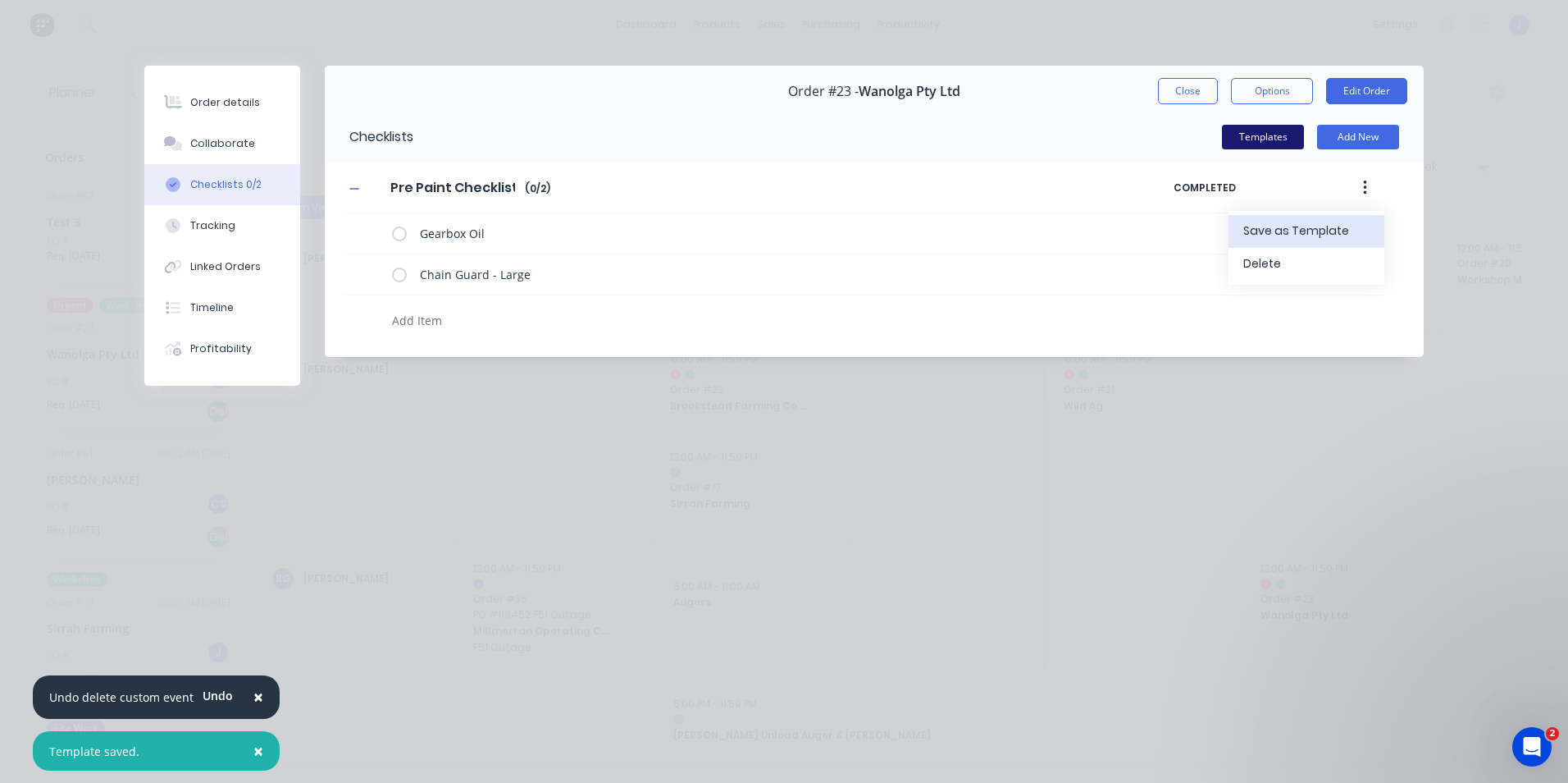
click at [1245, 147] on button "Templates" at bounding box center [1262, 137] width 82 height 25
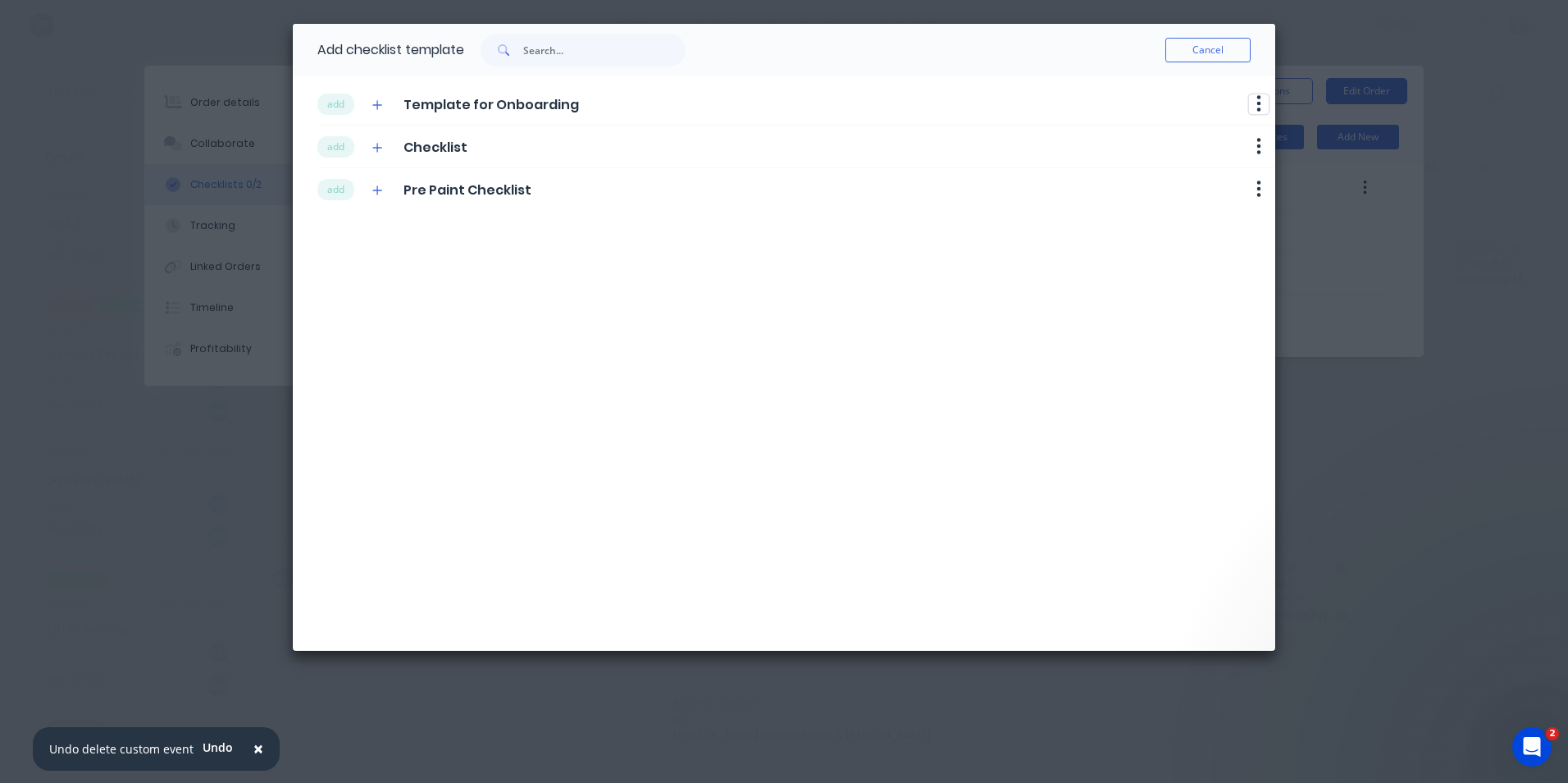
click at [1245, 96] on button "button" at bounding box center [1259, 104] width 19 height 19
click at [1231, 132] on button "Delete" at bounding box center [1215, 131] width 103 height 27
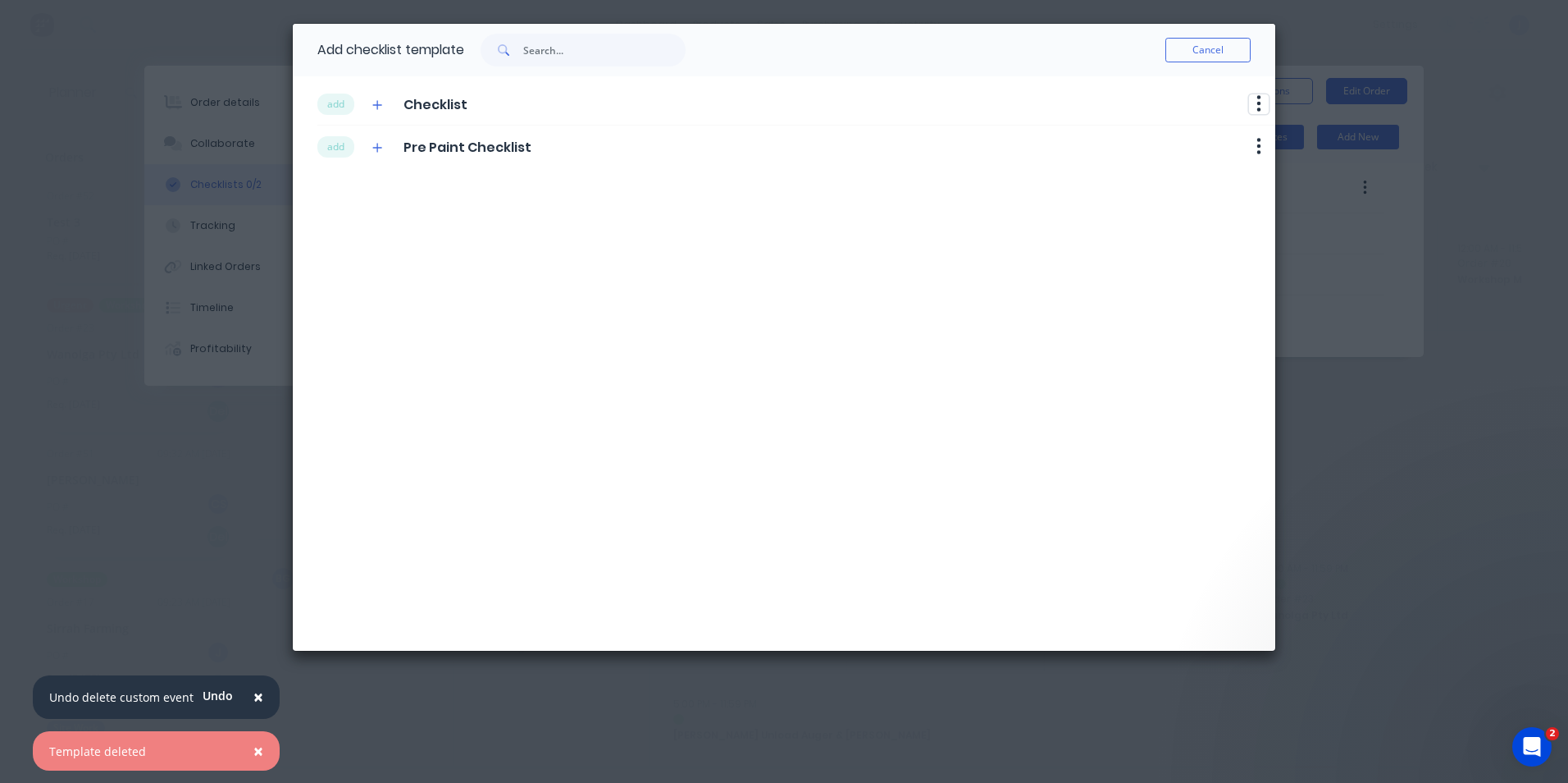
click at [1245, 107] on icon "button" at bounding box center [1259, 103] width 5 height 20
click at [1151, 101] on div "add Checklist Delete" at bounding box center [796, 104] width 958 height 42
click at [407, 101] on span "Checklist" at bounding box center [435, 105] width 64 height 19
drag, startPoint x: 1211, startPoint y: 57, endPoint x: 470, endPoint y: 230, distance: 760.9
click at [1210, 57] on button "Cancel" at bounding box center [1208, 50] width 85 height 25
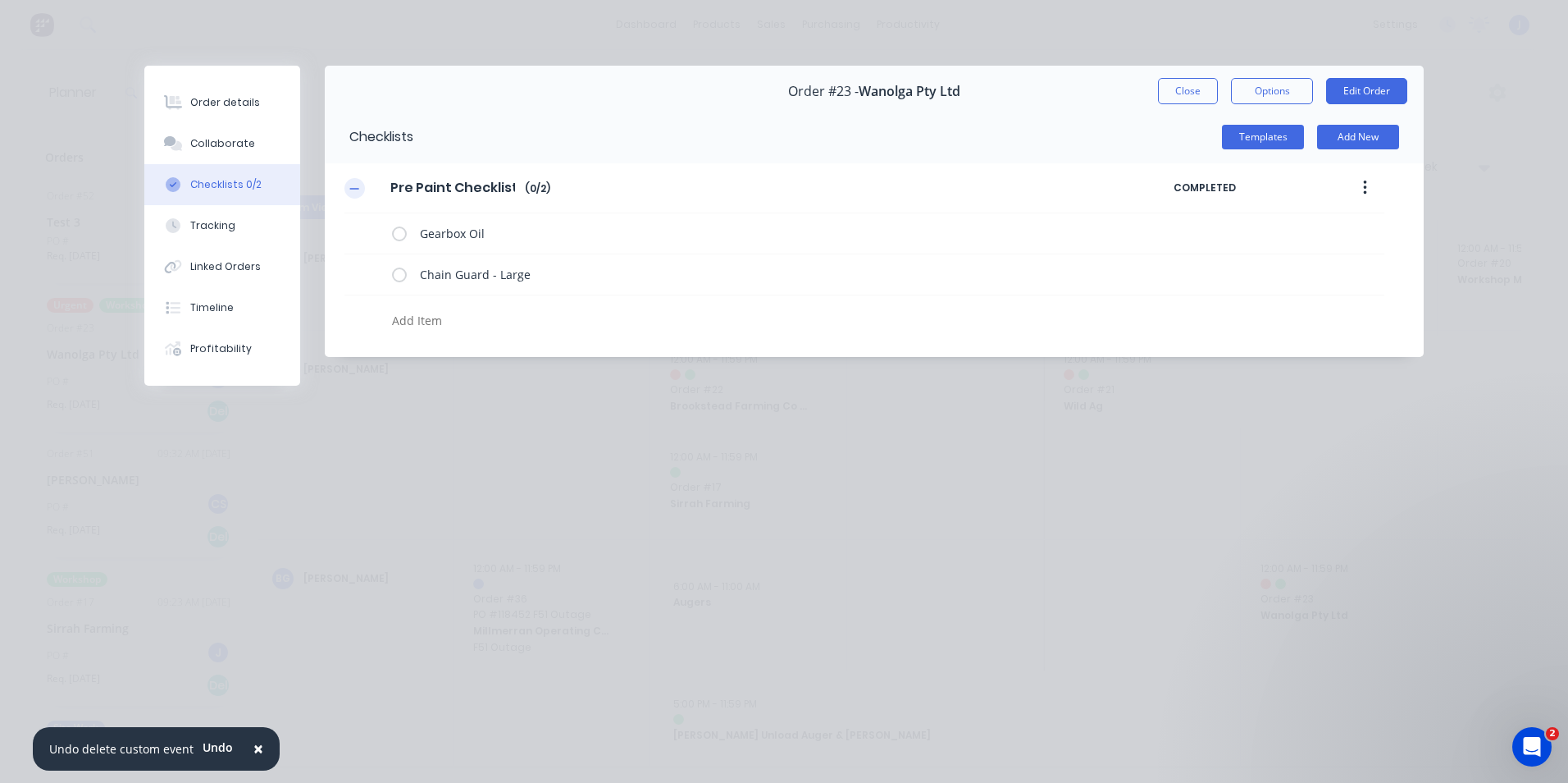
click at [358, 191] on icon "button" at bounding box center [353, 188] width 10 height 11
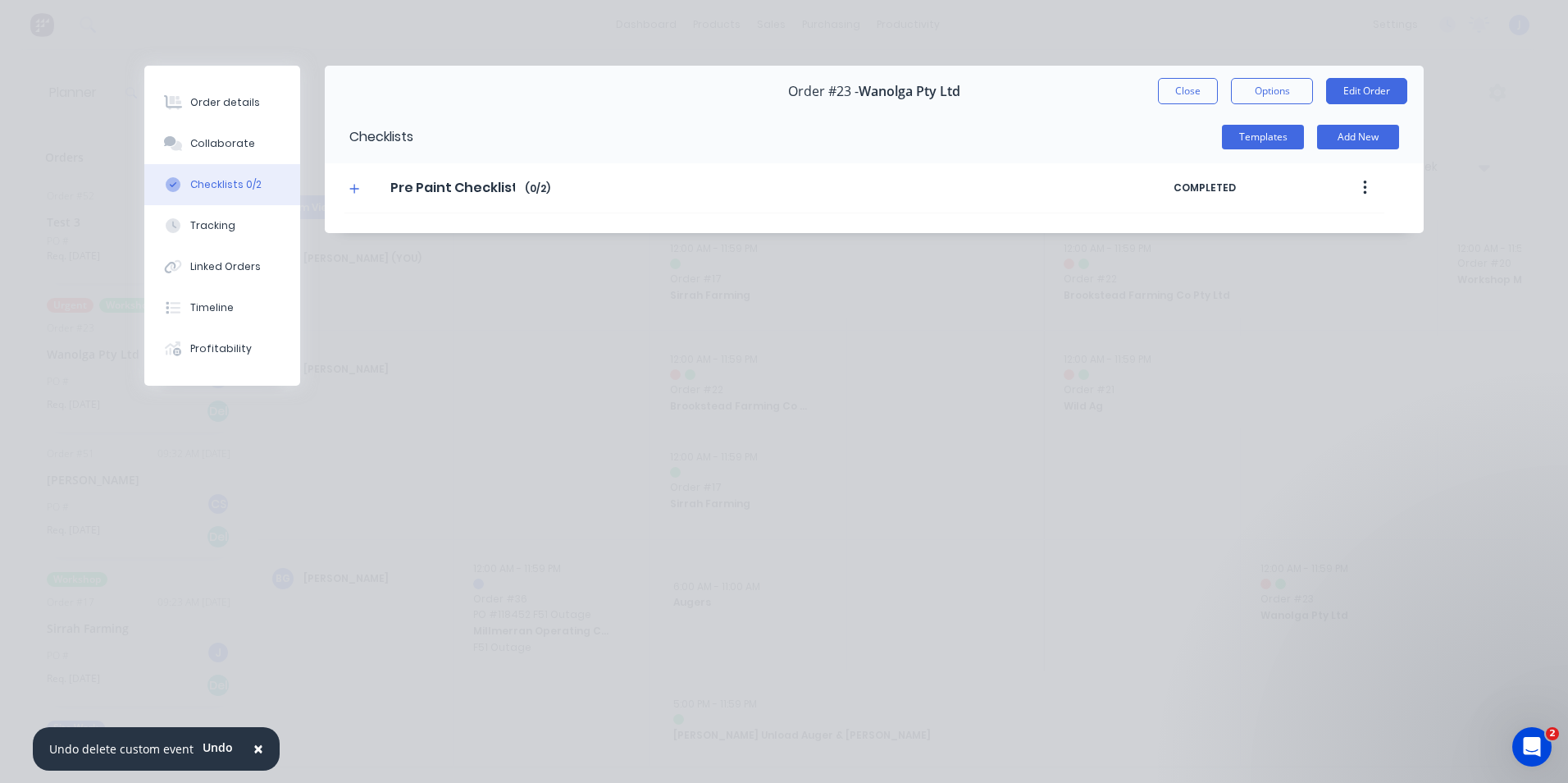
click at [233, 184] on div "Checklists 0/2" at bounding box center [226, 184] width 71 height 15
drag, startPoint x: 350, startPoint y: 190, endPoint x: 314, endPoint y: 339, distance: 153.3
click at [351, 190] on icon "button" at bounding box center [353, 188] width 10 height 11
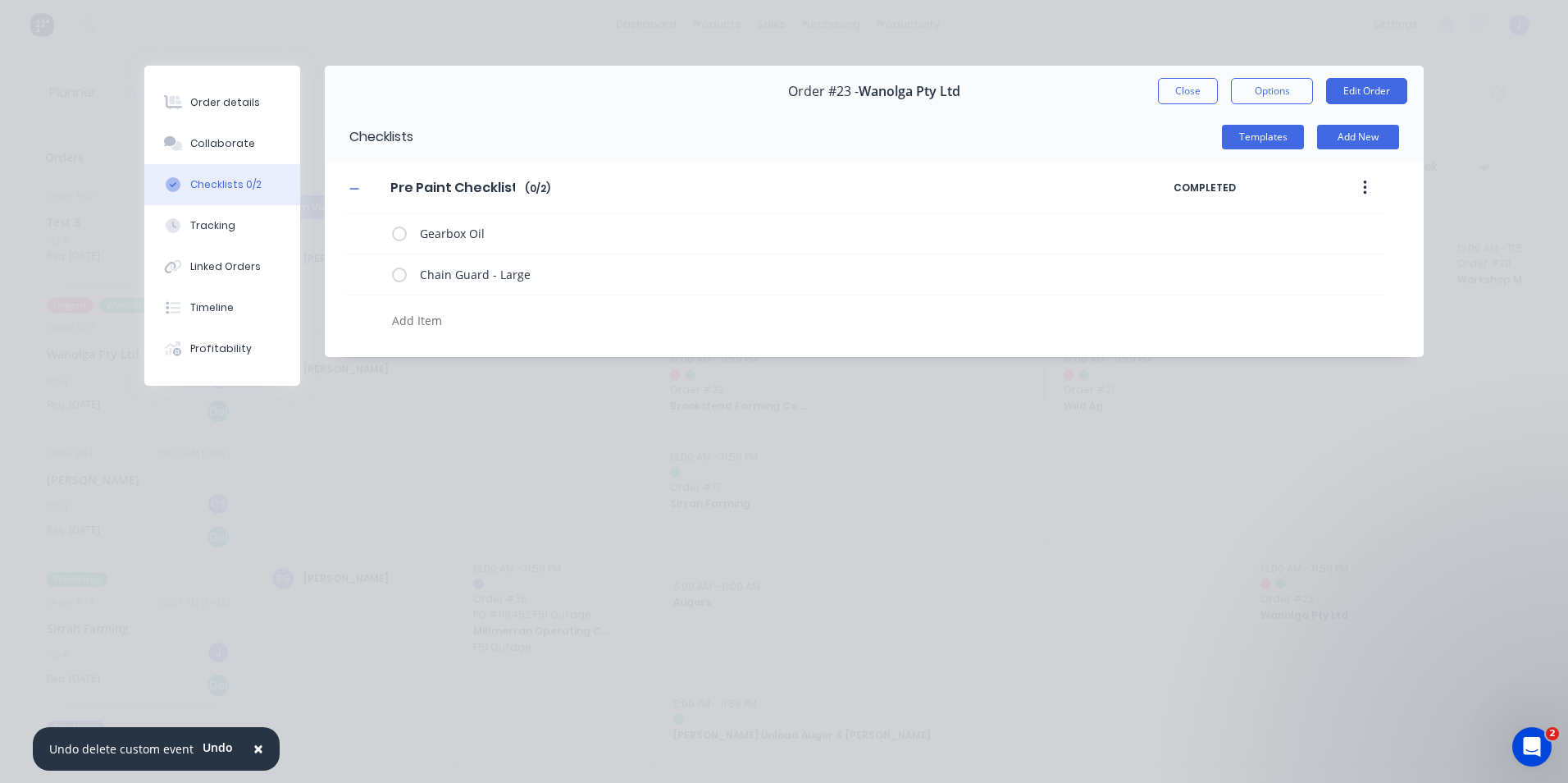
type textarea "x"
click at [368, 232] on icon at bounding box center [371, 232] width 21 height 21
click at [364, 224] on input "file" at bounding box center [364, 224] width 0 height 0
click at [368, 232] on icon at bounding box center [371, 232] width 21 height 21
click at [364, 224] on input "file" at bounding box center [364, 224] width 0 height 0
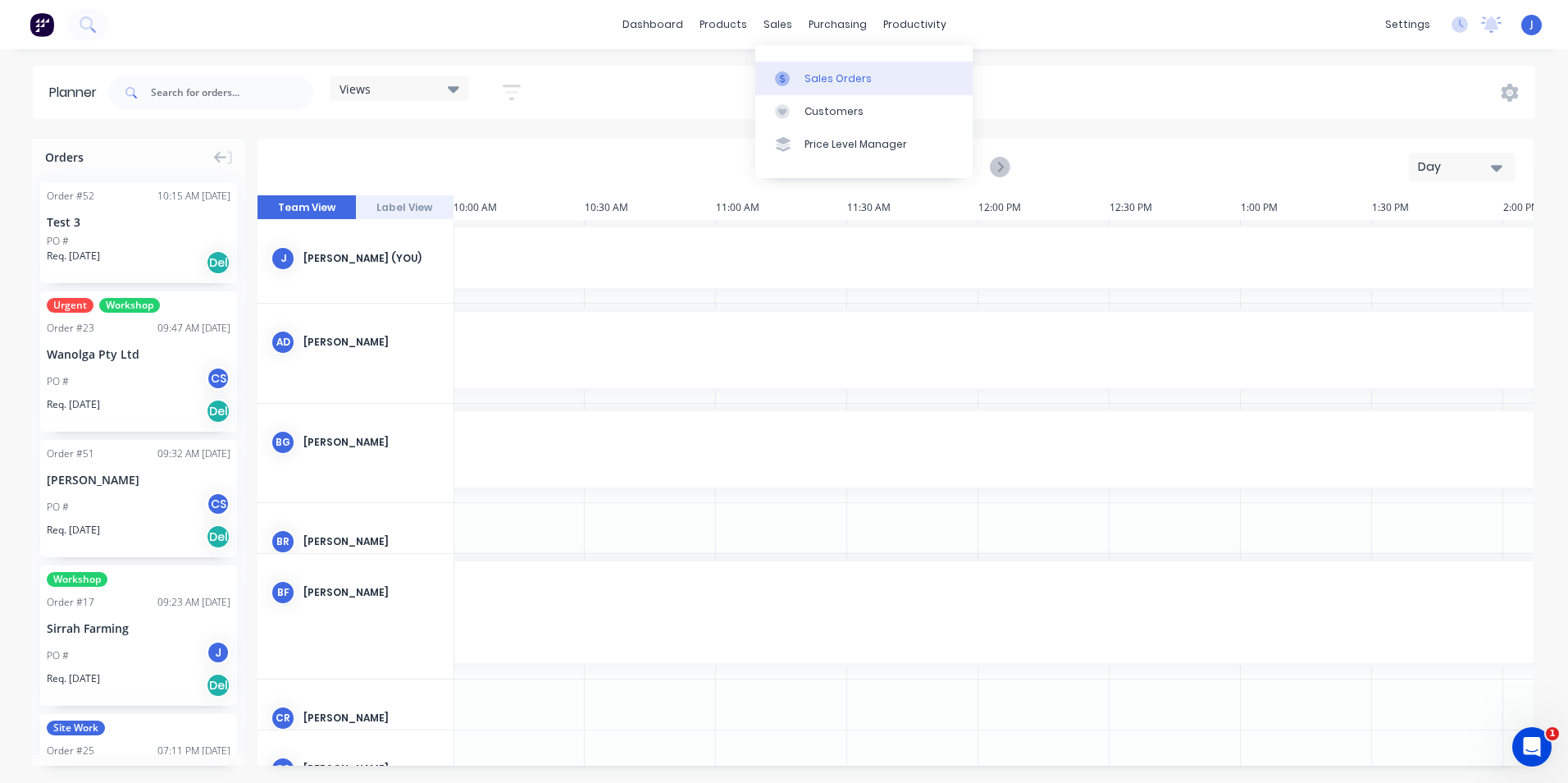
click at [808, 75] on div "Sales Orders" at bounding box center [838, 78] width 67 height 15
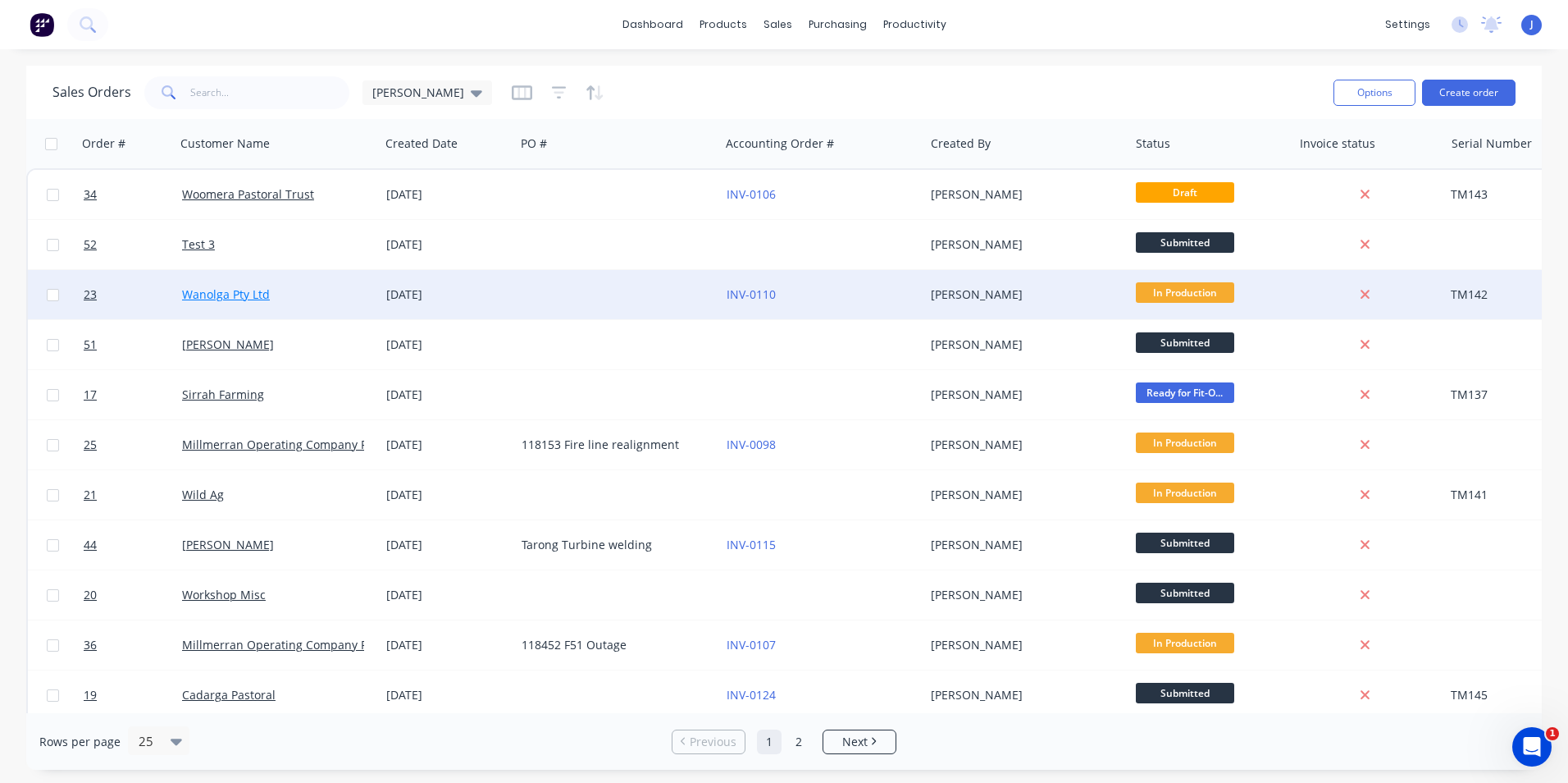
click at [264, 294] on link "Wanolga Pty Ltd" at bounding box center [227, 295] width 88 height 16
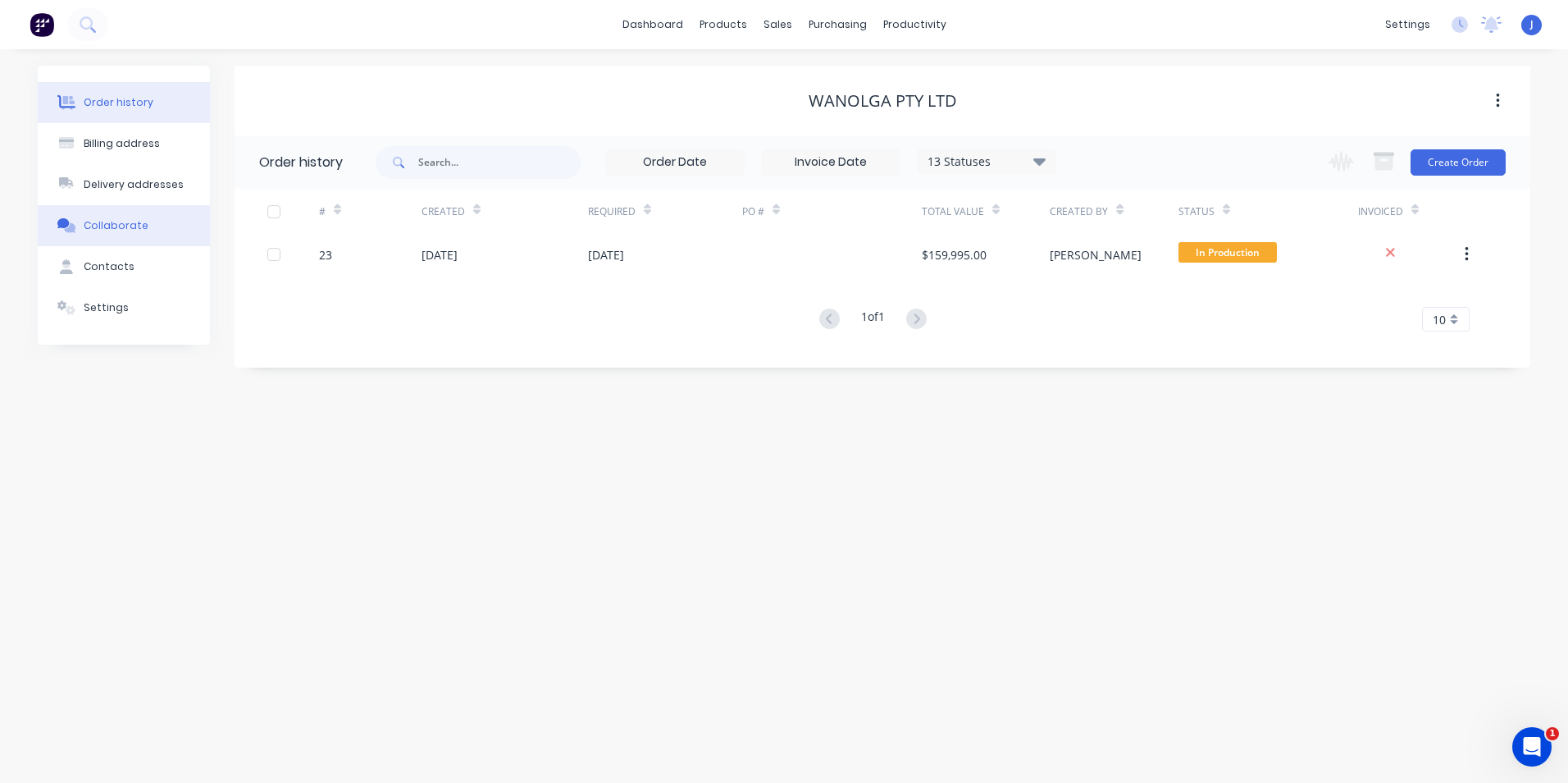
click at [95, 229] on div "Collaborate" at bounding box center [116, 226] width 65 height 15
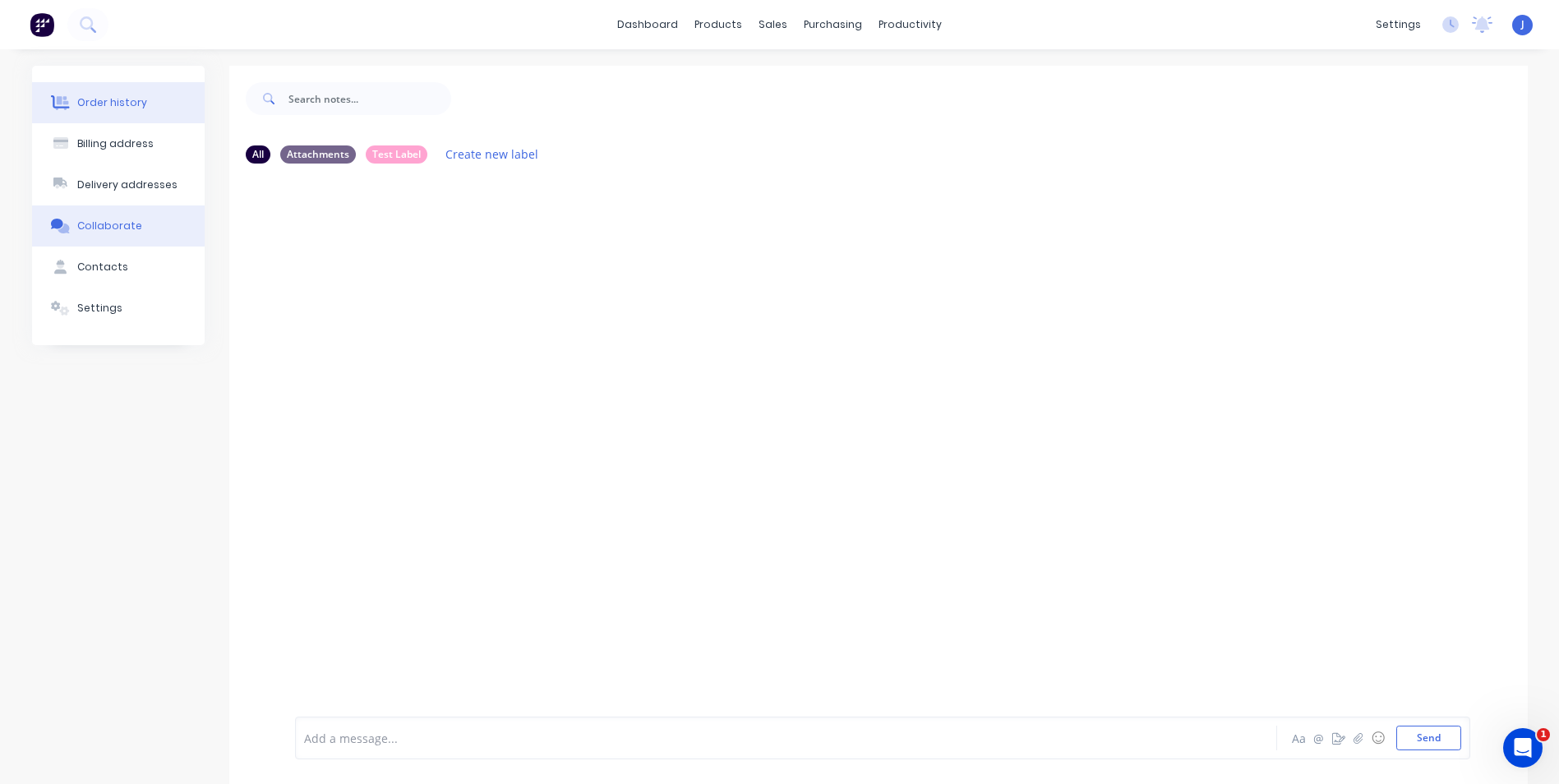
click at [121, 105] on div "Order history" at bounding box center [111, 102] width 70 height 15
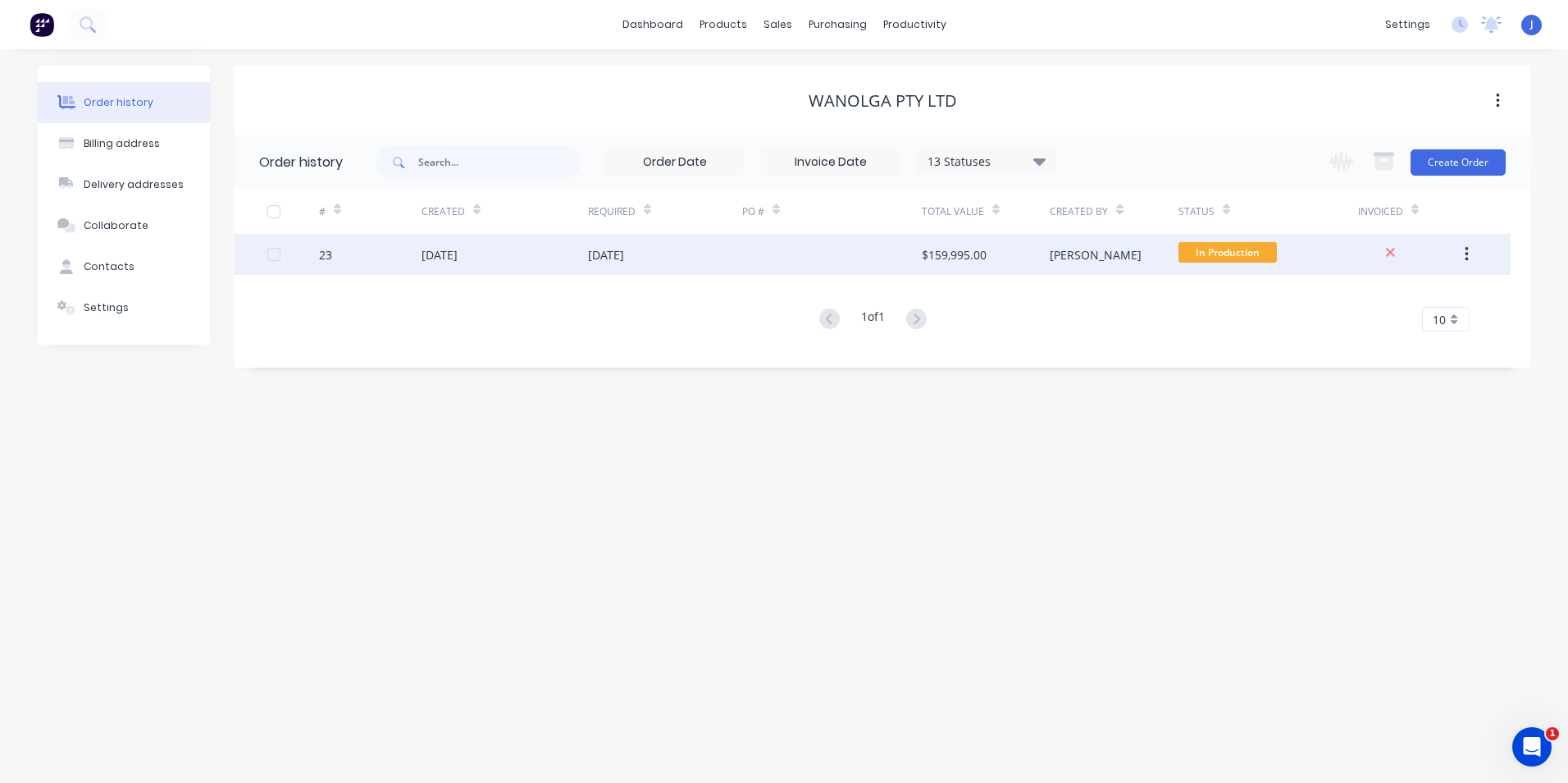
click at [323, 255] on div "23" at bounding box center [325, 255] width 13 height 18
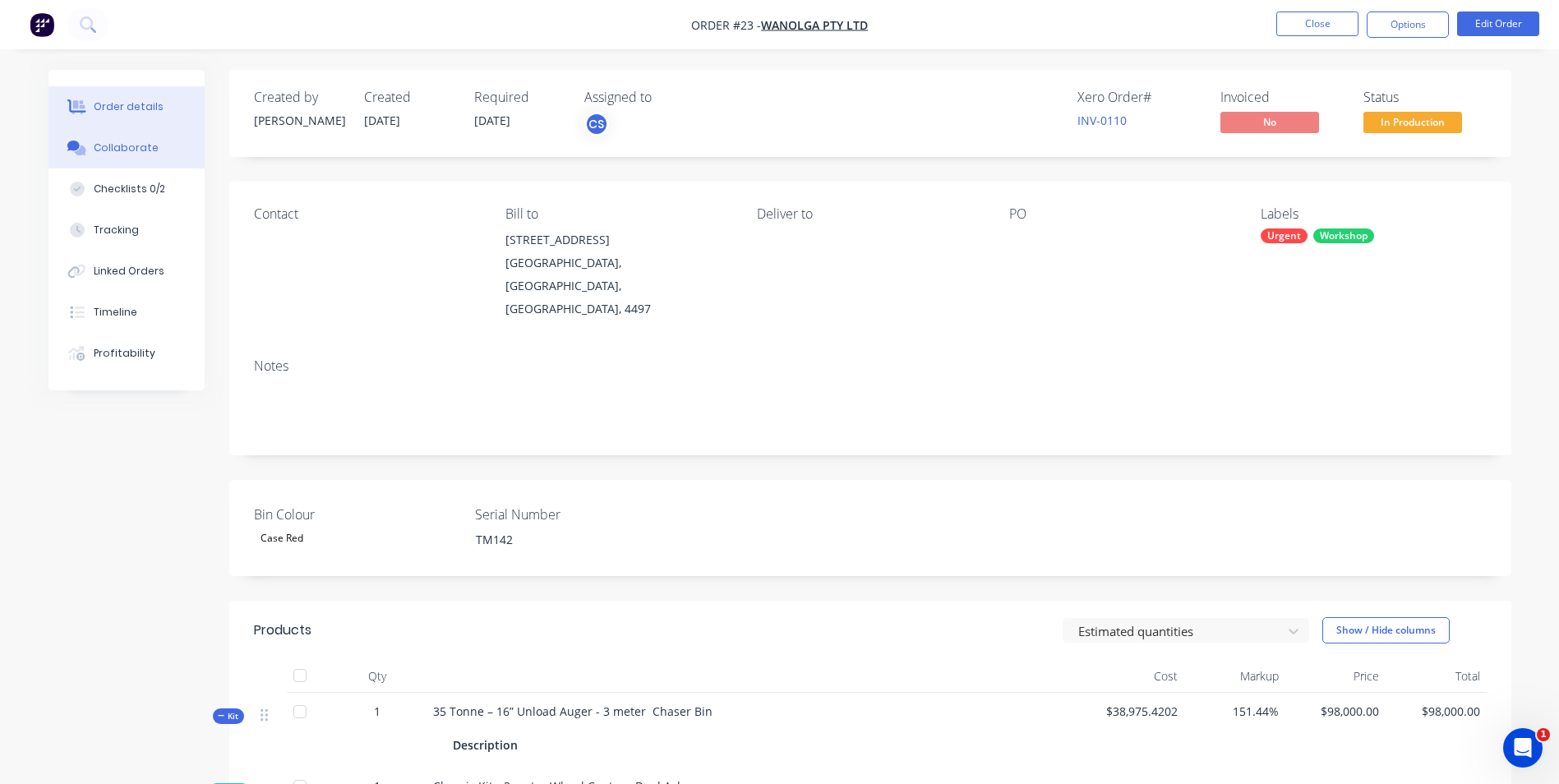
click at [169, 158] on button "Collaborate" at bounding box center [126, 147] width 156 height 41
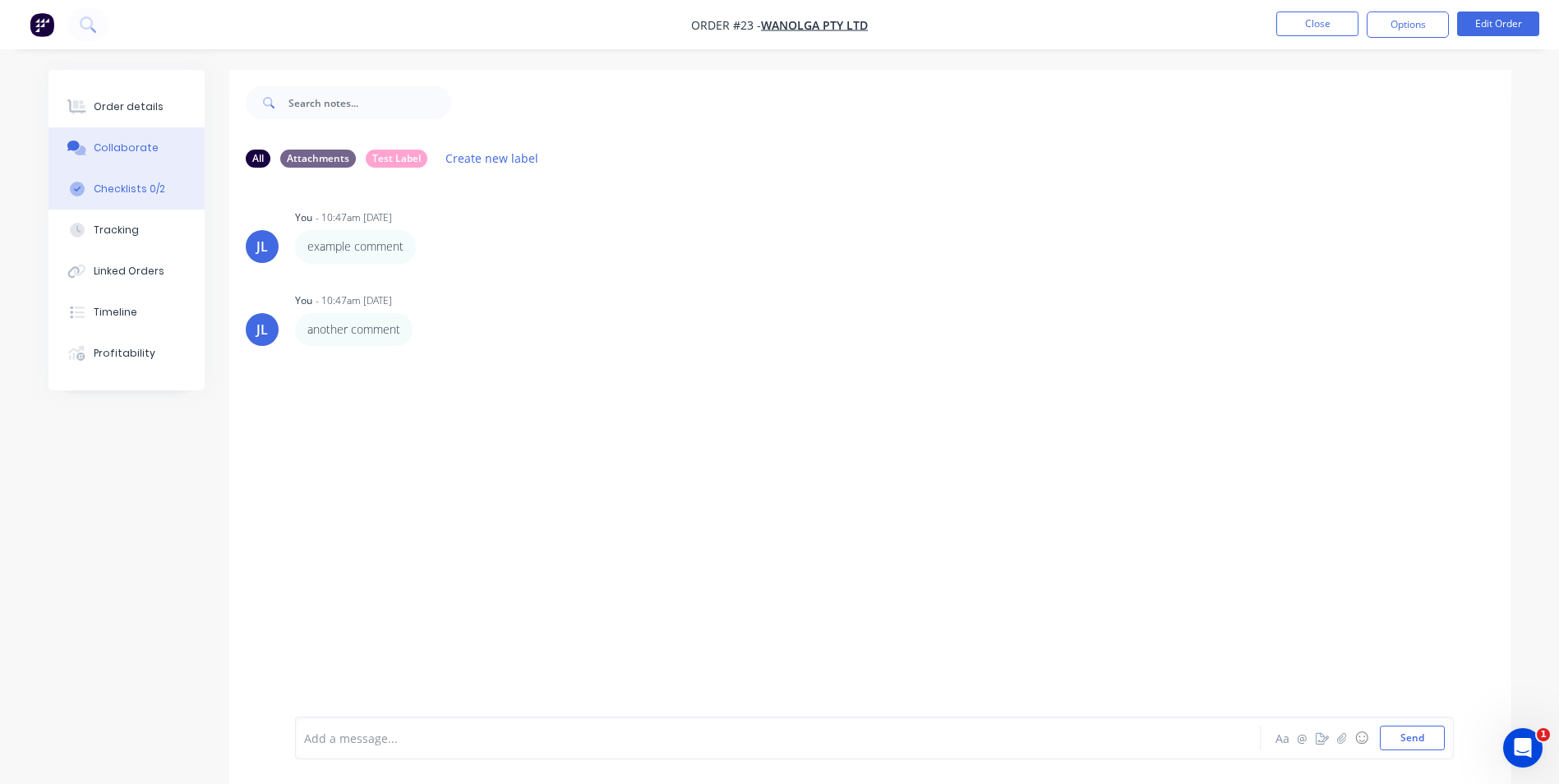
click at [156, 189] on div "Checklists 0/2" at bounding box center [129, 189] width 72 height 15
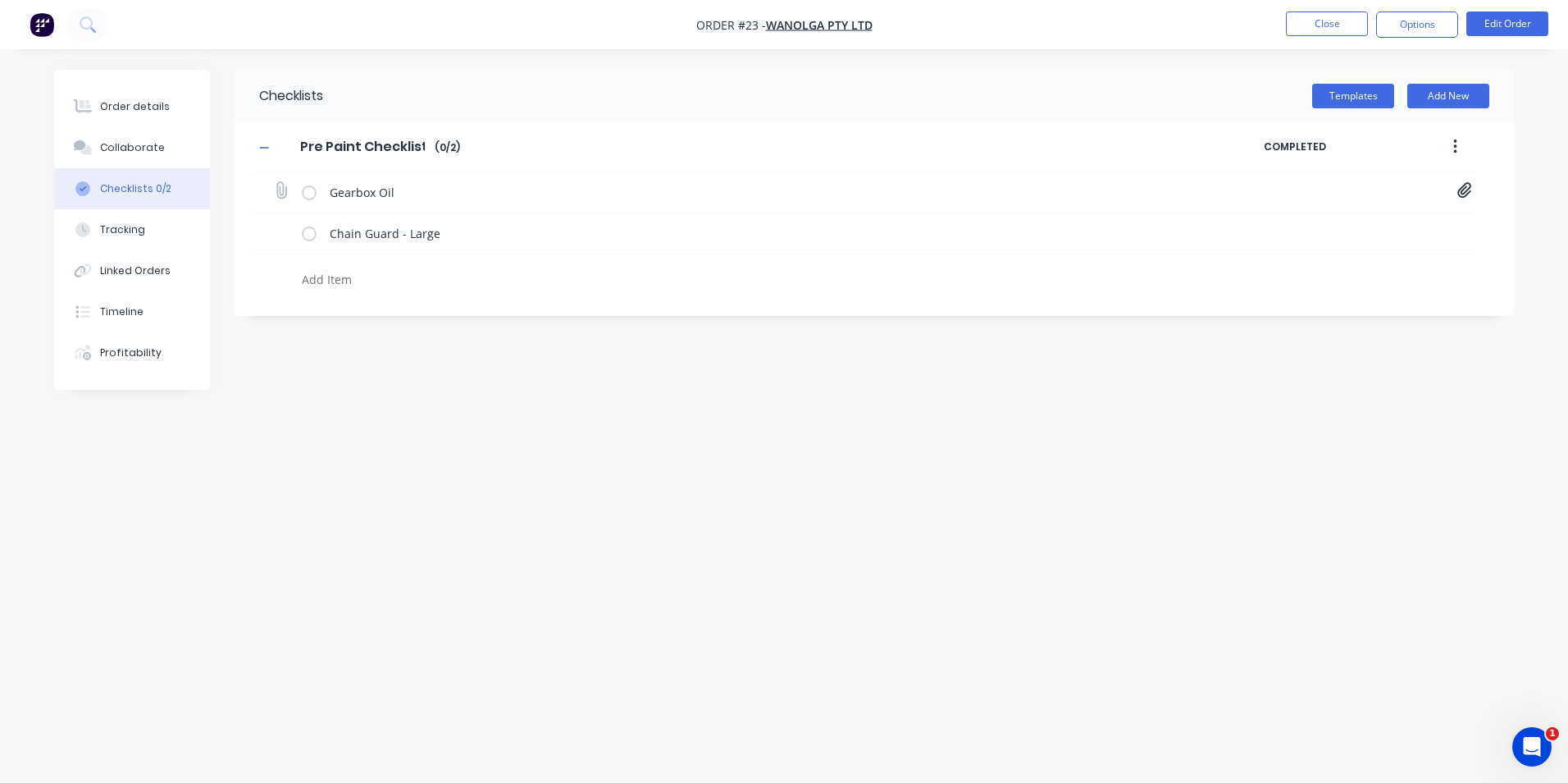
click at [1458, 194] on icon at bounding box center [1464, 190] width 14 height 16
click at [1326, 227] on link "IMG_WFAZLLRY6MF.png" at bounding box center [1332, 227] width 191 height 18
click at [312, 194] on label at bounding box center [308, 192] width 15 height 18
click at [0, 0] on input "checkbox" at bounding box center [0, 0] width 0 height 0
type textarea "x"
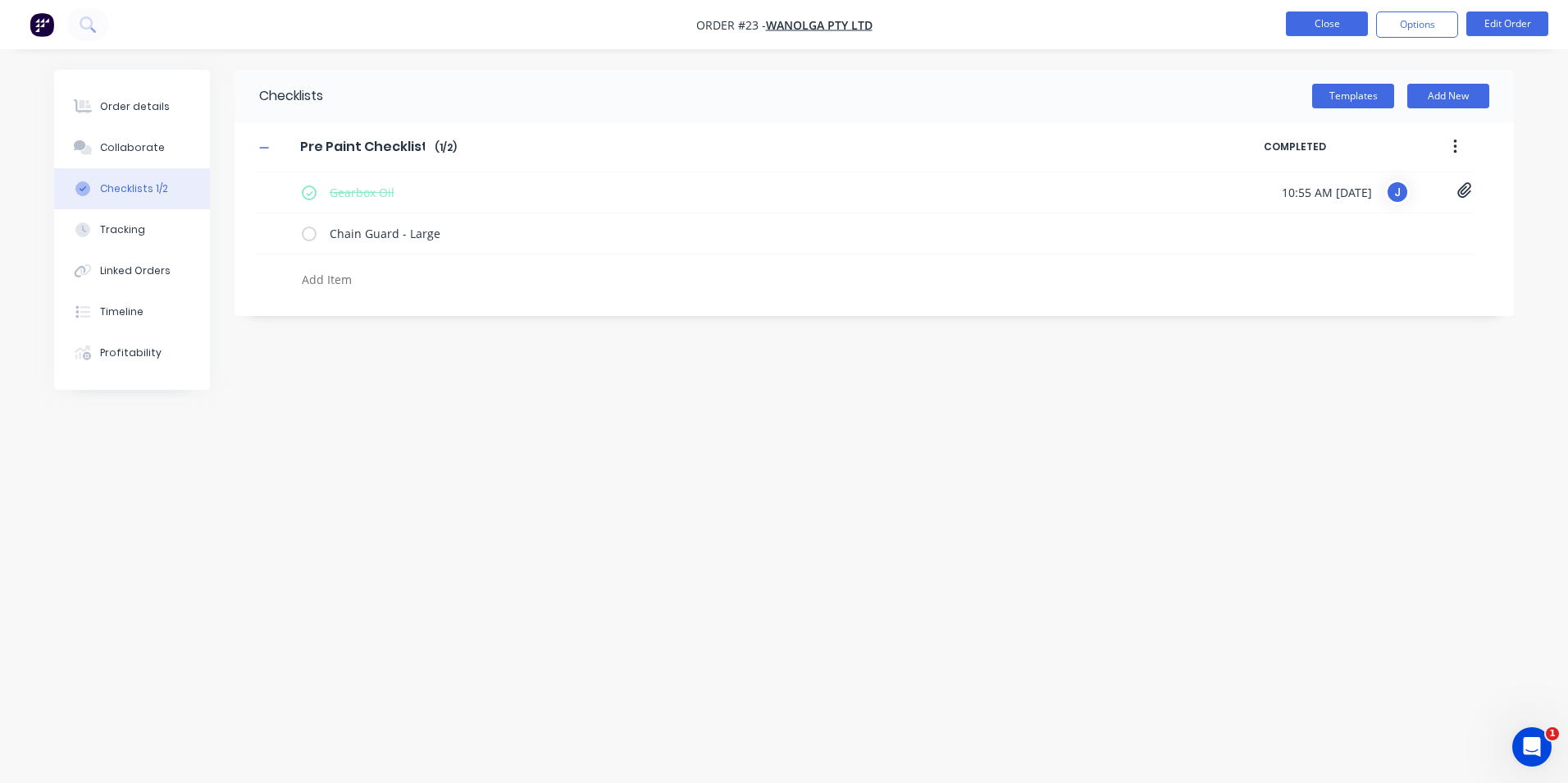
click at [1326, 26] on button "Close" at bounding box center [1326, 24] width 82 height 25
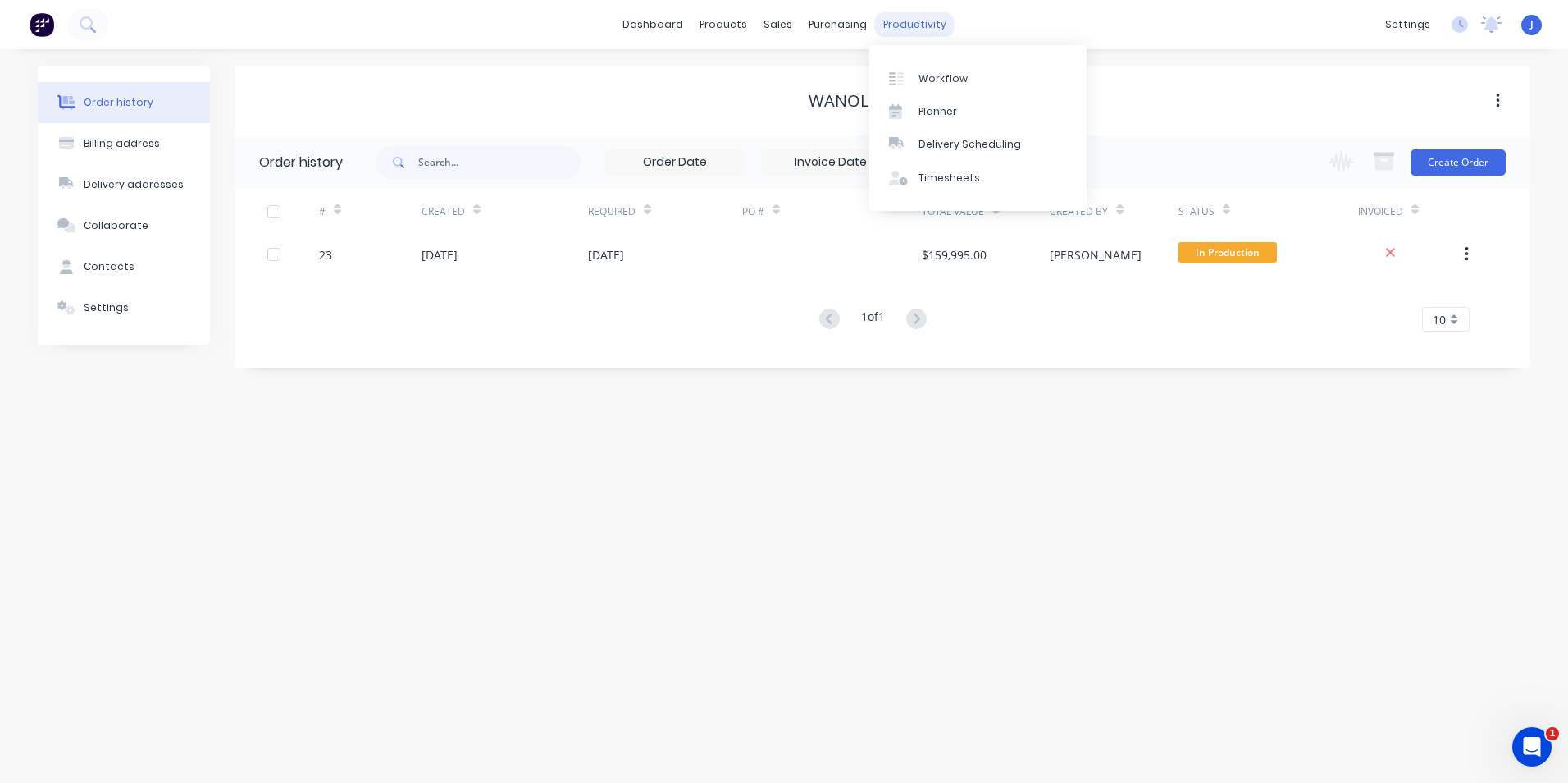
click at [903, 25] on div "productivity" at bounding box center [915, 25] width 79 height 25
click at [927, 60] on div "Workflow Planner Delivery Scheduling Timesheets" at bounding box center [977, 128] width 218 height 166
click at [931, 68] on link "Workflow" at bounding box center [977, 78] width 218 height 33
